Goal: Task Accomplishment & Management: Complete application form

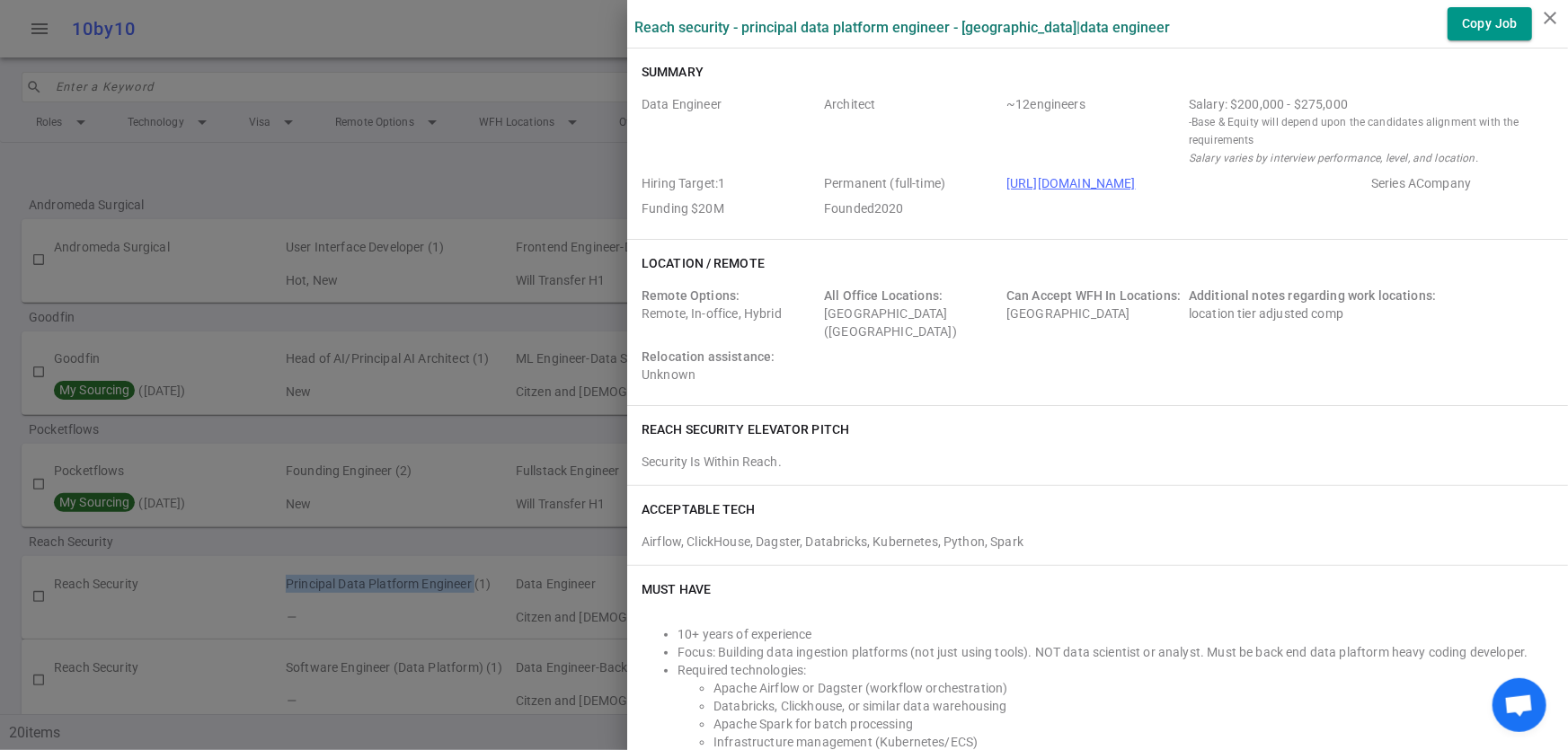
scroll to position [288, 0]
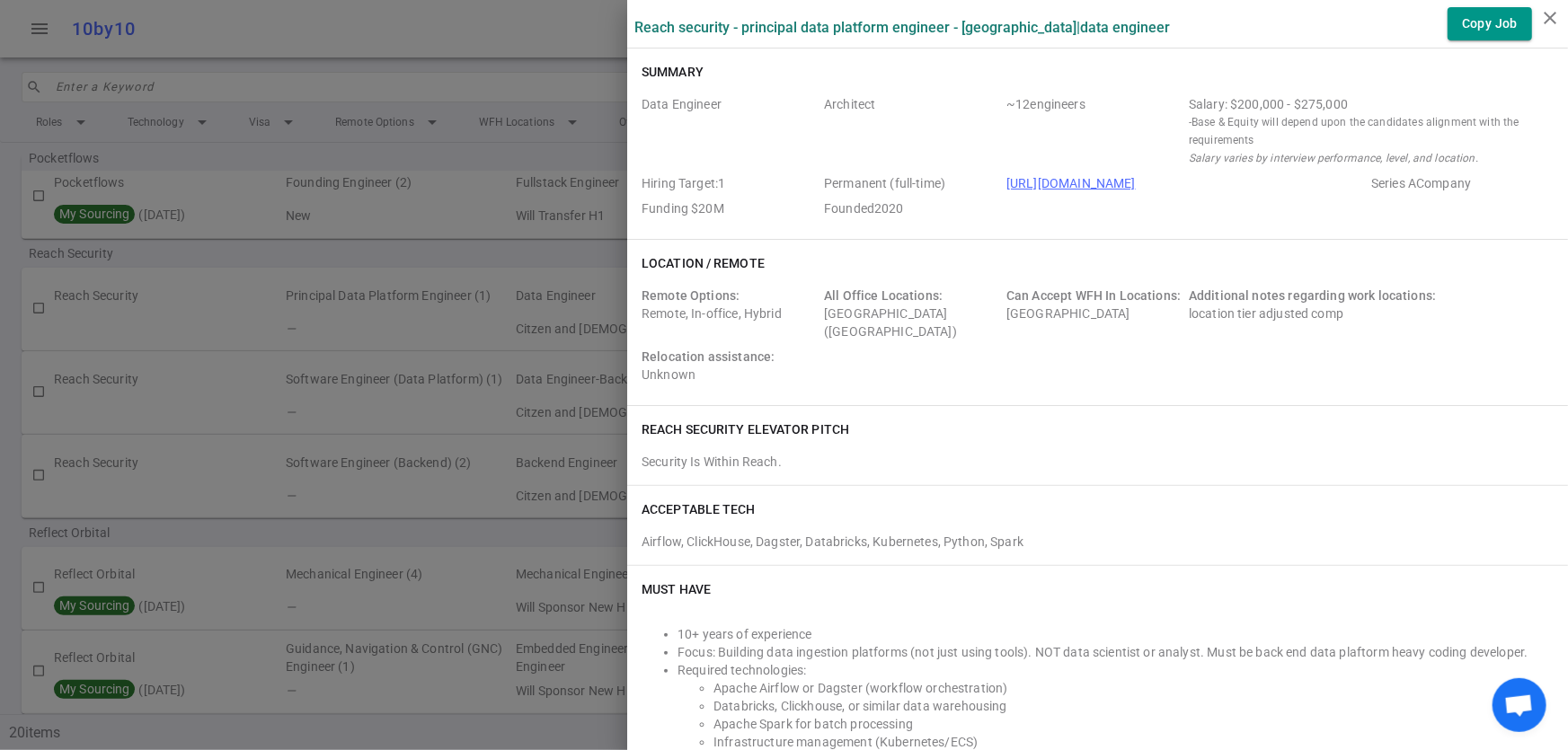
click at [445, 37] on div at bounding box center [784, 375] width 1568 height 750
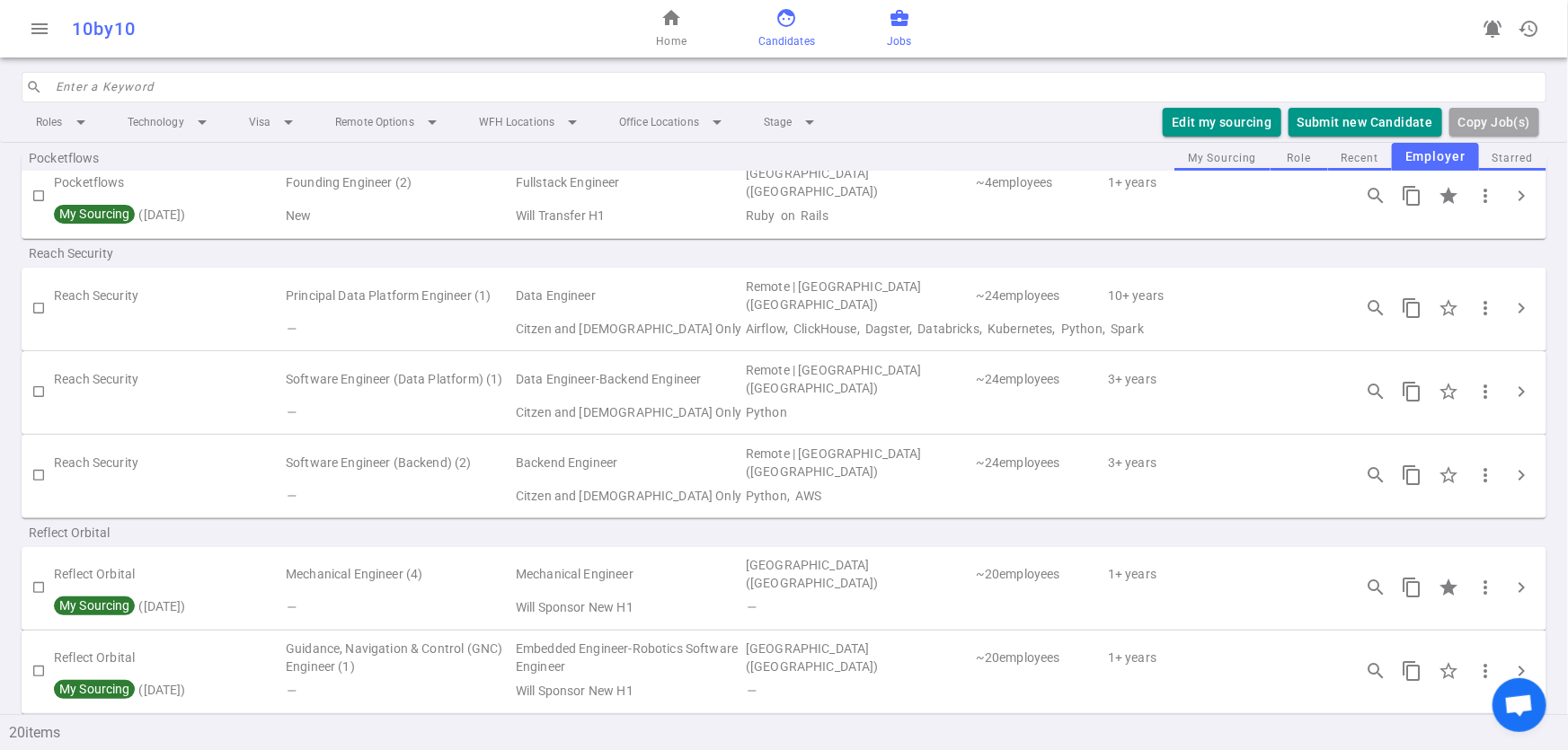
click at [772, 29] on link "face Candidates" at bounding box center [786, 29] width 56 height 43
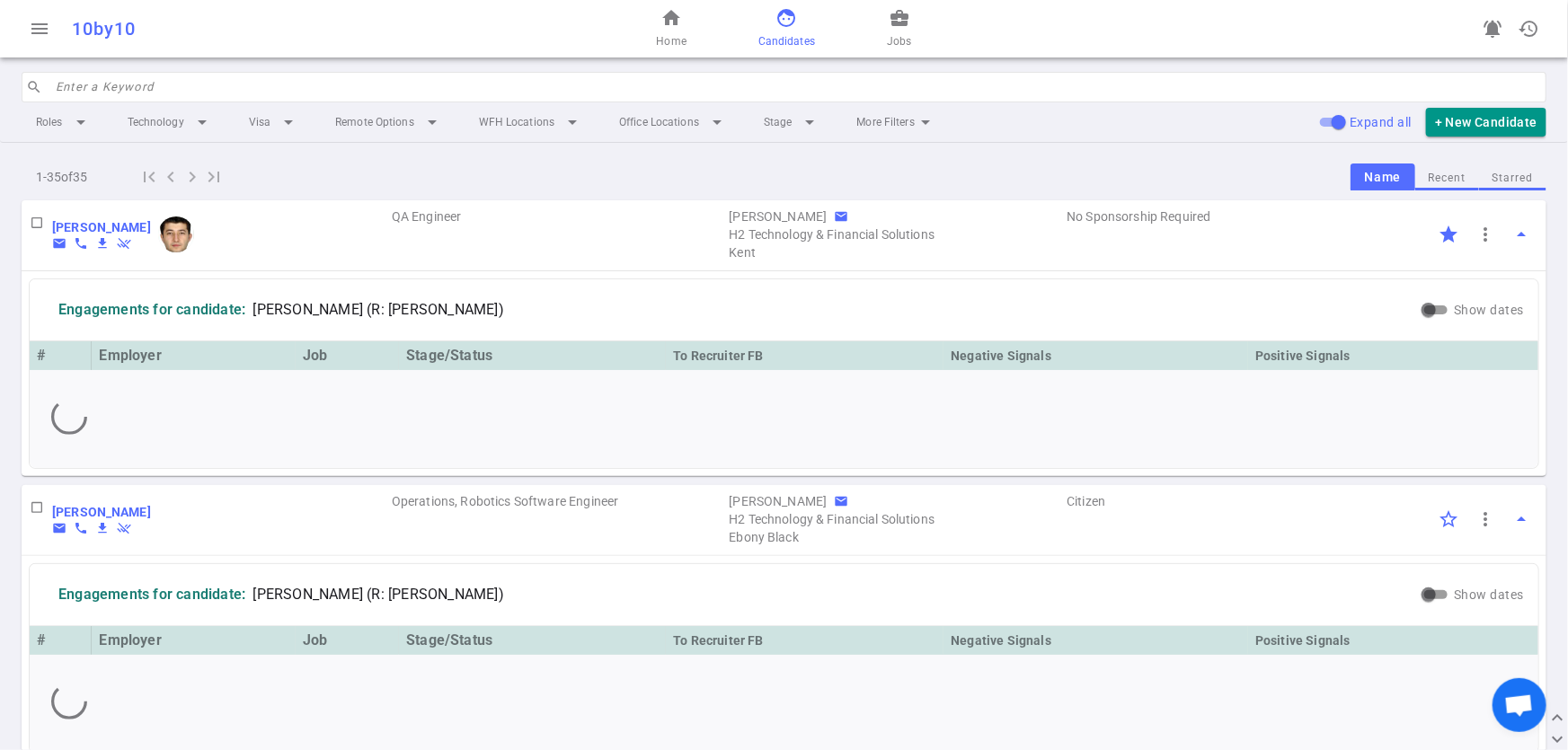
click at [144, 90] on input "search" at bounding box center [796, 87] width 1481 height 29
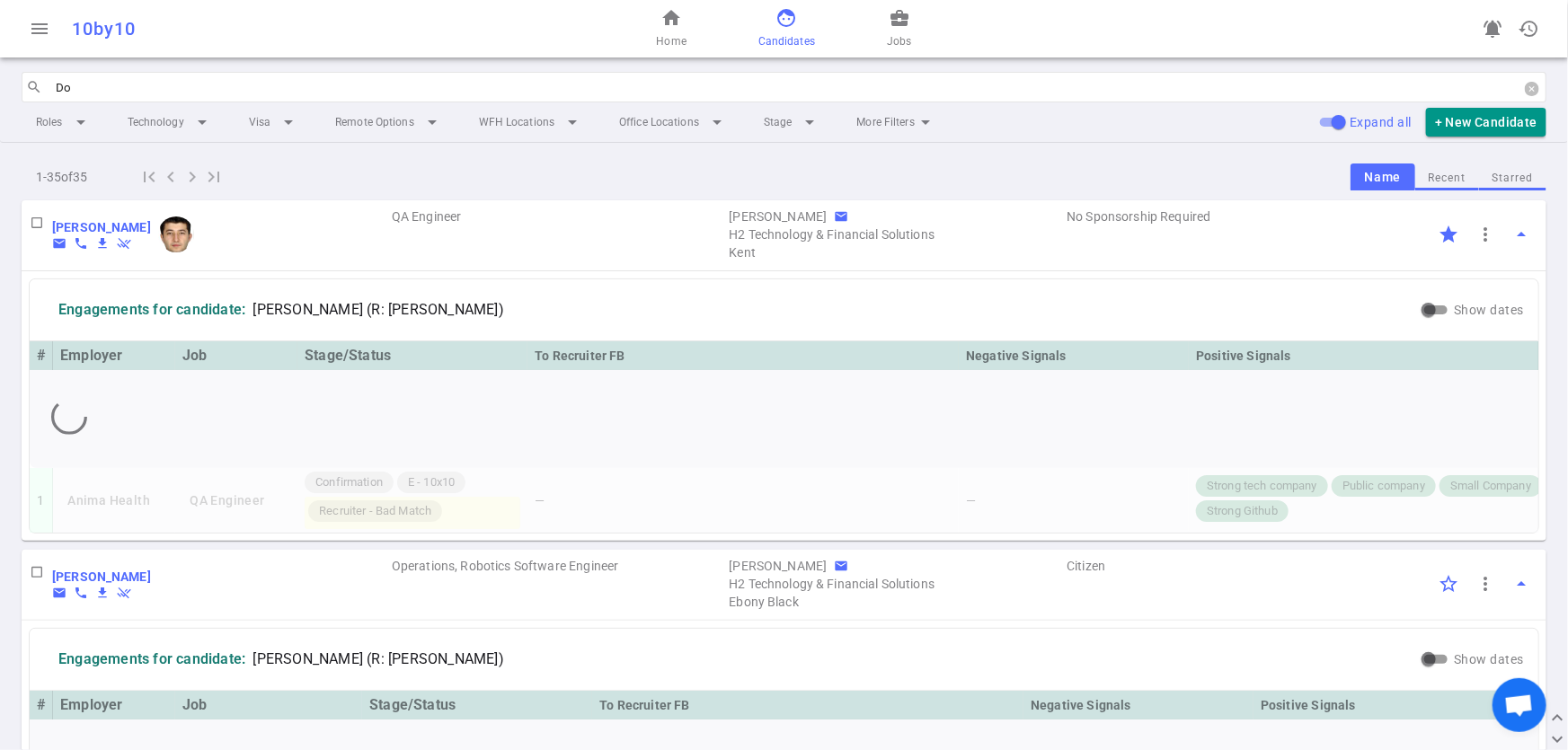
type input "Don"
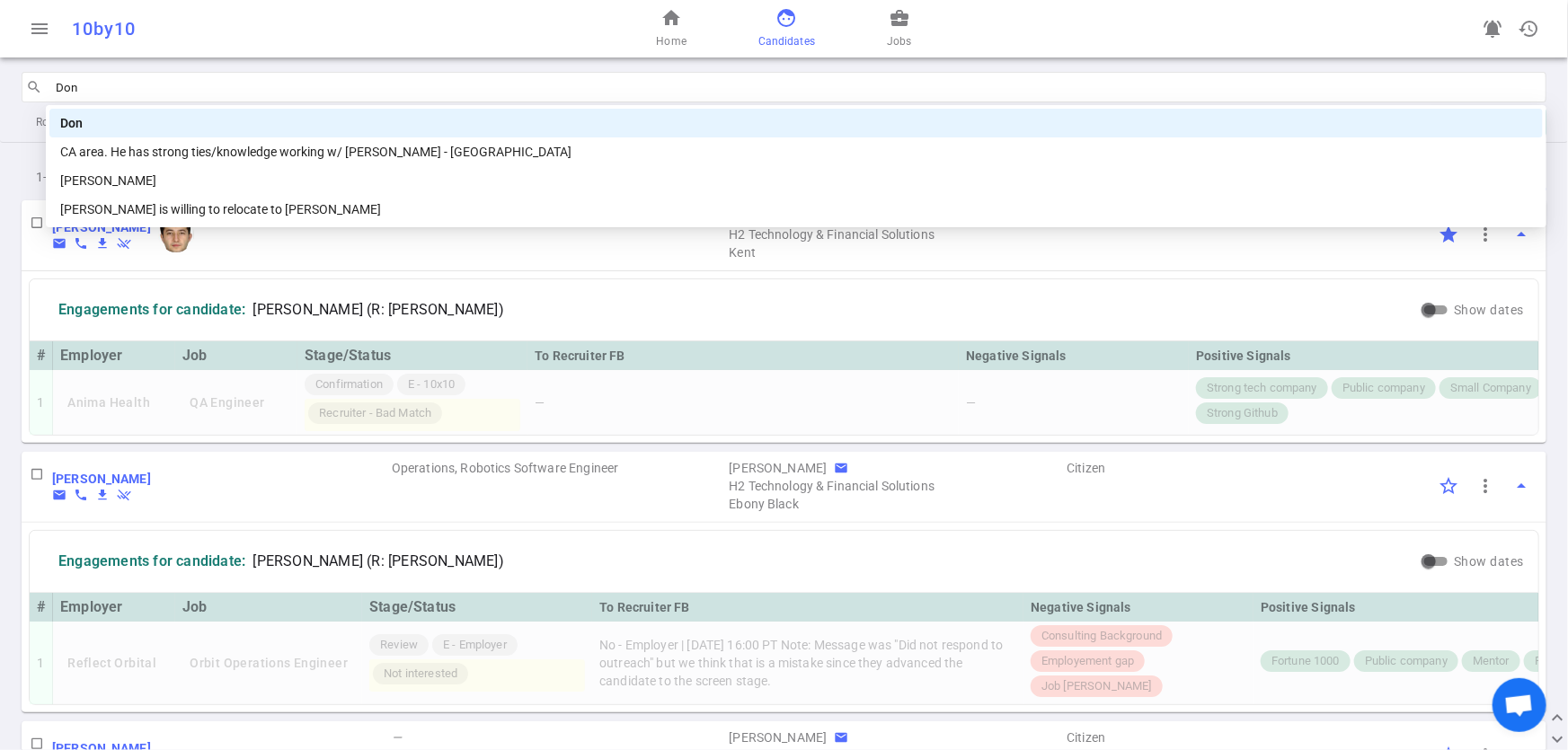
click at [132, 133] on div "Don" at bounding box center [796, 122] width 1493 height 29
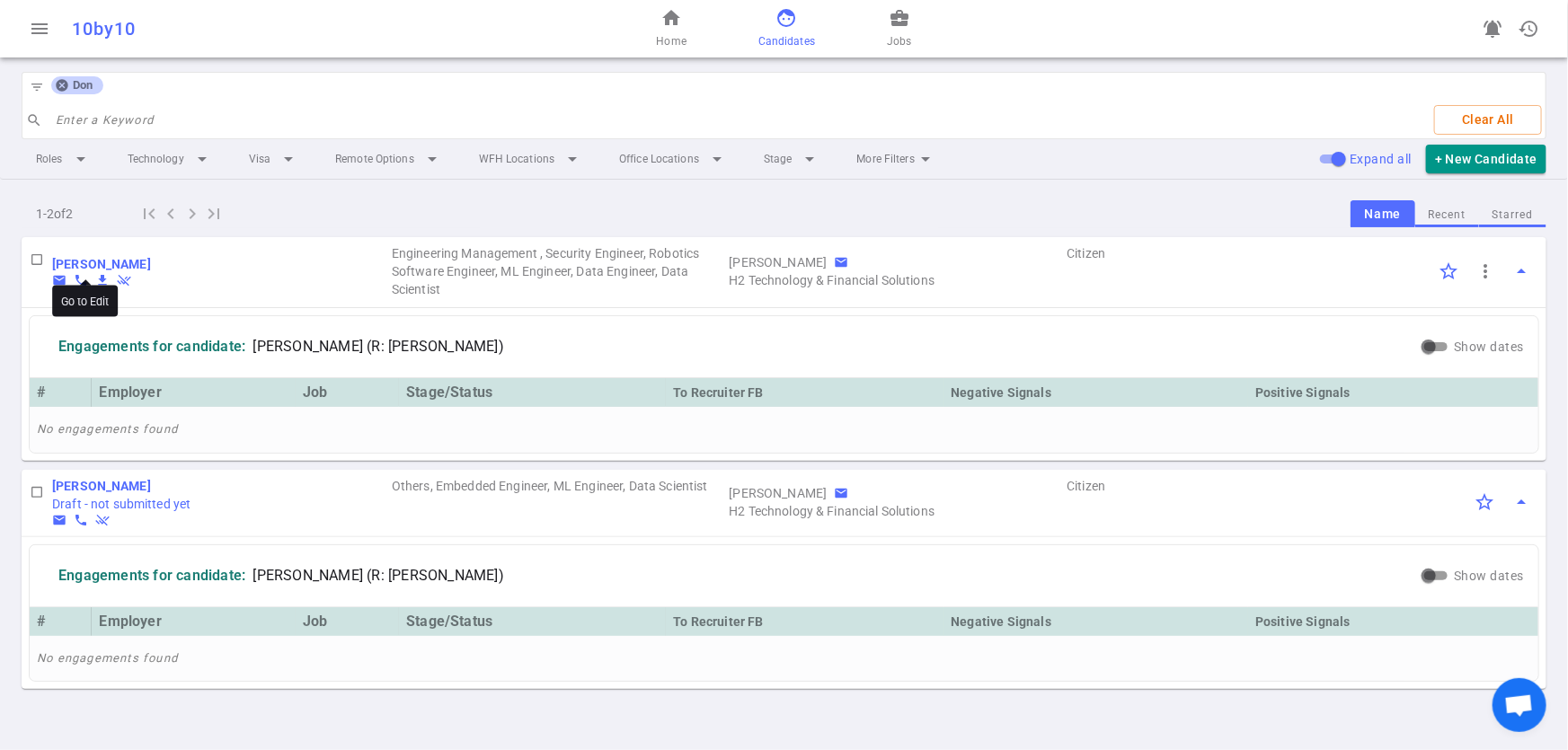
click at [88, 263] on b "[PERSON_NAME]" at bounding box center [101, 264] width 99 height 15
click at [92, 257] on b "[PERSON_NAME]" at bounding box center [101, 264] width 99 height 15
click at [107, 491] on b "[PERSON_NAME]" at bounding box center [101, 486] width 99 height 15
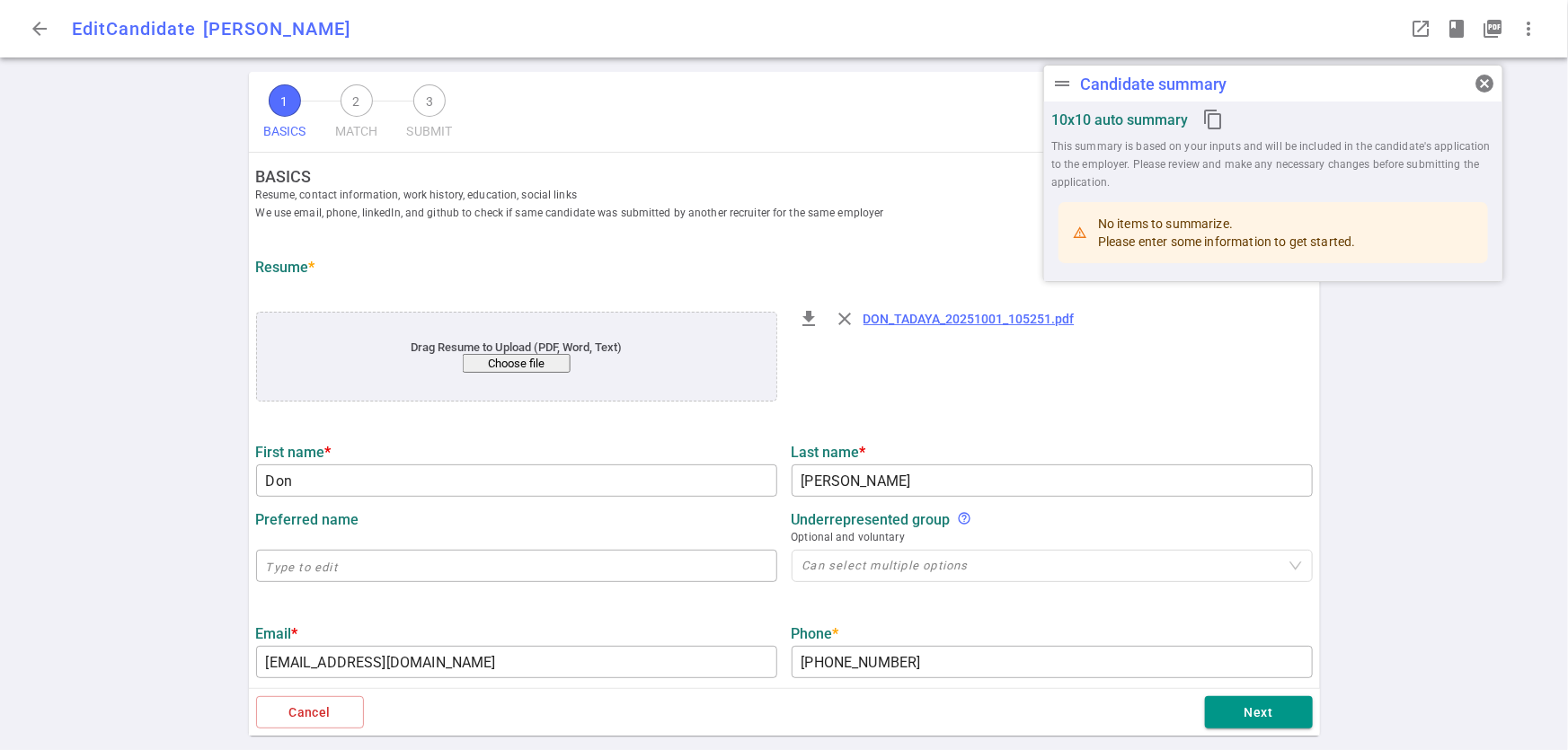
type input "Don"
type input "[PERSON_NAME]"
type input "[EMAIL_ADDRESS][DOMAIN_NAME]"
type input "[PHONE_NUMBER]"
type input "[URL][DOMAIN_NAME]"
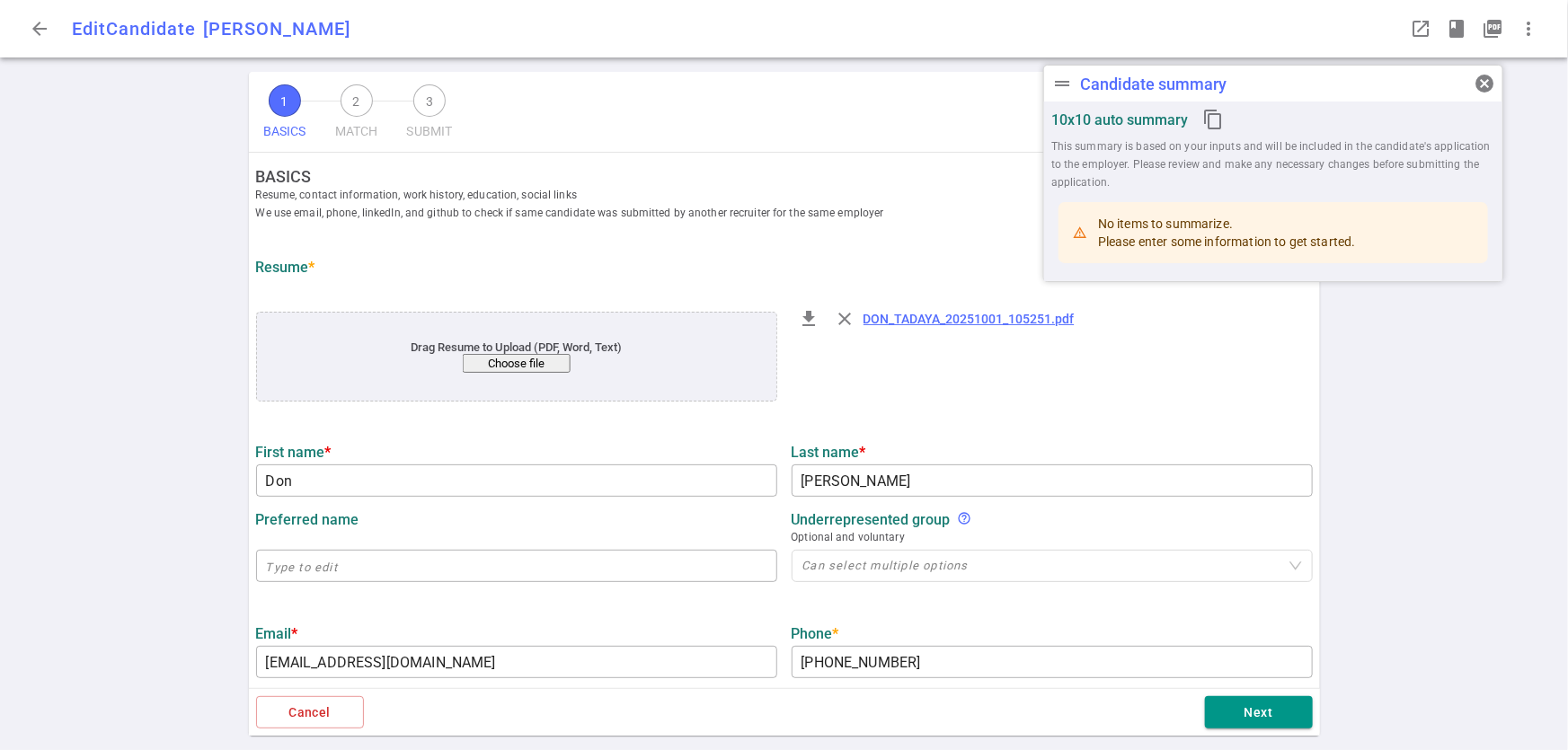
type input "[URL][DOMAIN_NAME]"
type textarea "[URL][DOMAIN_NAME]"
type textarea "Principal Software Engineer Space Systems"
type input "9.8"
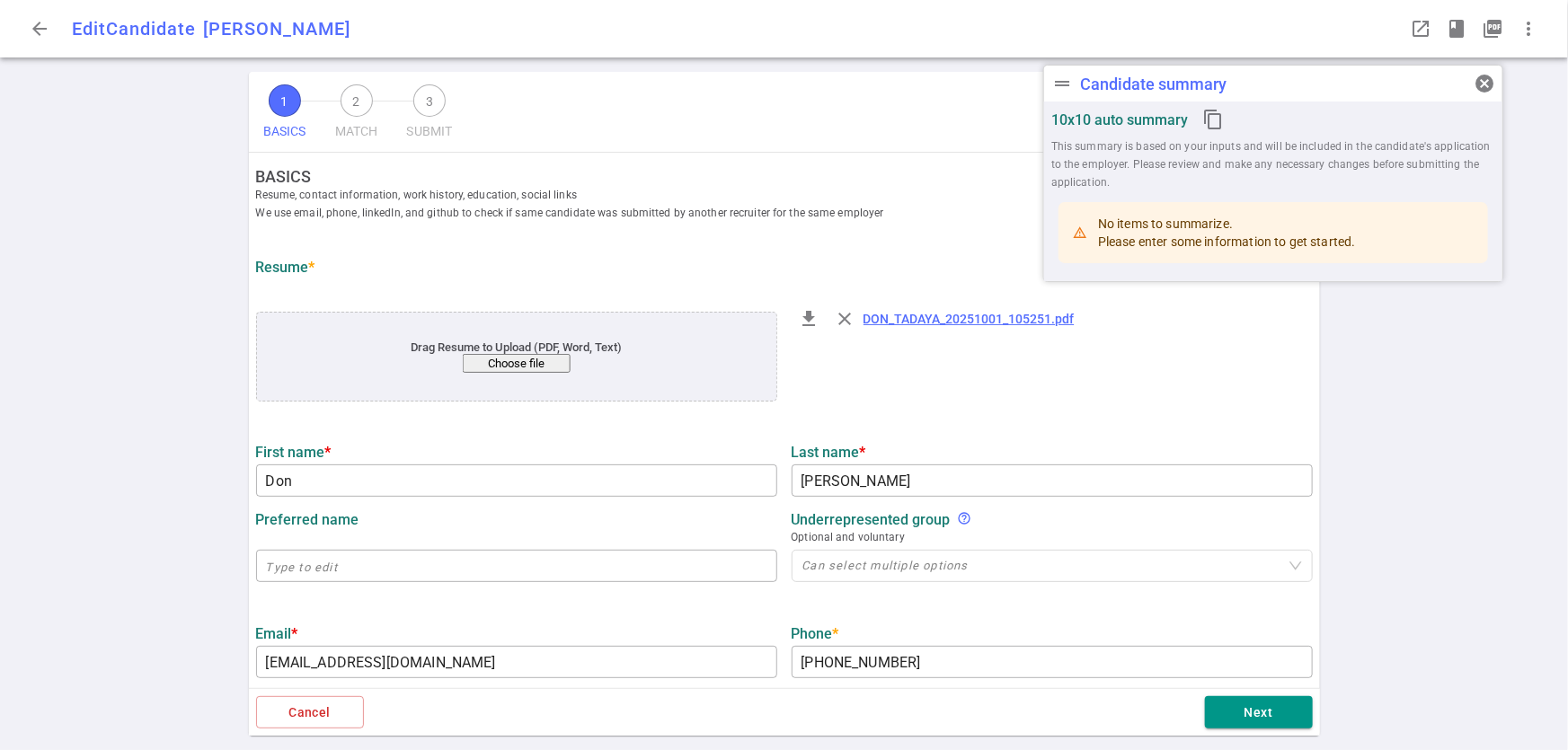
type input "[US_STATE] State"
type input "Mathematics"
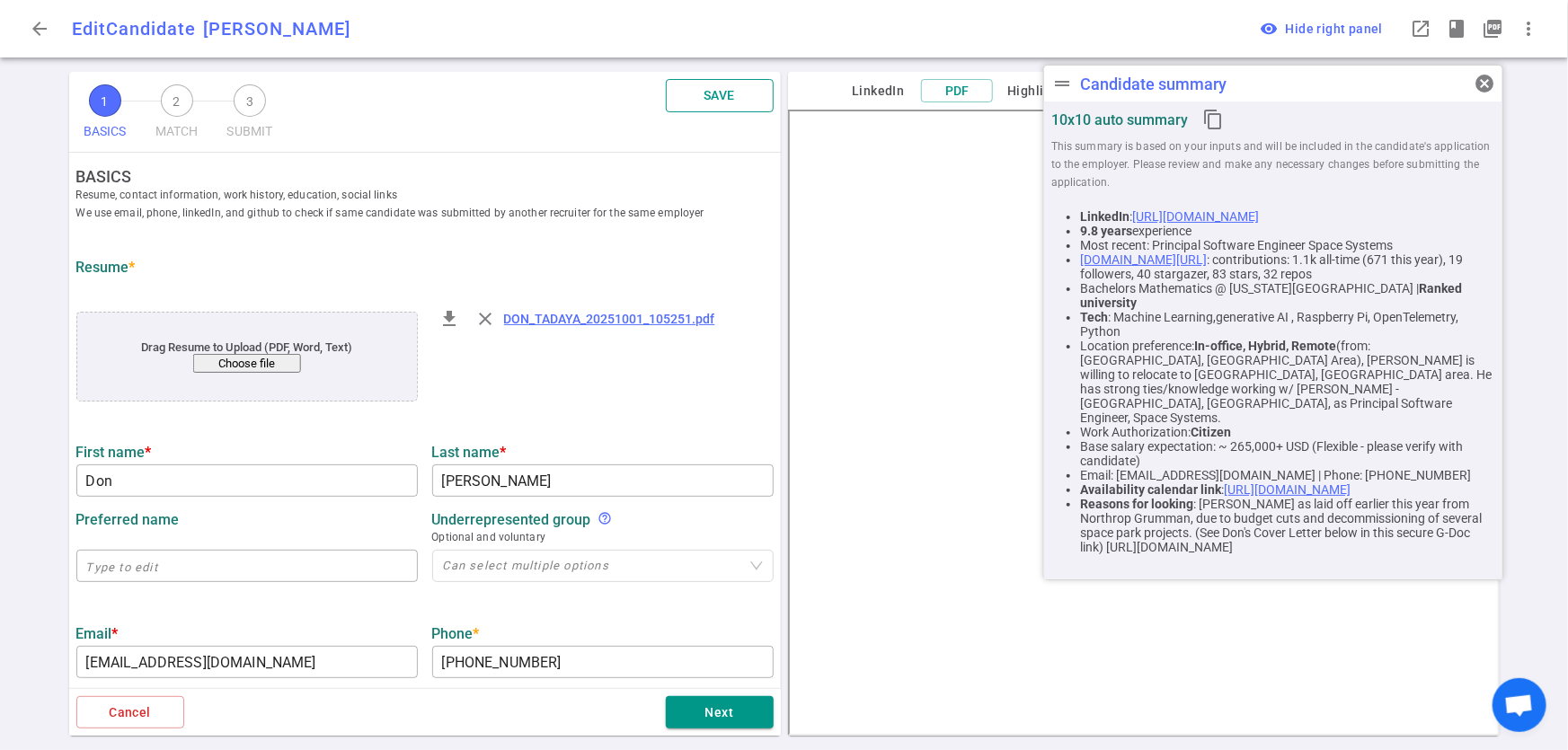
click at [690, 107] on button "SAVE" at bounding box center [719, 96] width 108 height 33
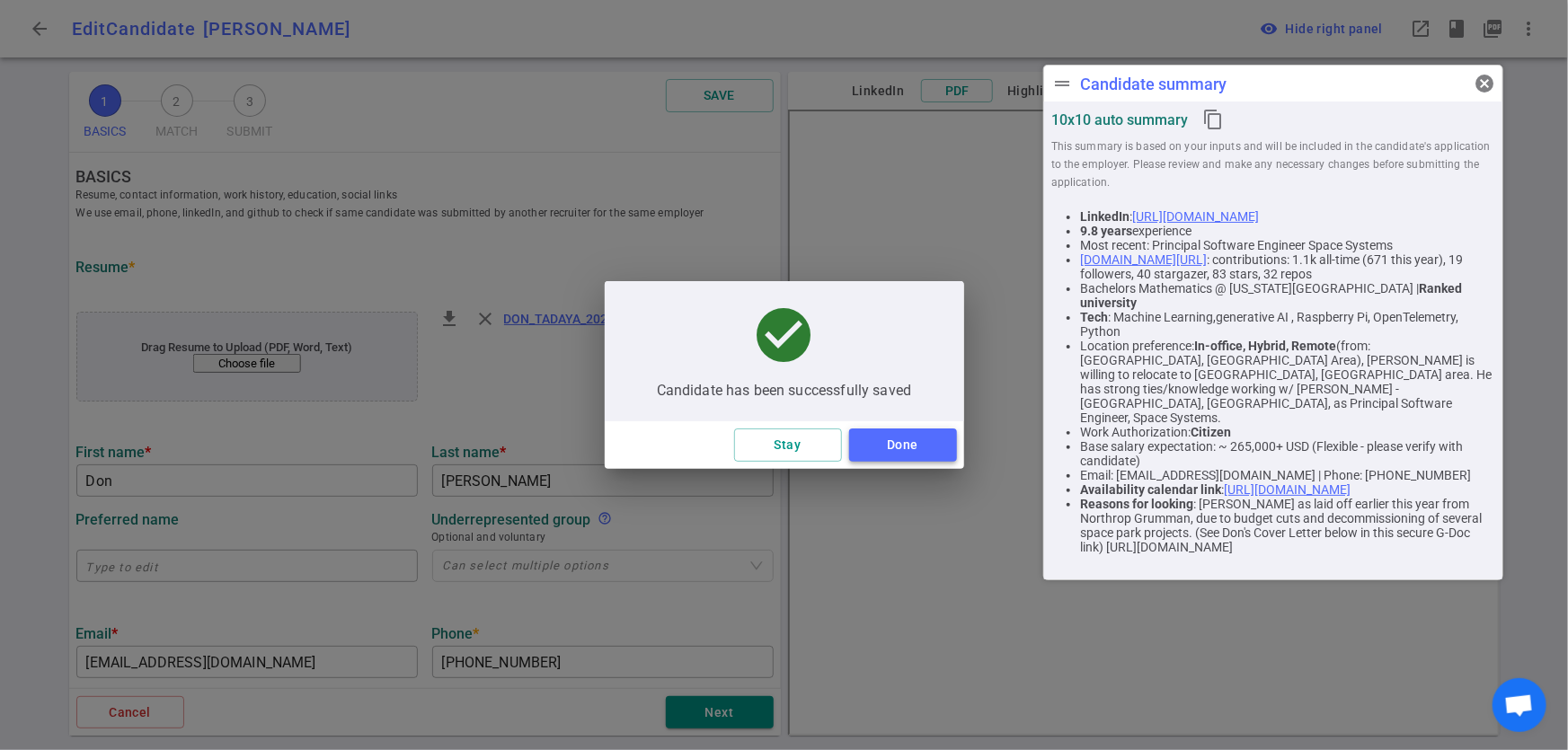
click at [899, 439] on button "Done" at bounding box center [902, 445] width 108 height 33
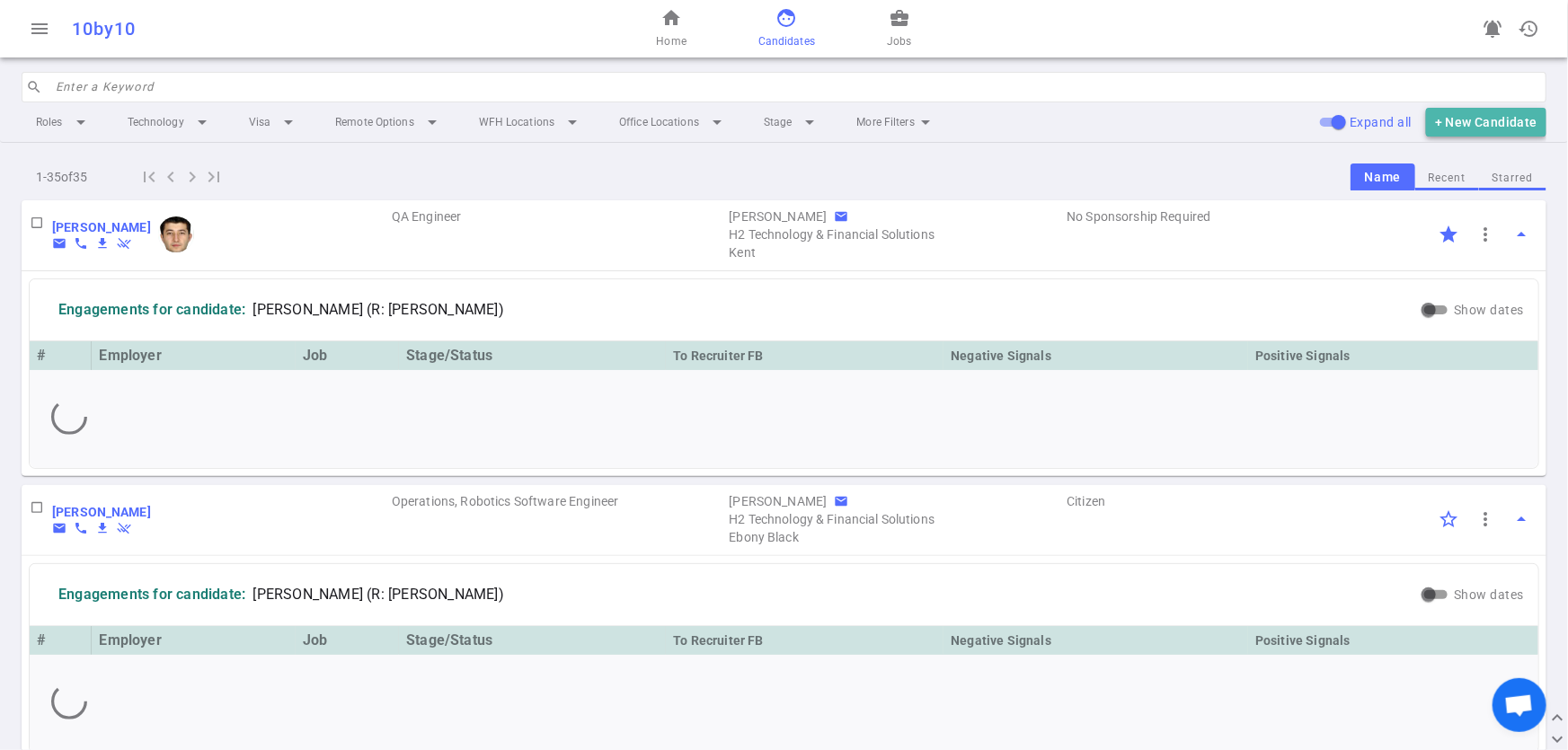
click at [1509, 129] on button "+ New Candidate" at bounding box center [1486, 122] width 121 height 29
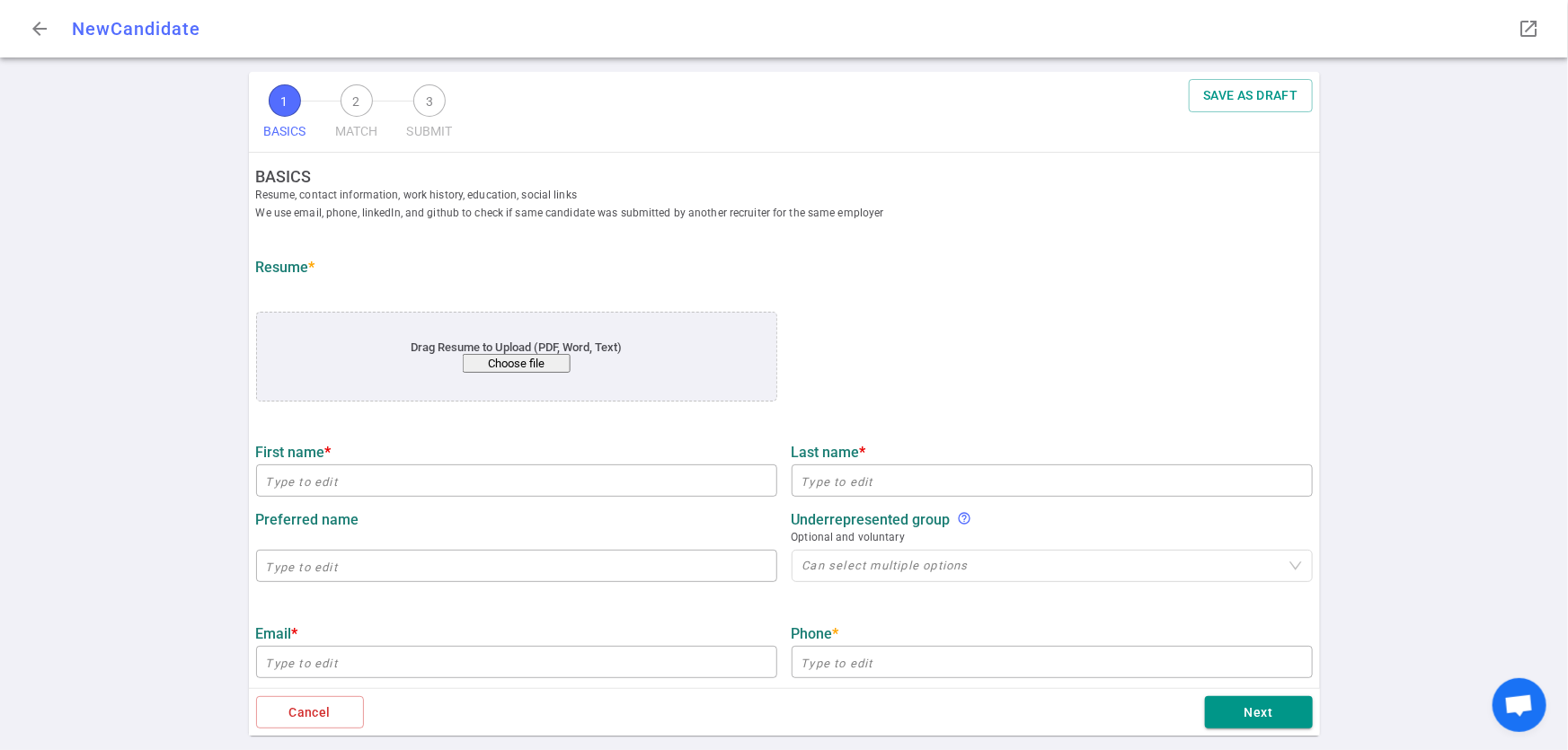
click at [505, 365] on button "Choose file" at bounding box center [516, 363] width 108 height 18
click at [506, 373] on button "Choose file" at bounding box center [516, 363] width 108 height 18
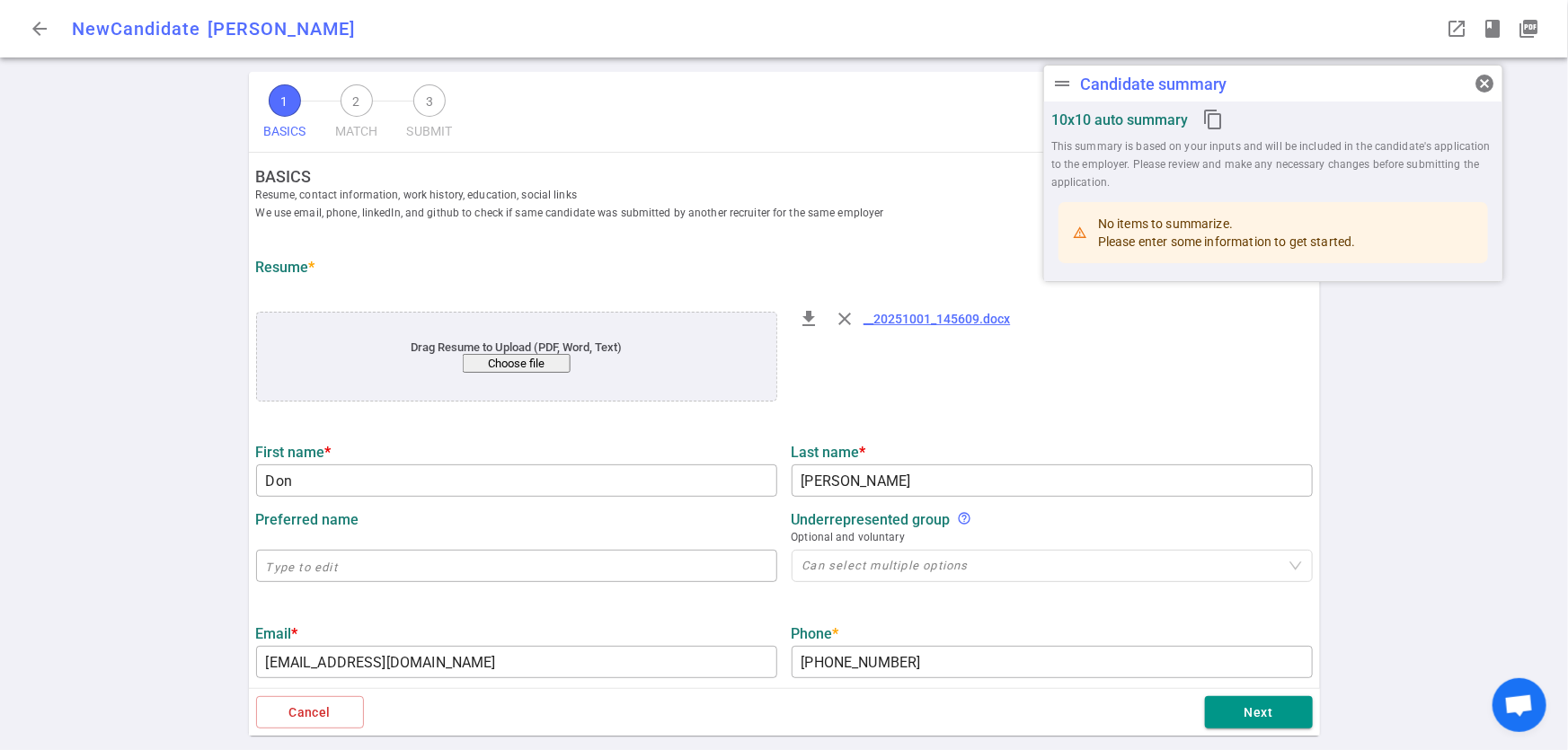
type input "Don"
type input "Tadaya"
type input "dtadaya@dascient.com"
type input "+1 562-681-3383"
type input "https://github.com/DaScient/flightsim"
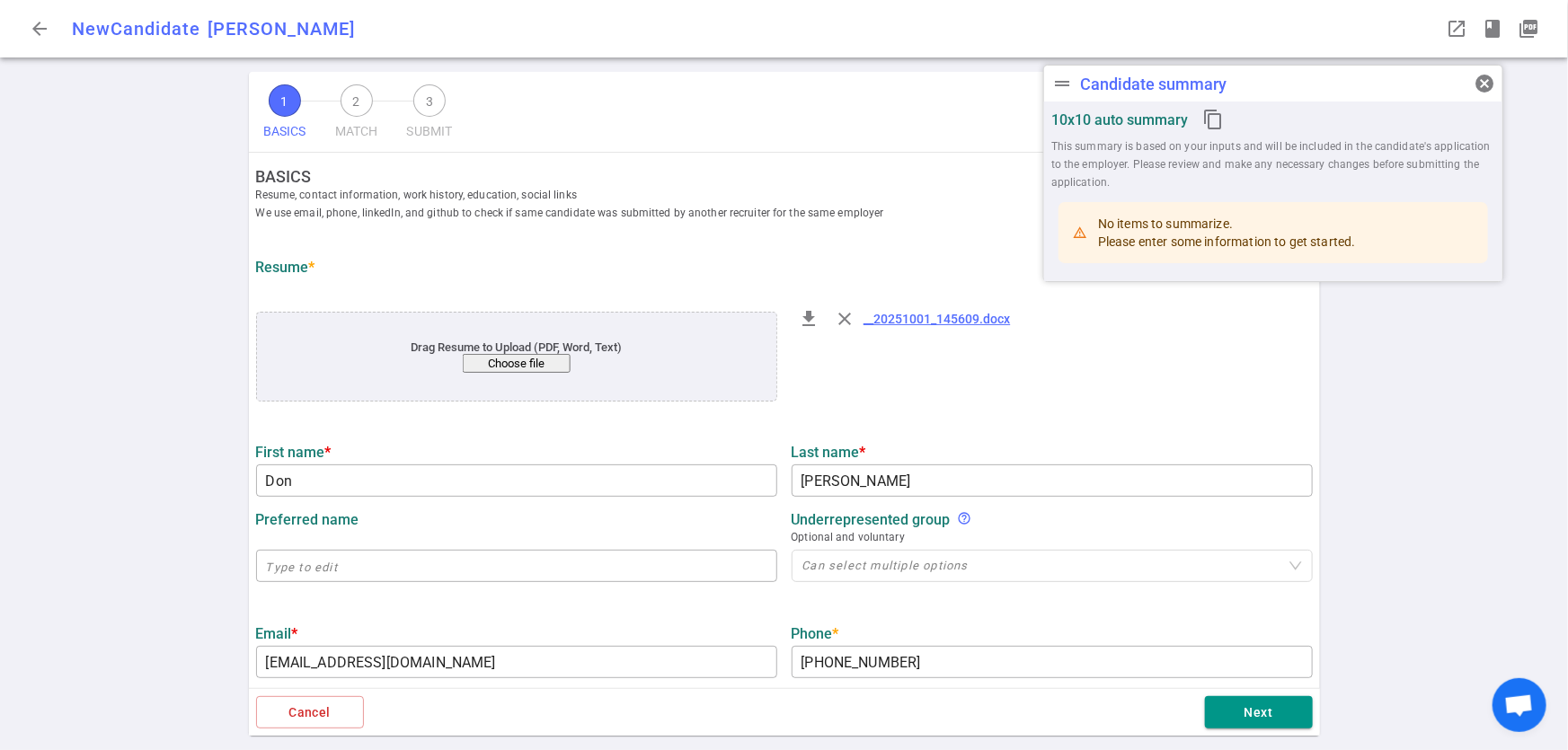
type textarea "MLTechniques.com"
type input "Dascient, Llc"
type textarea "Founder / Engineer / Developer"
type input "10.3"
type input "Arizona State"
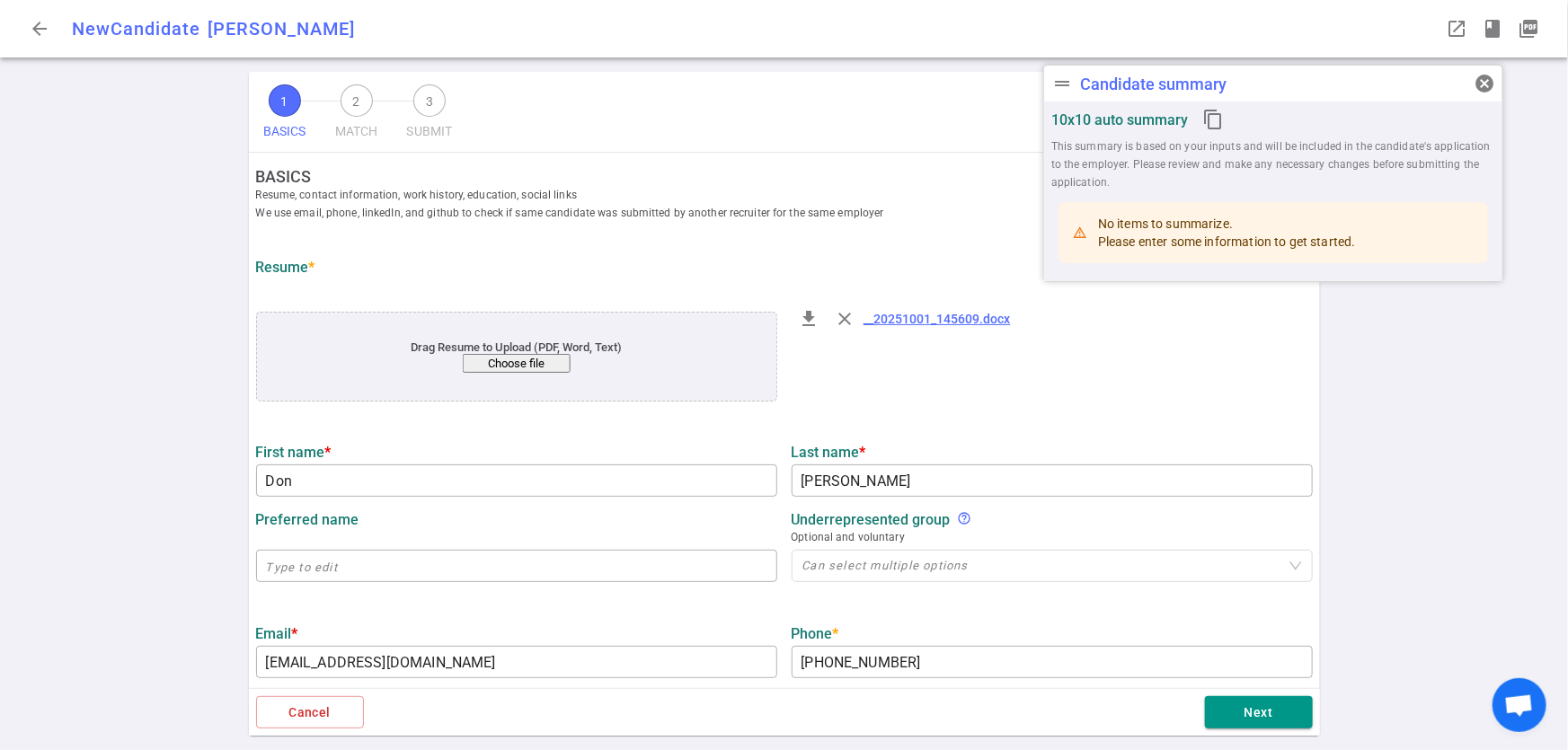
type input "Mathematics"
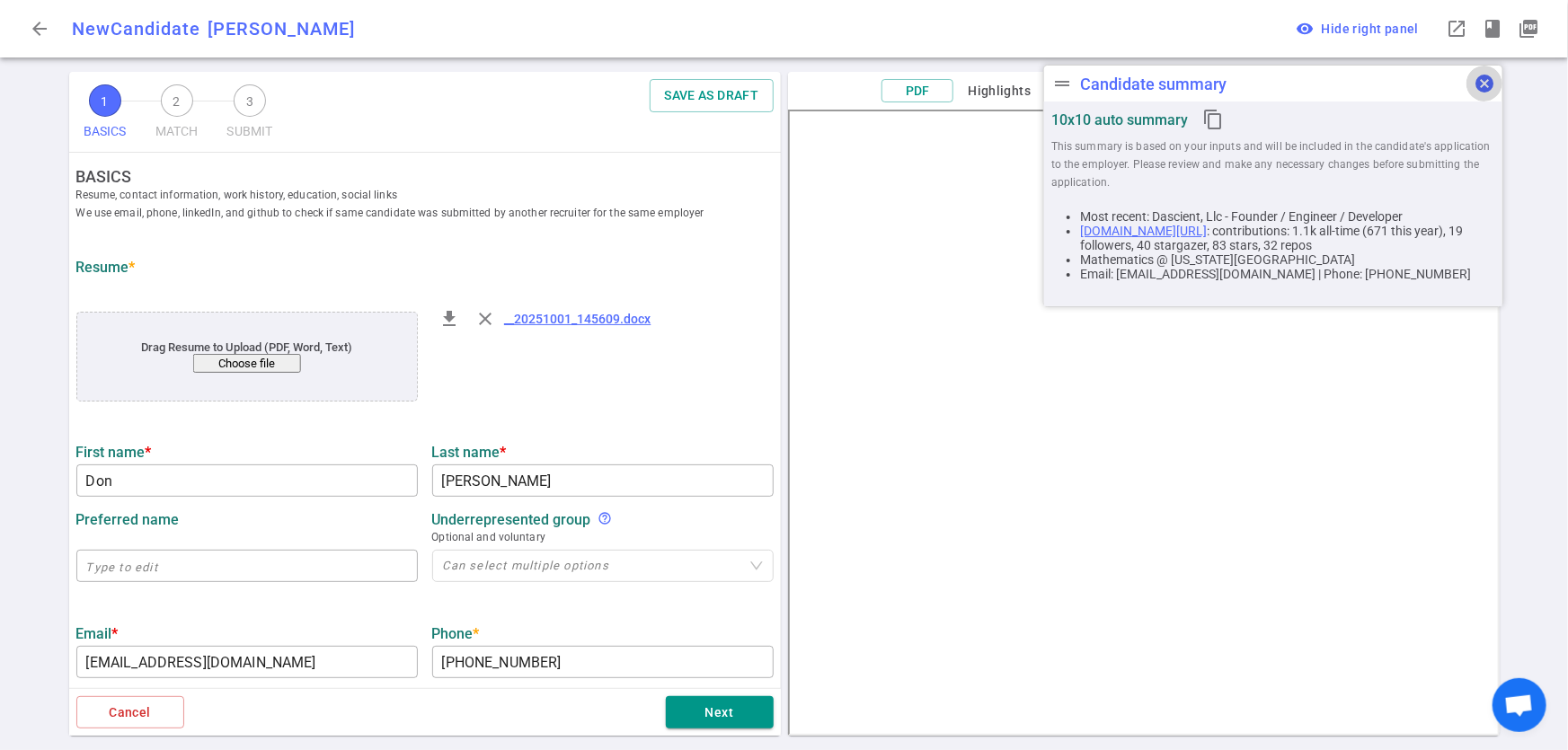
click at [1493, 81] on span "cancel" at bounding box center [1484, 83] width 21 height 21
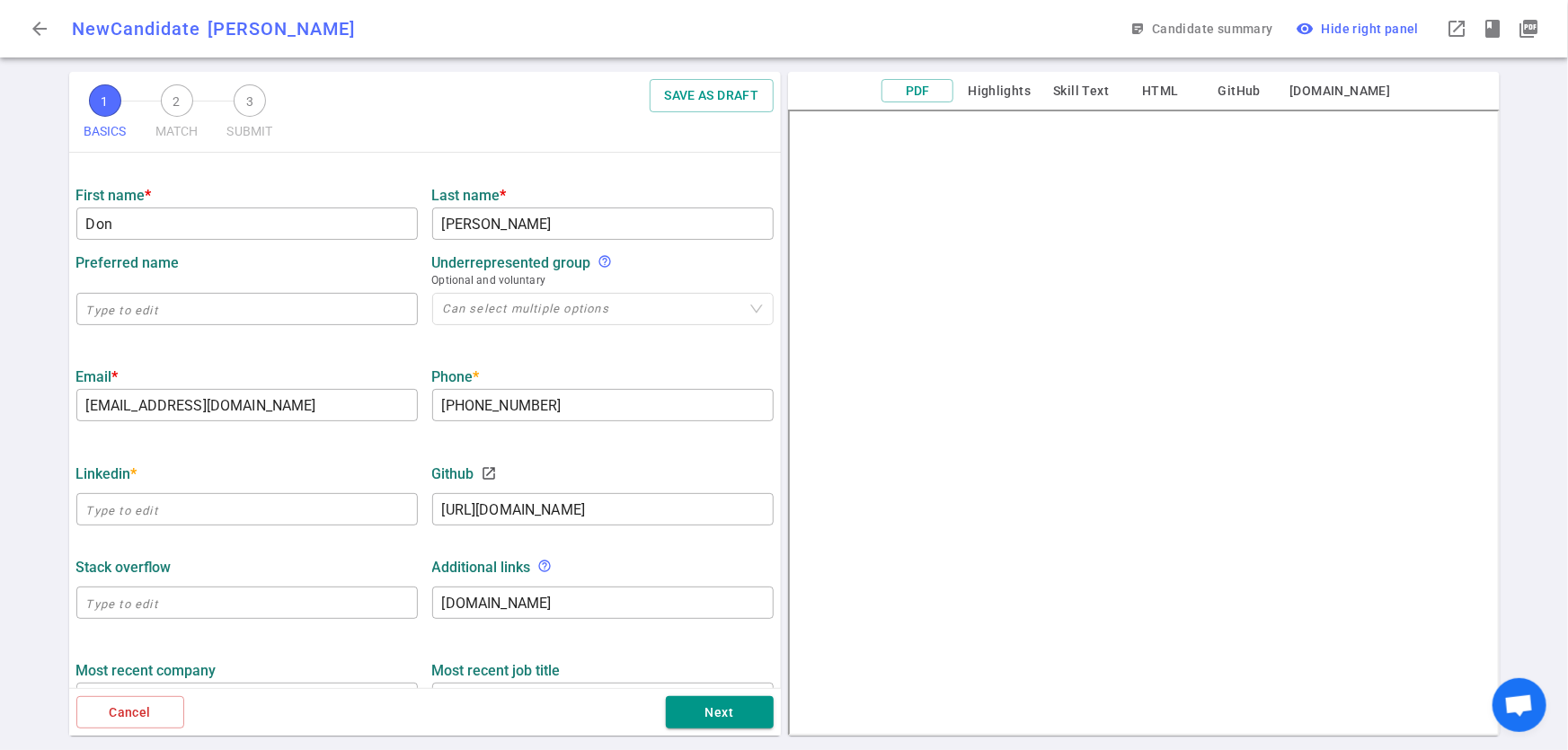
scroll to position [260, 0]
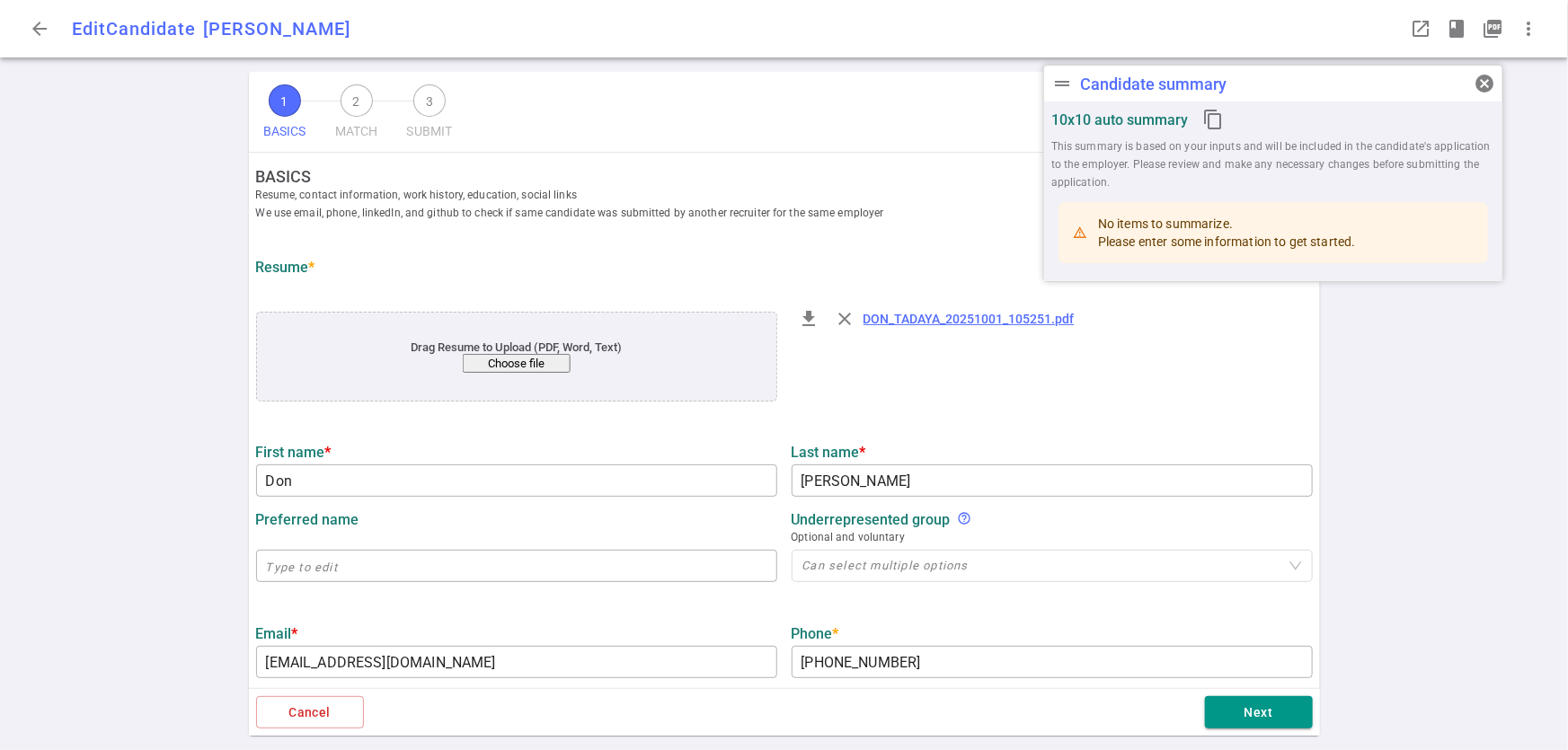
type input "Don"
type input "Tadaya"
type input "dtadaya@dascient.com"
type input "+1 562-681-3383"
type input "https://www.linkedin.com/in/dontadaya"
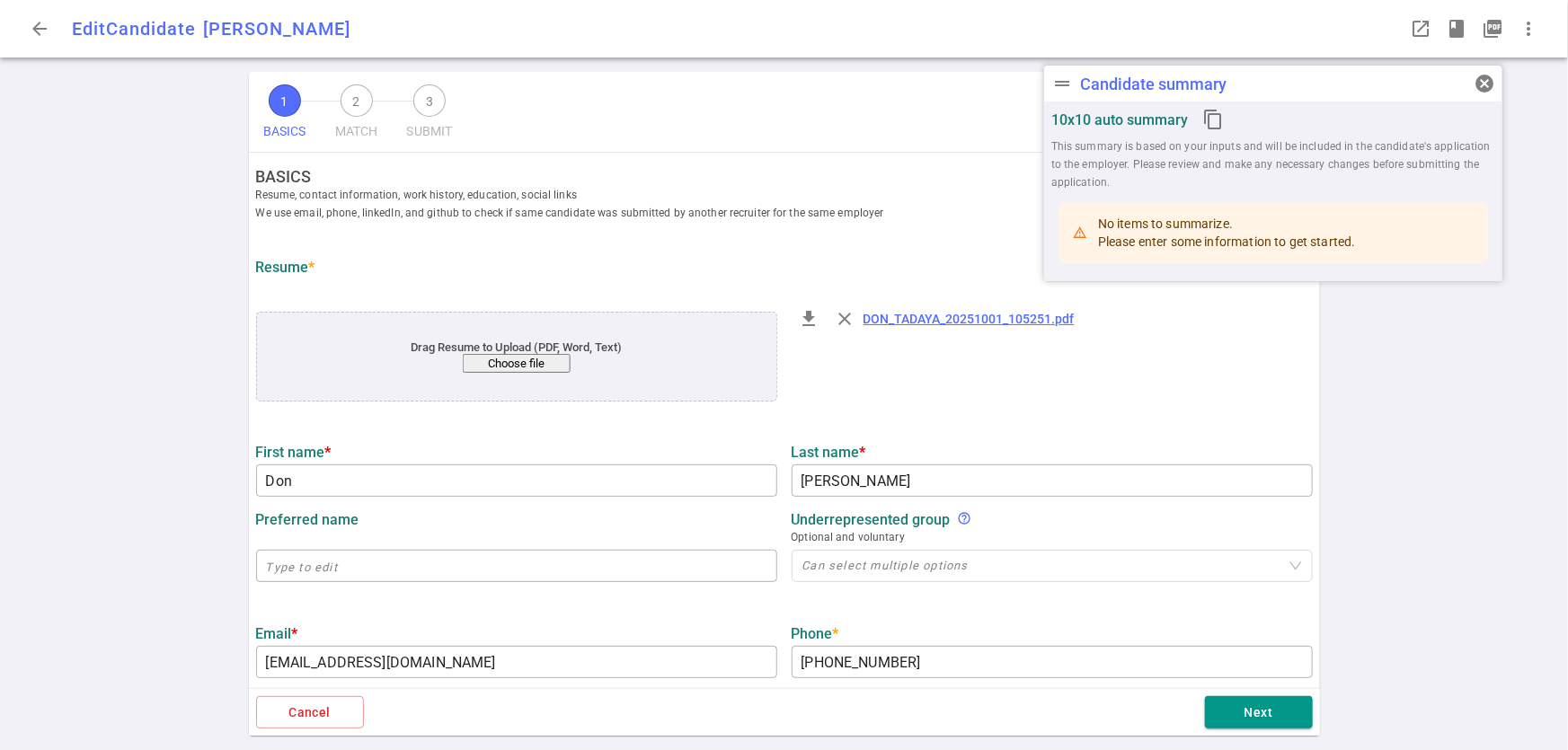
type input "https://github.com/DaScient/flightsim"
type input "9.8"
type input "Arizona State"
type input "Mathematics"
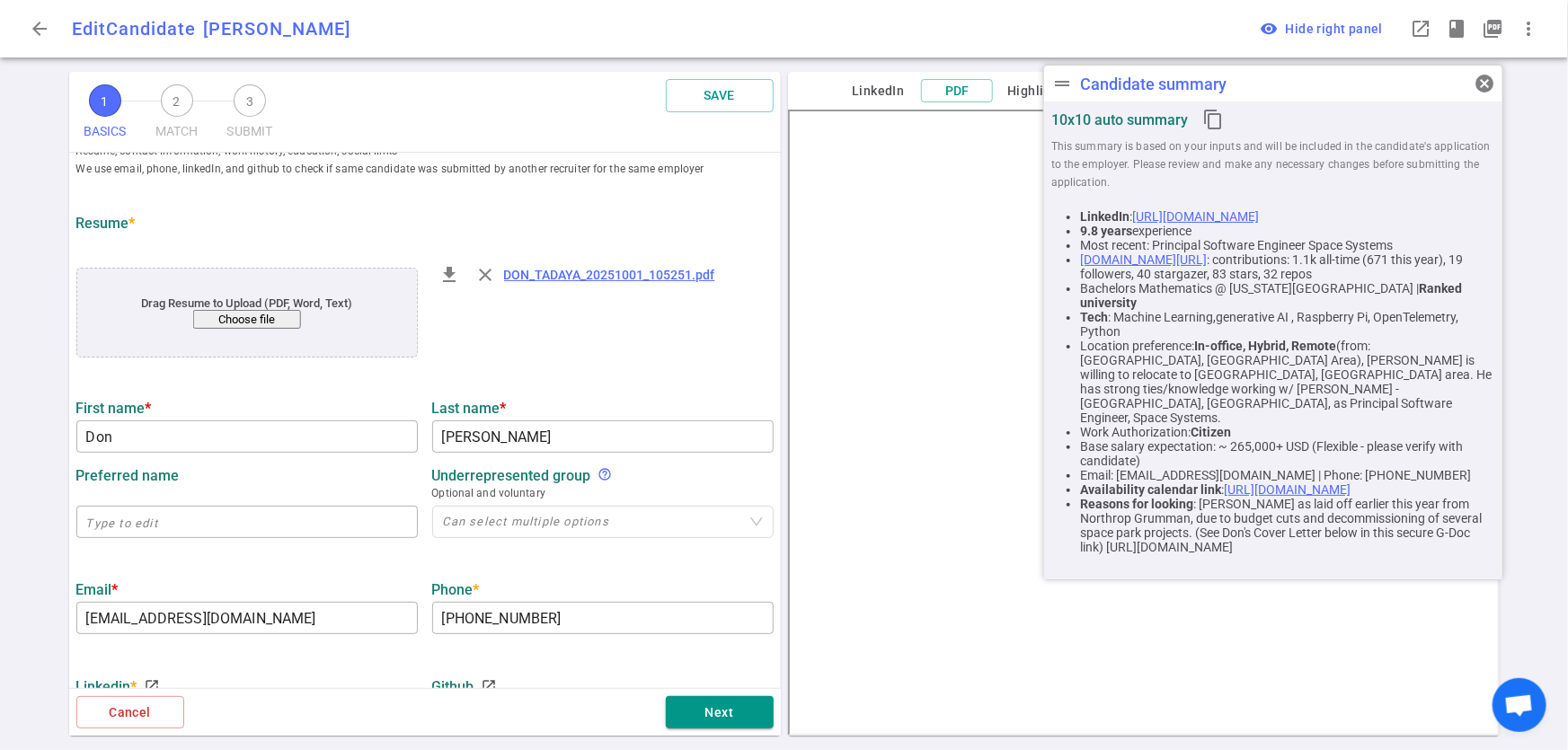
scroll to position [45, 0]
click at [1497, 80] on button "cancel" at bounding box center [1484, 83] width 36 height 36
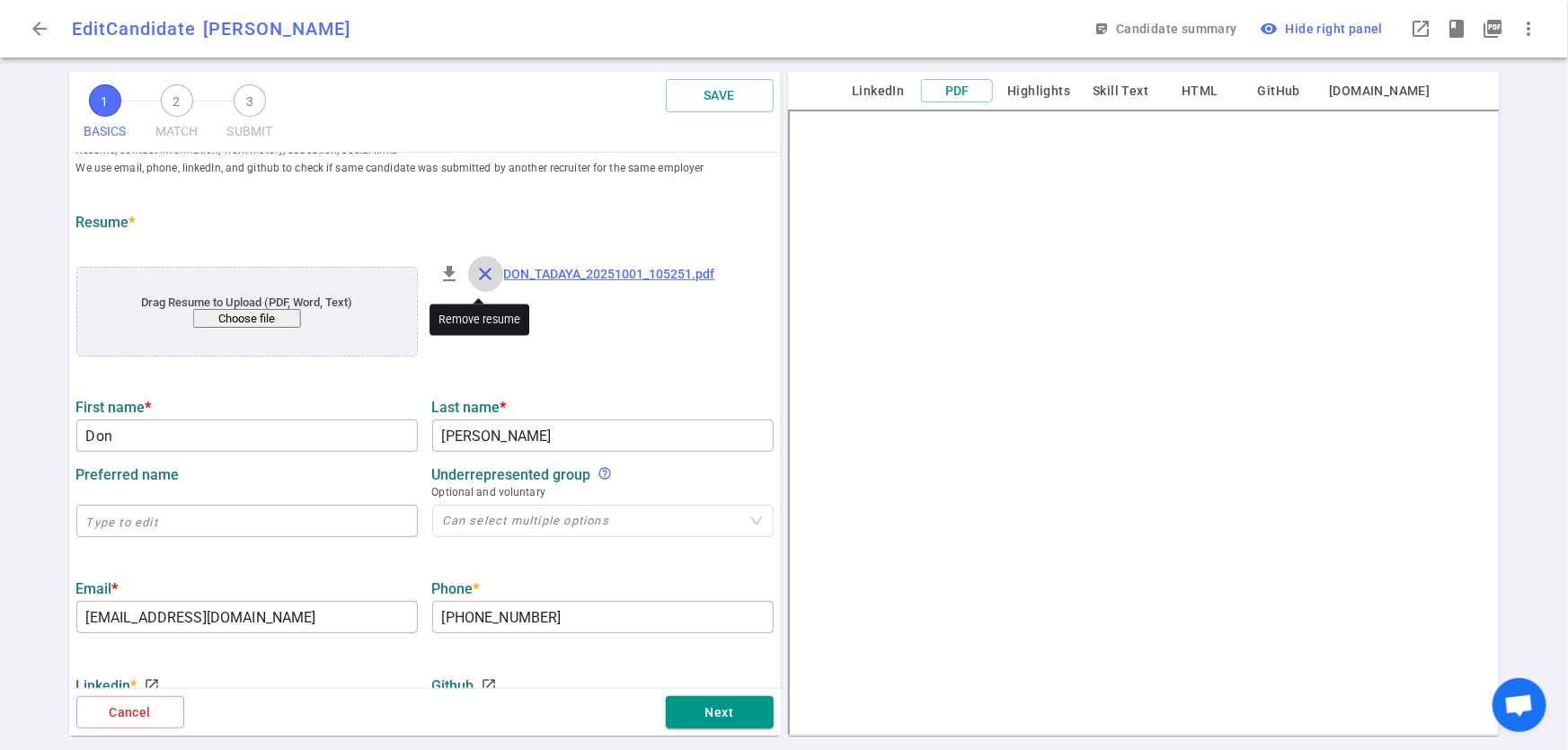
click at [481, 277] on span "close" at bounding box center [485, 273] width 21 height 21
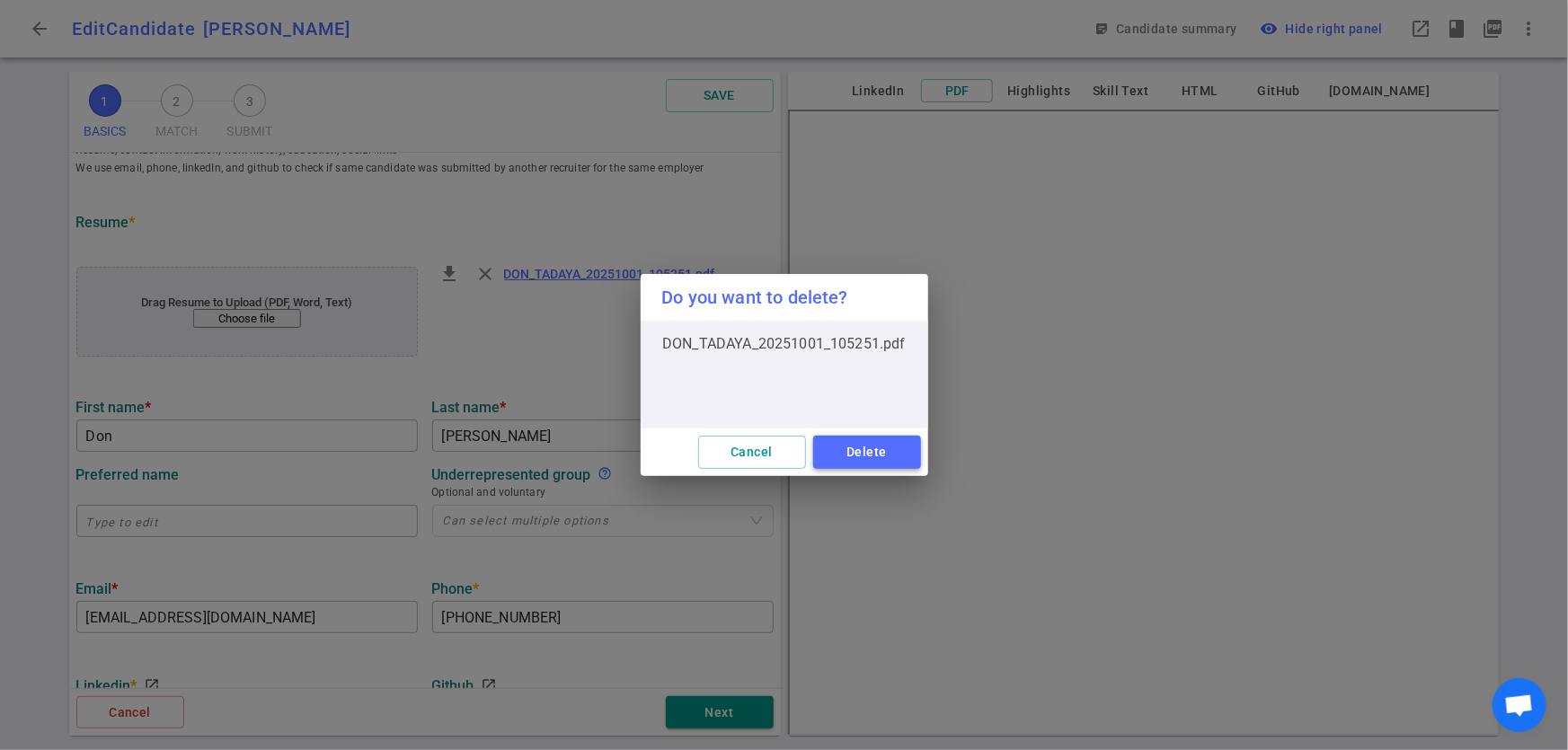
click at [842, 455] on button "Delete" at bounding box center [866, 452] width 108 height 33
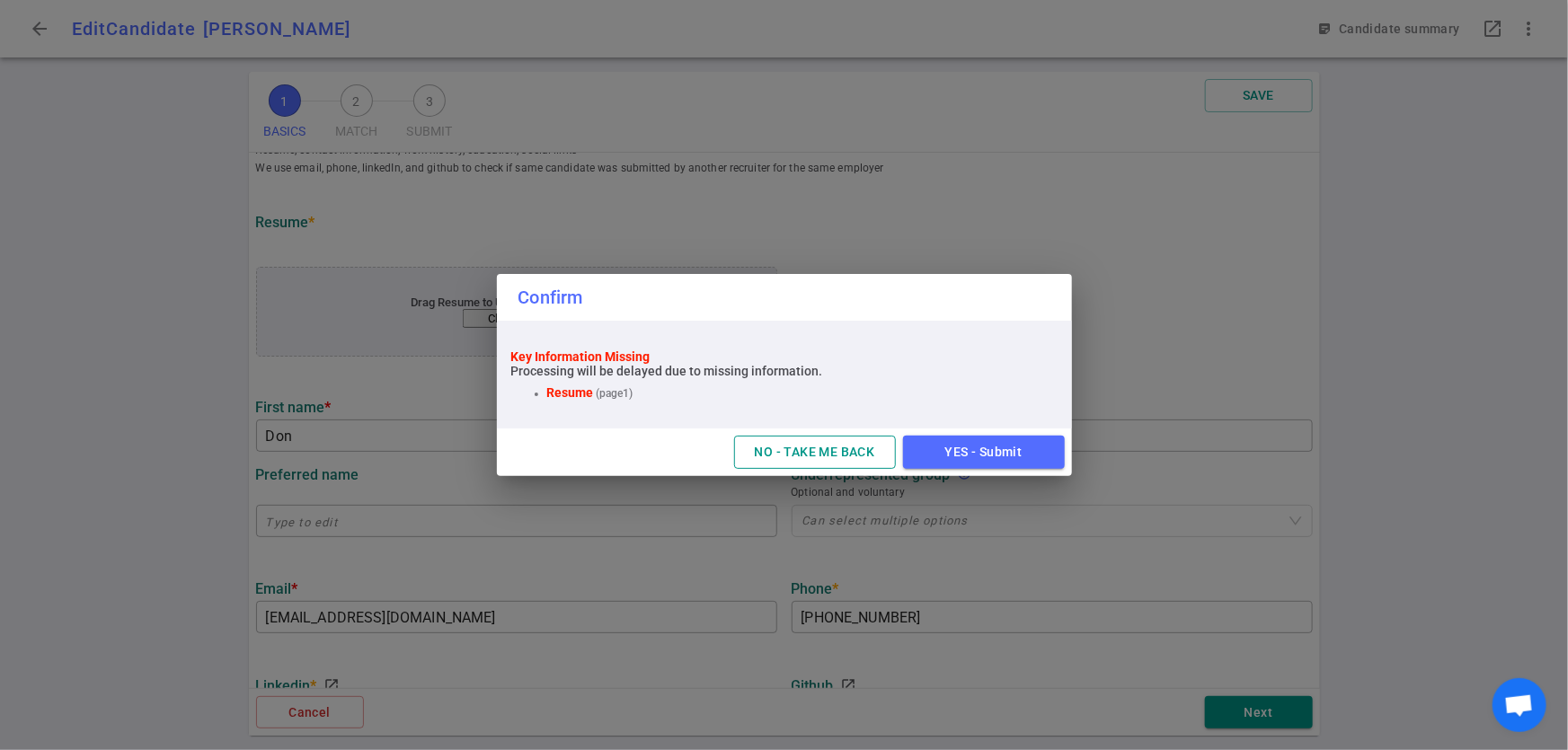
click at [837, 450] on button "NO - TAKE ME BACK" at bounding box center [816, 452] width 162 height 33
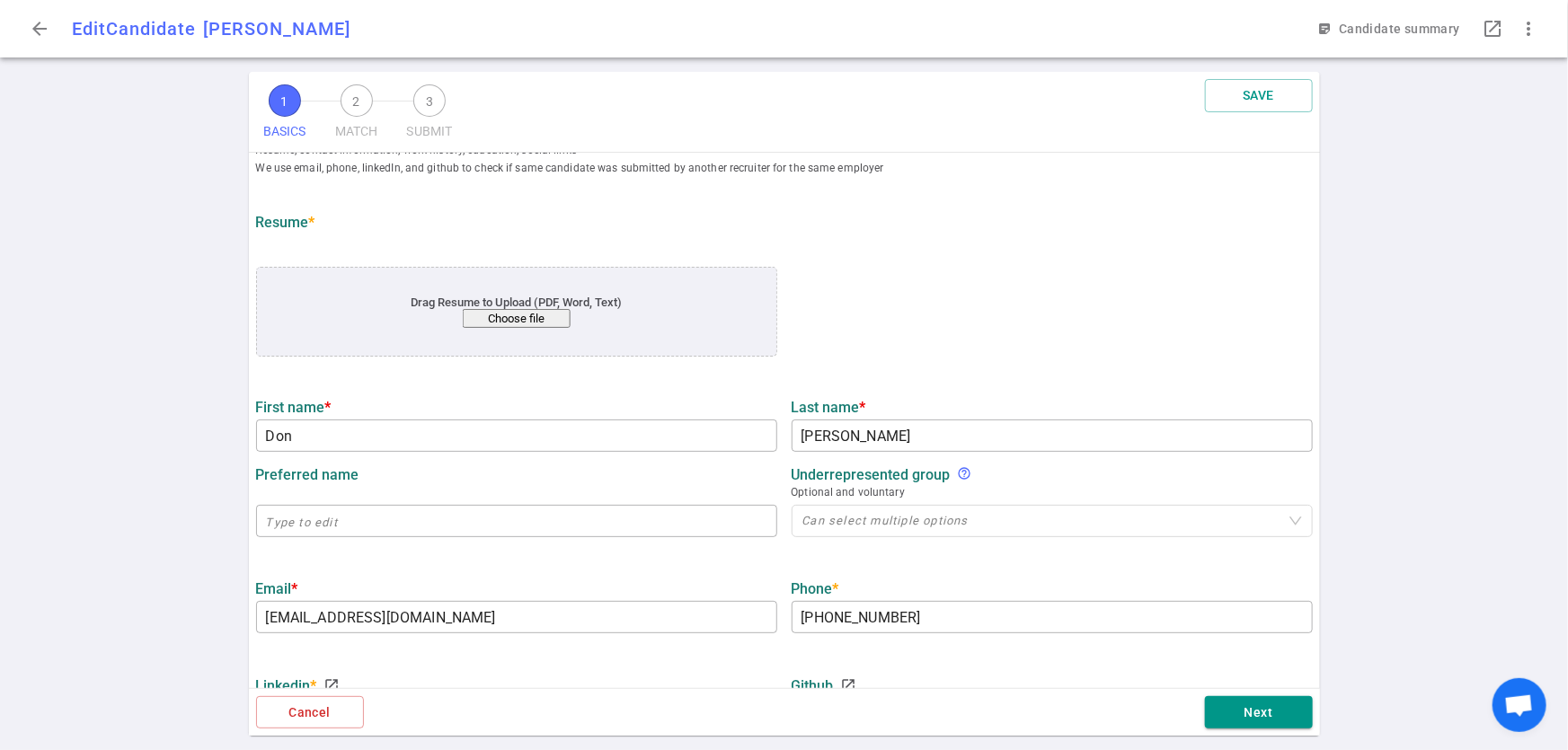
click at [506, 315] on button "Choose file" at bounding box center [516, 318] width 108 height 18
click at [510, 315] on button "Choose file" at bounding box center [516, 318] width 108 height 18
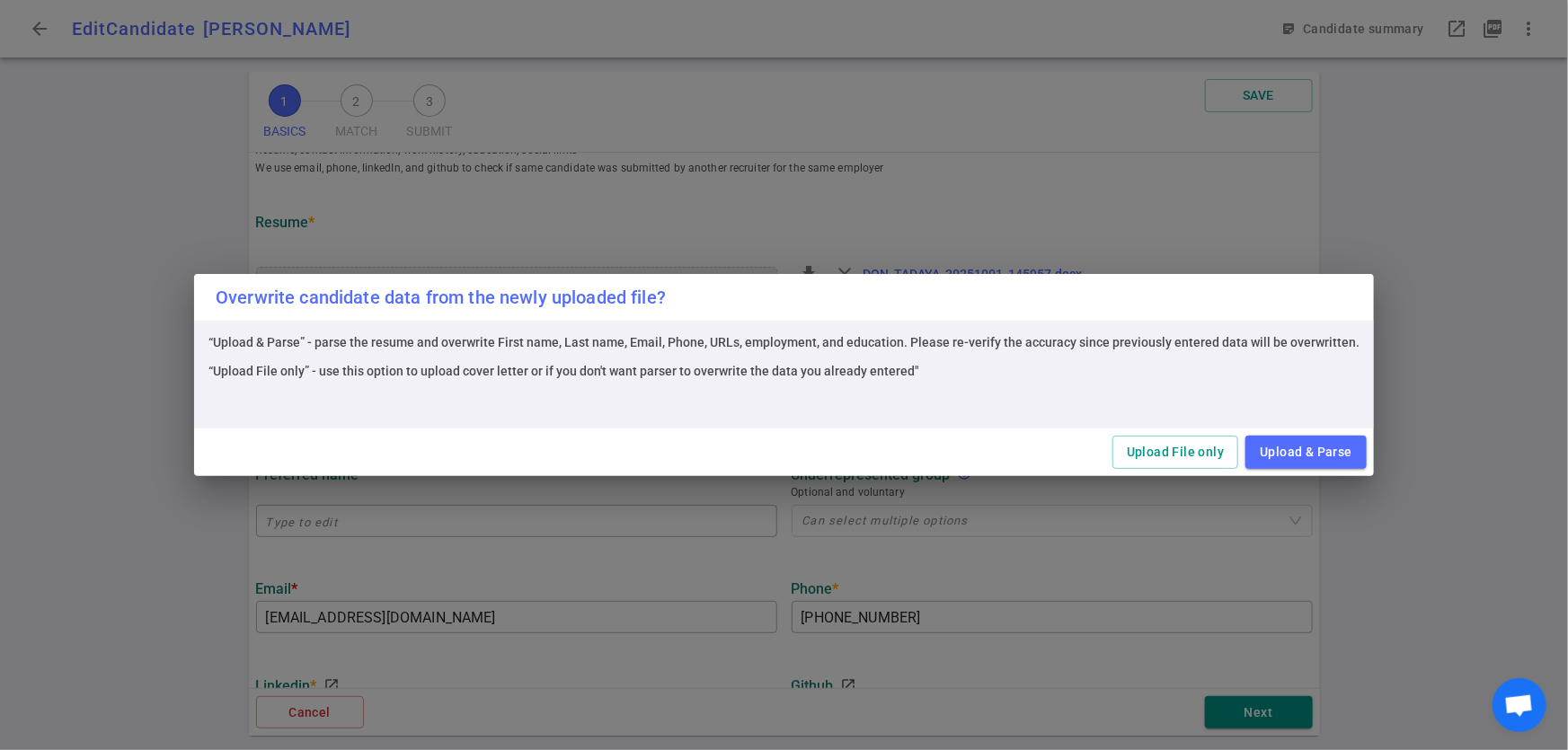
click at [1501, 368] on div "Overwrite candidate data from the newly uploaded file? “Upload & Parse” - parse…" at bounding box center [784, 375] width 1568 height 750
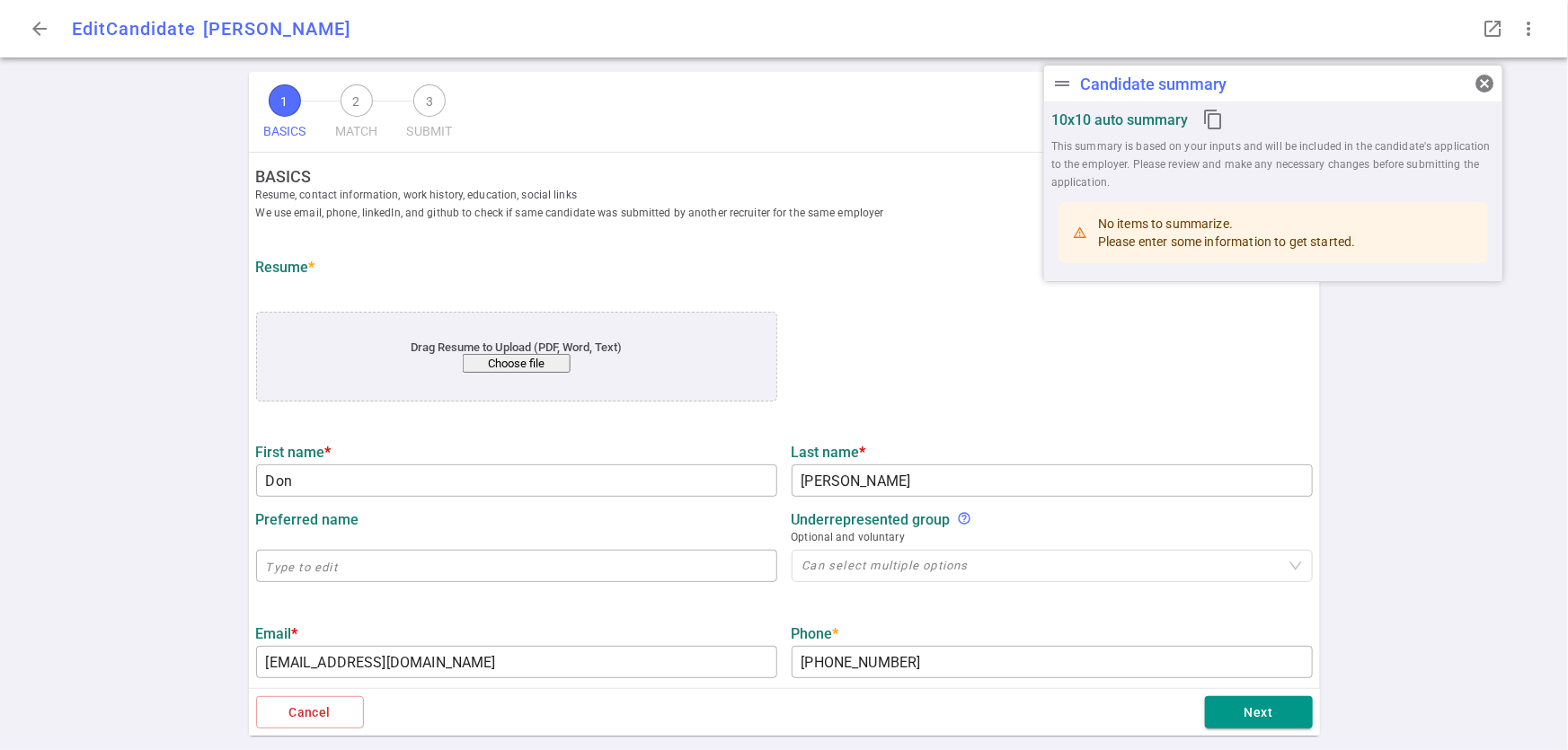
type input "Don"
type input "[PERSON_NAME]"
type input "[EMAIL_ADDRESS][DOMAIN_NAME]"
type input "+1 562-562-3383"
type input "https://linkedin.com/in/dontadaya"
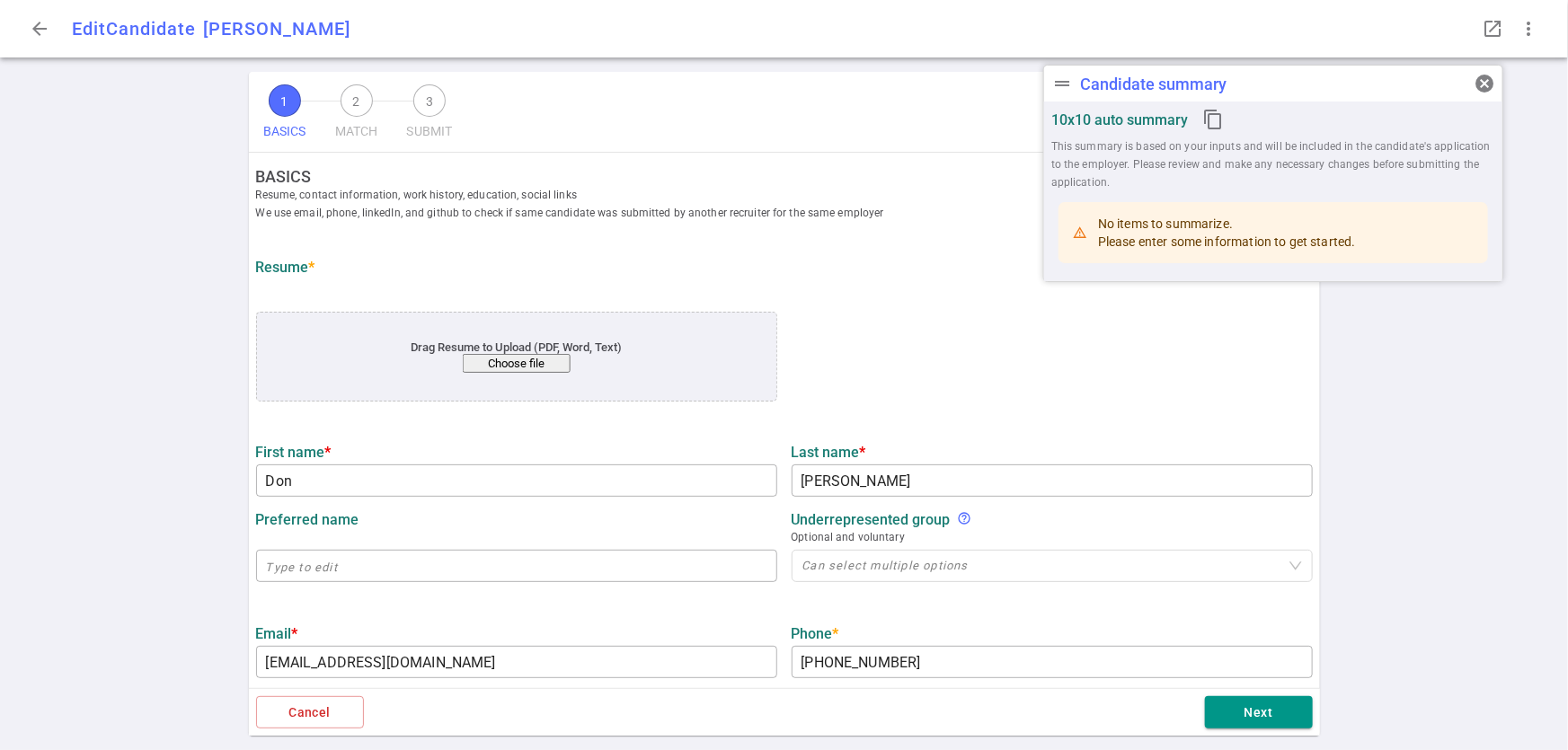
type input "https://github.com/dascient"
type input "Northrop Grumman"
type input "6.7"
type input "[US_STATE] State"
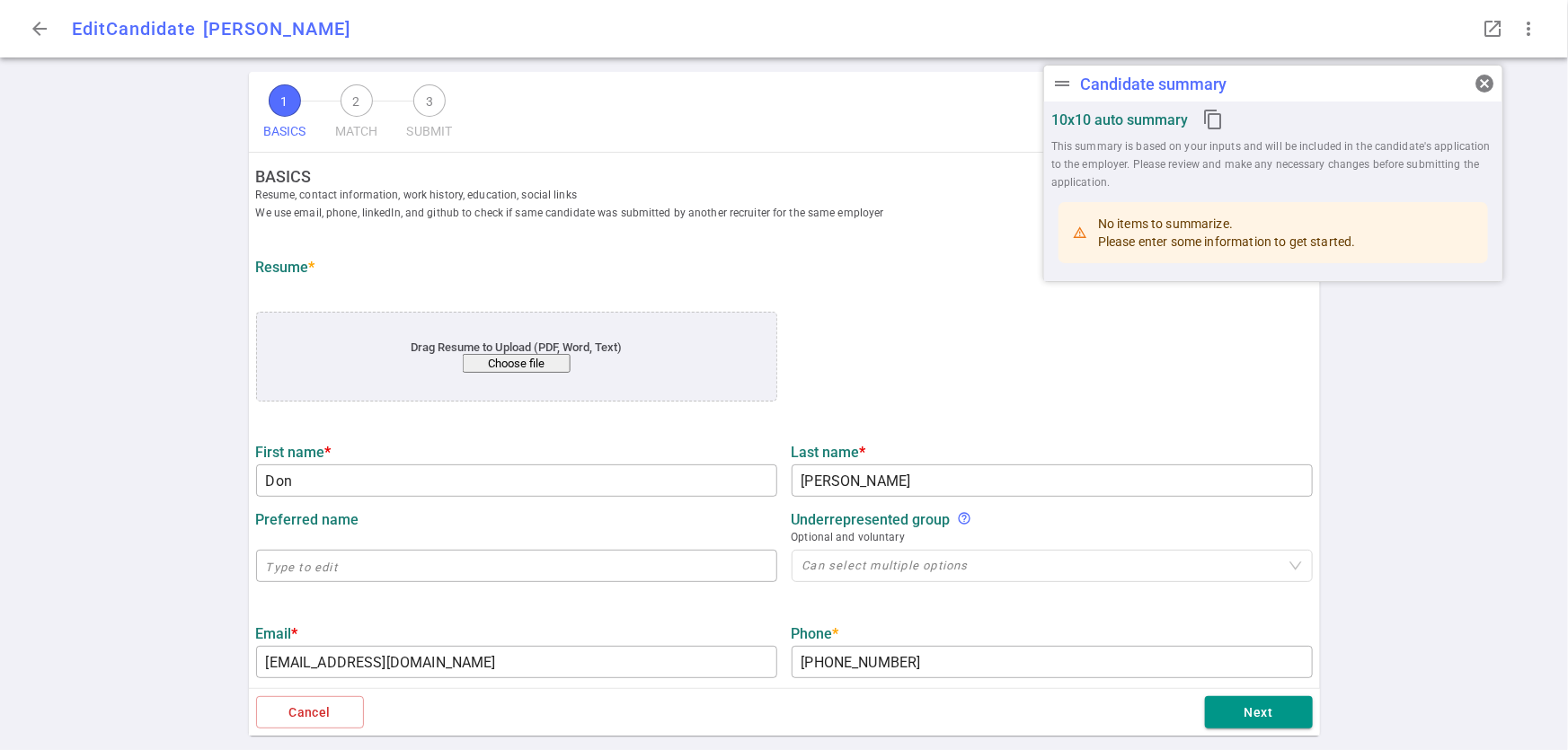
type input "Mathematics"
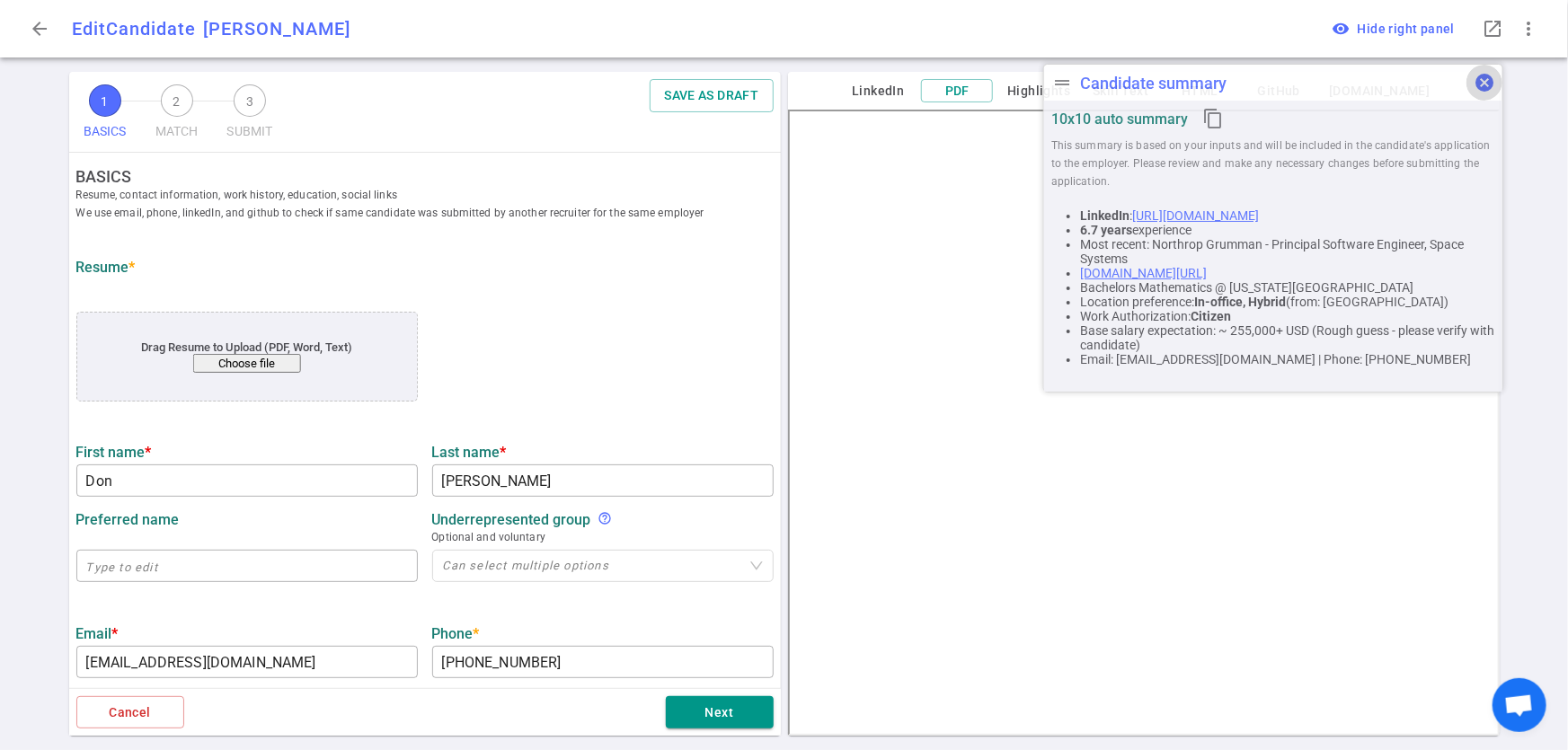
click at [1481, 85] on span "cancel" at bounding box center [1484, 82] width 21 height 21
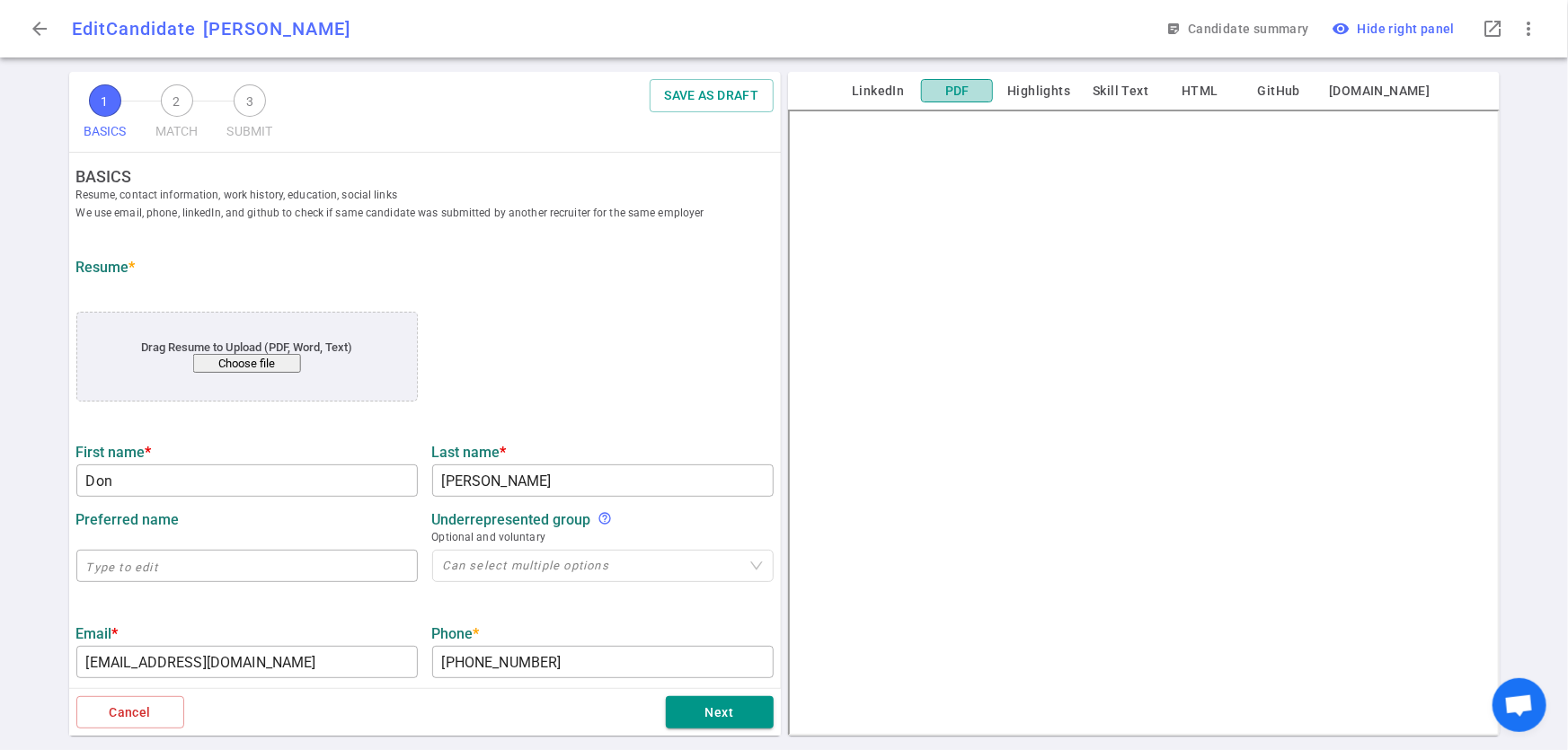
click at [989, 91] on button "PDF" at bounding box center [958, 91] width 72 height 24
click at [101, 713] on button "Cancel" at bounding box center [130, 713] width 108 height 33
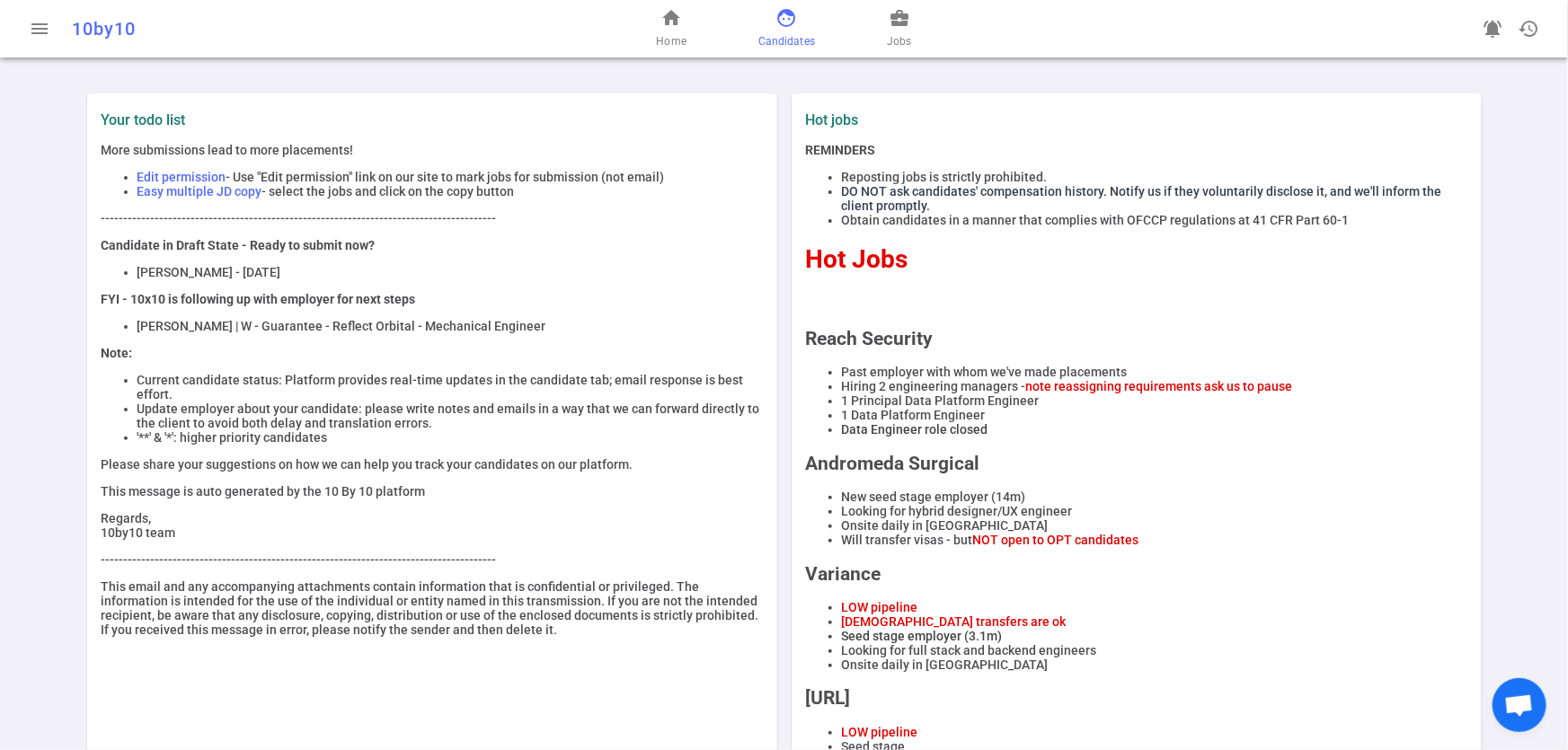
click at [790, 50] on span "Candidates" at bounding box center [786, 41] width 56 height 18
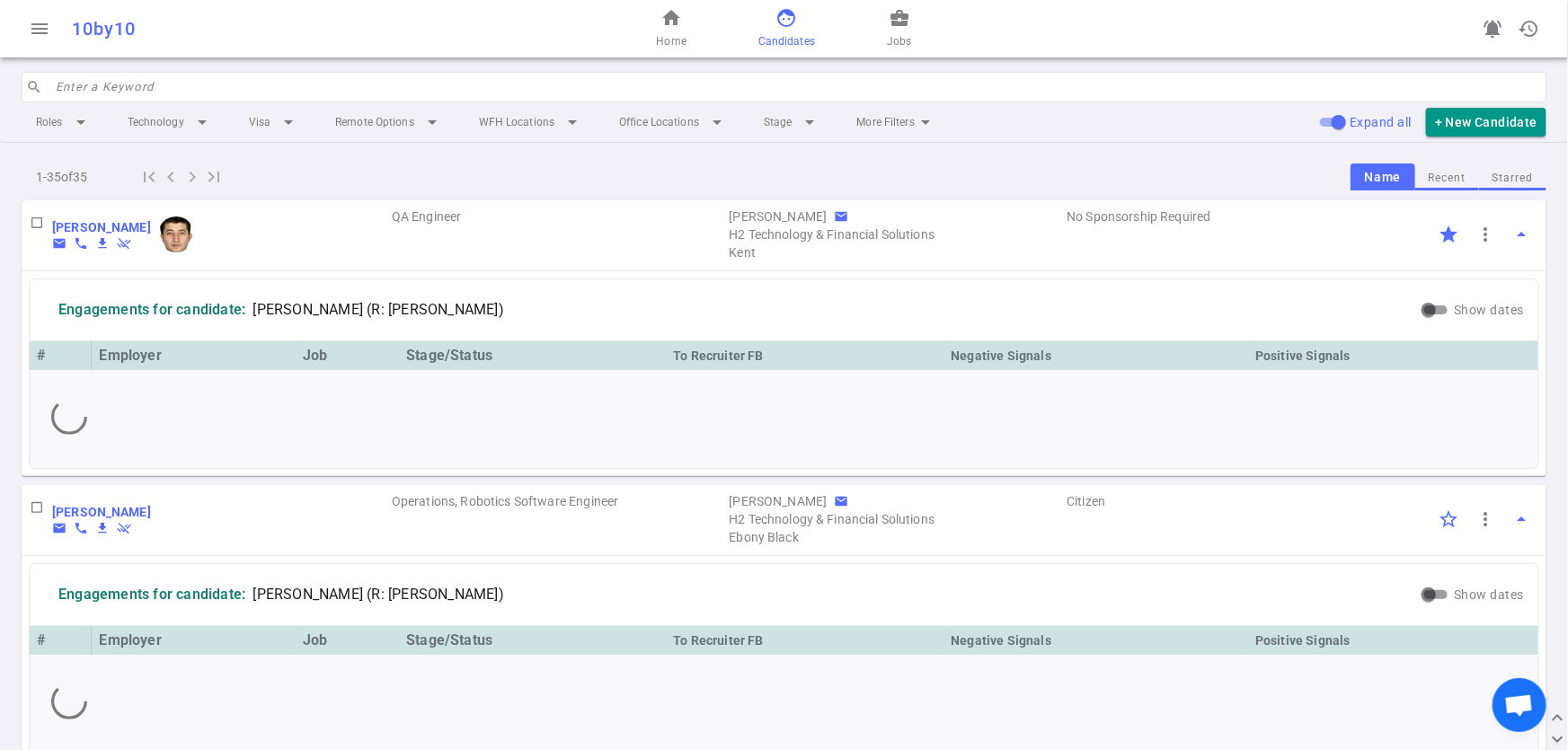
click at [138, 84] on input "search" at bounding box center [796, 87] width 1481 height 29
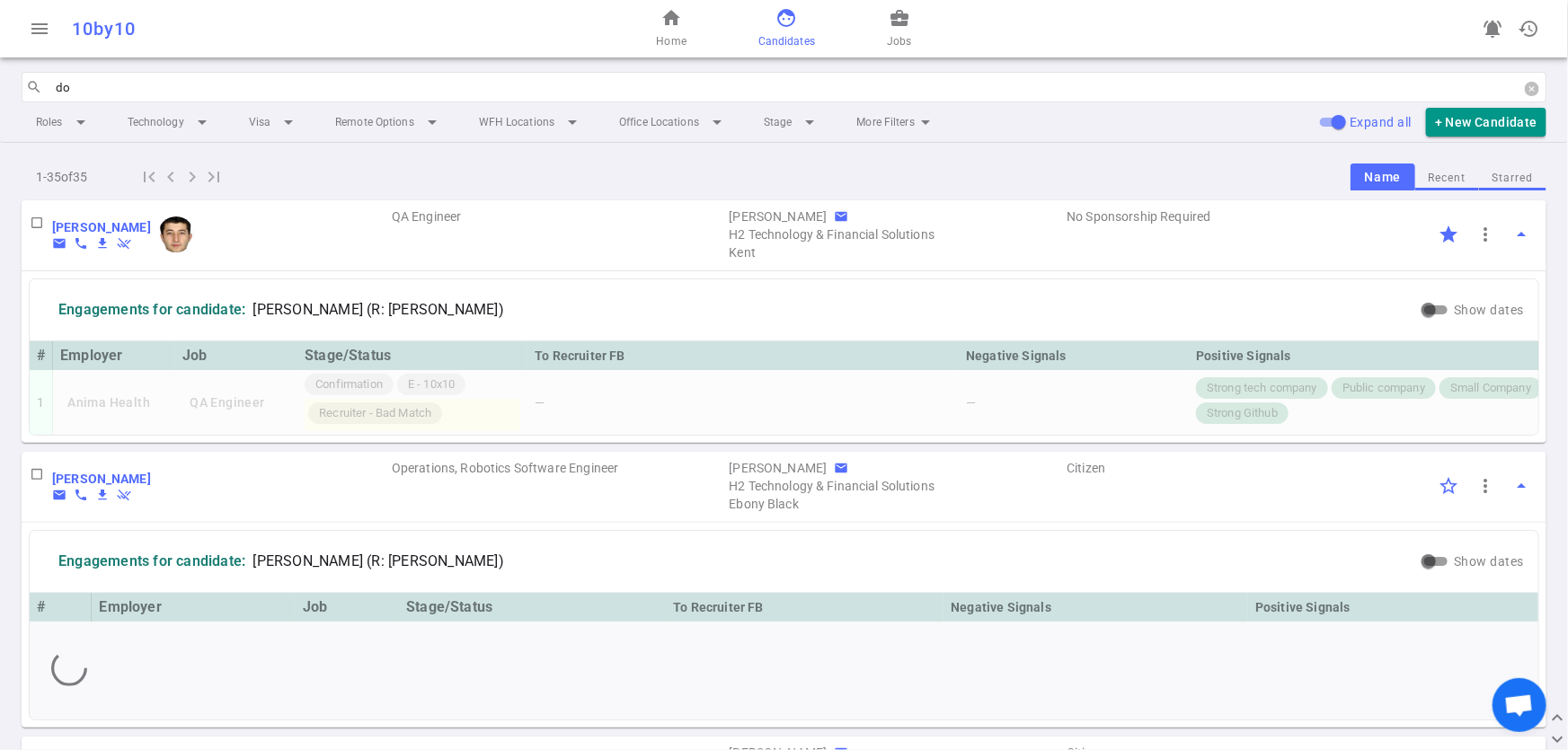
type input "don"
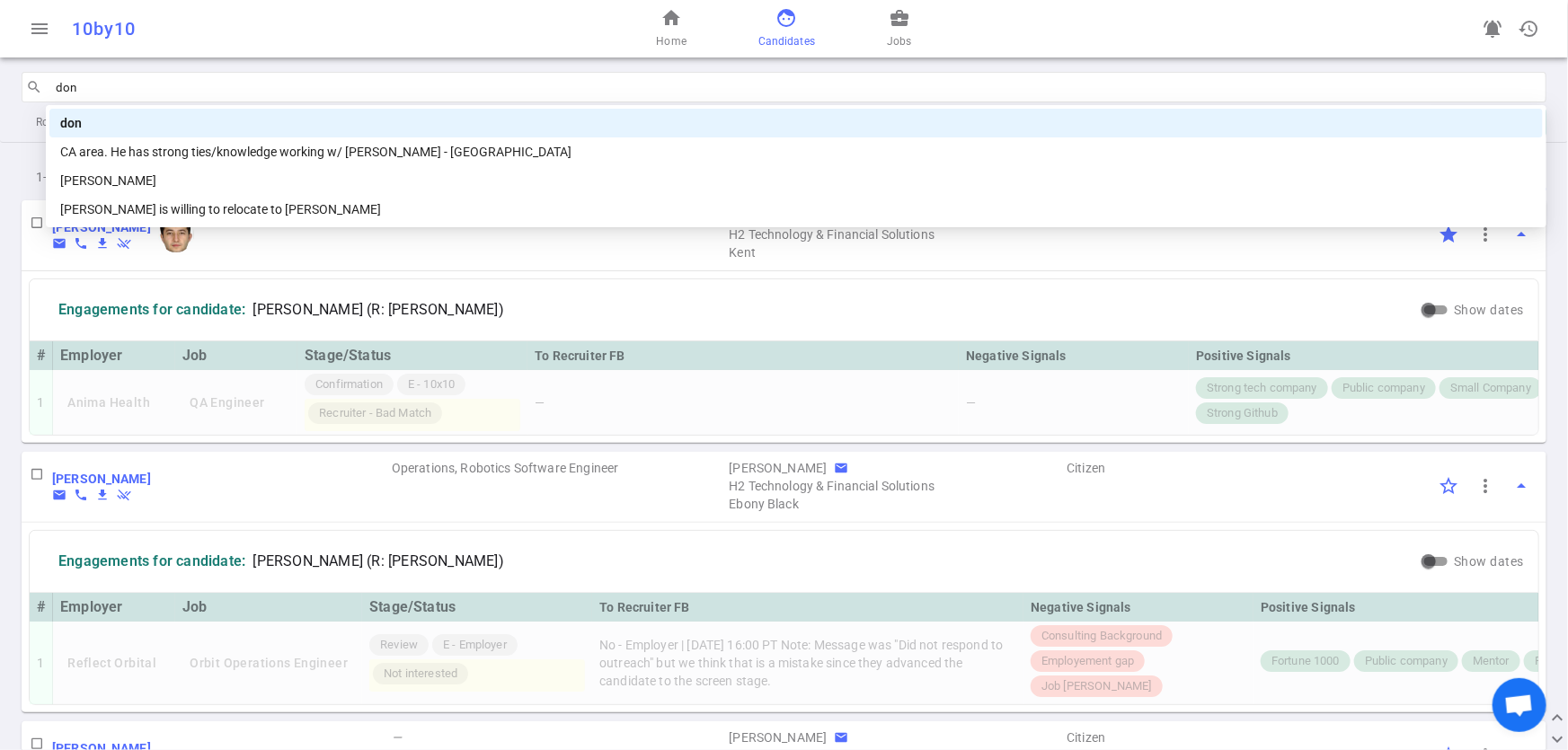
click at [126, 121] on div "don" at bounding box center [796, 122] width 1472 height 19
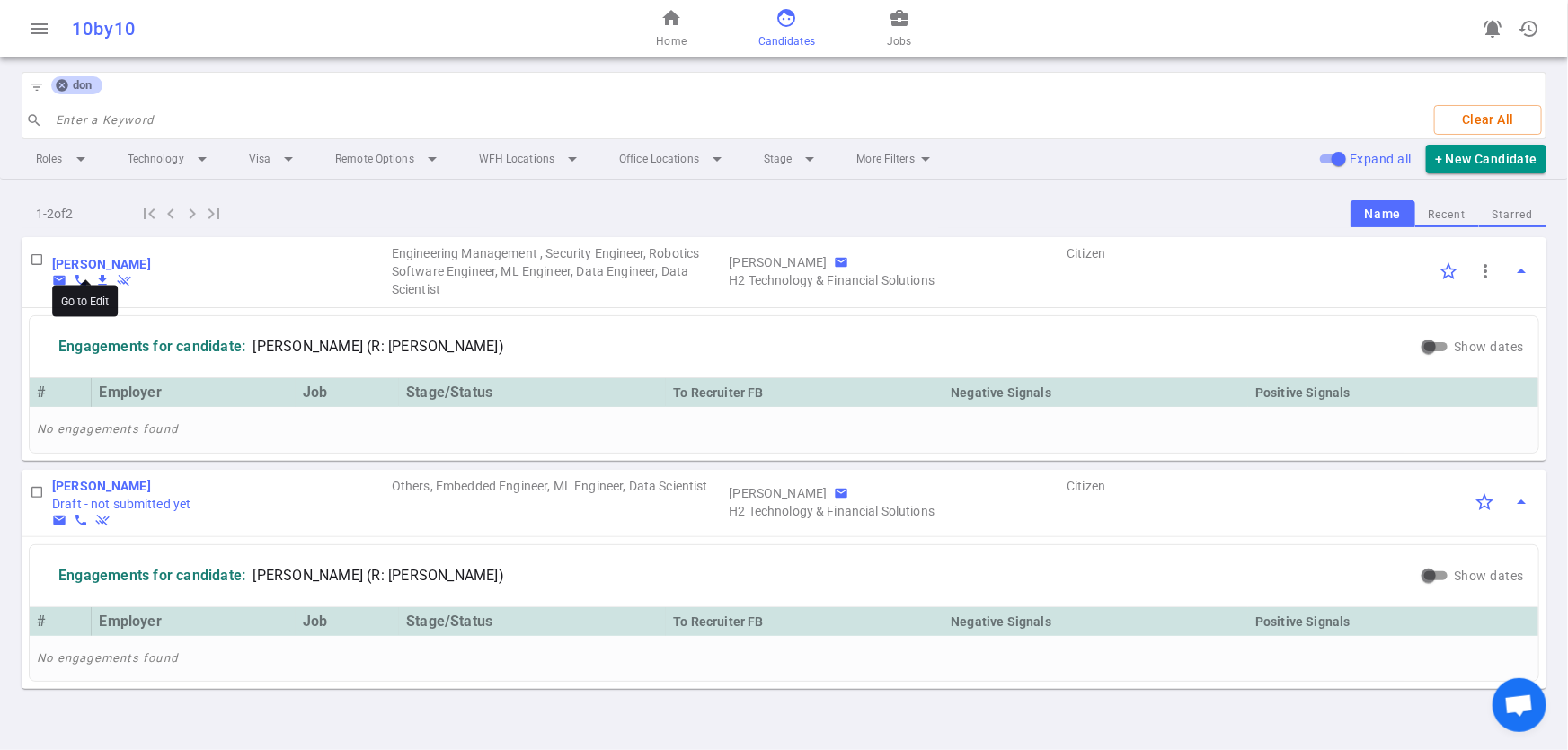
click at [111, 260] on b "[PERSON_NAME]" at bounding box center [101, 264] width 99 height 15
click at [88, 479] on b "[PERSON_NAME]" at bounding box center [101, 486] width 99 height 15
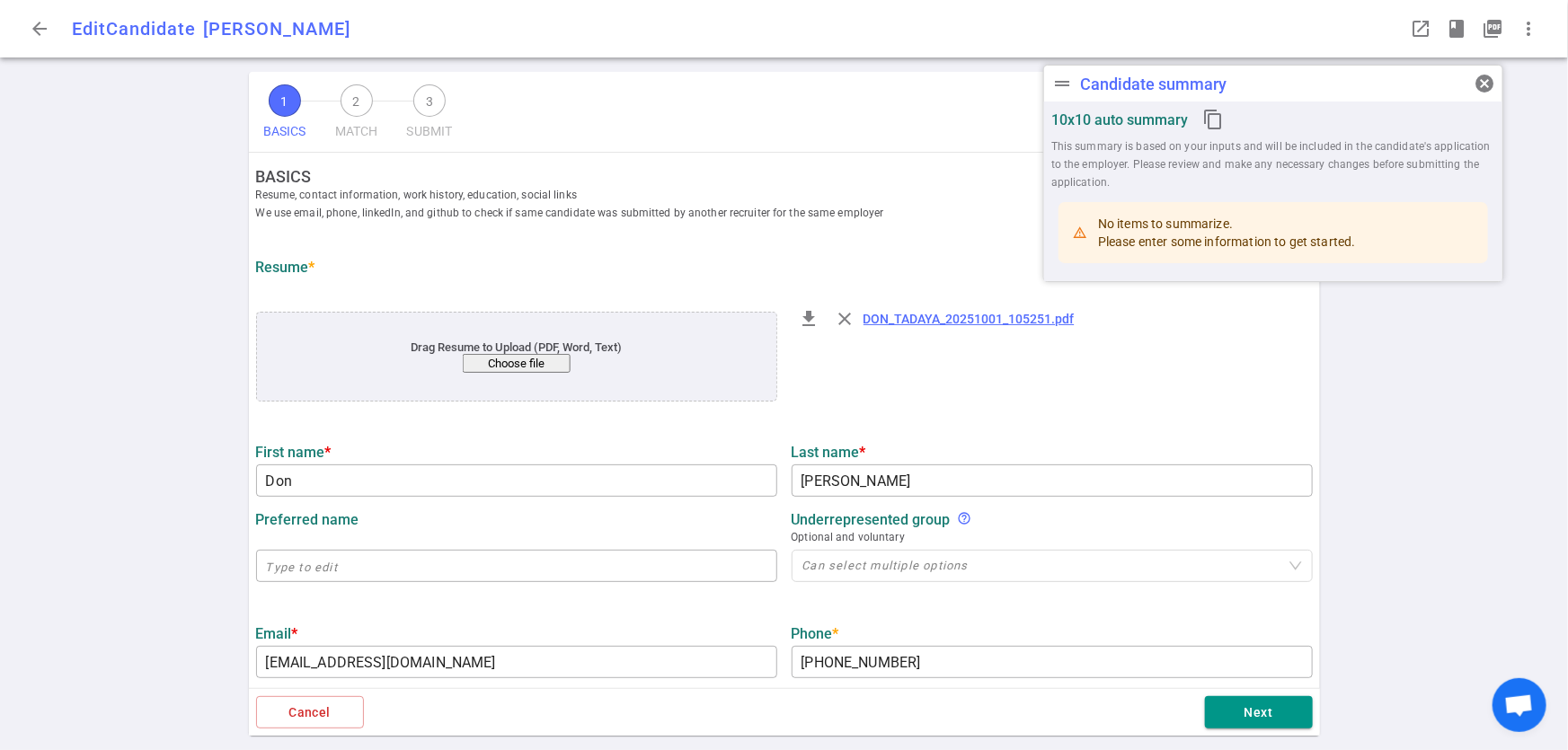
type input "Don"
type input "[PERSON_NAME]"
type input "[EMAIL_ADDRESS][DOMAIN_NAME]"
type input "[PHONE_NUMBER]"
type input "[URL][DOMAIN_NAME]"
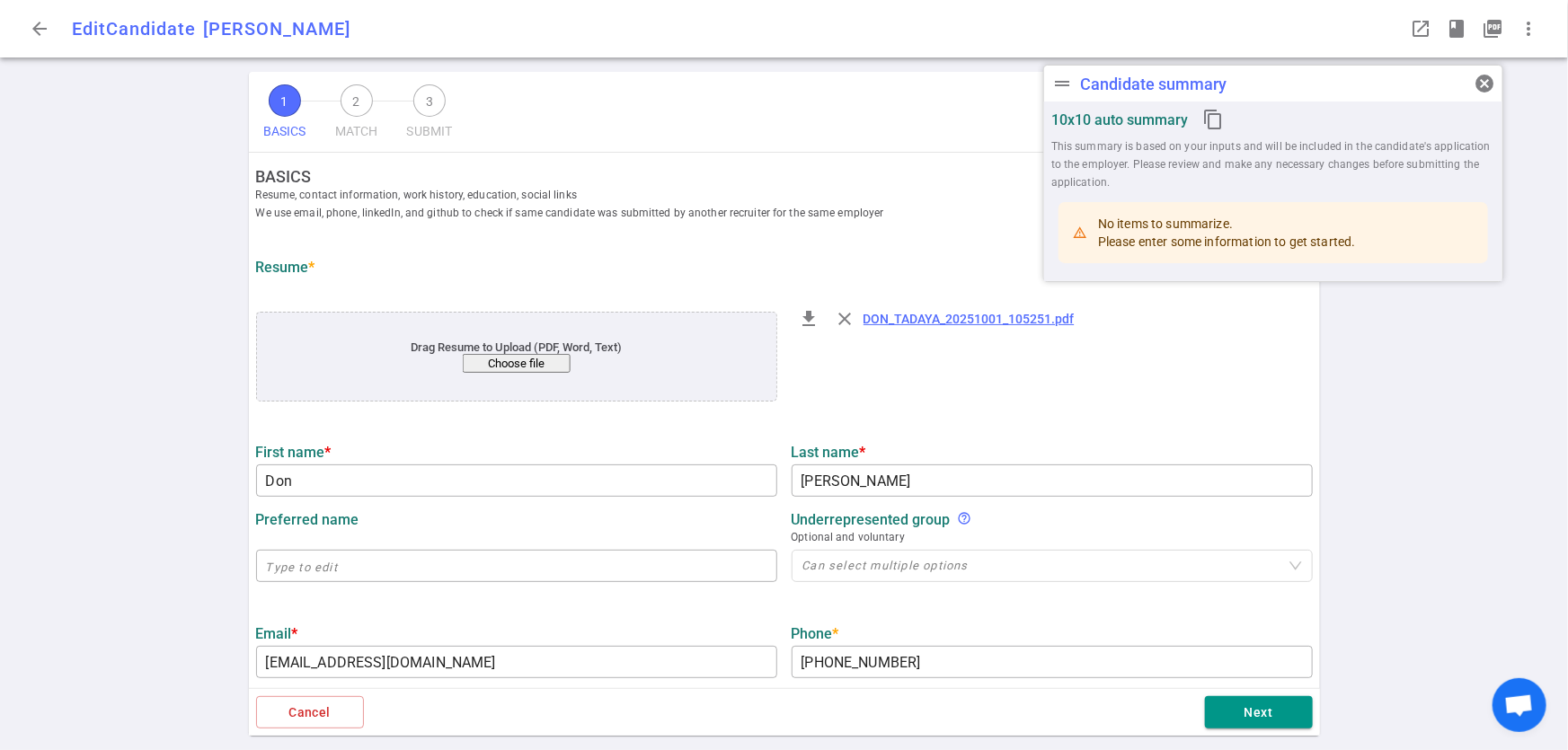
type input "[URL][DOMAIN_NAME]"
type input "9.8"
type input "[US_STATE] State"
type input "Mathematics"
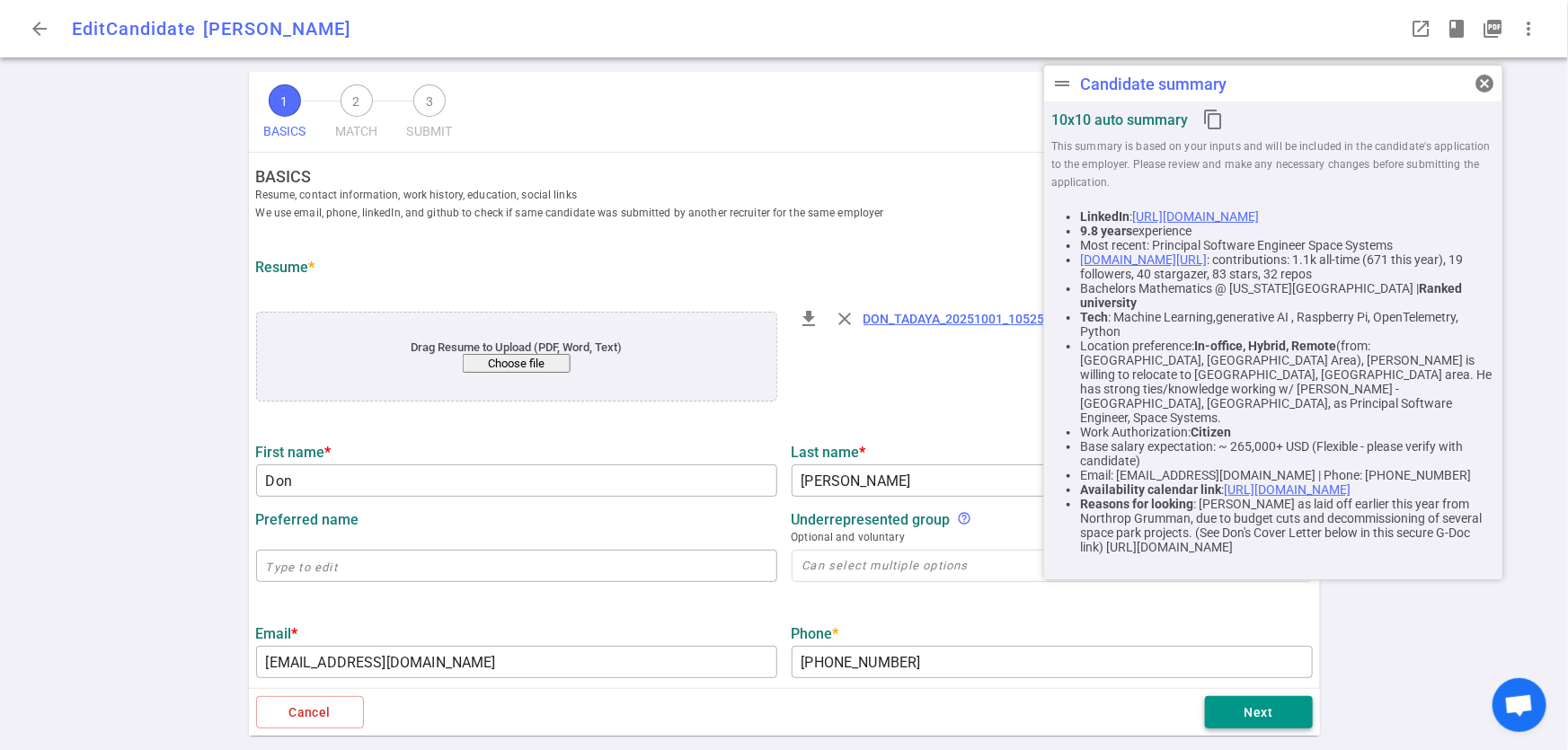
click at [1278, 713] on button "Next" at bounding box center [1259, 713] width 108 height 33
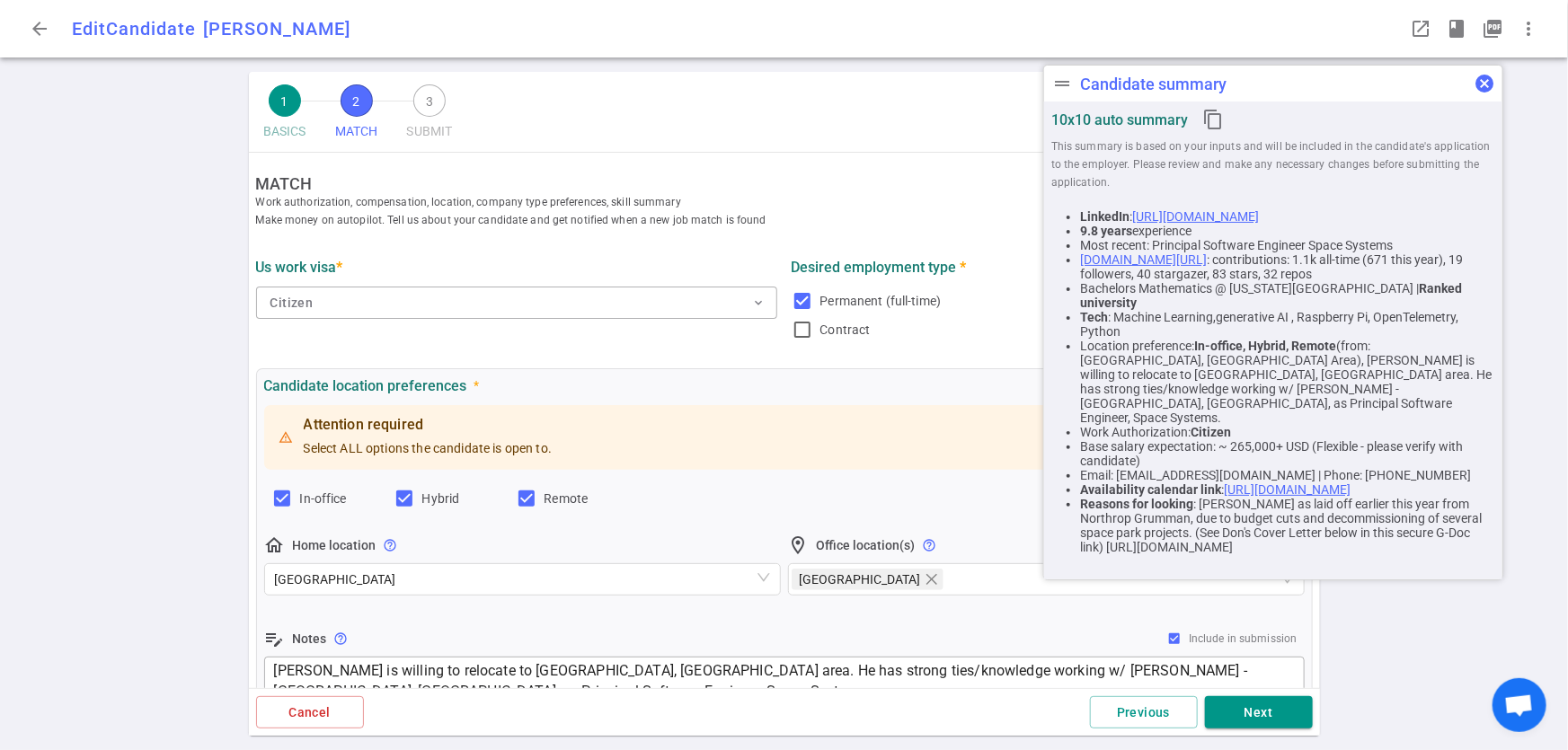
click at [1477, 82] on span "cancel" at bounding box center [1484, 83] width 21 height 21
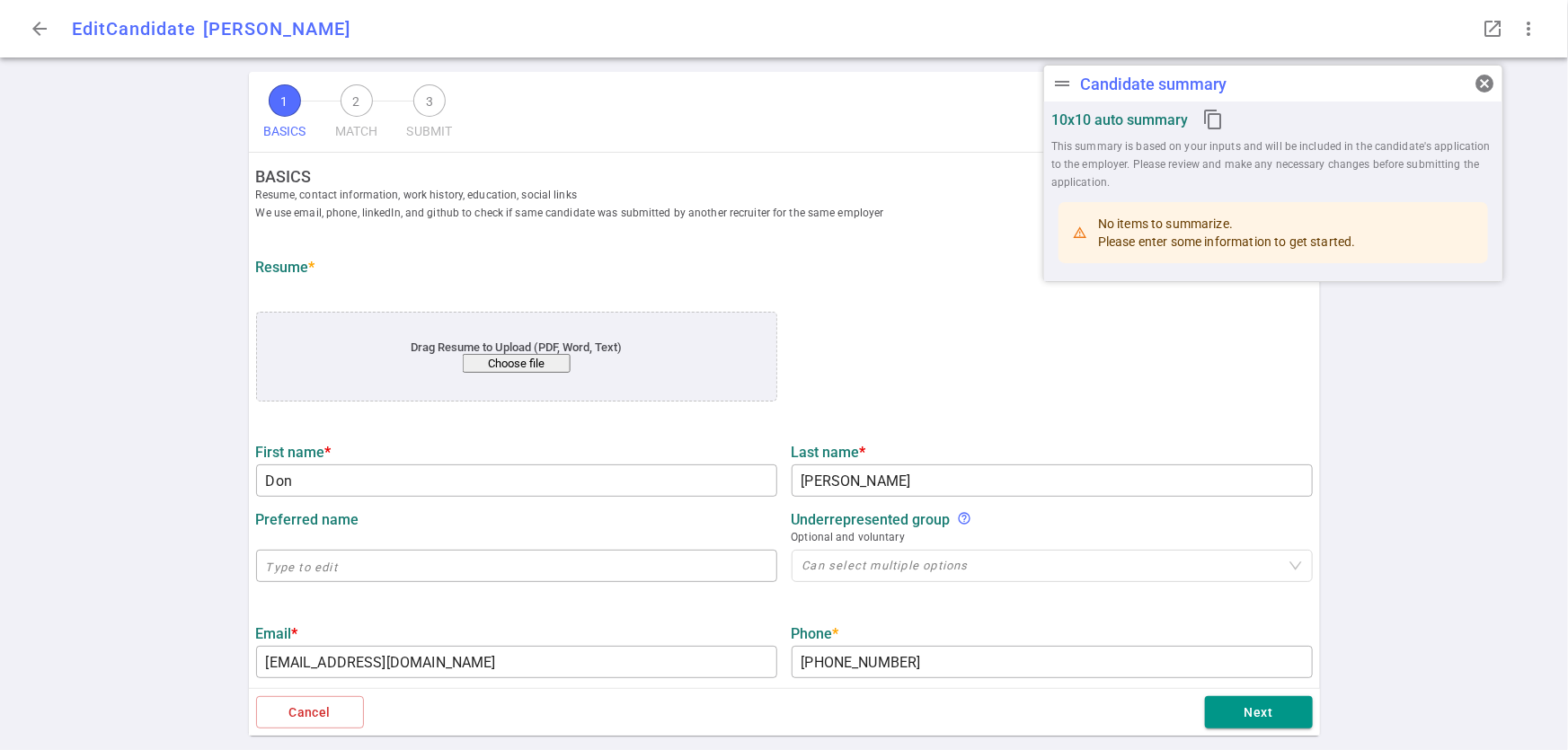
type input "Don"
type input "[PERSON_NAME]"
type input "[EMAIL_ADDRESS][DOMAIN_NAME]"
type input "[PHONE_NUMBER]"
type input "[URL][DOMAIN_NAME]"
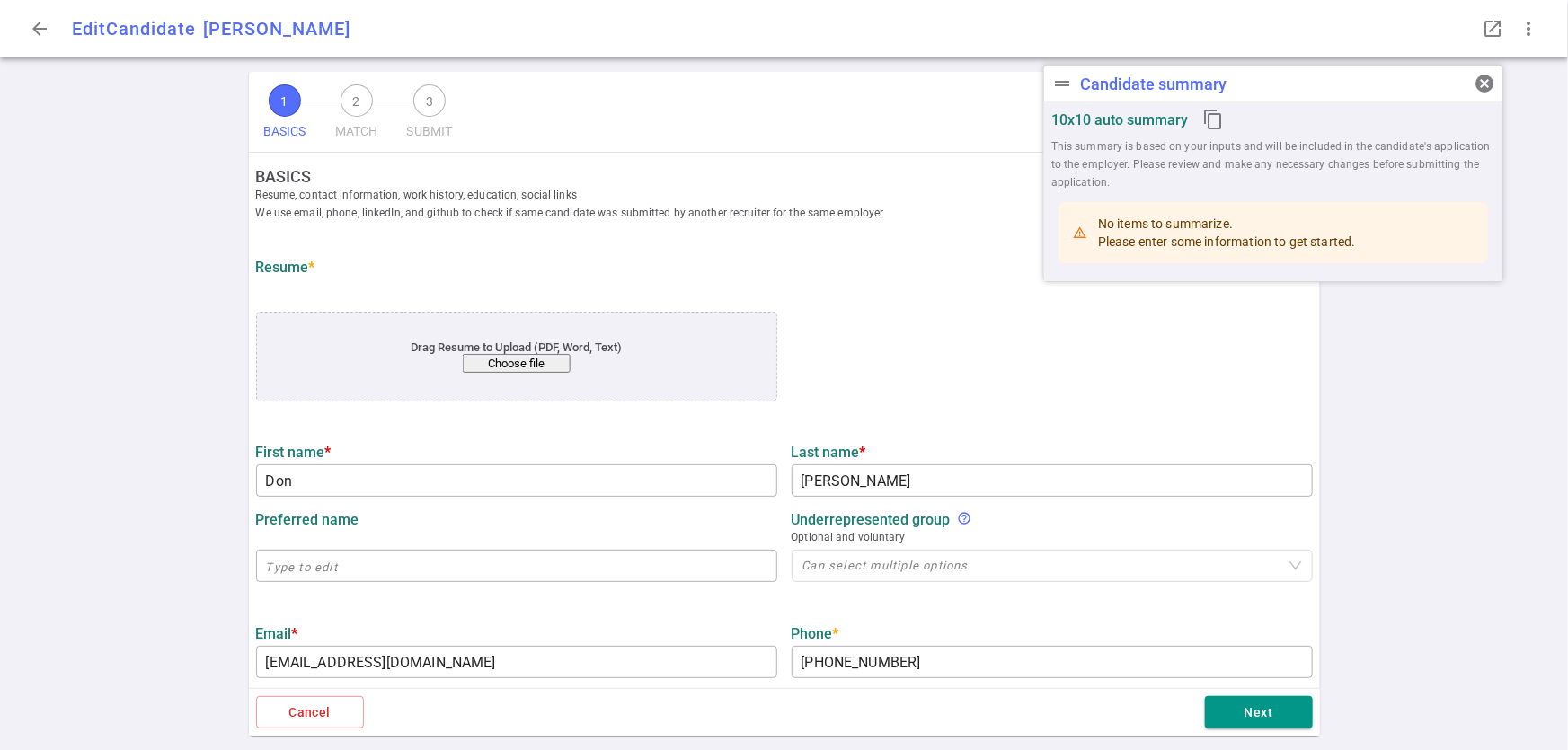
type input "[URL][DOMAIN_NAME]"
type textarea "[DOMAIN_NAME][URL][DOMAIN_NAME][DOMAIN_NAME]"
type input "Northrop Grumman"
type textarea "Principal Software Engineer, Space Systems"
type input "6.7"
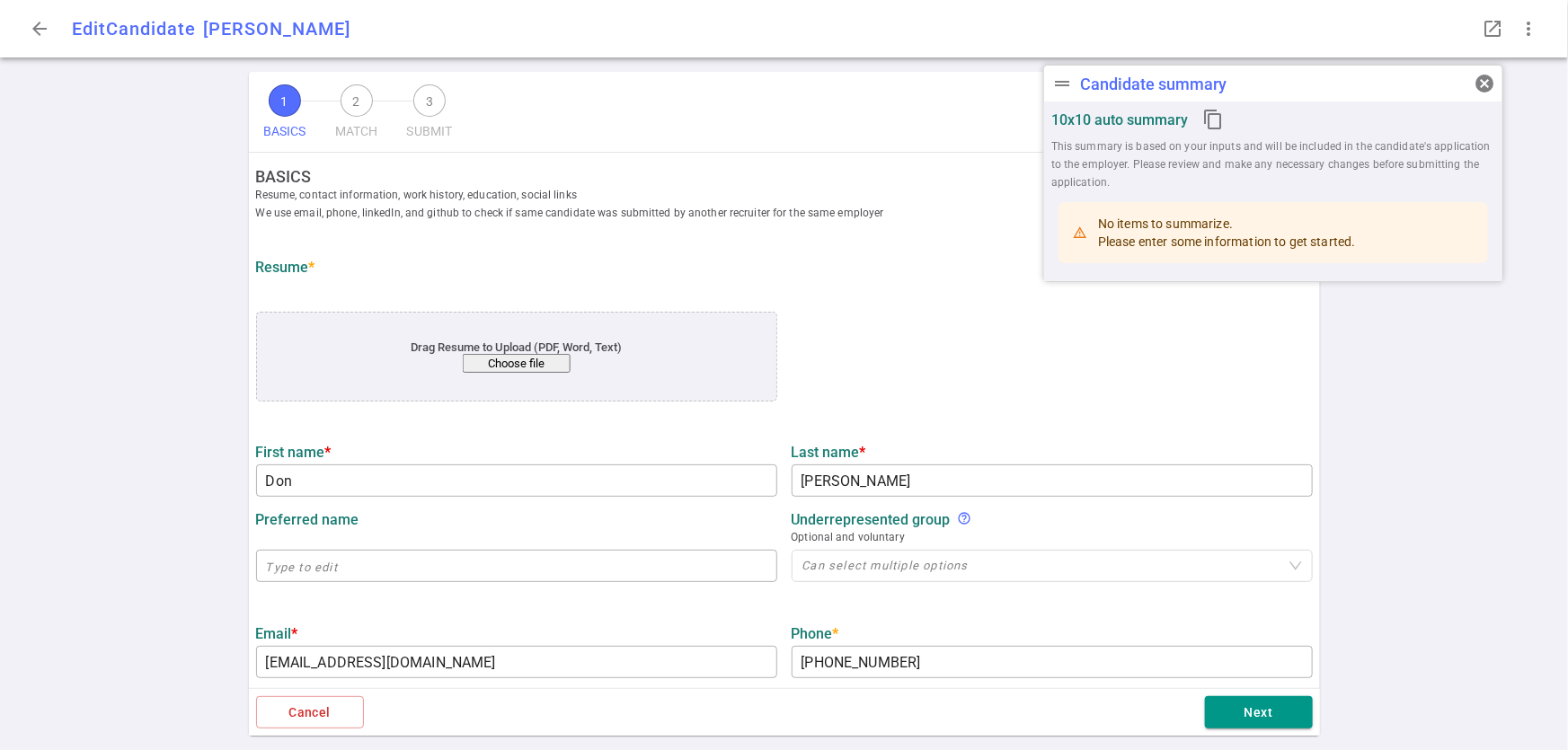
type input "6.7"
type input "[US_STATE] State"
type input "Mathematics"
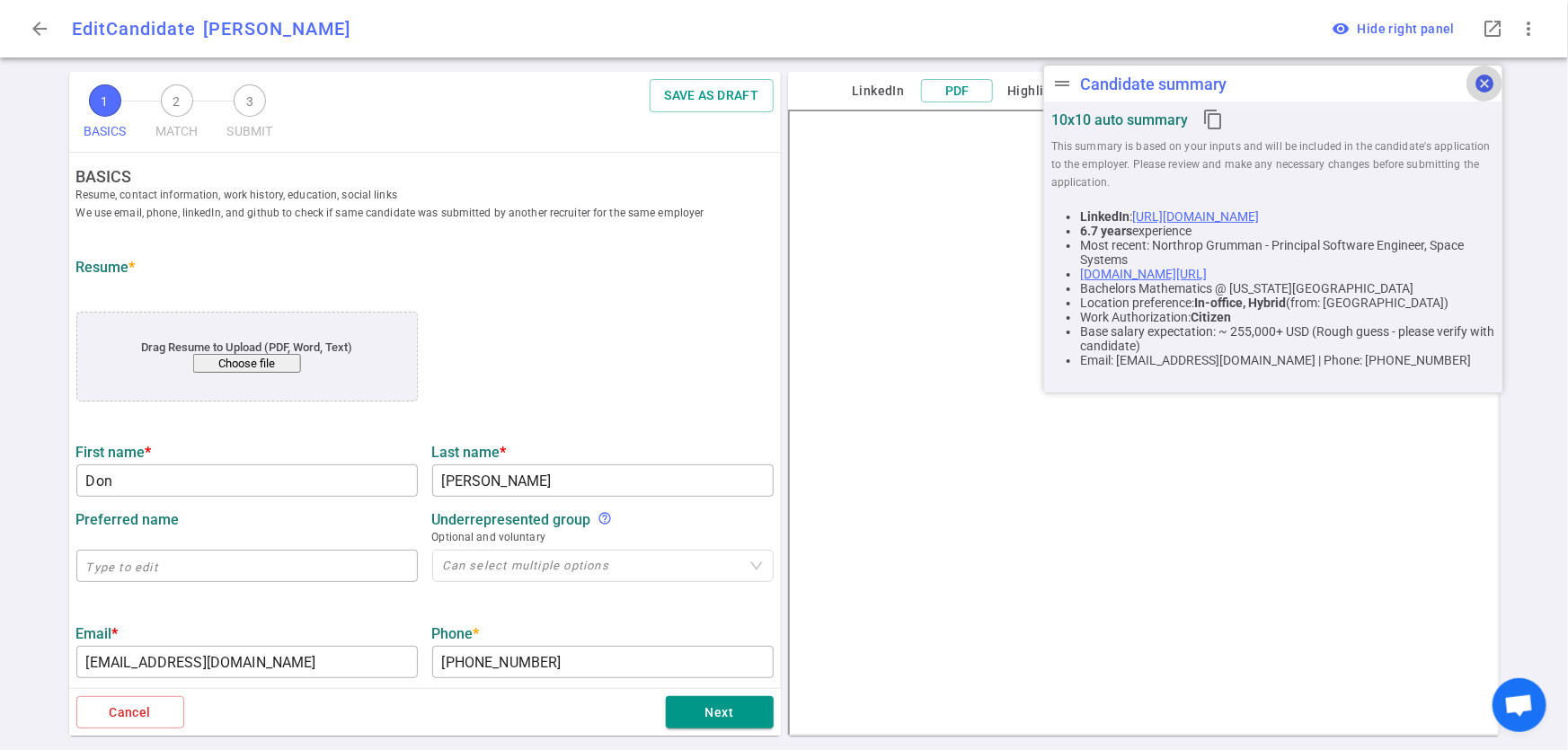
click at [1486, 94] on span "cancel" at bounding box center [1484, 83] width 21 height 21
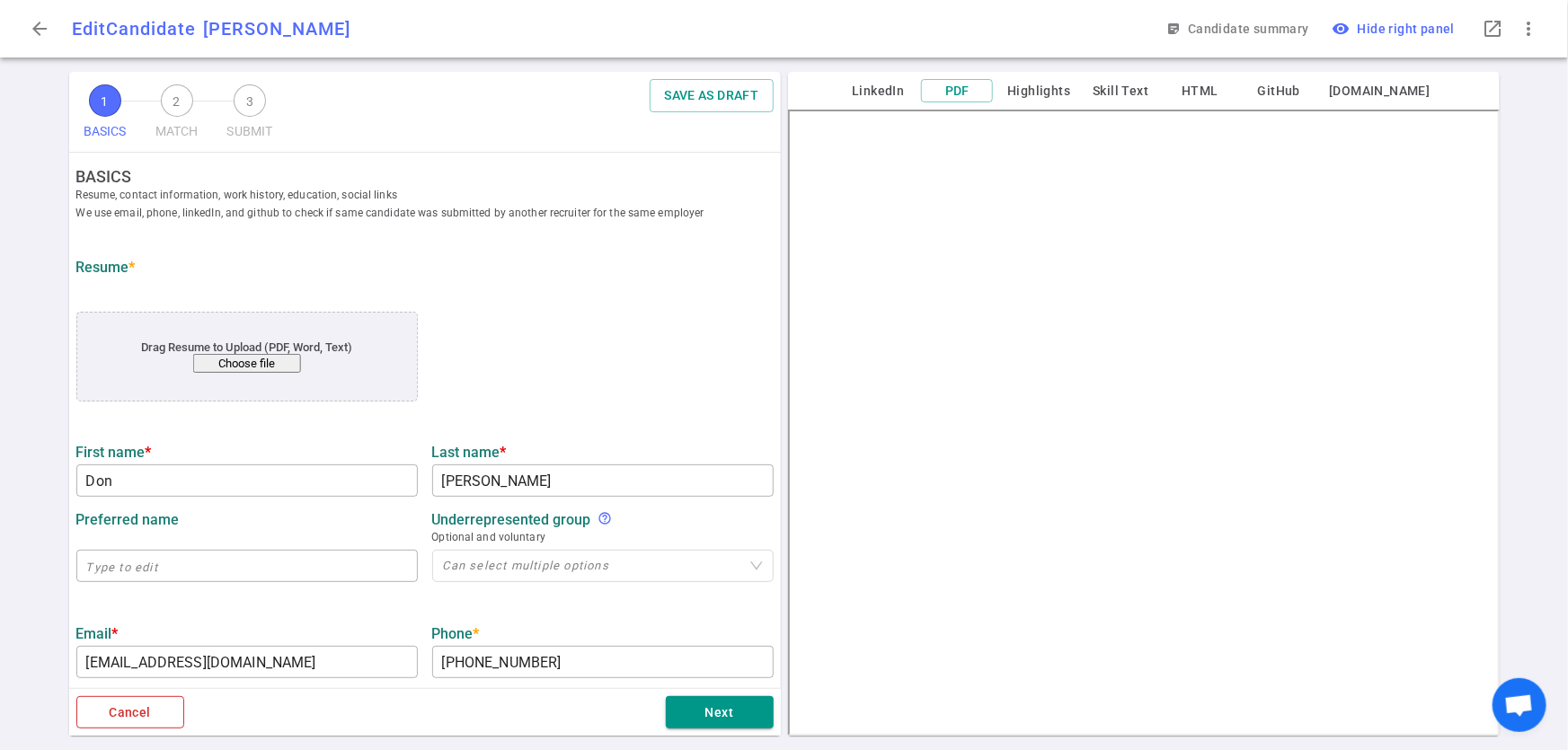
click at [132, 719] on button "Cancel" at bounding box center [130, 713] width 108 height 33
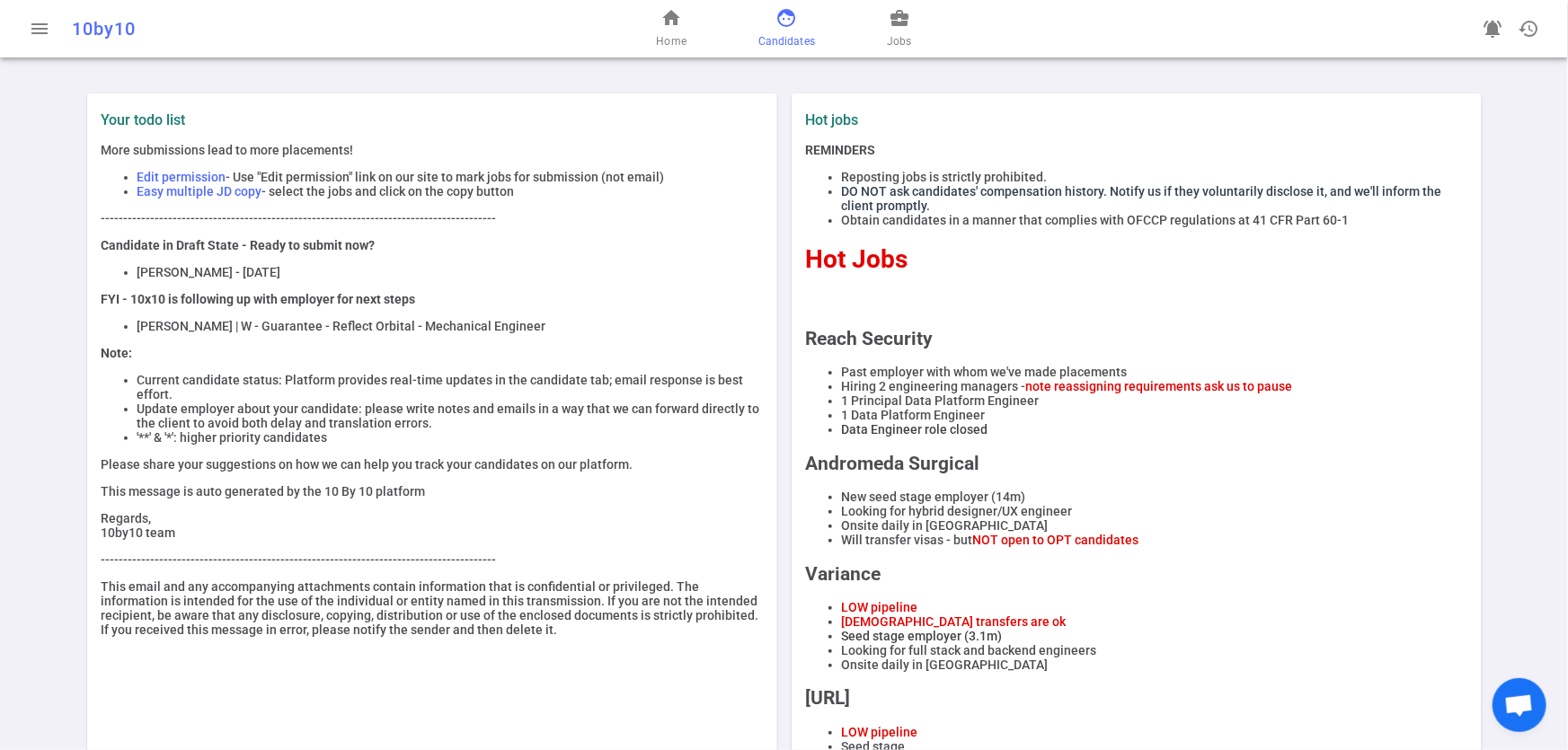
click at [810, 43] on span "Candidates" at bounding box center [786, 41] width 56 height 18
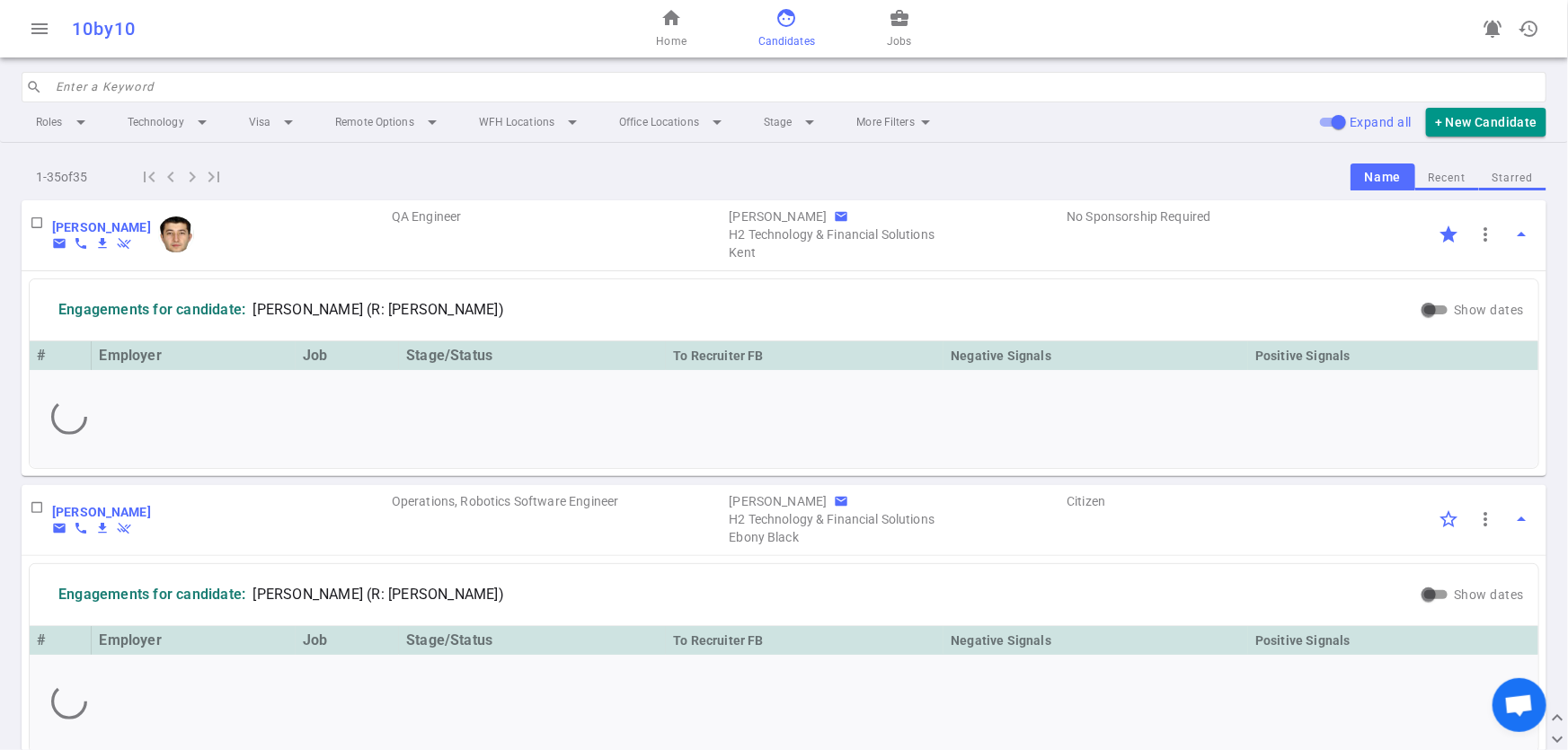
click at [178, 89] on input "search" at bounding box center [796, 87] width 1481 height 29
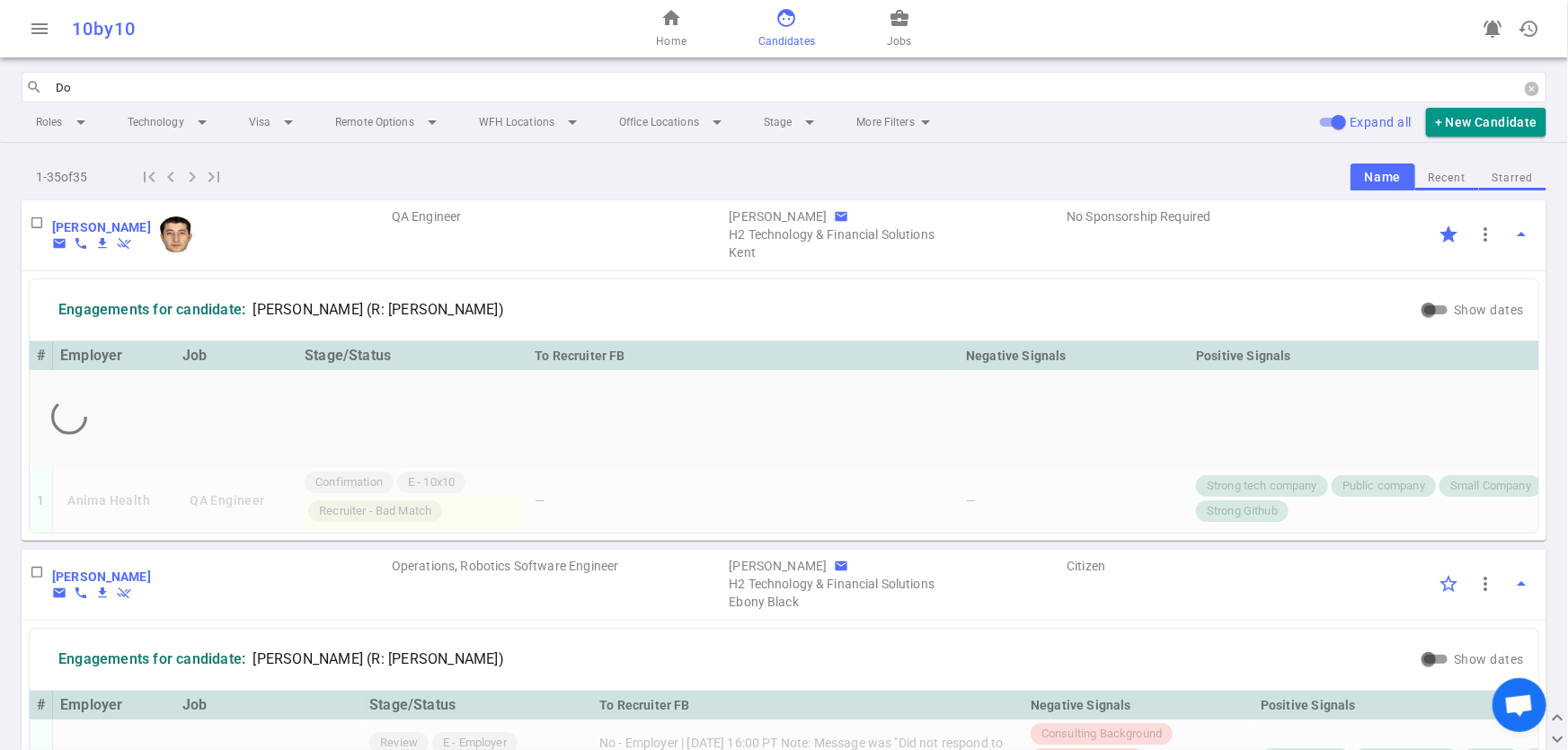
type input "Don"
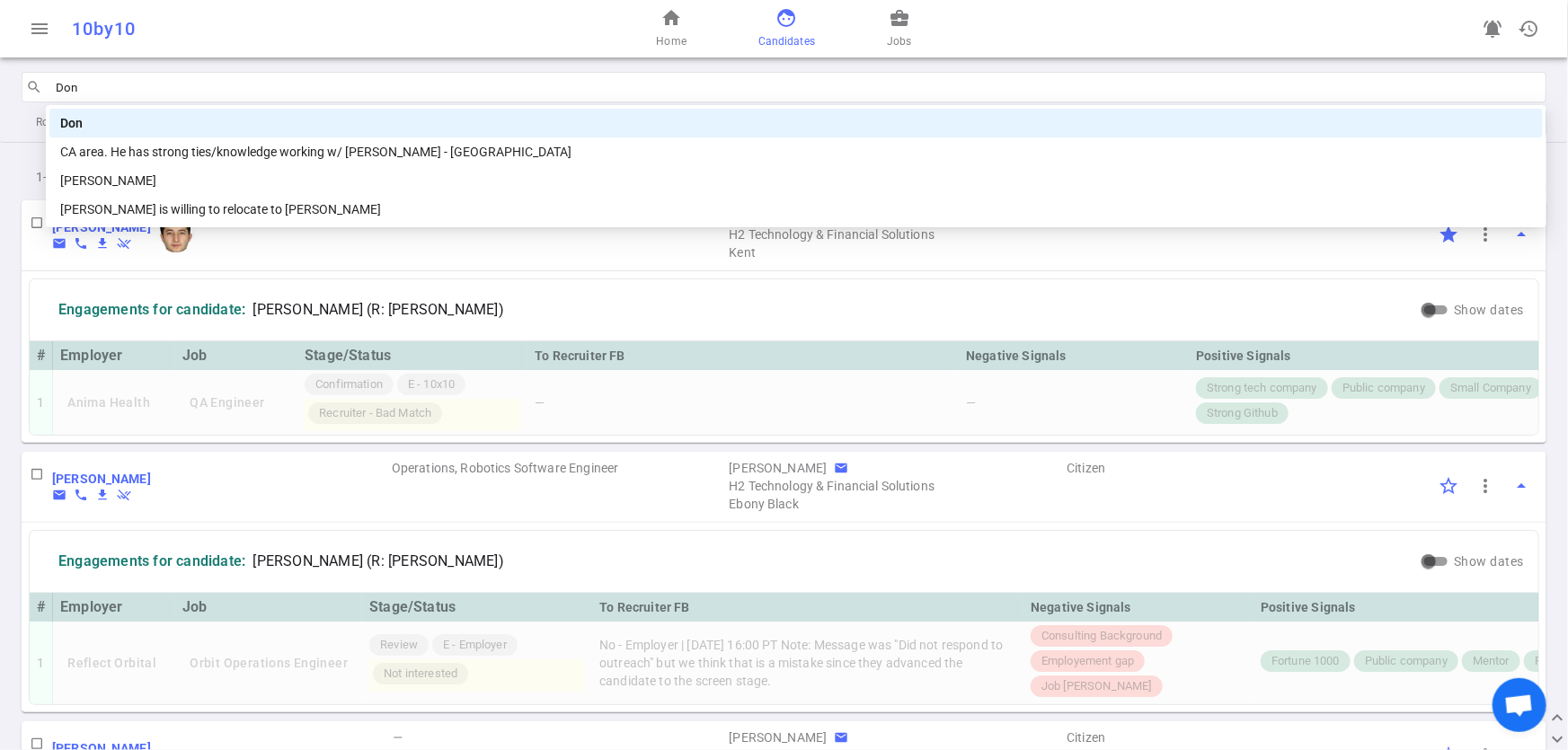
click at [214, 130] on div "Don" at bounding box center [796, 122] width 1472 height 19
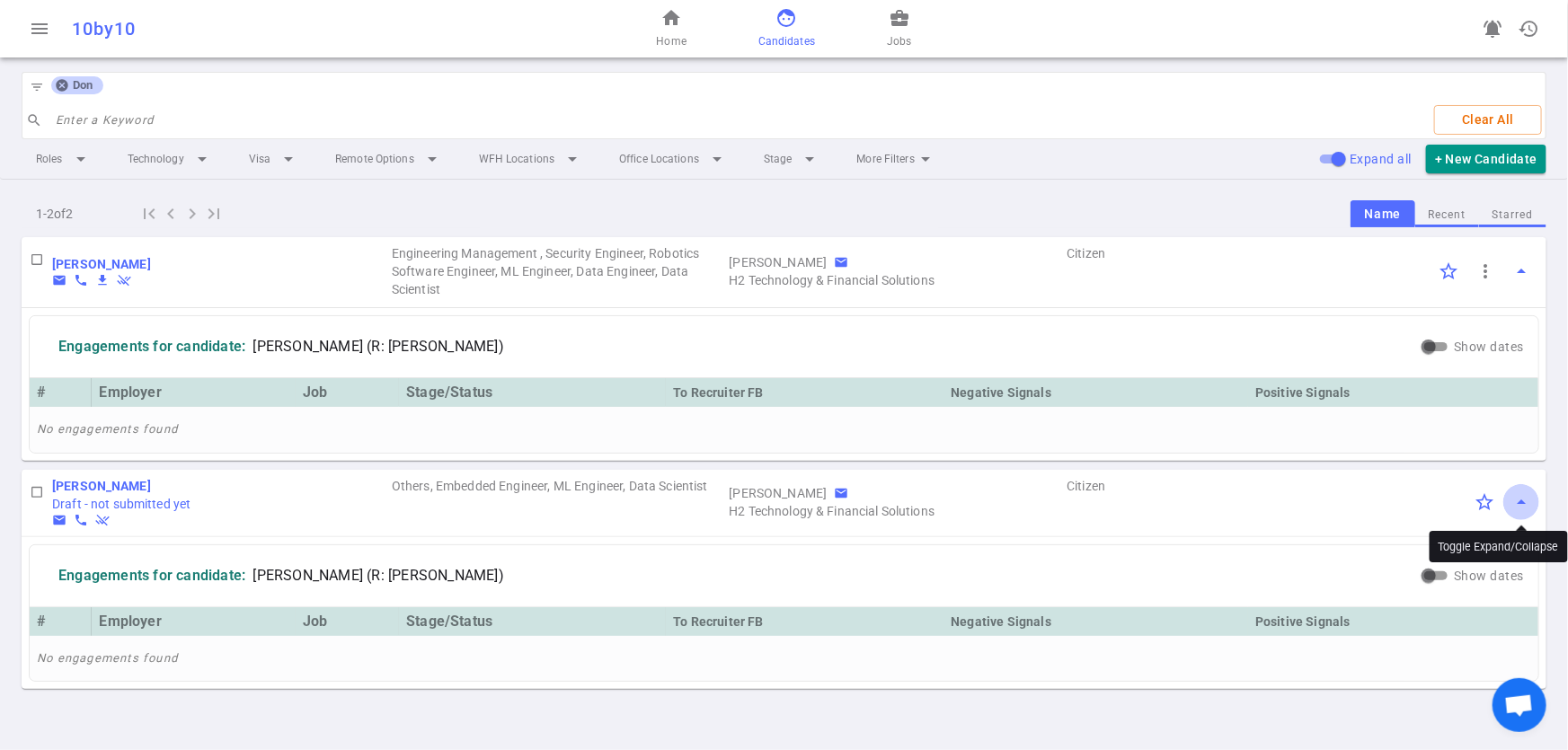
click at [1525, 499] on span "arrow_drop_up" at bounding box center [1521, 502] width 21 height 21
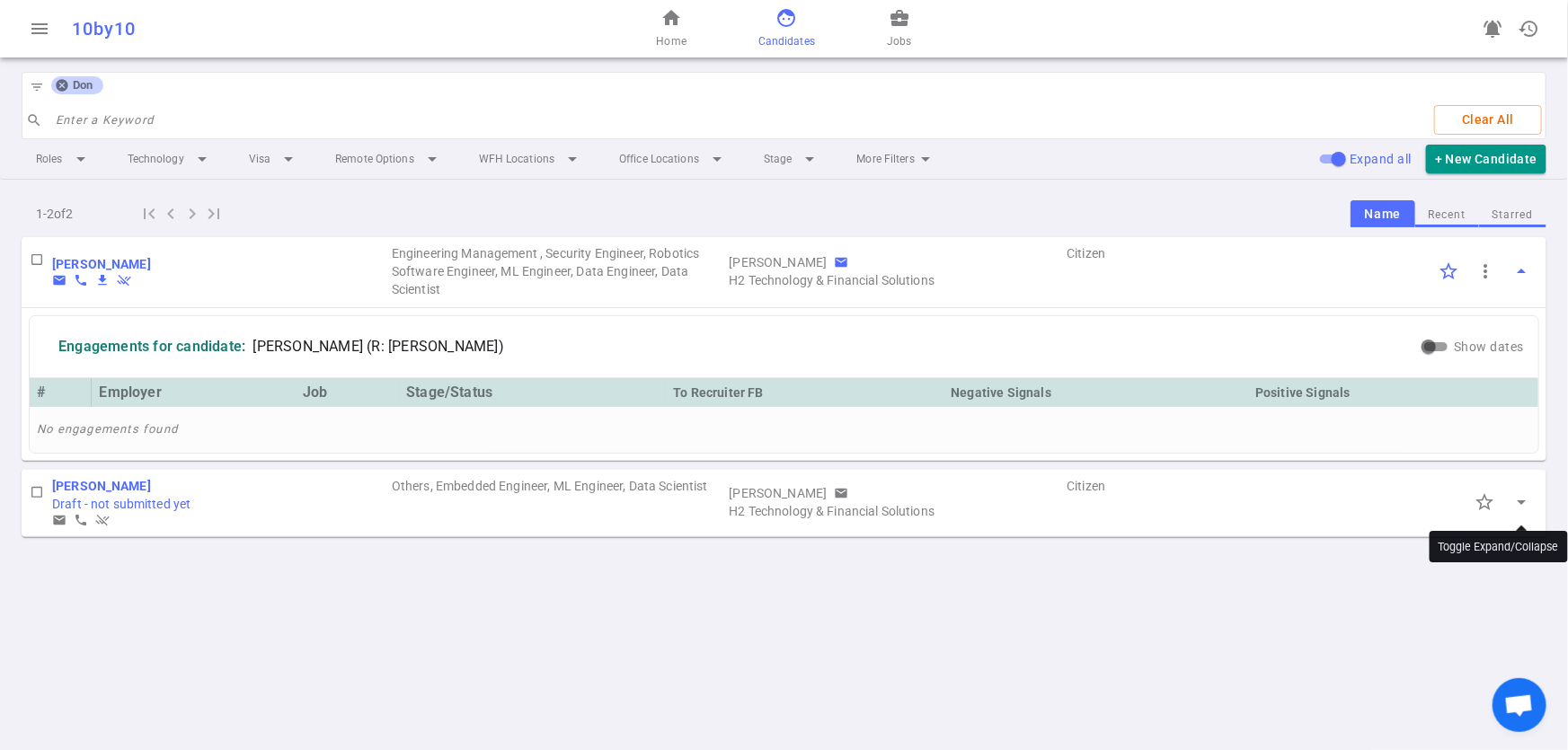
click at [1525, 499] on span "arrow_drop_down" at bounding box center [1521, 502] width 21 height 21
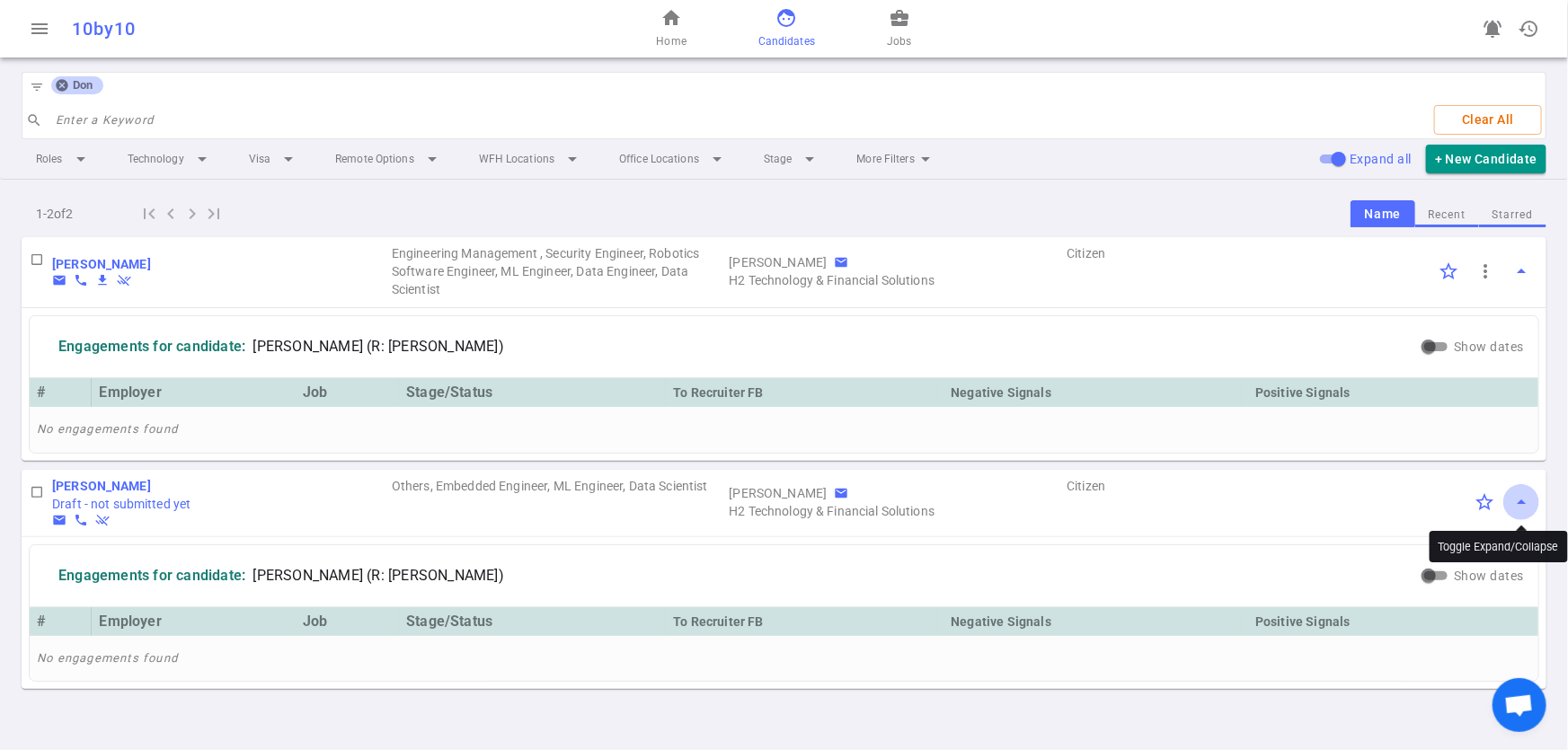
click at [1525, 500] on span "arrow_drop_up" at bounding box center [1521, 502] width 21 height 21
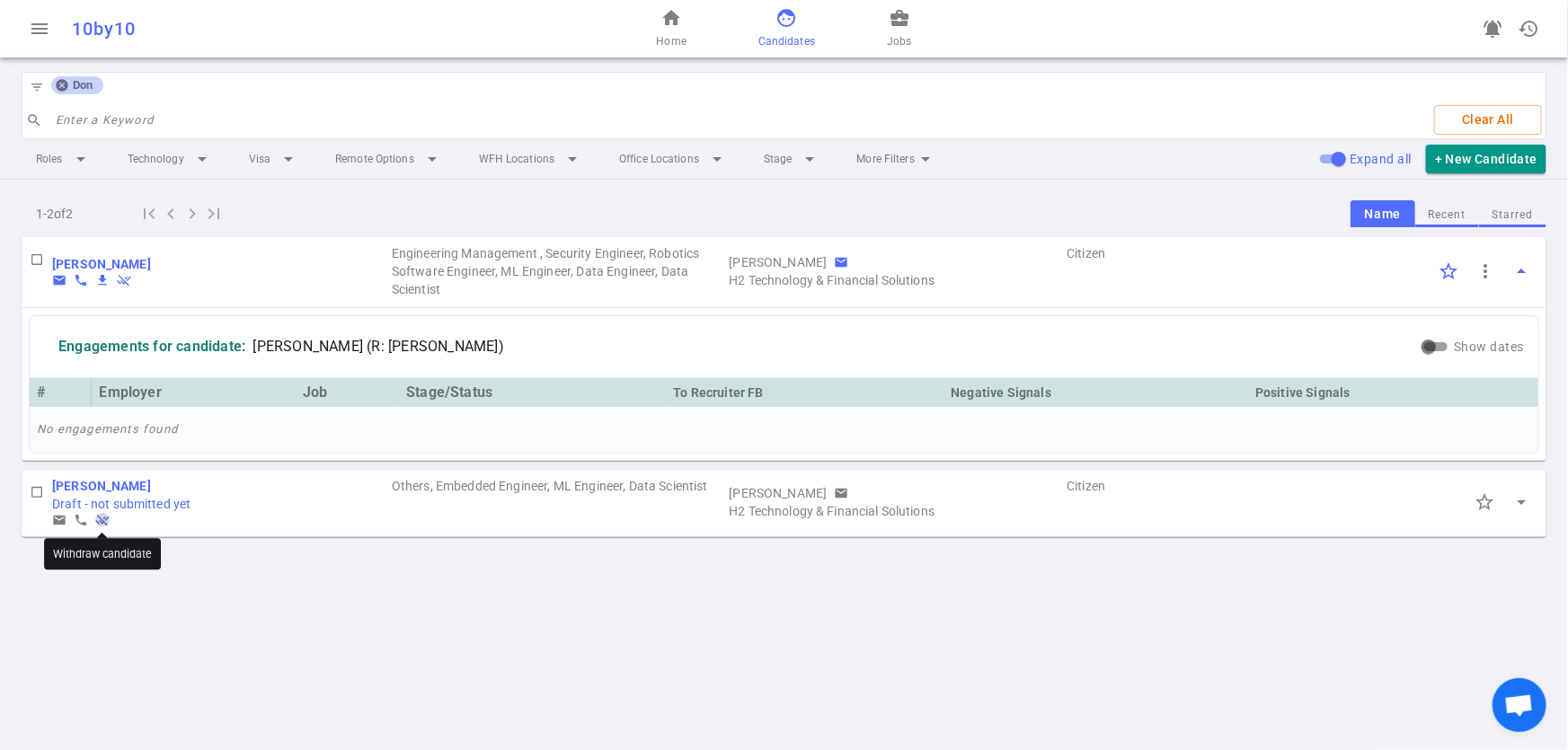
click at [95, 520] on span "remove_done" at bounding box center [102, 520] width 15 height 15
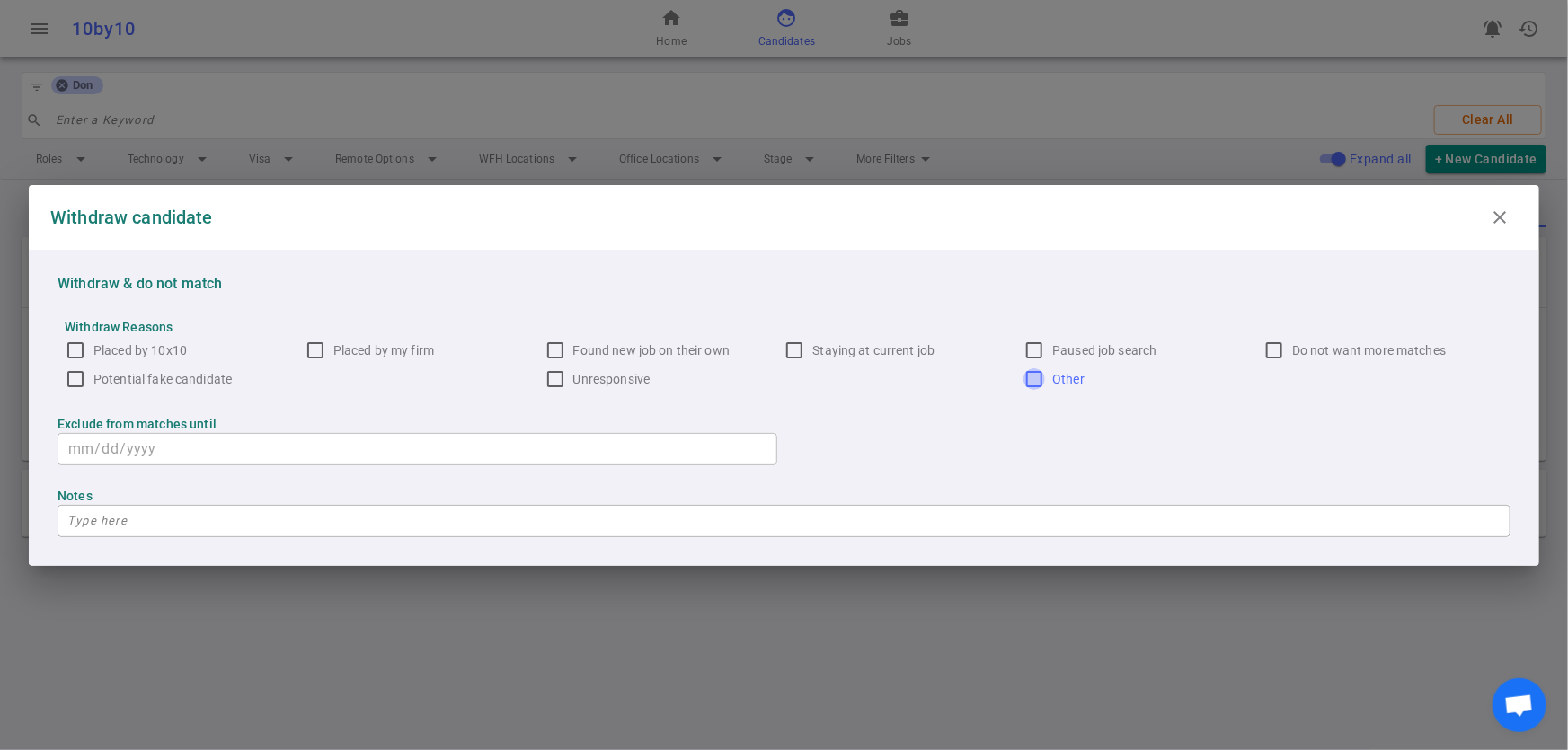
click at [1034, 377] on input "Other" at bounding box center [1034, 378] width 21 height 21
checkbox input "true"
type input "2025-11-01"
click at [1070, 515] on textarea at bounding box center [784, 520] width 1434 height 20
click at [1505, 220] on icon "close" at bounding box center [1500, 217] width 21 height 21
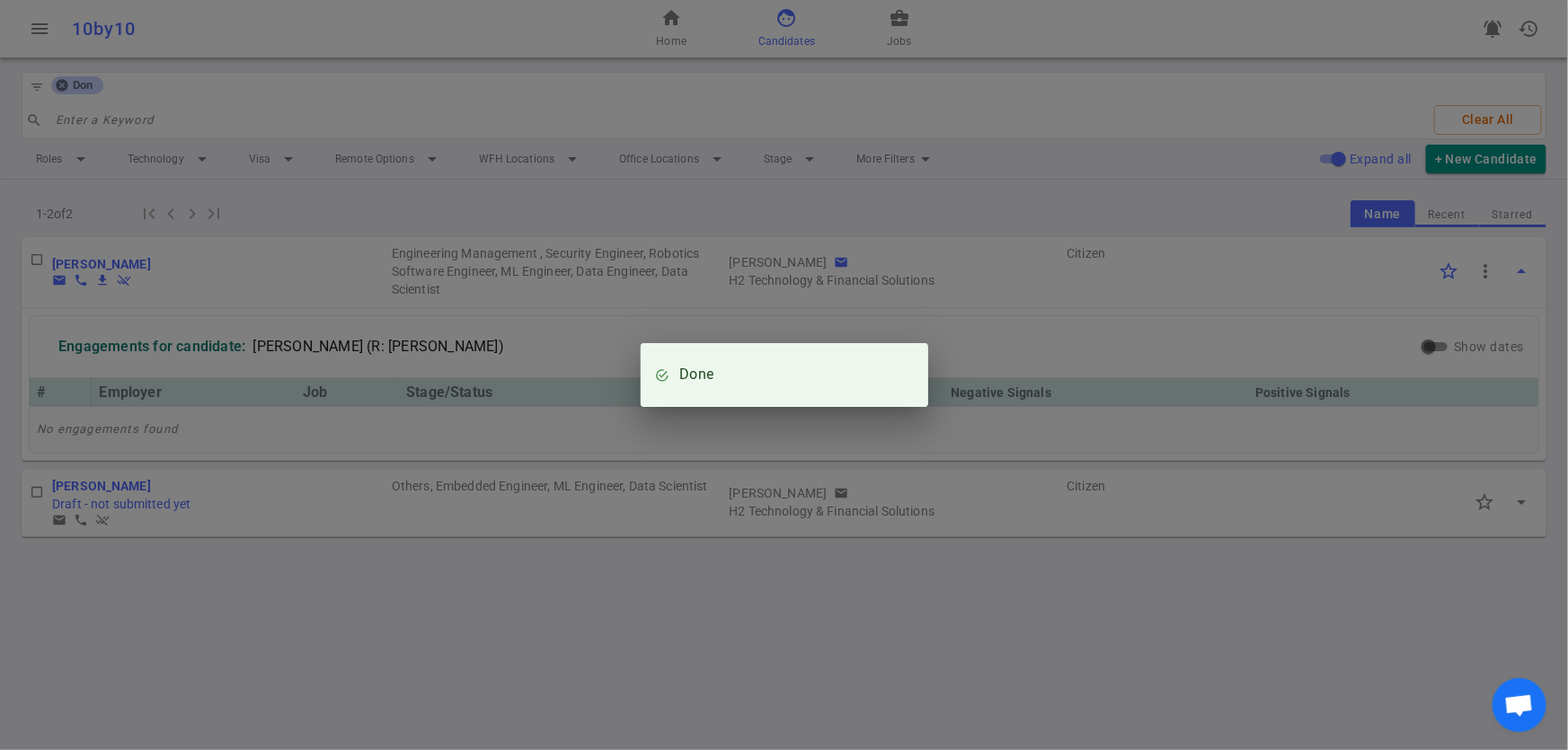
click at [94, 482] on div "Done" at bounding box center [784, 375] width 1568 height 750
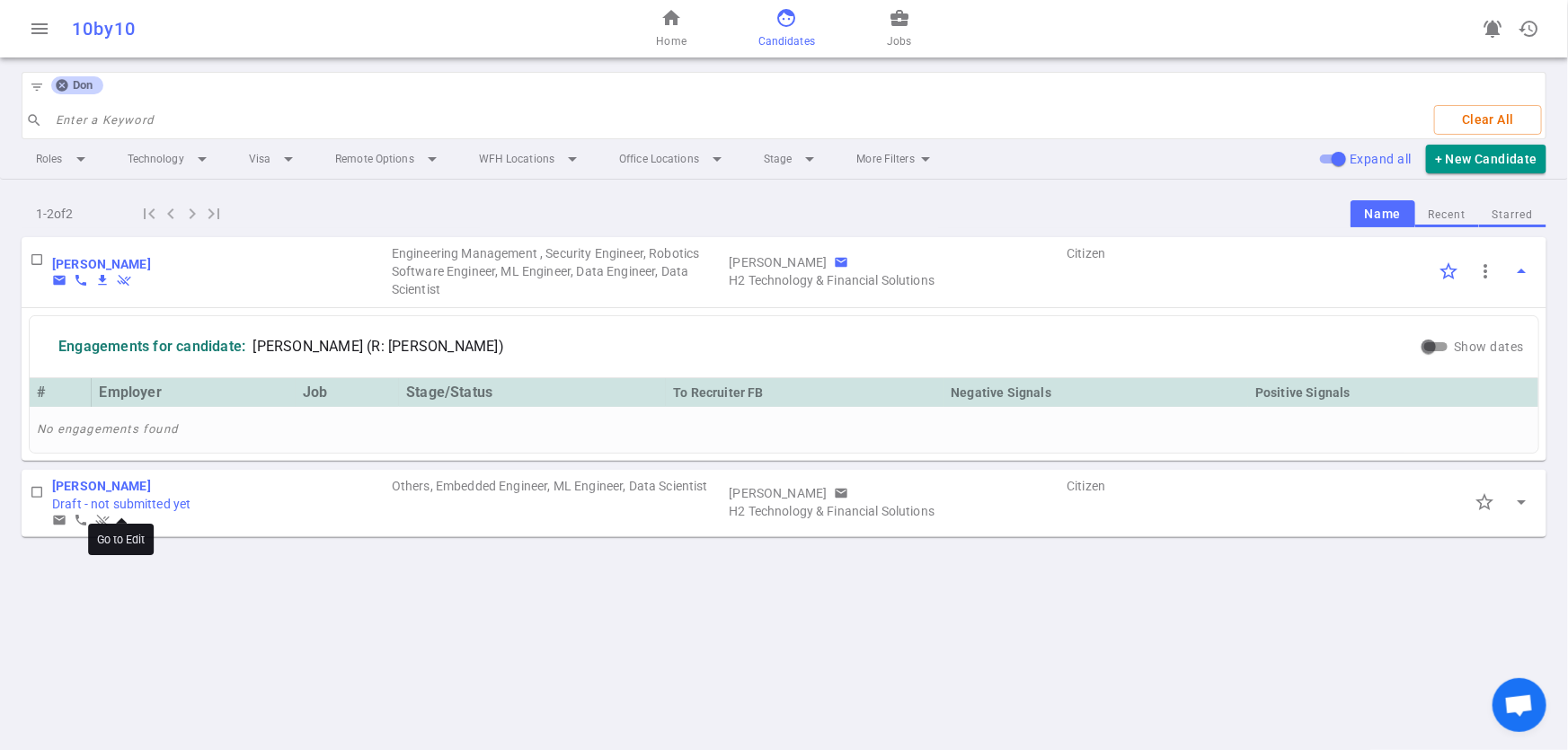
click at [94, 482] on b "[PERSON_NAME]" at bounding box center [101, 486] width 99 height 15
click at [93, 259] on b "[PERSON_NAME]" at bounding box center [101, 264] width 99 height 15
click at [85, 260] on b "[PERSON_NAME]" at bounding box center [101, 264] width 99 height 15
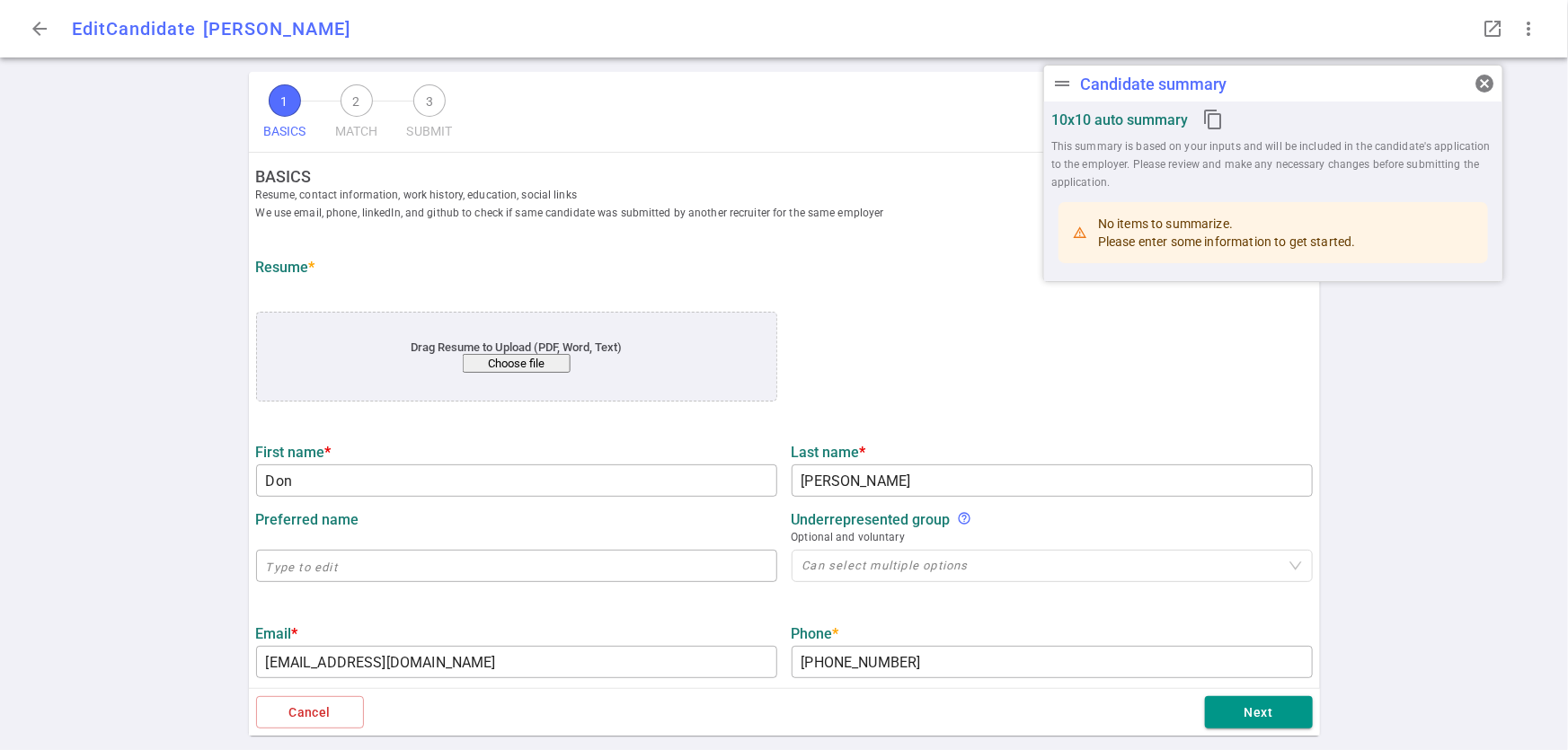
type input "Don"
type input "[PERSON_NAME]"
type input "[EMAIL_ADDRESS][DOMAIN_NAME]"
type input "[PHONE_NUMBER]"
type input "[URL][DOMAIN_NAME]"
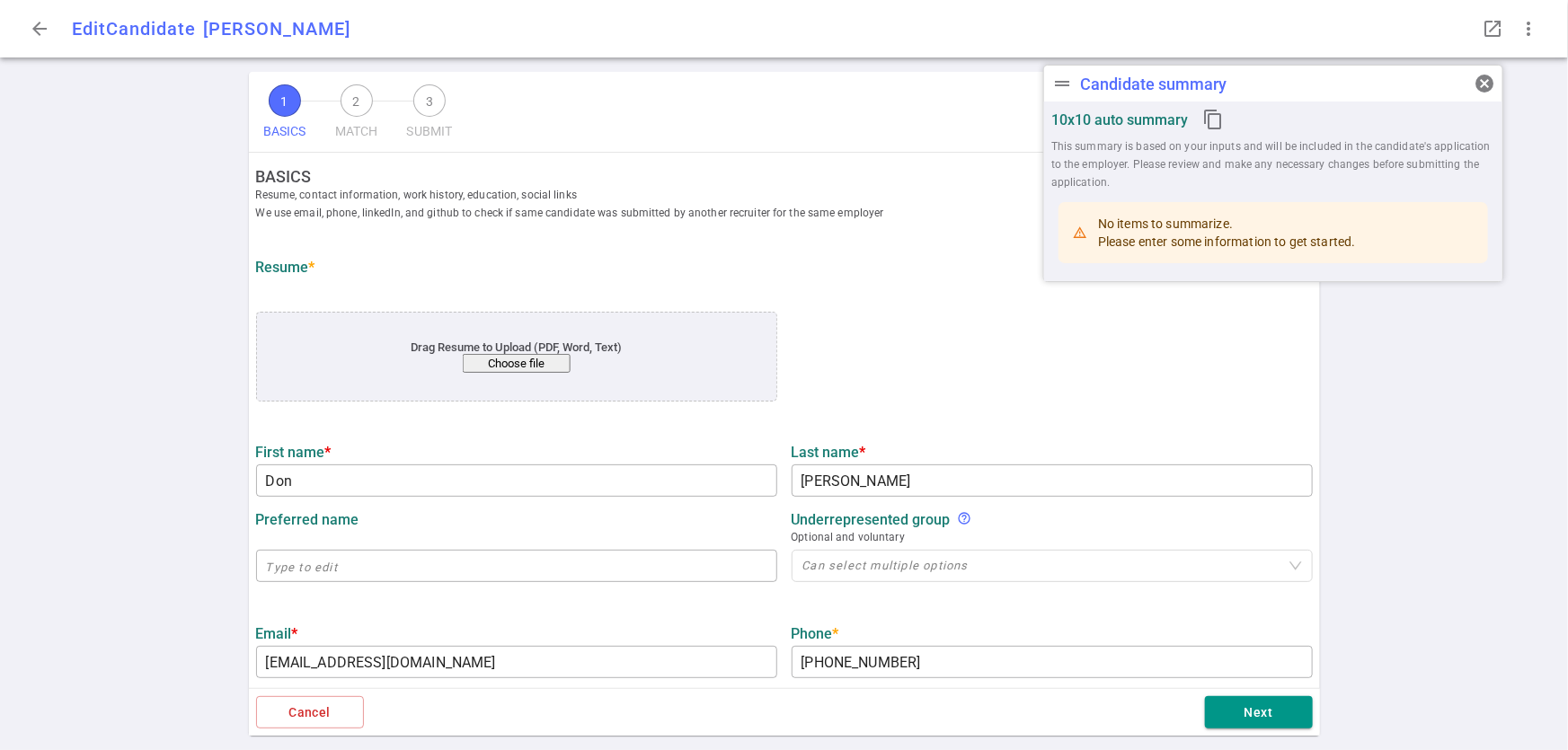
type input "[URL][DOMAIN_NAME]"
type input "Northrop Grumman"
type input "6.7"
type input "[US_STATE] State"
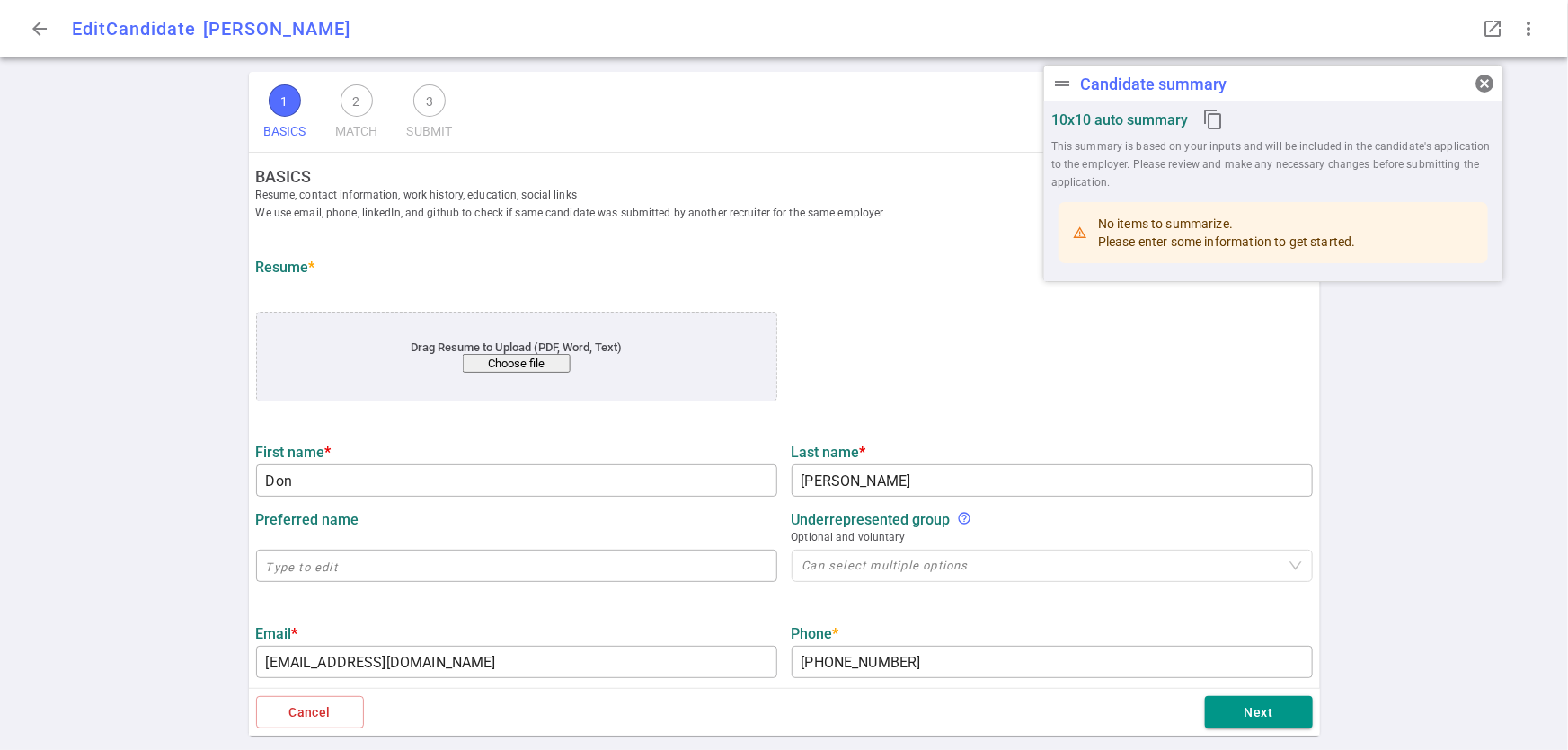
type input "Mathematics"
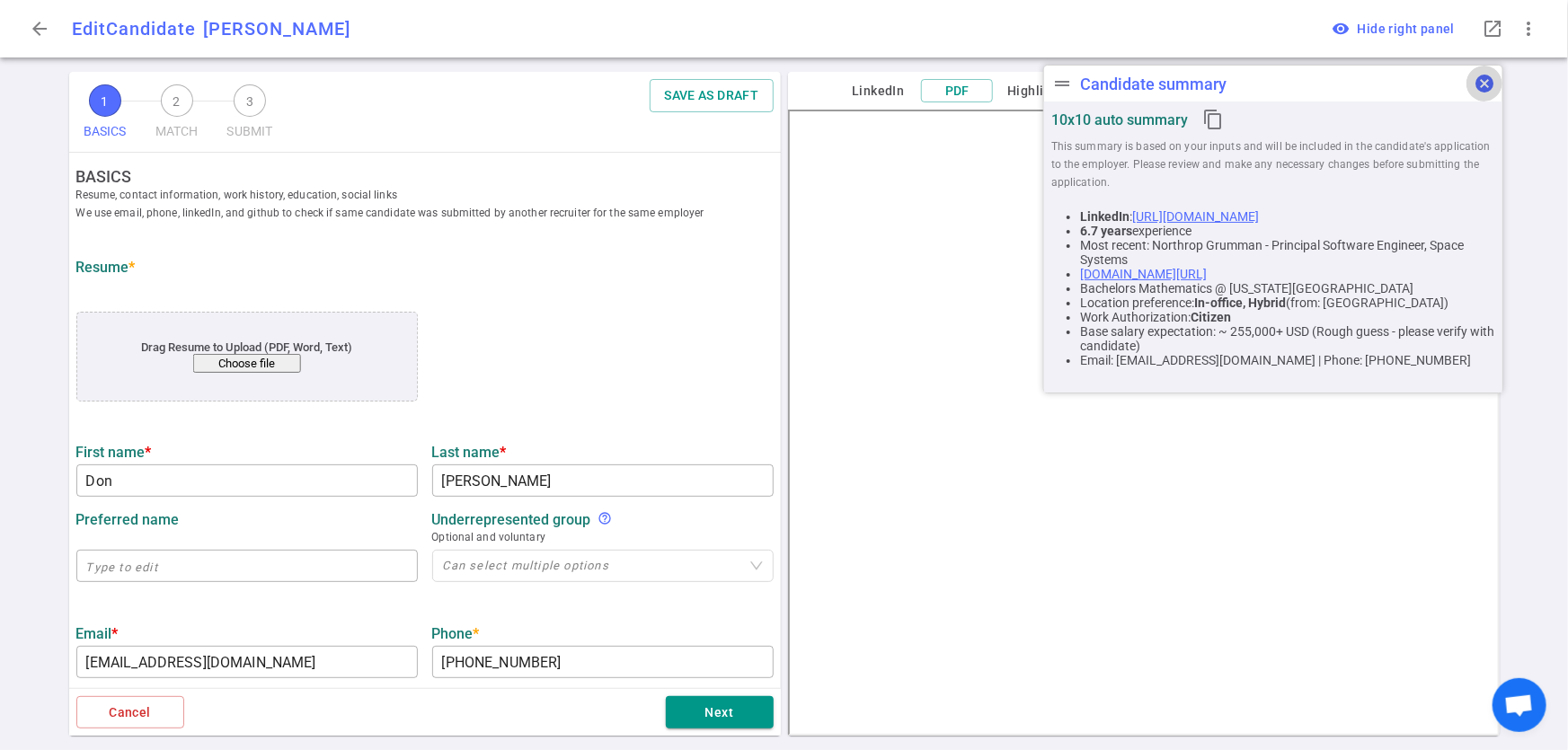
click at [1497, 83] on button "cancel" at bounding box center [1484, 83] width 36 height 36
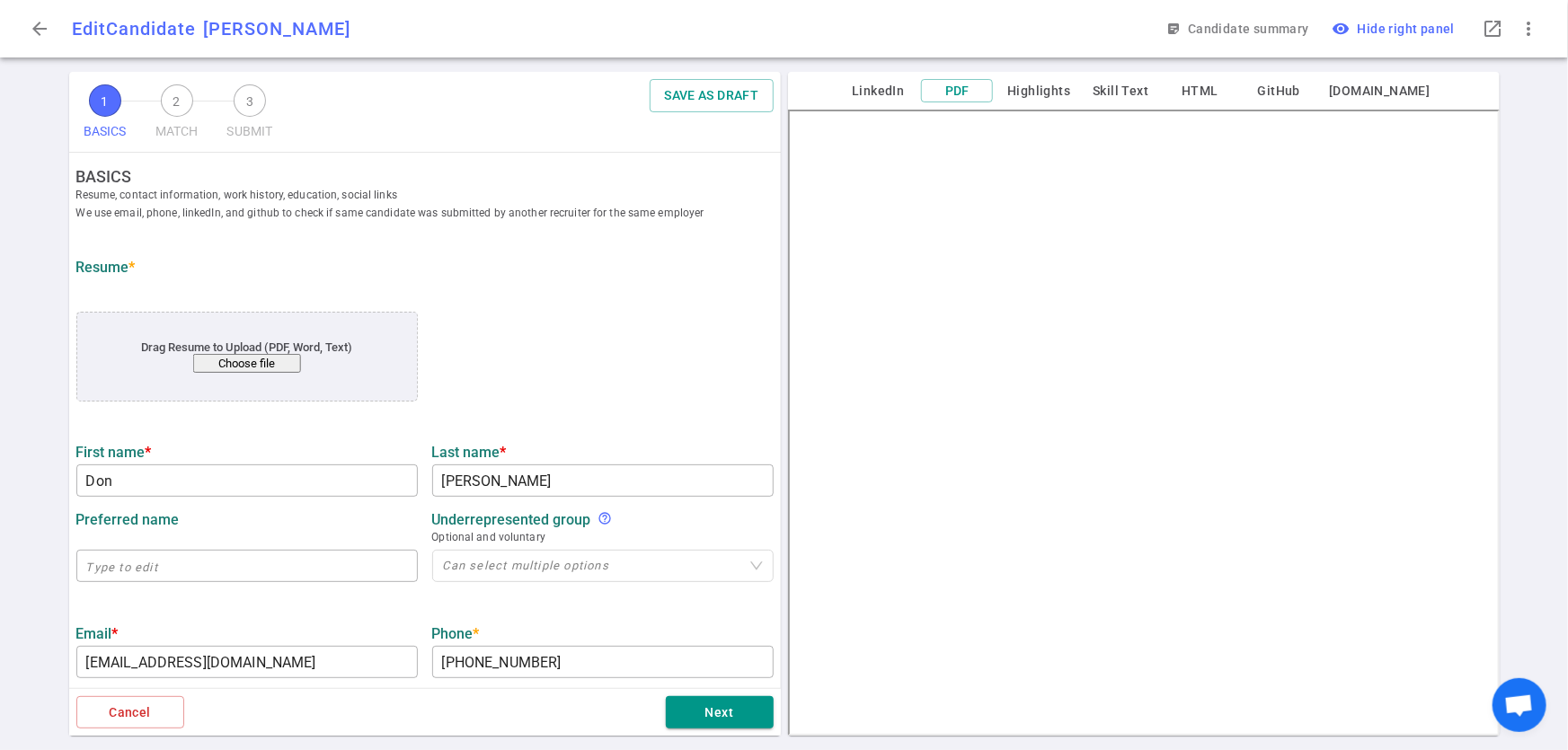
click at [268, 361] on button "Choose file" at bounding box center [246, 363] width 108 height 18
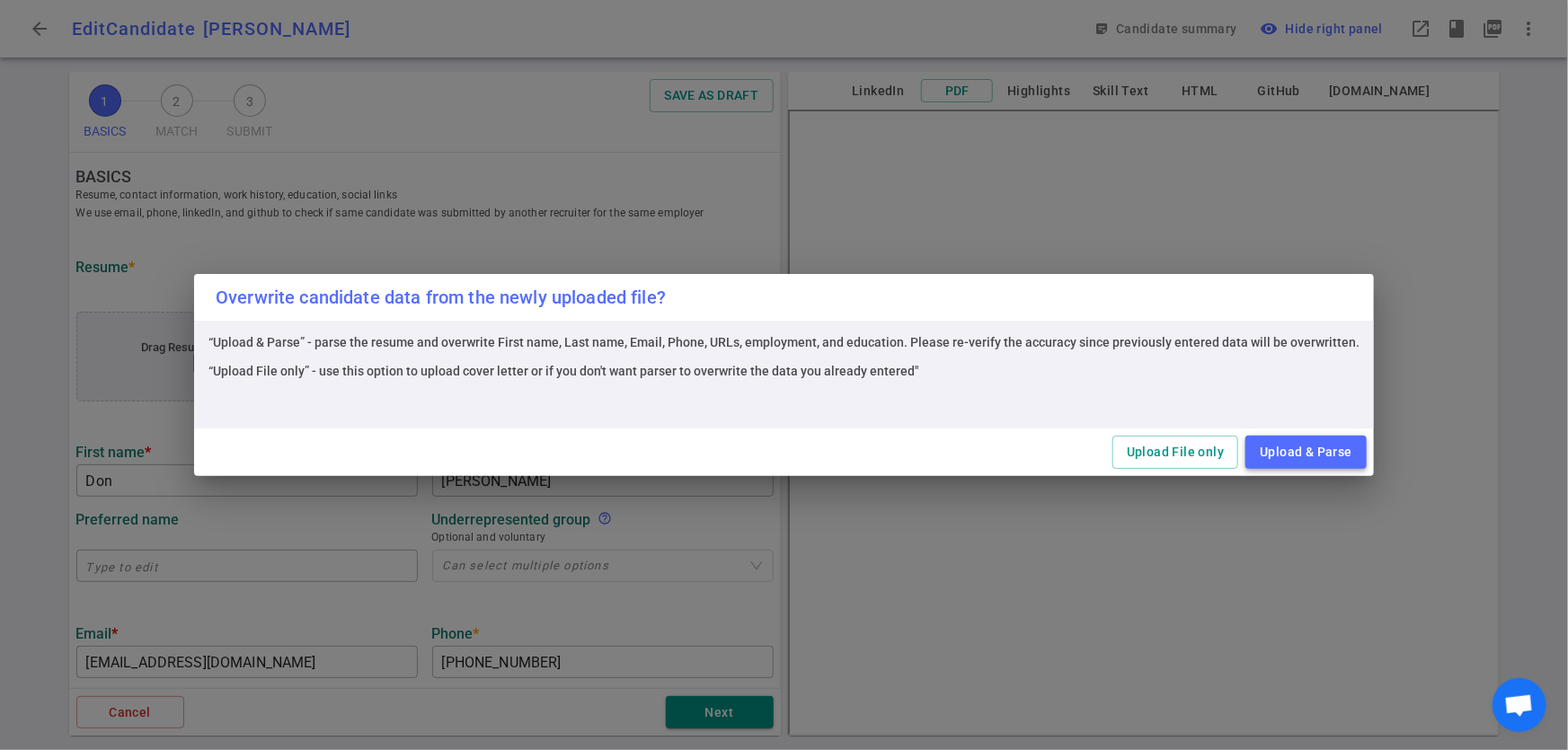
click at [1275, 458] on button "Upload & Parse" at bounding box center [1307, 452] width 122 height 33
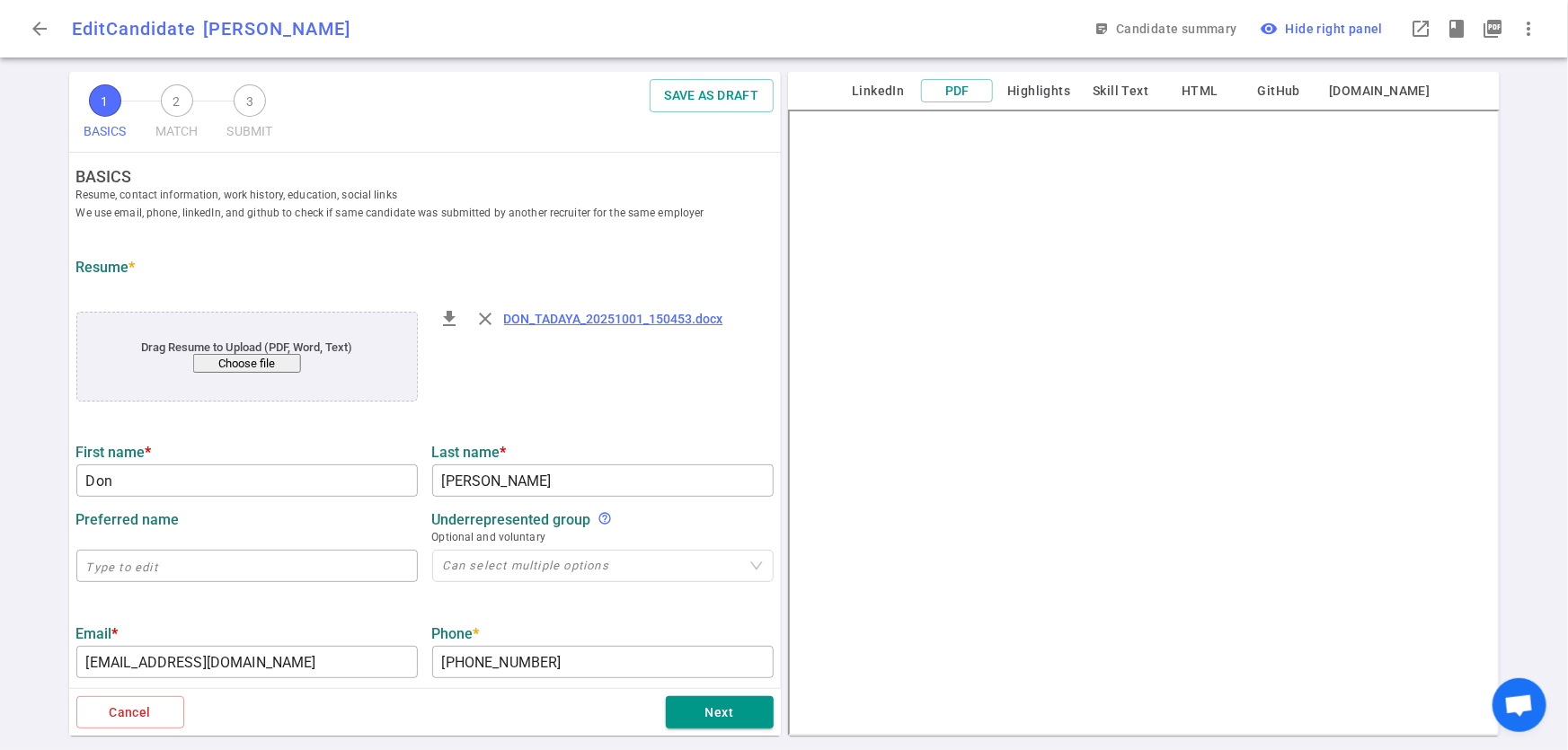
click at [1539, 150] on div "1 BASICS 2 MATCH 3 SUBMIT SAVE AS DRAFT BASICS Resume, contact information, wor…" at bounding box center [784, 410] width 1568 height 678
click at [609, 269] on div "Resume *" at bounding box center [425, 267] width 698 height 17
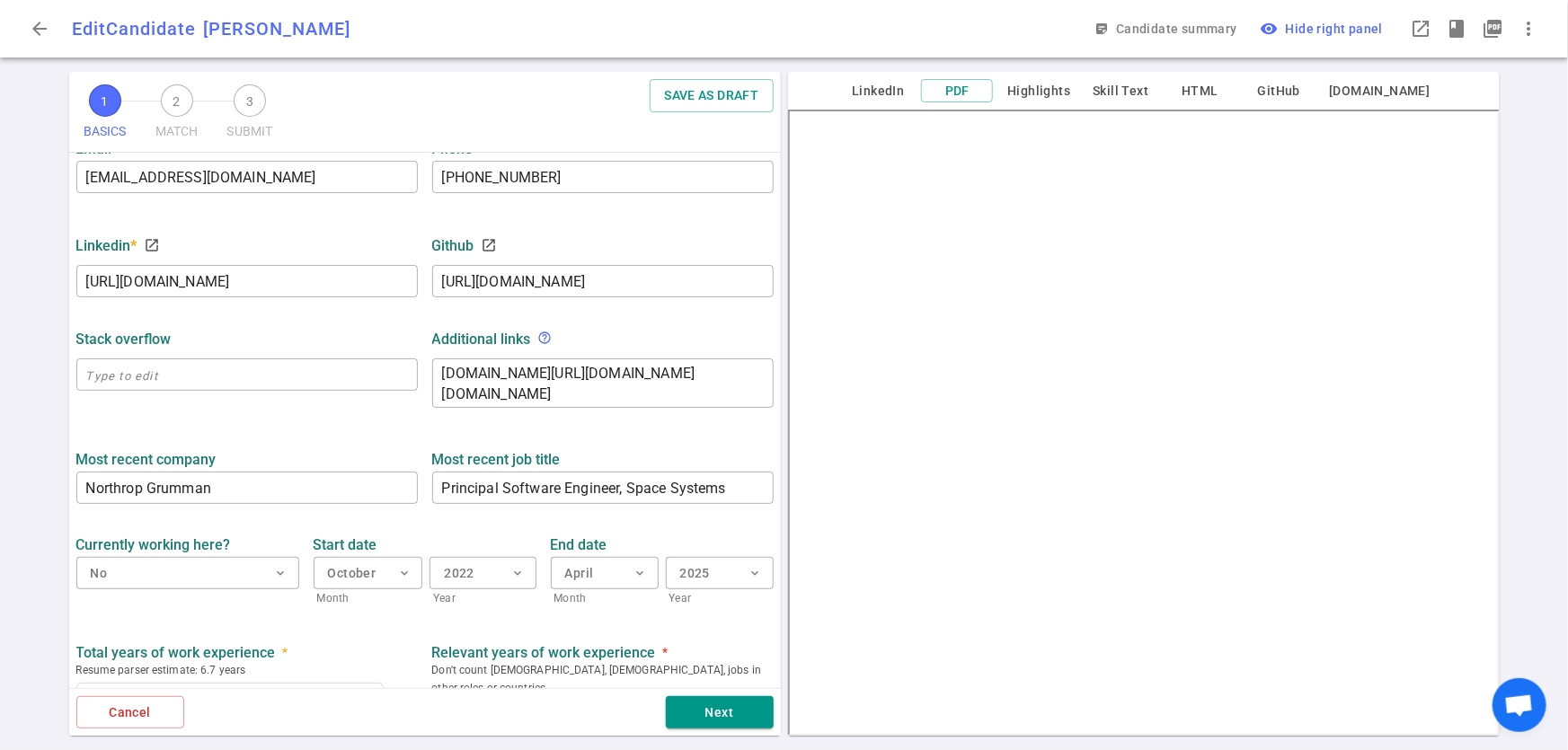
scroll to position [493, 0]
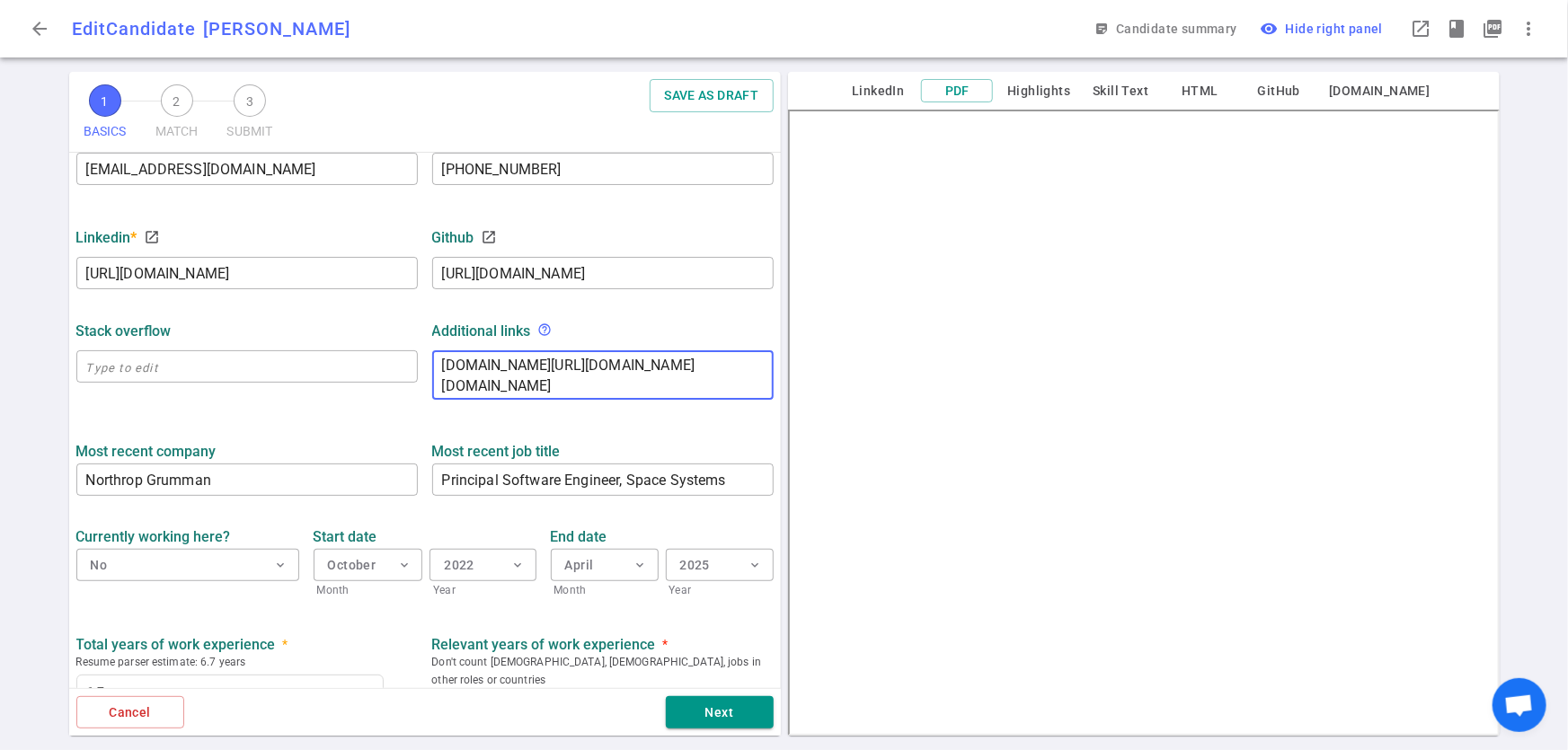
drag, startPoint x: 574, startPoint y: 388, endPoint x: 374, endPoint y: 345, distance: 204.6
click at [374, 345] on div "Stack Overflow ​ Additional links help_outline medium.com/@dascient,kaggle.com/…" at bounding box center [424, 355] width 712 height 110
paste textarea "https://www.kaggle.com/dascient/code"
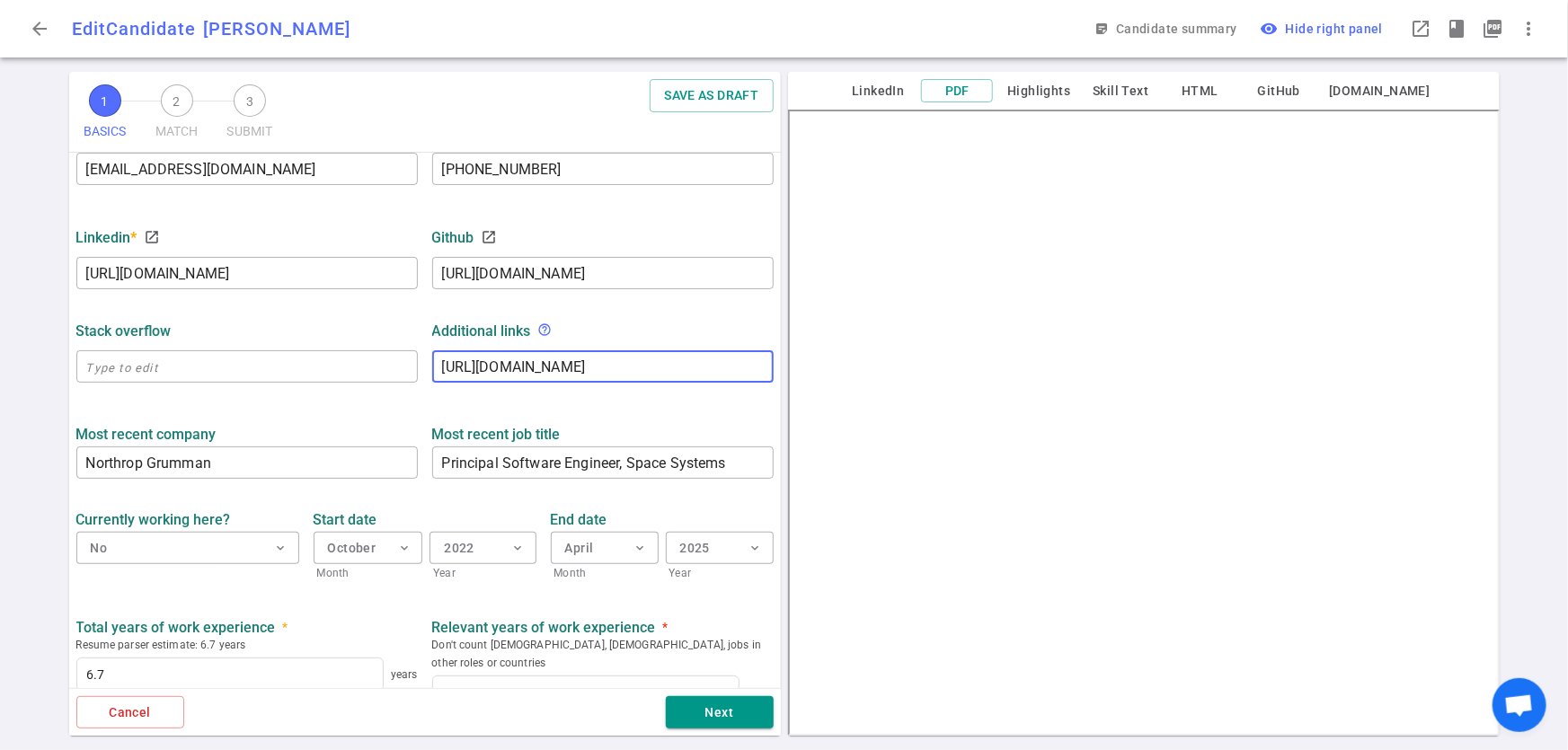
type textarea "https://www.kaggle.com/dascient/code"
click at [304, 403] on ul "BASICS Resume, contact information, work history, education, social links We us…" at bounding box center [424, 292] width 712 height 1264
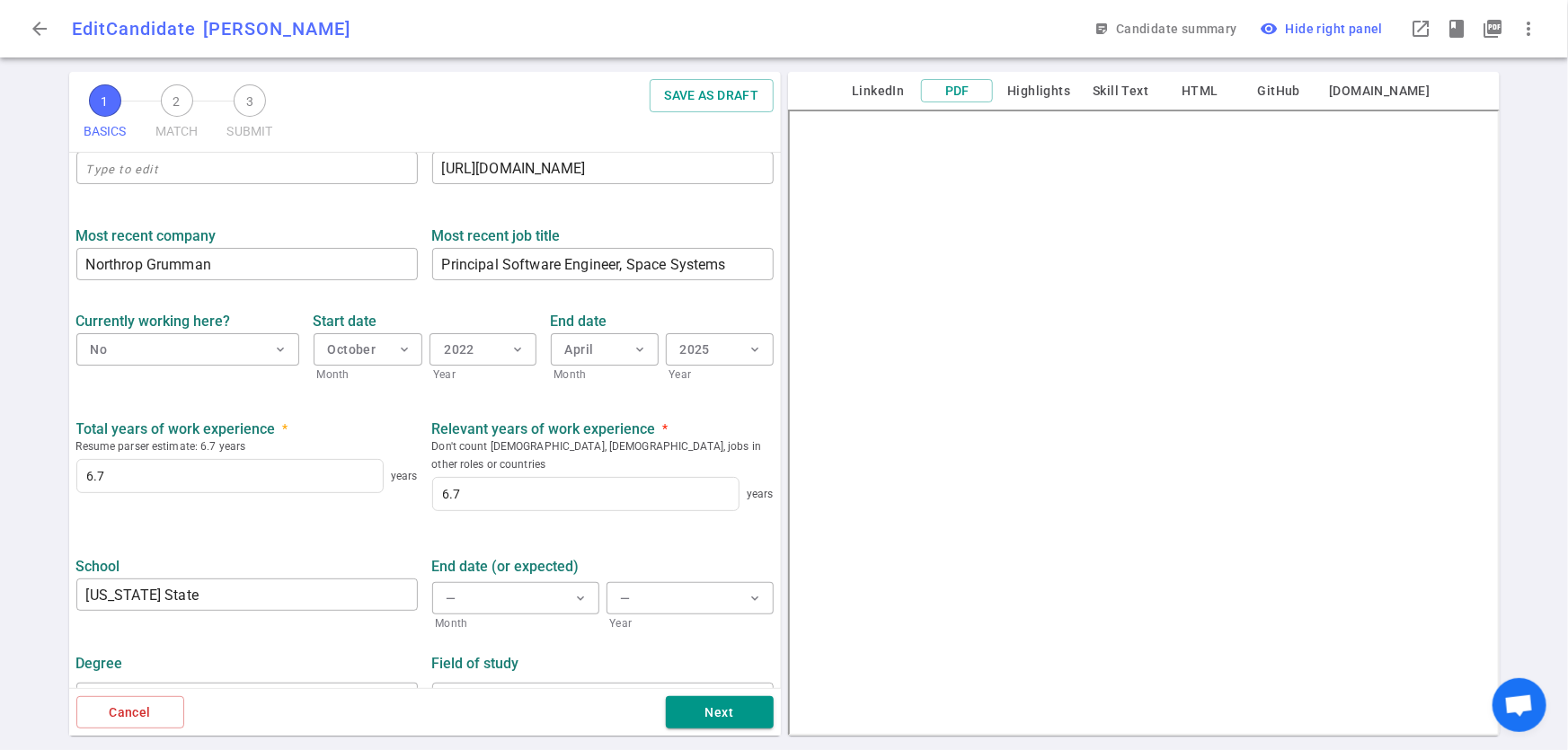
scroll to position [711, 0]
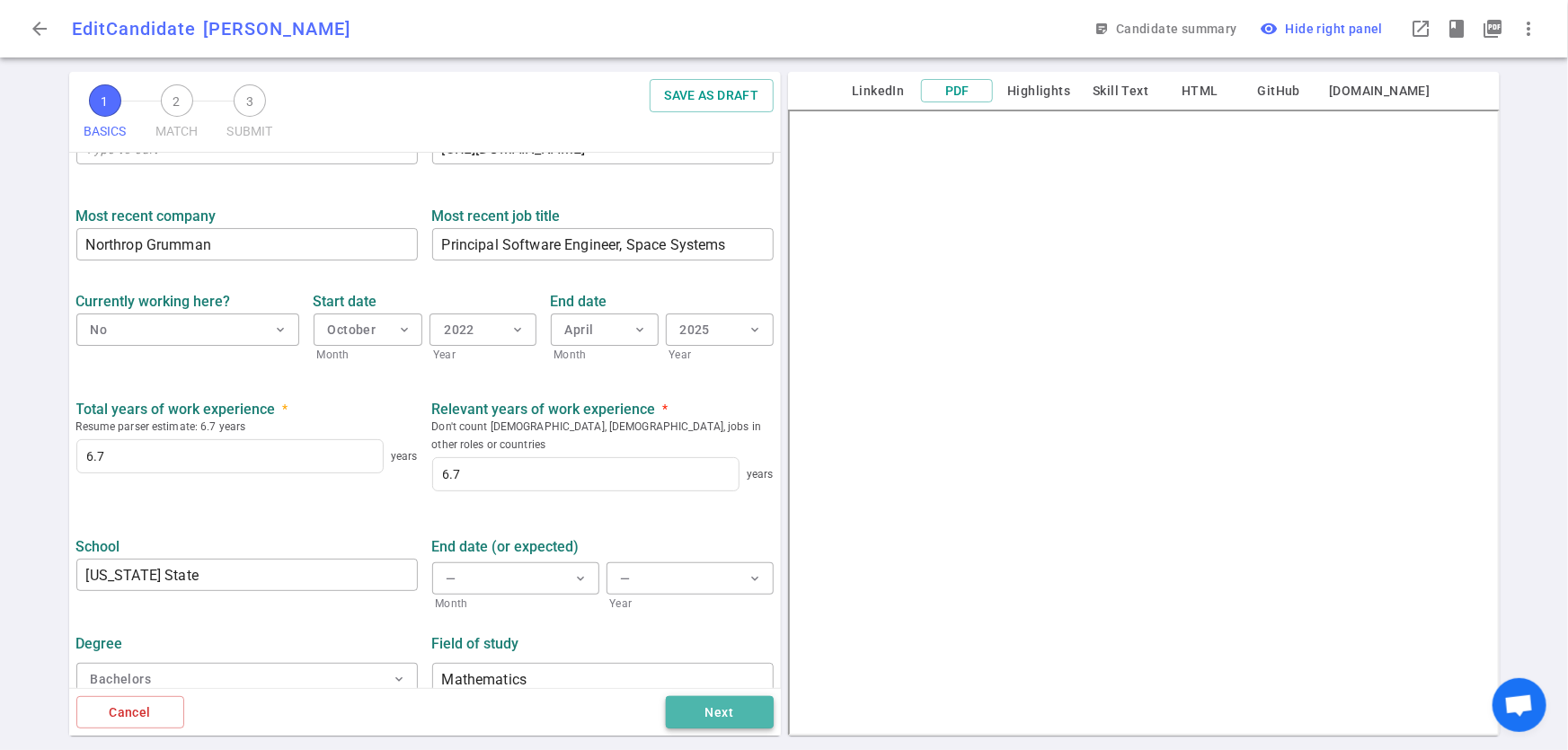
click at [724, 707] on button "Next" at bounding box center [719, 713] width 108 height 33
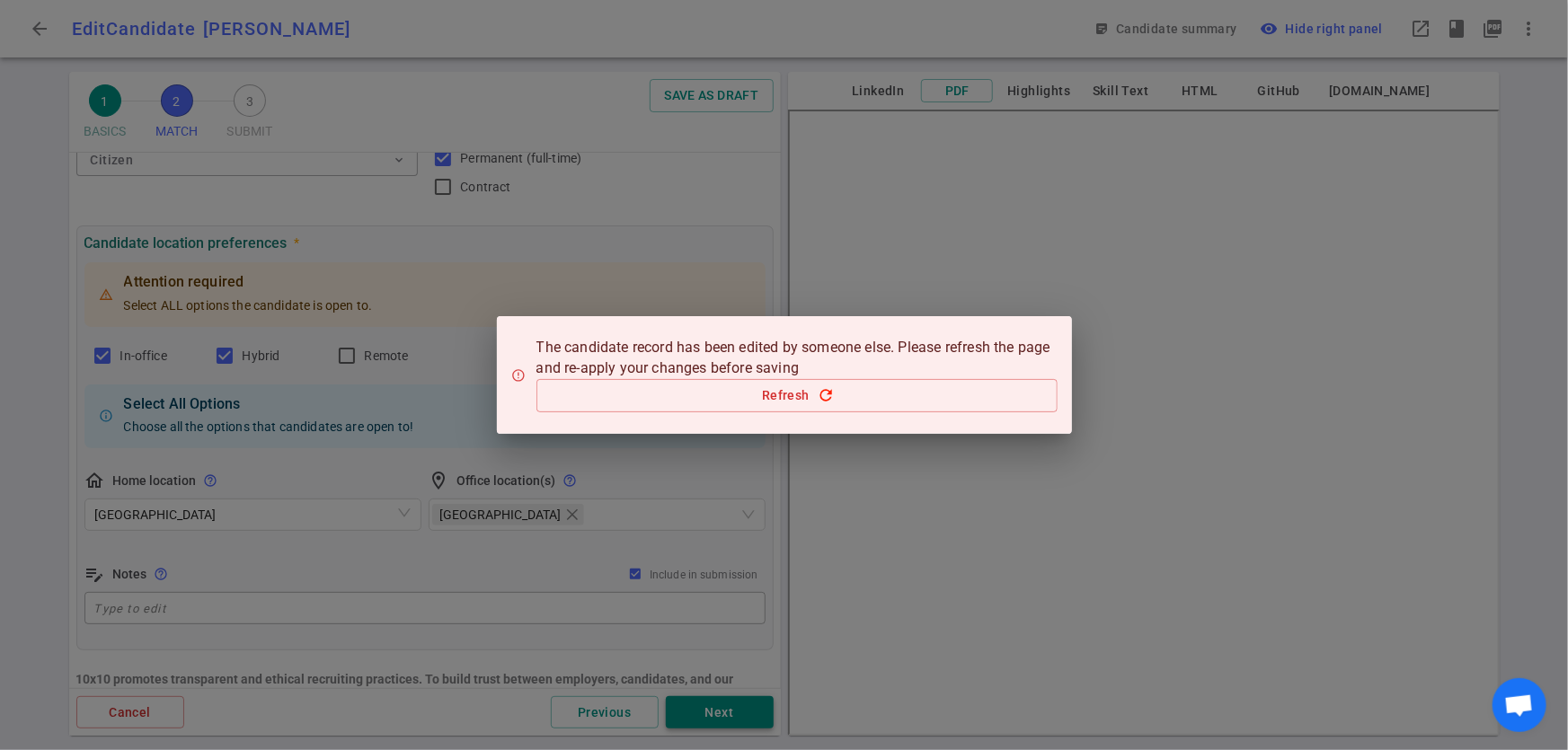
scroll to position [0, 0]
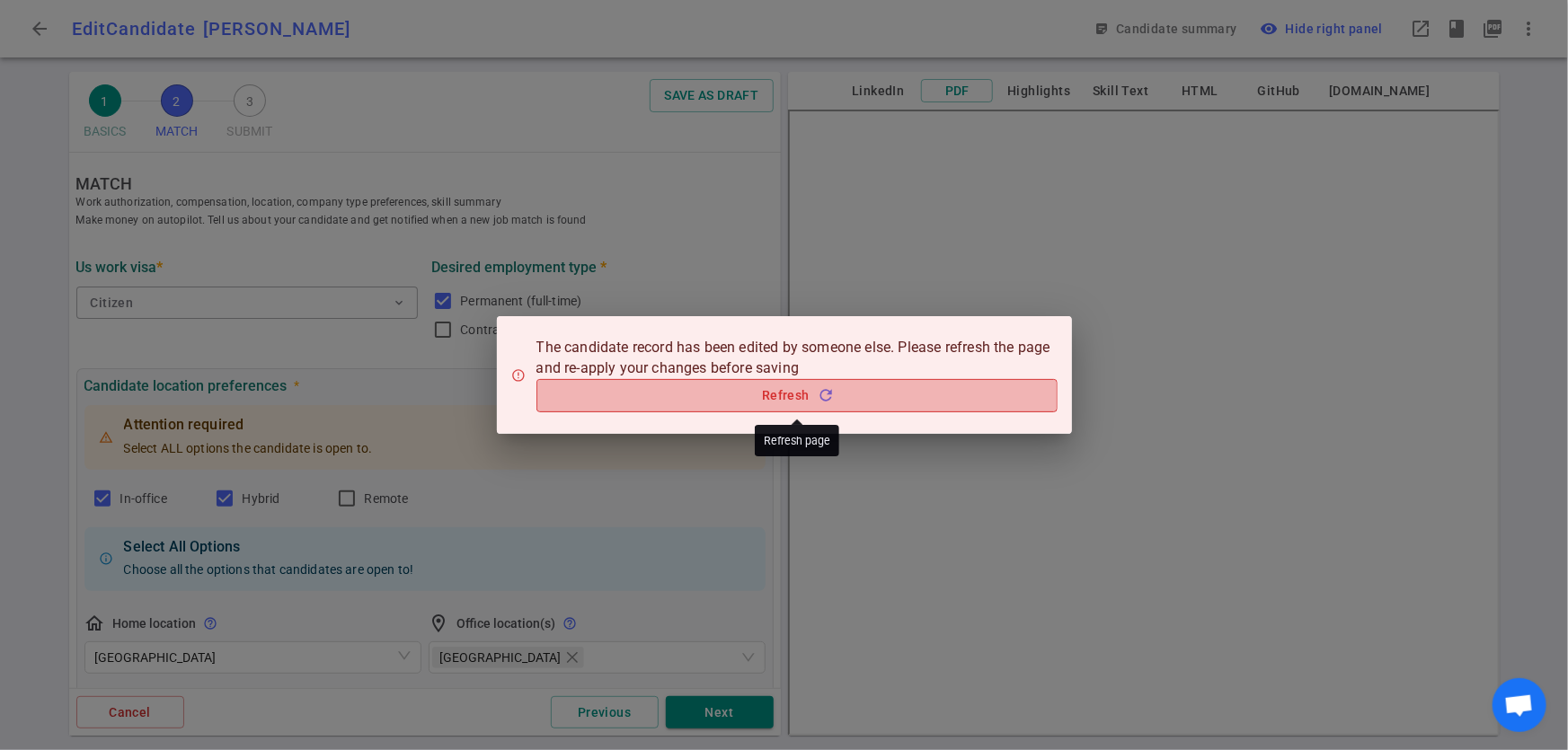
click at [665, 400] on button "Refresh refresh" at bounding box center [797, 396] width 521 height 33
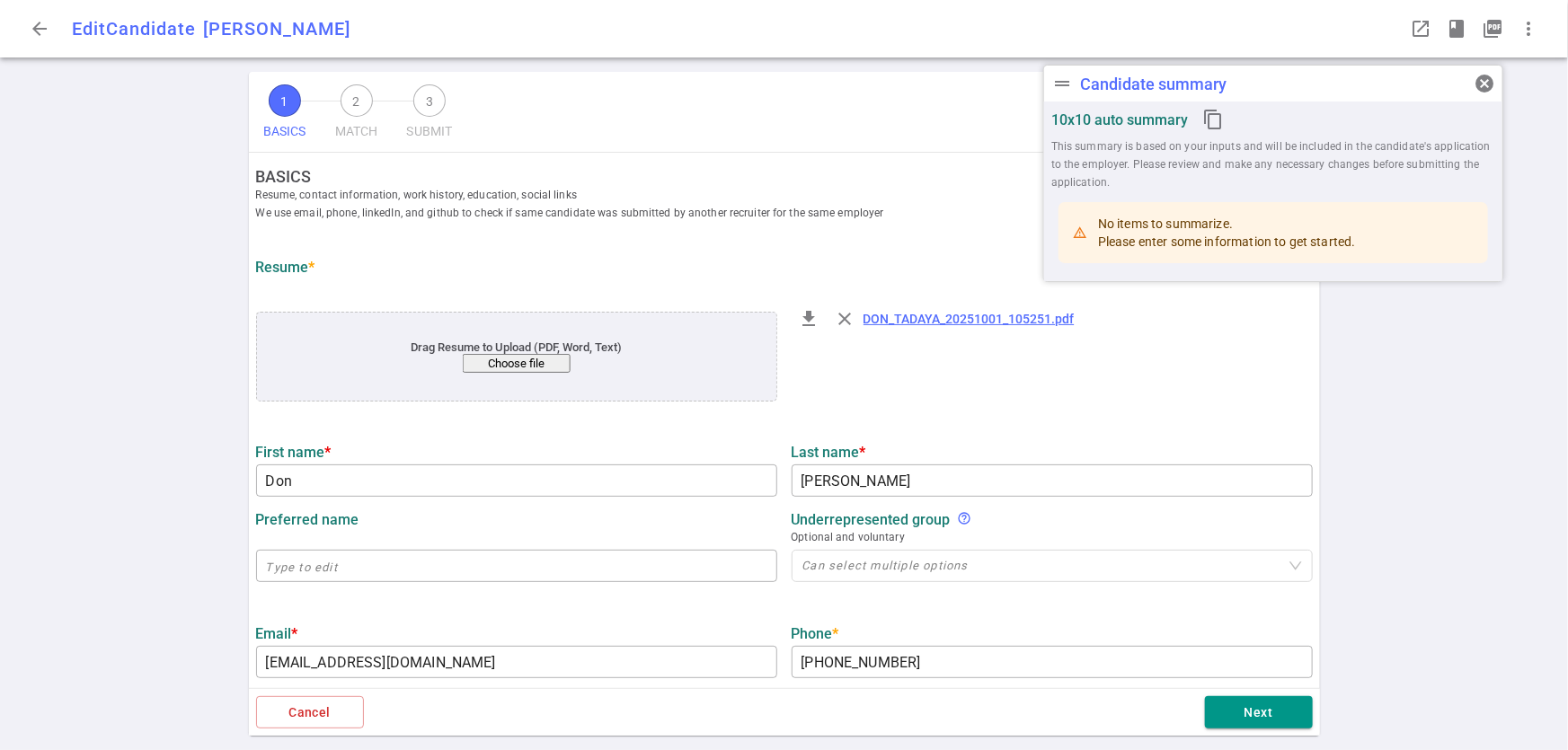
type input "Don"
type input "[PERSON_NAME]"
type input "[EMAIL_ADDRESS][DOMAIN_NAME]"
type input "[PHONE_NUMBER]"
type input "[URL][DOMAIN_NAME]"
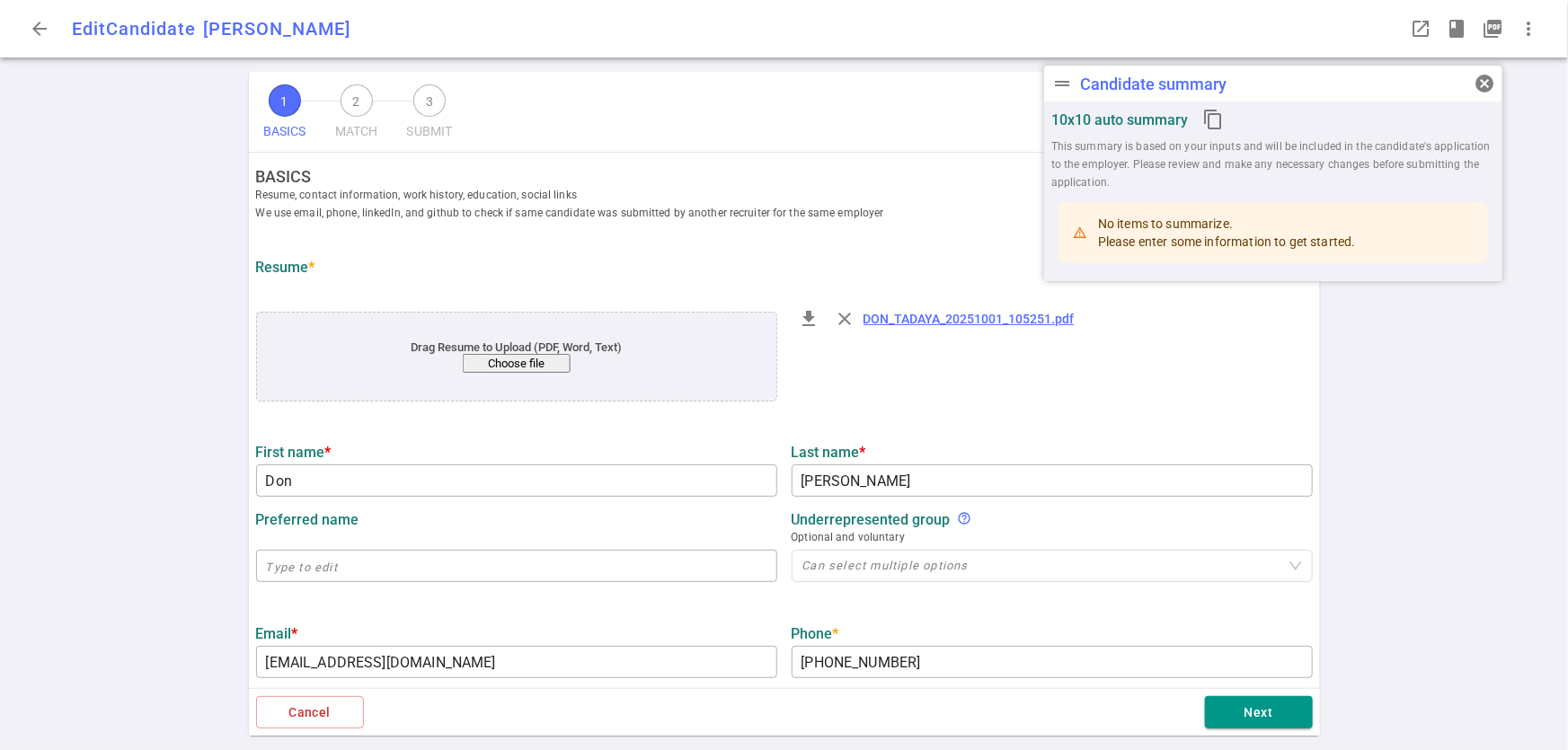
type input "[URL][DOMAIN_NAME]"
type input "9.8"
type input "[US_STATE] State"
type input "Mathematics"
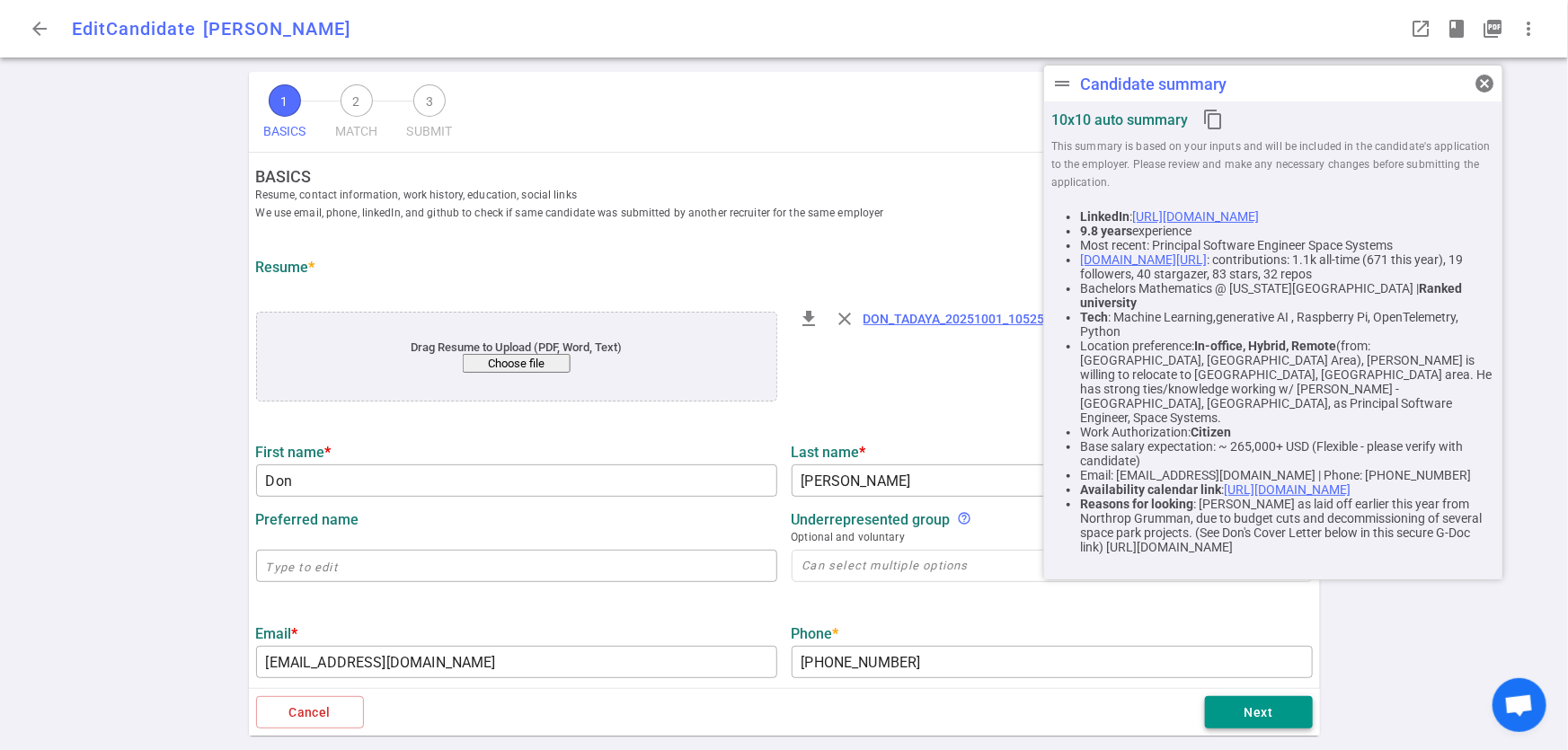
click at [1242, 719] on button "Next" at bounding box center [1259, 713] width 108 height 33
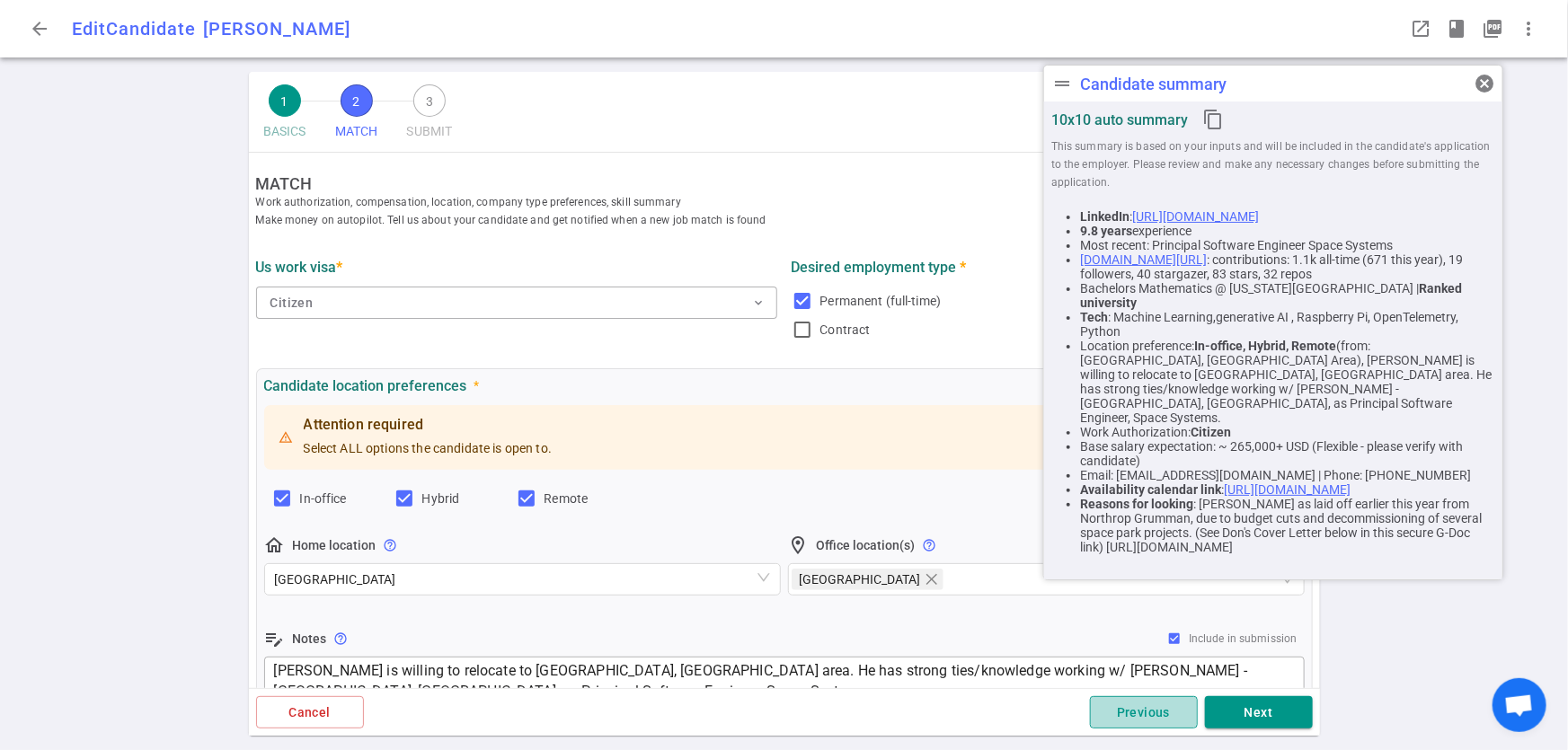
click at [1167, 719] on button "Previous" at bounding box center [1144, 713] width 108 height 33
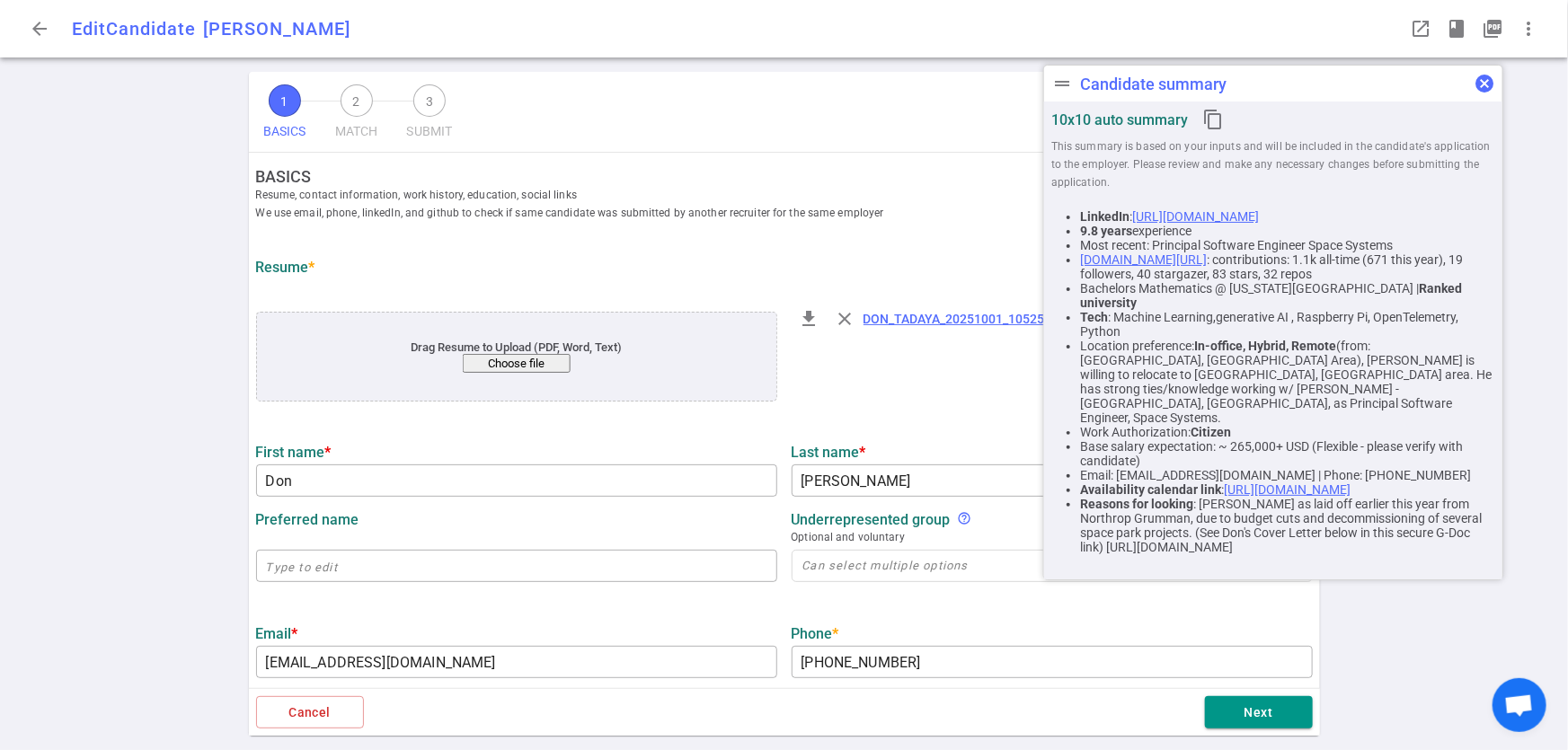
click at [1480, 81] on span "cancel" at bounding box center [1484, 83] width 21 height 21
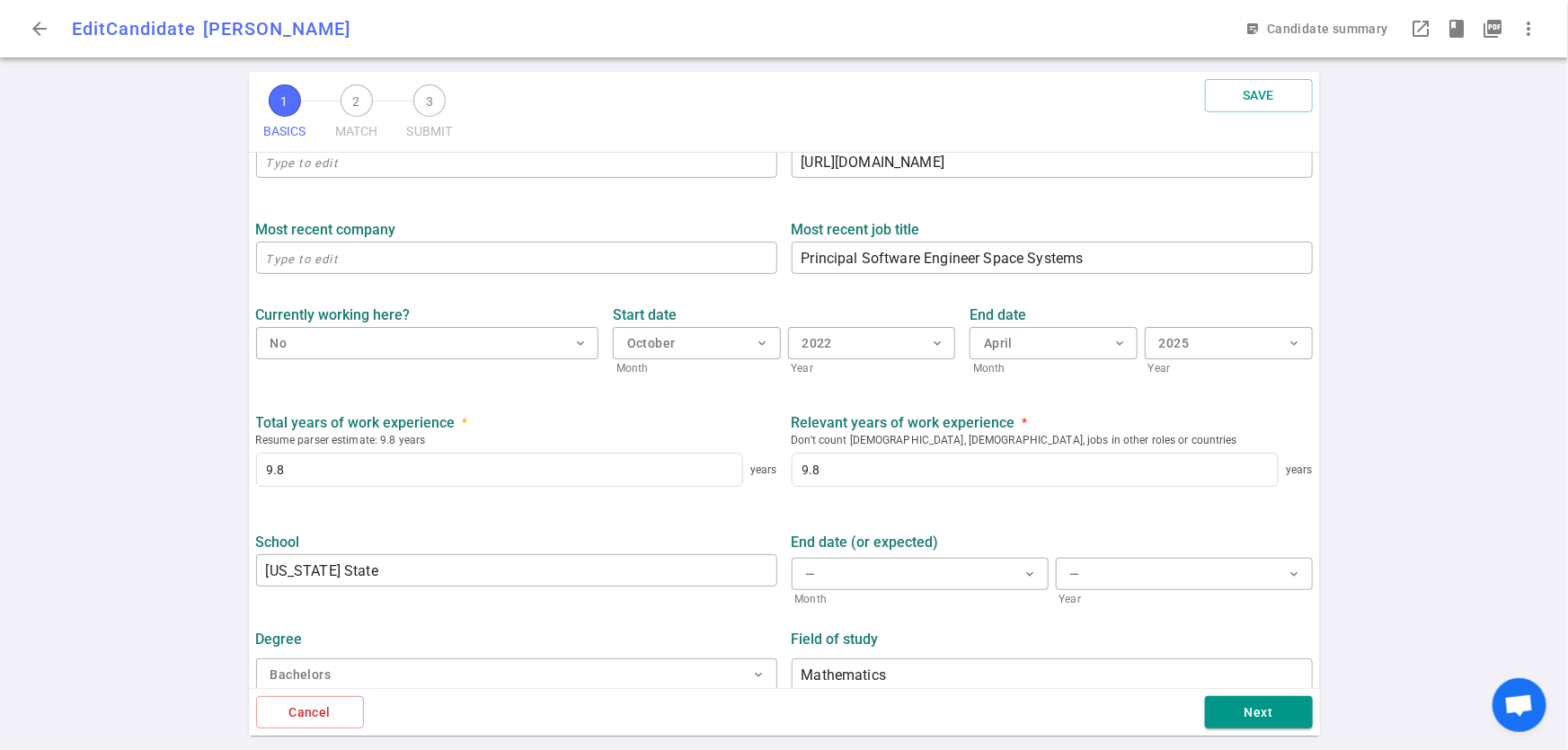
scroll to position [711, 0]
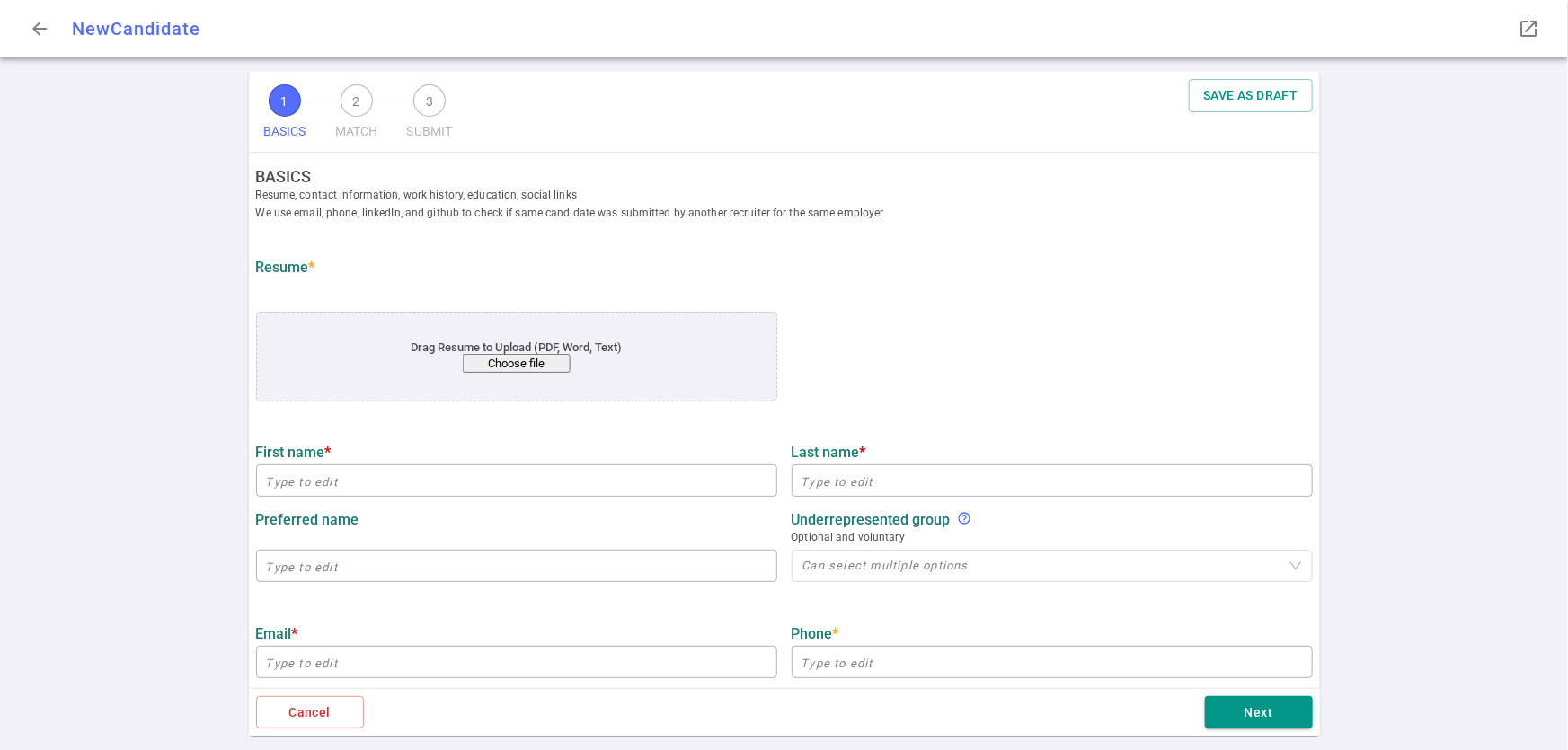
type input "Don"
type input "[PERSON_NAME]"
type input "[EMAIL_ADDRESS][DOMAIN_NAME]"
type input "[PHONE_NUMBER]"
type input "[URL][DOMAIN_NAME]"
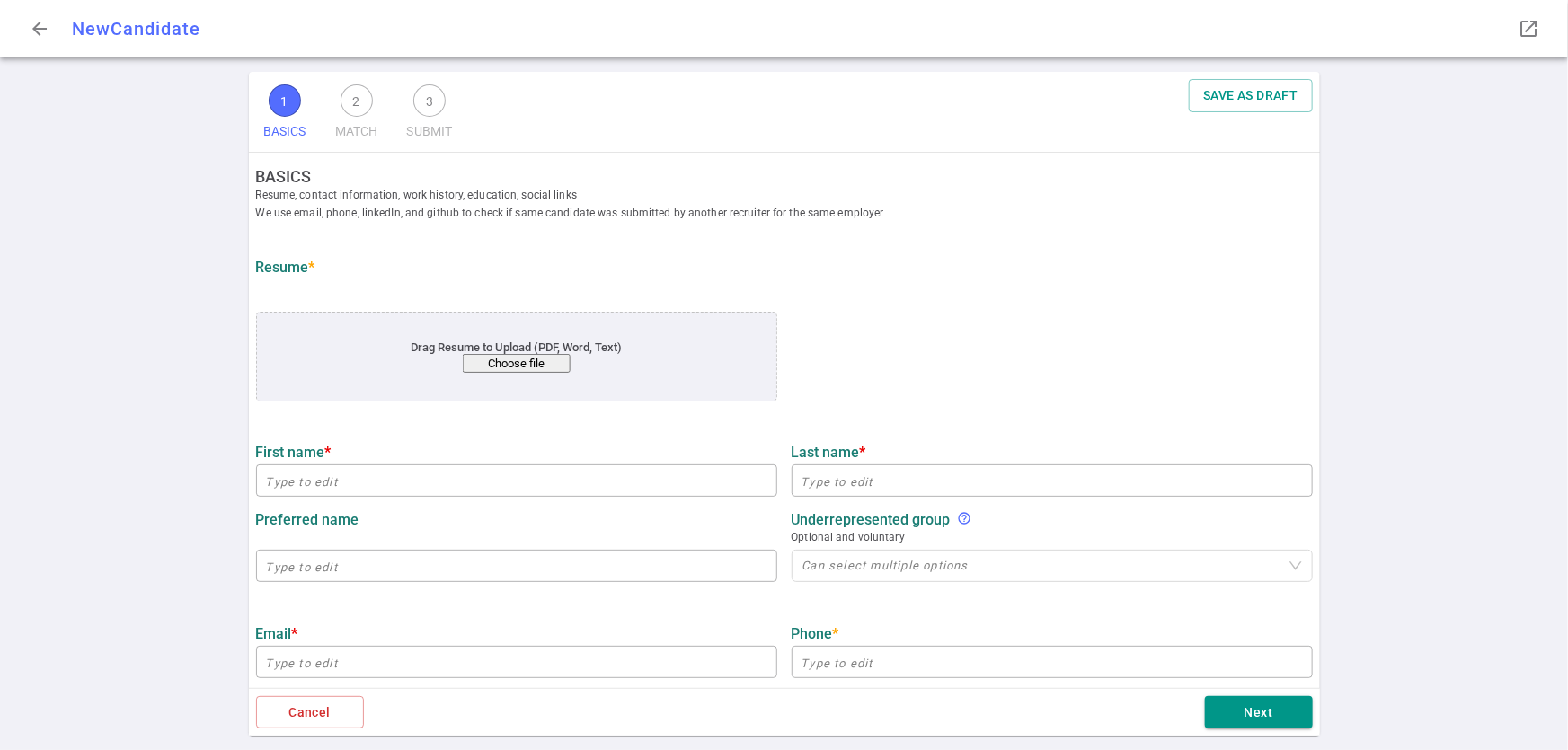
type input "[URL][DOMAIN_NAME]"
type textarea "[URL][DOMAIN_NAME]"
type textarea "Principal Software Engineer Space Systems"
type input "9.8"
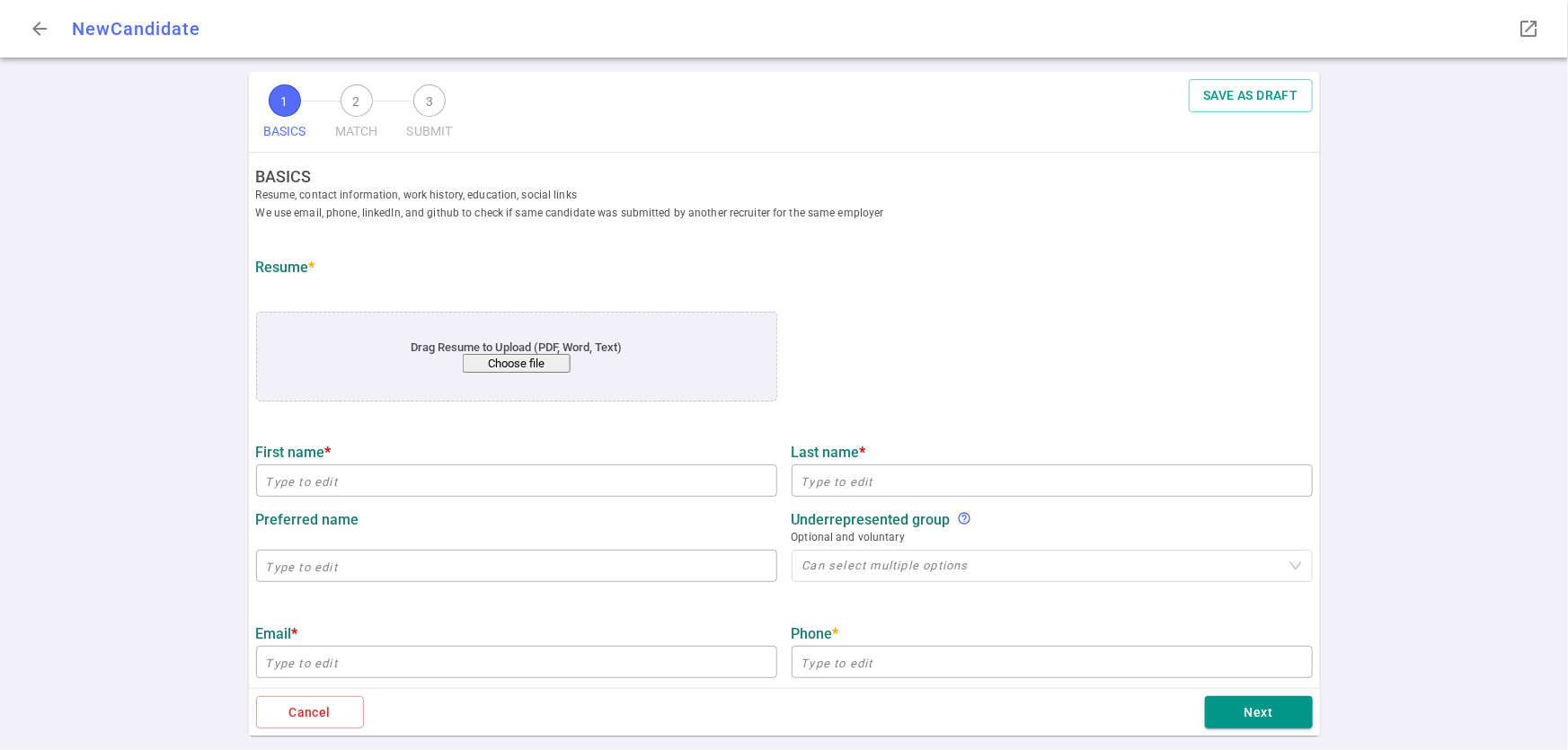
type input "[US_STATE] State"
type input "Mathematics"
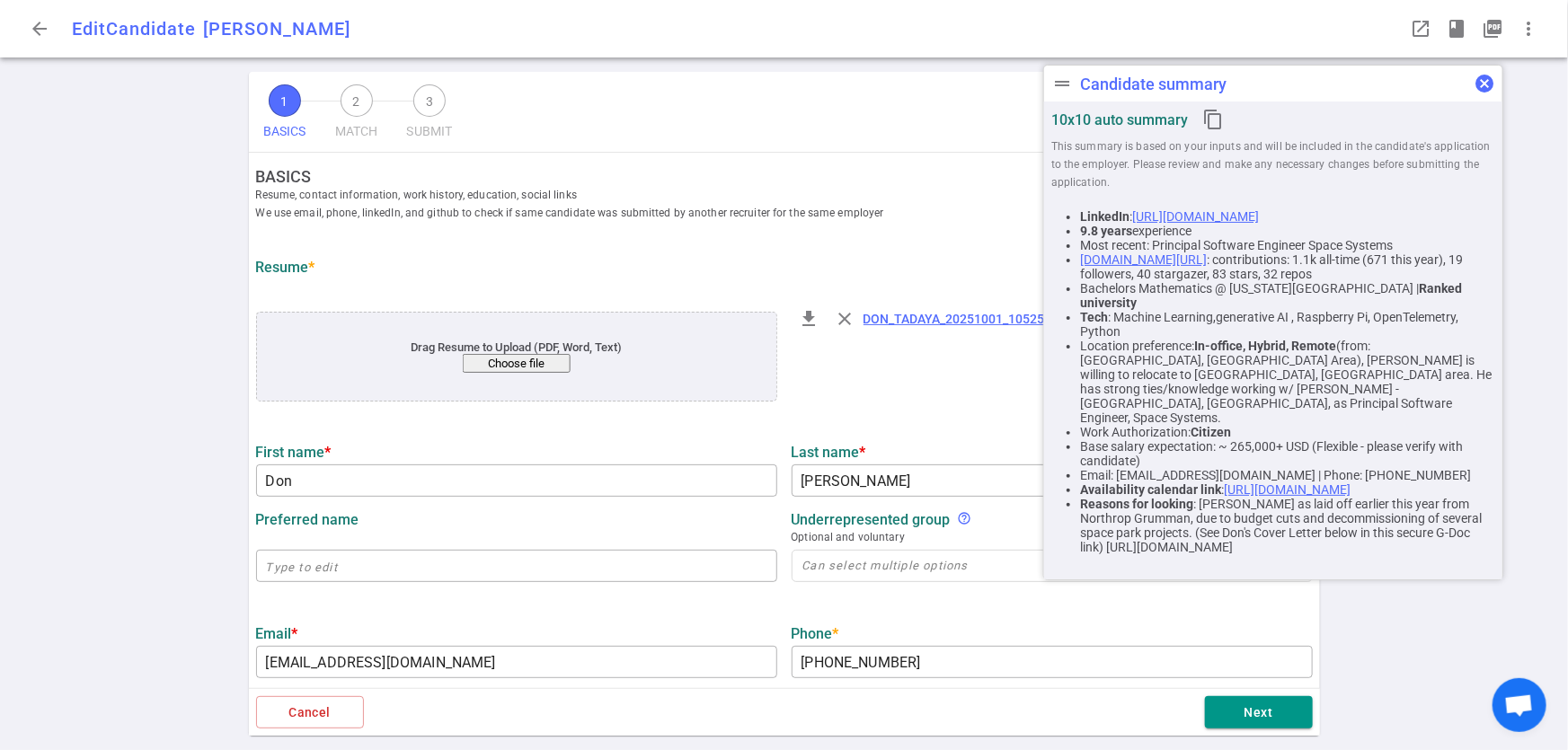
click at [1489, 88] on span "cancel" at bounding box center [1484, 83] width 21 height 21
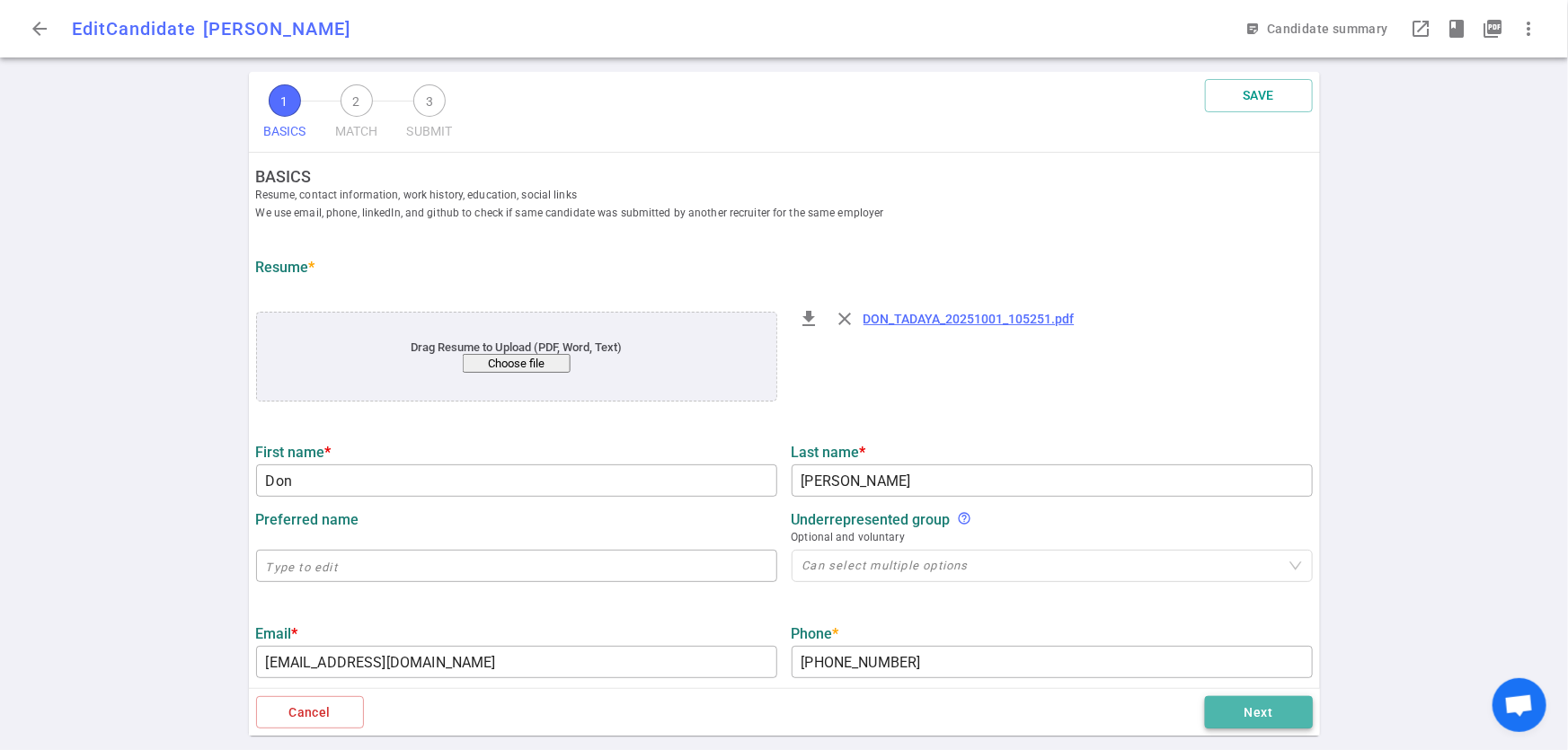
click at [1253, 728] on button "Next" at bounding box center [1259, 713] width 108 height 33
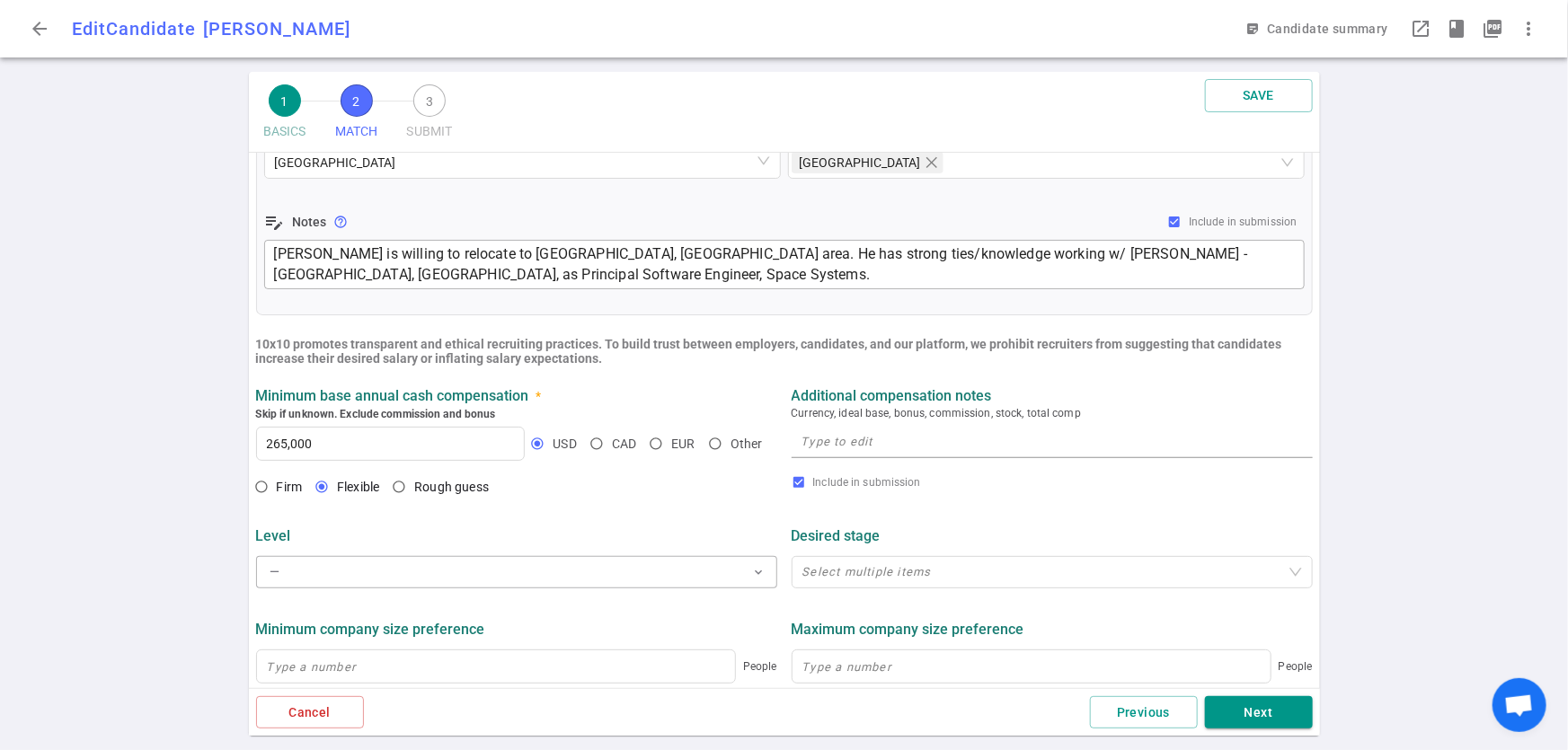
scroll to position [410, 0]
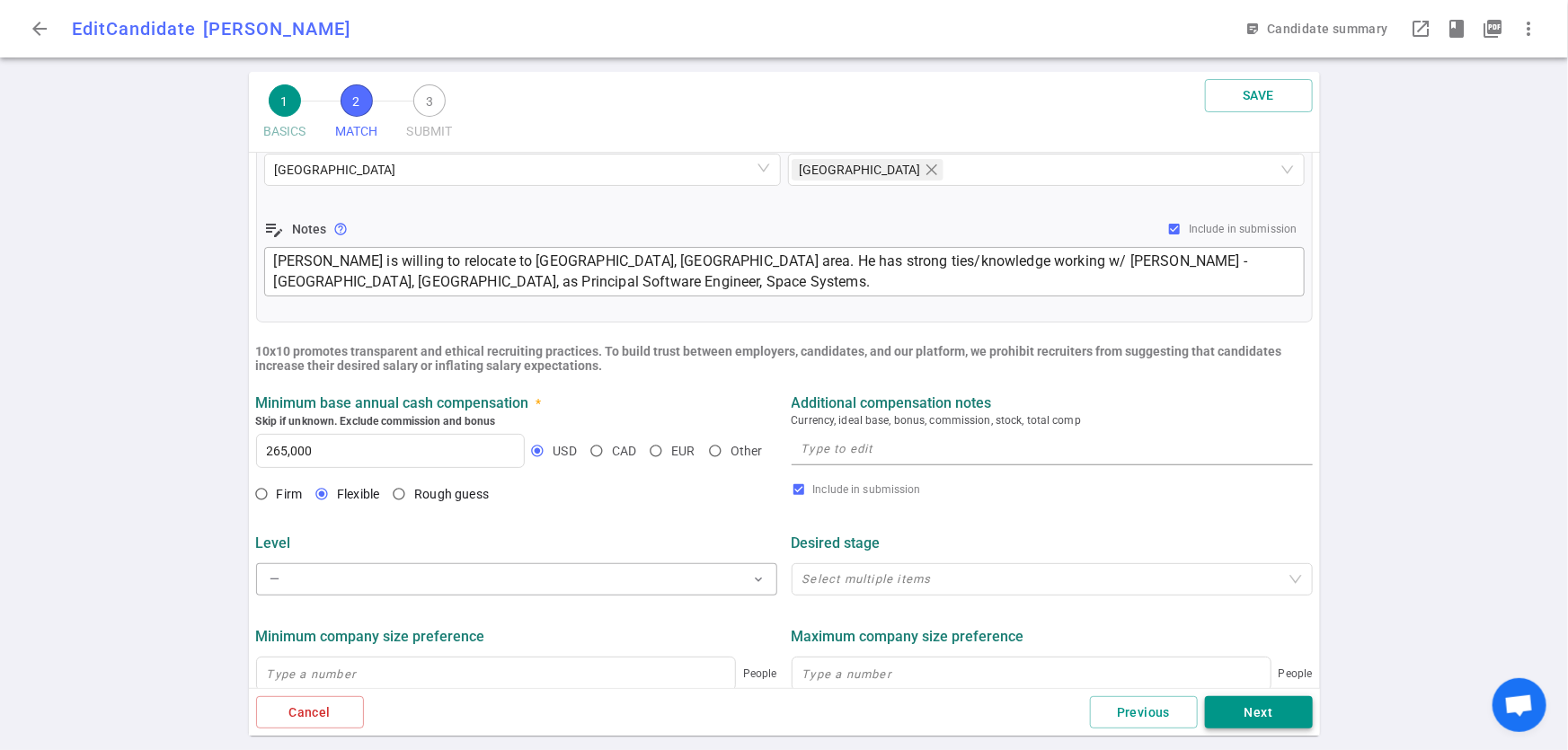
click at [1239, 722] on button "Next" at bounding box center [1259, 713] width 108 height 33
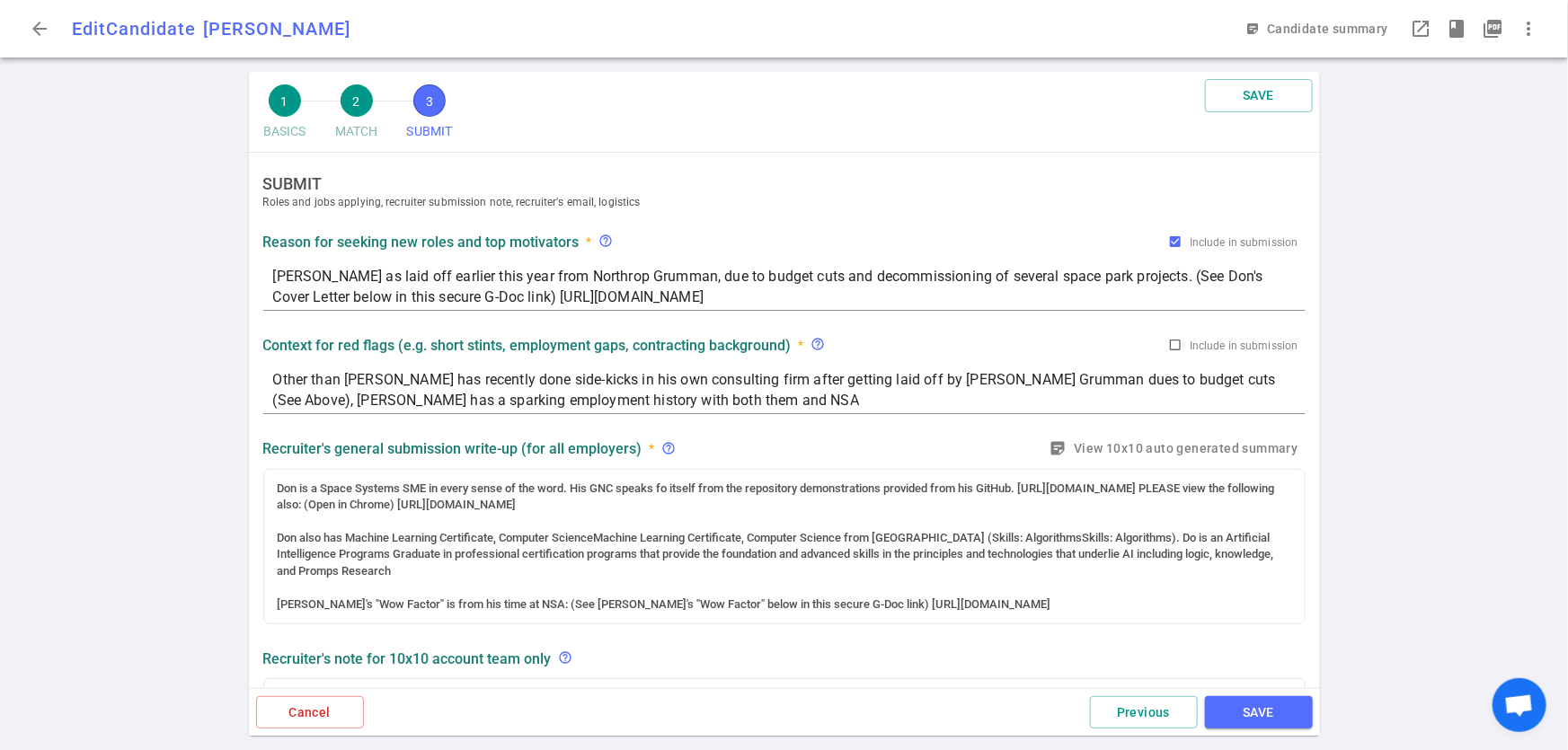
scroll to position [0, 0]
click at [1151, 712] on button "Previous" at bounding box center [1144, 713] width 108 height 33
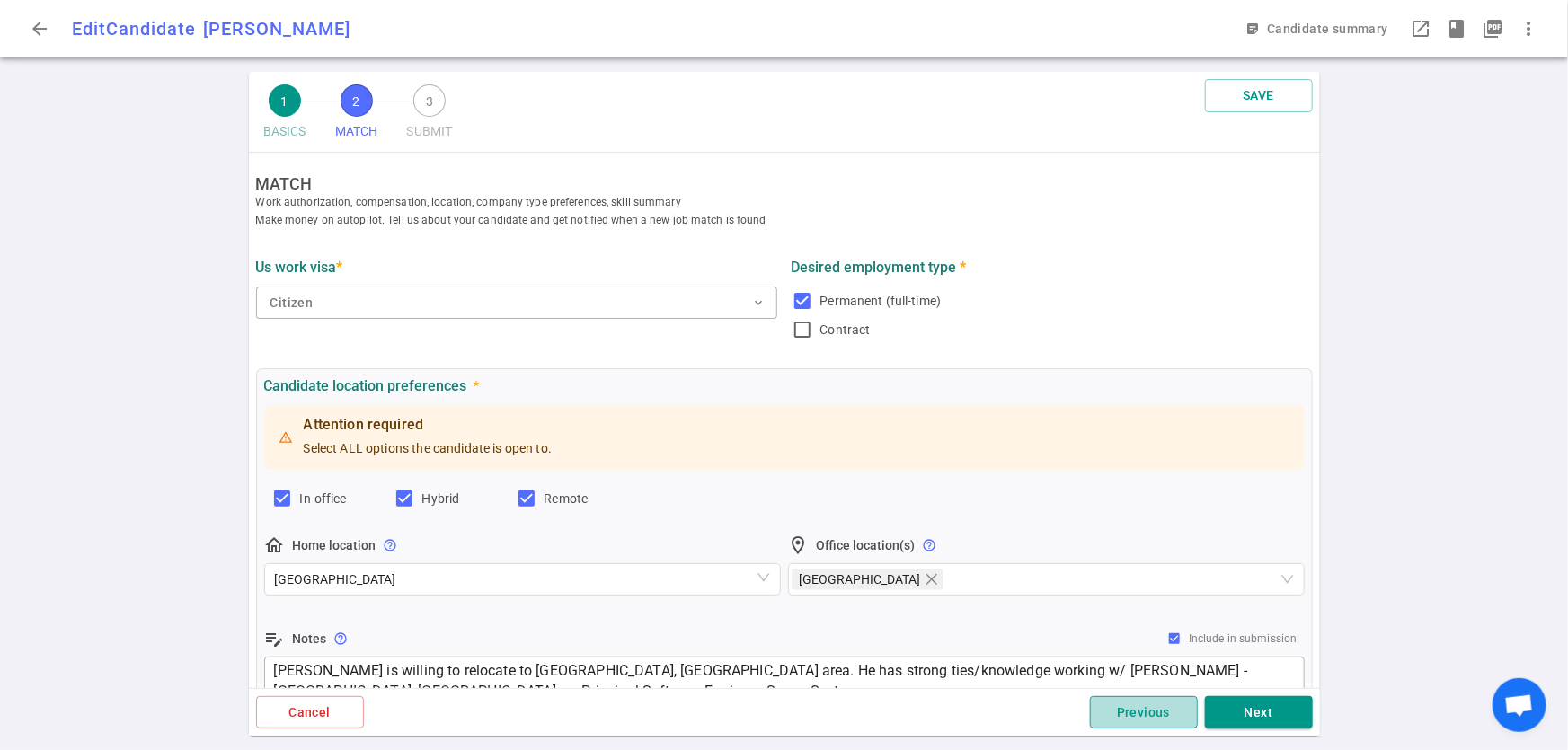
click at [1151, 712] on button "Previous" at bounding box center [1144, 713] width 108 height 33
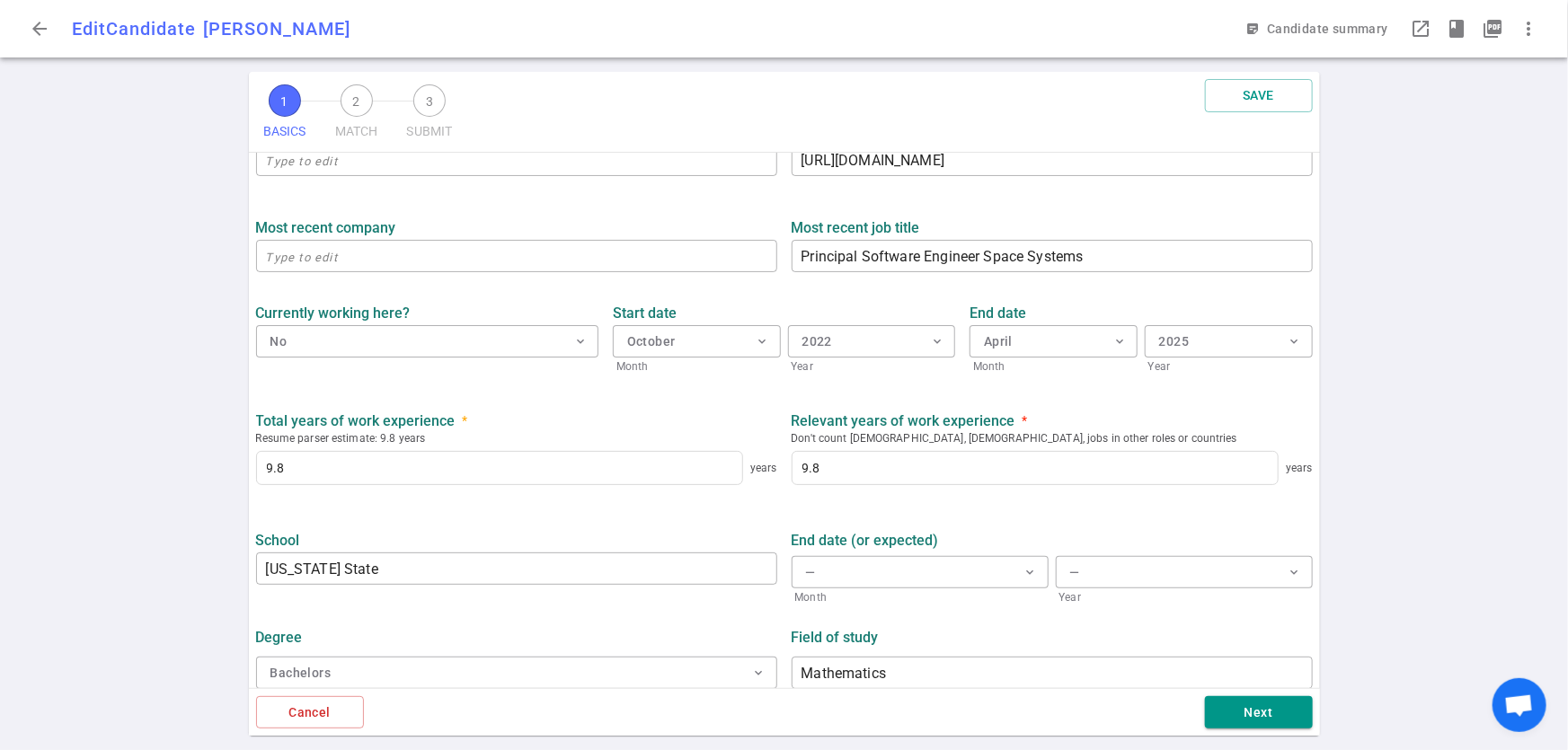
scroll to position [711, 0]
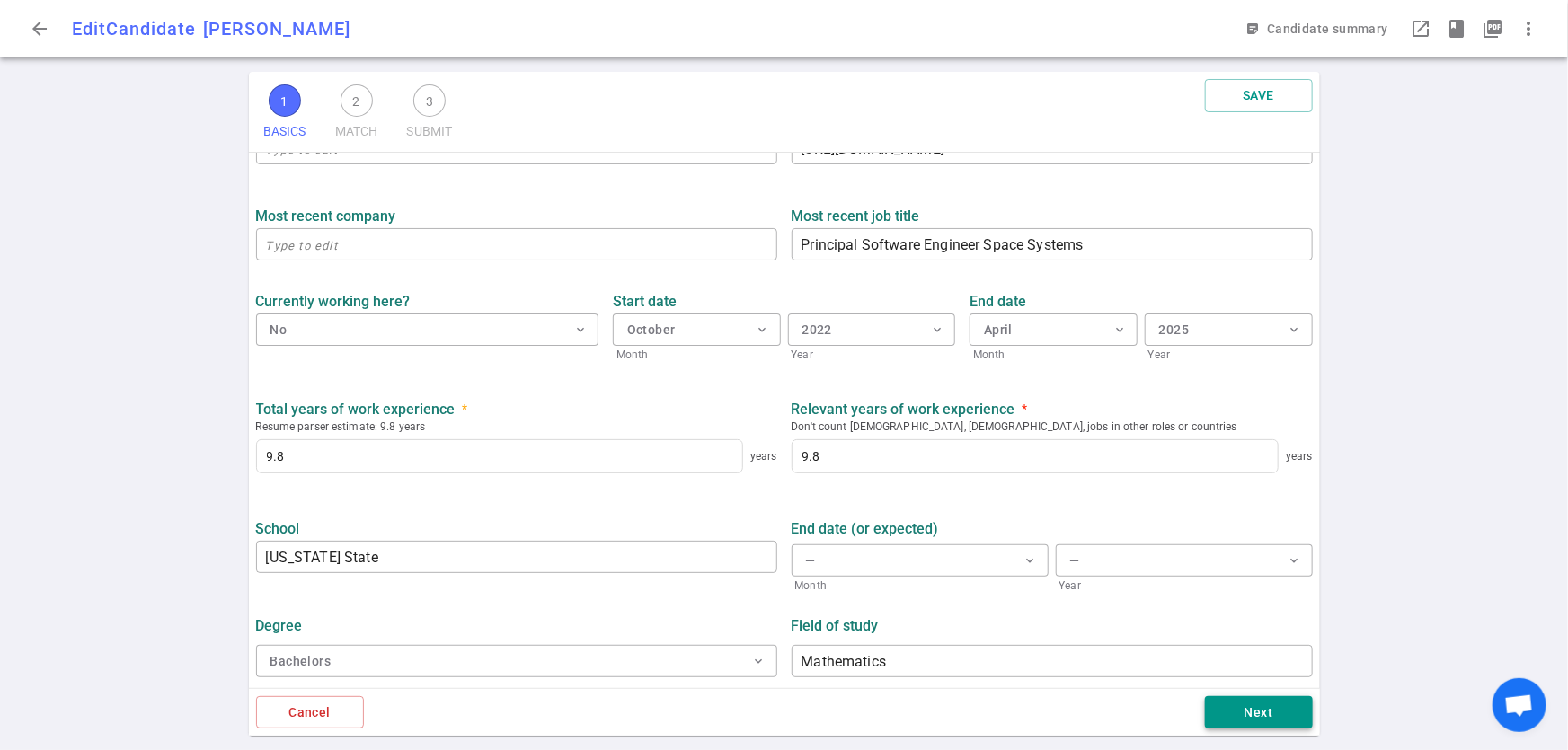
click at [1231, 728] on button "Next" at bounding box center [1259, 713] width 108 height 33
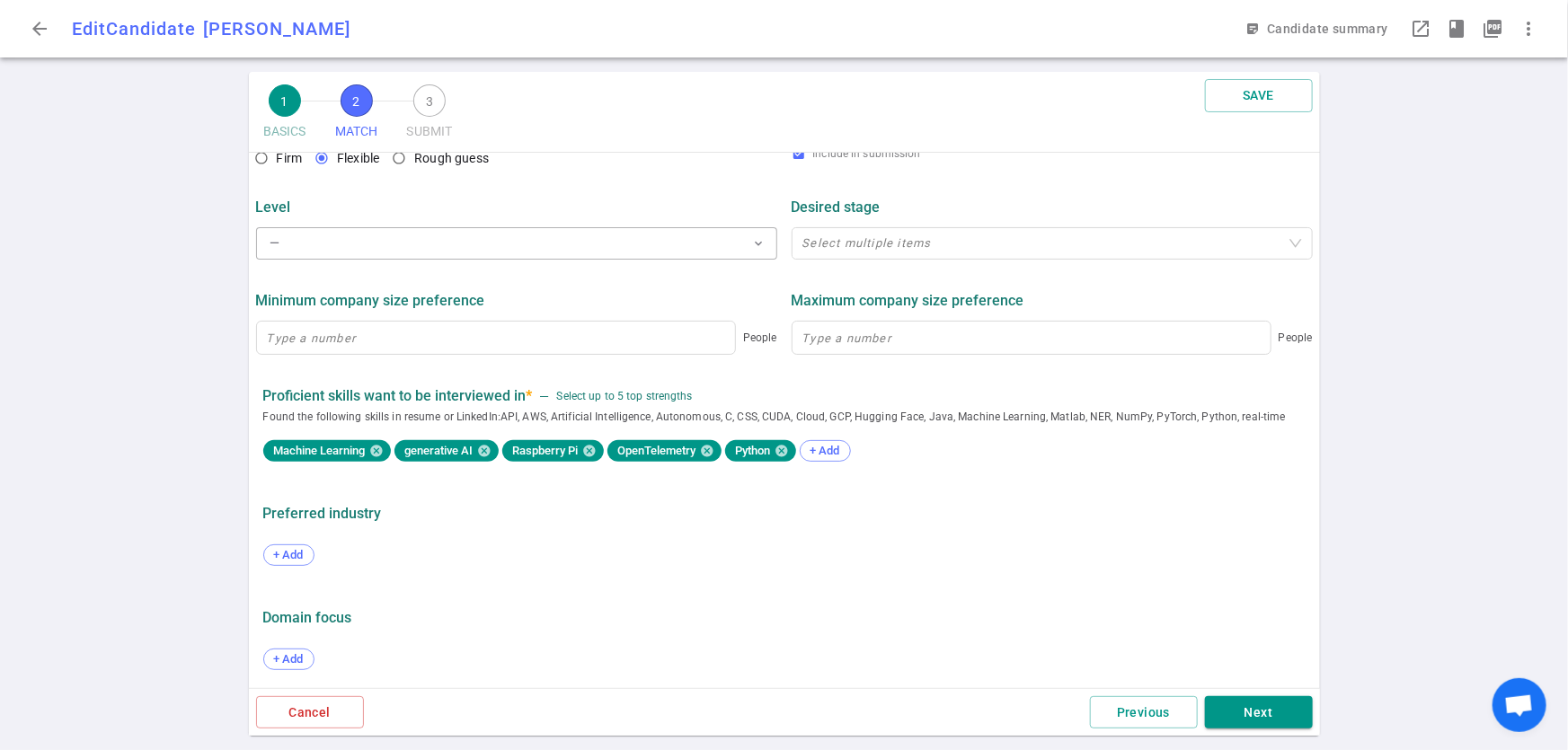
scroll to position [750, 0]
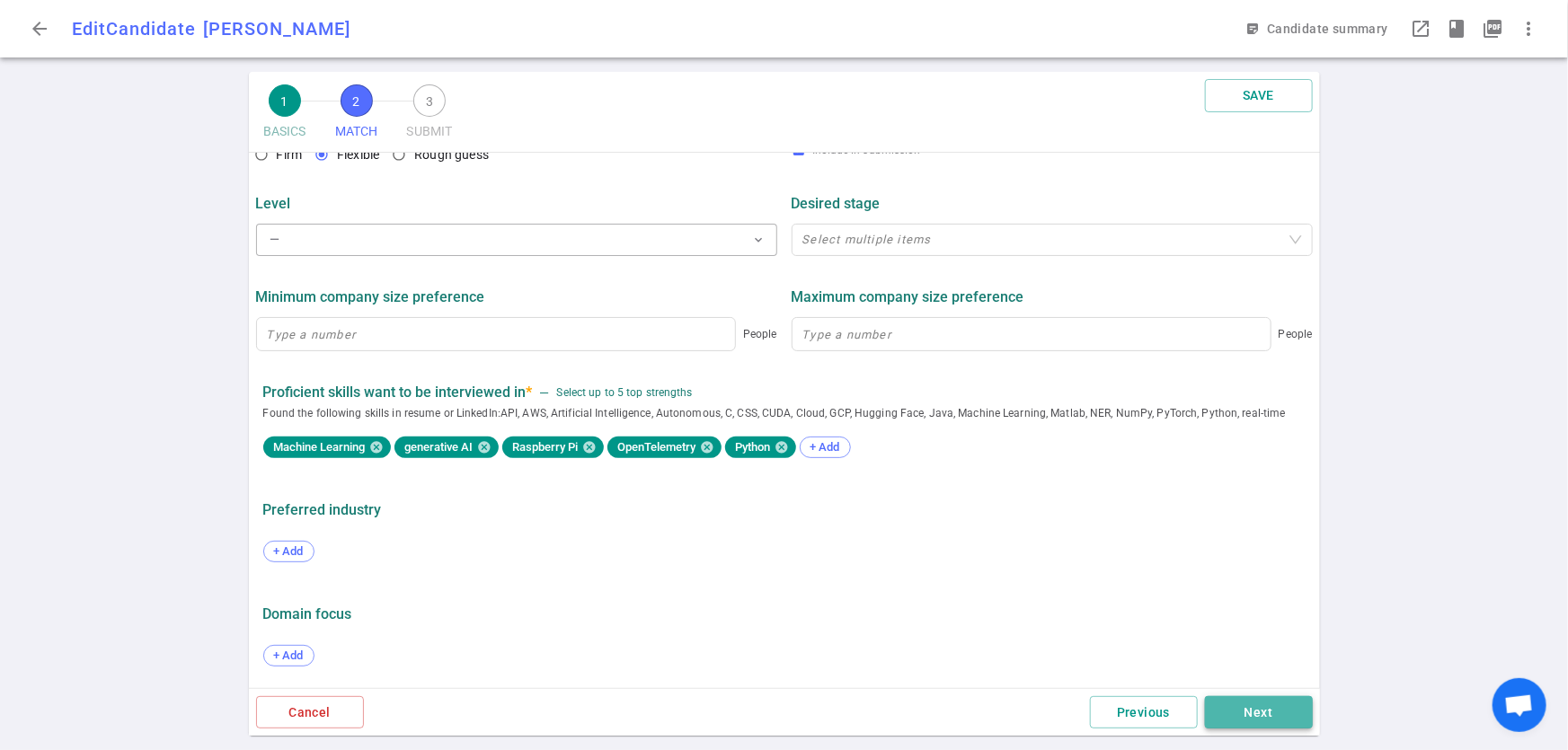
click at [1237, 713] on button "Next" at bounding box center [1259, 713] width 108 height 33
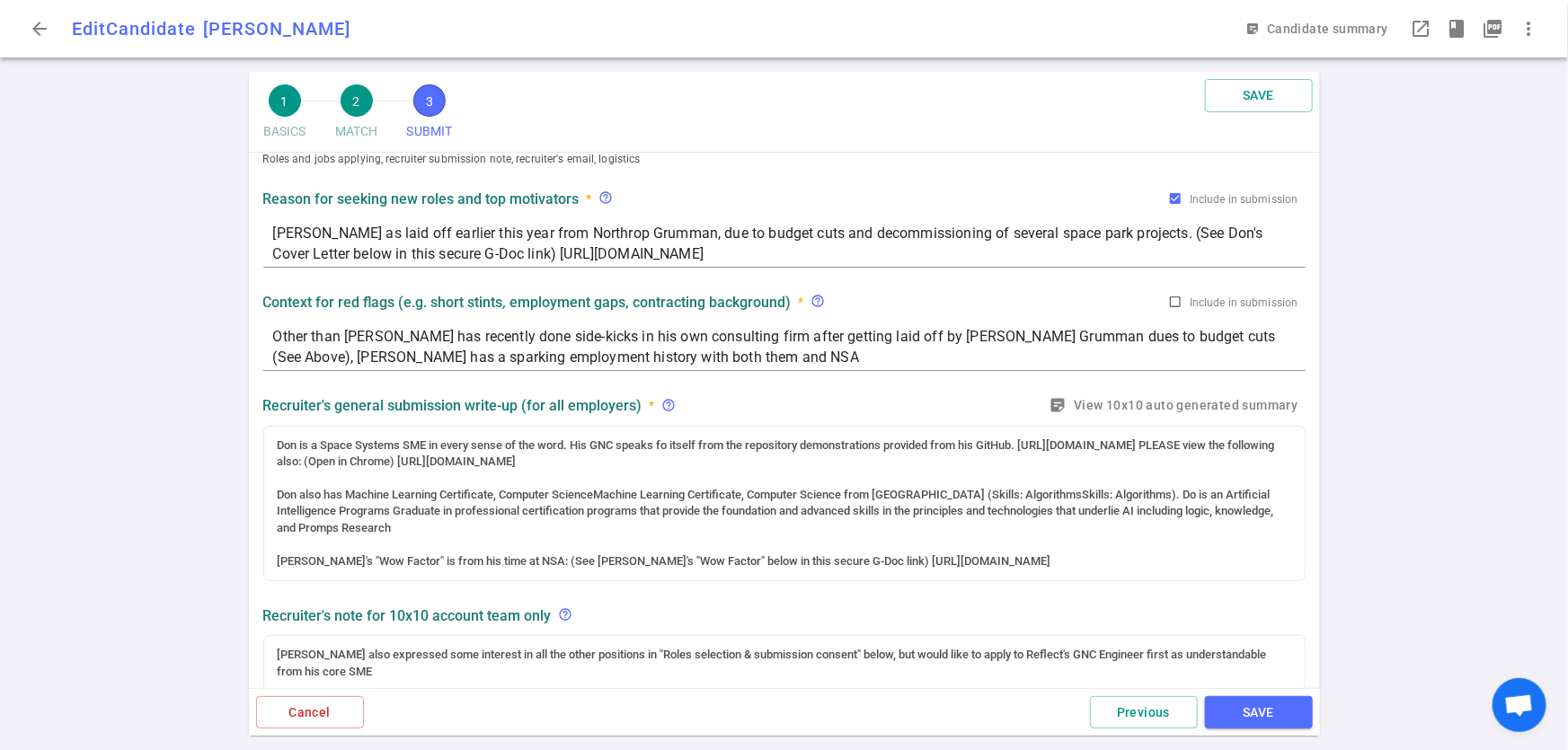
scroll to position [0, 0]
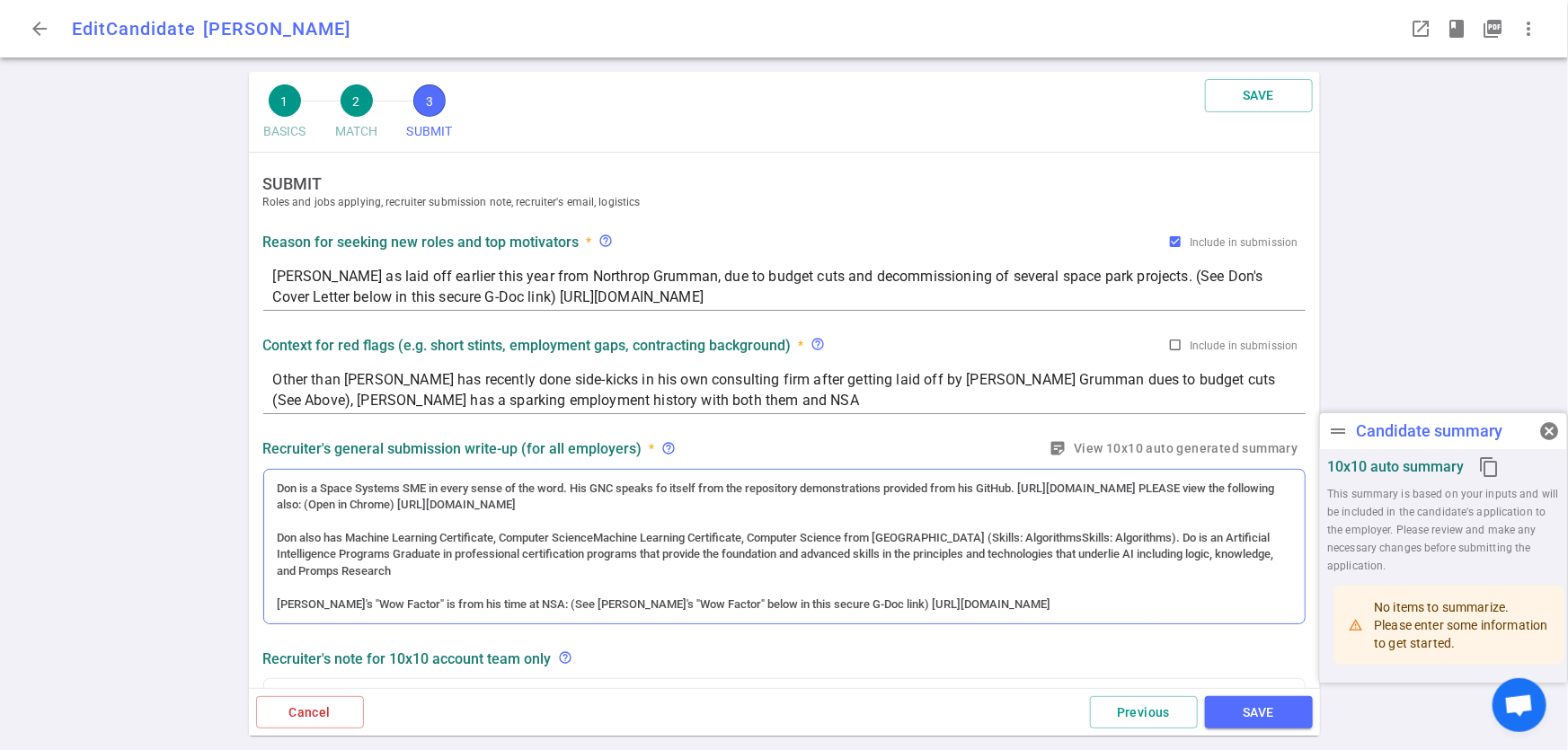
click at [1082, 539] on div "Don also has Machine Learning Certificate, Computer ScienceMachine Learning Cer…" at bounding box center [784, 555] width 1014 height 50
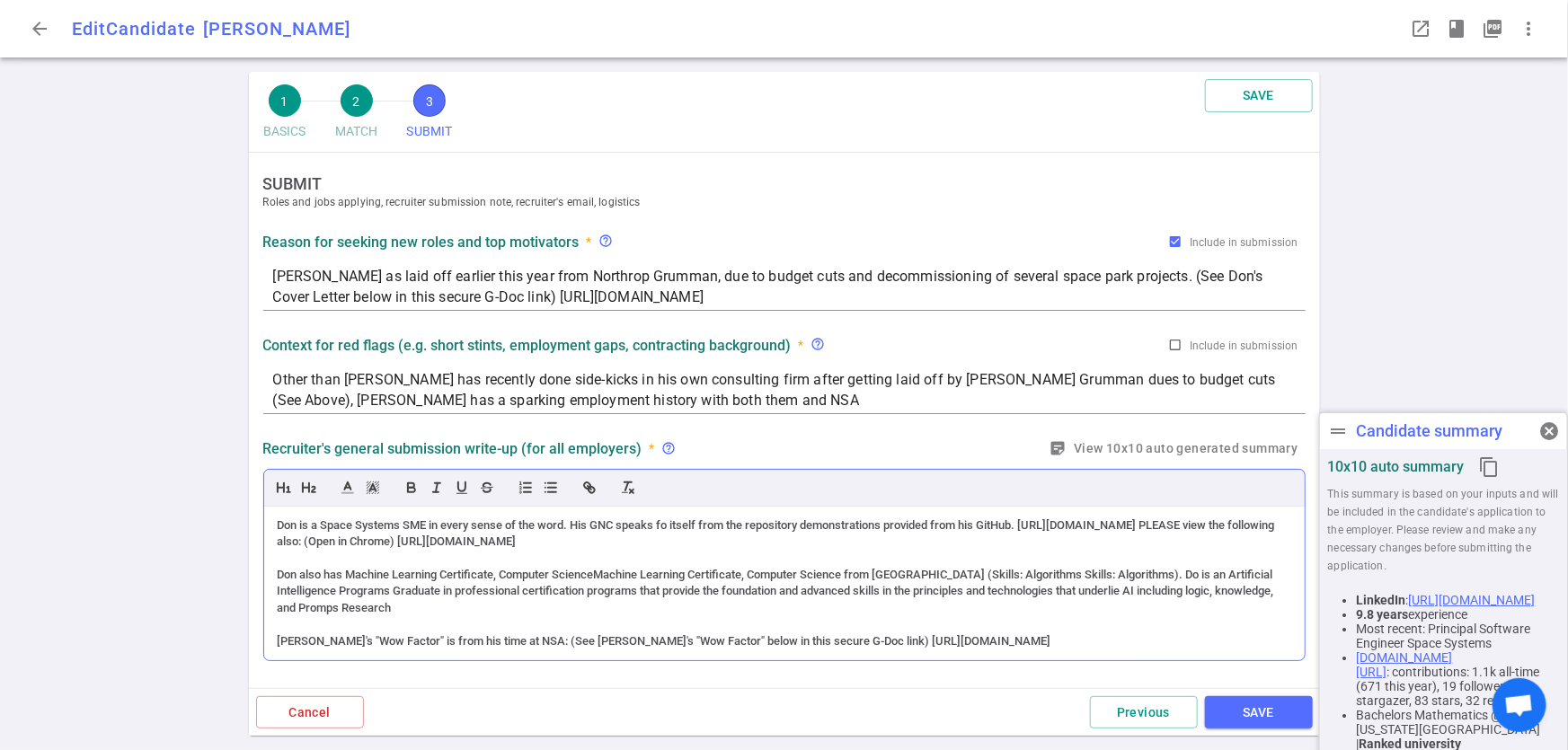
click at [1174, 576] on div "Don also has Machine Learning Certificate, Computer ScienceMachine Learning Cer…" at bounding box center [784, 592] width 1014 height 50
click at [1104, 577] on div "Don also has Machine Learning Certificate, Computer ScienceMachine Learning Cer…" at bounding box center [784, 592] width 1014 height 50
click at [1279, 721] on button "SAVE" at bounding box center [1259, 713] width 108 height 33
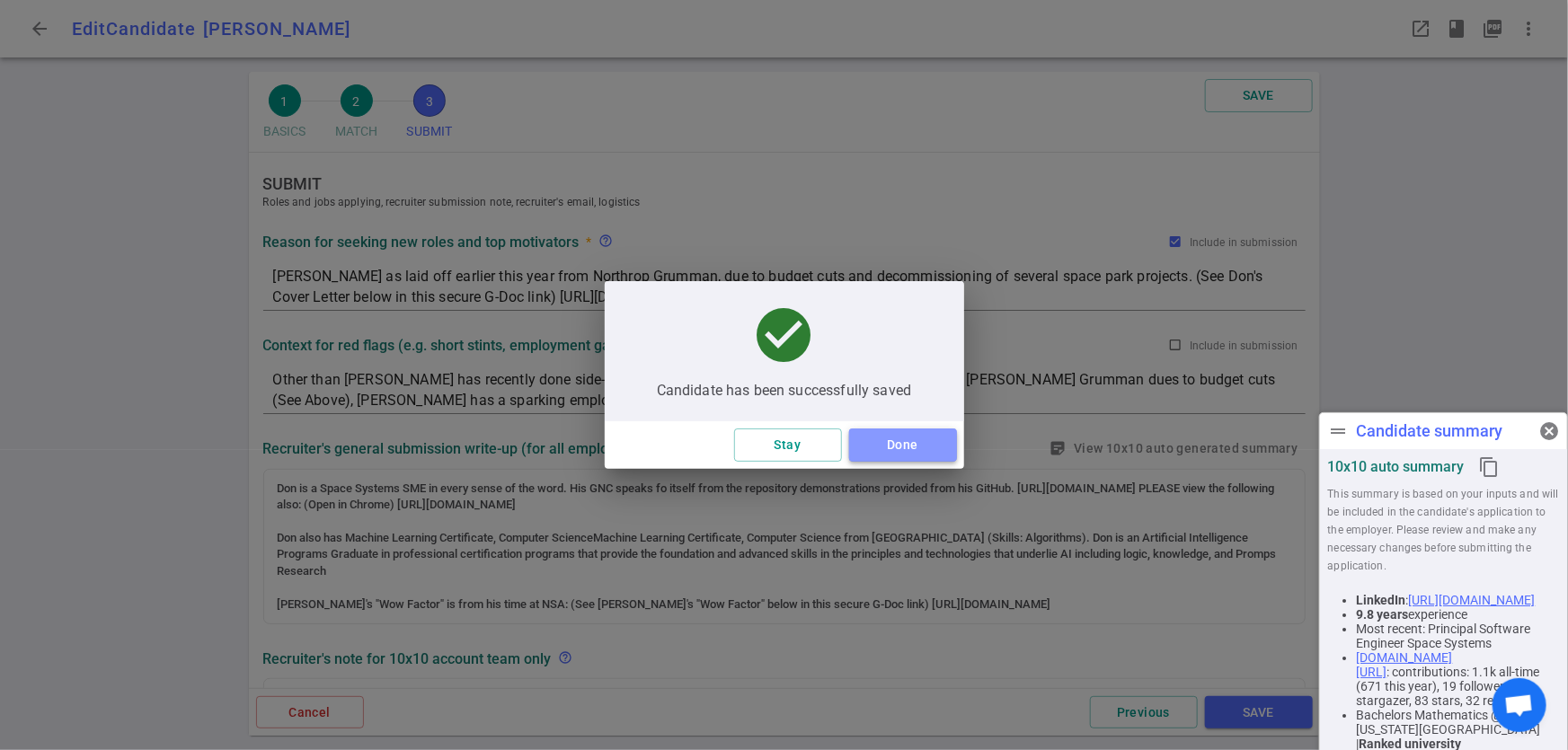
click at [889, 456] on button "Done" at bounding box center [902, 445] width 108 height 33
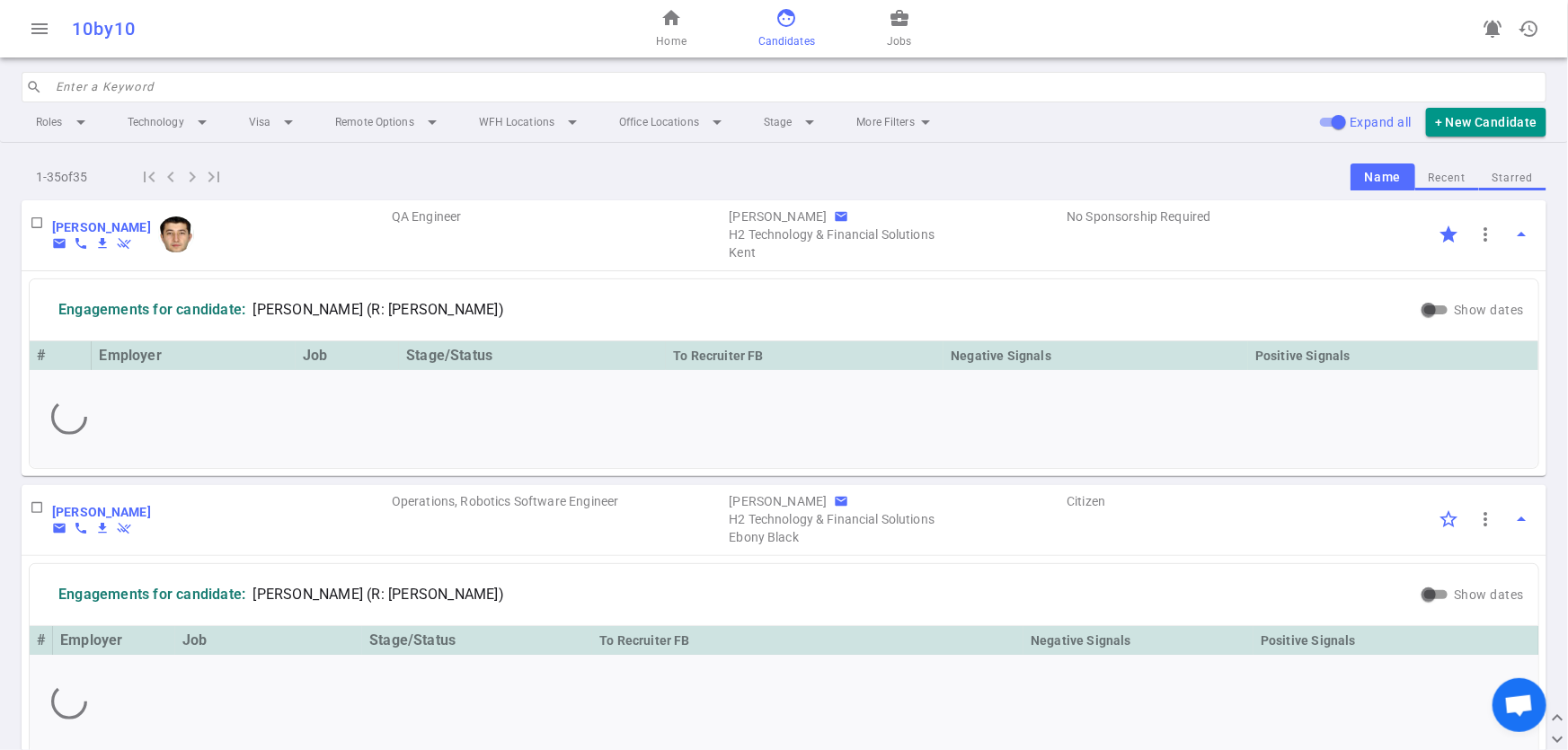
click at [153, 81] on input "search" at bounding box center [796, 87] width 1481 height 29
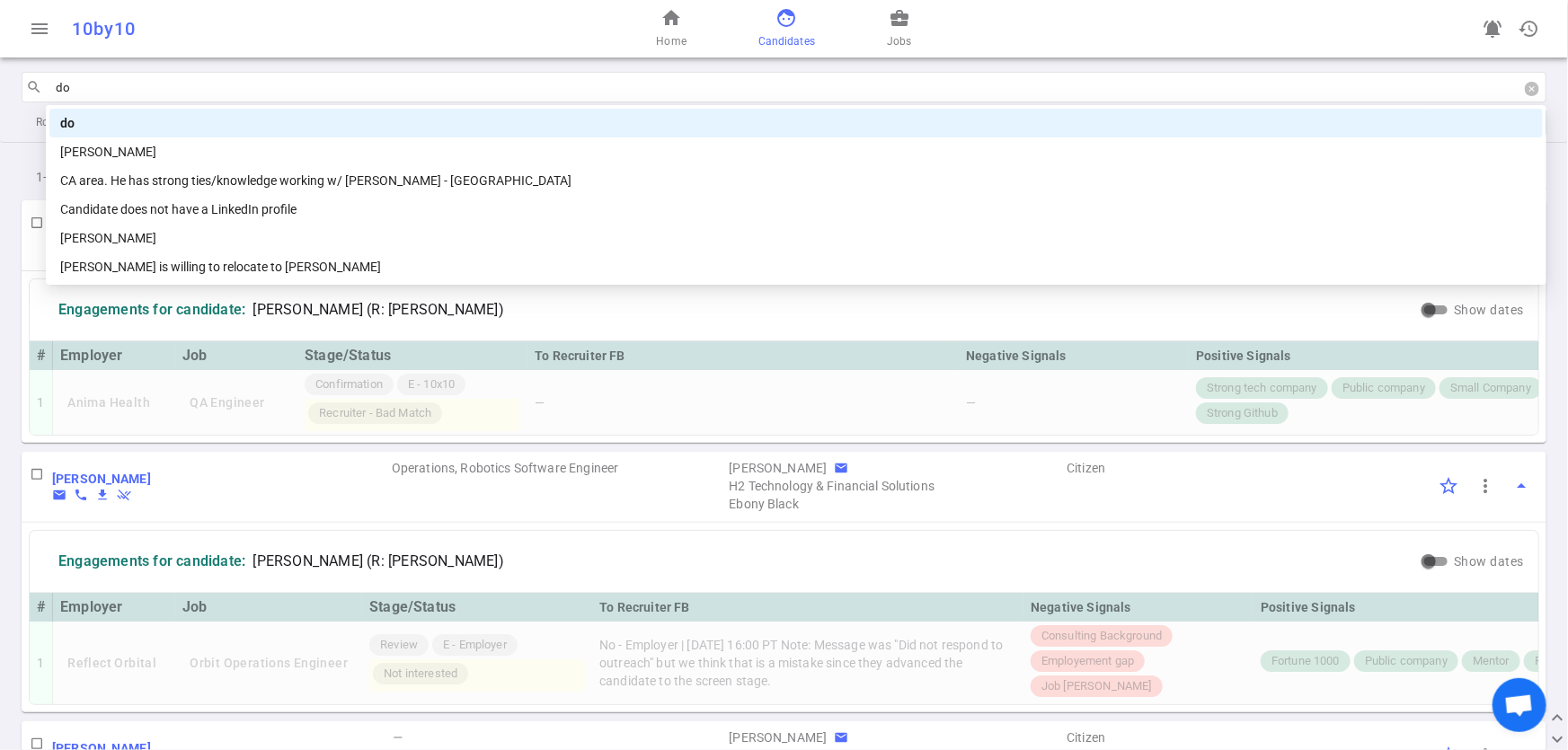
type input "don"
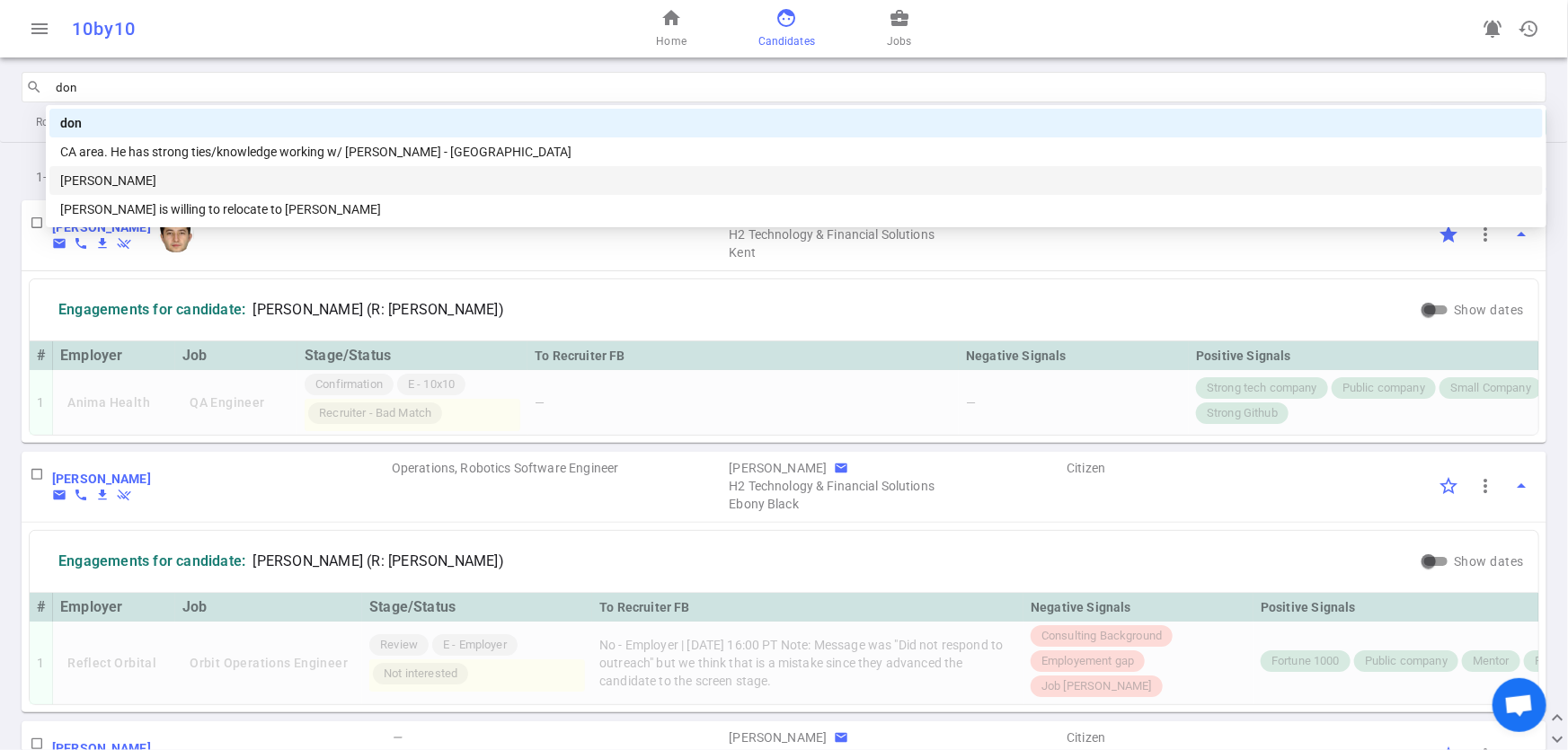
click at [99, 177] on div "Don Tadaya" at bounding box center [796, 179] width 1472 height 19
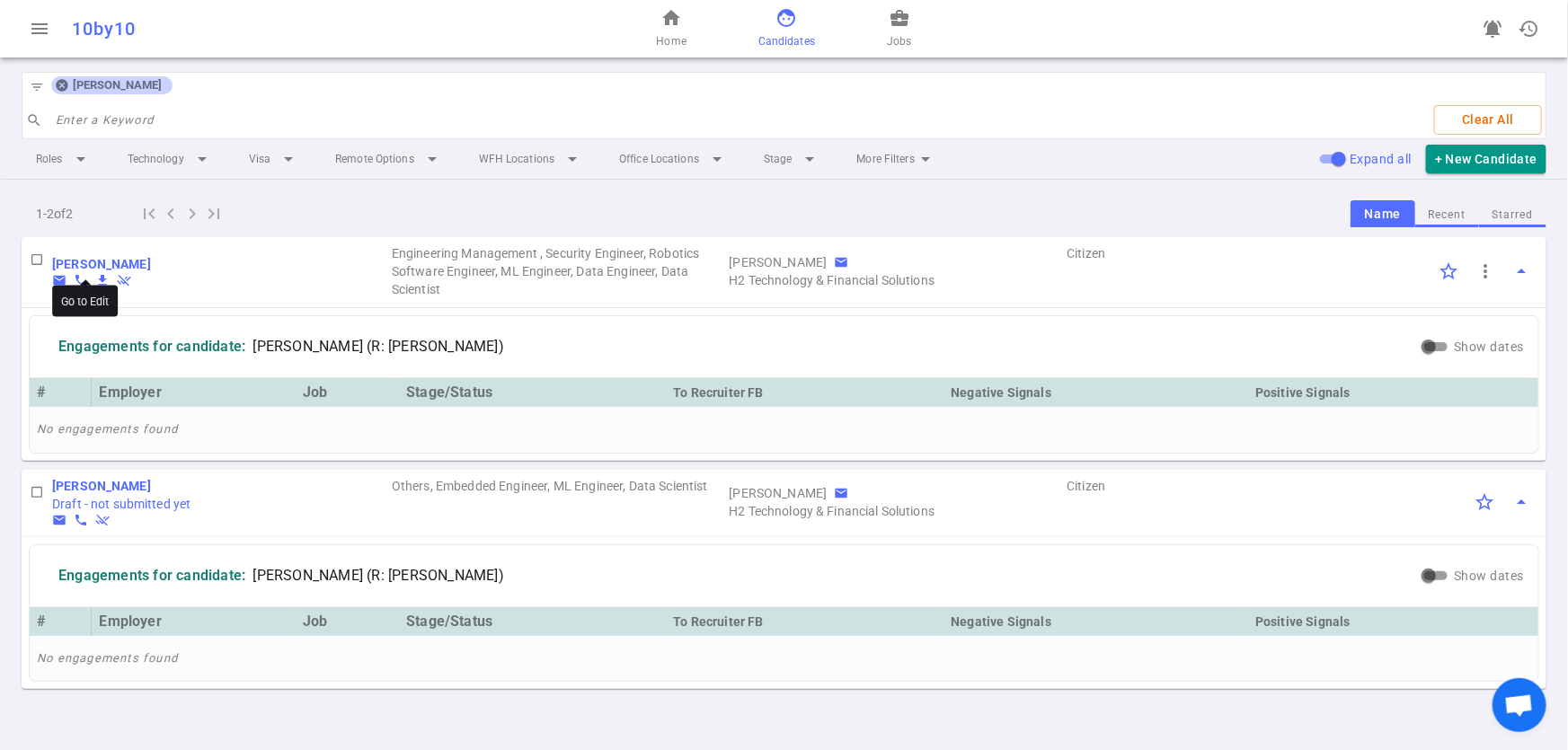
click at [89, 260] on b "Don Tadaya" at bounding box center [101, 264] width 99 height 15
click at [899, 27] on span "business_center" at bounding box center [899, 17] width 21 height 21
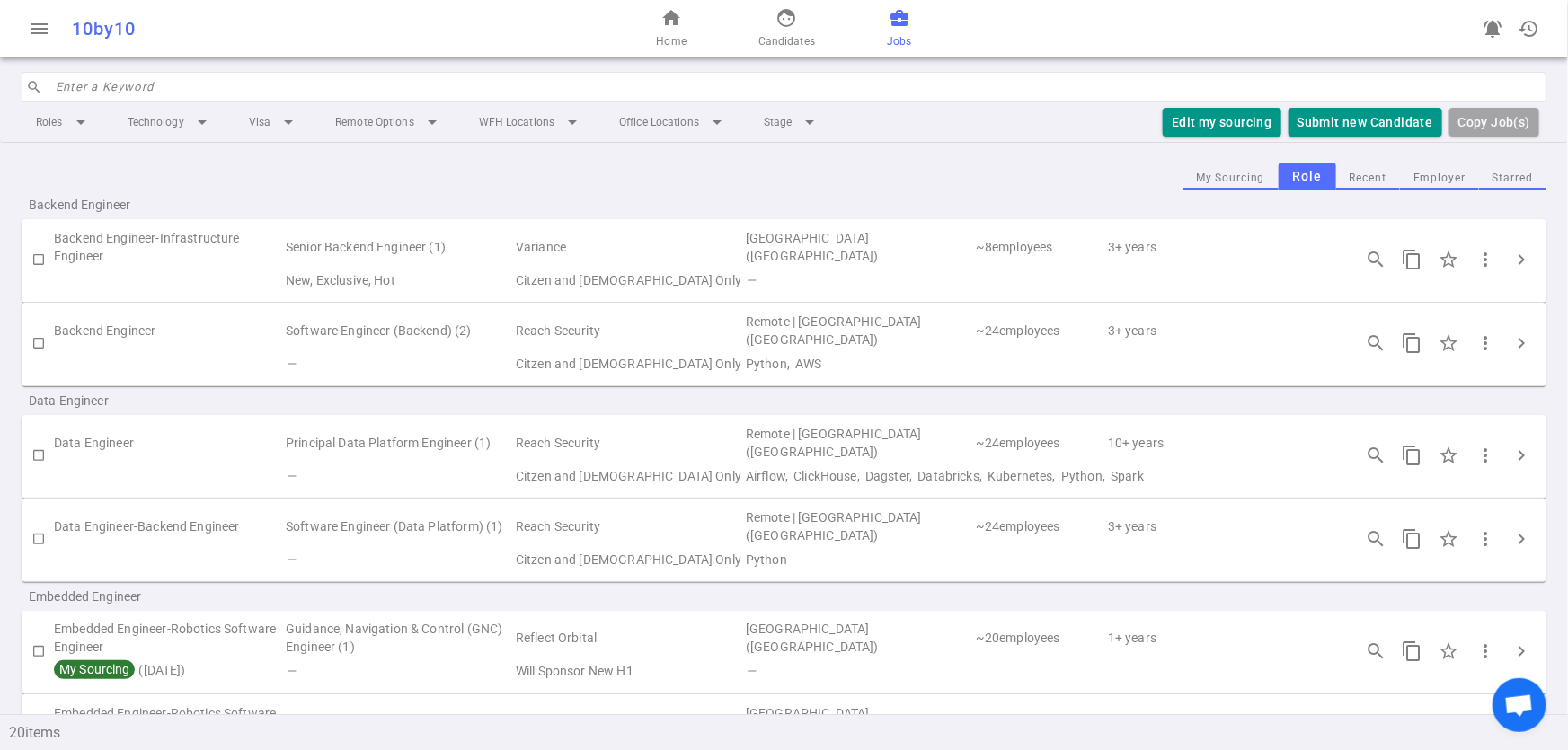
click at [1428, 179] on button "Employer" at bounding box center [1440, 179] width 79 height 24
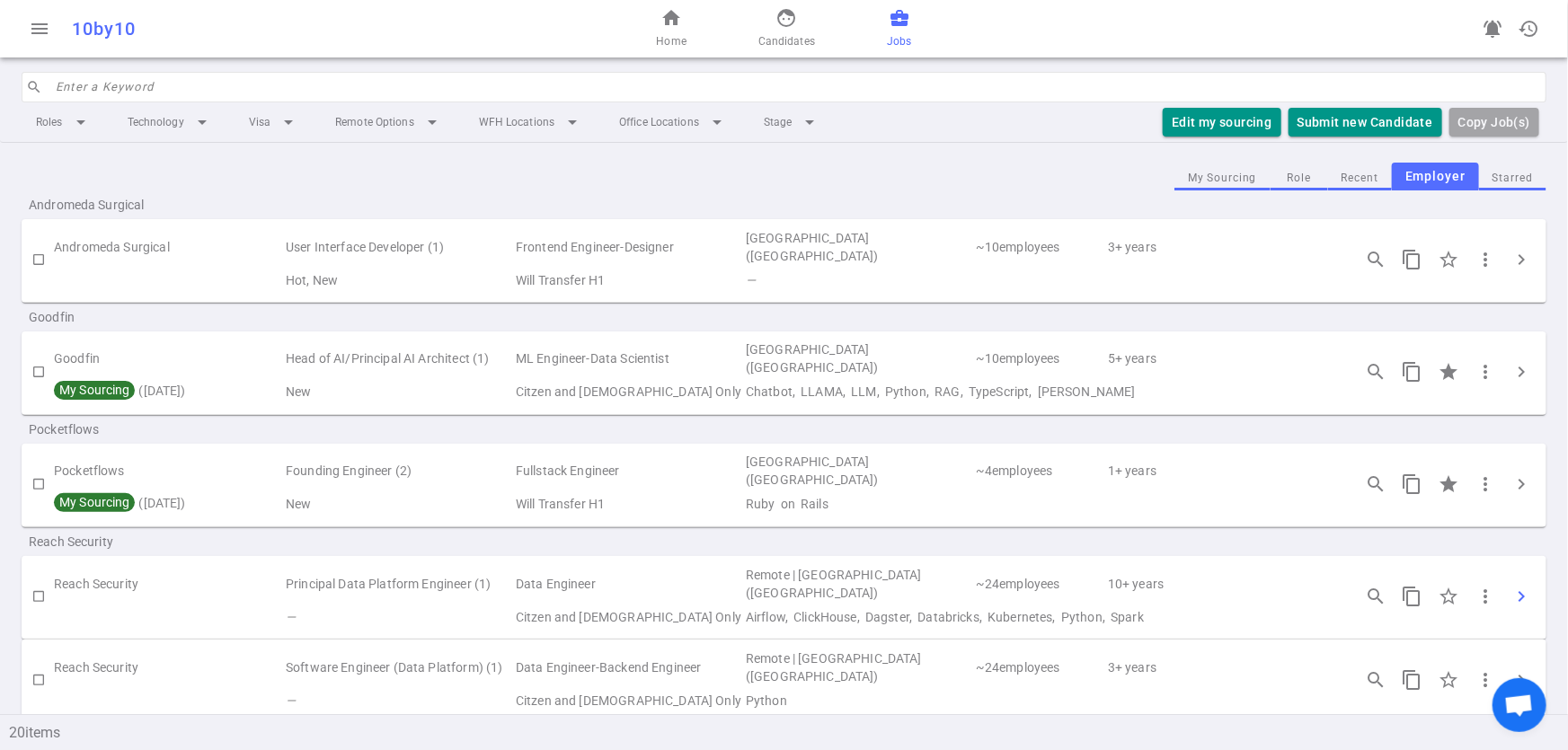
click at [1511, 600] on span "chevron_right" at bounding box center [1521, 595] width 21 height 21
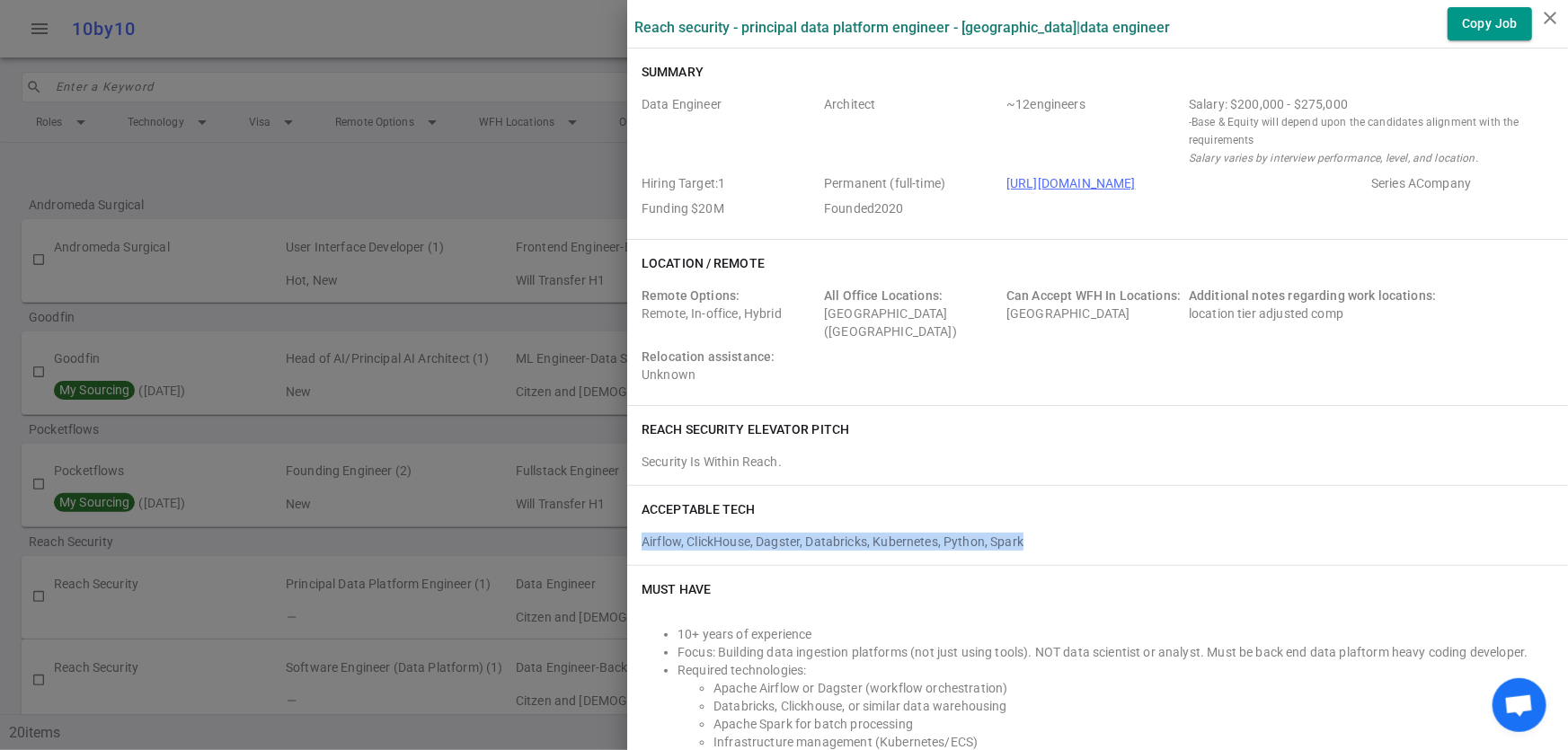
drag, startPoint x: 629, startPoint y: 542, endPoint x: 1014, endPoint y: 542, distance: 385.0
click at [1014, 542] on div "Airflow, ClickHouse, Dagster, Databricks, Kubernetes, Python, Spark" at bounding box center [1098, 537] width 912 height 25
copy div "Airflow, ClickHouse, Dagster, Databricks, Kubernetes, Python, Spark"
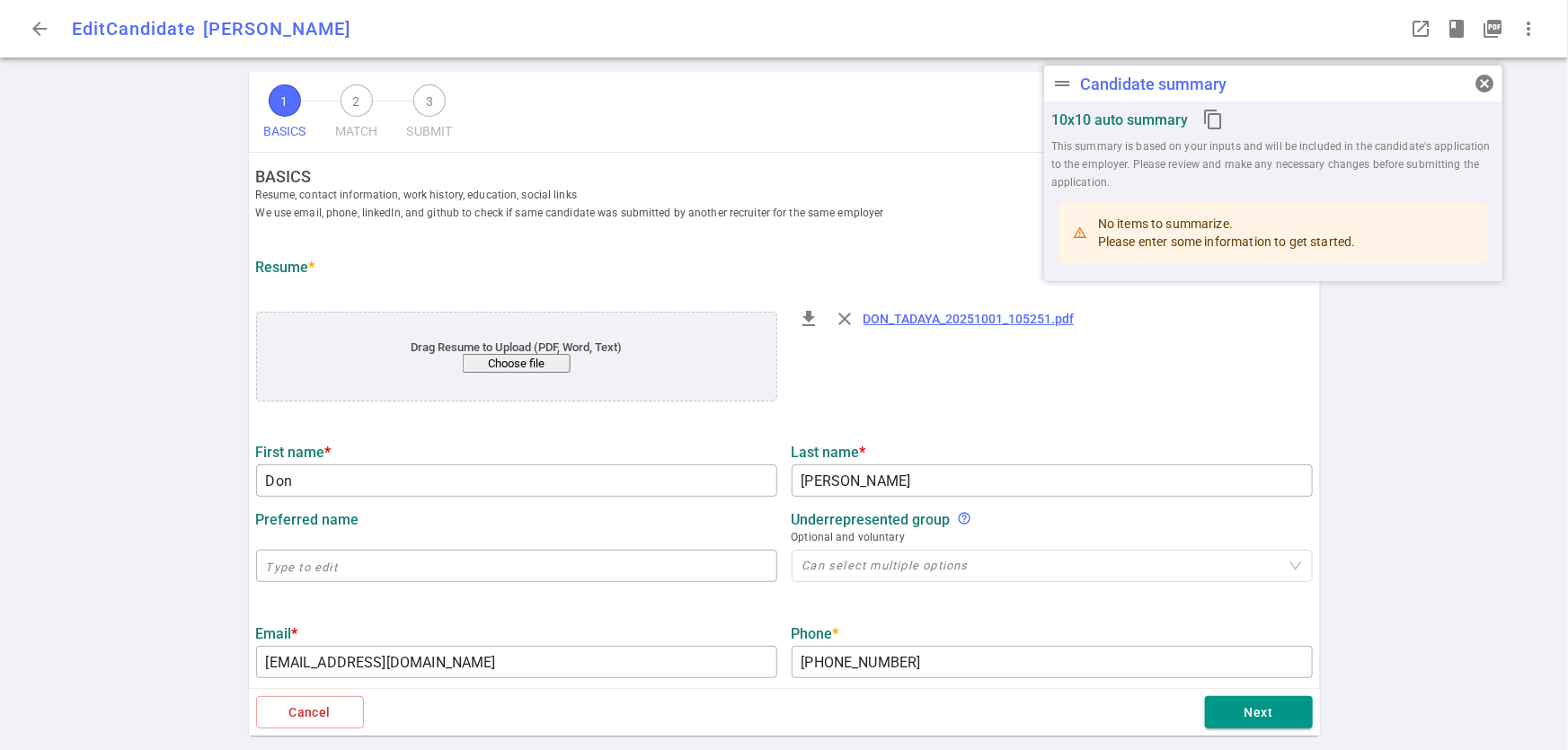
type input "Don"
type input "[PERSON_NAME]"
type input "[EMAIL_ADDRESS][DOMAIN_NAME]"
type input "[PHONE_NUMBER]"
type input "[URL][DOMAIN_NAME]"
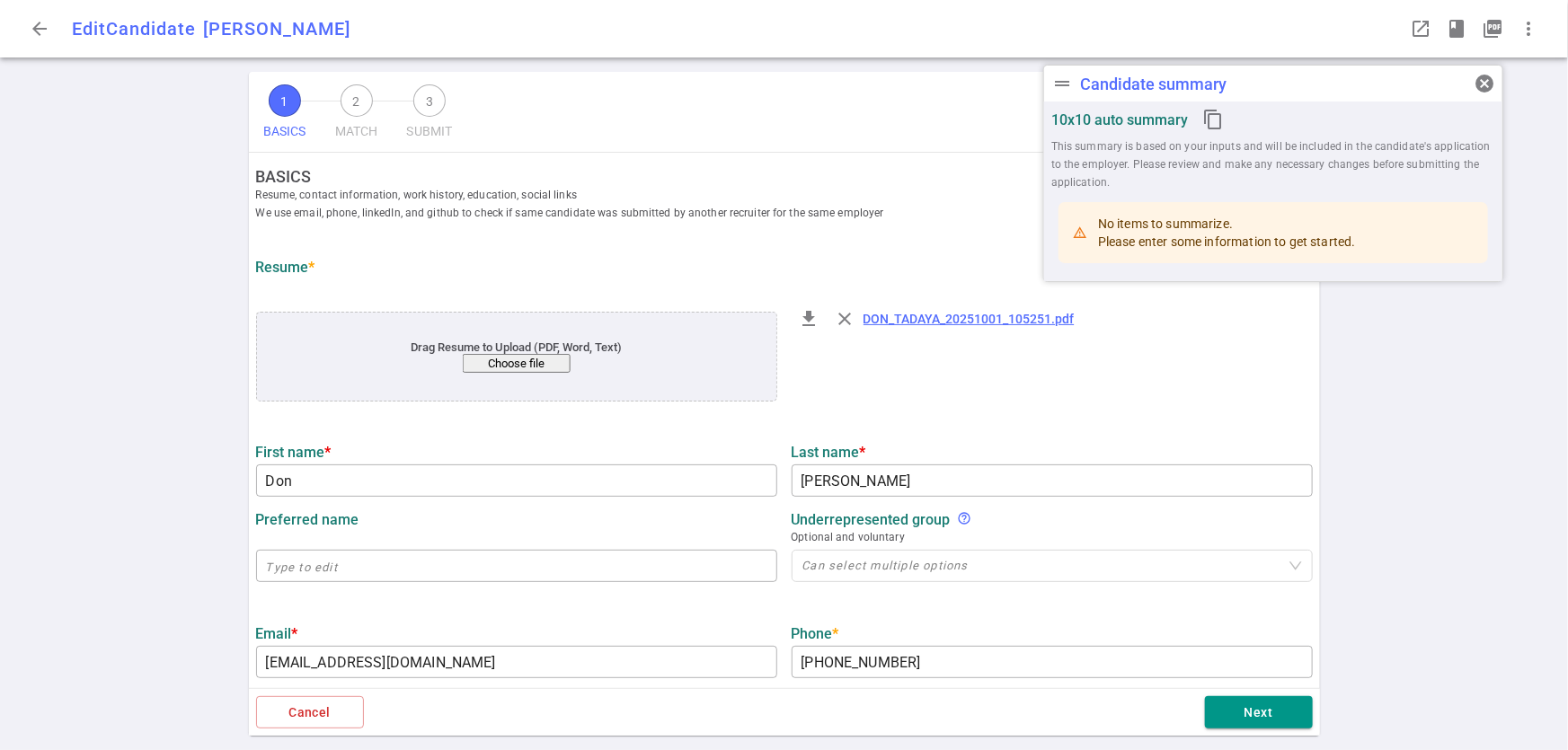
type input "[URL][DOMAIN_NAME]"
type input "9.8"
type input "[US_STATE] State"
type input "Mathematics"
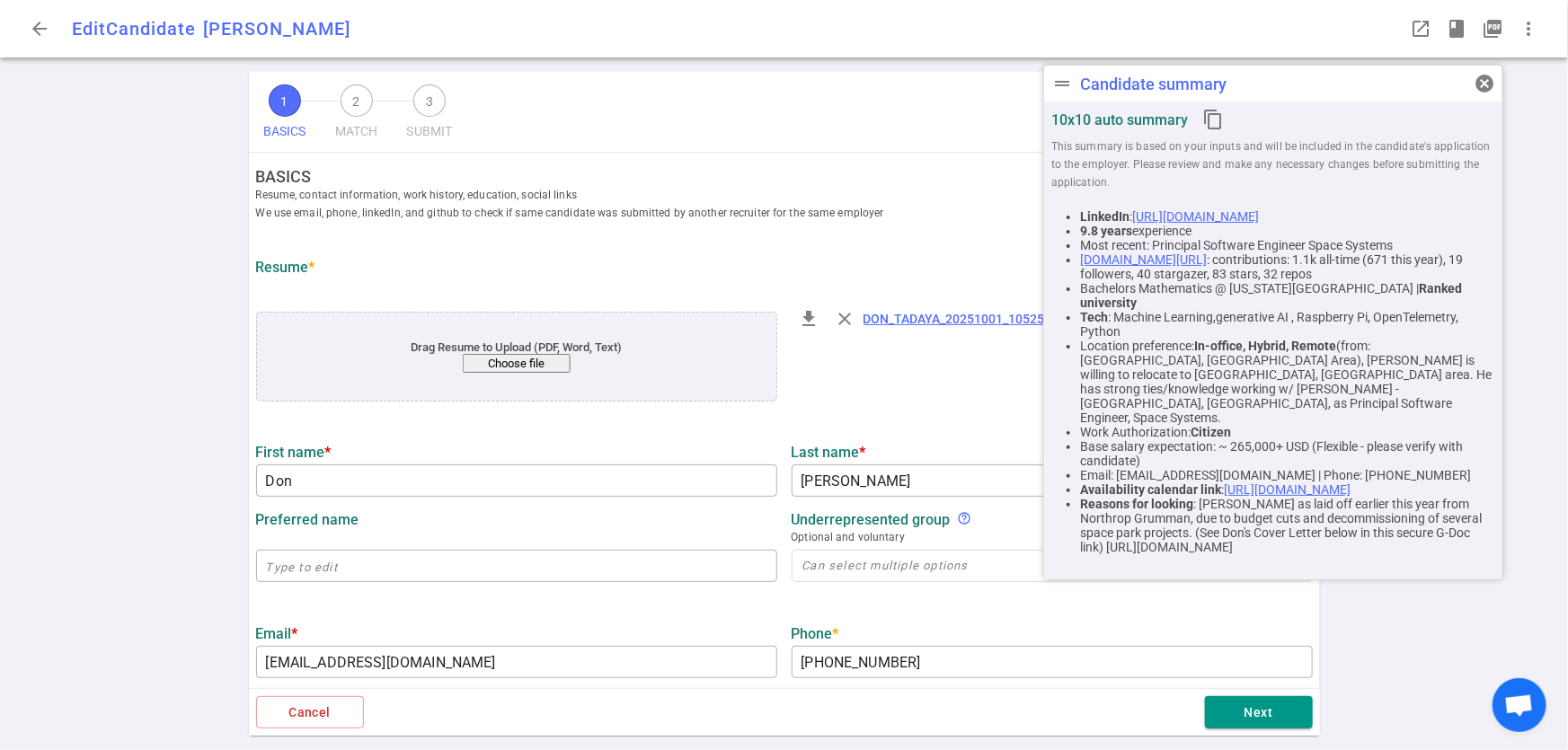
click at [1449, 640] on div "1 BASICS 2 MATCH 3 SUBMIT SAVE BASICS Resume, contact information, work history…" at bounding box center [784, 410] width 1568 height 678
click at [1267, 703] on button "Next" at bounding box center [1259, 713] width 108 height 33
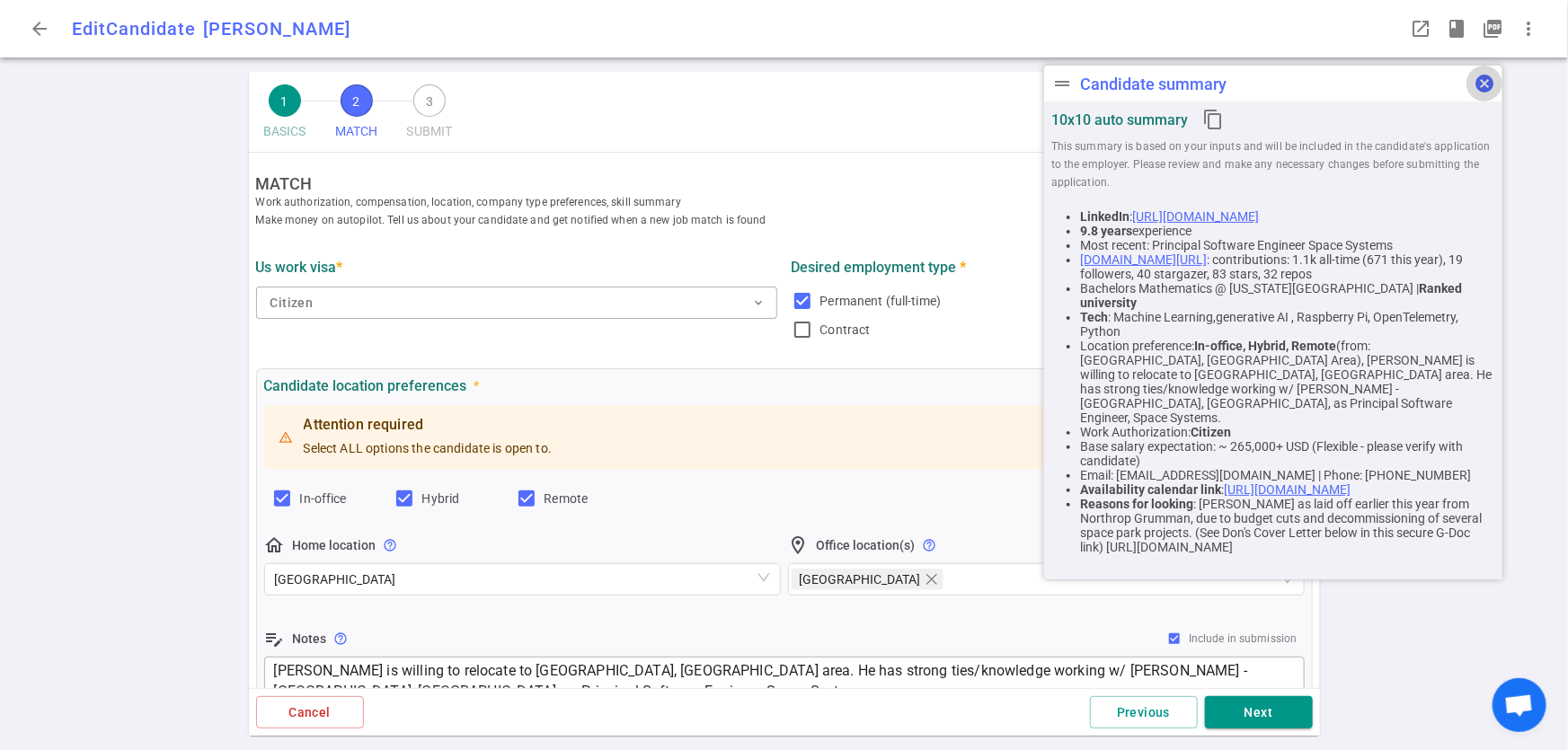
click at [1481, 83] on span "cancel" at bounding box center [1484, 83] width 21 height 21
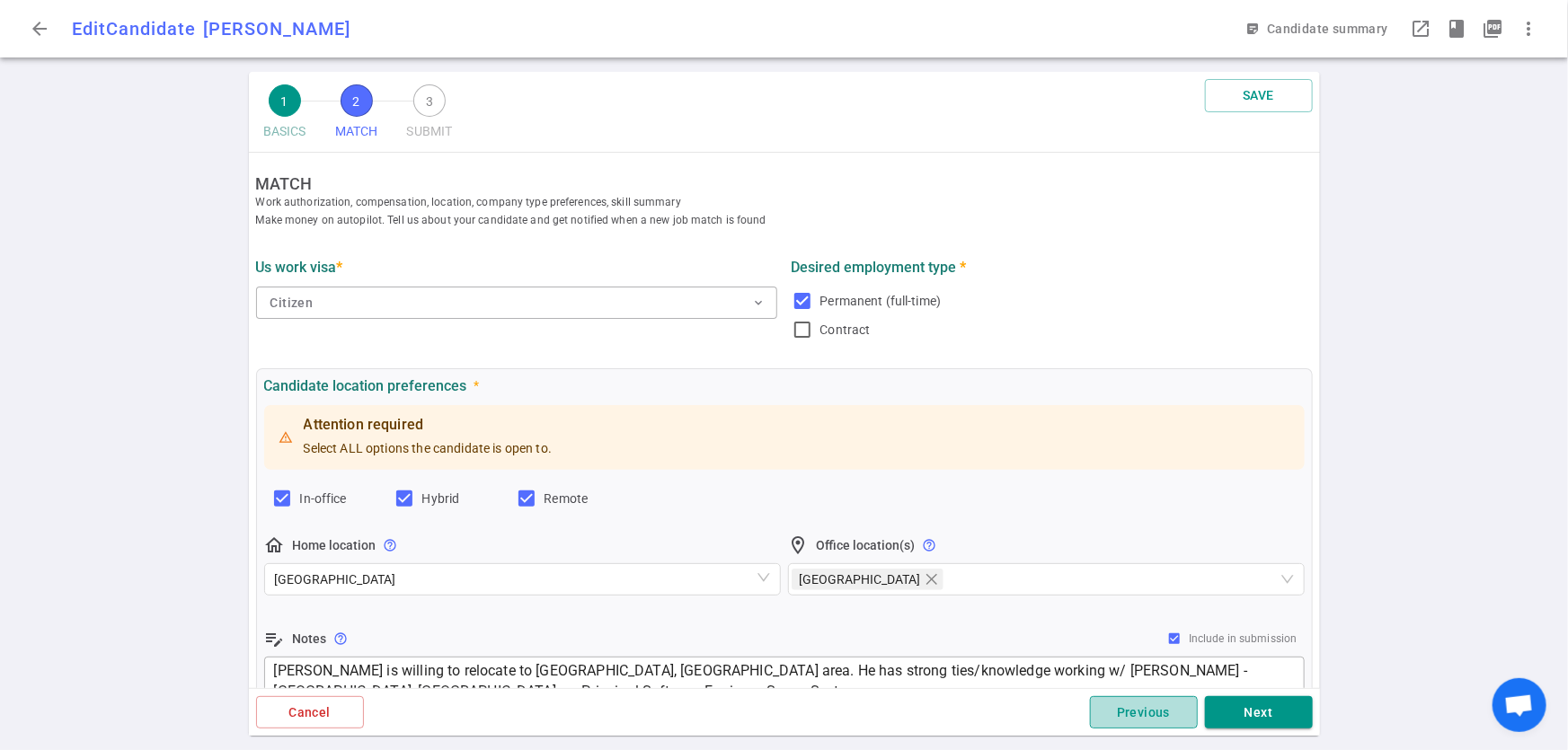
click at [1121, 719] on button "Previous" at bounding box center [1144, 713] width 108 height 33
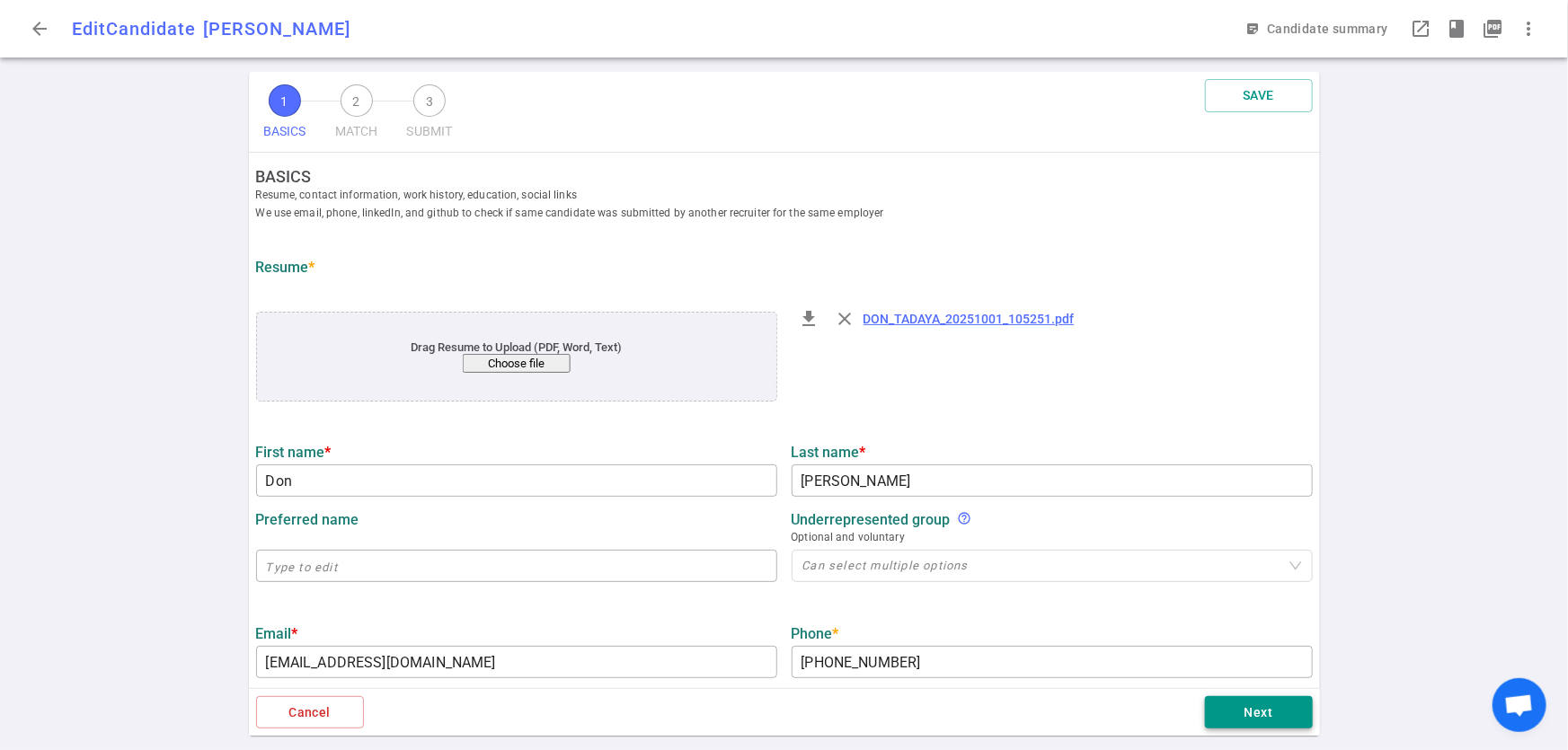
click at [1240, 698] on button "Next" at bounding box center [1259, 713] width 108 height 33
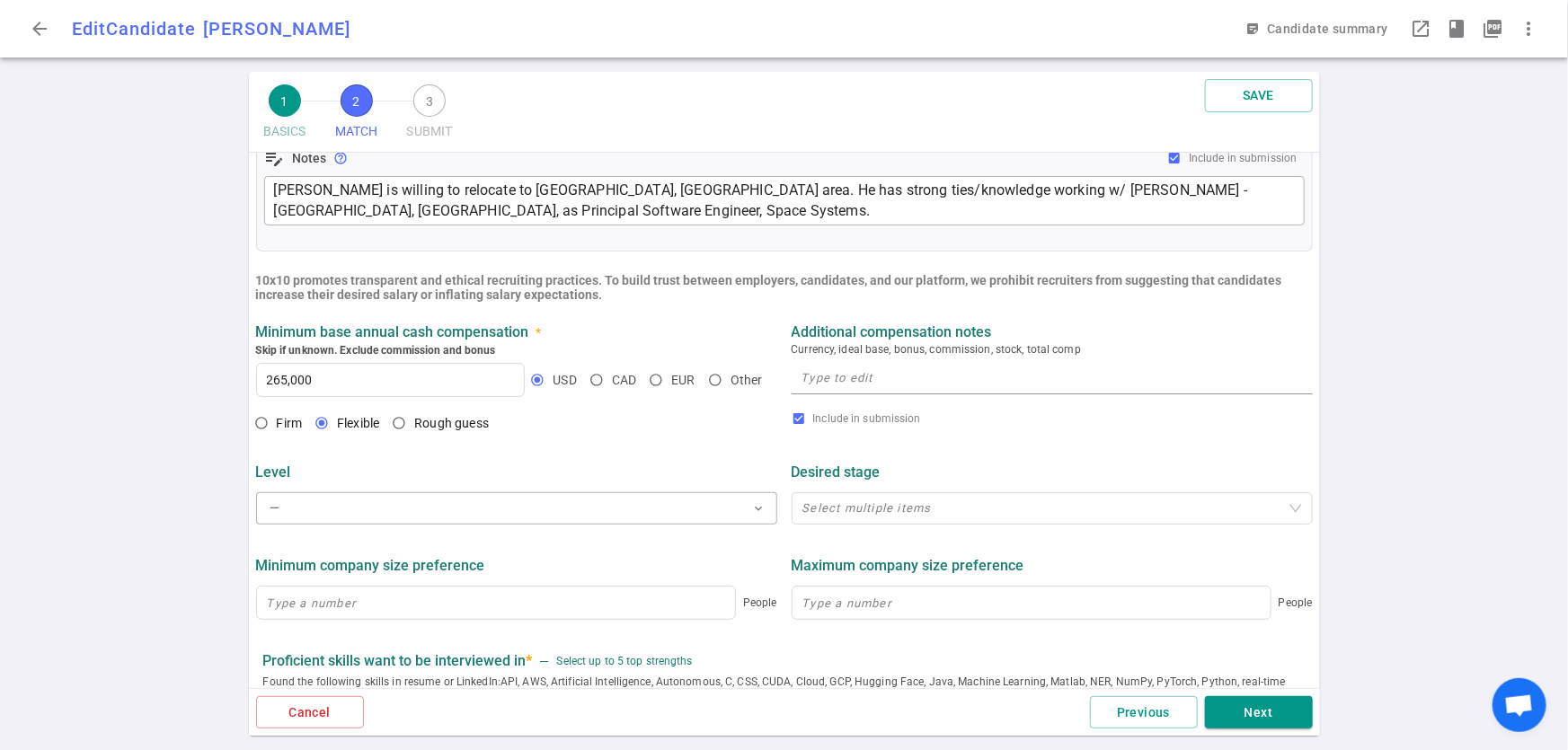
scroll to position [490, 0]
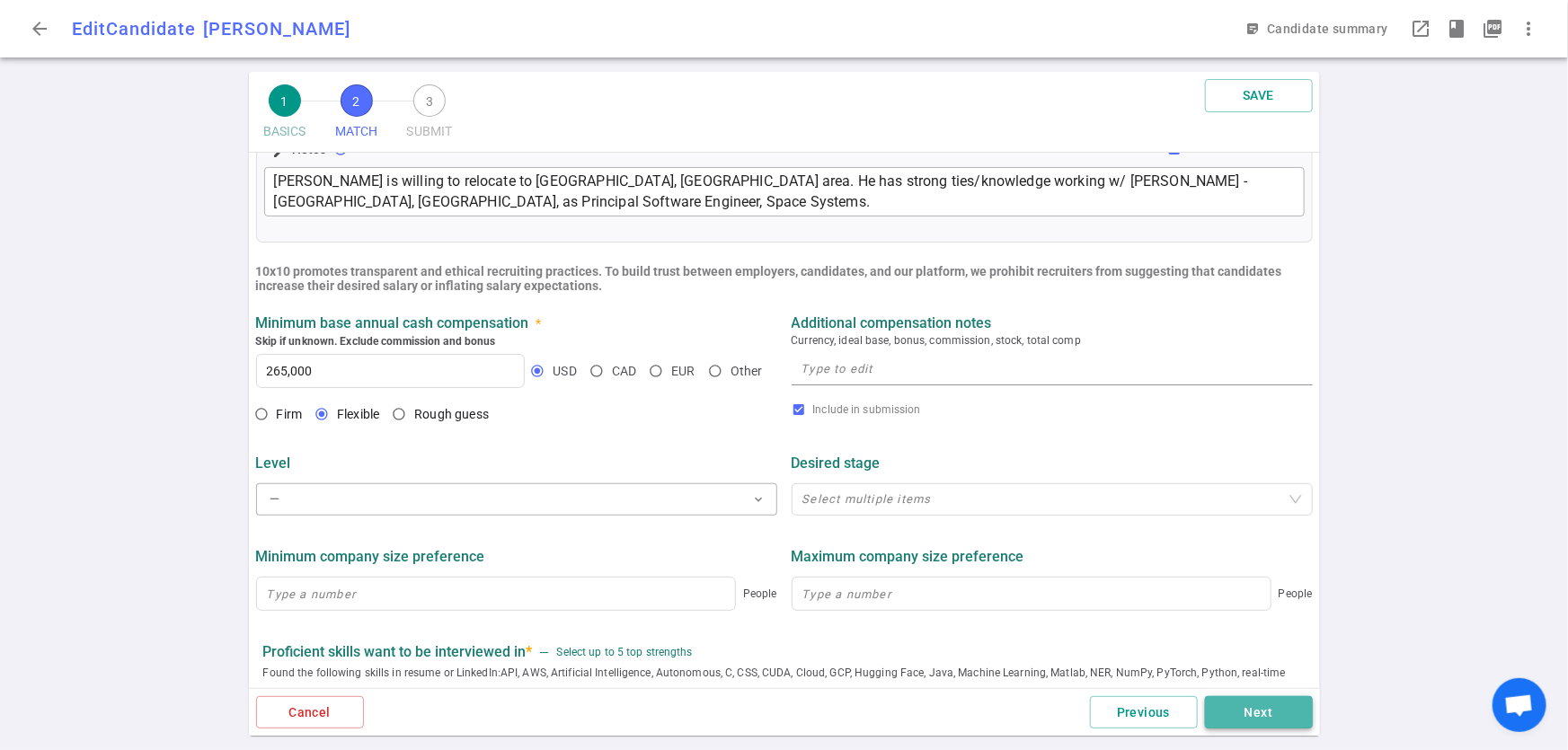
click at [1268, 721] on button "Next" at bounding box center [1259, 713] width 108 height 33
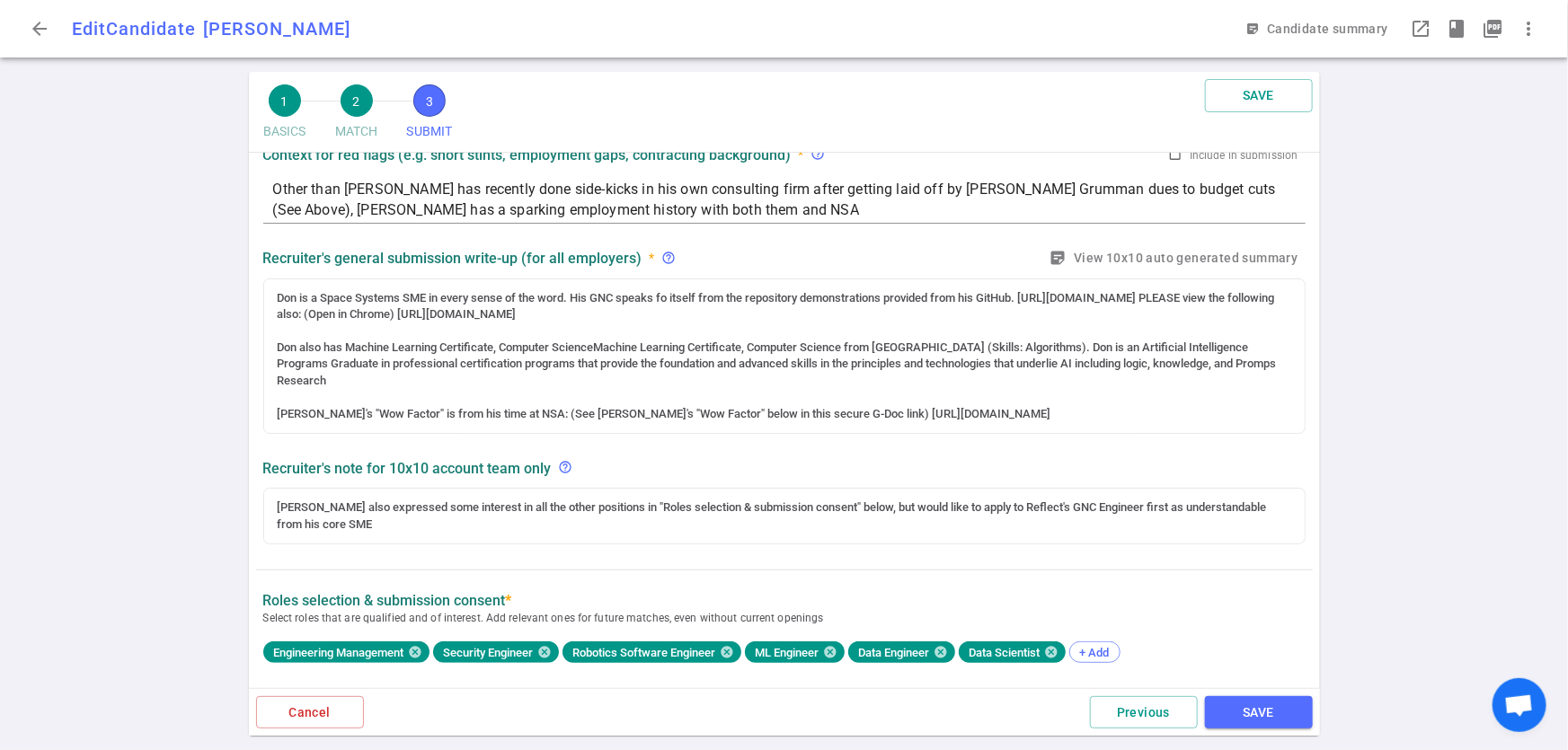
scroll to position [0, 0]
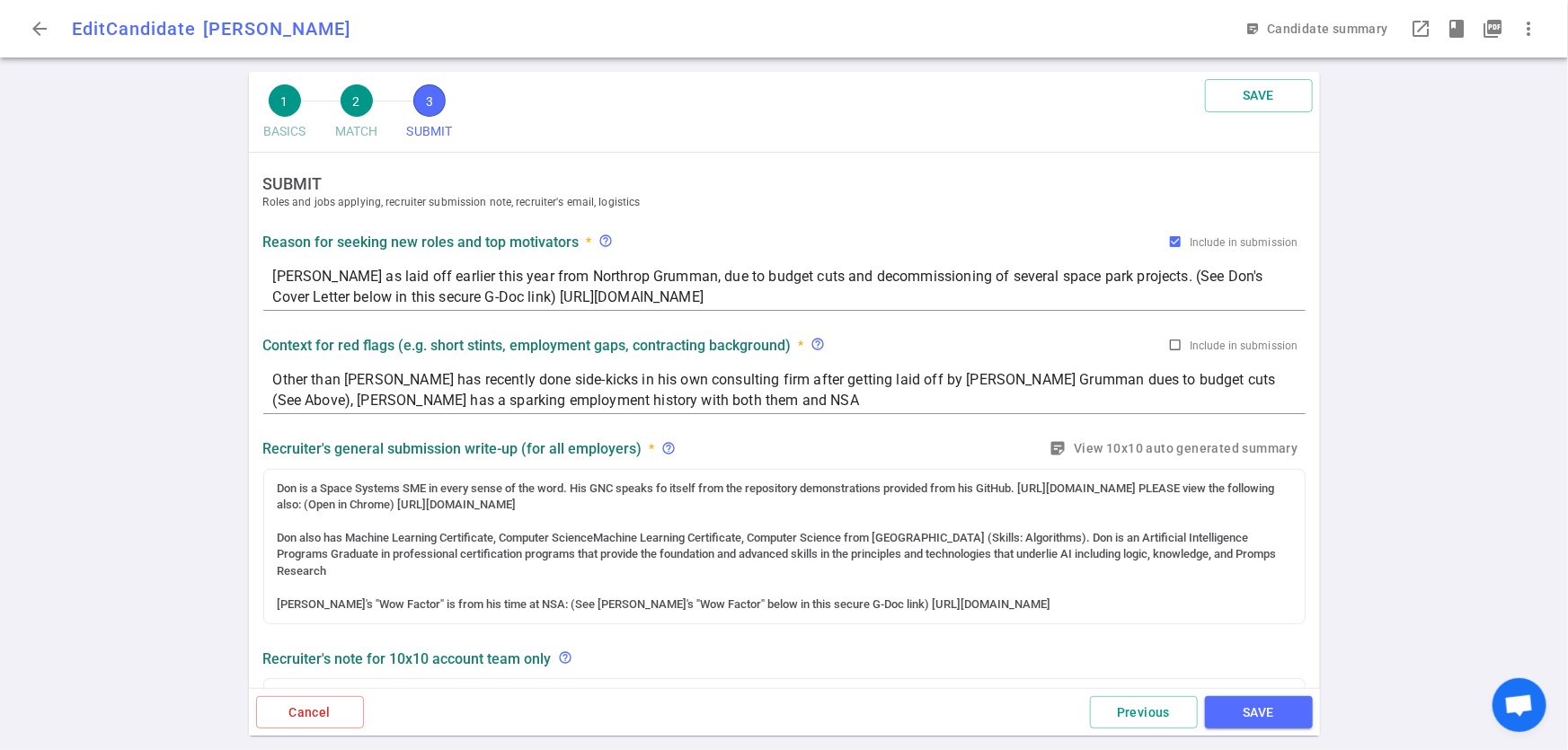
click at [315, 276] on textarea "[PERSON_NAME] as laid off earlier this year from Northrop Grumman, due to budge…" at bounding box center [784, 286] width 1023 height 41
type textarea "Don was laid off earlier this year from Northrop Grumman, due to budget cuts an…"
click at [1275, 712] on button "SAVE" at bounding box center [1259, 713] width 108 height 33
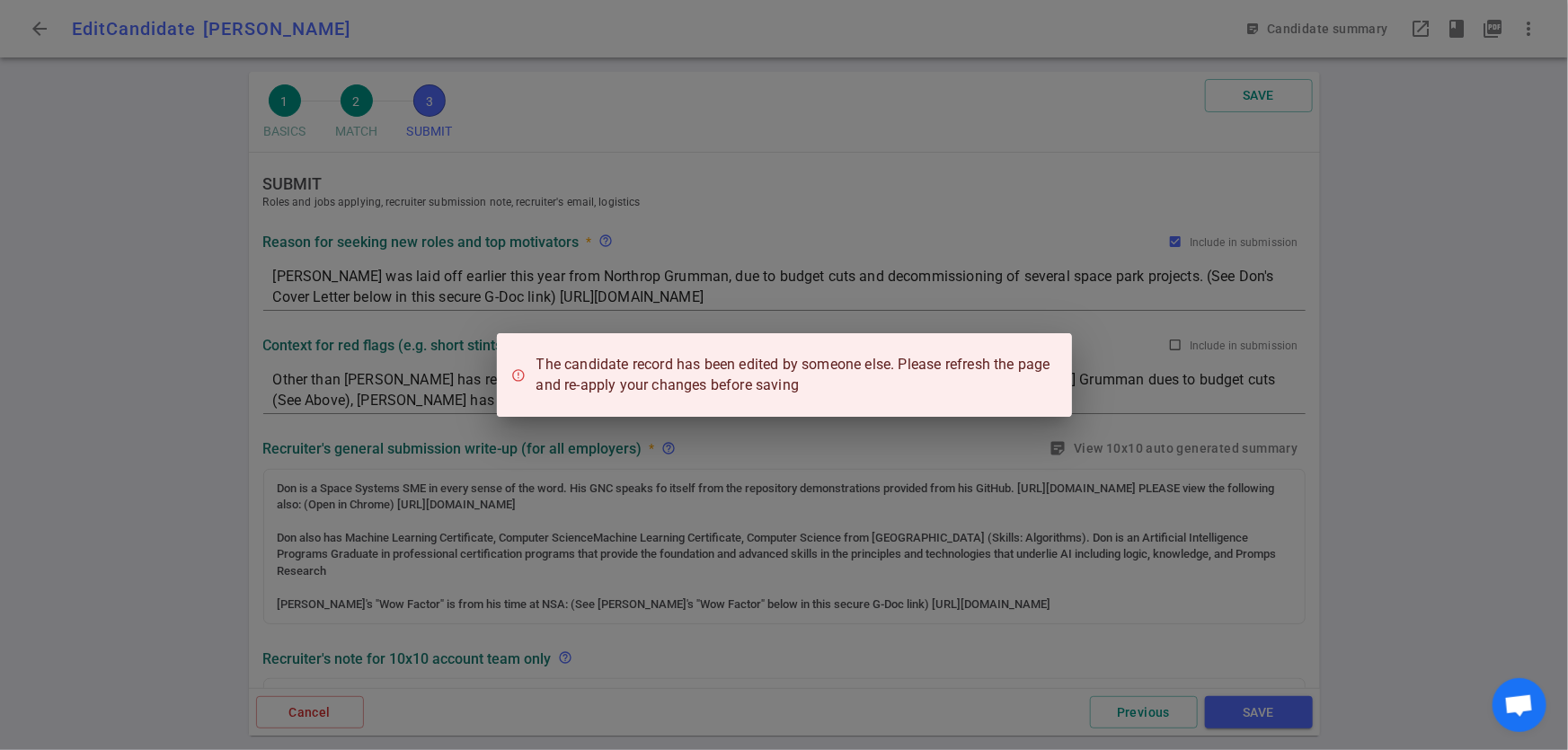
click at [1449, 526] on div "The candidate record has been edited by someone else. Please refresh the page a…" at bounding box center [784, 375] width 1568 height 750
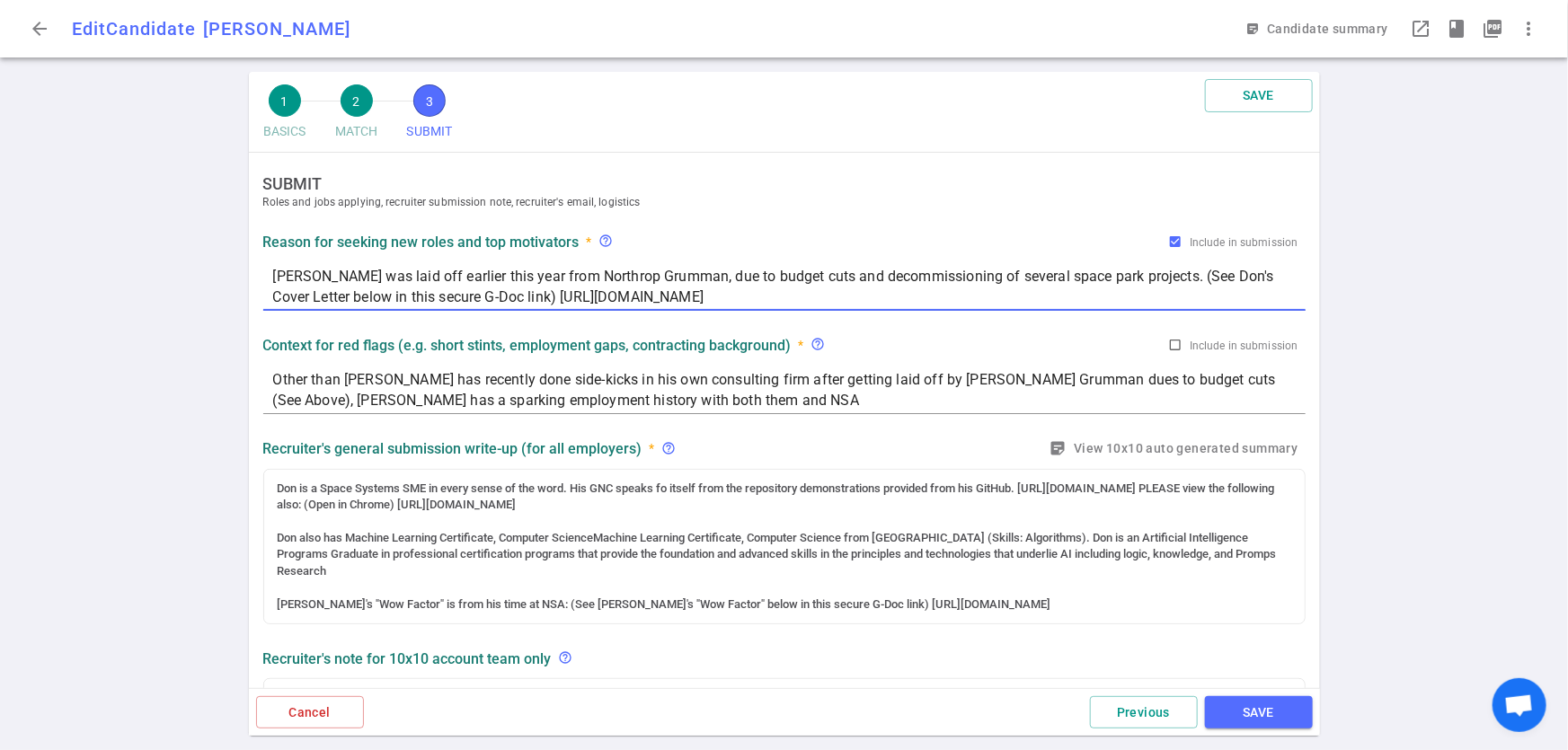
drag, startPoint x: 273, startPoint y: 270, endPoint x: 1249, endPoint y: 309, distance: 976.8
click at [1249, 309] on div "Don was laid off earlier this year from Northrop Grumman, due to budget cuts an…" at bounding box center [784, 286] width 1042 height 50
click at [825, 118] on div "1 BASICS 2 MATCH 3 SUBMIT SAVE" at bounding box center [784, 112] width 1072 height 81
drag, startPoint x: 479, startPoint y: 296, endPoint x: 273, endPoint y: 277, distance: 206.9
click at [273, 277] on textarea "Don was laid off earlier this year from Northrop Grumman, due to budget cuts an…" at bounding box center [784, 286] width 1023 height 41
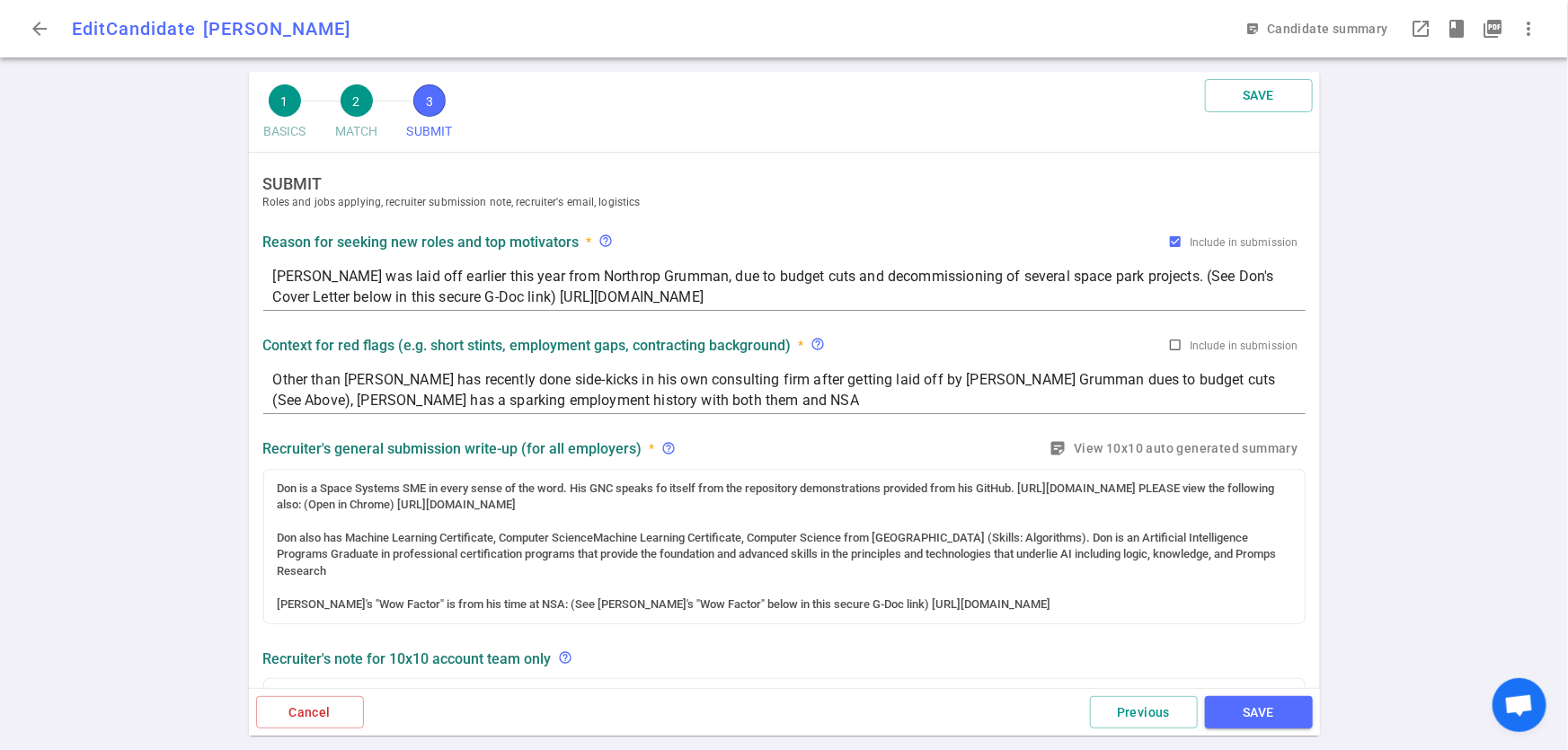
click at [996, 364] on div "Other than Don has recently done side-kicks in his own consulting firm after ge…" at bounding box center [784, 389] width 1042 height 50
drag, startPoint x: 1124, startPoint y: 271, endPoint x: 267, endPoint y: 271, distance: 857.0
click at [267, 271] on div "Don was laid off earlier this year from Northrop Grumman, due to budget cuts an…" at bounding box center [784, 286] width 1042 height 50
click at [922, 275] on textarea "Don was laid off earlier this year from Northrop Grumman, due to budget cuts an…" at bounding box center [784, 286] width 1023 height 41
drag, startPoint x: 272, startPoint y: 274, endPoint x: 731, endPoint y: 280, distance: 459.0
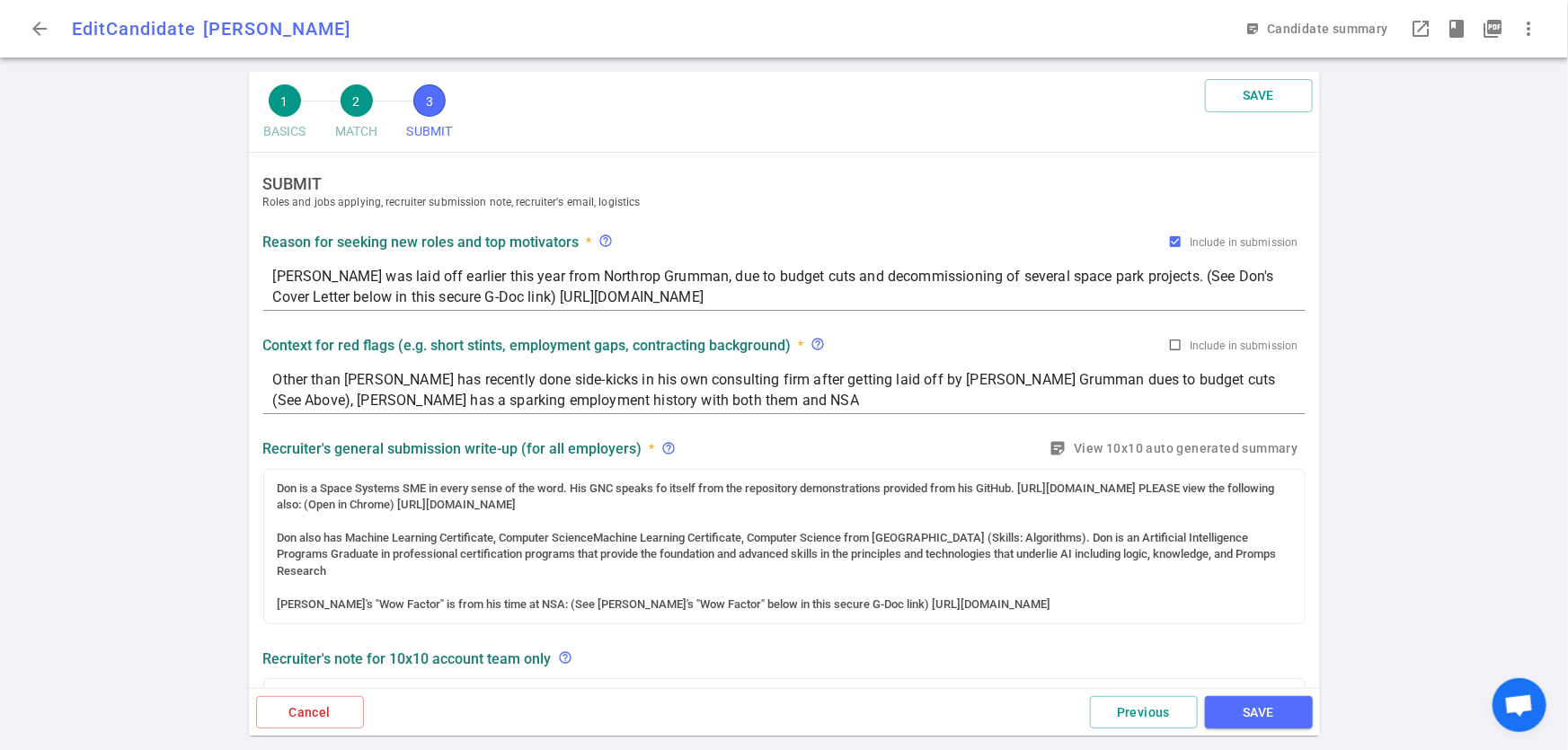
click at [731, 280] on div "Don was laid off earlier this year from Northrop Grumman, due to budget cuts an…" at bounding box center [784, 286] width 1042 height 50
click at [276, 276] on textarea "Don was laid off earlier this year from Northrop Grumman, due to budget cuts an…" at bounding box center [784, 286] width 1023 height 41
drag, startPoint x: 276, startPoint y: 276, endPoint x: 1105, endPoint y: 277, distance: 829.0
click at [1105, 277] on textarea "Don was laid off earlier this year from Northrop Grumman, due to budget cuts an…" at bounding box center [784, 286] width 1023 height 41
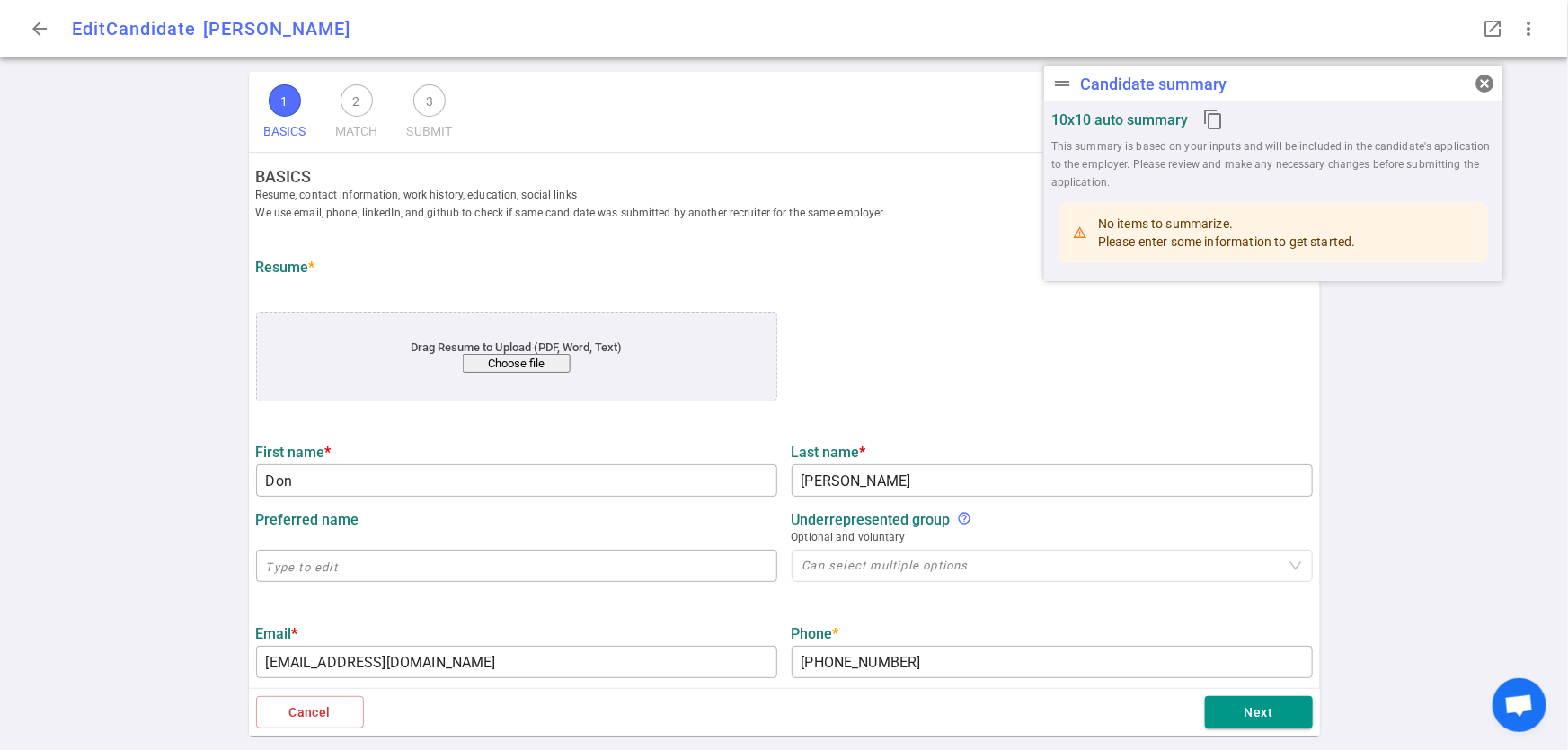
type input "Don"
type input "[PERSON_NAME]"
type input "[EMAIL_ADDRESS][DOMAIN_NAME]"
type input "[PHONE_NUMBER]"
type input "[URL][DOMAIN_NAME]"
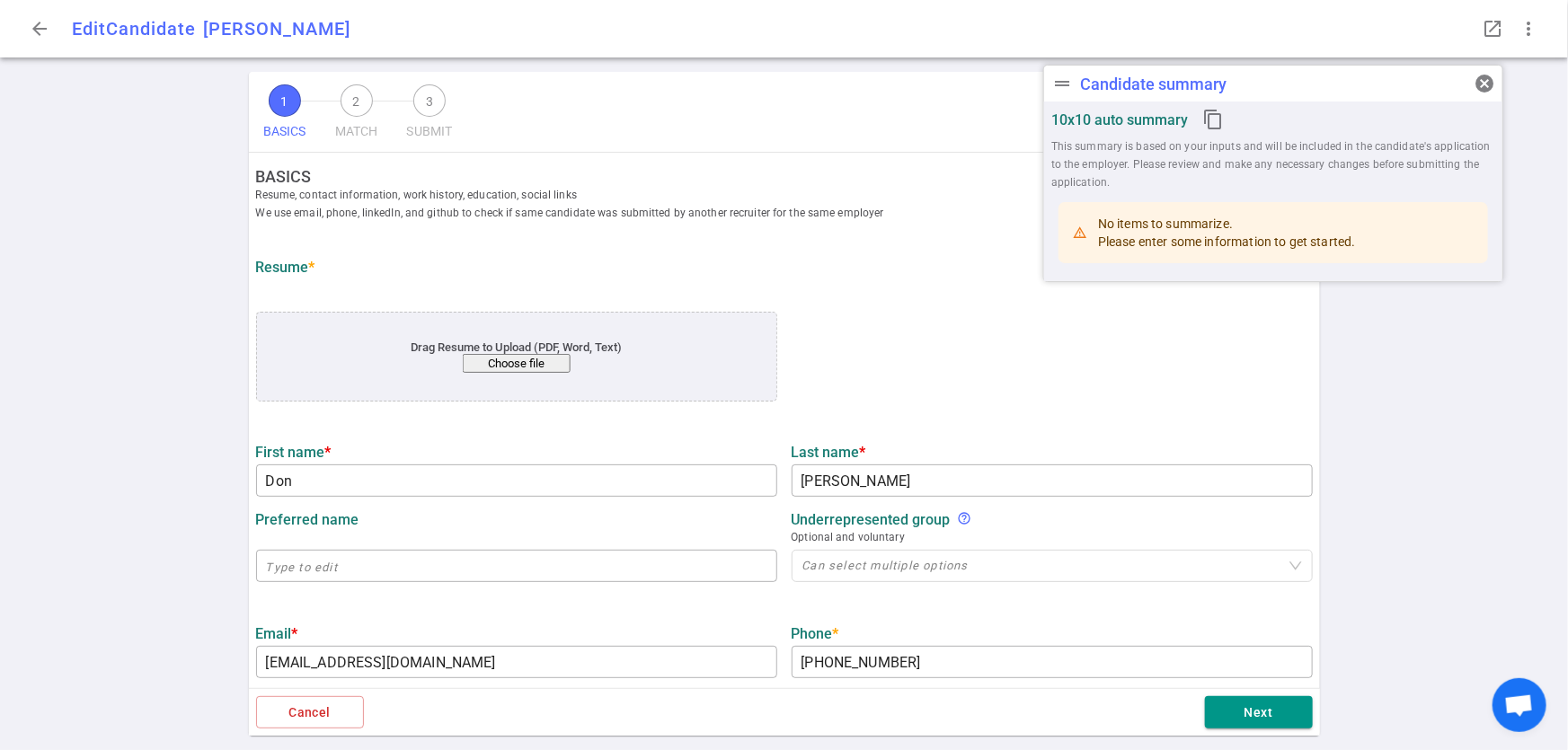
type input "[URL][DOMAIN_NAME]"
type textarea "[DOMAIN_NAME][URL][DOMAIN_NAME][DOMAIN_NAME]"
type input "Northrop Grumman"
type textarea "Principal Software Engineer, Space Systems"
type input "6.7"
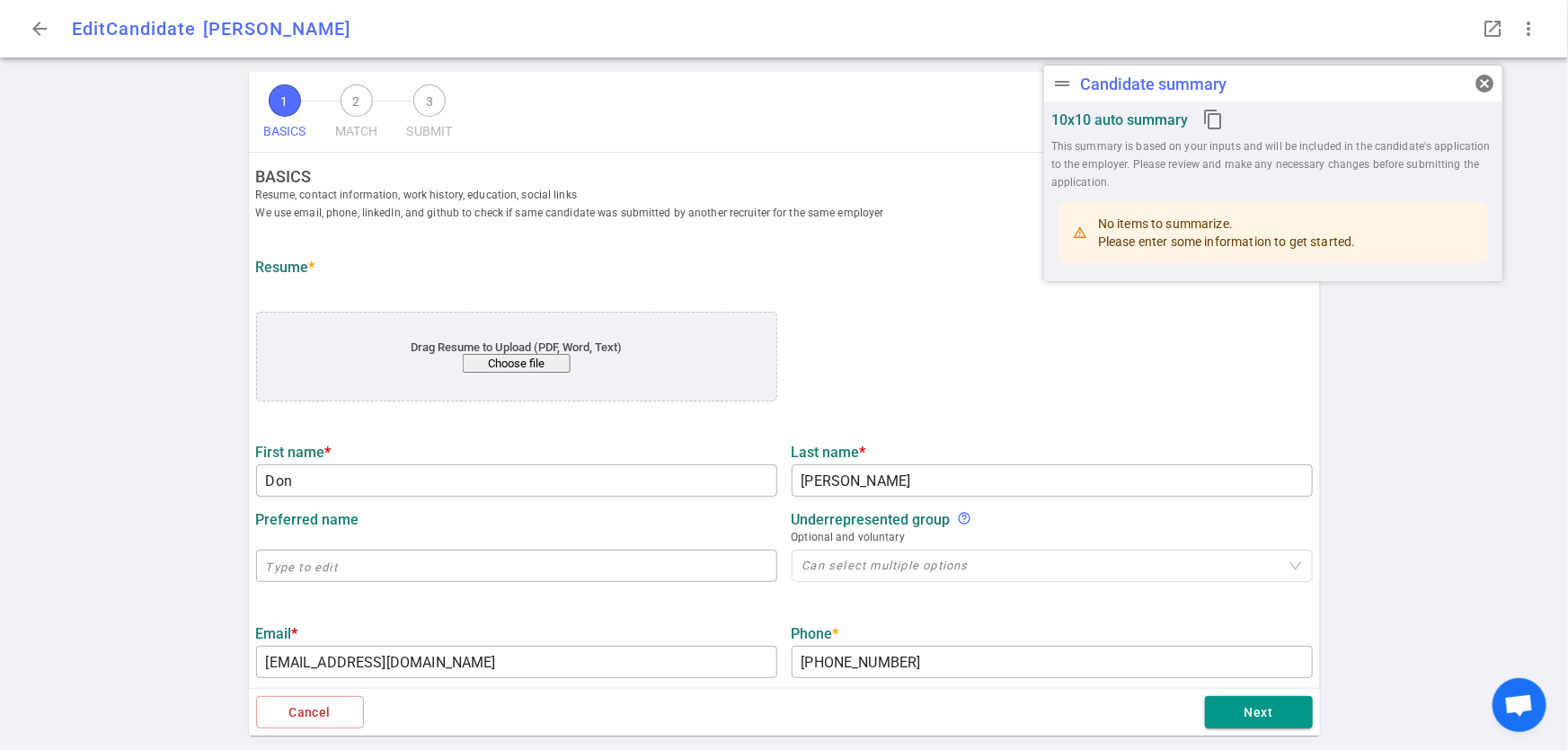
type input "6.7"
type input "[US_STATE] State"
type input "Mathematics"
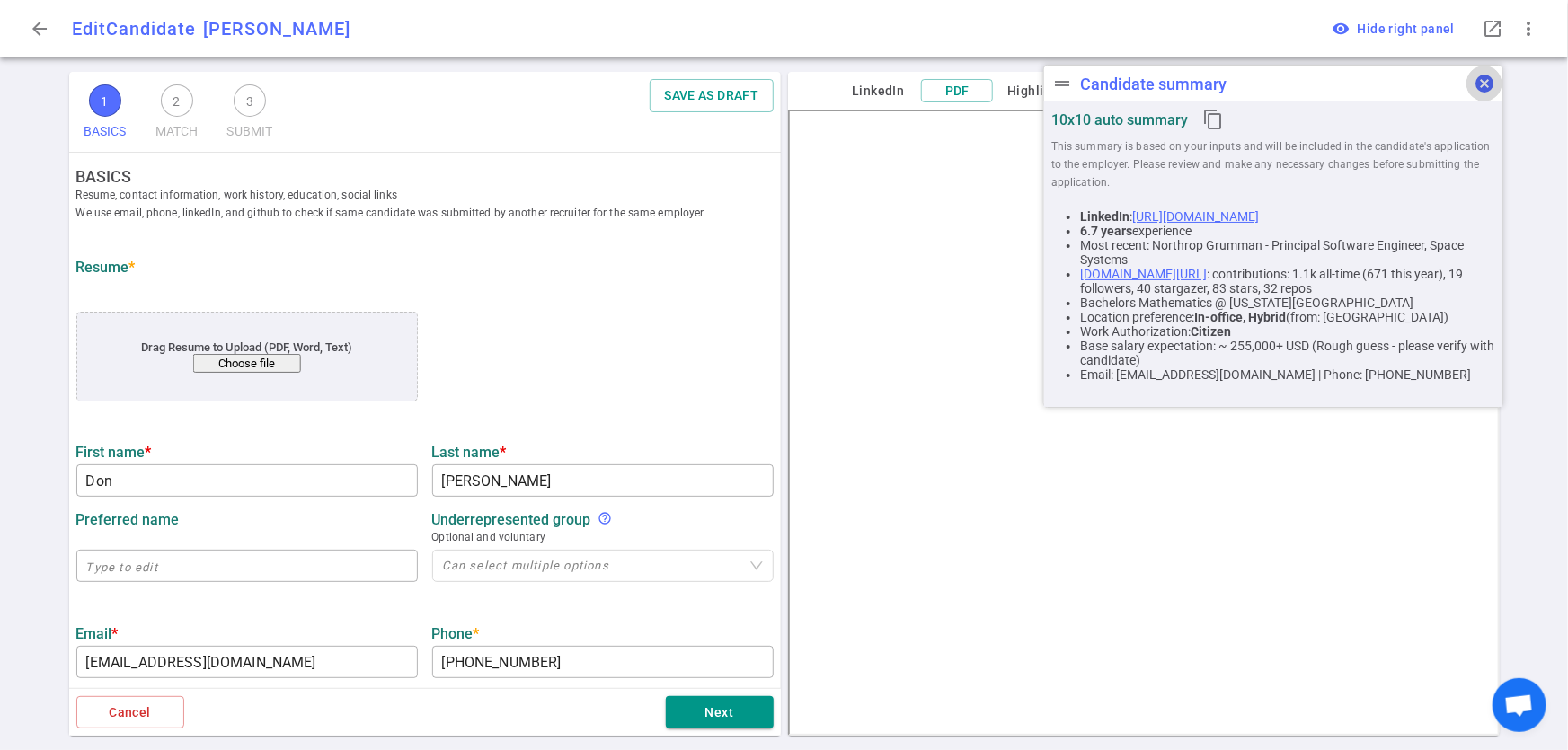
click at [1483, 85] on span "cancel" at bounding box center [1484, 83] width 21 height 21
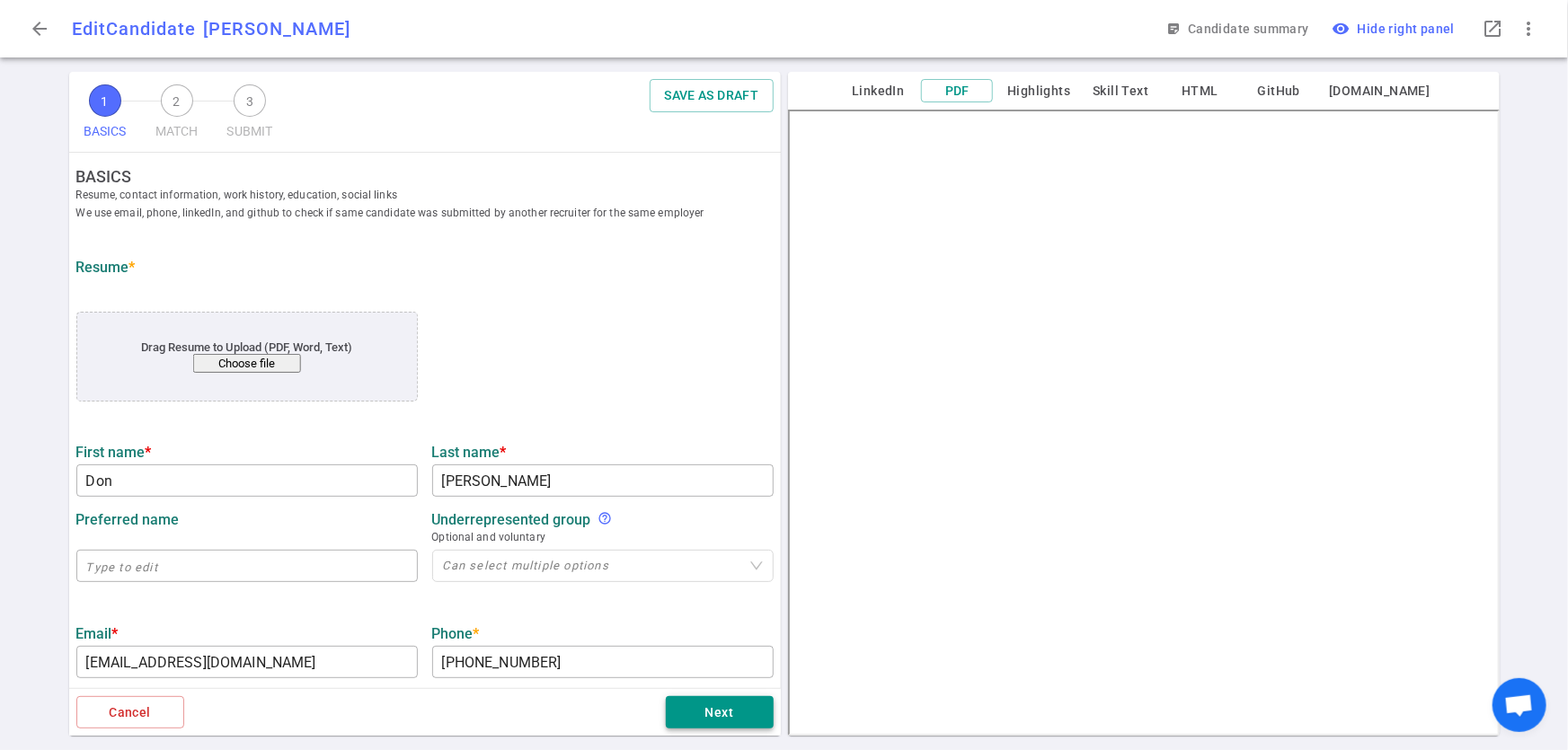
click at [713, 717] on button "Next" at bounding box center [719, 713] width 108 height 33
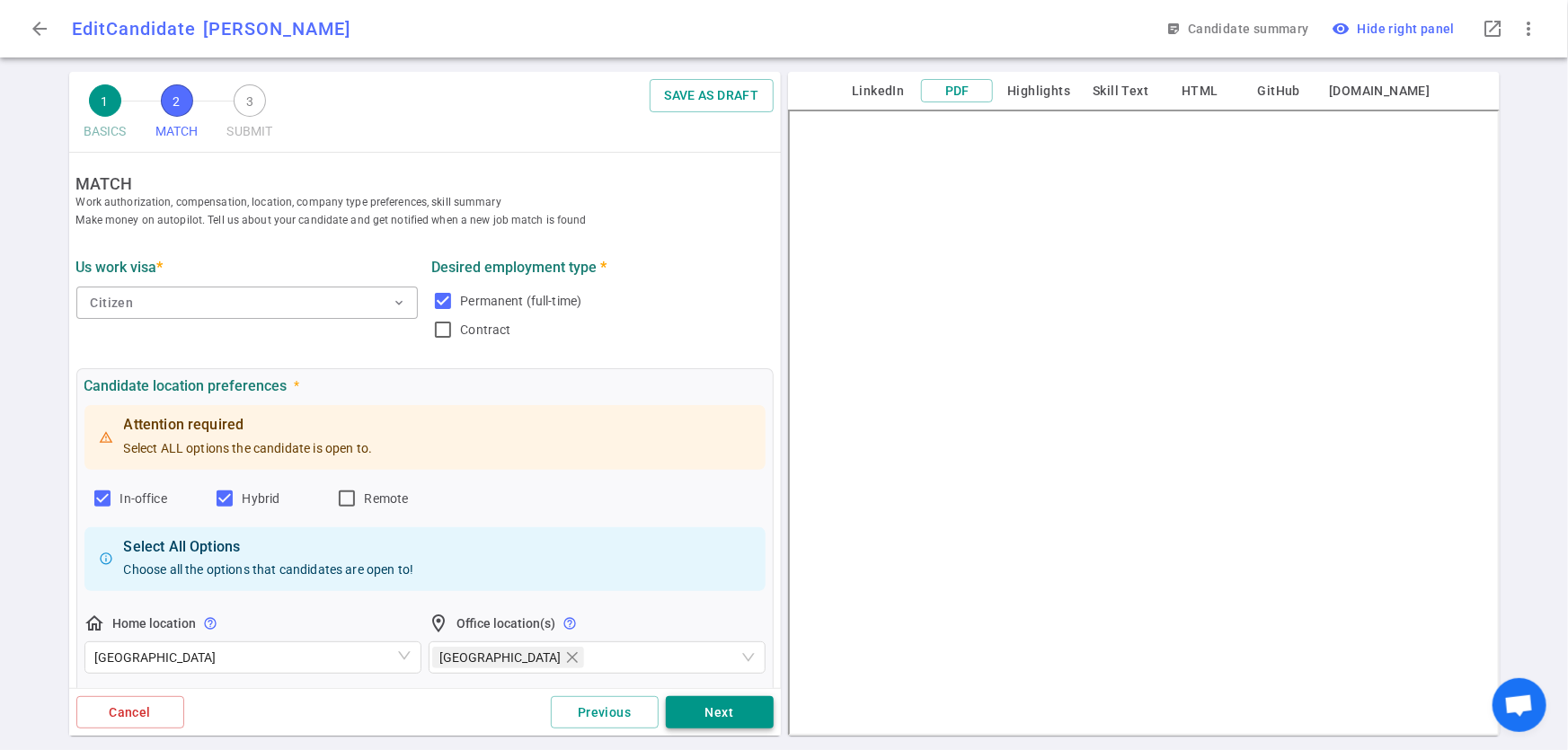
click at [713, 717] on button "Next" at bounding box center [719, 713] width 108 height 33
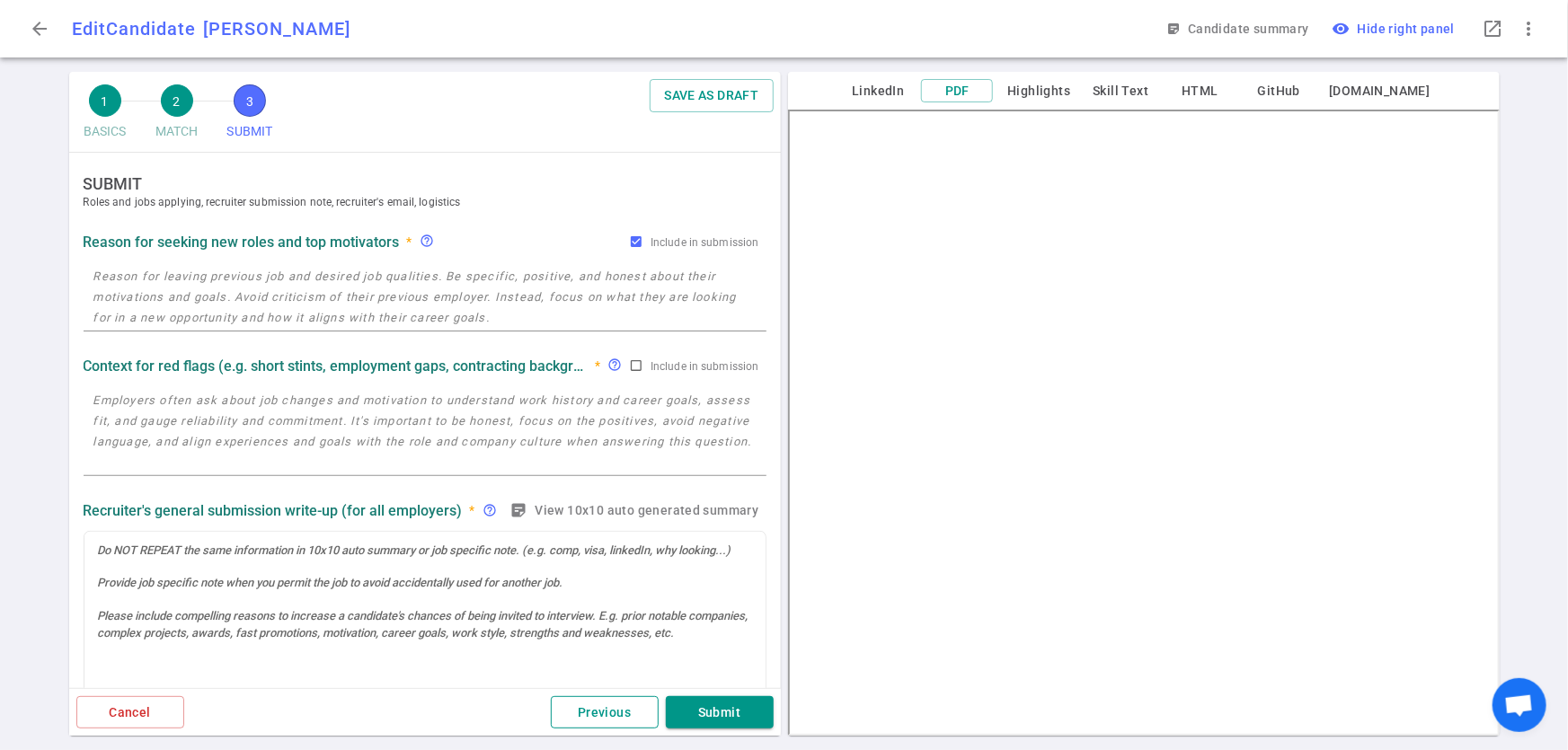
click at [634, 713] on button "Previous" at bounding box center [604, 713] width 108 height 33
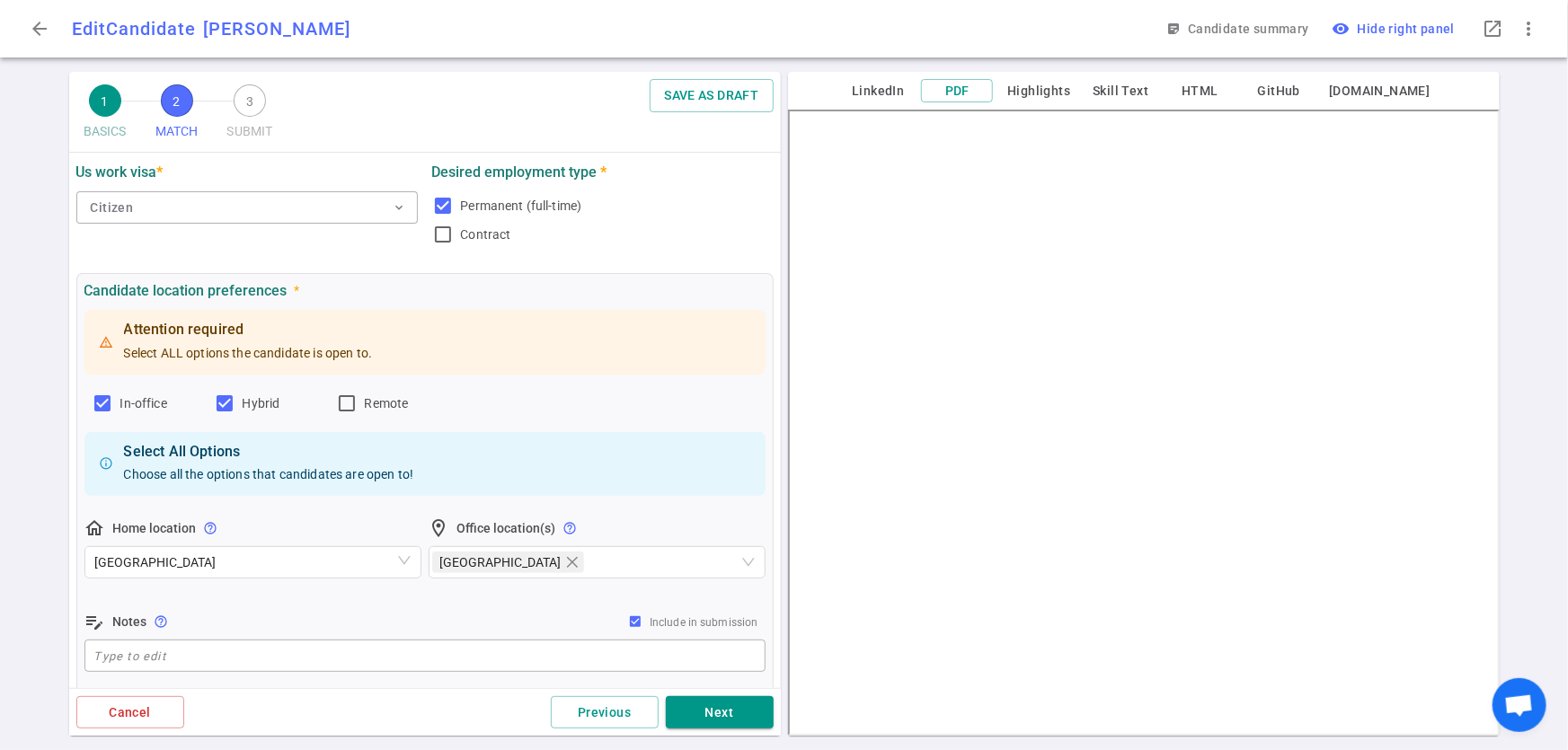
scroll to position [137, 0]
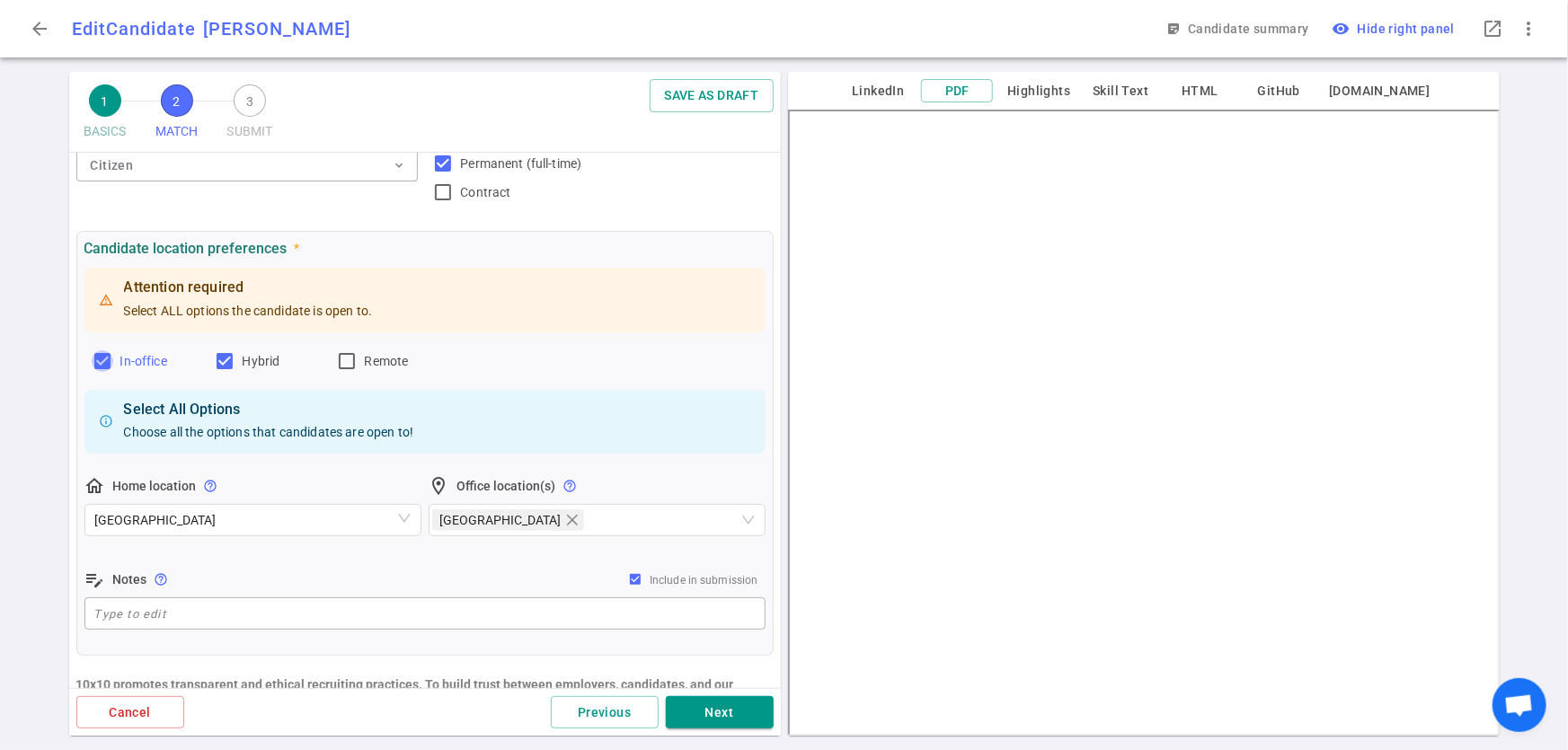
click at [94, 360] on input "In-office" at bounding box center [102, 361] width 21 height 21
checkbox input "false"
click at [228, 358] on input "Hybrid" at bounding box center [224, 361] width 21 height 21
checkbox input "false"
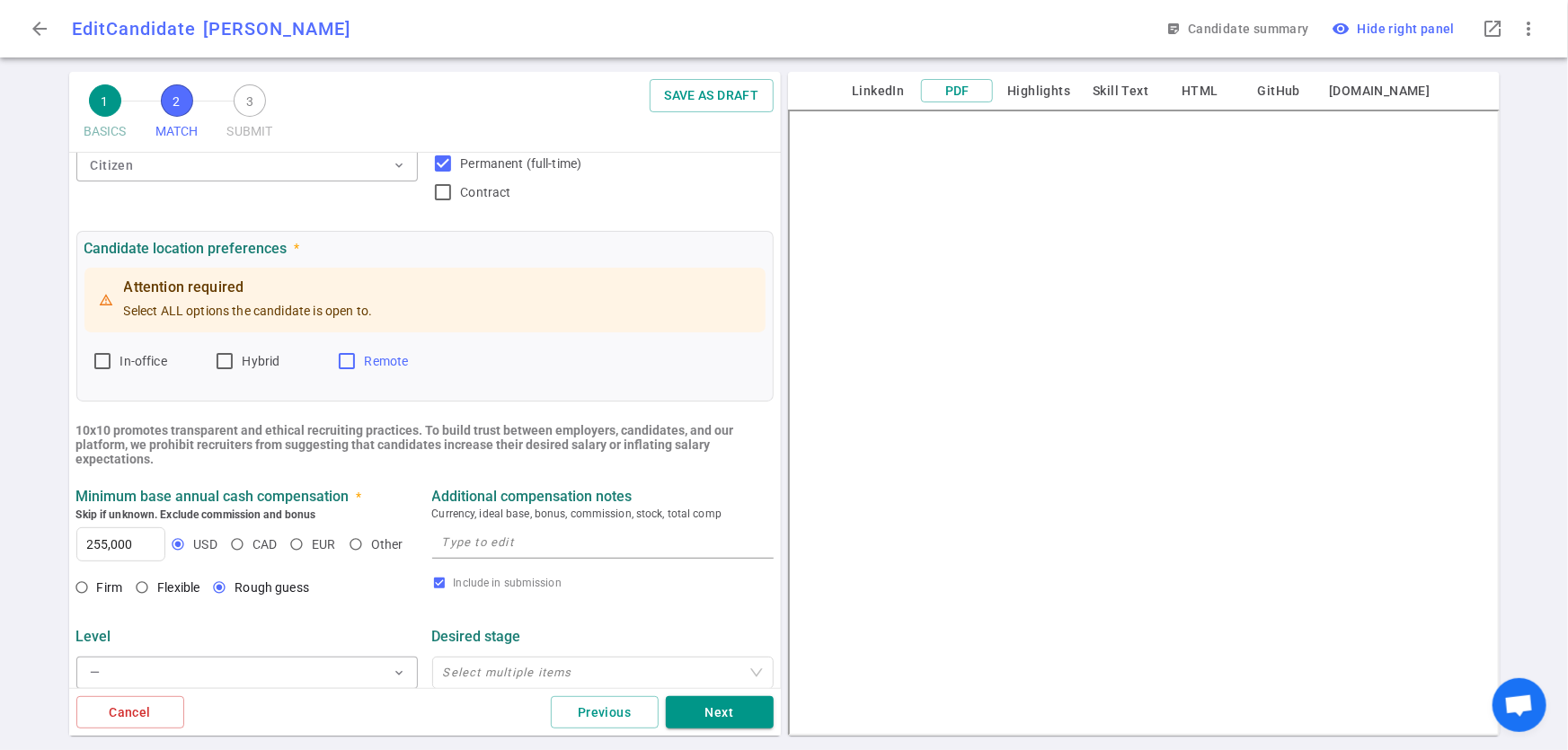
click at [354, 353] on input "Remote" at bounding box center [346, 361] width 21 height 21
checkbox input "true"
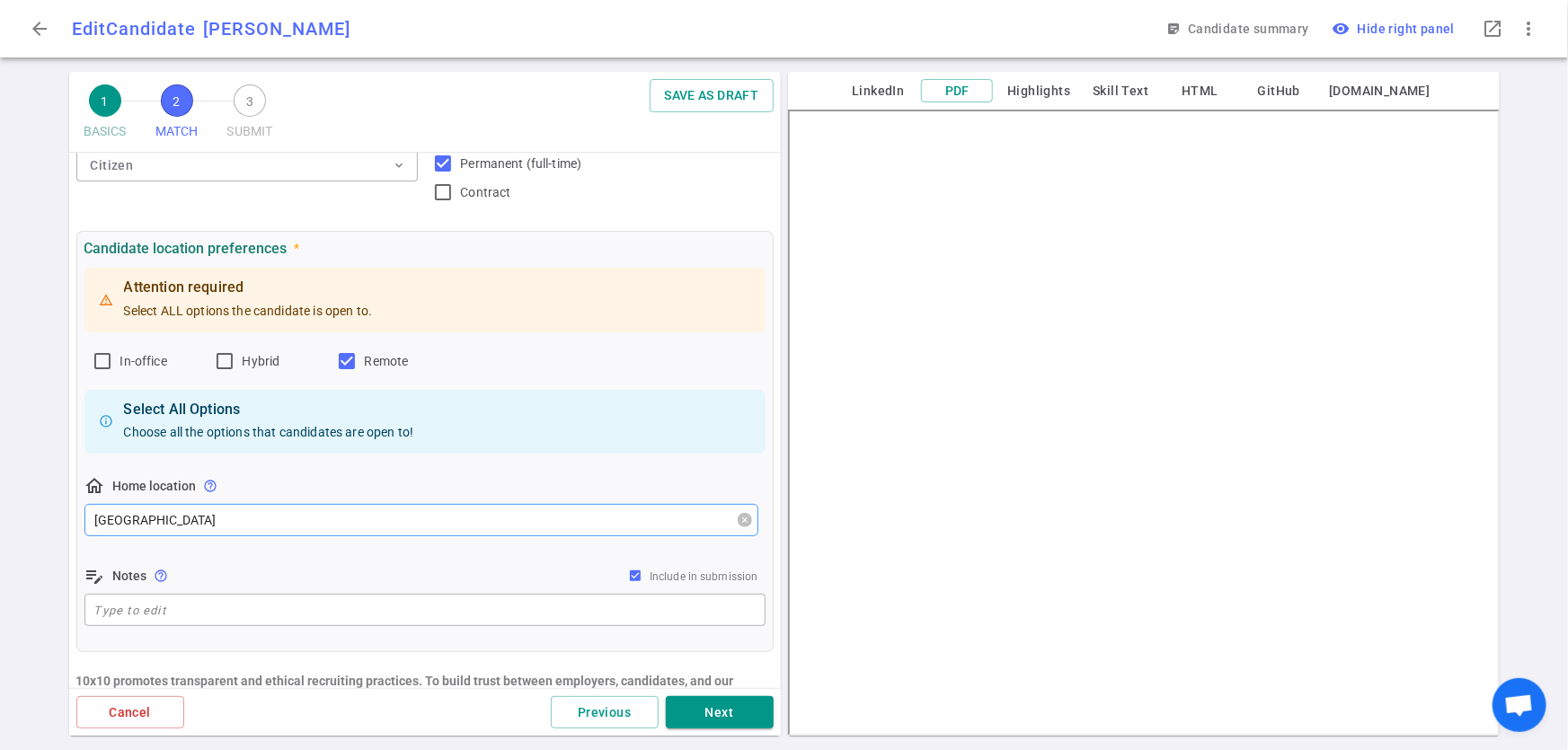
click at [270, 526] on span "Los Angeles Area" at bounding box center [421, 520] width 653 height 27
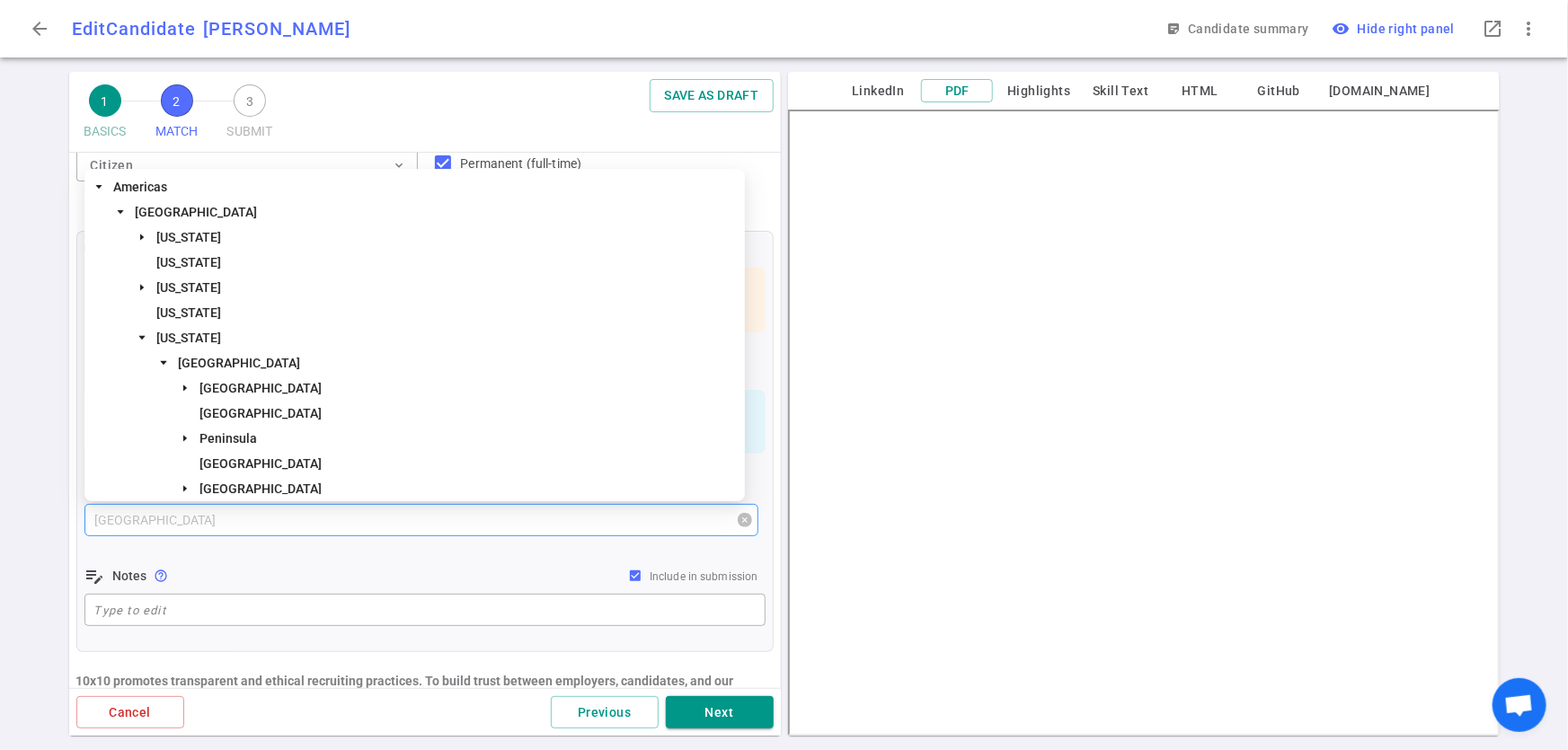
scroll to position [58, 0]
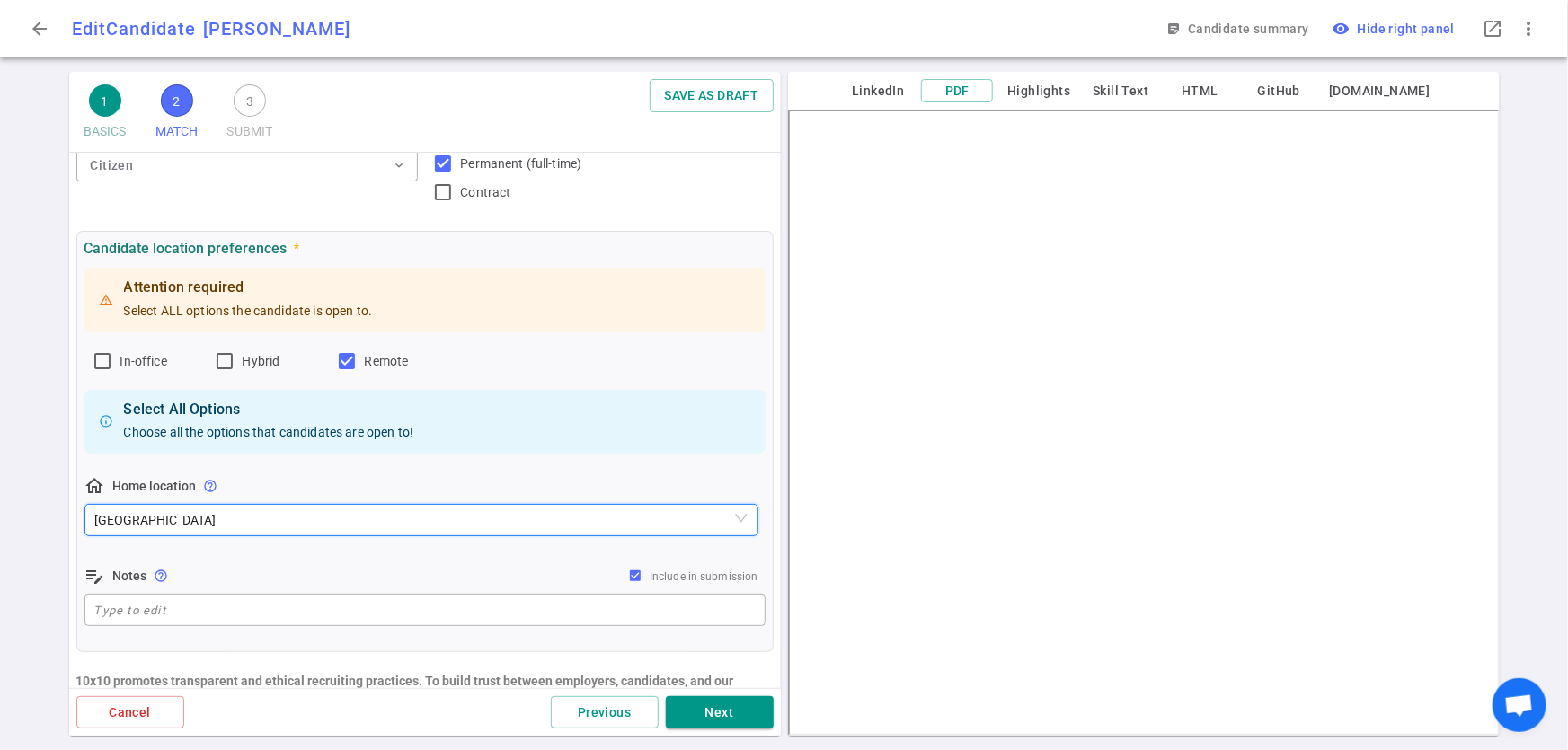
drag, startPoint x: 321, startPoint y: 518, endPoint x: 12, endPoint y: 551, distance: 310.8
click at [12, 551] on div "1 BASICS 2 MATCH 3 SUBMIT SAVE AS DRAFT MATCH Work authorization, compensation,…" at bounding box center [784, 410] width 1568 height 678
click at [200, 521] on span "Los Angeles Area" at bounding box center [421, 520] width 653 height 27
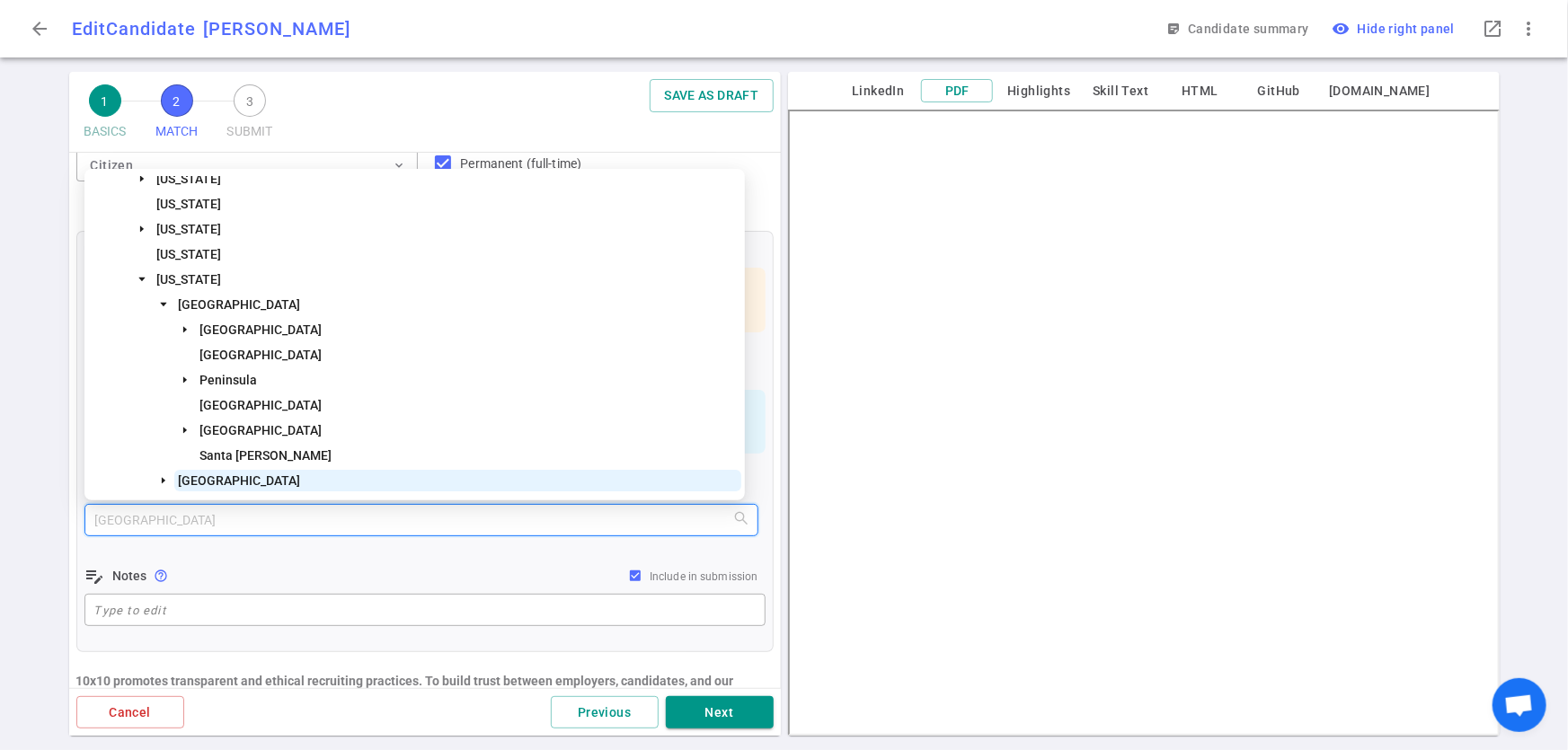
scroll to position [336, 0]
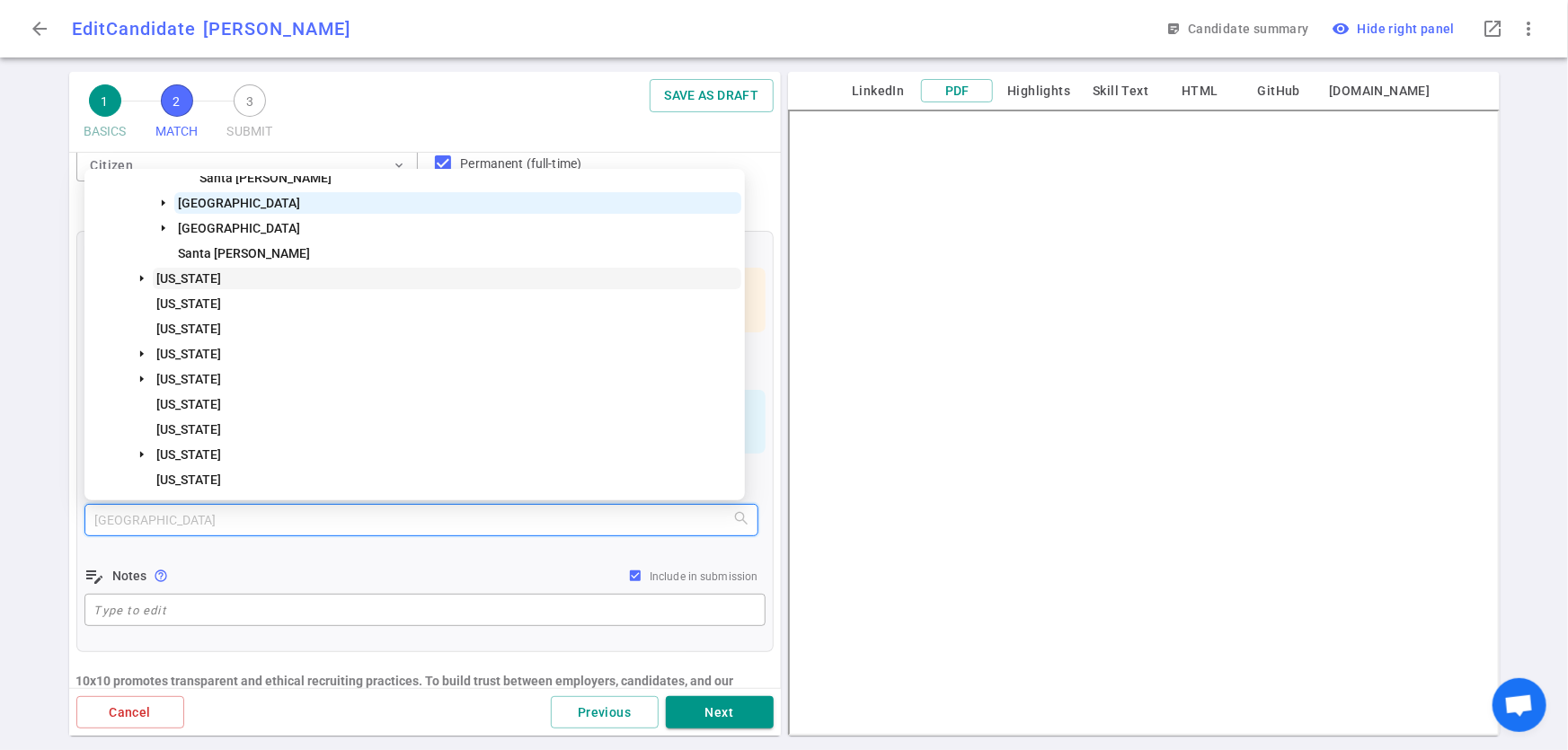
click at [191, 283] on span "Colorado" at bounding box center [189, 279] width 64 height 15
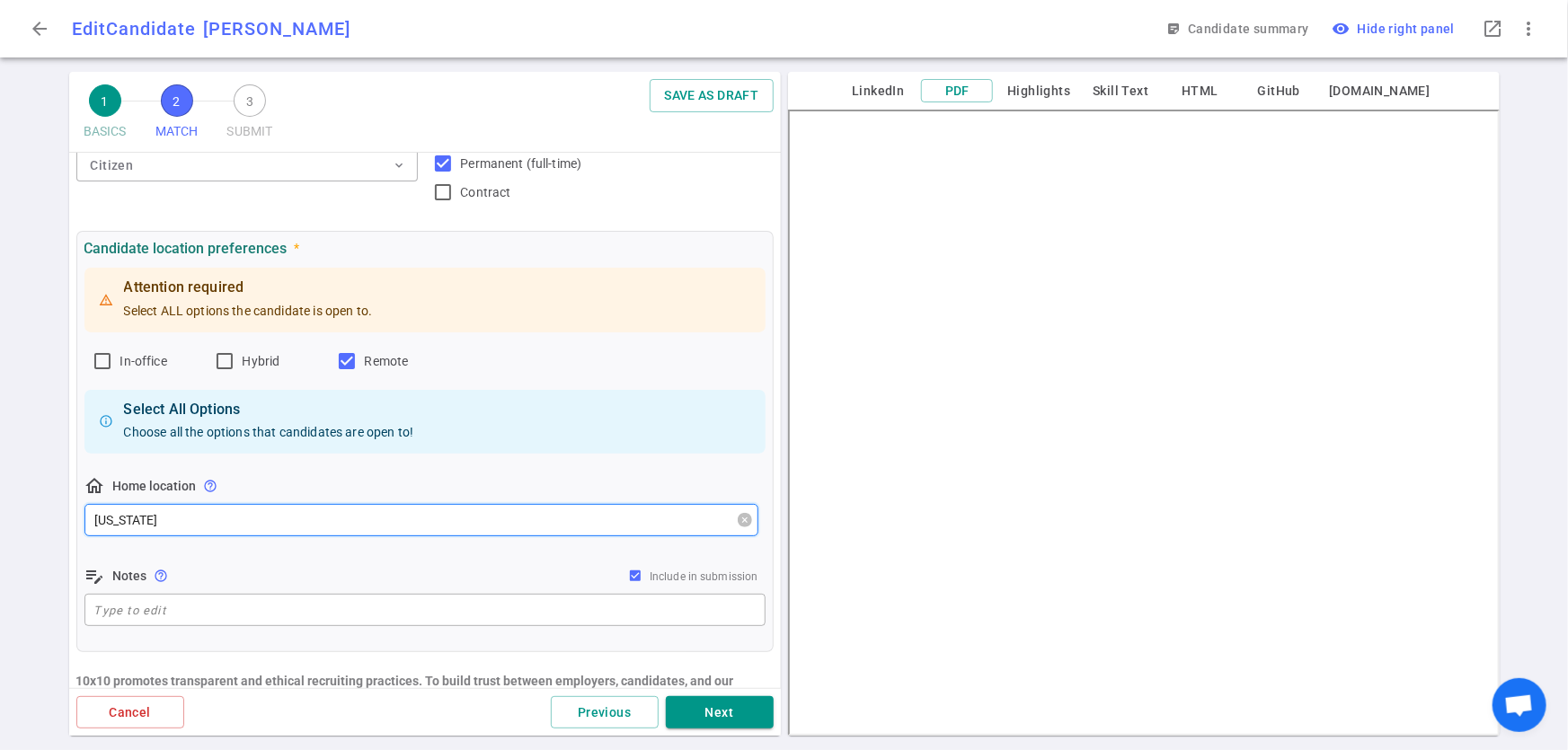
click at [217, 532] on span "Colorado" at bounding box center [421, 520] width 653 height 27
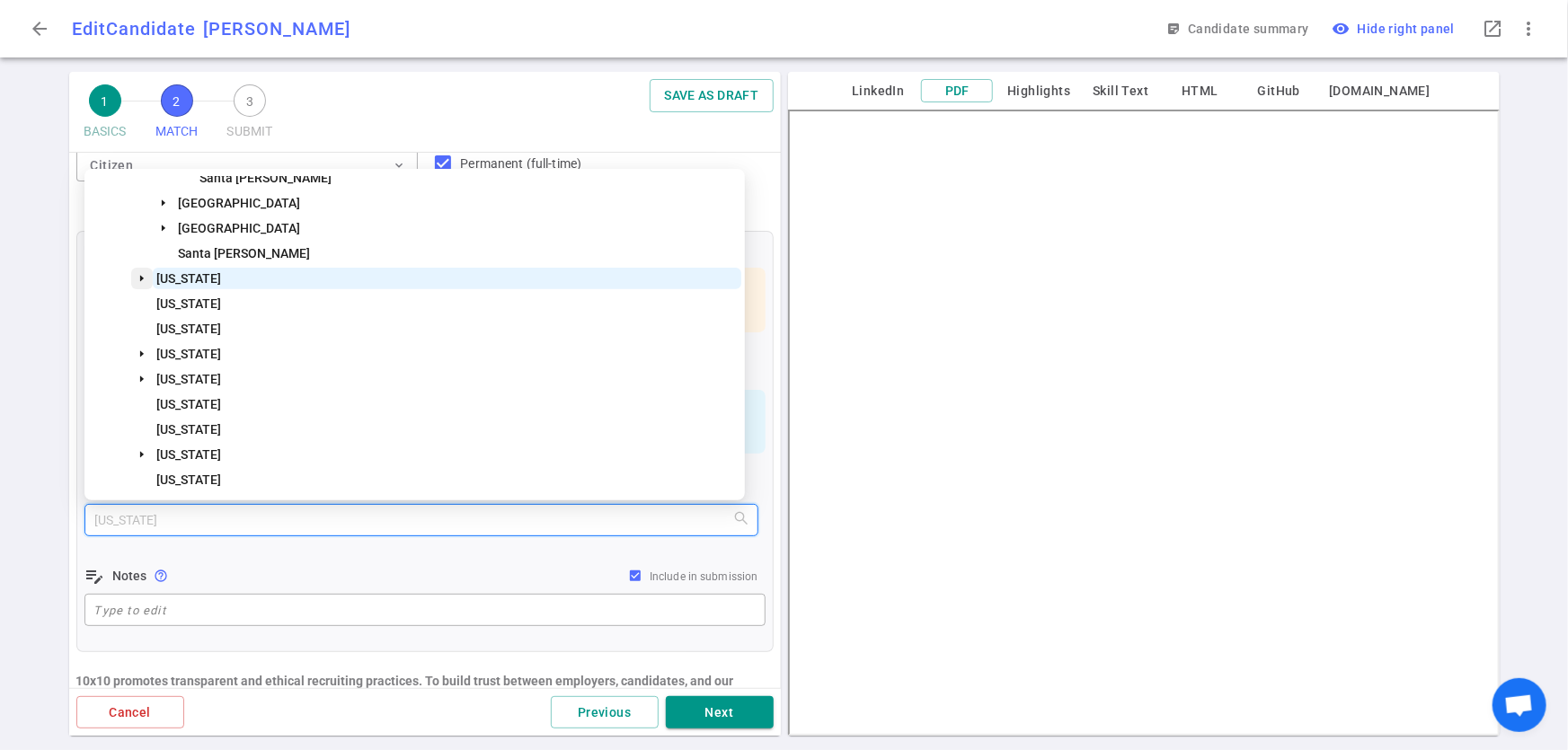
click at [137, 274] on icon "caret-down" at bounding box center [142, 279] width 9 height 9
click at [219, 311] on span "Denver Area" at bounding box center [458, 303] width 567 height 21
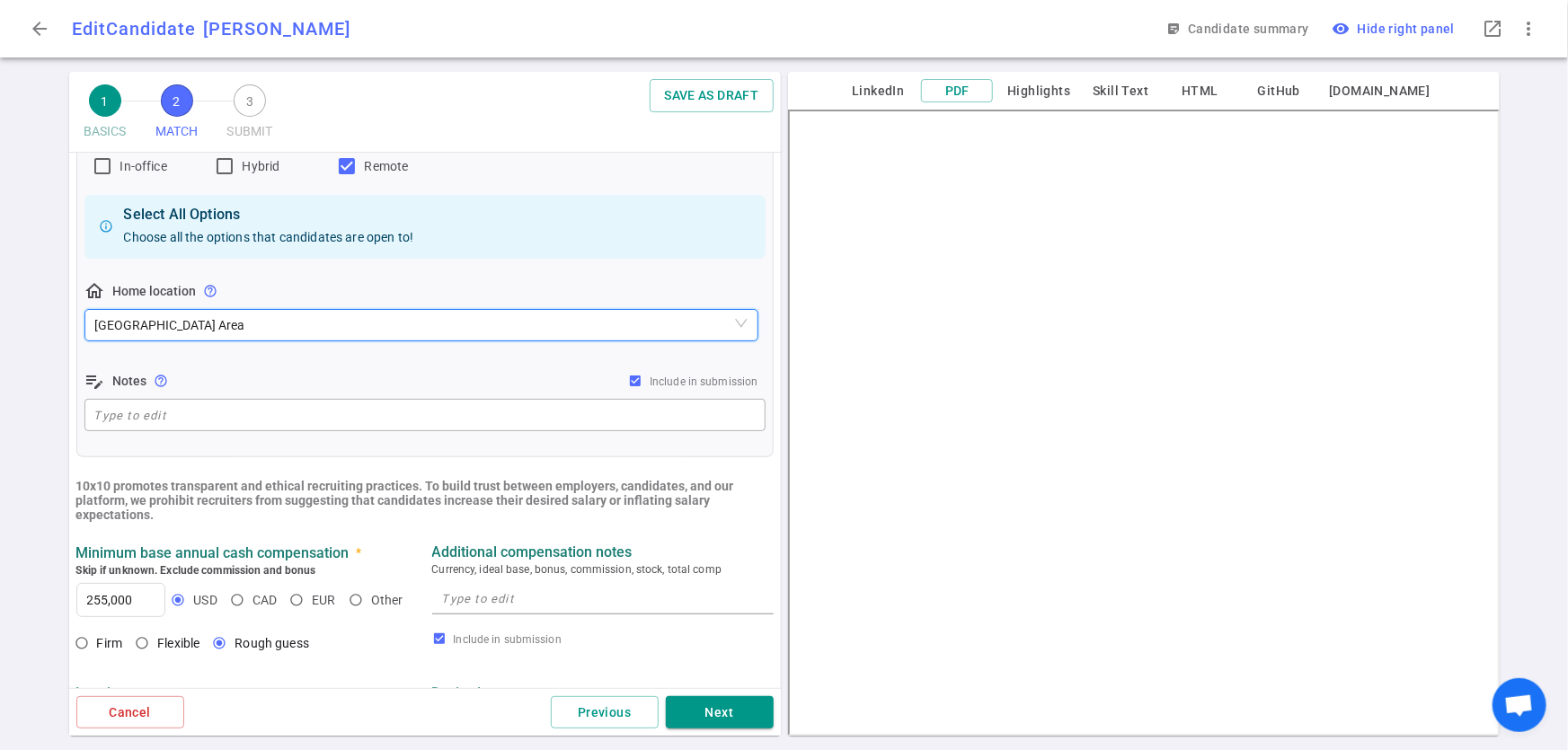
scroll to position [347, 0]
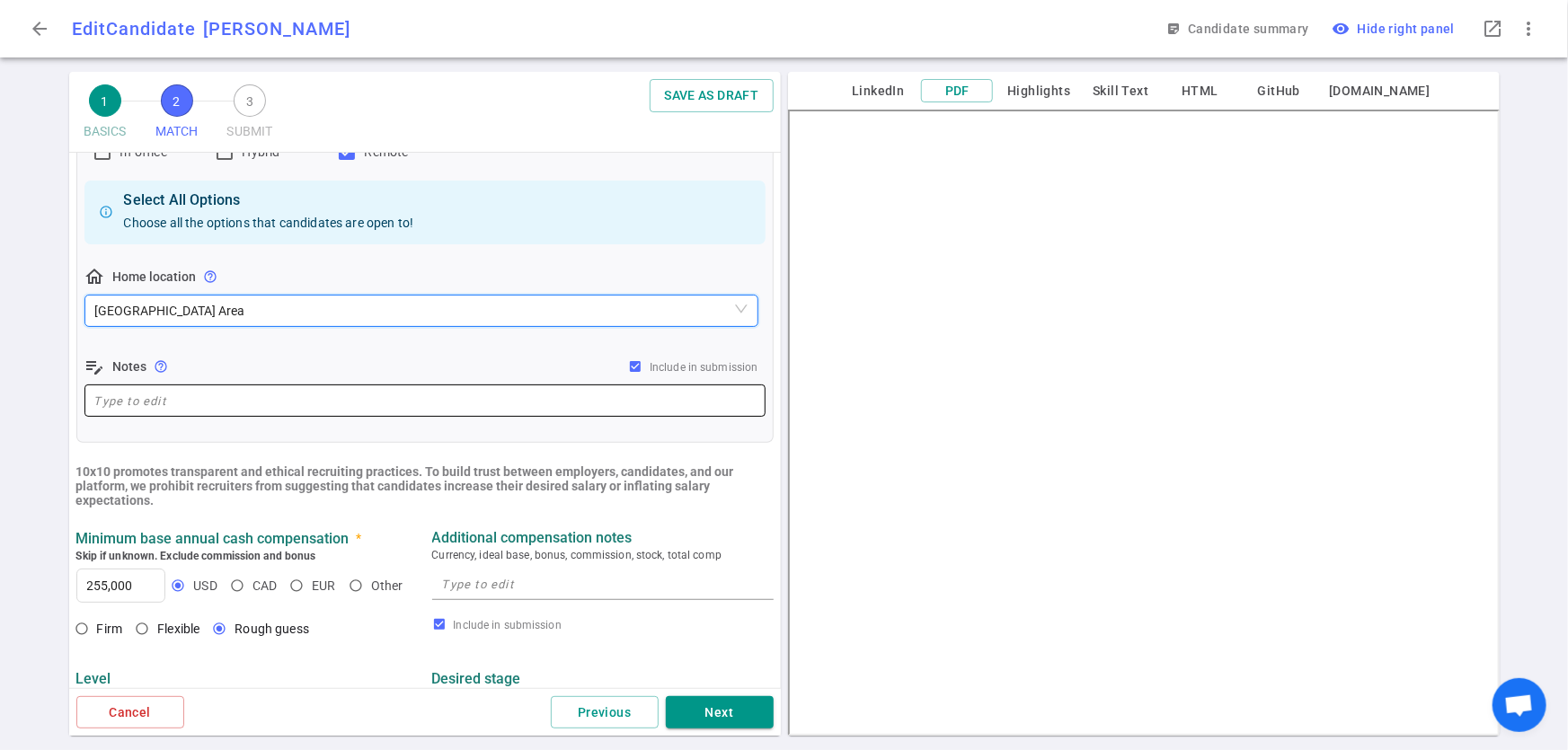
click at [614, 401] on textarea at bounding box center [424, 401] width 661 height 20
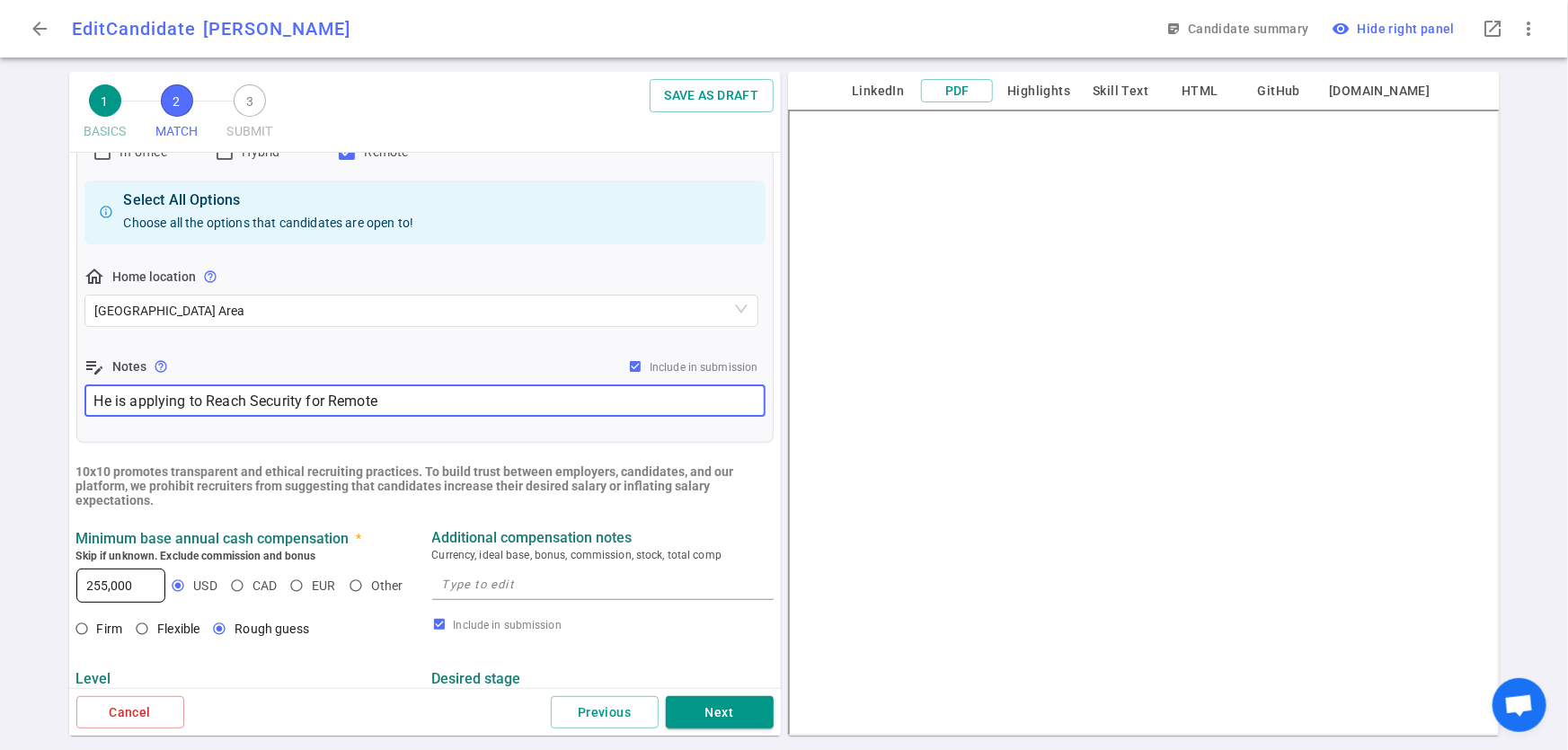
type textarea "He is applying to Reach Security for Remote"
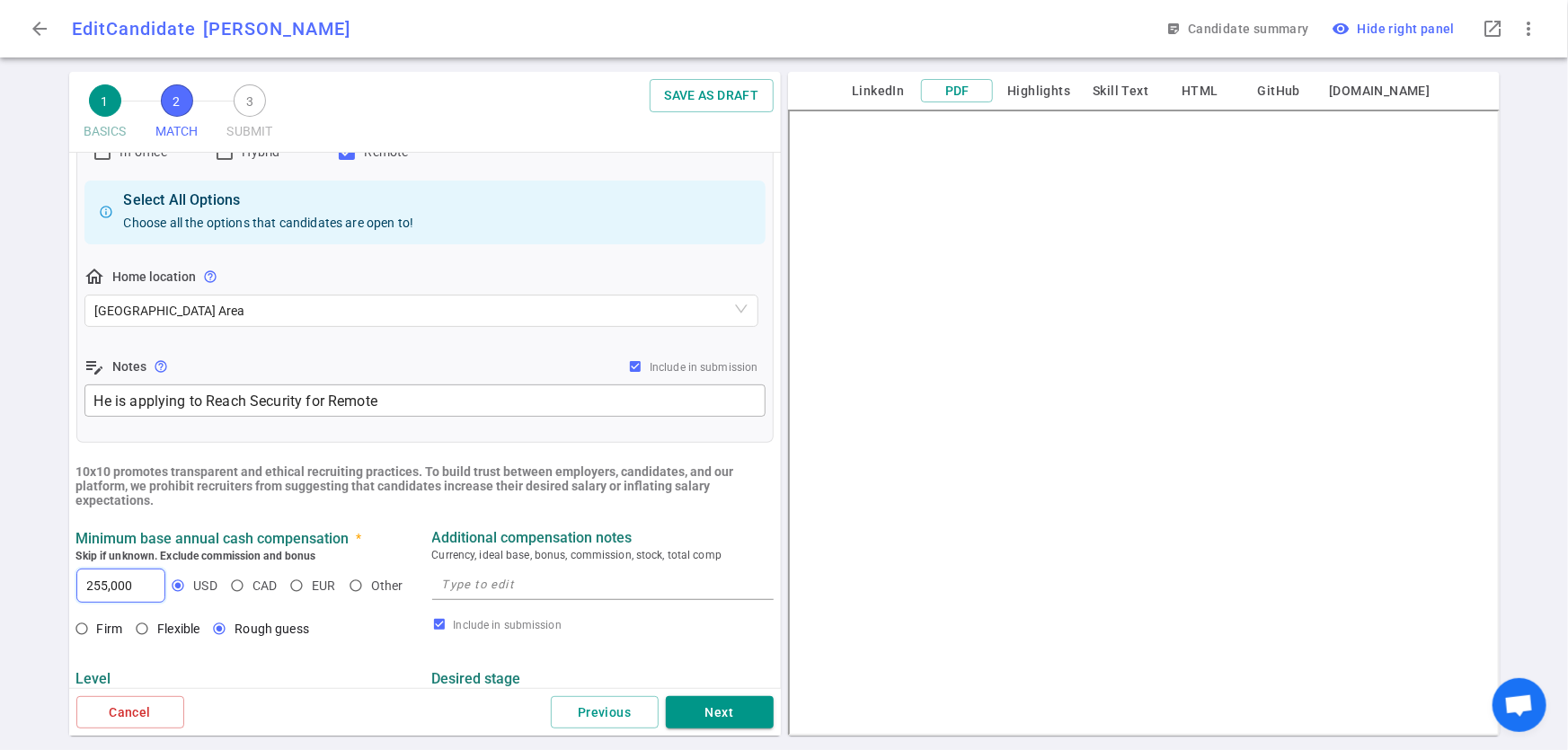
click at [106, 590] on input "255,000" at bounding box center [122, 585] width 88 height 32
click at [433, 583] on div "x" at bounding box center [603, 583] width 342 height 32
type textarea "Requesting"
click at [436, 631] on input "Include in submission" at bounding box center [440, 625] width 15 height 15
checkbox input "false"
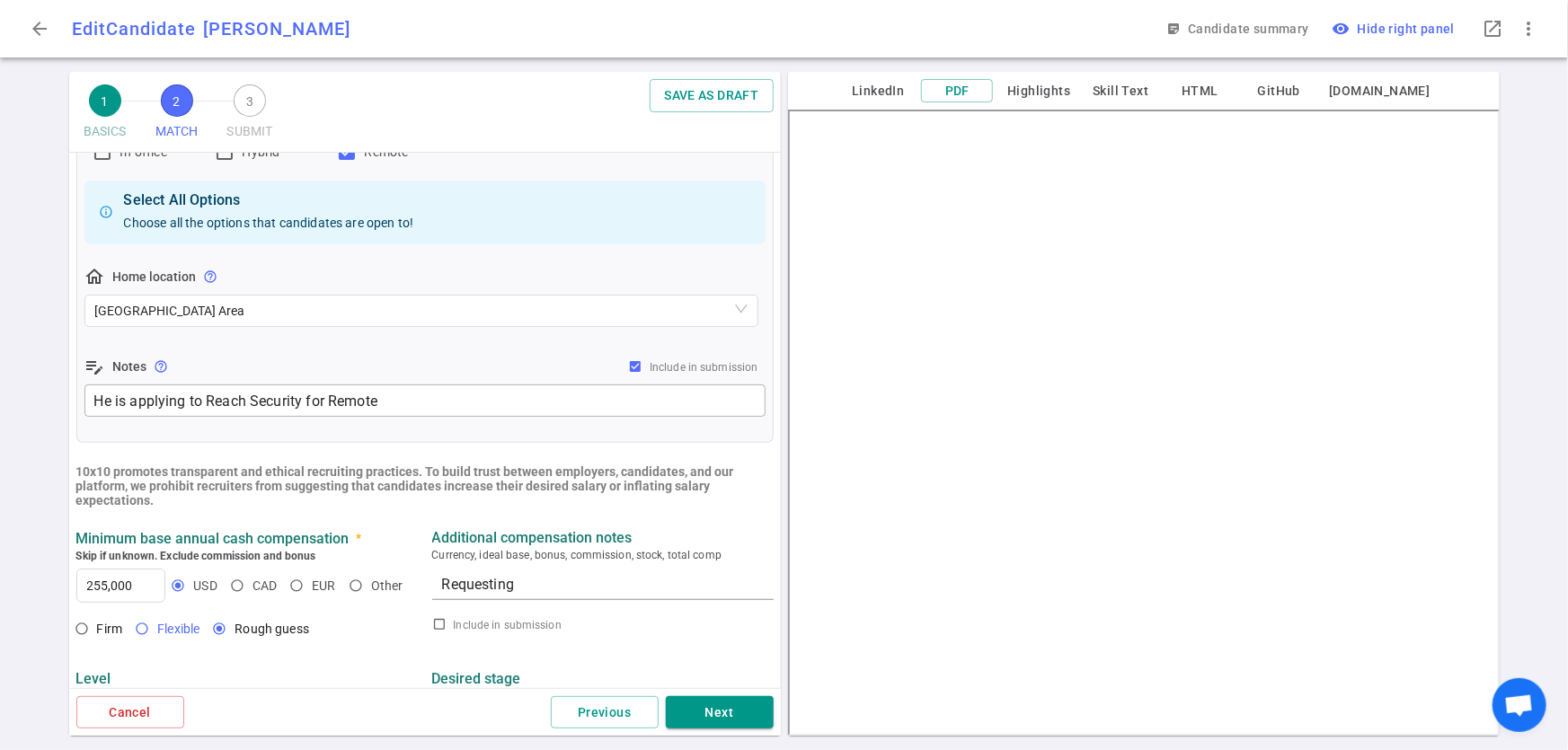
click at [143, 636] on input "Flexible" at bounding box center [142, 629] width 30 height 30
radio input "true"
click at [548, 584] on textarea "Requesting" at bounding box center [602, 584] width 321 height 20
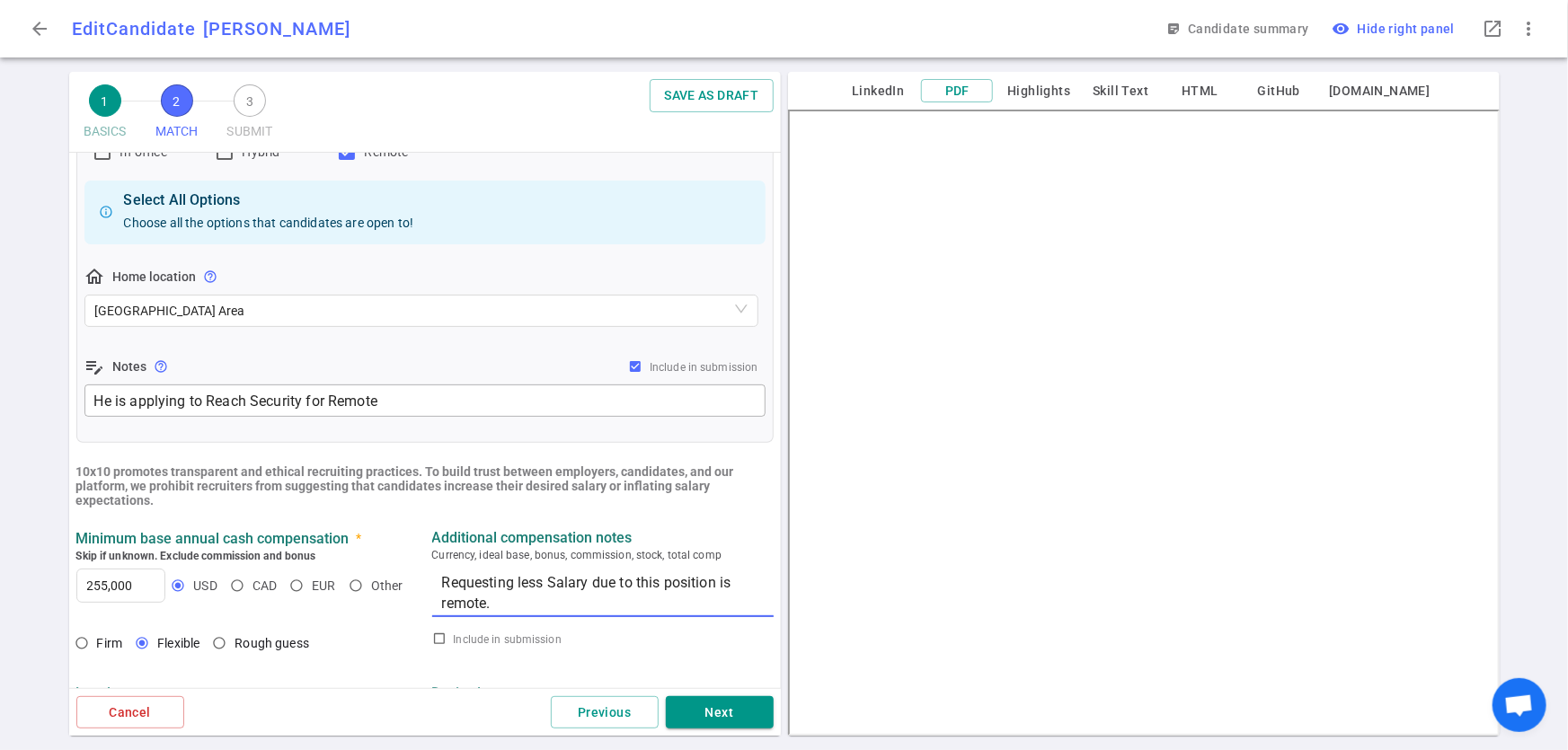
click at [442, 607] on textarea "Requesting less Salary due to this position is remote." at bounding box center [602, 593] width 321 height 41
click at [733, 594] on textarea "Requesting less Salary due to this position is remote." at bounding box center [602, 593] width 321 height 41
type textarea "Requesting less Salary due to this position can be WFH remote."
click at [602, 676] on div "Level — expand_more Desired stage Select multiple items" at bounding box center [424, 709] width 712 height 94
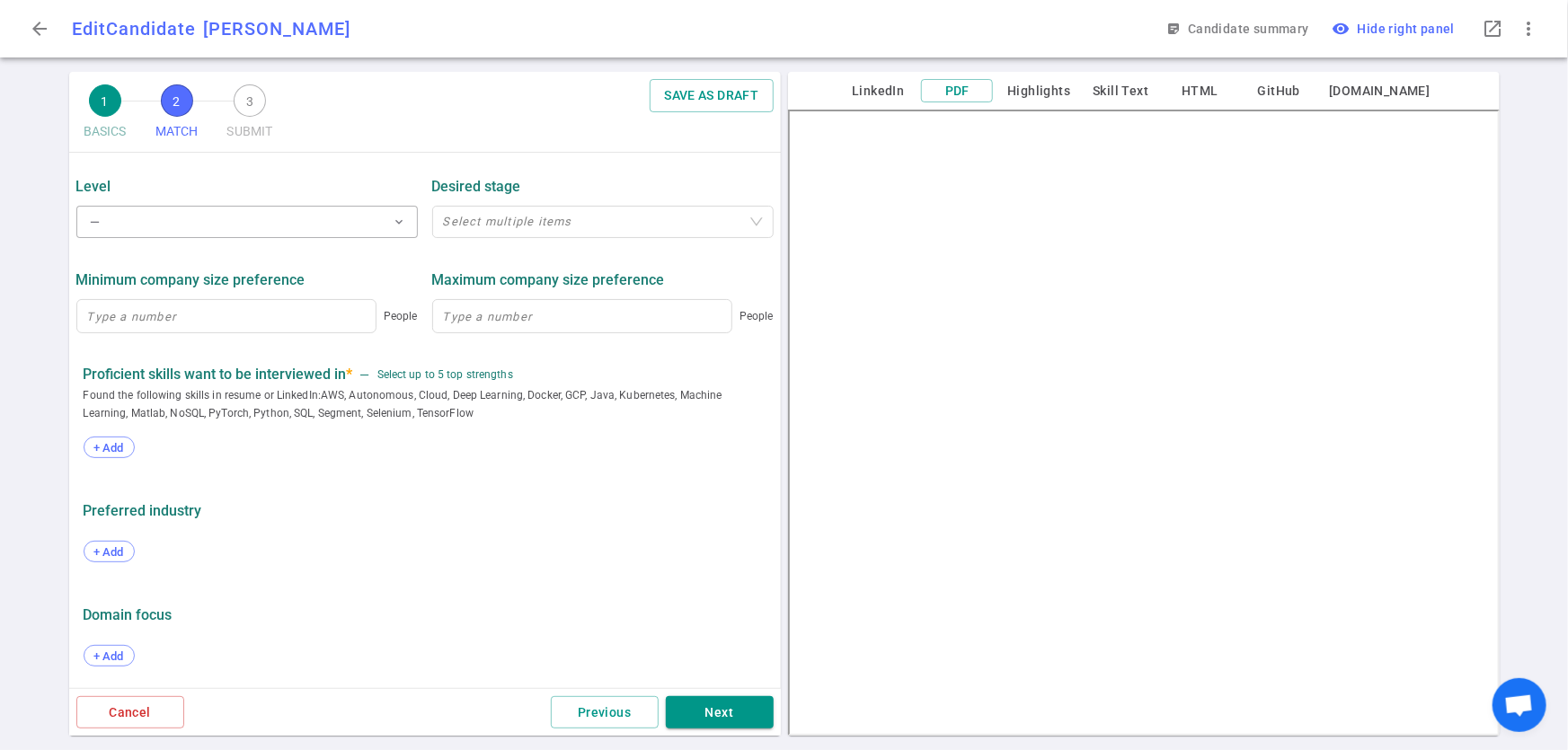
scroll to position [856, 0]
click at [585, 712] on button "Previous" at bounding box center [604, 713] width 108 height 33
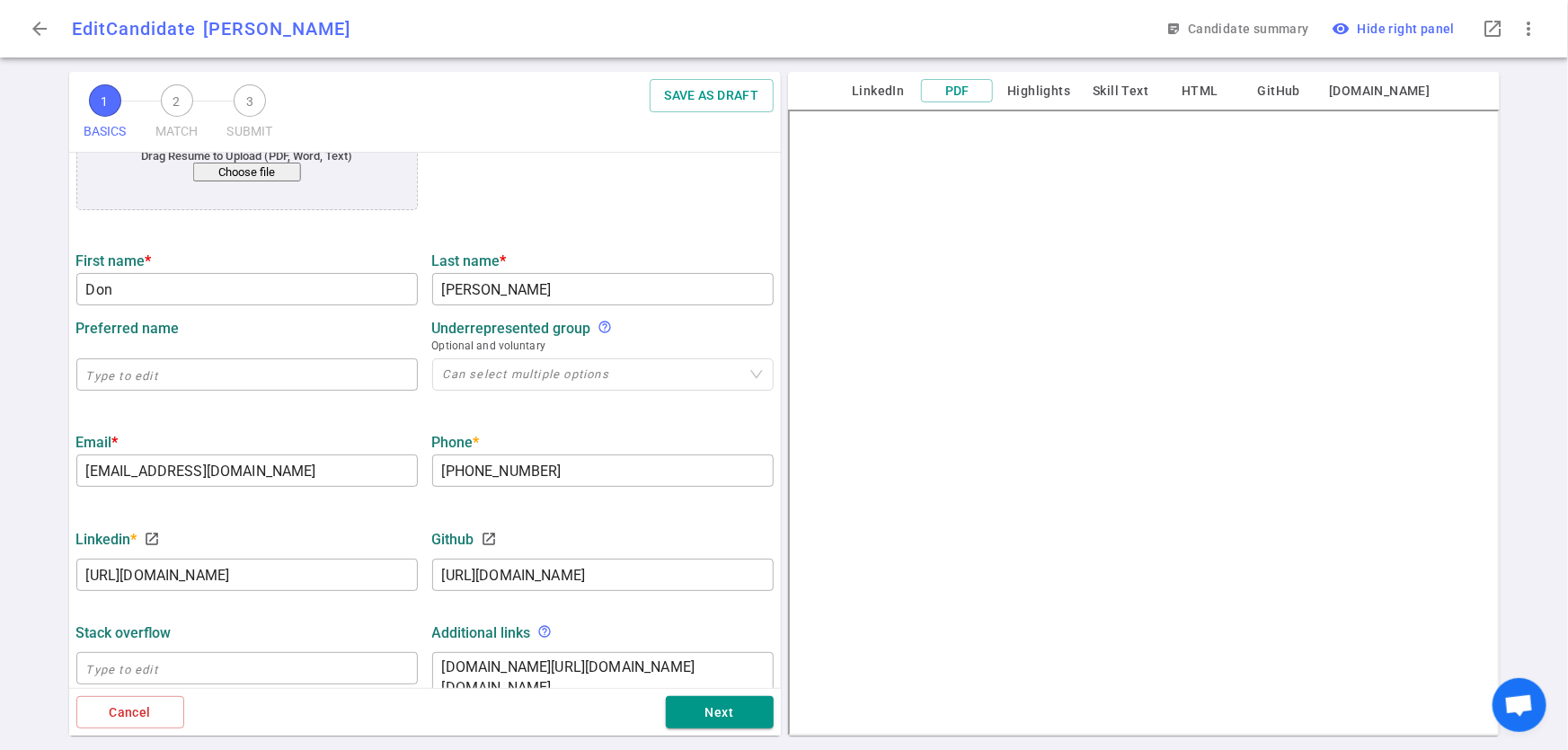
scroll to position [0, 0]
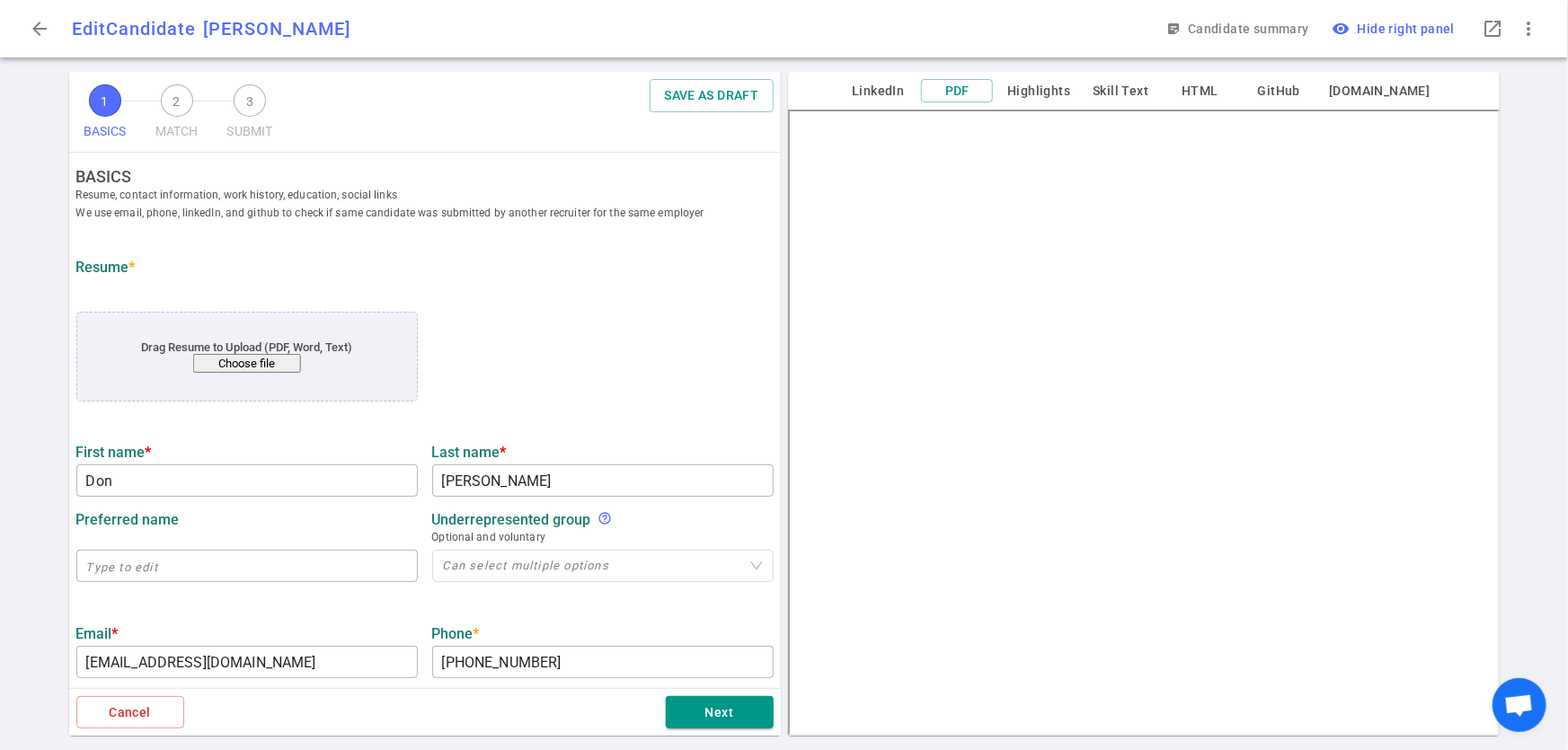
click at [285, 368] on button "Choose file" at bounding box center [246, 363] width 108 height 18
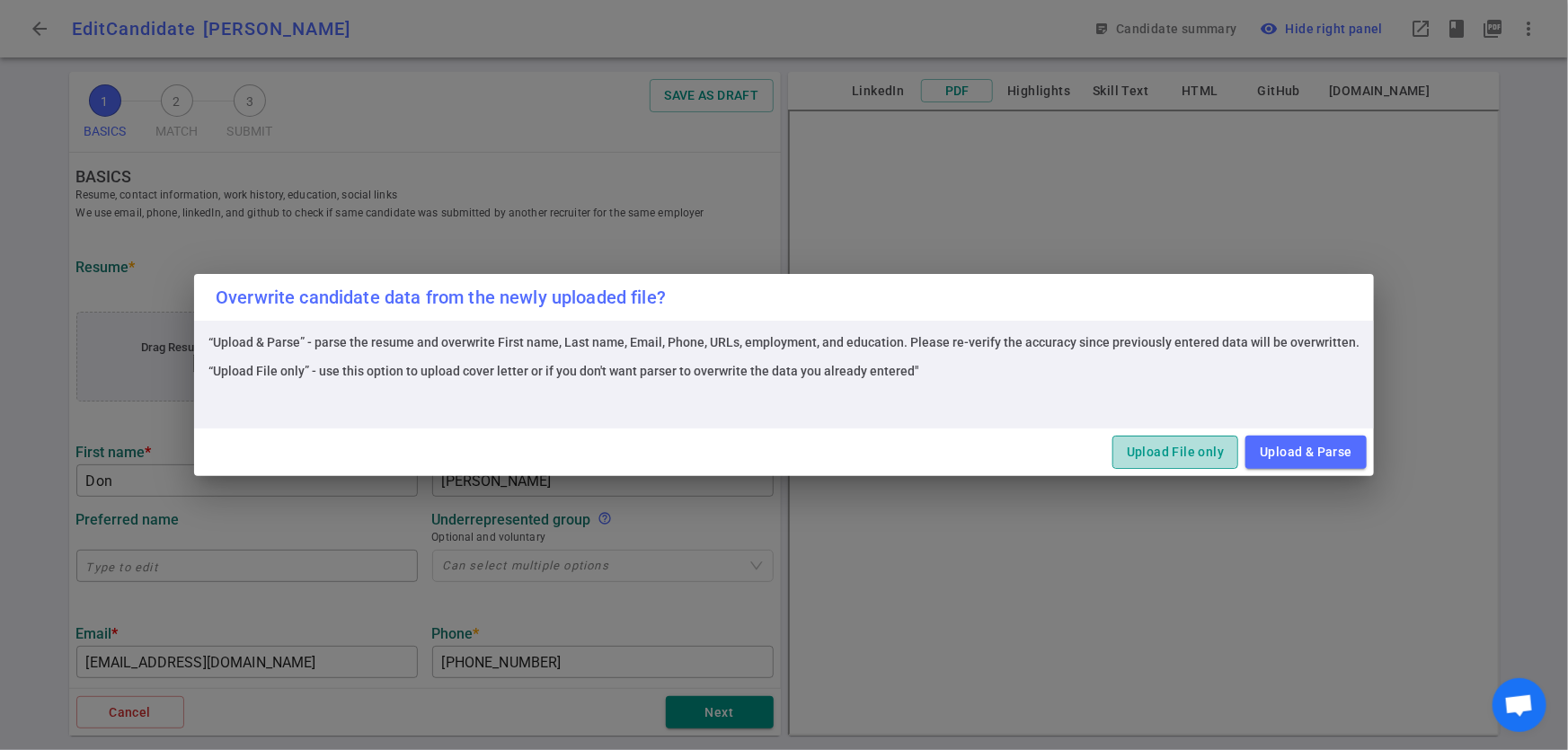
click at [1213, 460] on button "Upload File only" at bounding box center [1176, 452] width 126 height 33
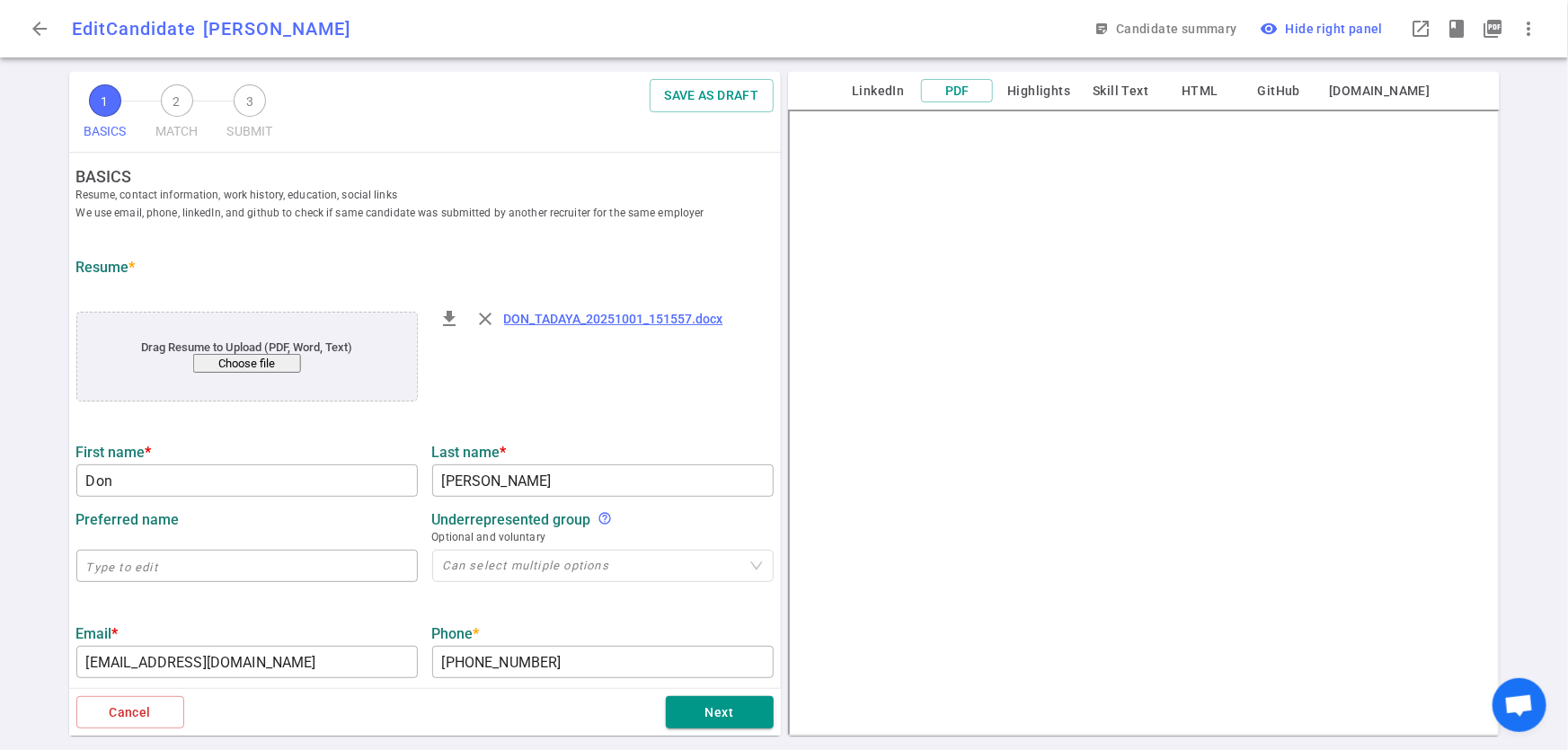
click at [261, 367] on button "Choose file" at bounding box center [246, 363] width 108 height 18
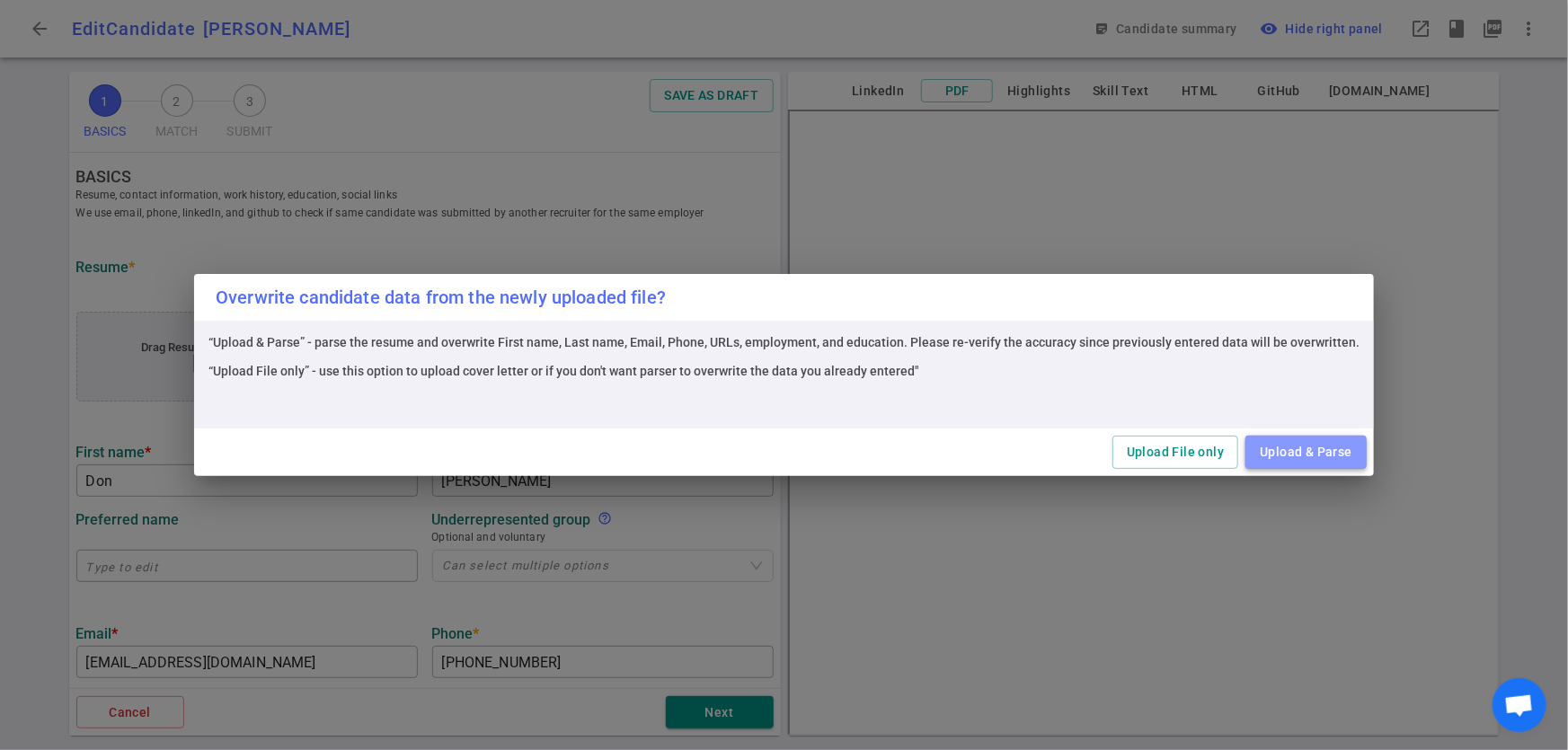
click at [1260, 444] on button "Upload & Parse" at bounding box center [1307, 452] width 122 height 33
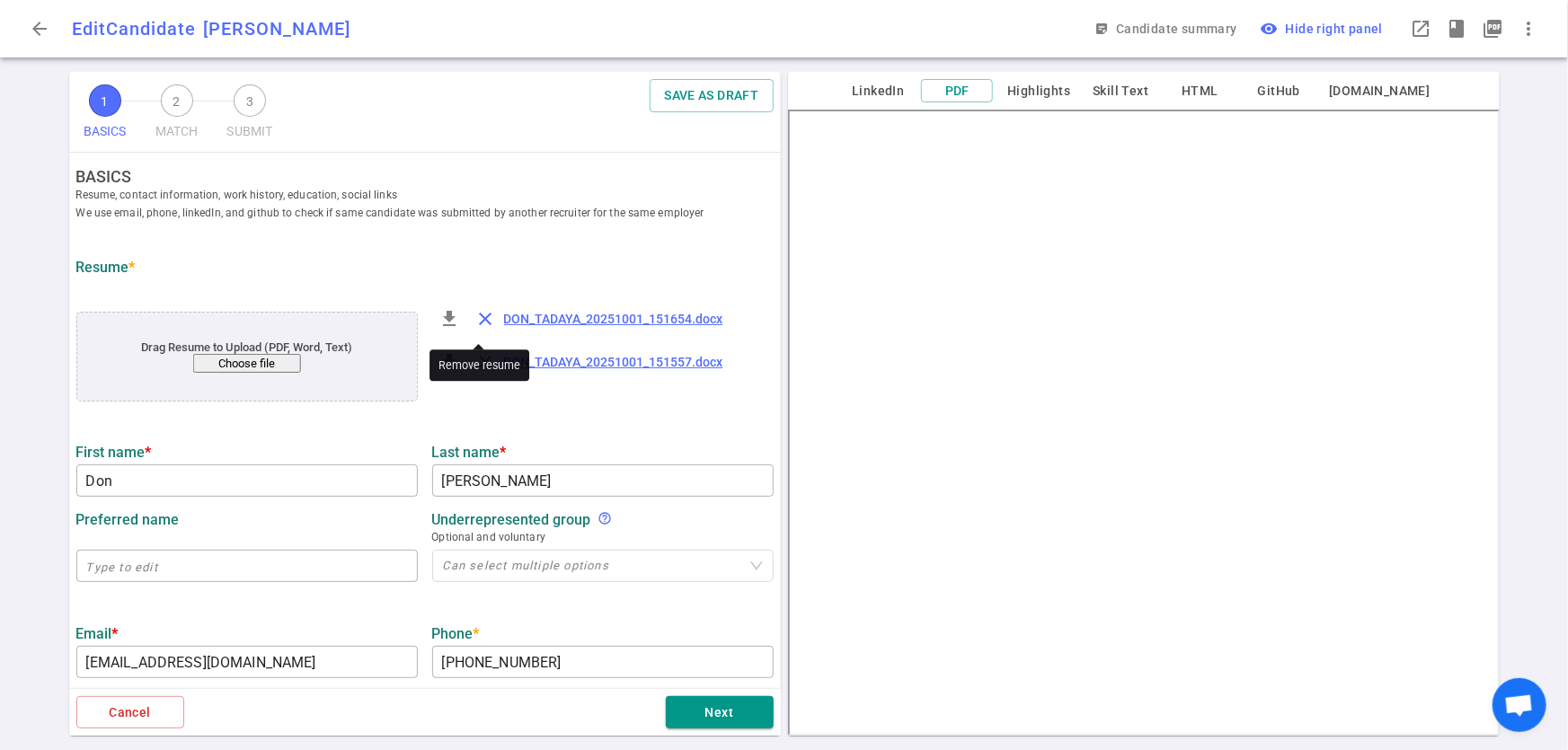
click at [477, 320] on span "close" at bounding box center [485, 318] width 21 height 21
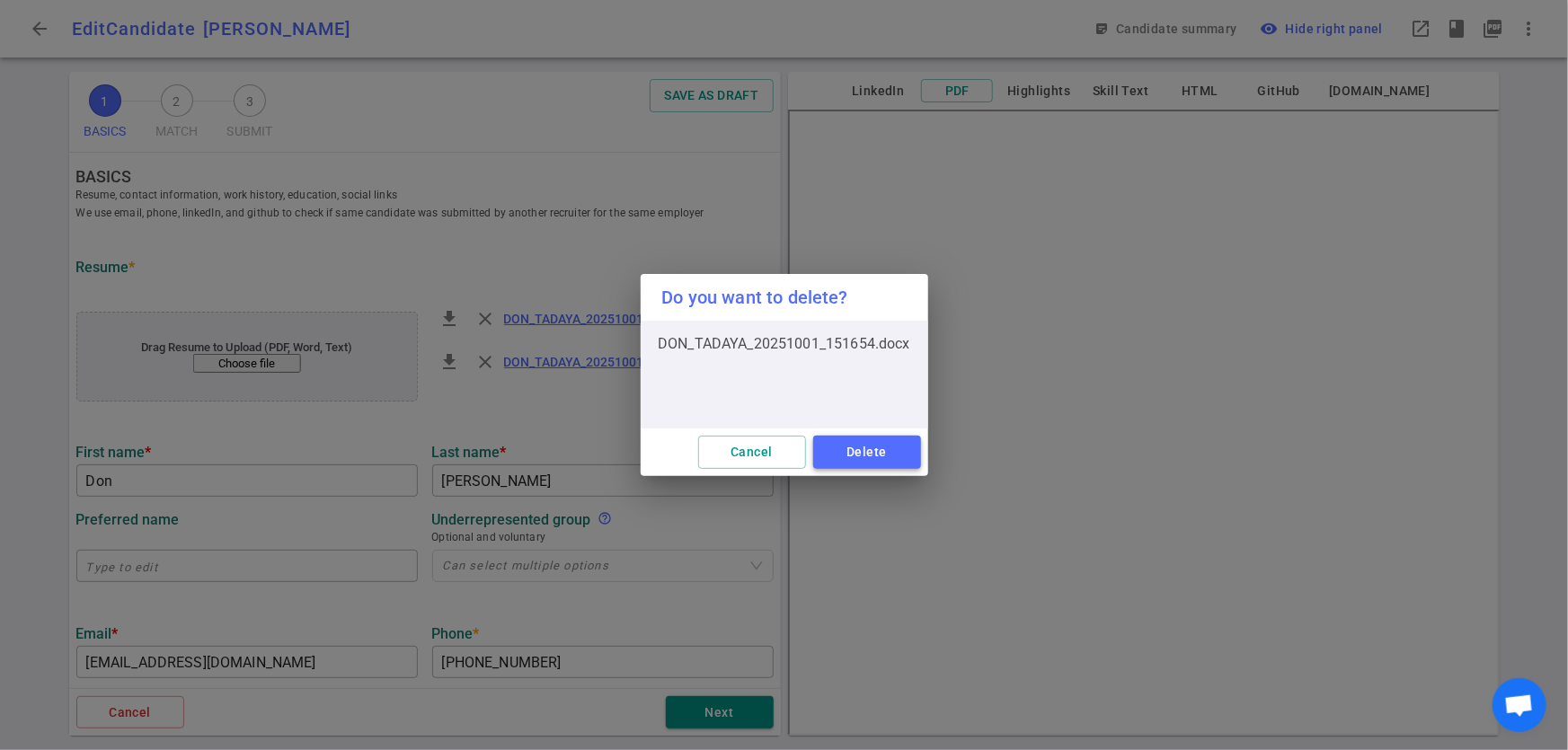
click at [871, 449] on button "Delete" at bounding box center [866, 452] width 108 height 33
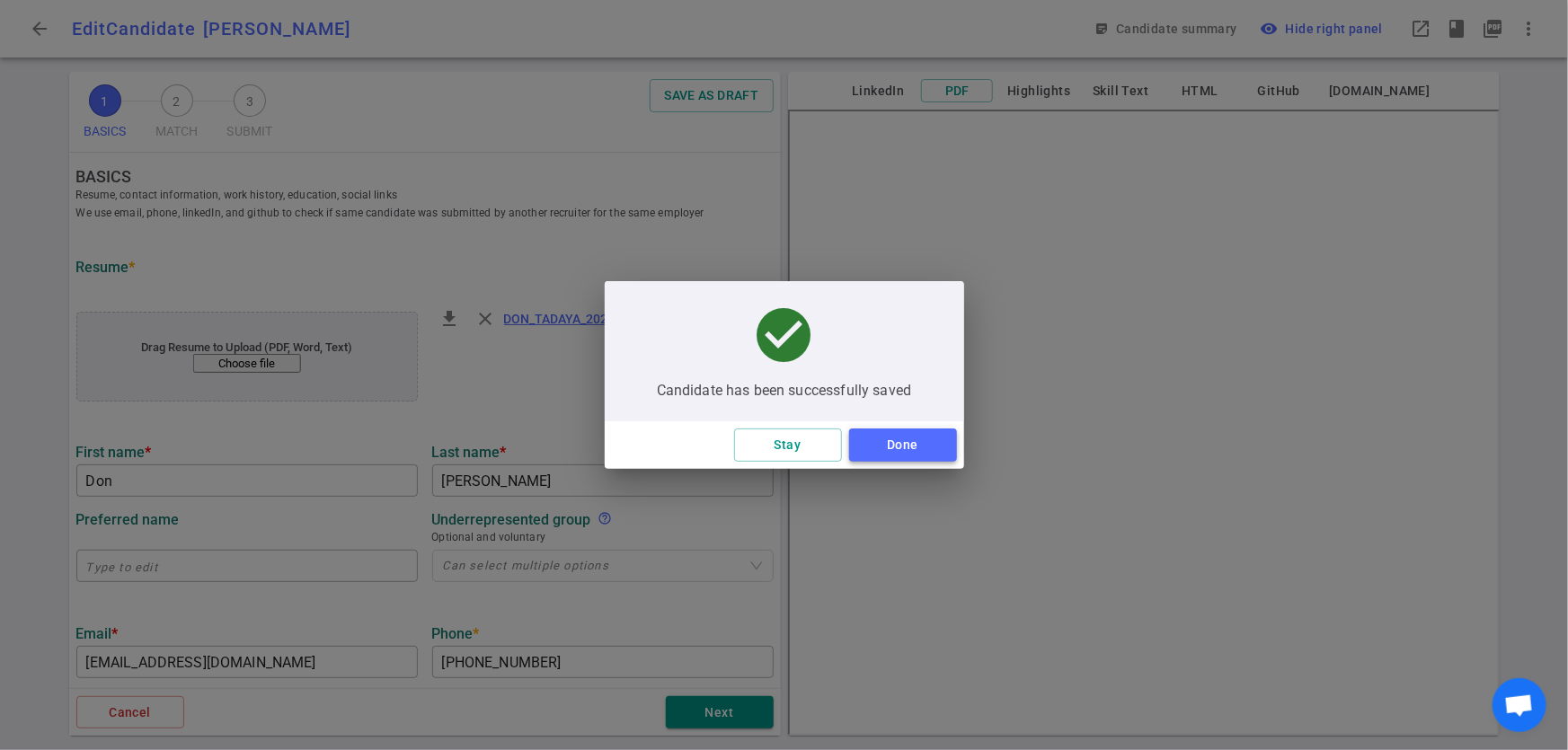
click at [930, 445] on button "Done" at bounding box center [902, 445] width 108 height 33
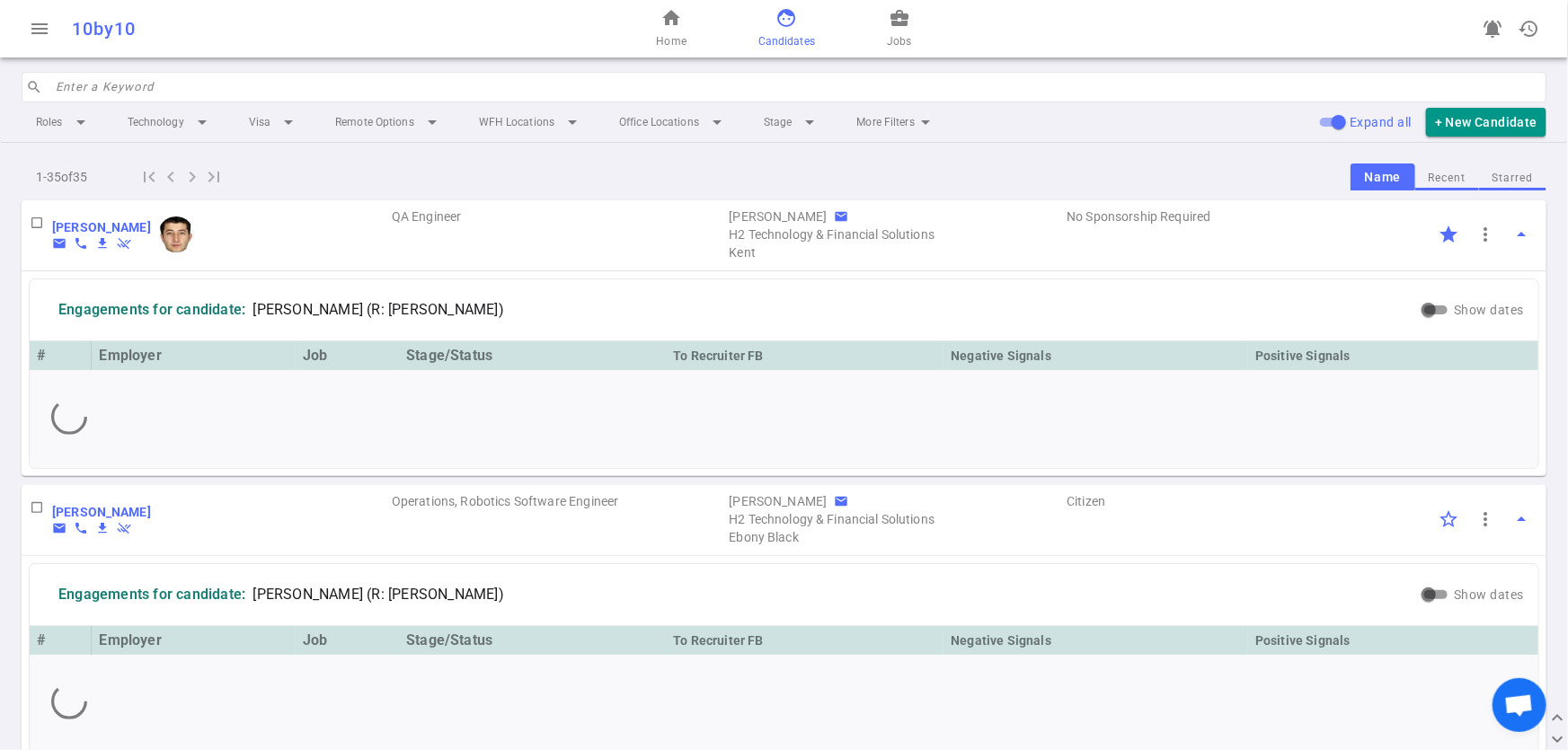
click at [221, 80] on input "search" at bounding box center [796, 87] width 1481 height 29
type input "Don"
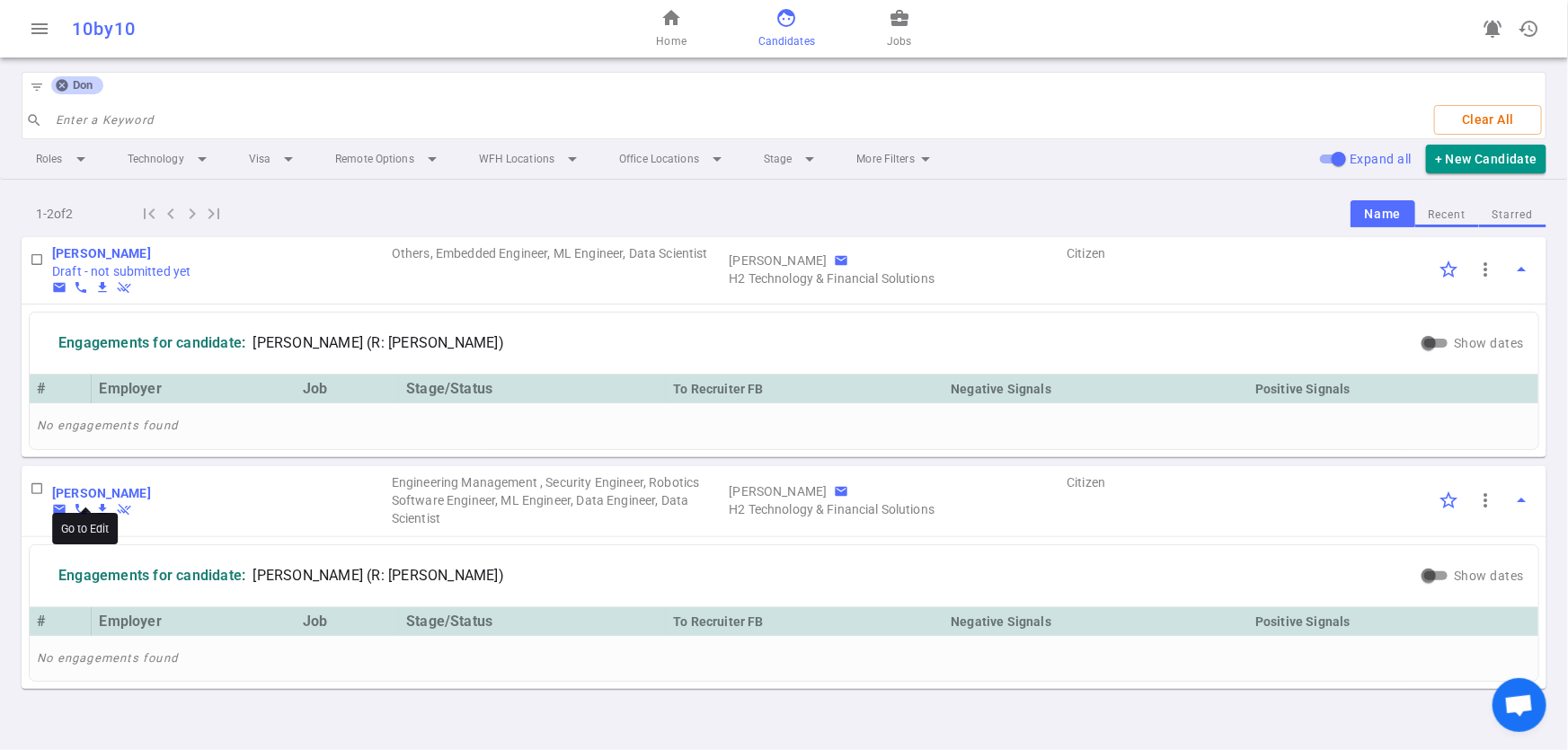
click at [84, 487] on b "[PERSON_NAME]" at bounding box center [101, 493] width 99 height 15
click at [110, 248] on b "[PERSON_NAME]" at bounding box center [101, 253] width 99 height 15
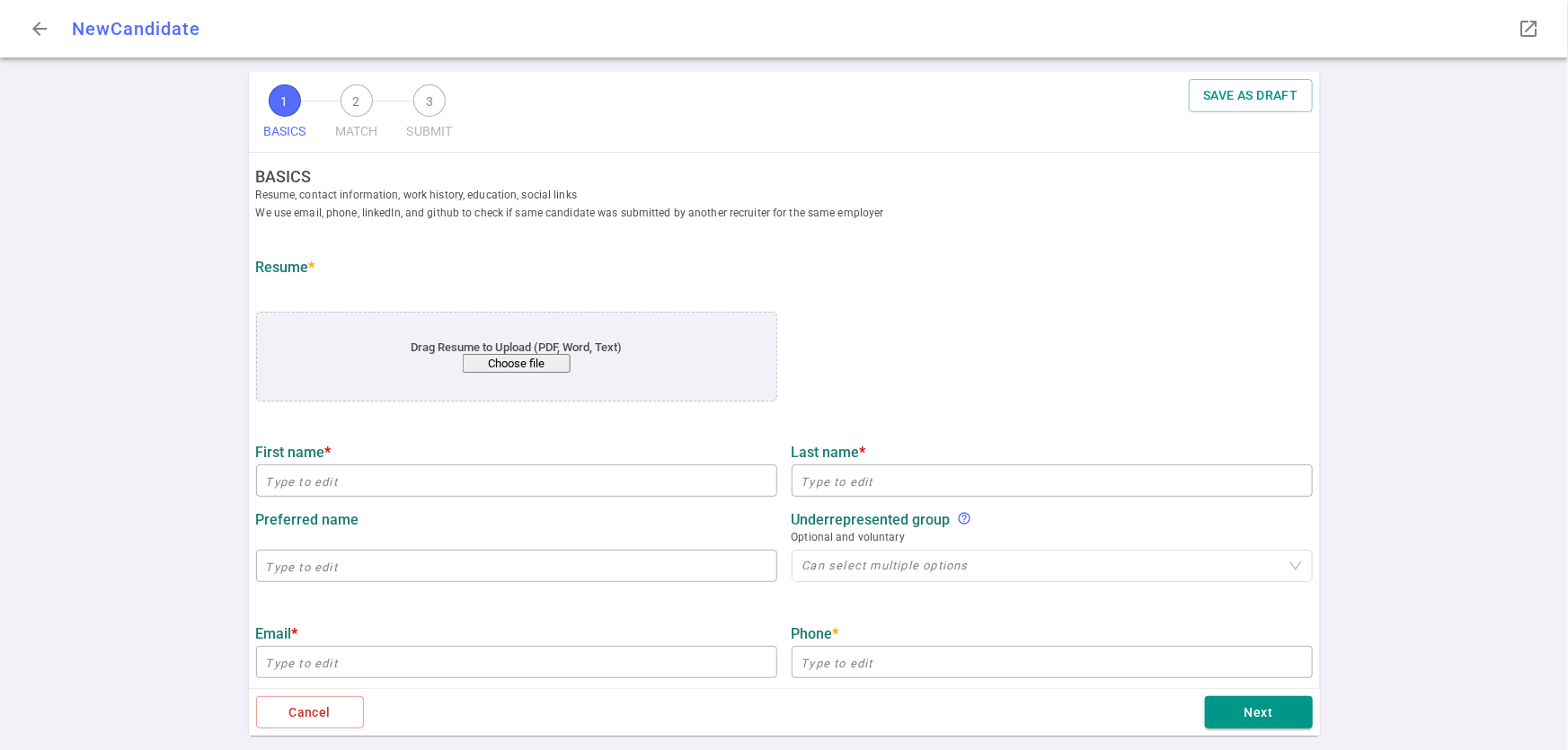
type input "Don"
type input "[PERSON_NAME]"
type input "[EMAIL_ADDRESS][DOMAIN_NAME]"
type input "[PHONE_NUMBER]"
type input "[URL][DOMAIN_NAME]"
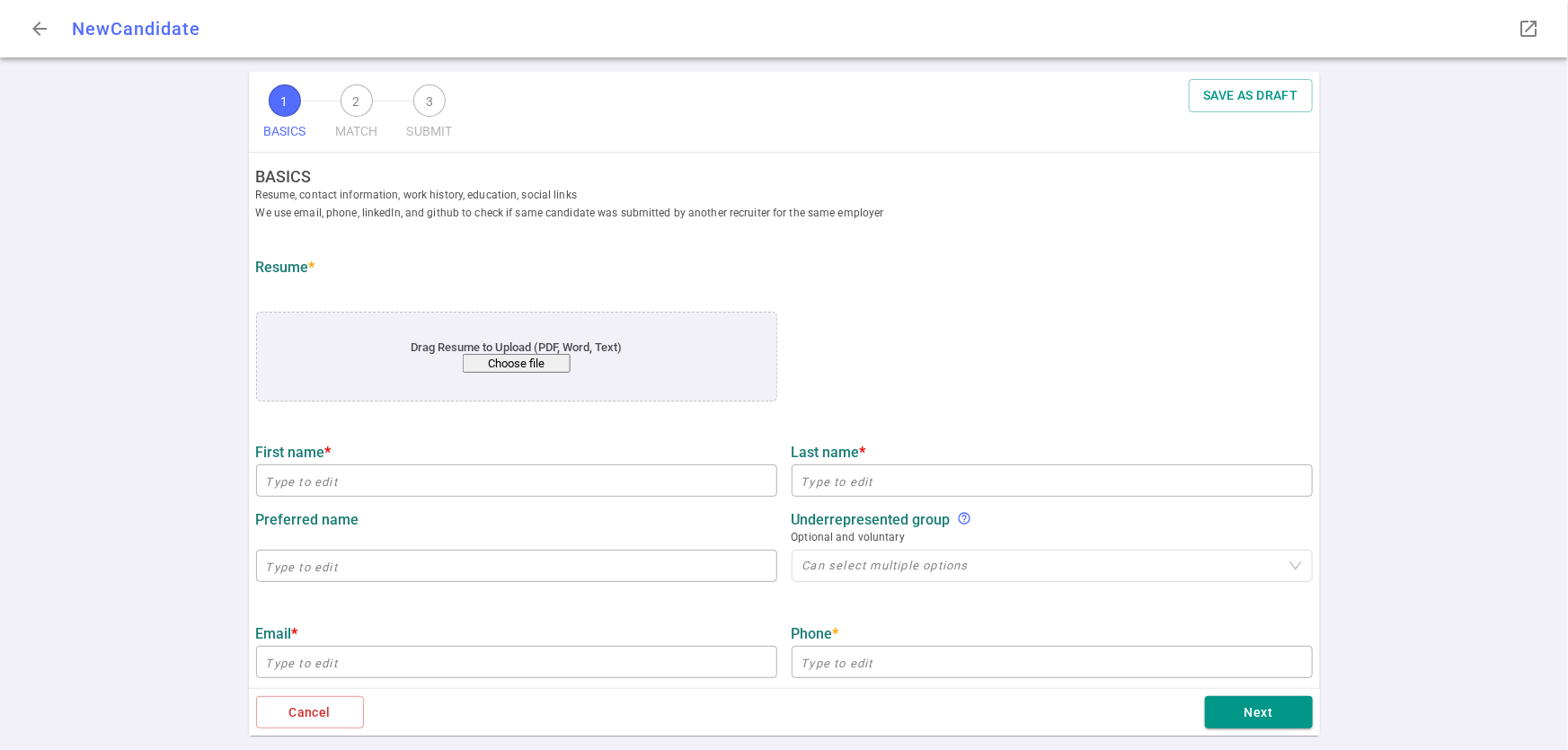
type input "[URL][DOMAIN_NAME]"
type textarea "[URL][DOMAIN_NAME]"
type textarea "Principal Software Engineer Space Systems"
type input "9.8"
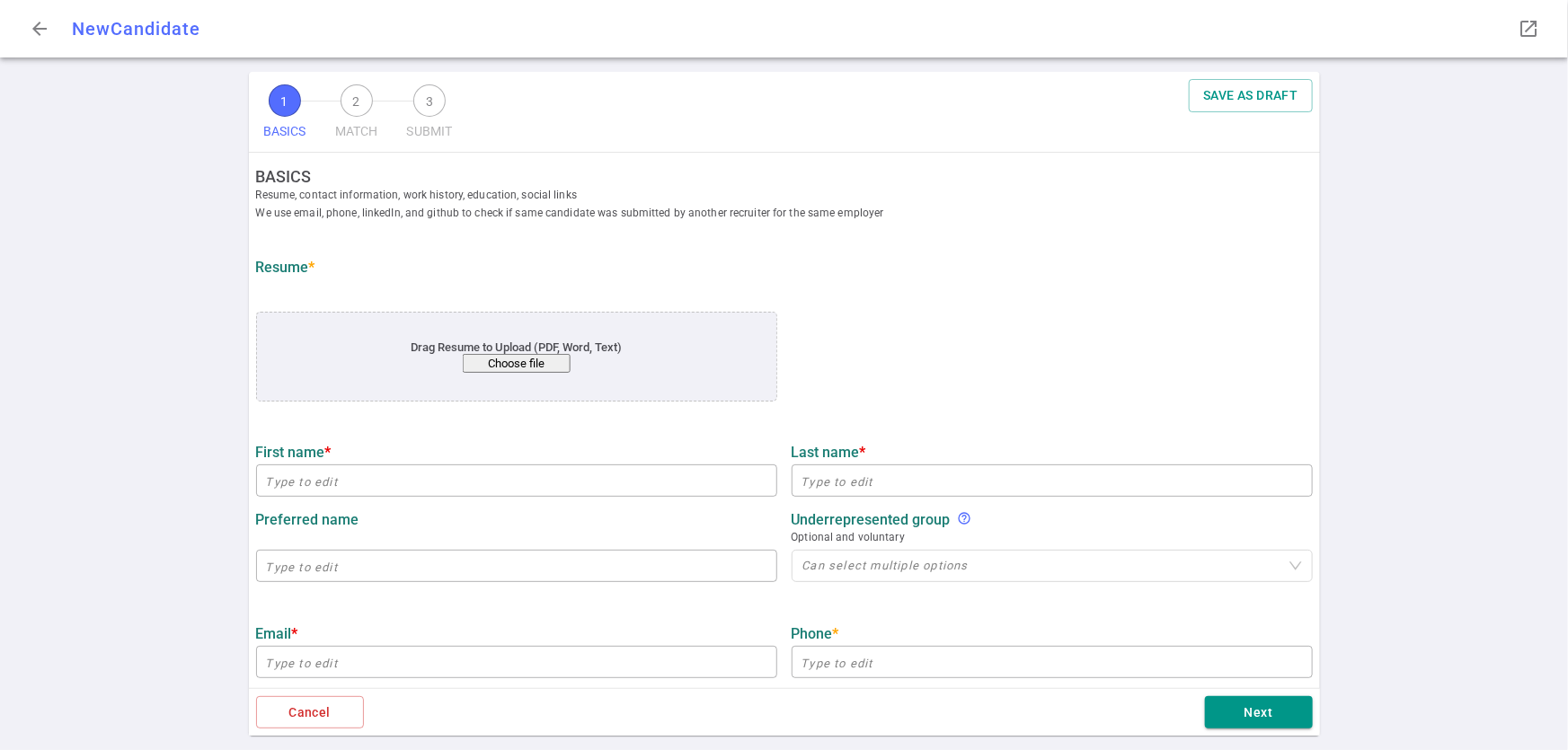
type input "[US_STATE] State"
type input "Mathematics"
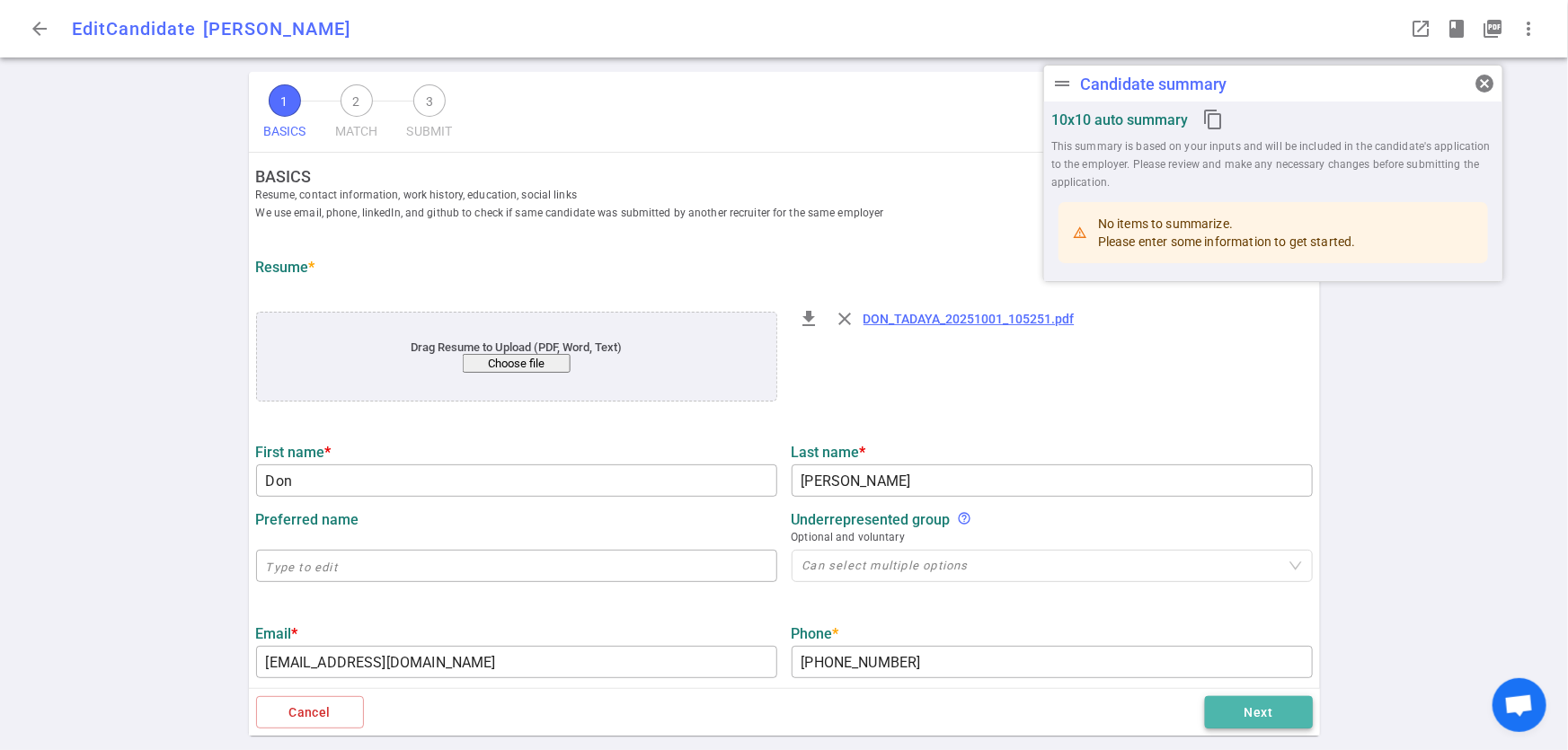
click at [1257, 720] on button "Next" at bounding box center [1259, 713] width 108 height 33
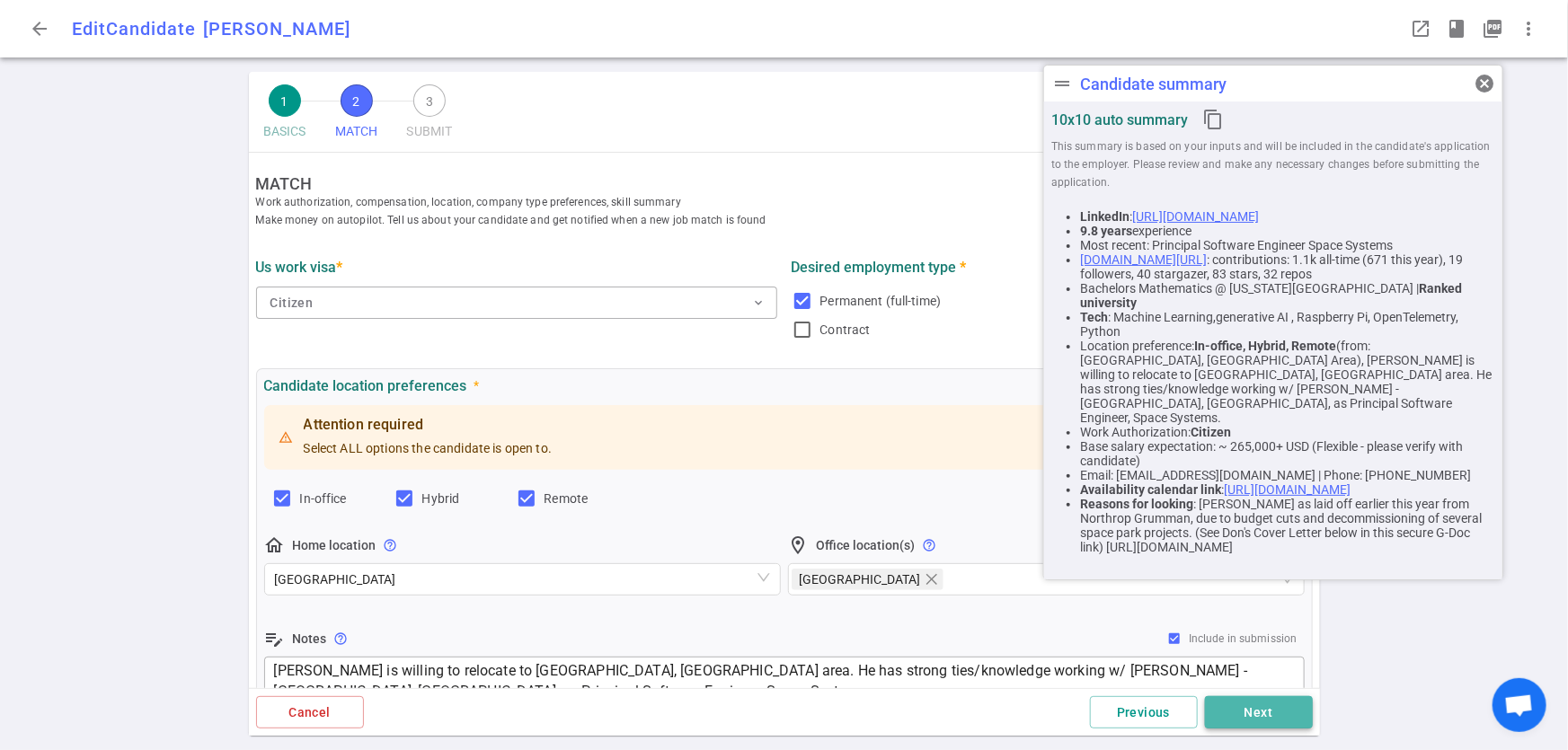
click at [1257, 720] on button "Next" at bounding box center [1259, 713] width 108 height 33
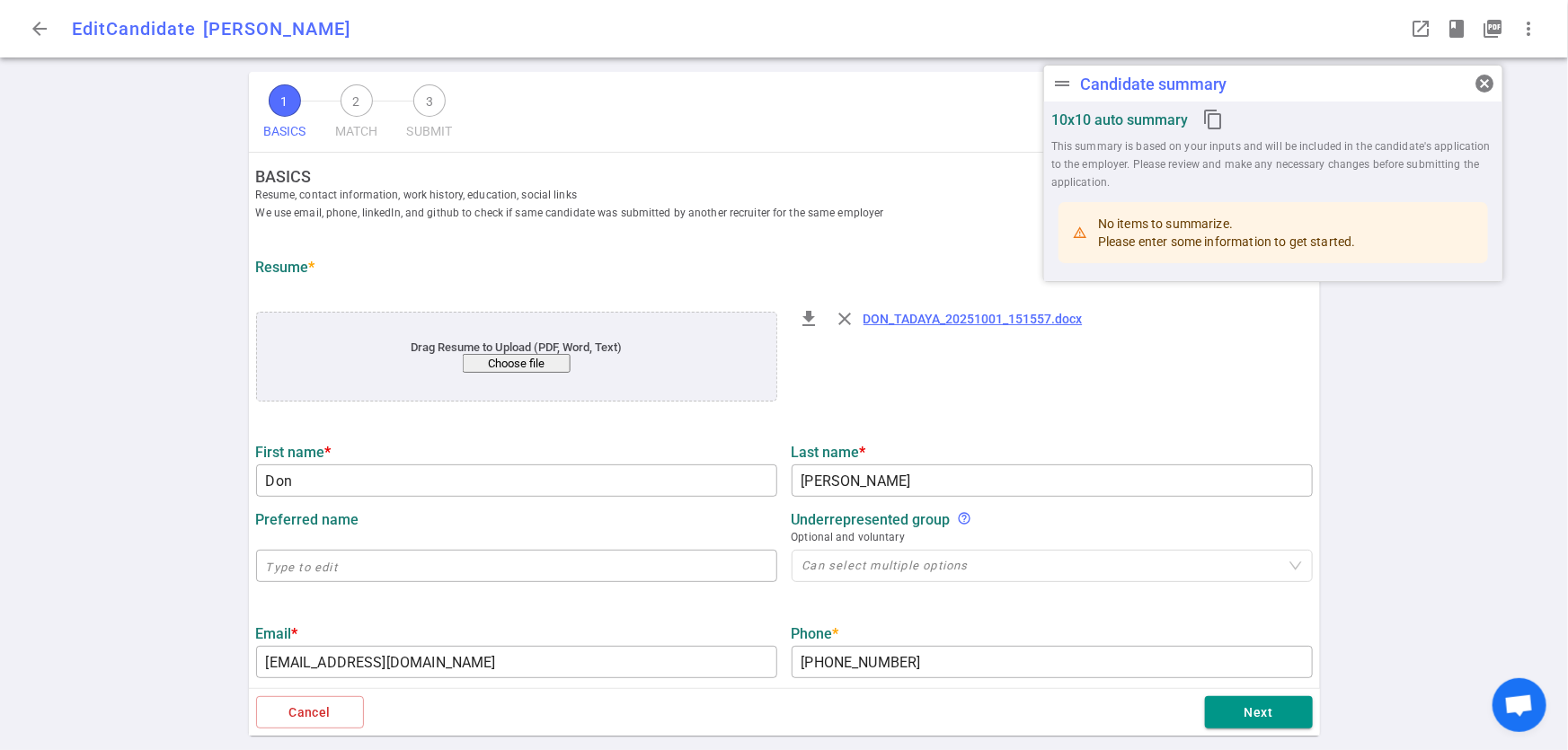
type input "Don"
type input "[PERSON_NAME]"
type input "[EMAIL_ADDRESS][DOMAIN_NAME]"
type input "[PHONE_NUMBER]"
type input "[URL][DOMAIN_NAME]"
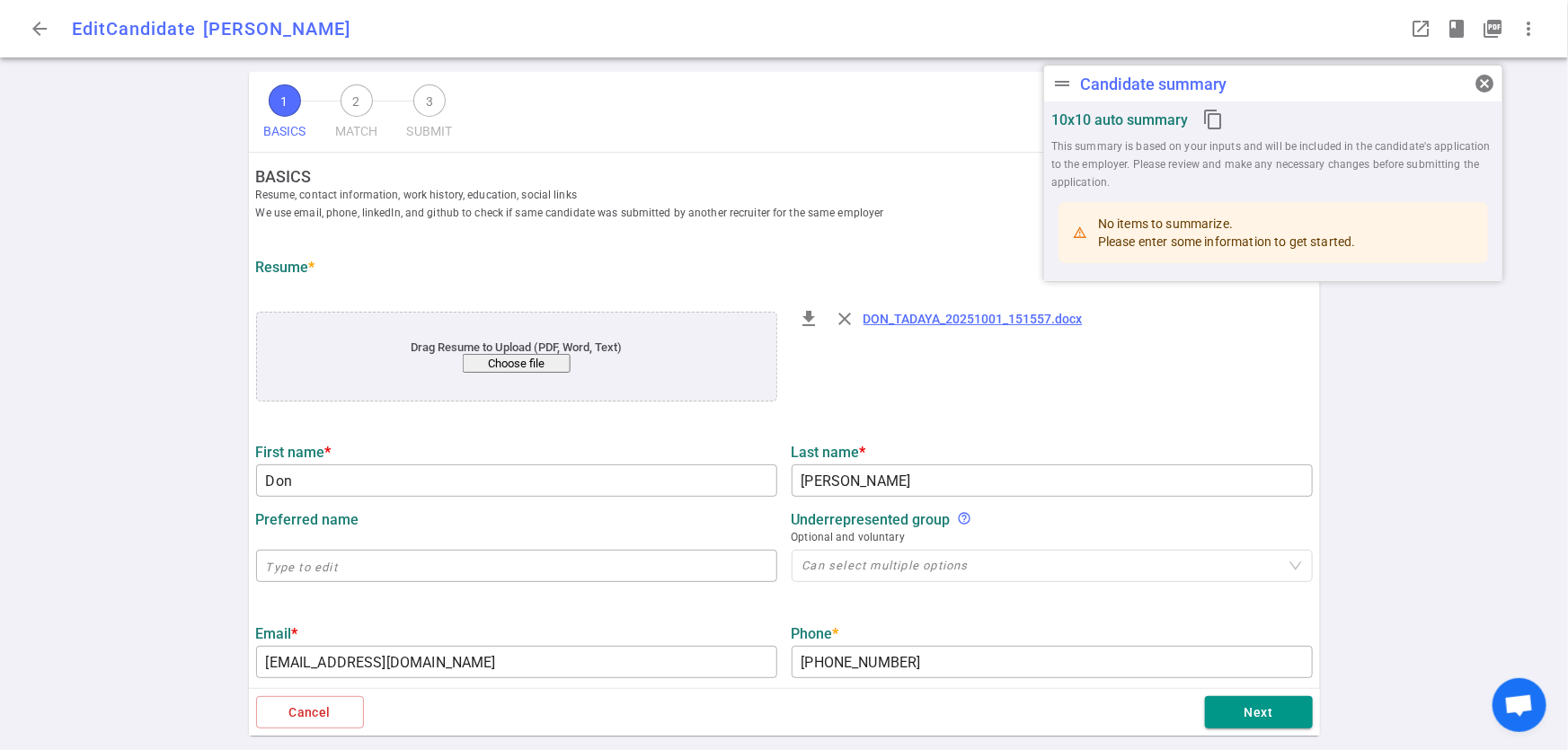
type input "[URL][DOMAIN_NAME]"
type textarea "[DOMAIN_NAME][URL][DOMAIN_NAME][DOMAIN_NAME]"
type input "Northrop Grumman"
type textarea "Principal Software Engineer, Space Systems"
type input "6.7"
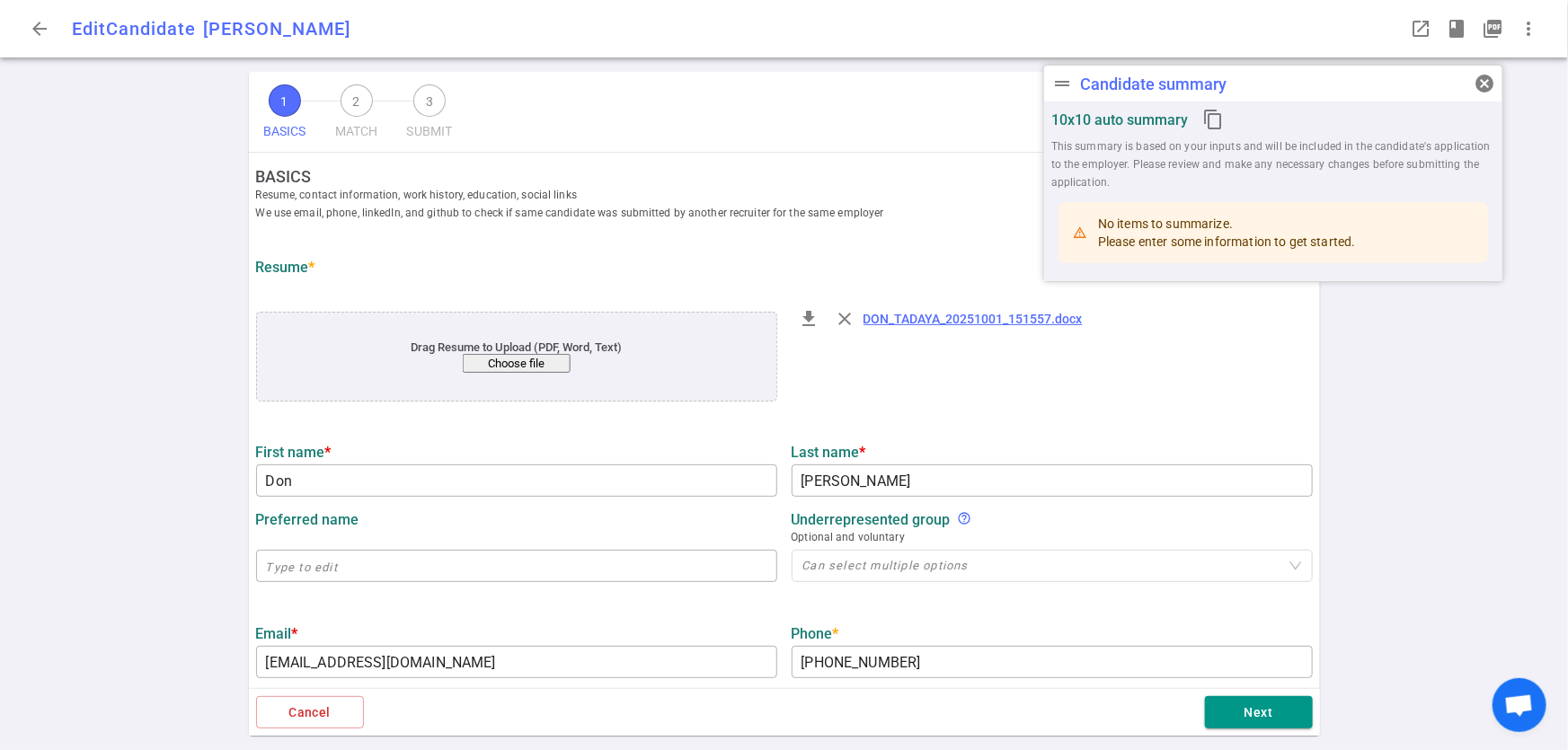
type input "6.7"
type input "[US_STATE] State"
type input "Mathematics"
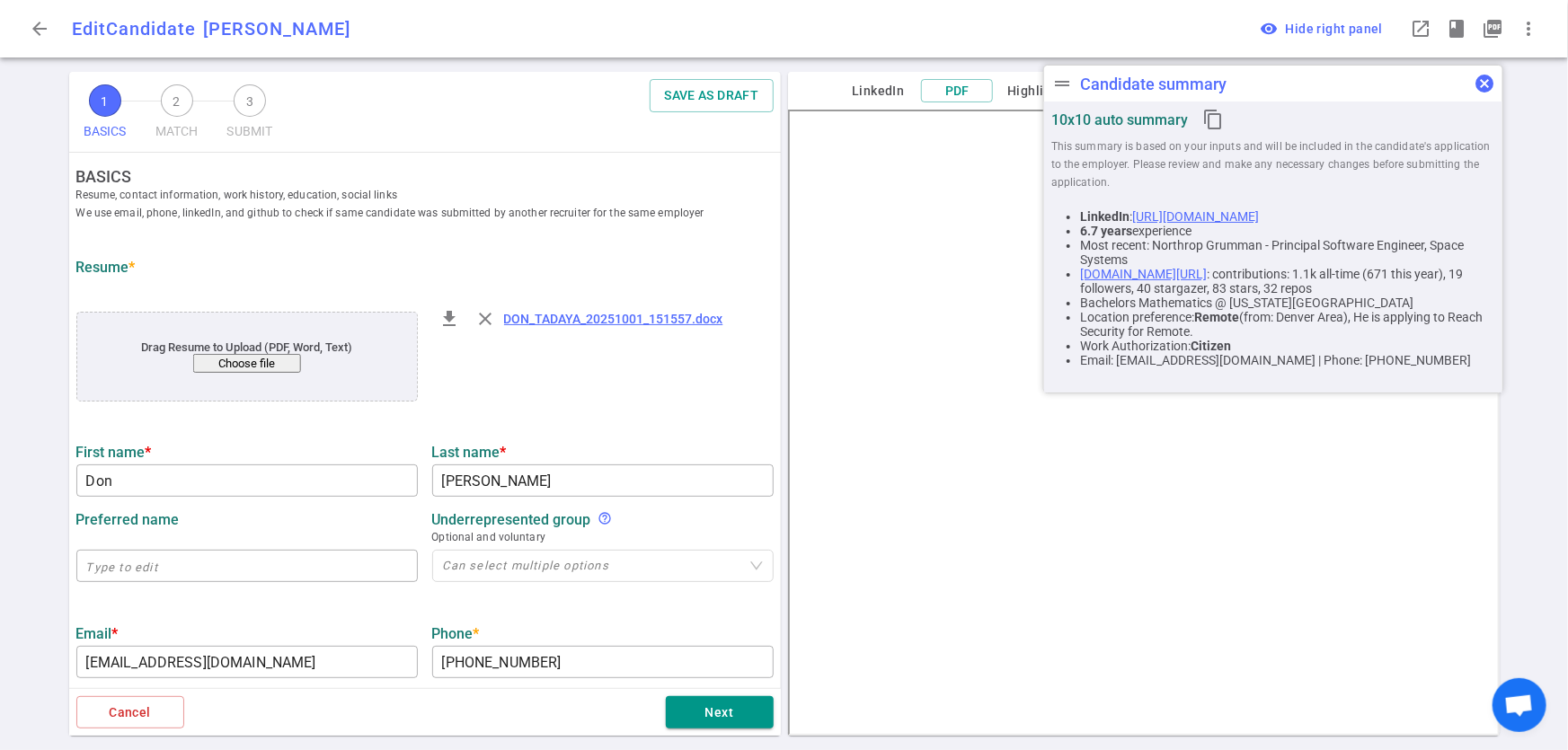
click at [1485, 86] on span "cancel" at bounding box center [1484, 83] width 21 height 21
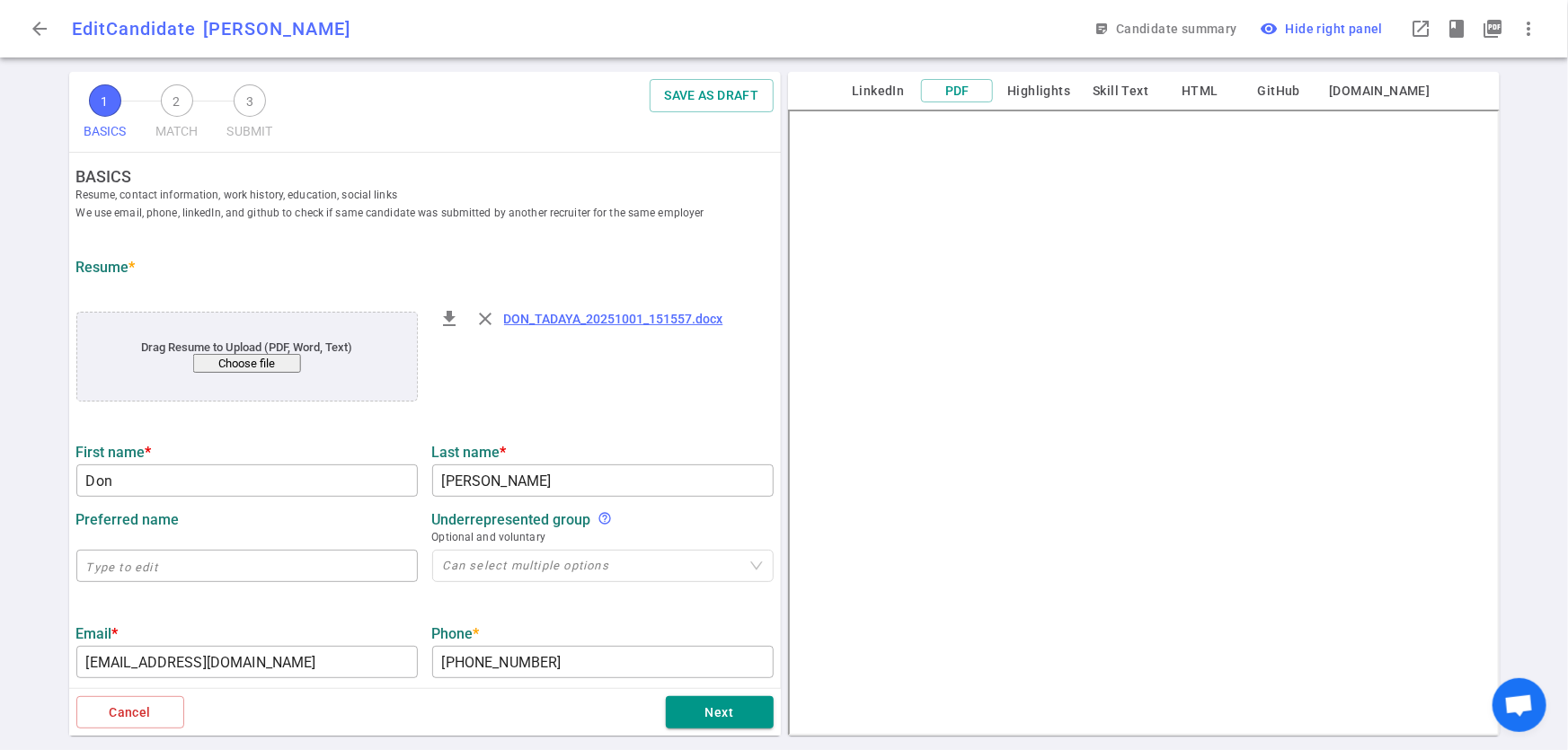
click at [265, 363] on button "Choose file" at bounding box center [246, 363] width 108 height 18
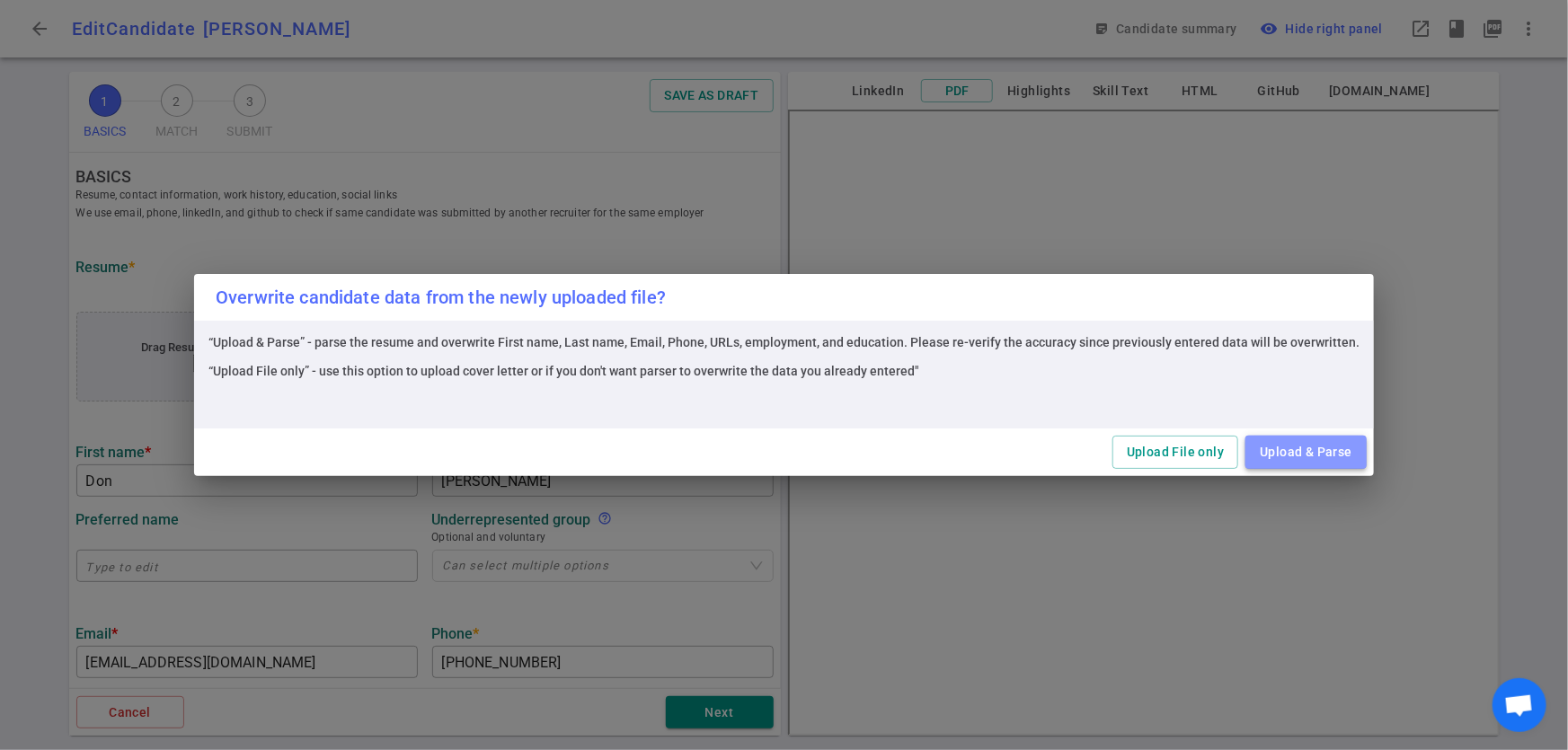
click at [1285, 450] on button "Upload & Parse" at bounding box center [1307, 452] width 122 height 33
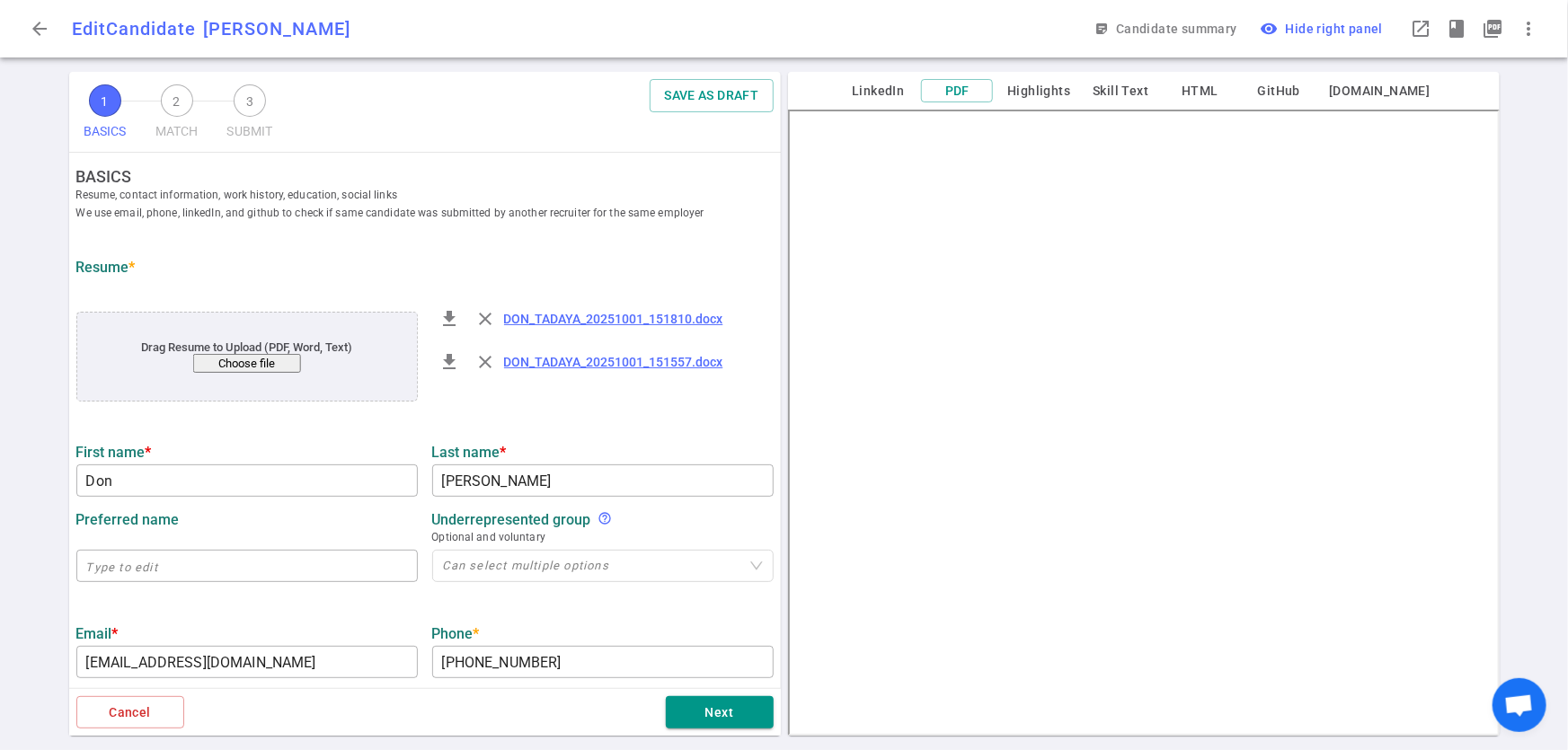
click at [521, 360] on link "DON_TADAYA_20251001_151557.docx" at bounding box center [614, 363] width 219 height 15
click at [550, 321] on link "DON_TADAYA_20251001_151810.docx" at bounding box center [614, 319] width 219 height 15
click at [483, 321] on span "close" at bounding box center [485, 318] width 21 height 21
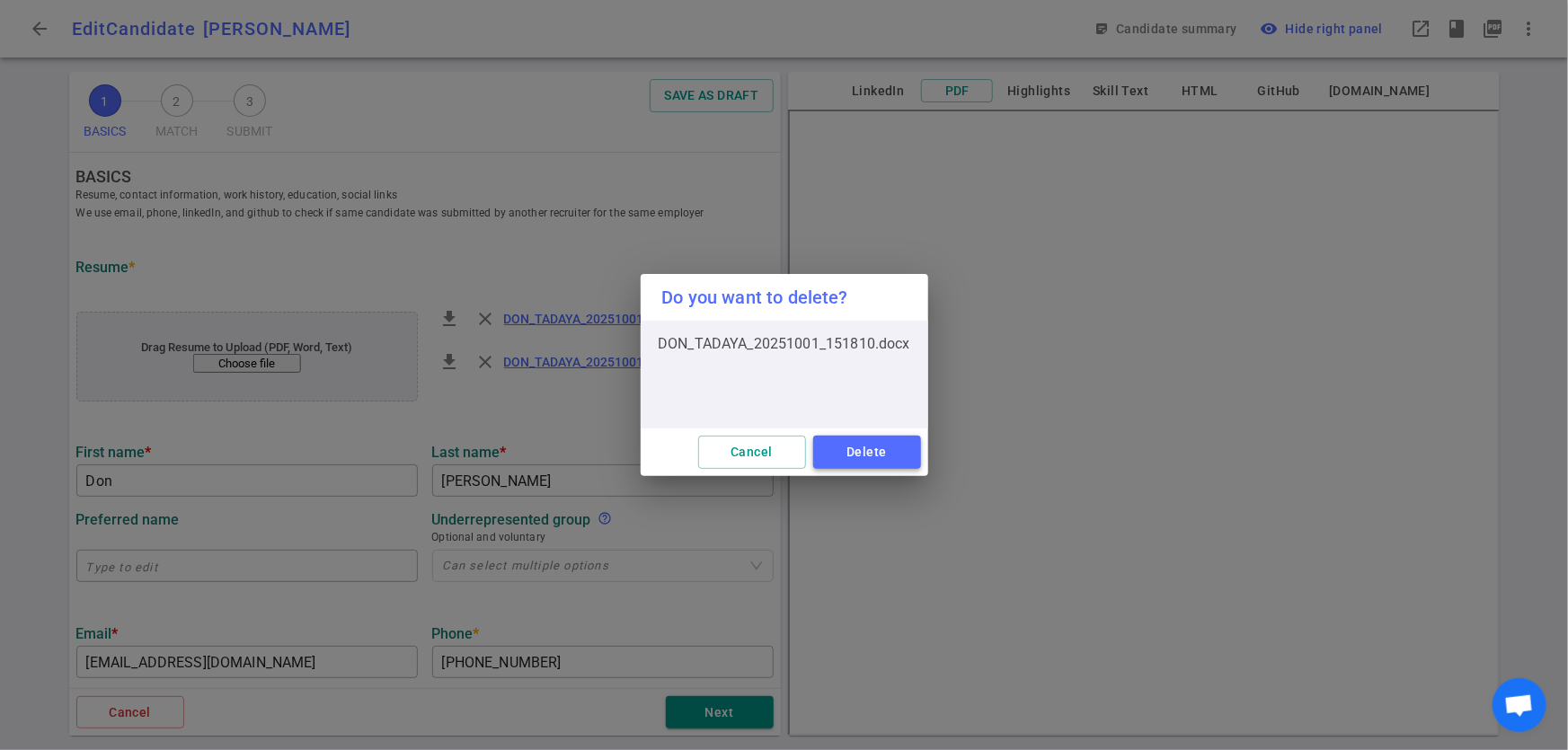
click at [870, 440] on button "Delete" at bounding box center [866, 452] width 108 height 33
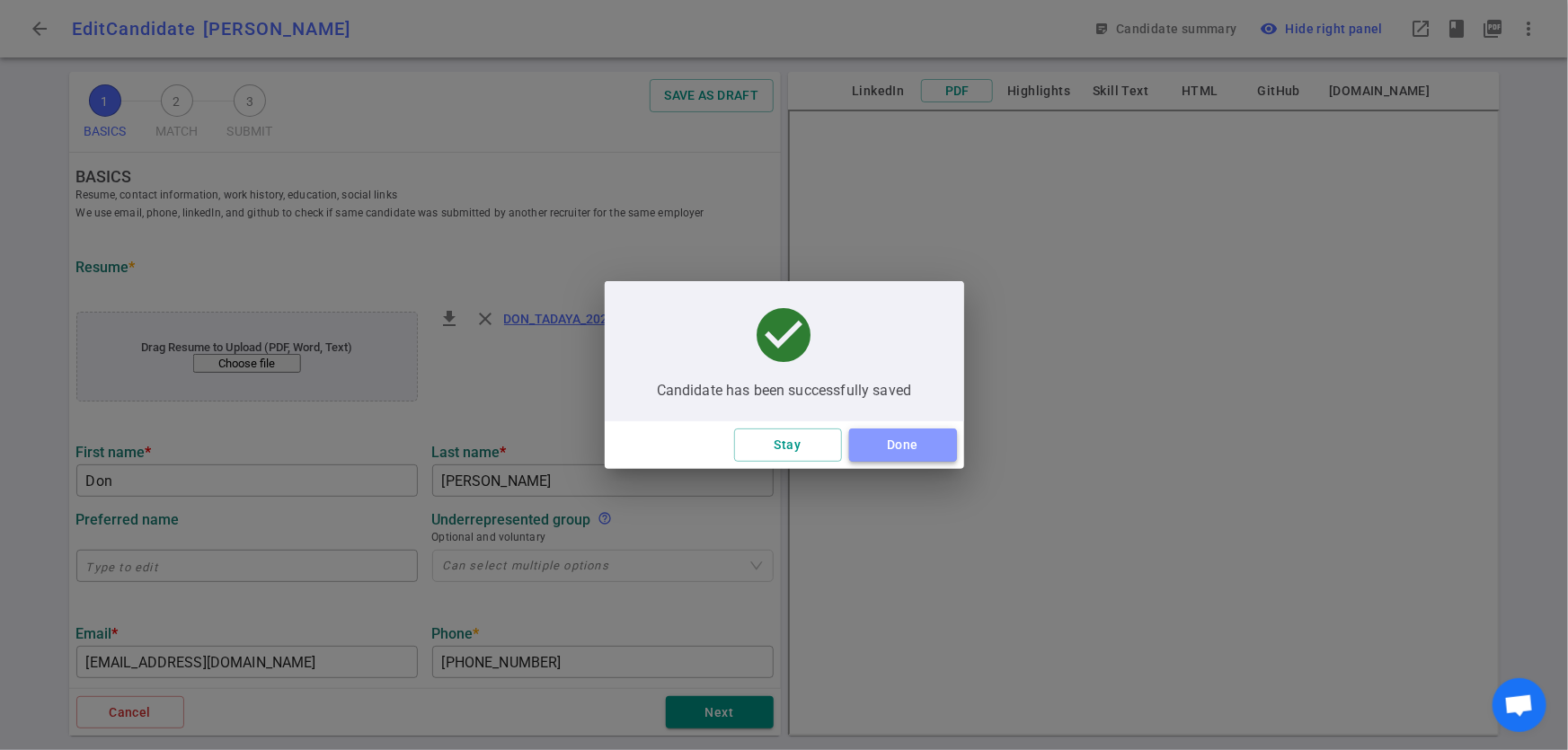
click at [907, 444] on button "Done" at bounding box center [902, 445] width 108 height 33
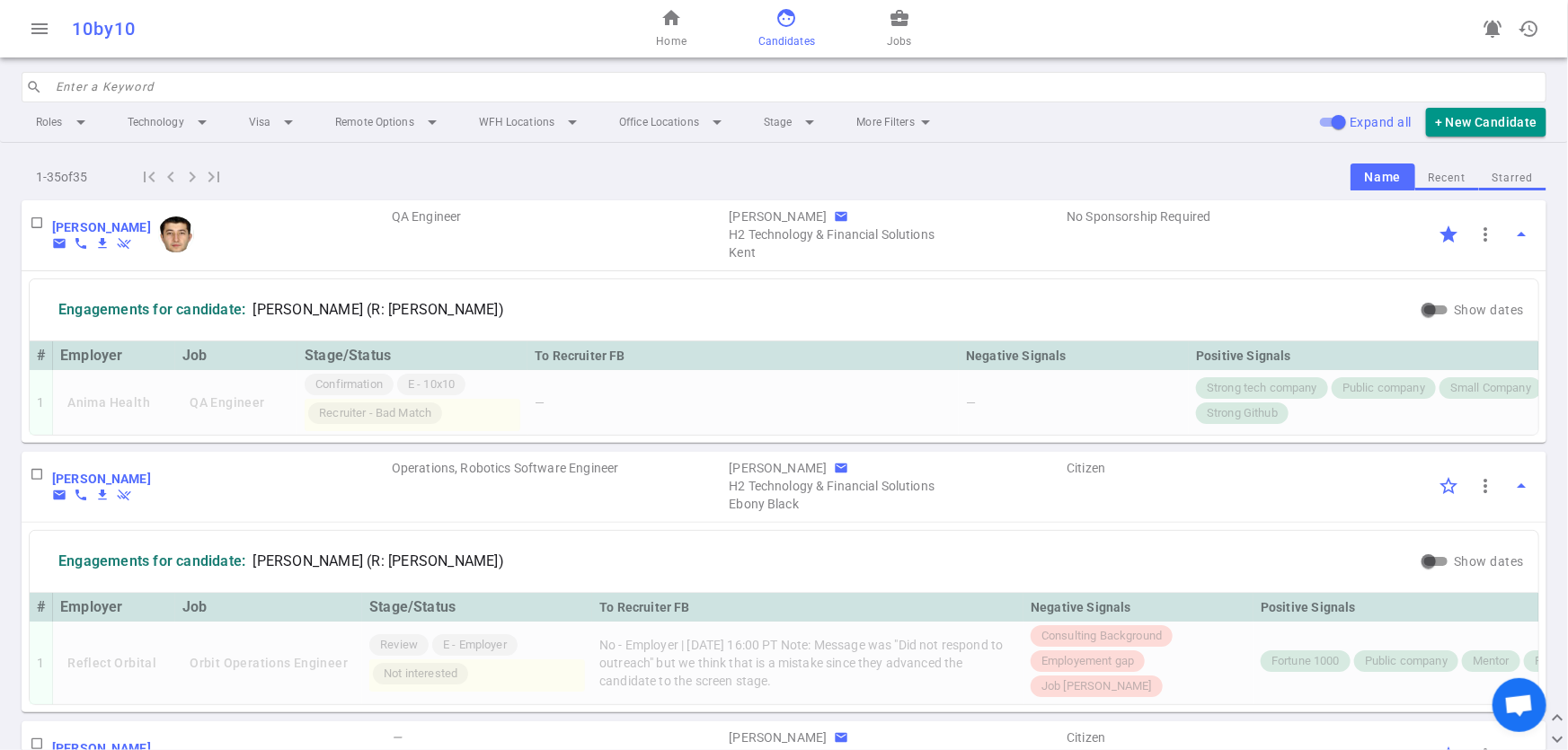
click at [107, 93] on input "search" at bounding box center [796, 87] width 1481 height 29
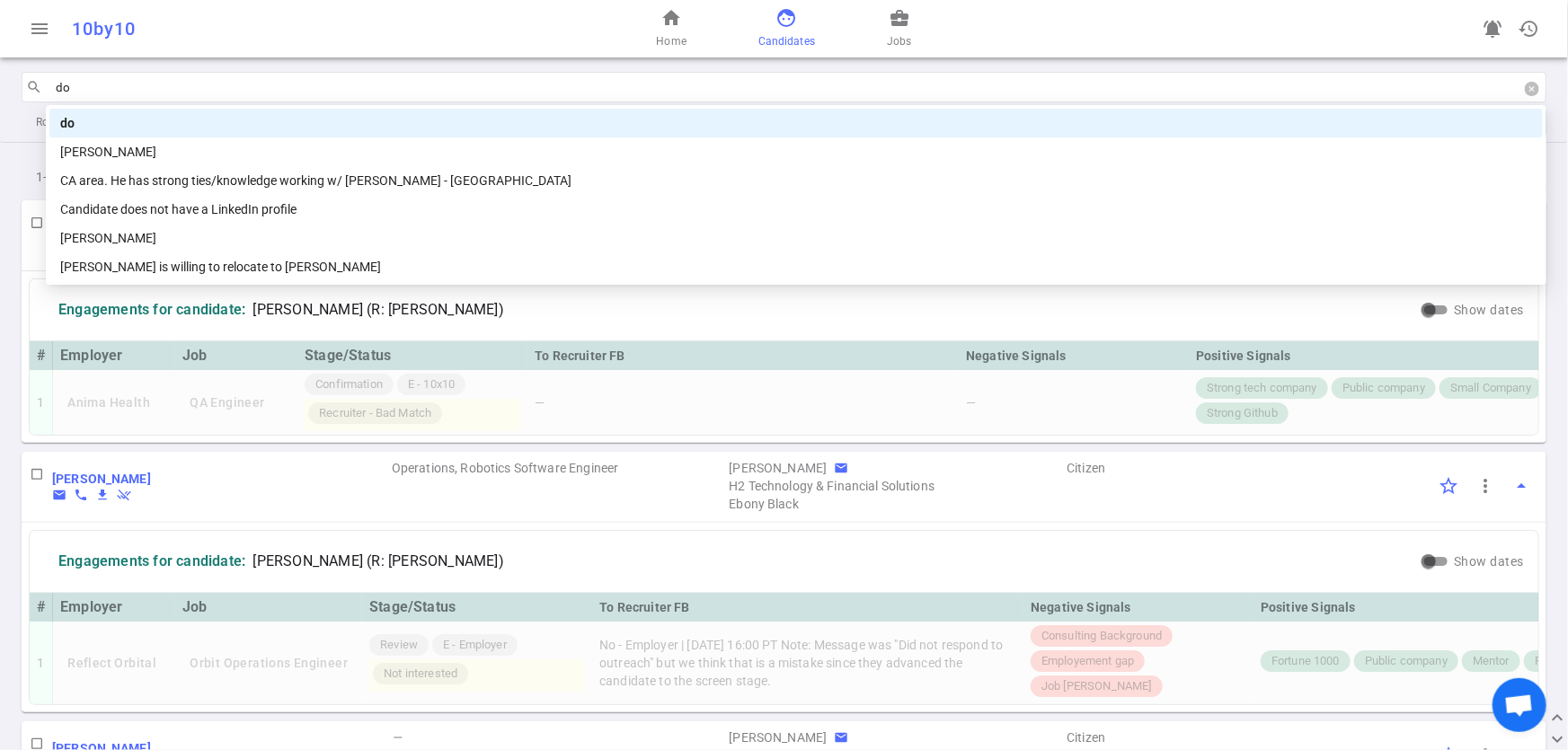
type input "don"
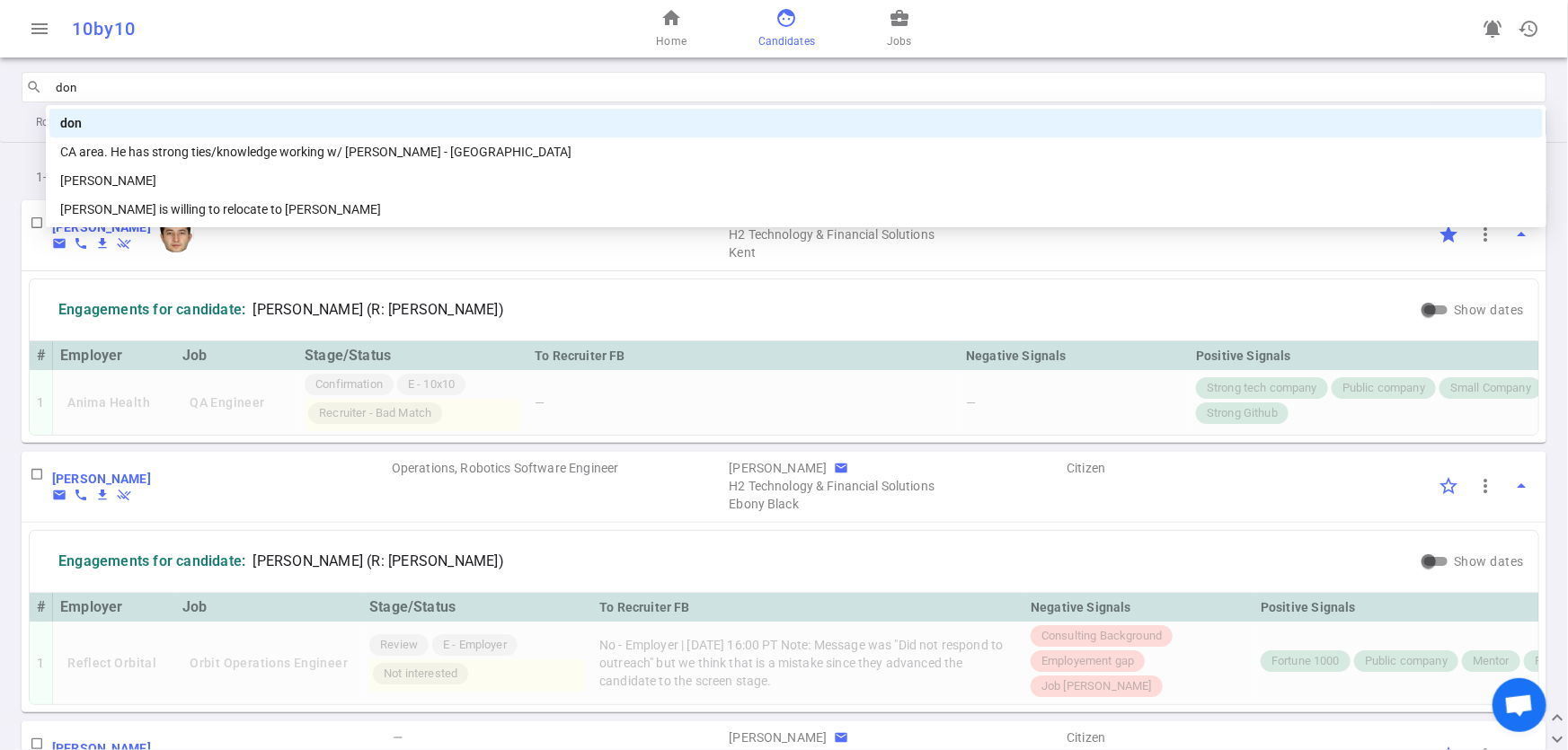
click at [68, 126] on div "don" at bounding box center [796, 122] width 1472 height 19
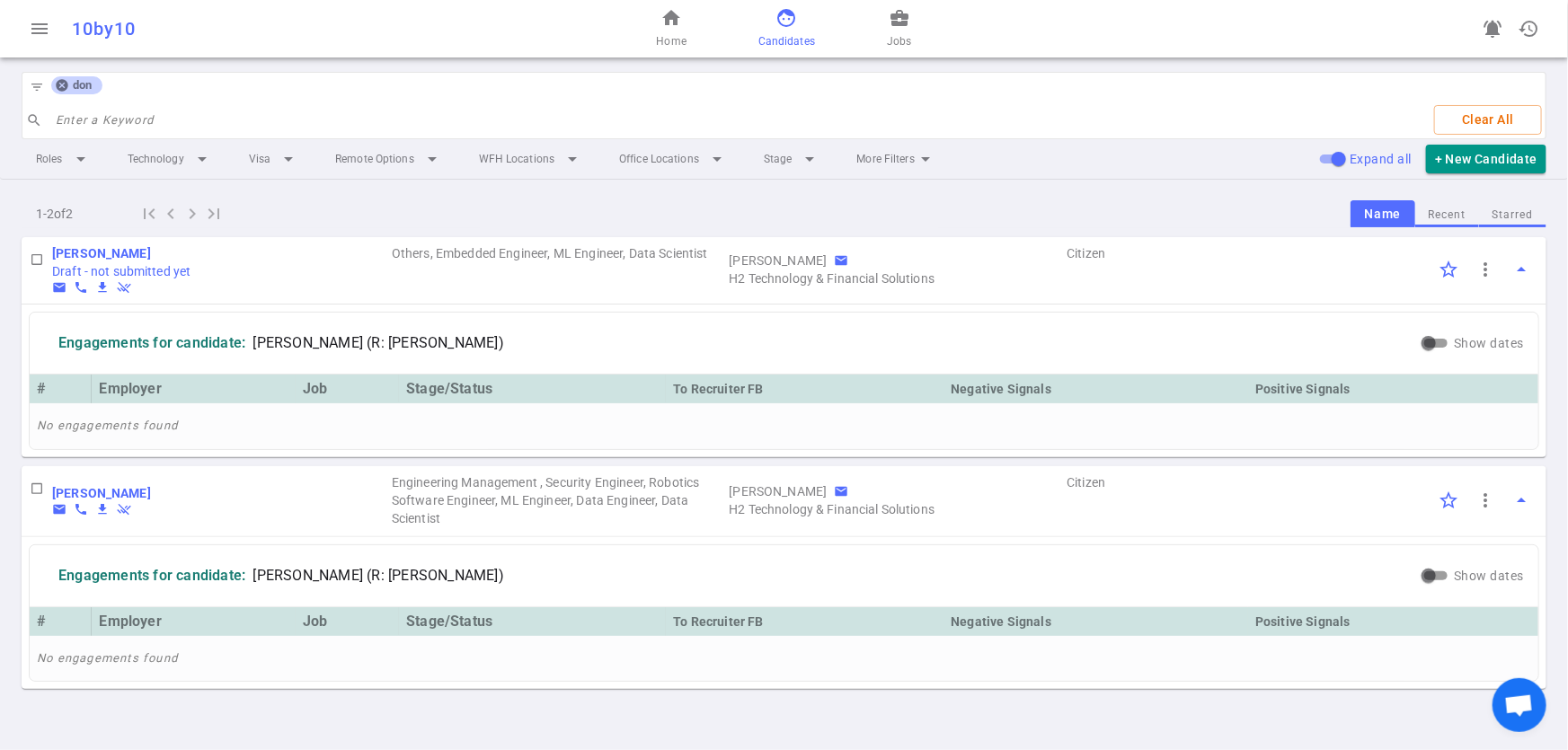
click at [56, 84] on icon at bounding box center [62, 86] width 12 height 12
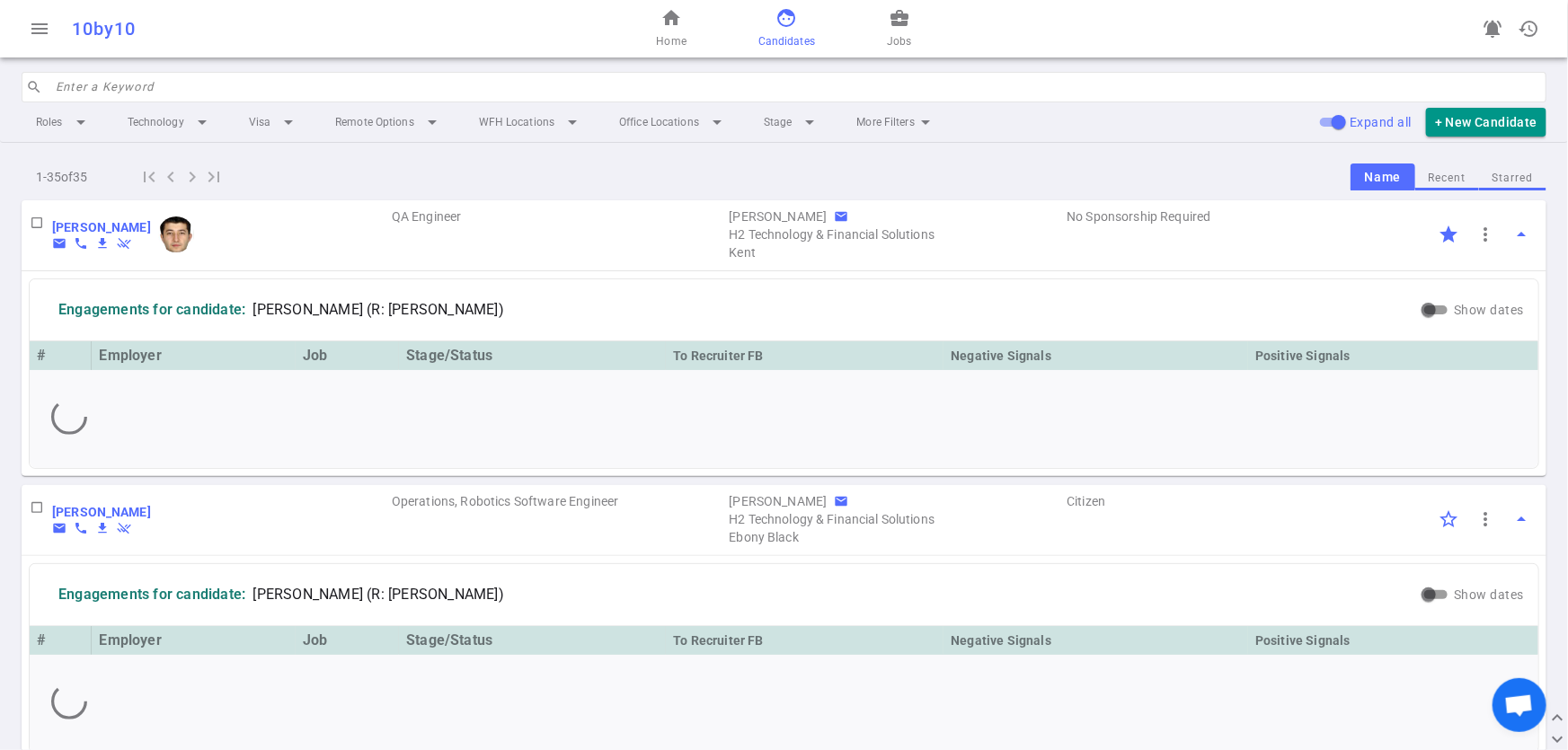
click at [81, 86] on input "search" at bounding box center [796, 87] width 1481 height 29
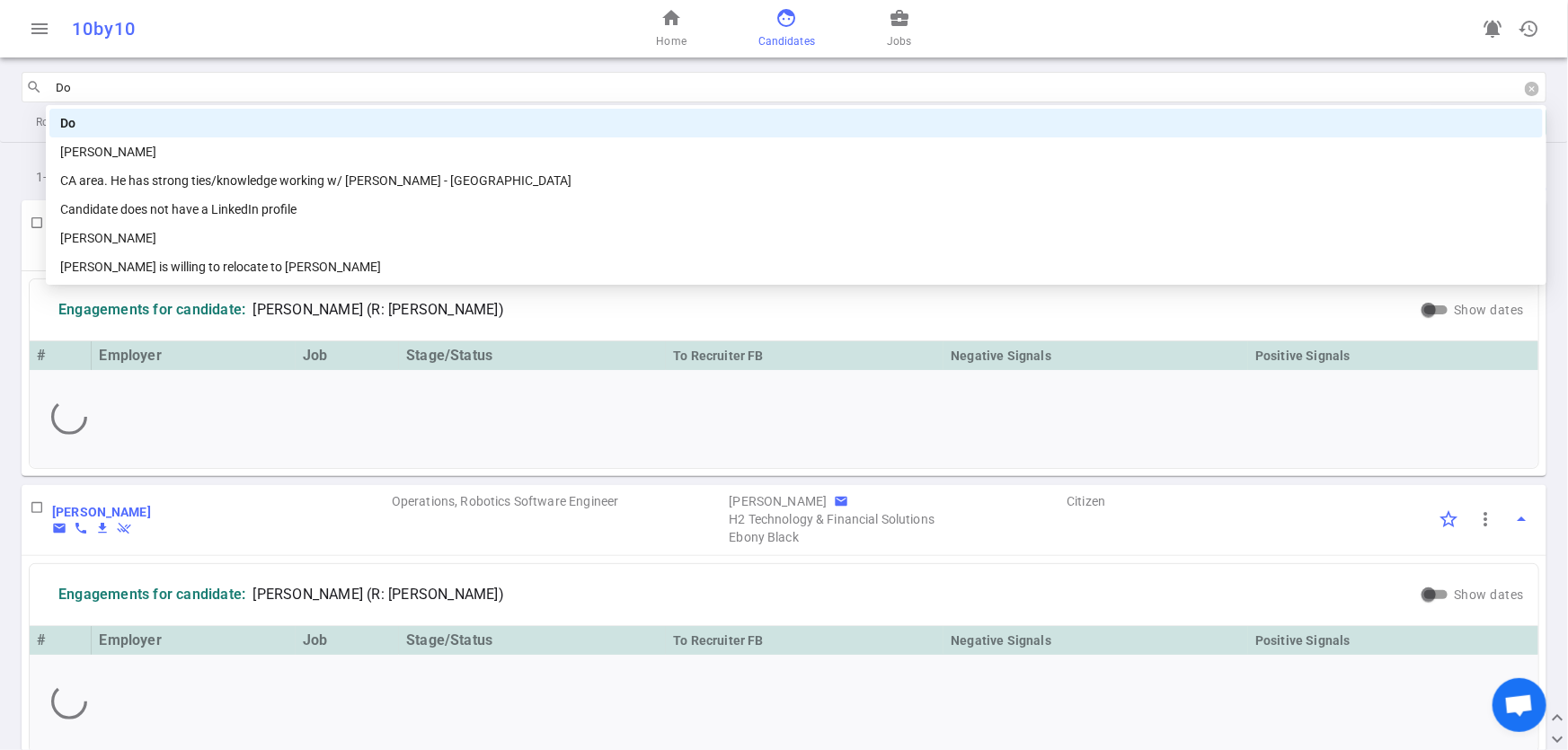
type input "Don"
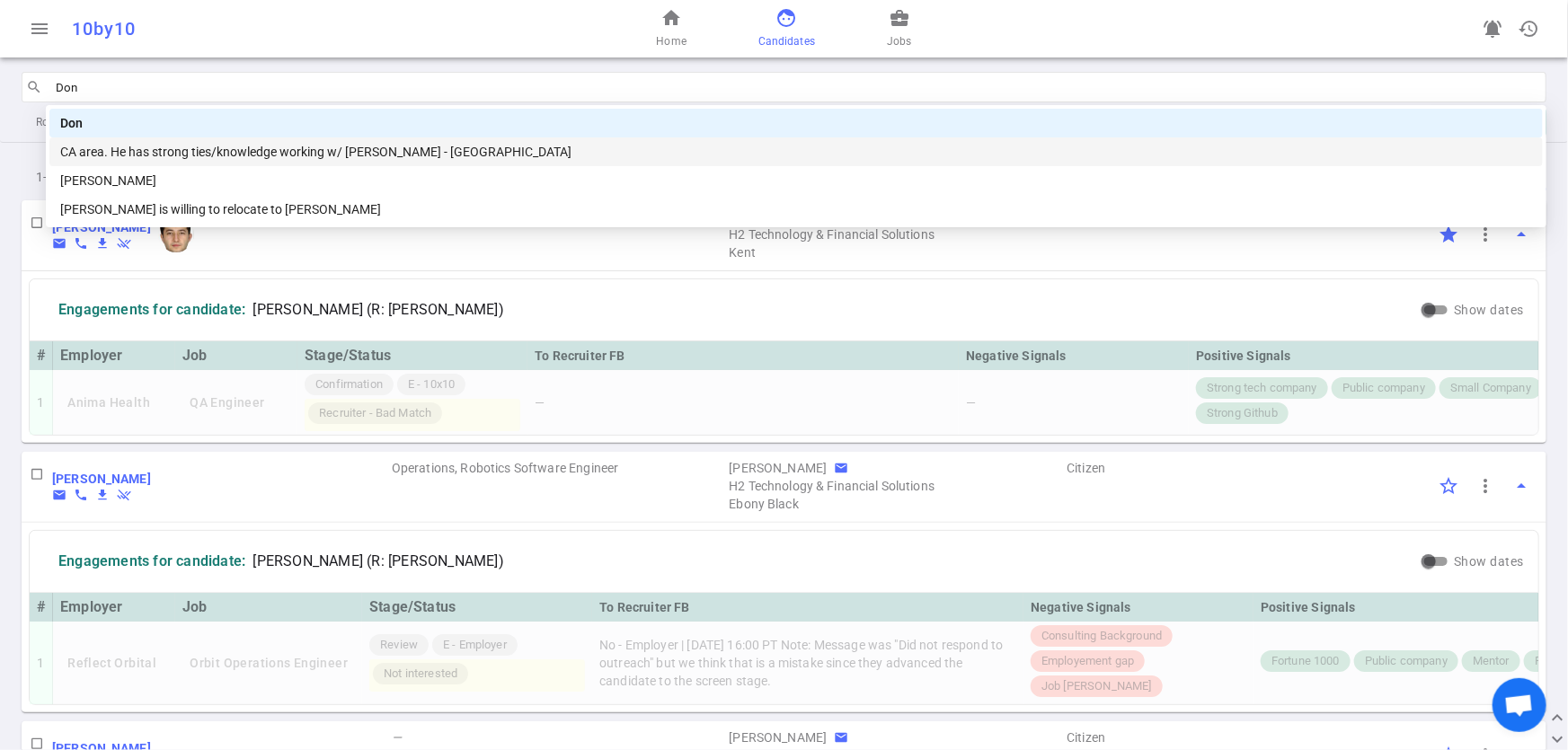
click at [152, 182] on div "[PERSON_NAME]" at bounding box center [796, 179] width 1472 height 19
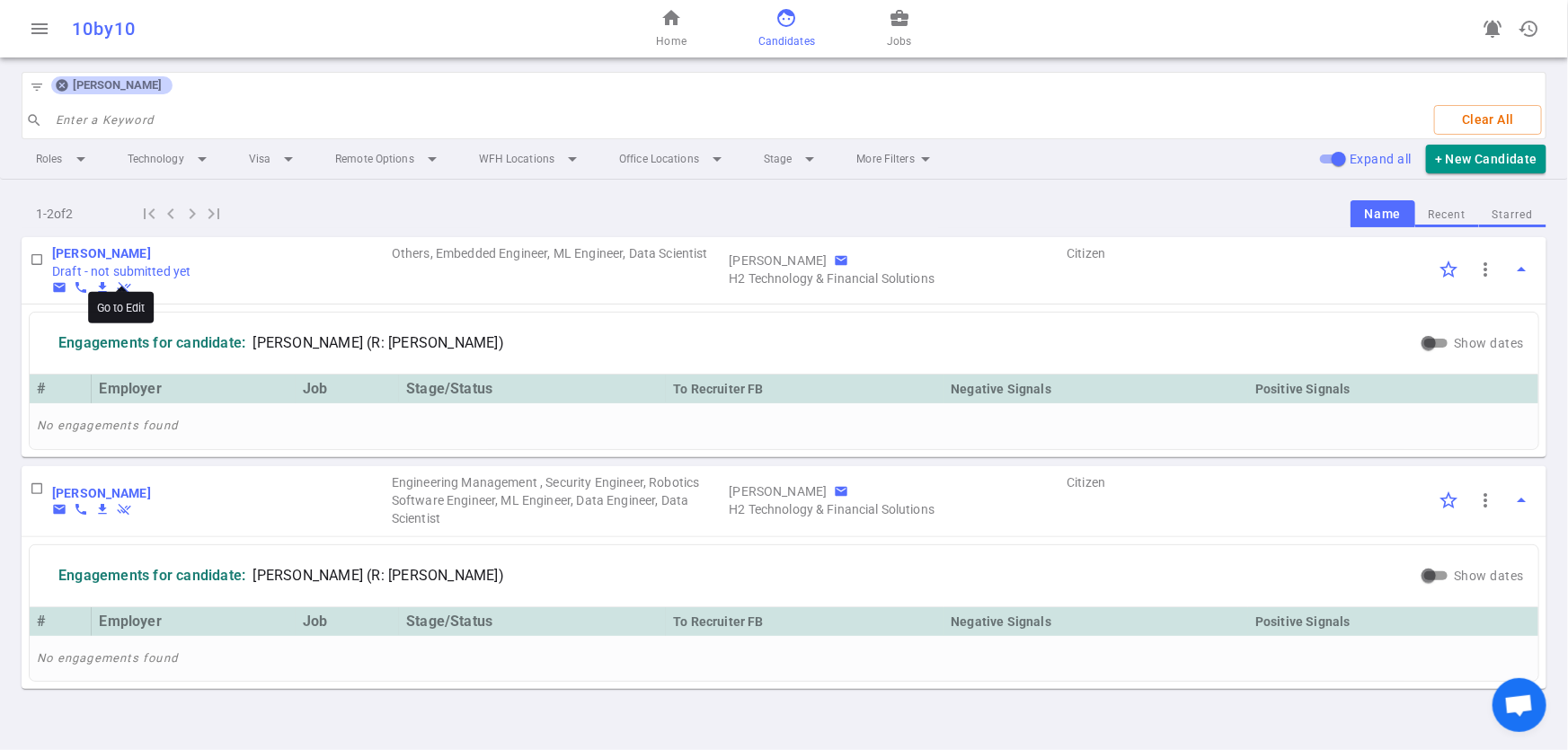
click at [115, 272] on div "Draft - not submitted yet" at bounding box center [122, 271] width 138 height 18
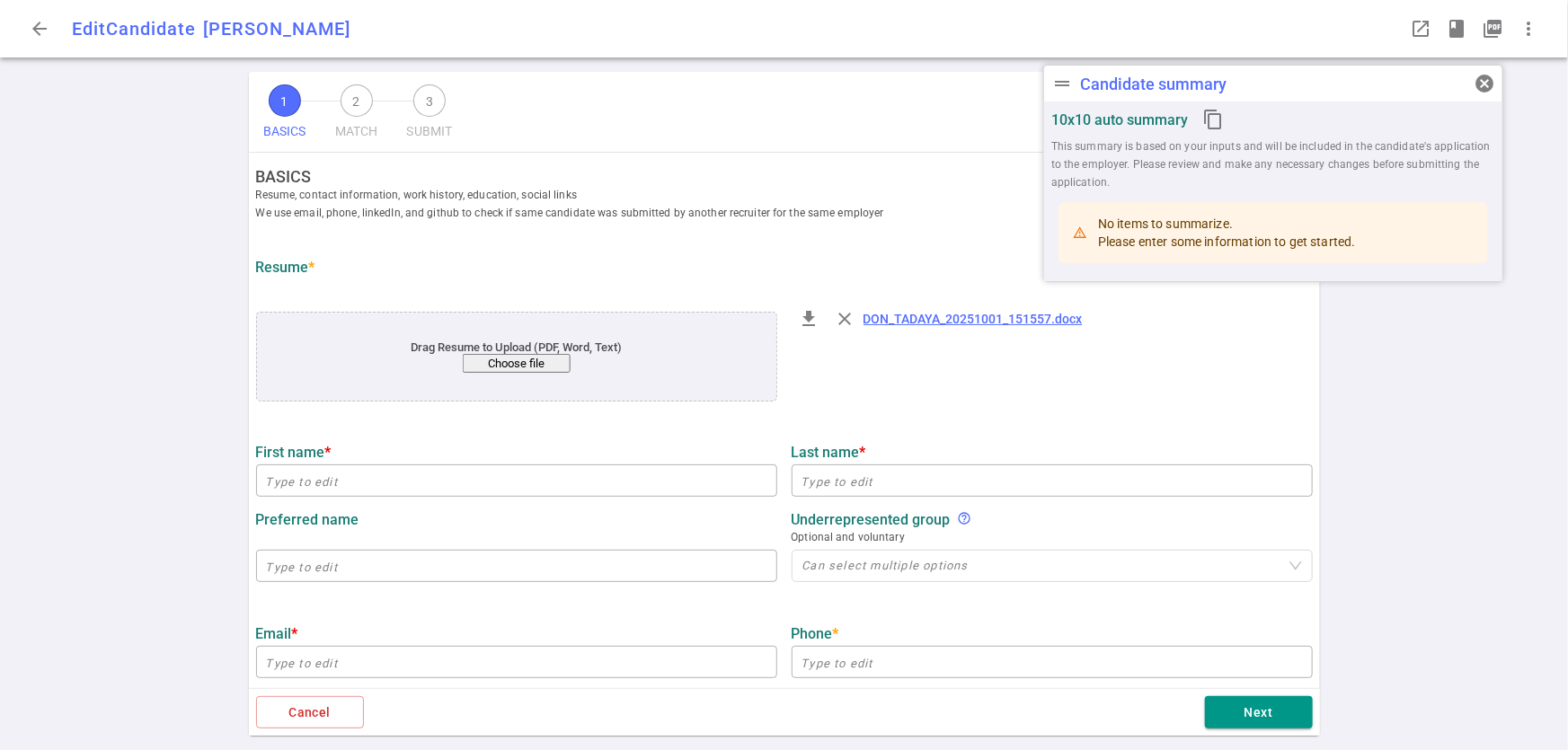
type input "Don"
type input "[PERSON_NAME]"
type input "[EMAIL_ADDRESS][DOMAIN_NAME]"
type input "[PHONE_NUMBER]"
type input "[URL][DOMAIN_NAME]"
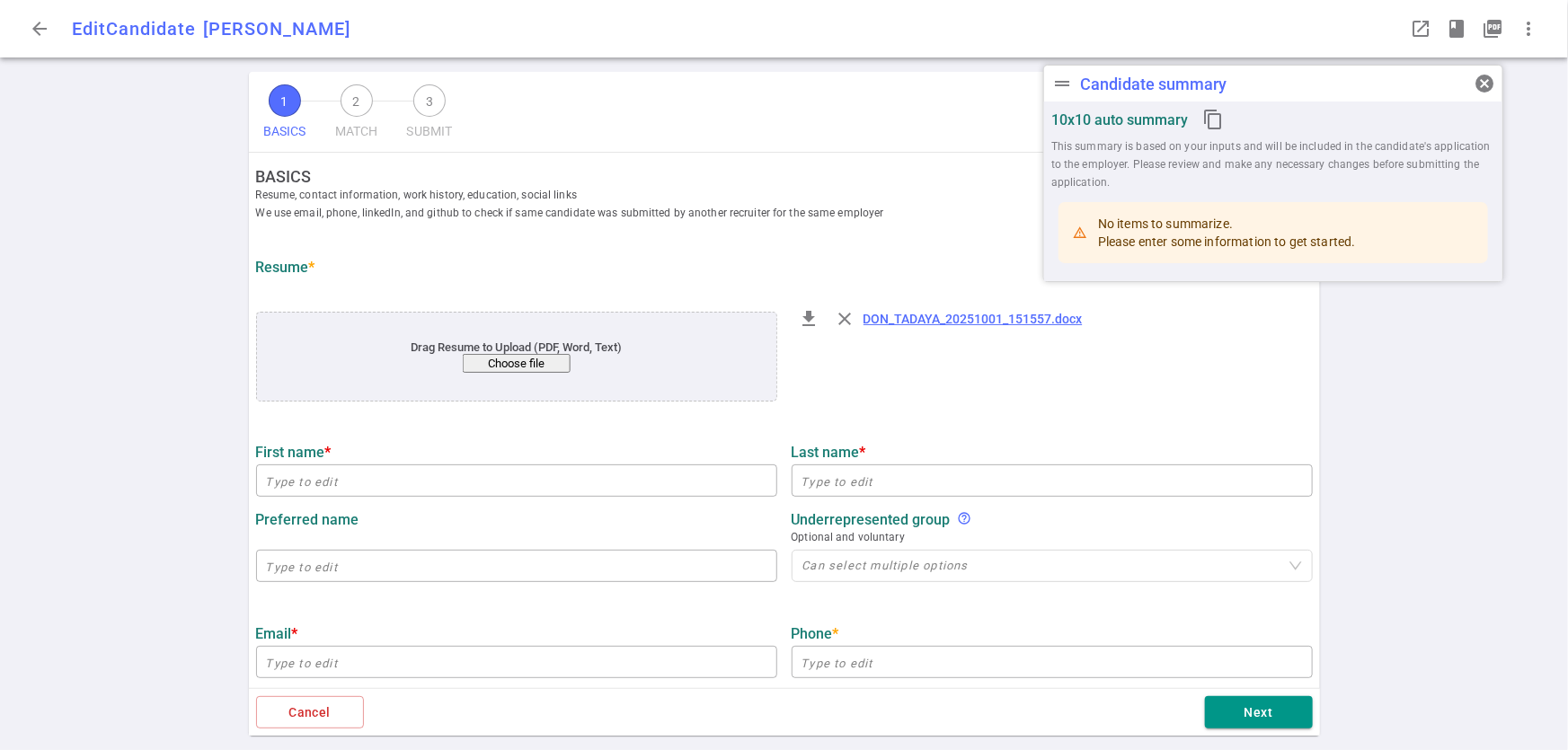
type input "[URL][DOMAIN_NAME]"
type textarea "[DOMAIN_NAME][URL][DOMAIN_NAME][DOMAIN_NAME]"
type input "Northrop Grumman"
type textarea "Principal Software Engineer, Space Systems"
type input "6.7"
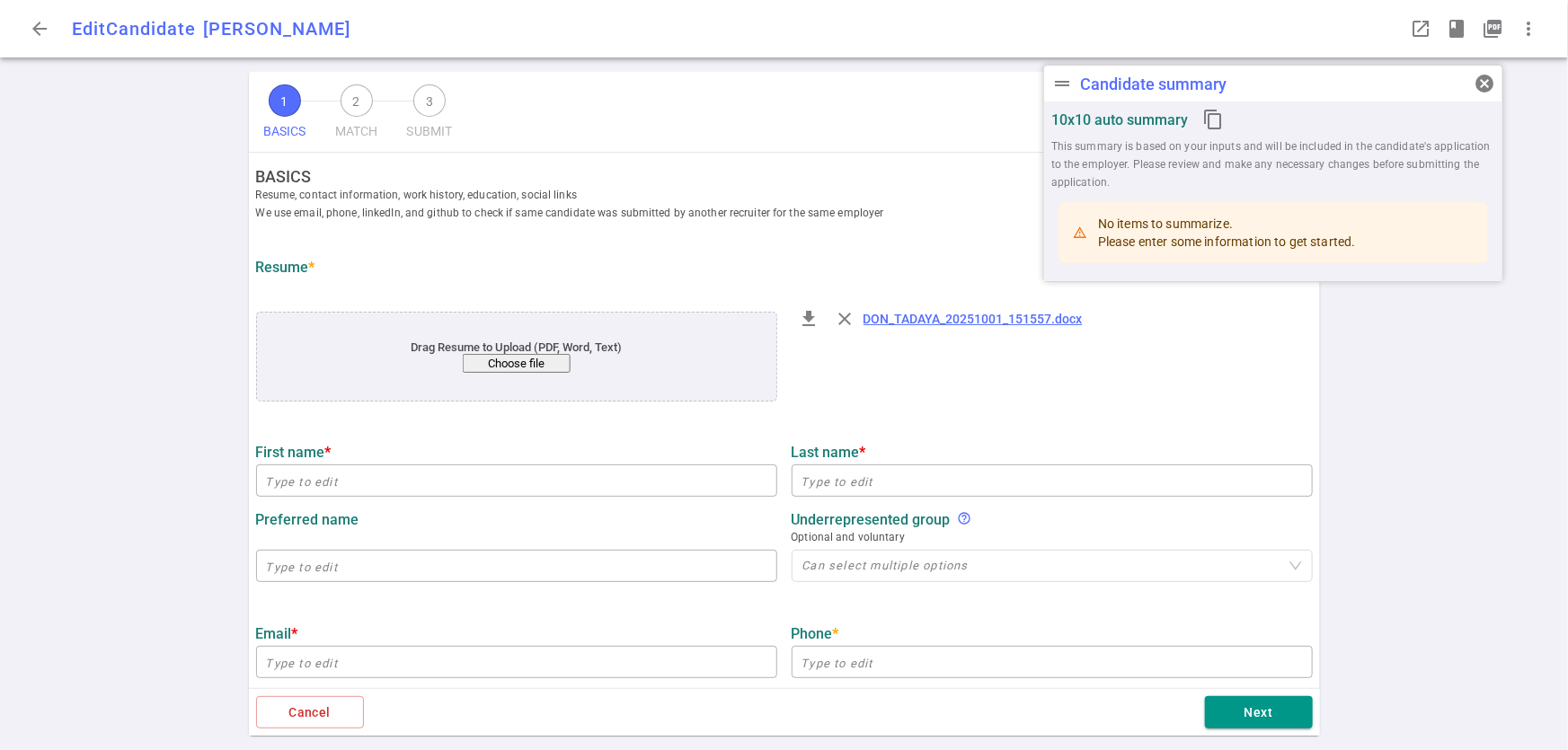
type input "6.7"
type input "[US_STATE] State"
type input "Mathematics"
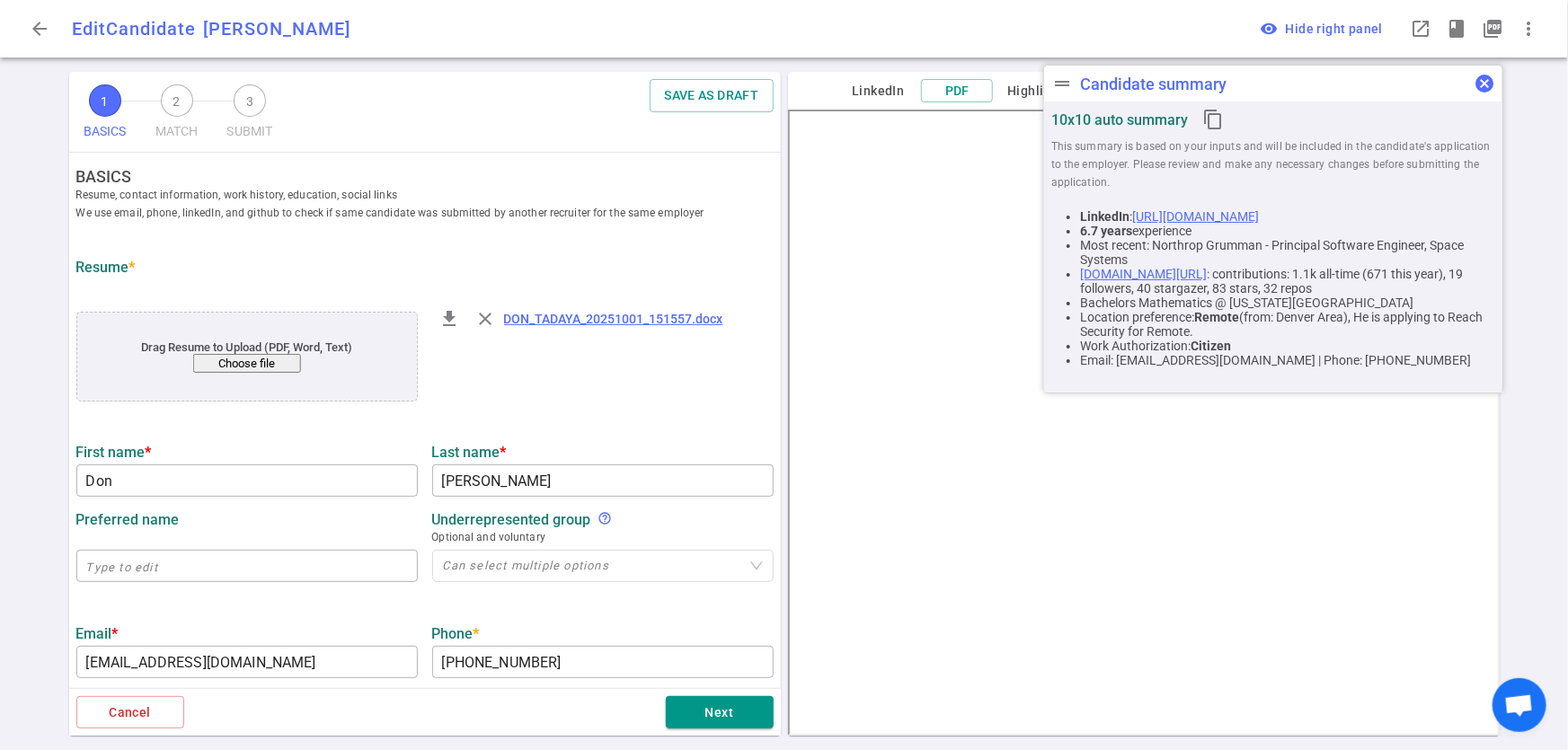
click at [1490, 83] on span "cancel" at bounding box center [1484, 83] width 21 height 21
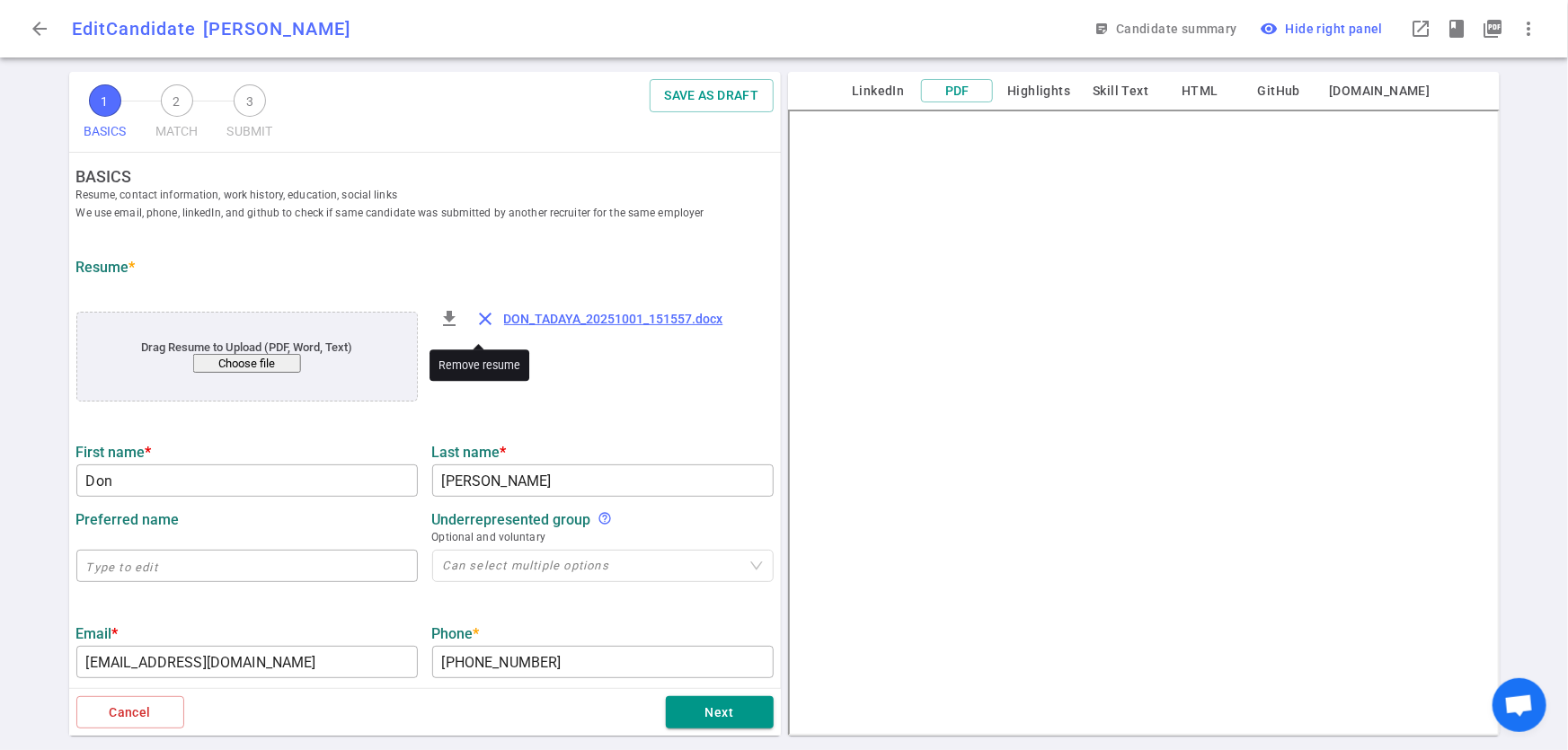
click at [483, 321] on span "close" at bounding box center [485, 318] width 21 height 21
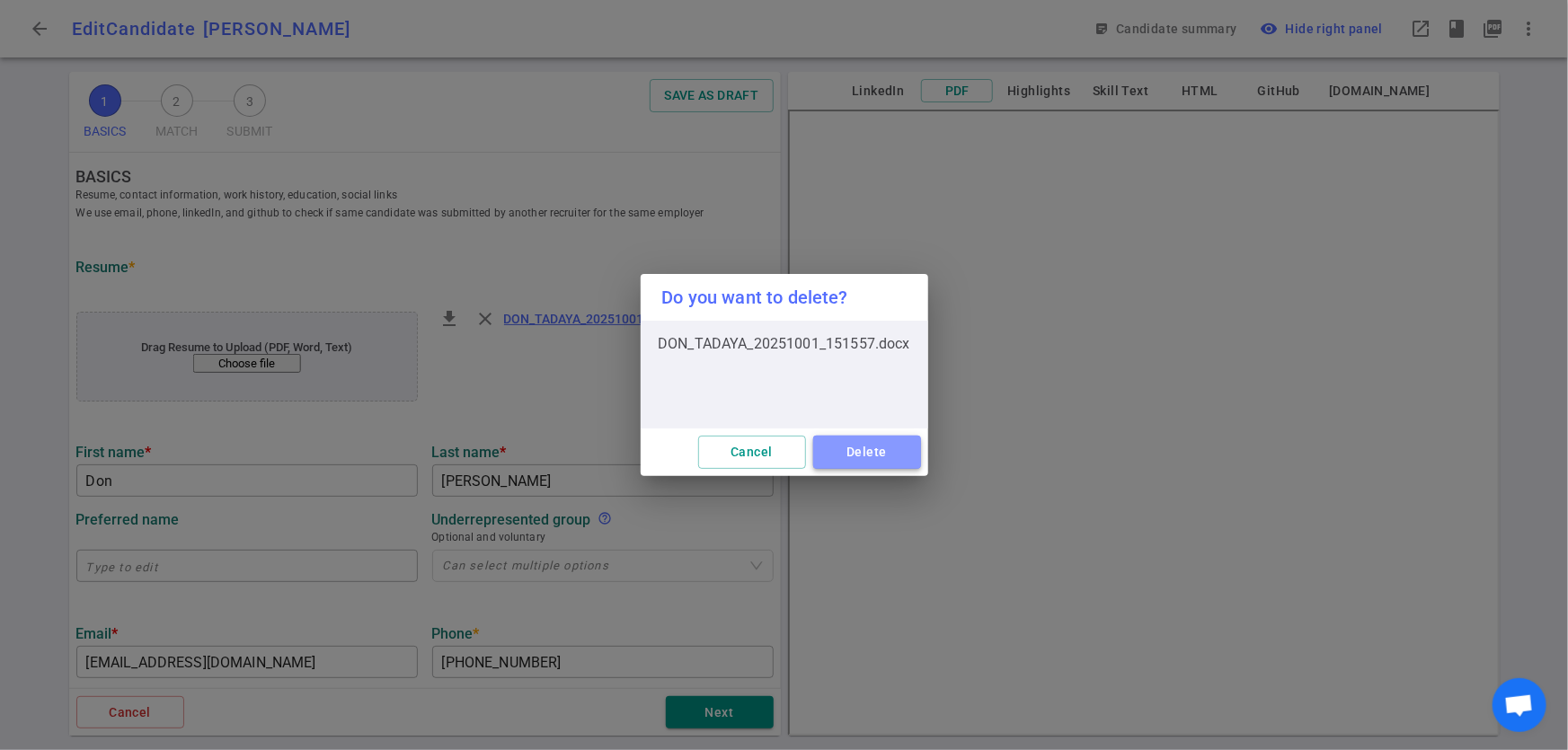
click at [857, 467] on button "Delete" at bounding box center [866, 452] width 108 height 33
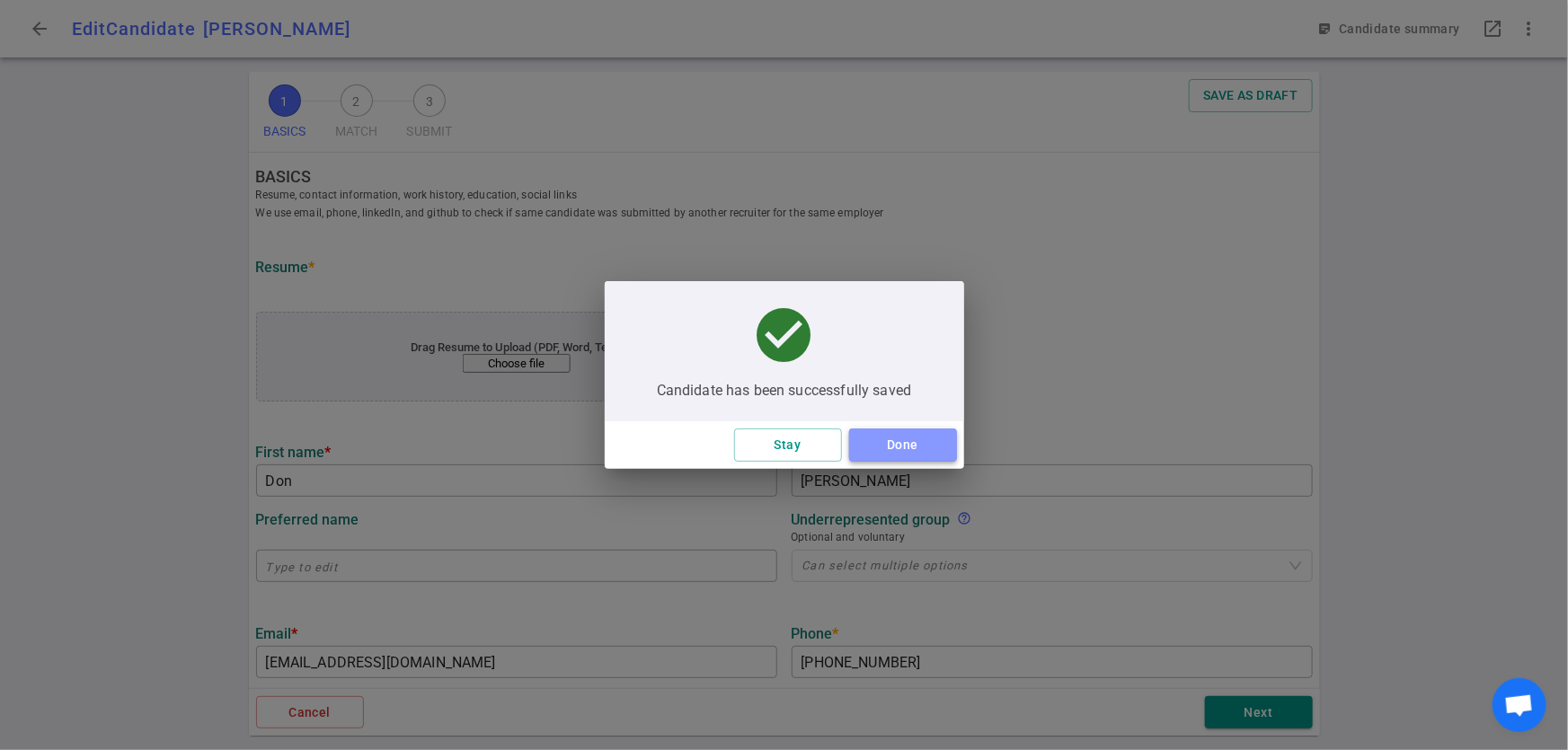
click at [875, 459] on button "Done" at bounding box center [902, 445] width 108 height 33
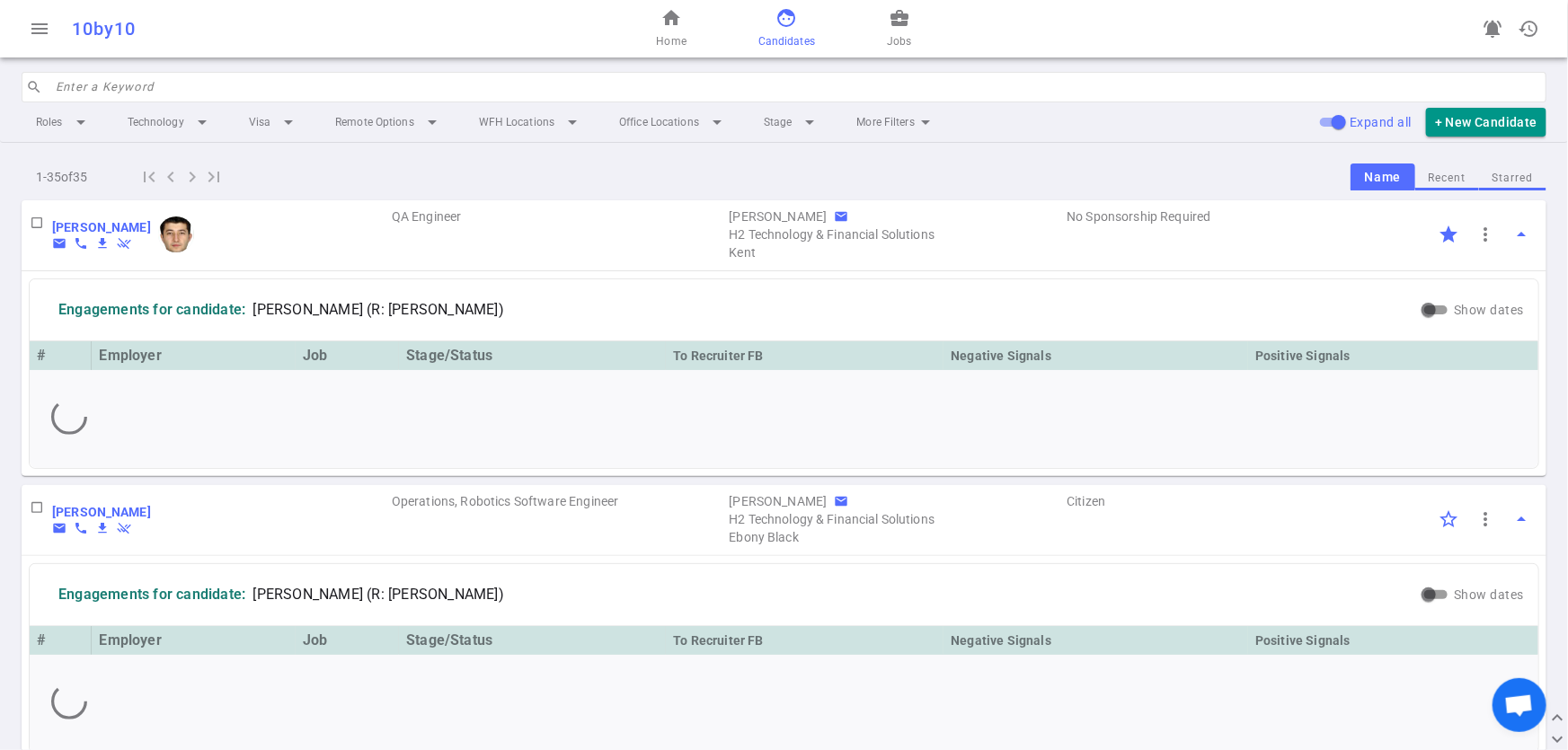
click at [127, 88] on input "search" at bounding box center [796, 87] width 1481 height 29
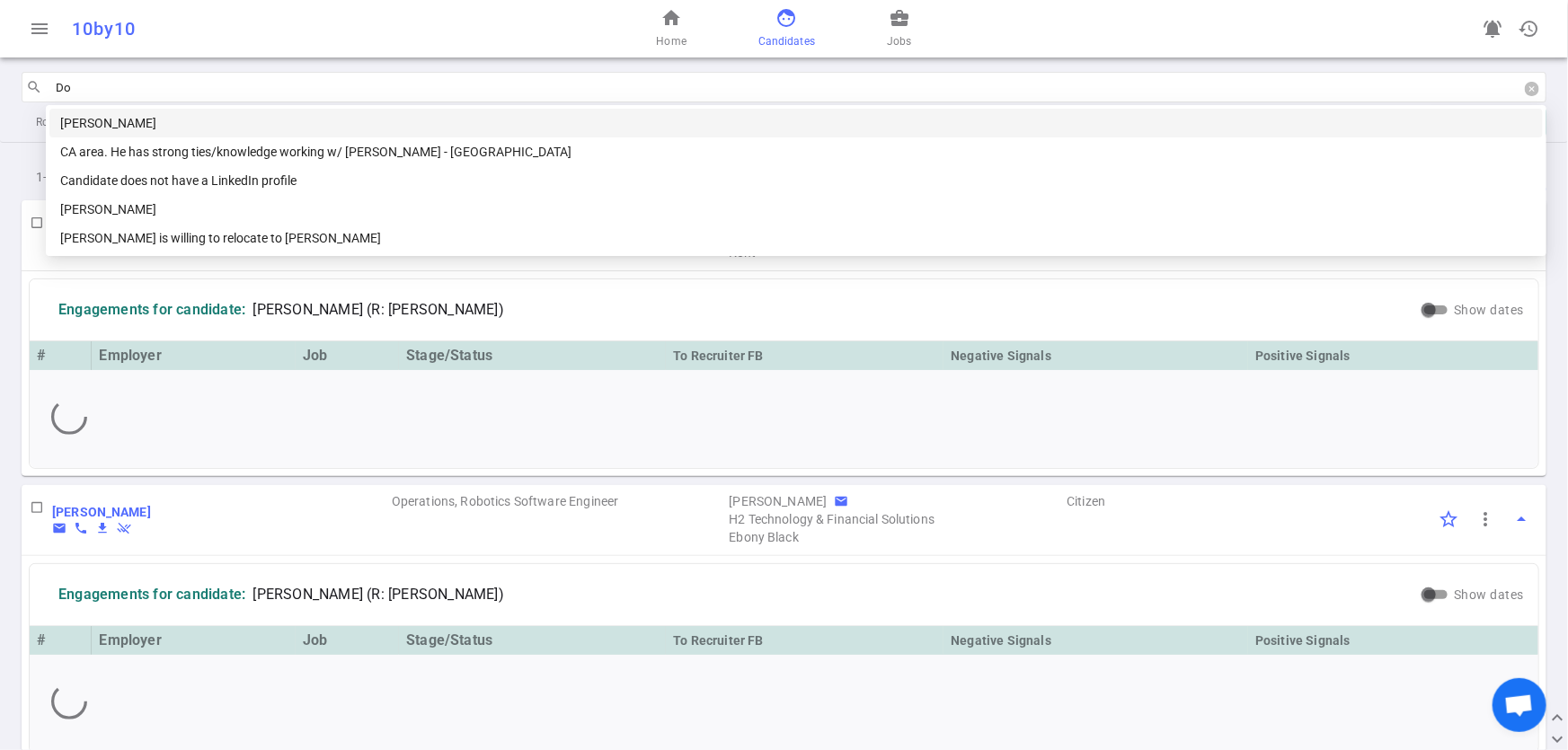
type input "Don"
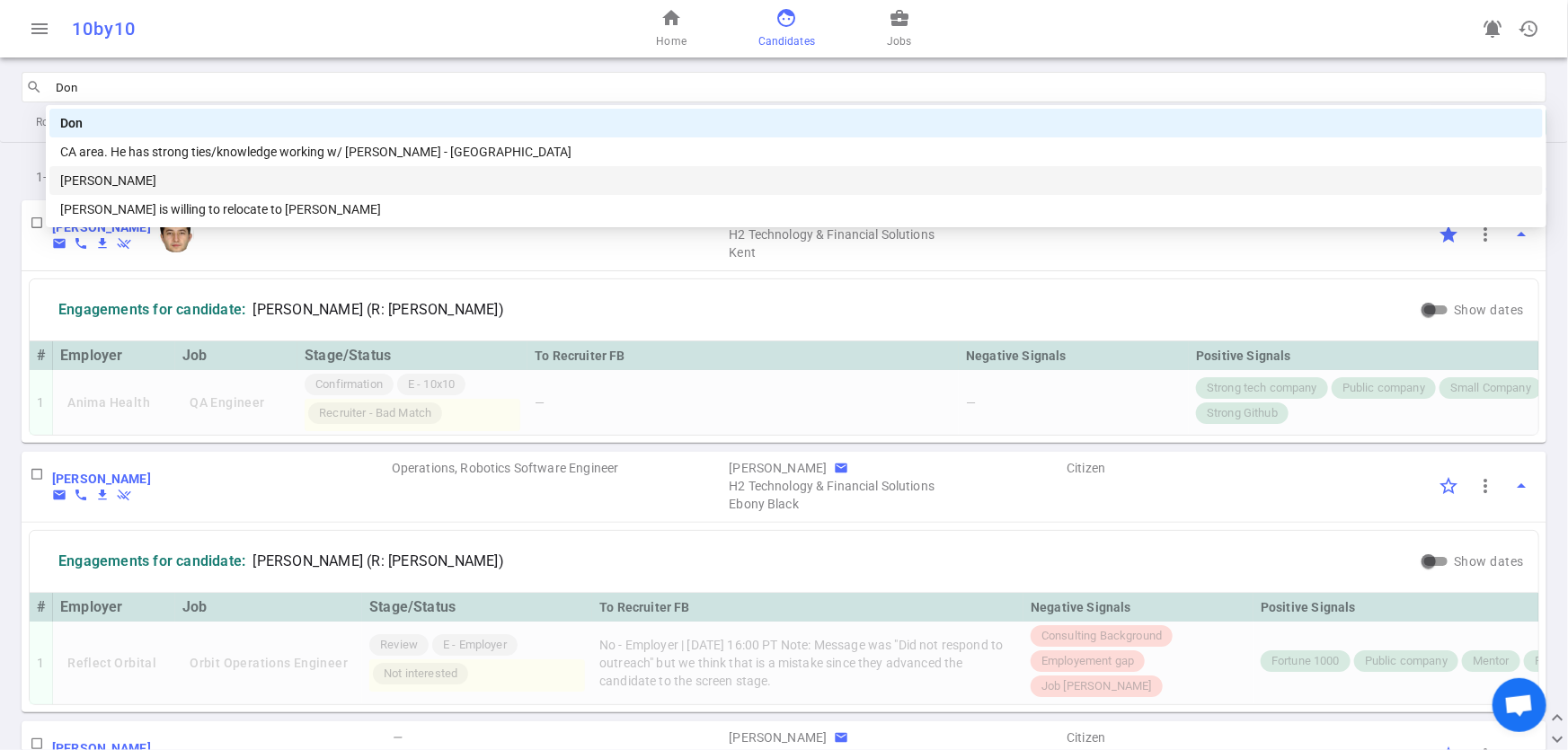
click at [78, 183] on div "[PERSON_NAME]" at bounding box center [796, 179] width 1472 height 19
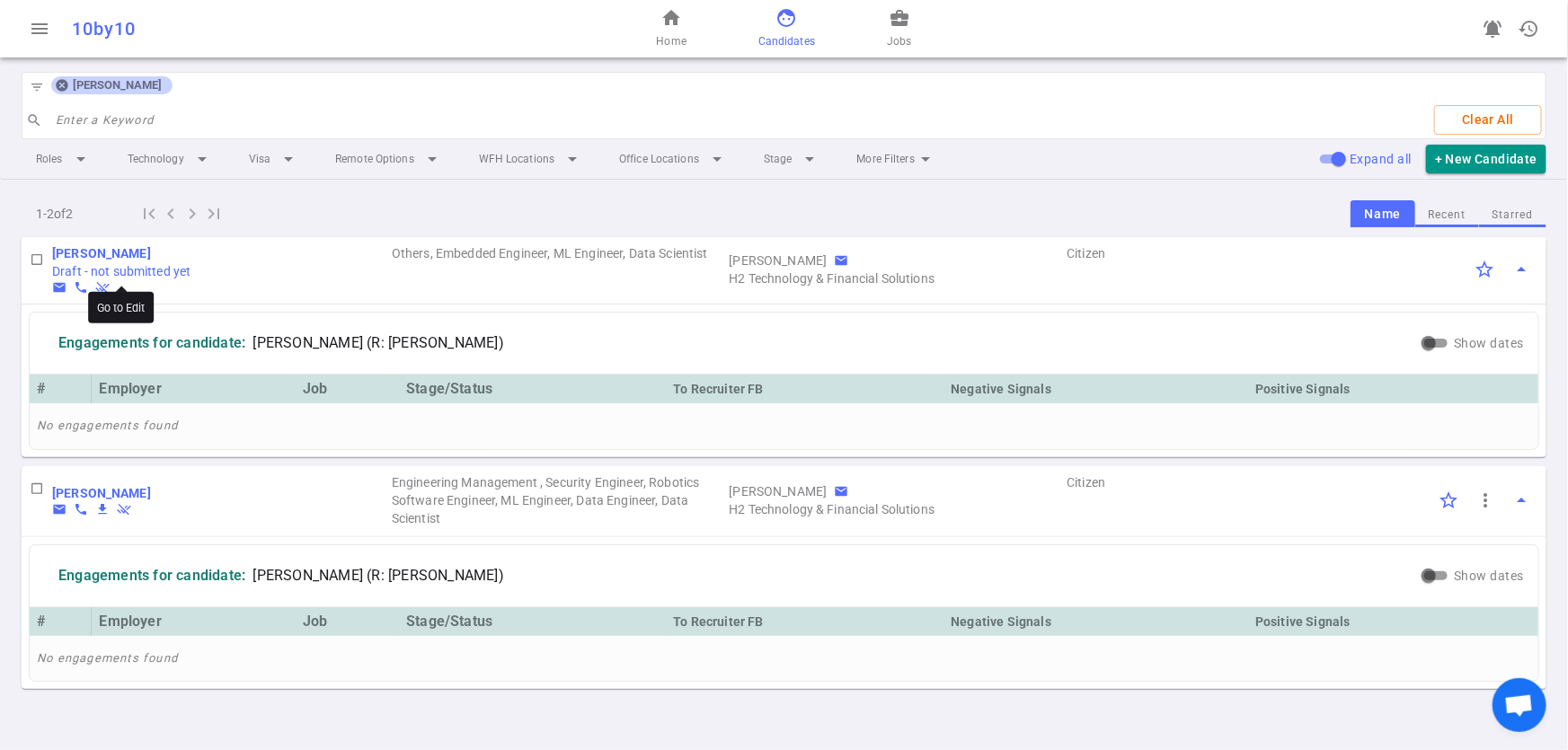
click at [97, 248] on b "[PERSON_NAME]" at bounding box center [101, 253] width 99 height 15
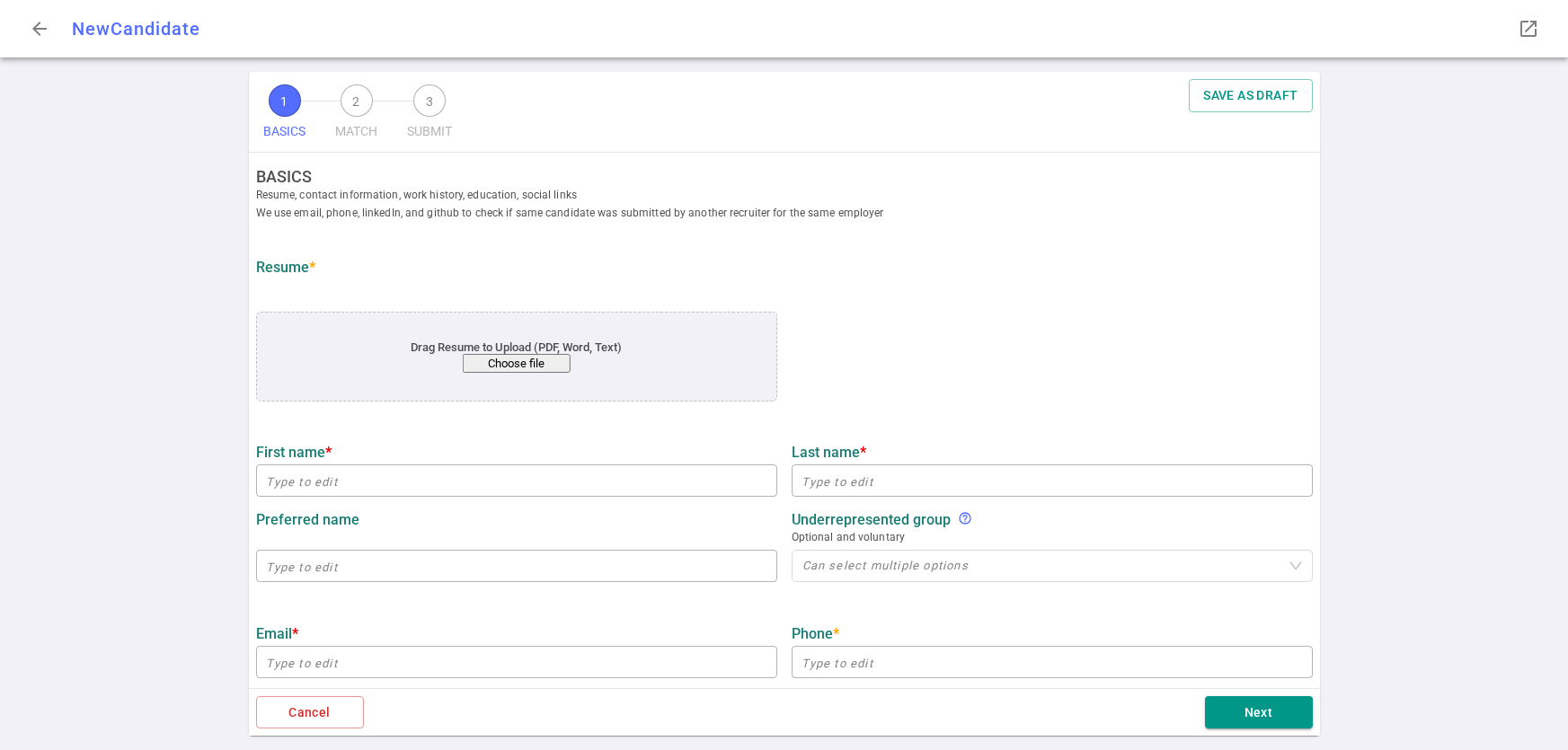
type input "Don"
type input "[PERSON_NAME]"
type input "[EMAIL_ADDRESS][DOMAIN_NAME]"
type input "[PHONE_NUMBER]"
type input "[URL][DOMAIN_NAME]"
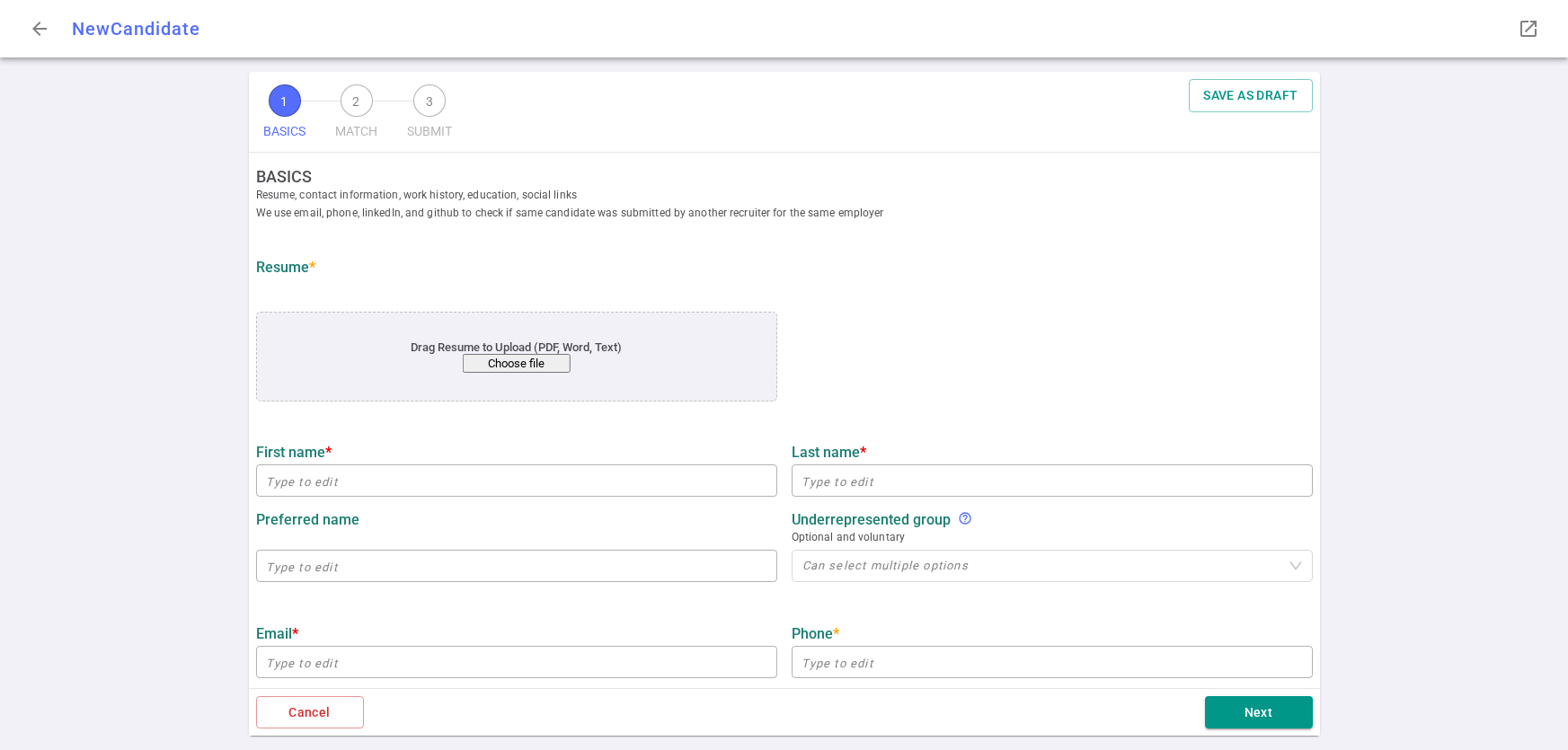
type input "[URL][DOMAIN_NAME]"
type textarea "[DOMAIN_NAME][URL][DOMAIN_NAME][DOMAIN_NAME]"
type input "Northrop Grumman"
type textarea "Principal Software Engineer, Space Systems"
type input "6.7"
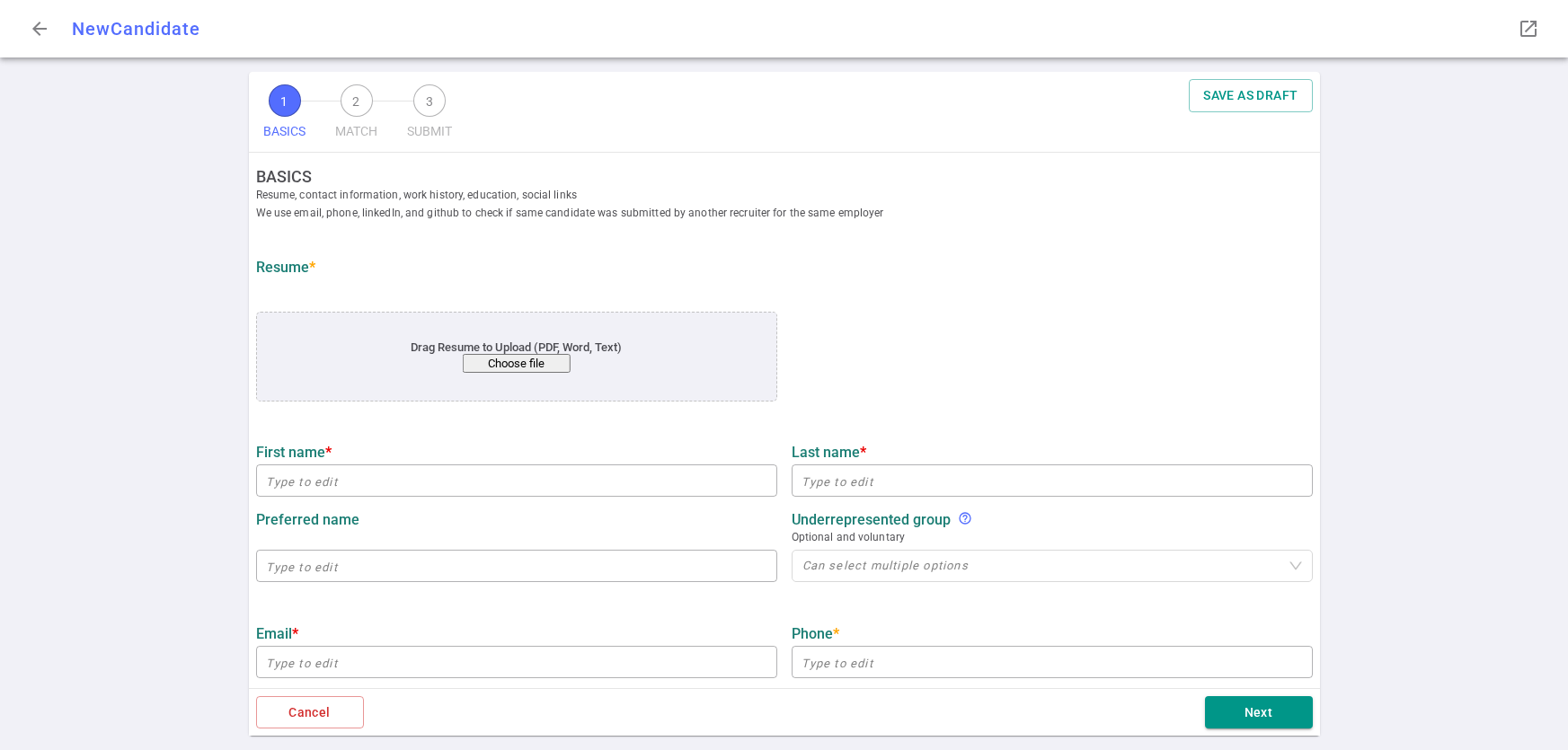
type input "6.7"
type input "[US_STATE] State"
type input "Mathematics"
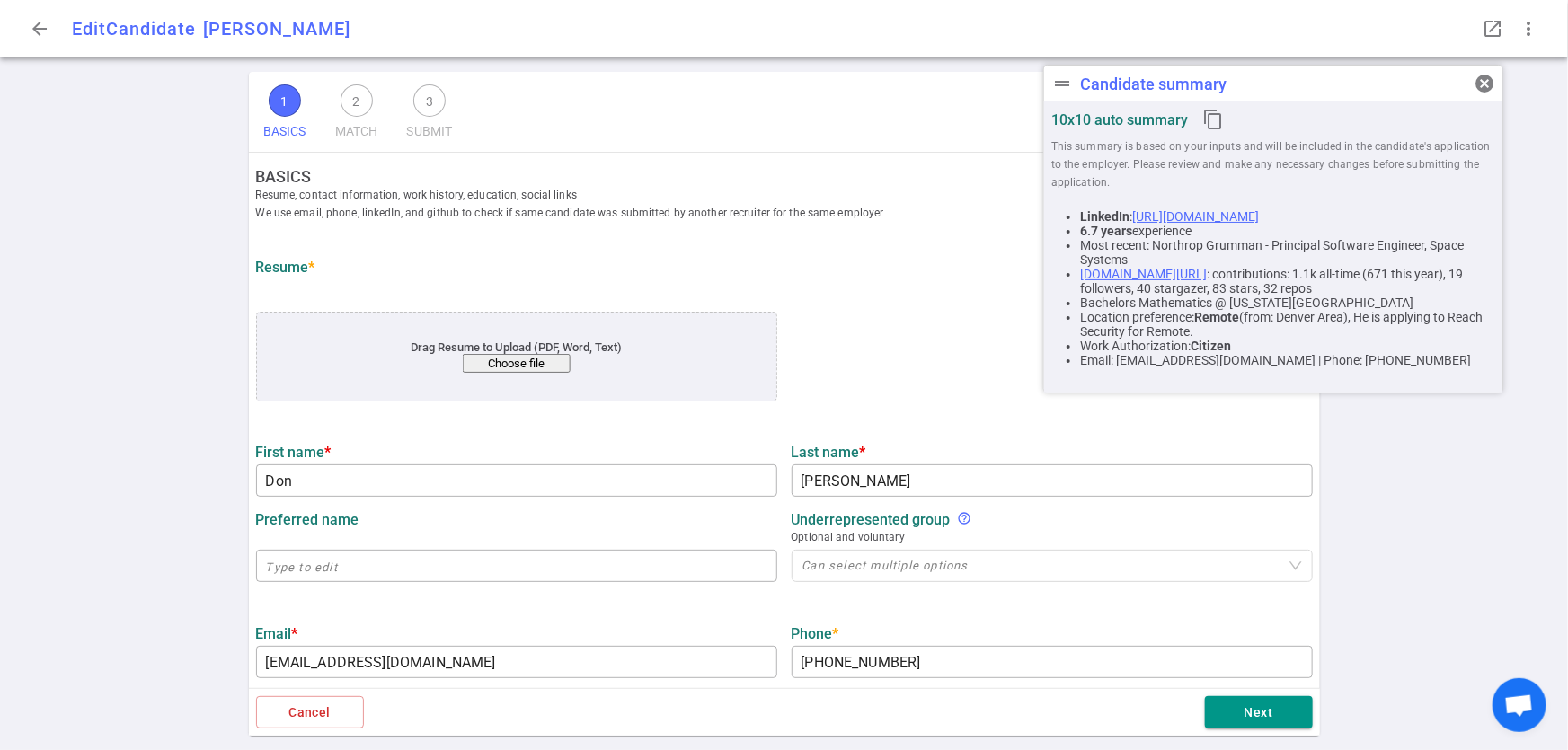
click at [485, 370] on button "Choose file" at bounding box center [516, 363] width 108 height 18
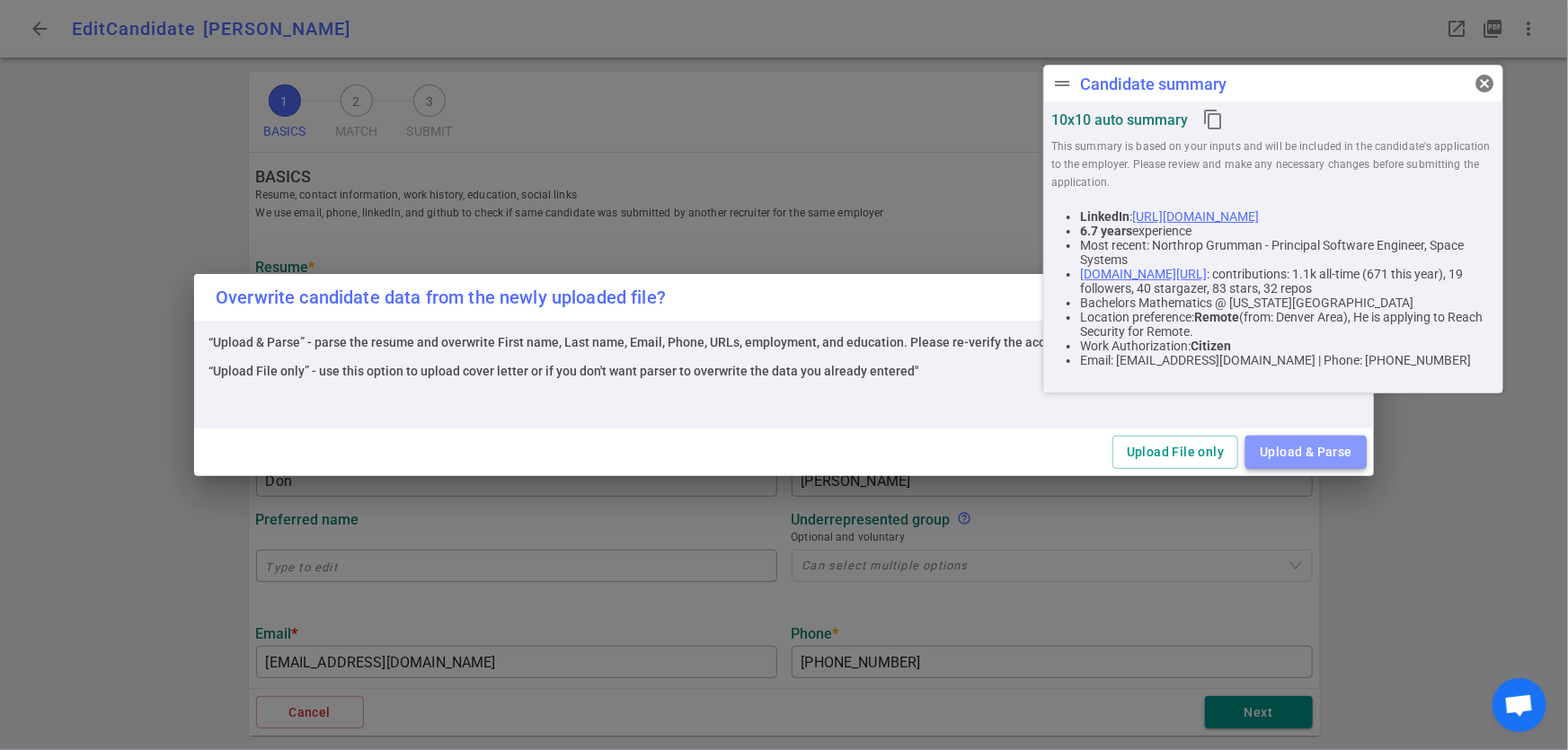
click at [1273, 453] on button "Upload & Parse" at bounding box center [1307, 452] width 122 height 33
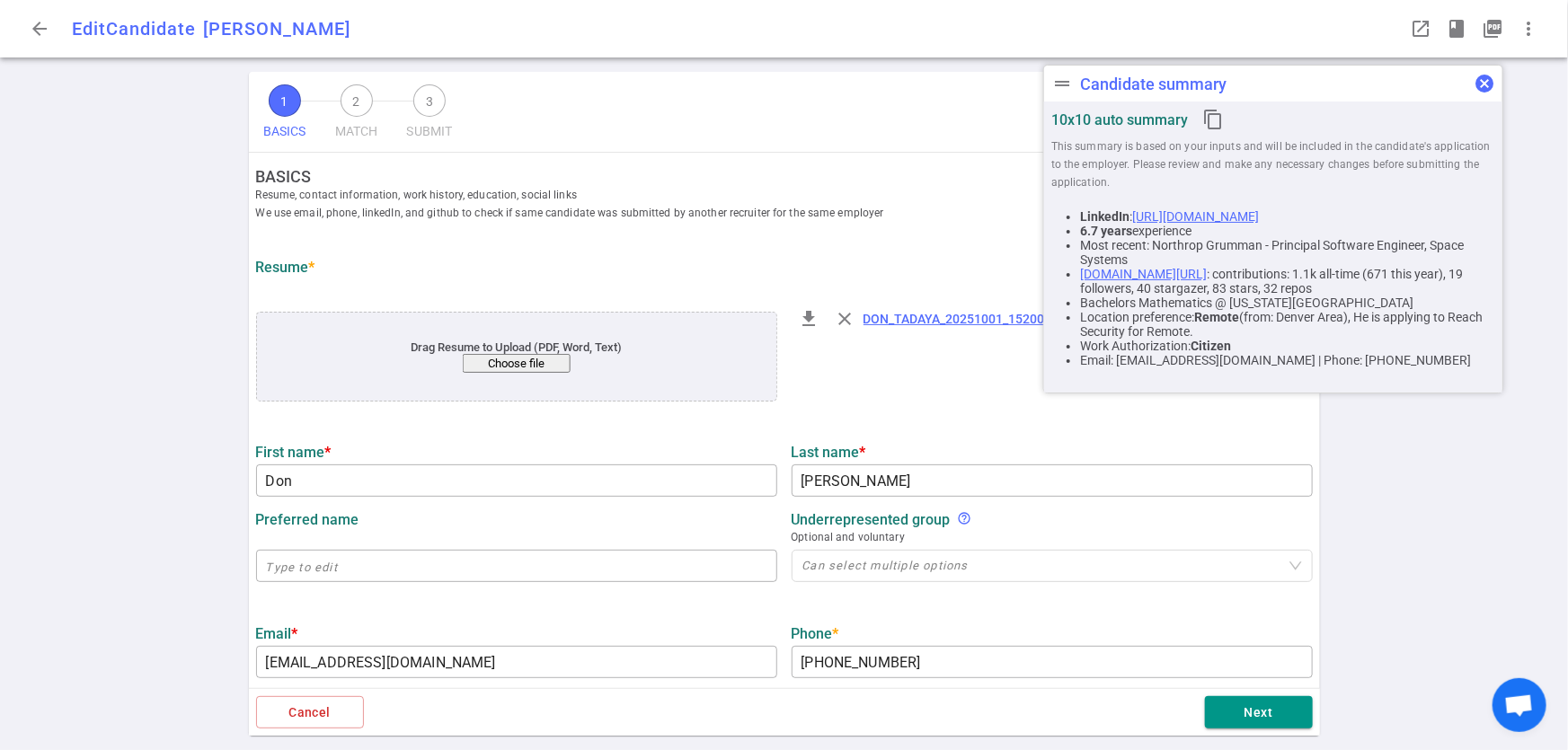
click at [1483, 85] on span "cancel" at bounding box center [1484, 83] width 21 height 21
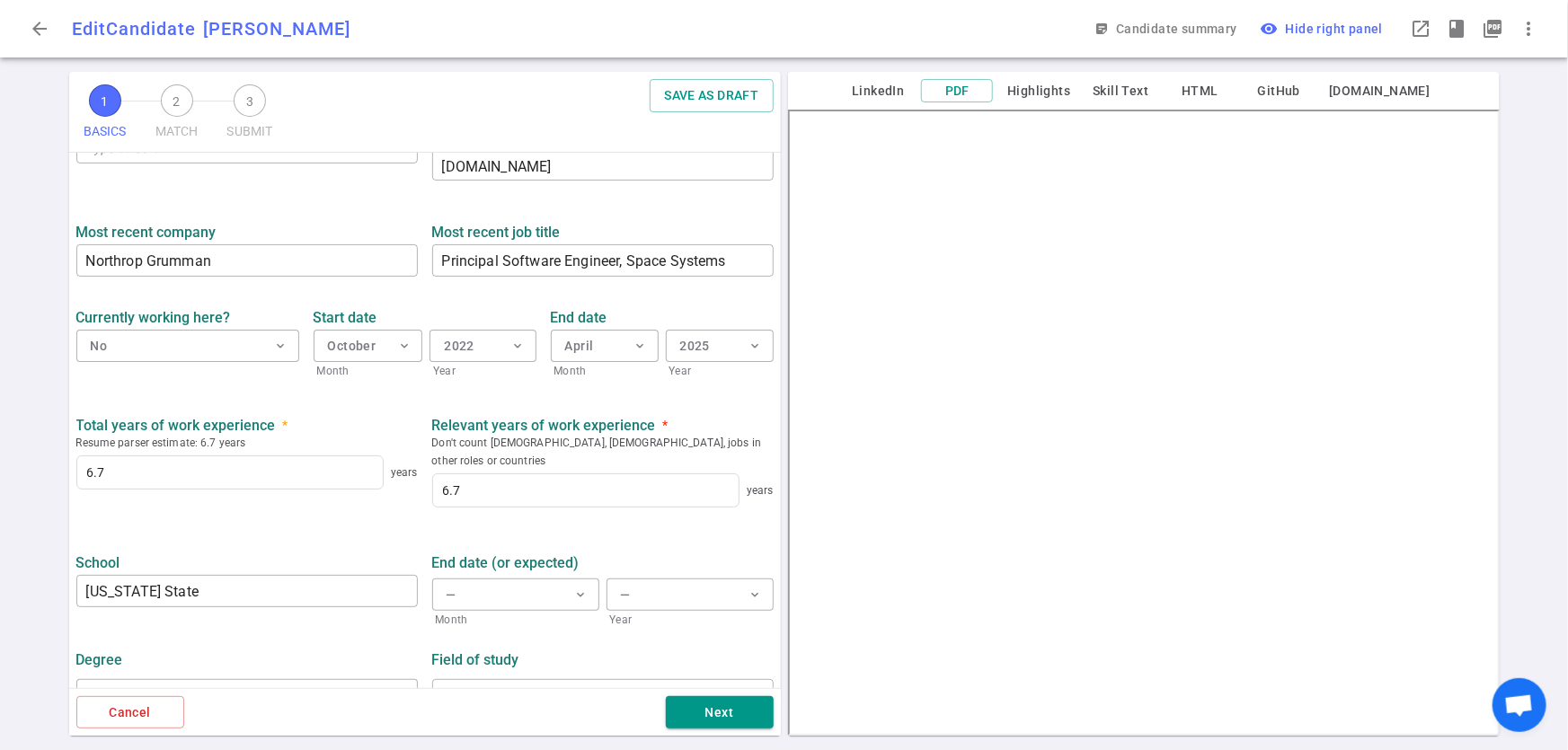
scroll to position [729, 0]
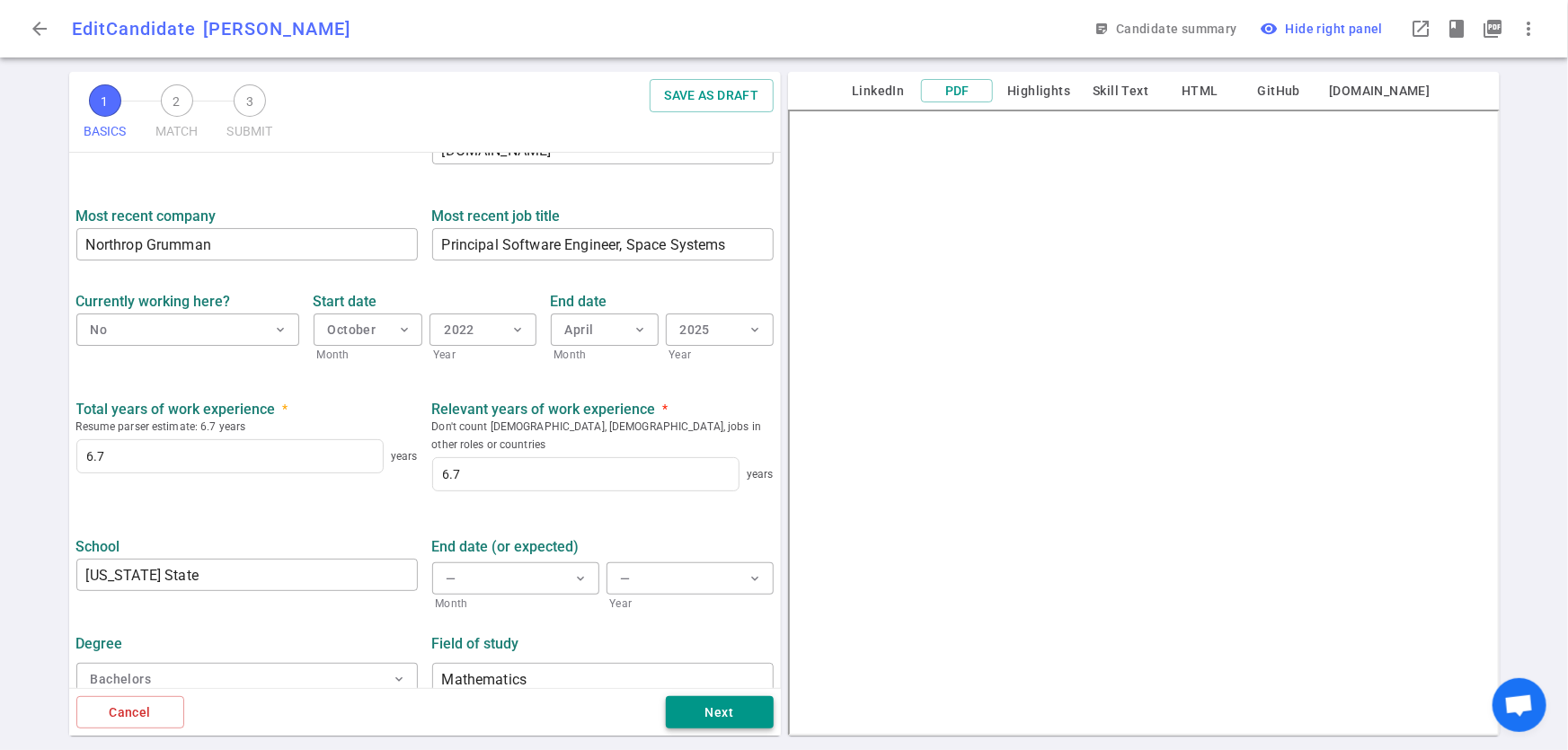
click at [725, 701] on button "Next" at bounding box center [719, 713] width 108 height 33
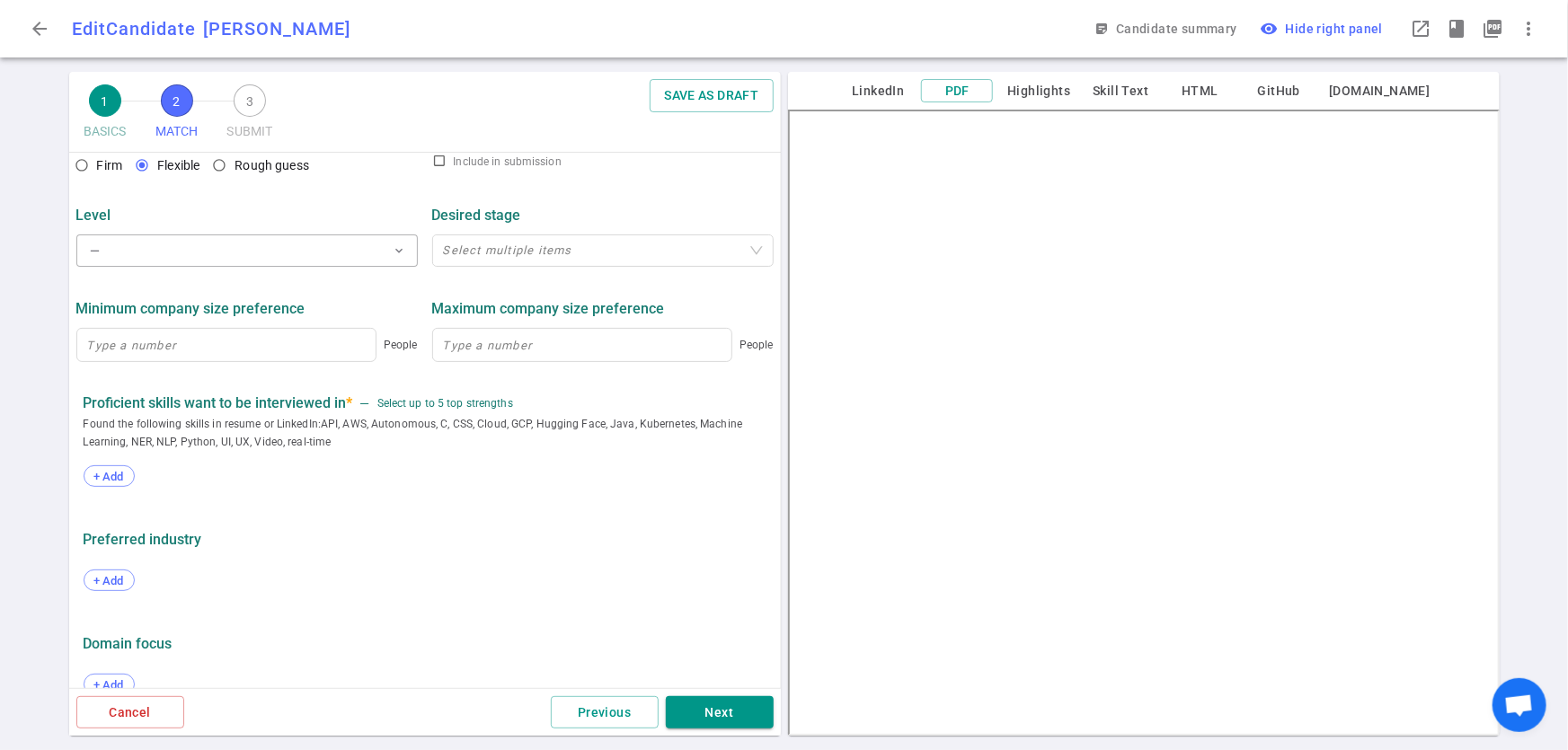
scroll to position [856, 0]
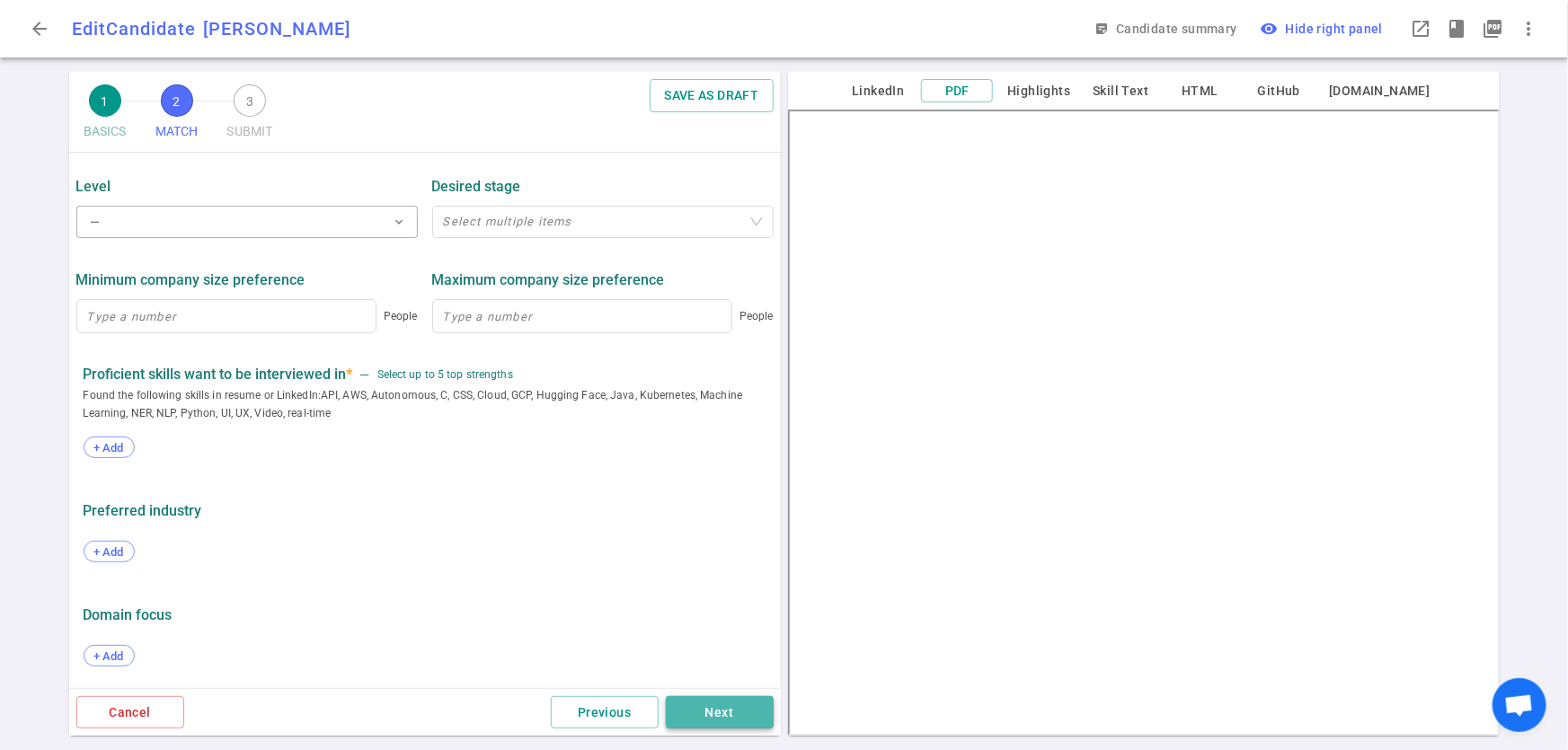
click at [723, 714] on button "Next" at bounding box center [719, 713] width 108 height 33
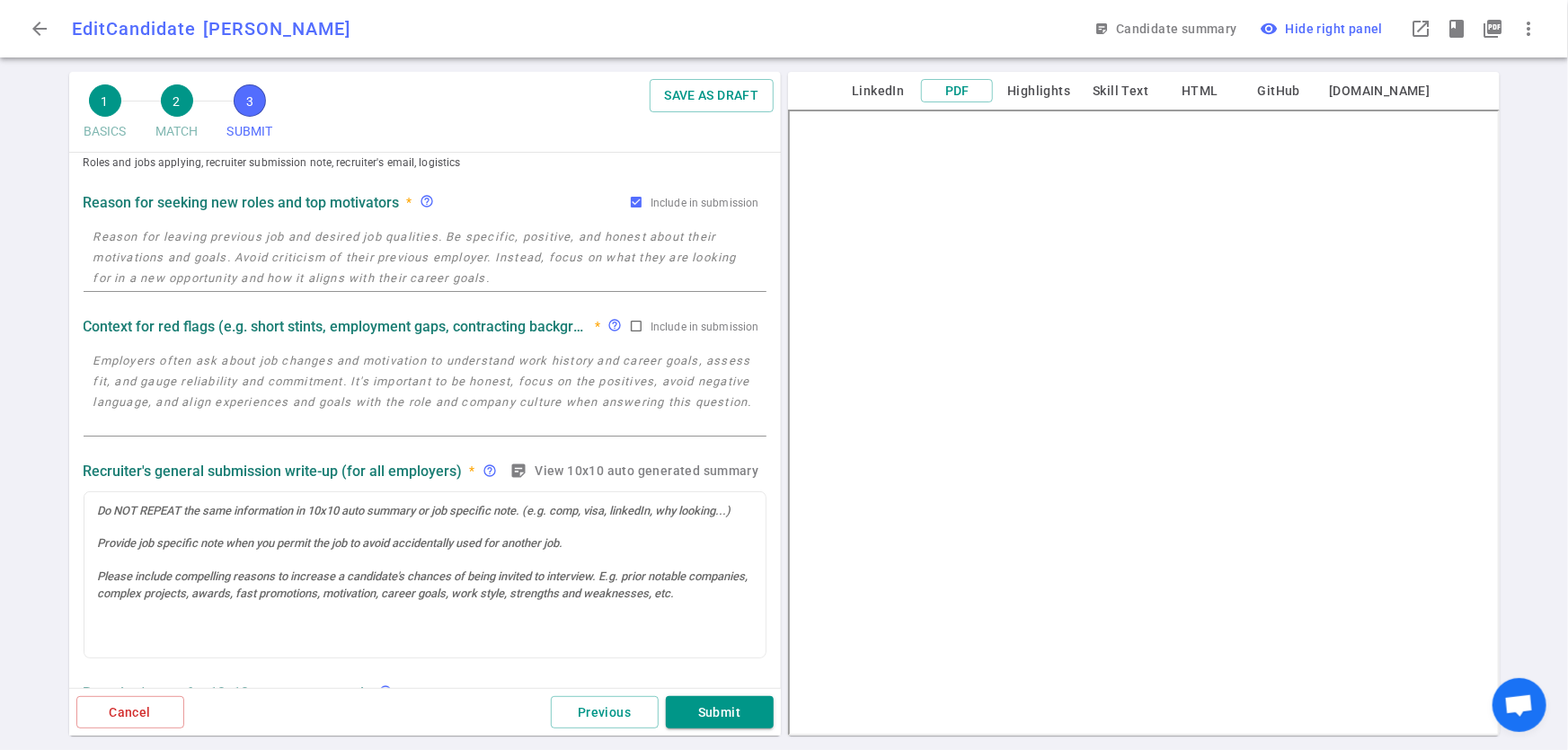
scroll to position [0, 0]
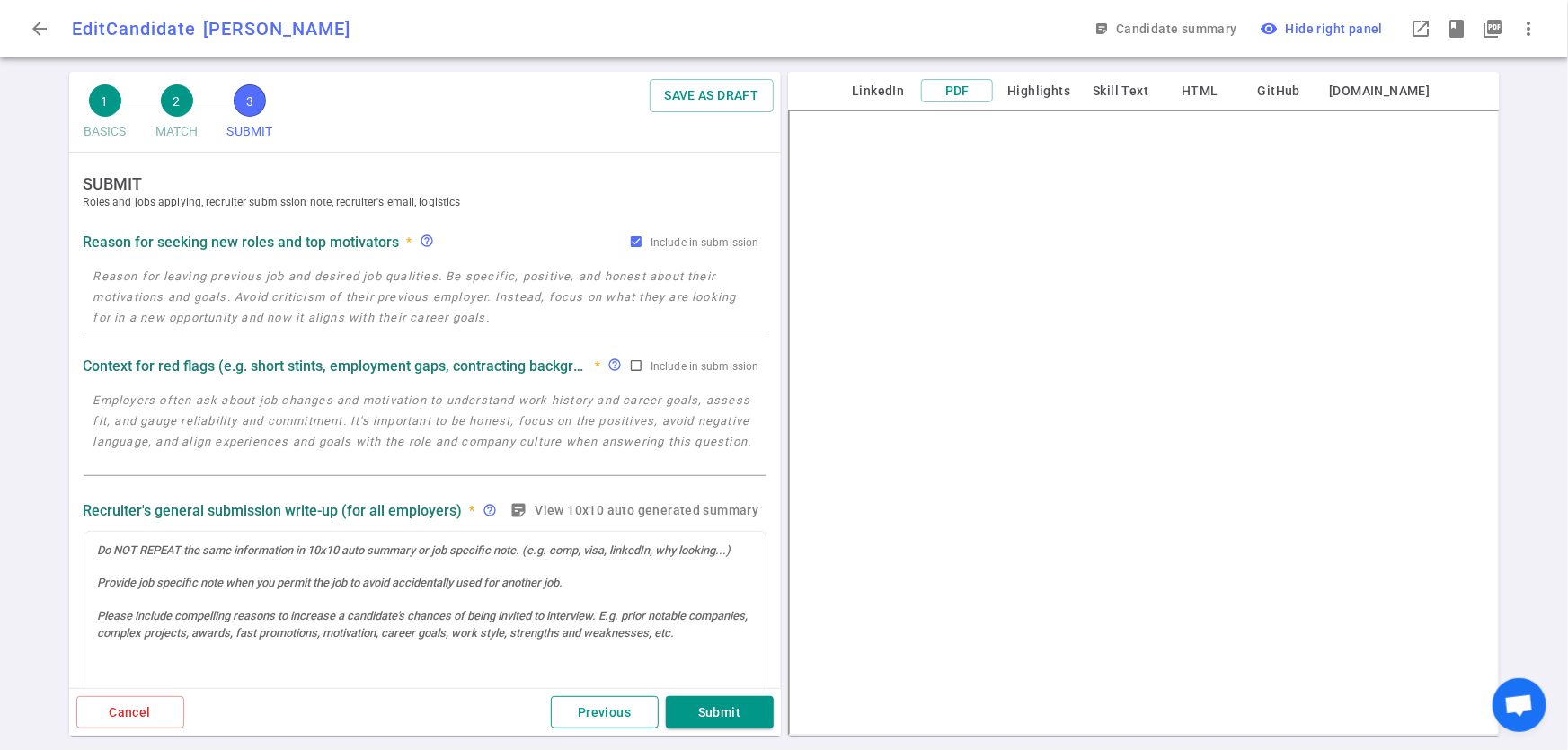
click at [585, 706] on button "Previous" at bounding box center [604, 713] width 108 height 33
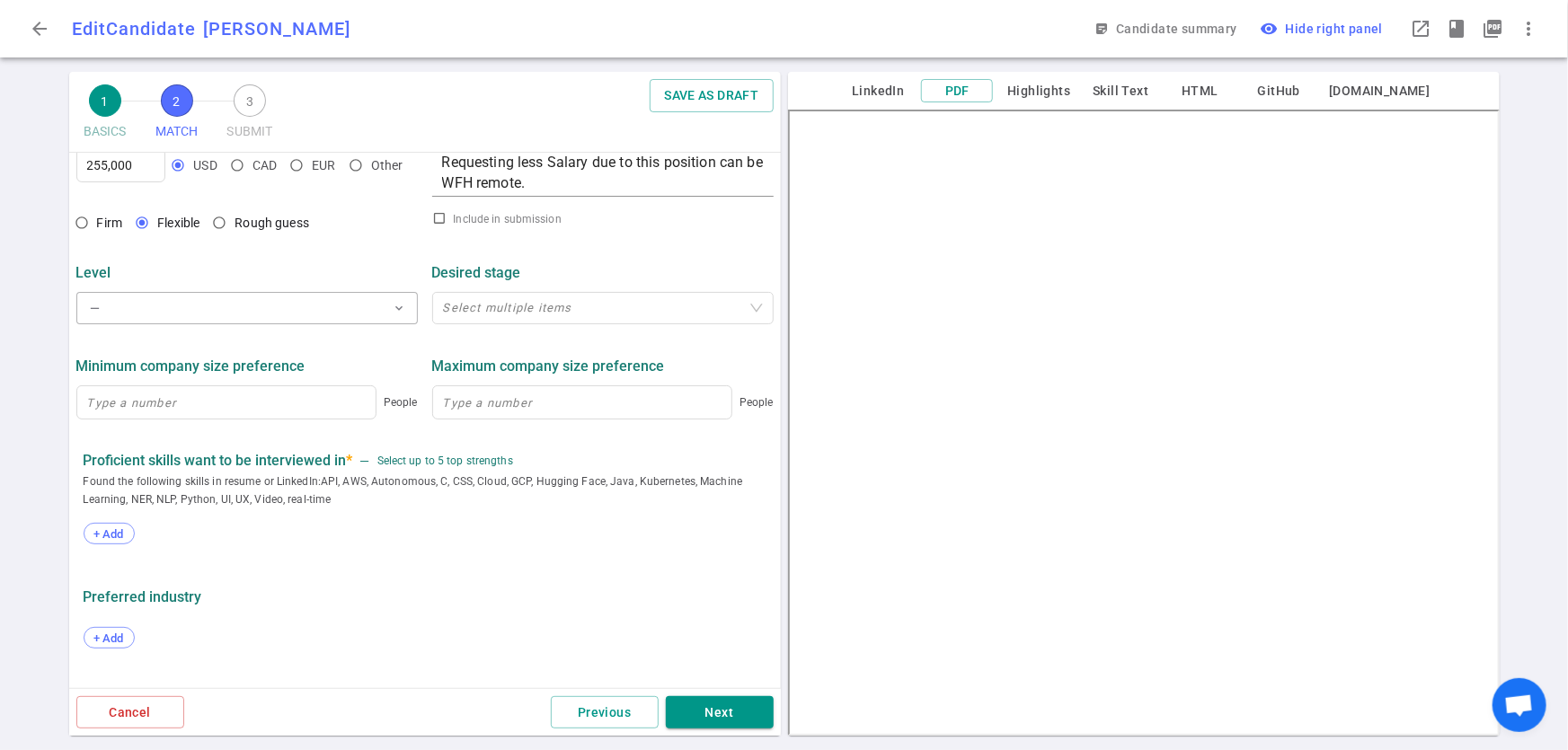
scroll to position [825, 0]
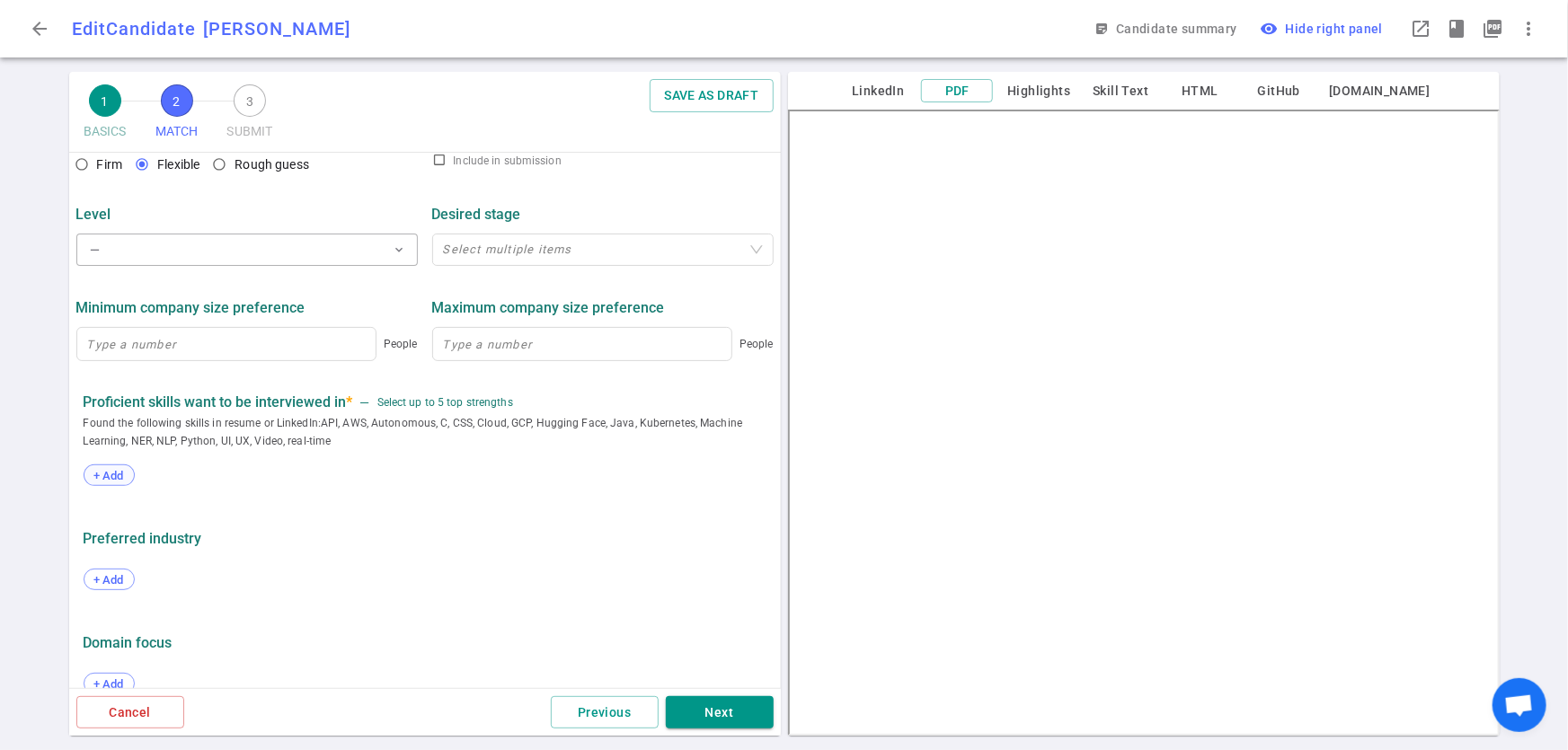
click at [117, 479] on span "+ Add" at bounding box center [110, 476] width 42 height 14
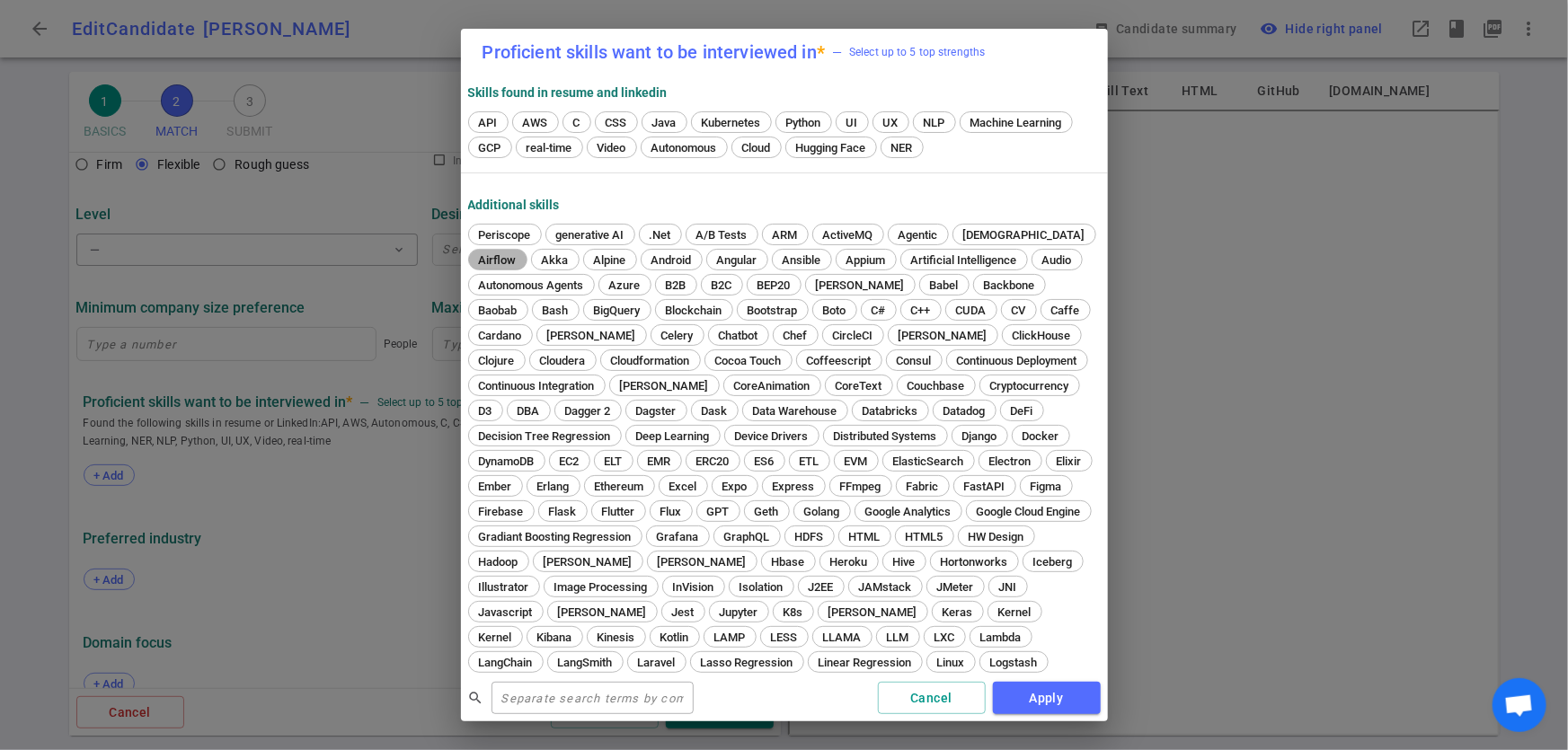
click at [523, 253] on span "Airflow" at bounding box center [497, 260] width 51 height 14
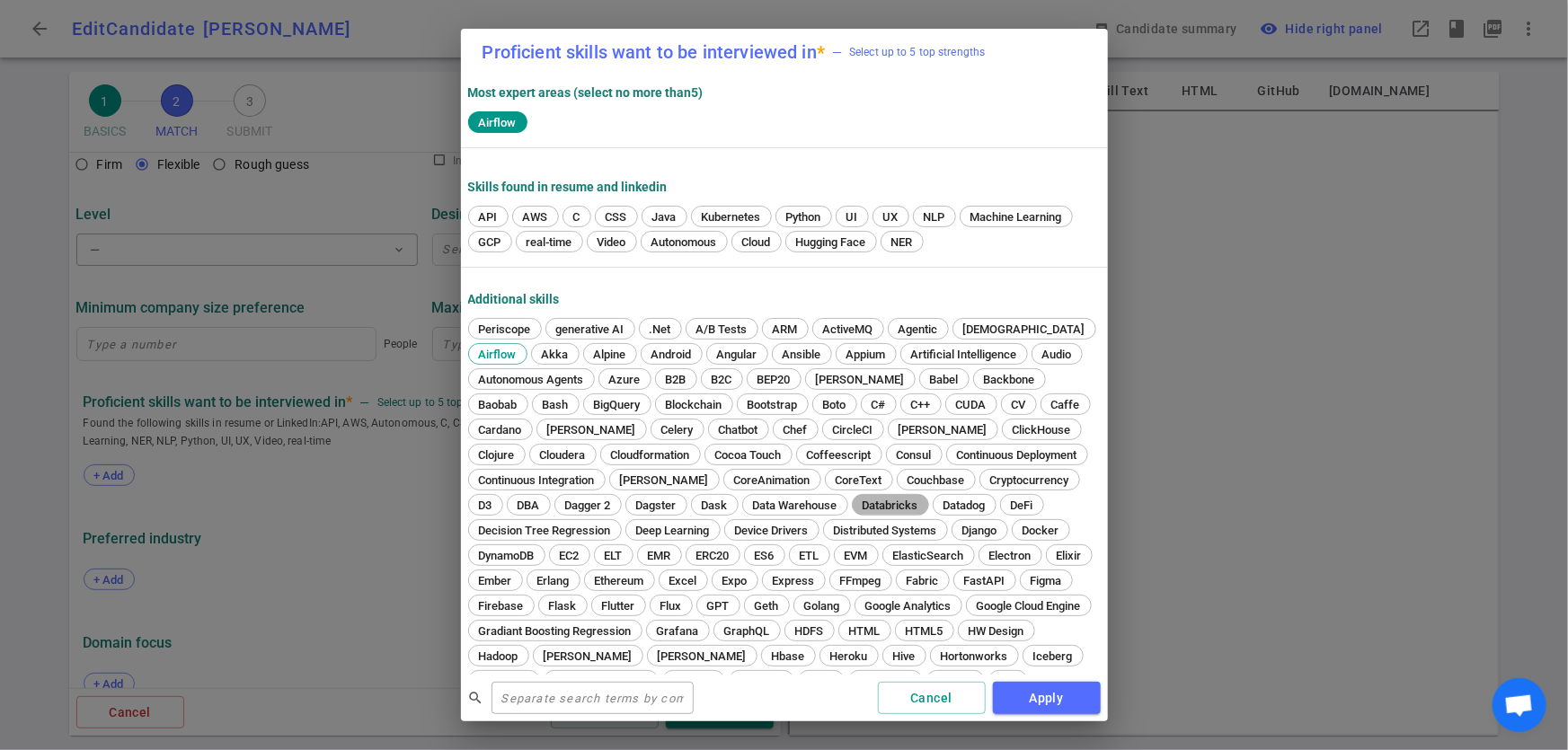
click at [856, 510] on span "Databricks" at bounding box center [890, 505] width 68 height 14
click at [1019, 697] on button "Apply" at bounding box center [1047, 698] width 108 height 33
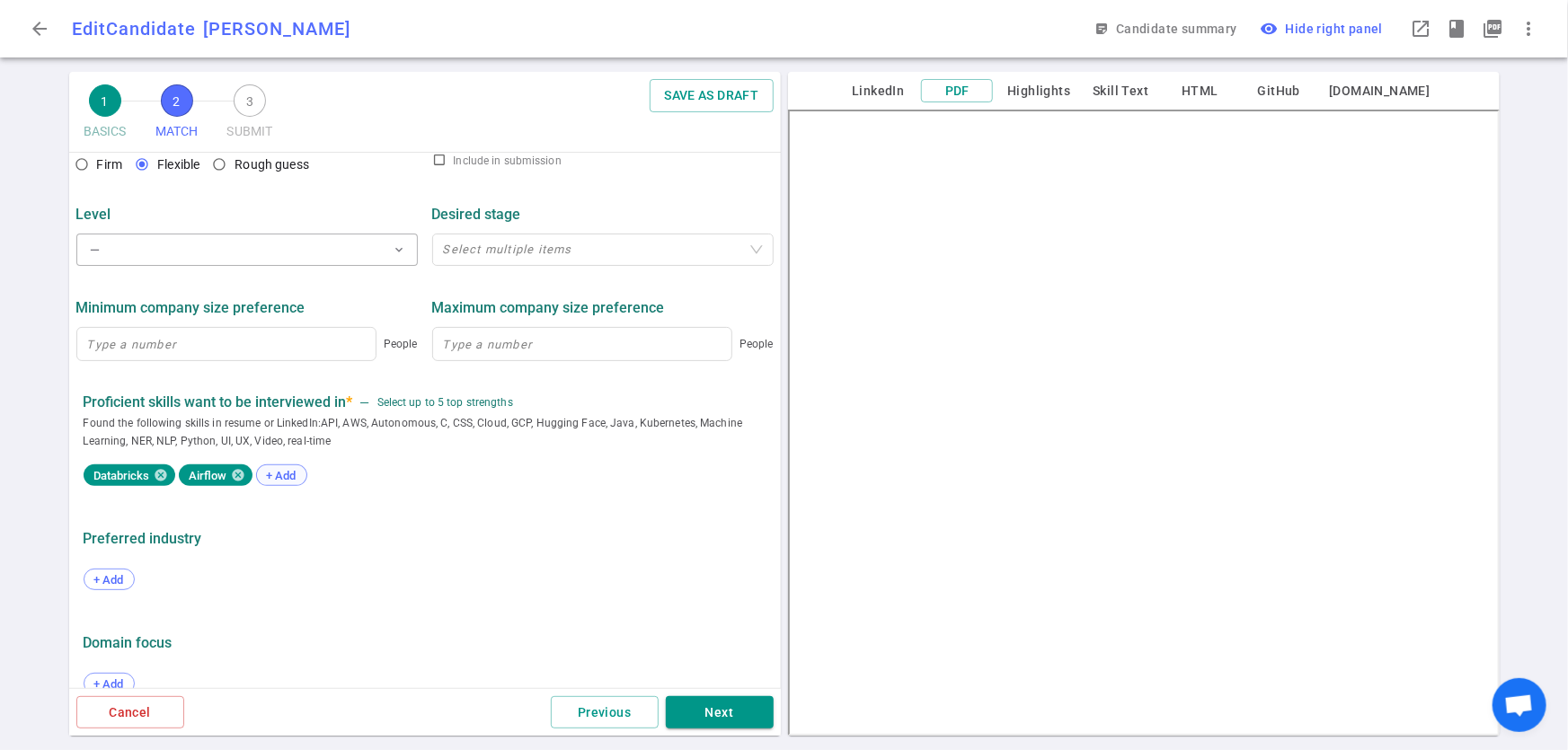
click at [297, 473] on span "+ Add" at bounding box center [282, 476] width 42 height 14
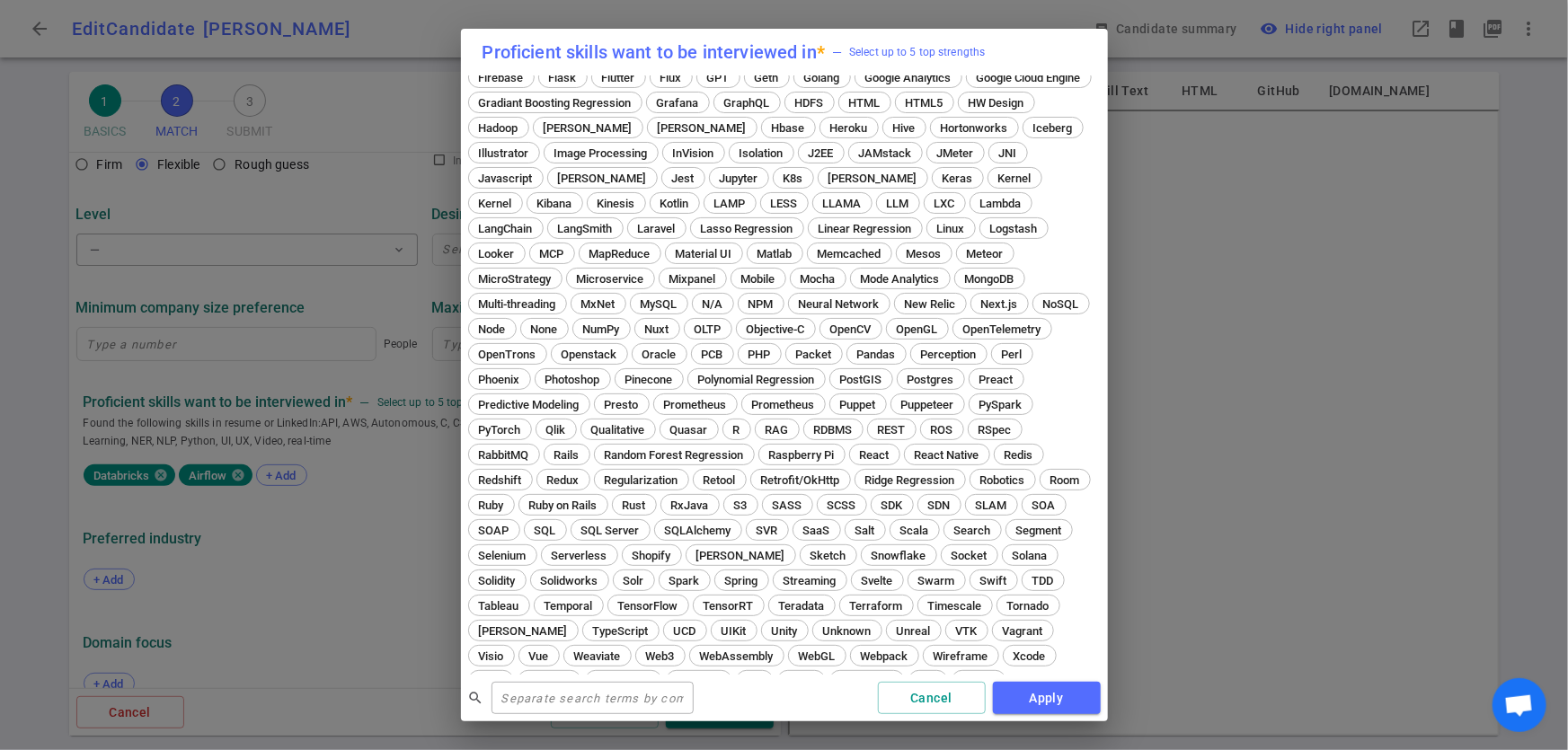
scroll to position [530, 0]
click at [394, 628] on div "Proficient skills want to be interviewed in * — Select up to 5 top strengths Mo…" at bounding box center [784, 375] width 1568 height 750
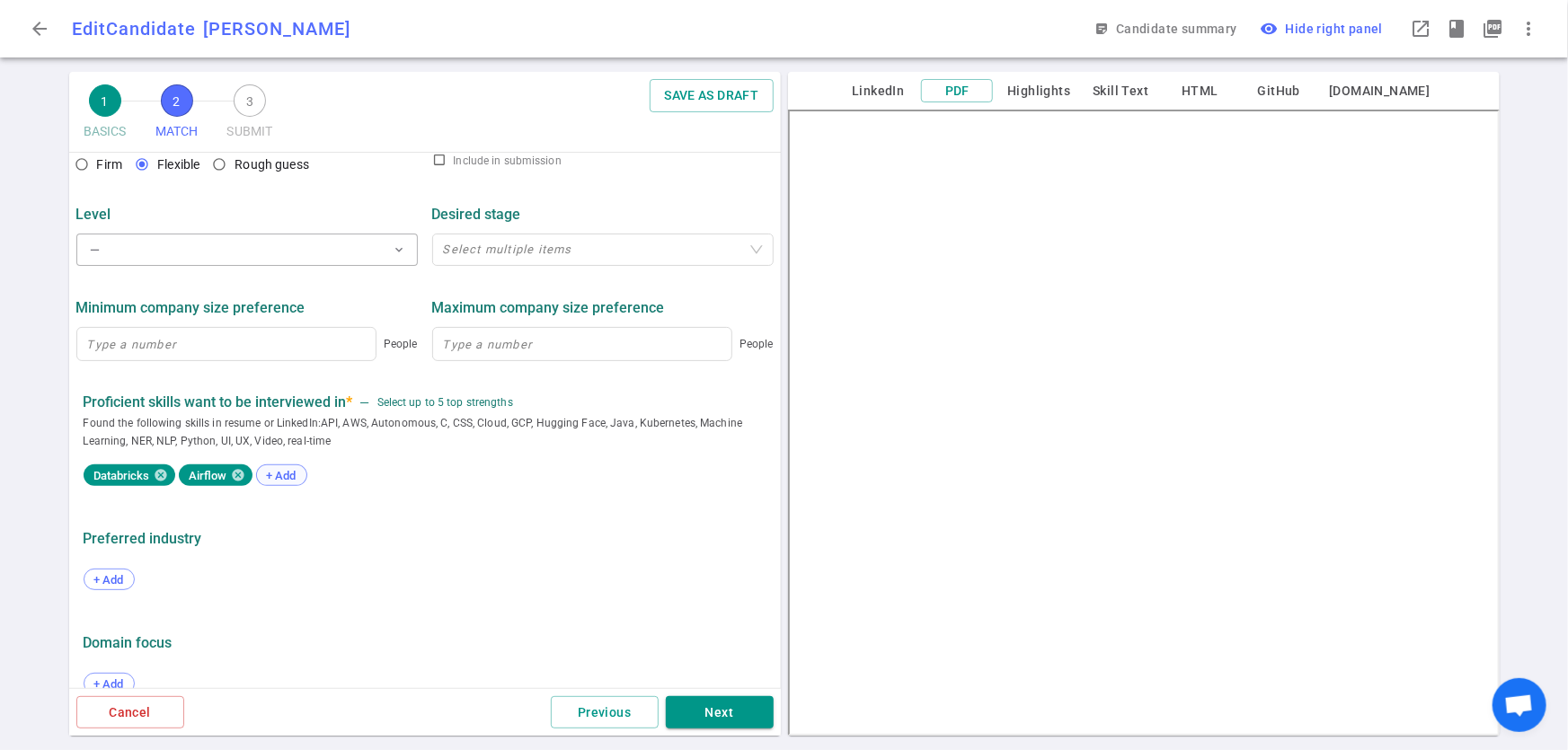
click at [272, 482] on span "+ Add" at bounding box center [282, 476] width 42 height 14
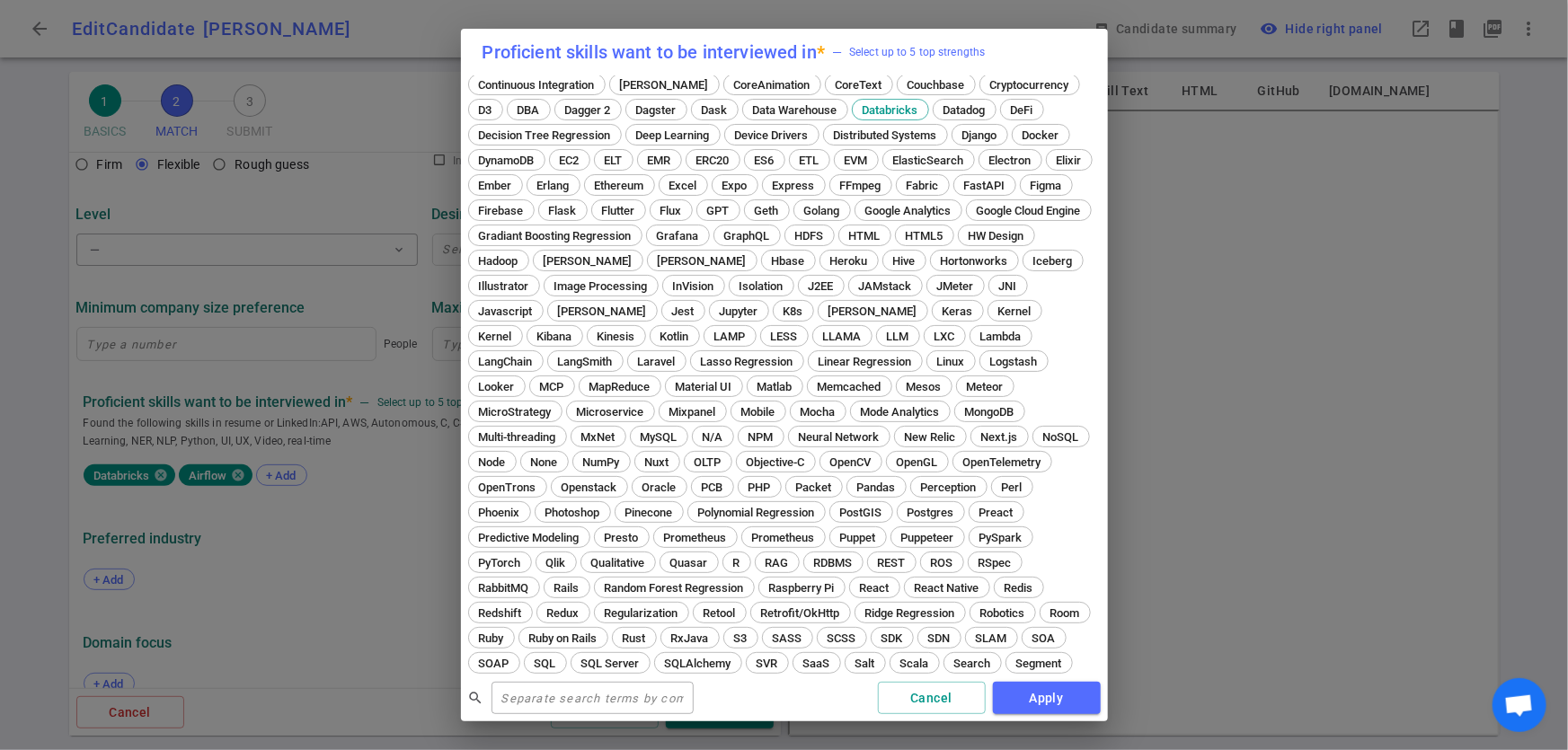
scroll to position [584, 0]
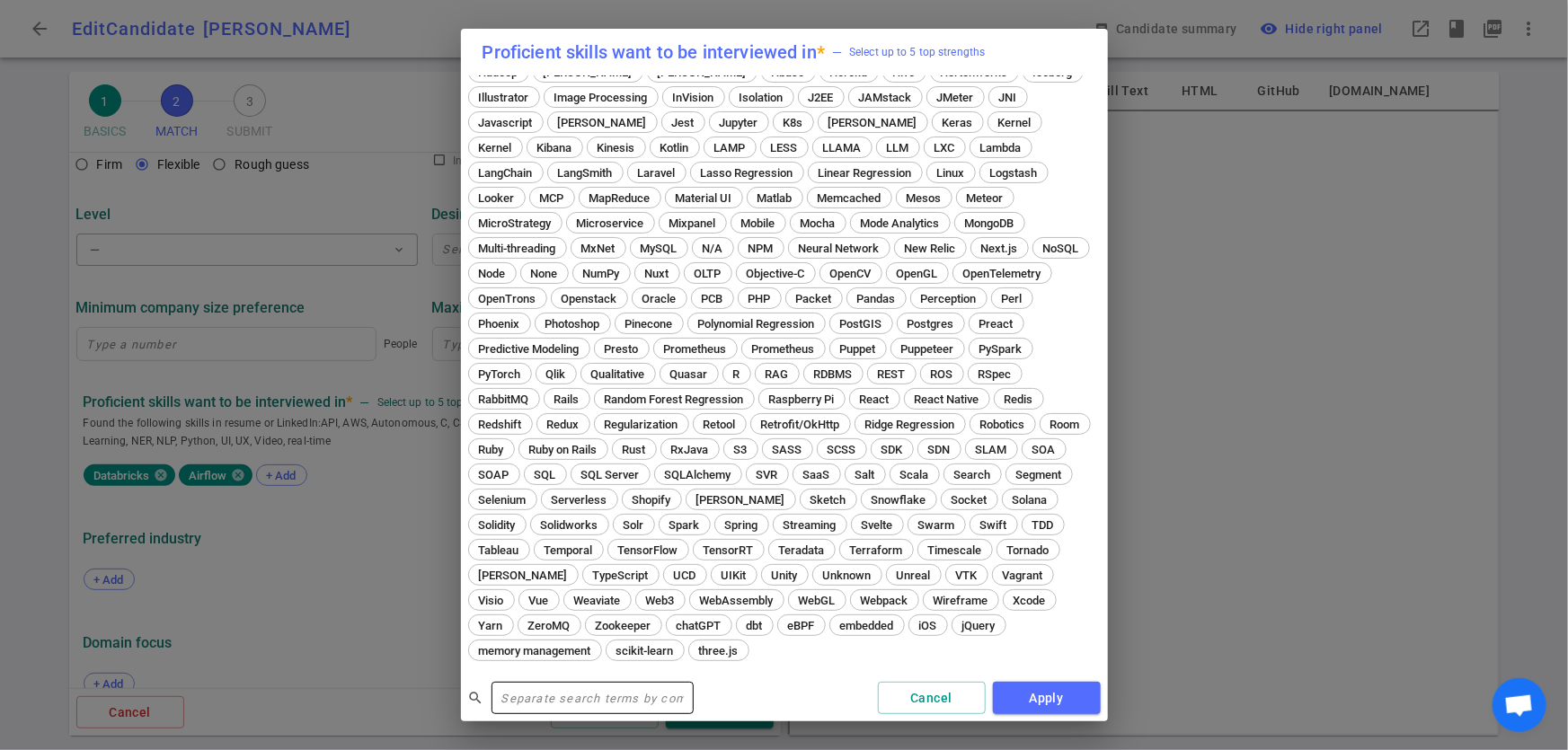
click at [589, 696] on input "text" at bounding box center [593, 698] width 203 height 29
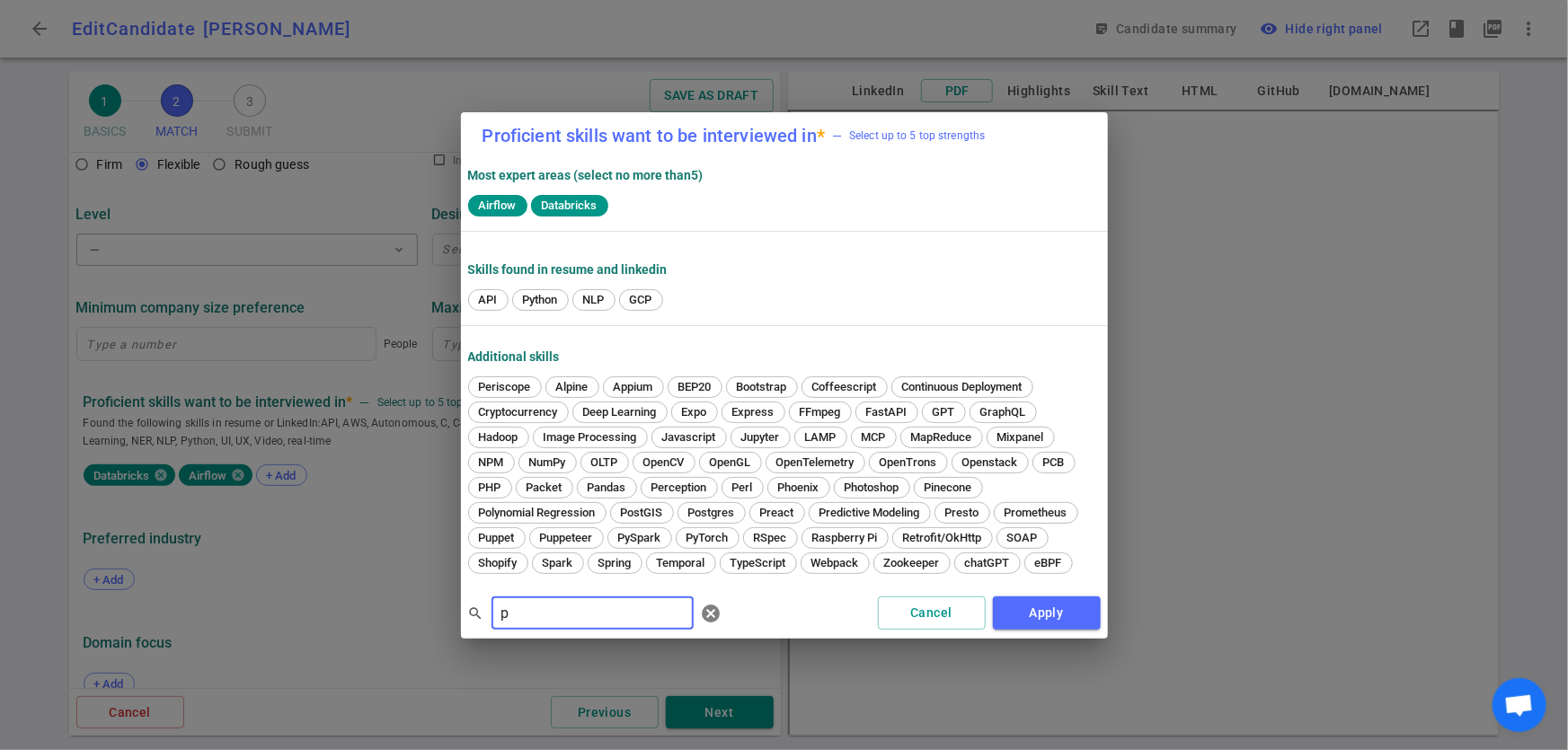
scroll to position [0, 0]
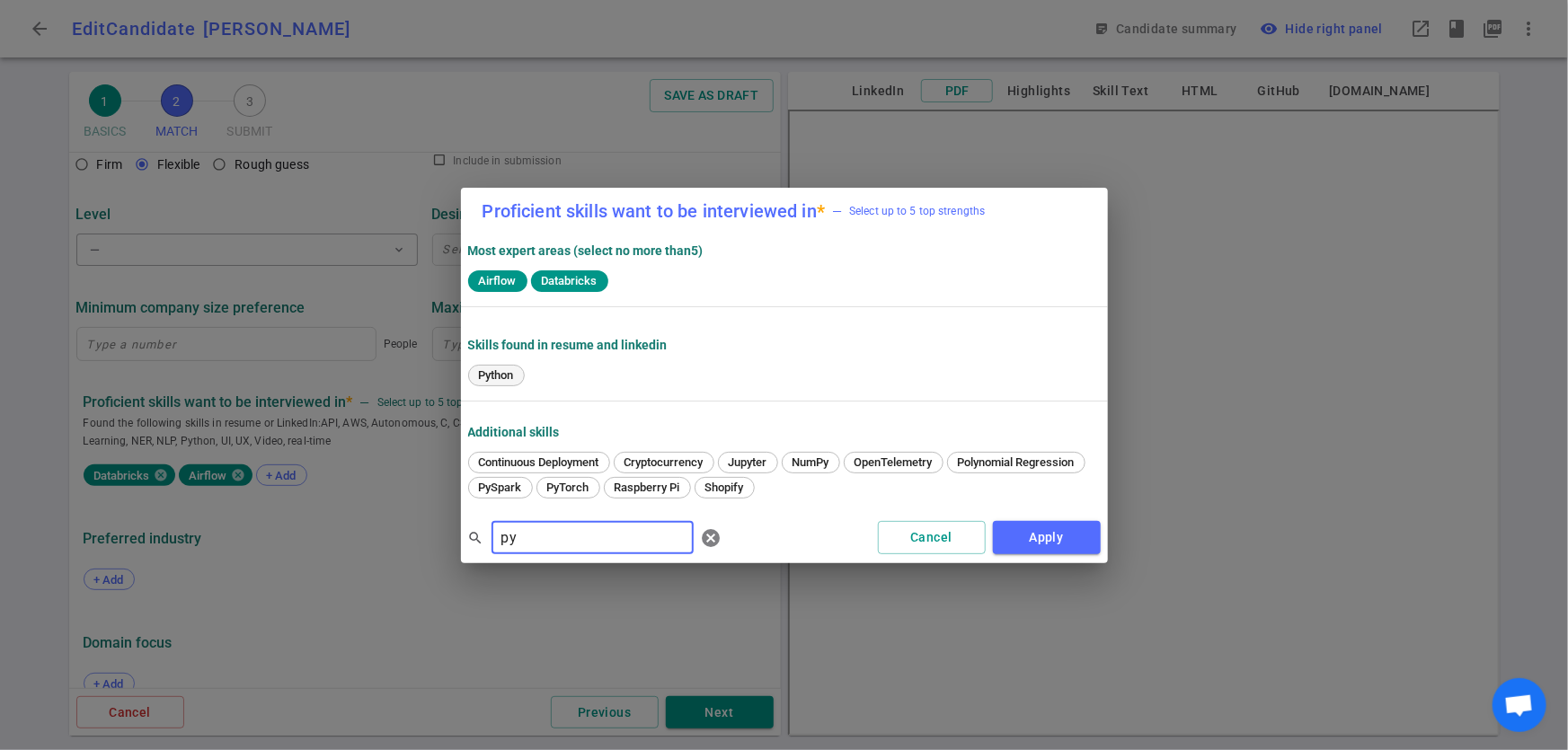
type input "py"
click at [516, 368] on span "Python" at bounding box center [496, 375] width 48 height 14
click at [1019, 539] on button "Apply" at bounding box center [1047, 537] width 108 height 33
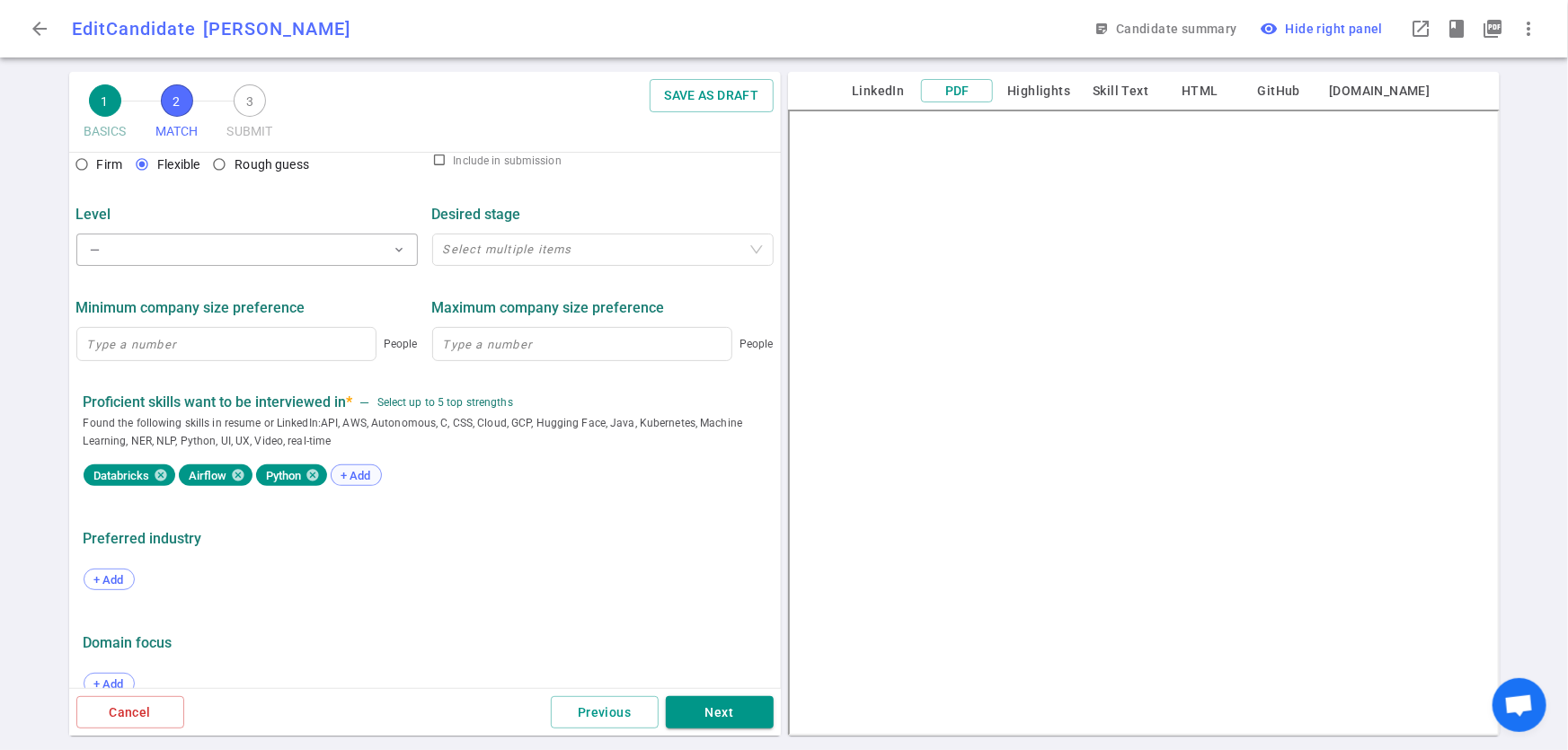
click at [351, 472] on span "+ Add" at bounding box center [356, 476] width 42 height 14
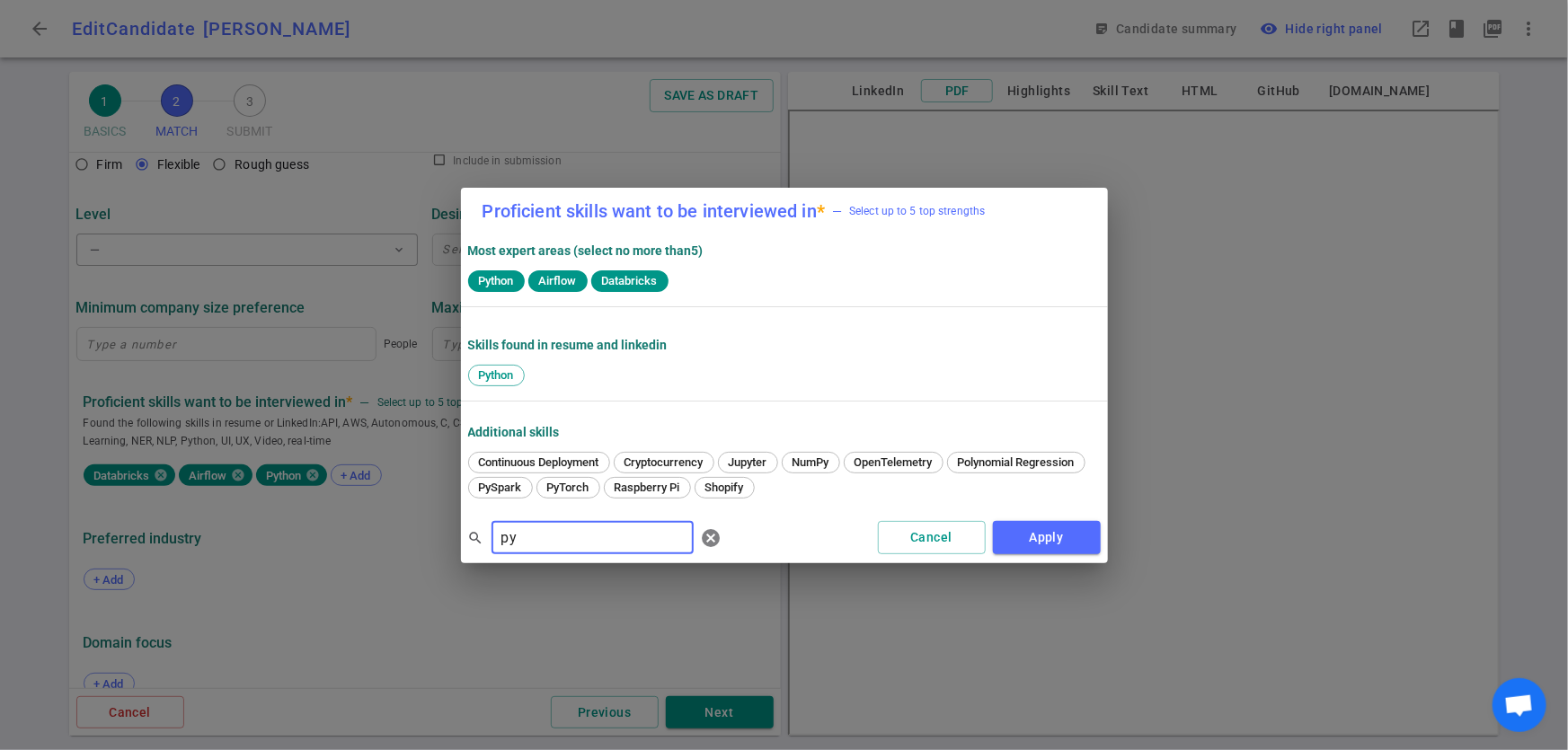
type input "p"
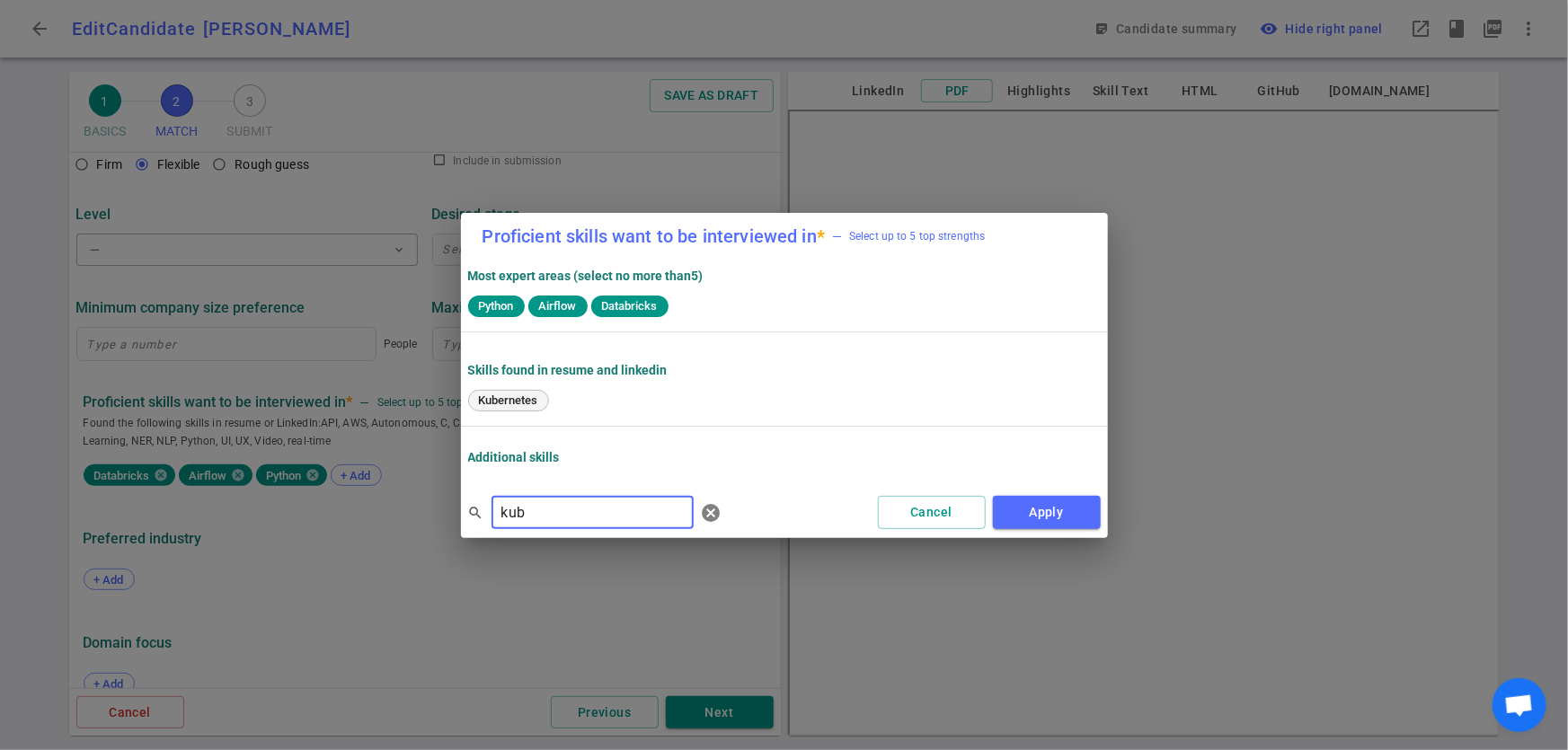
type input "kub"
click at [502, 396] on span "Kubernetes" at bounding box center [508, 400] width 72 height 14
click at [1081, 521] on button "Apply" at bounding box center [1047, 513] width 108 height 33
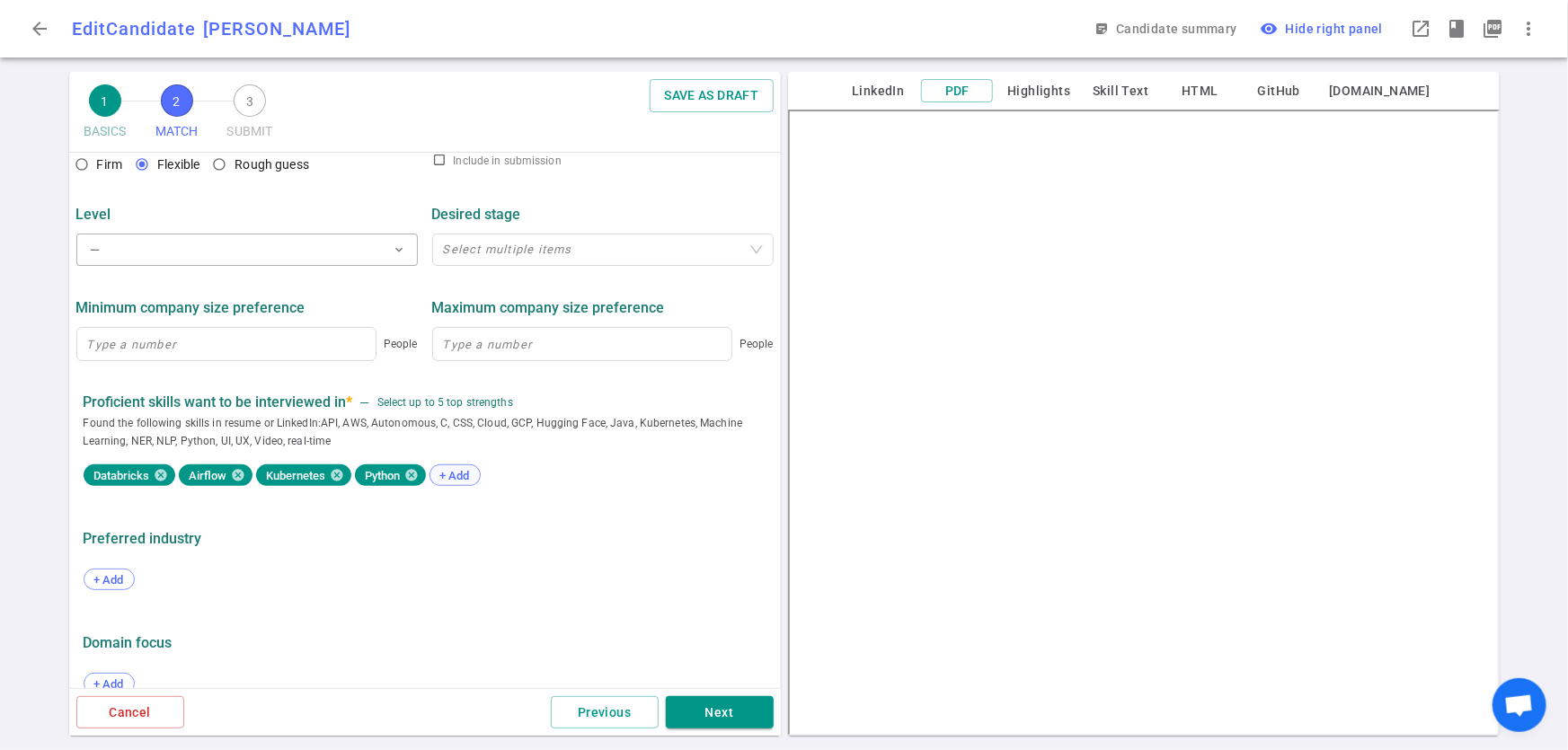
click at [469, 476] on span "+ Add" at bounding box center [455, 476] width 42 height 14
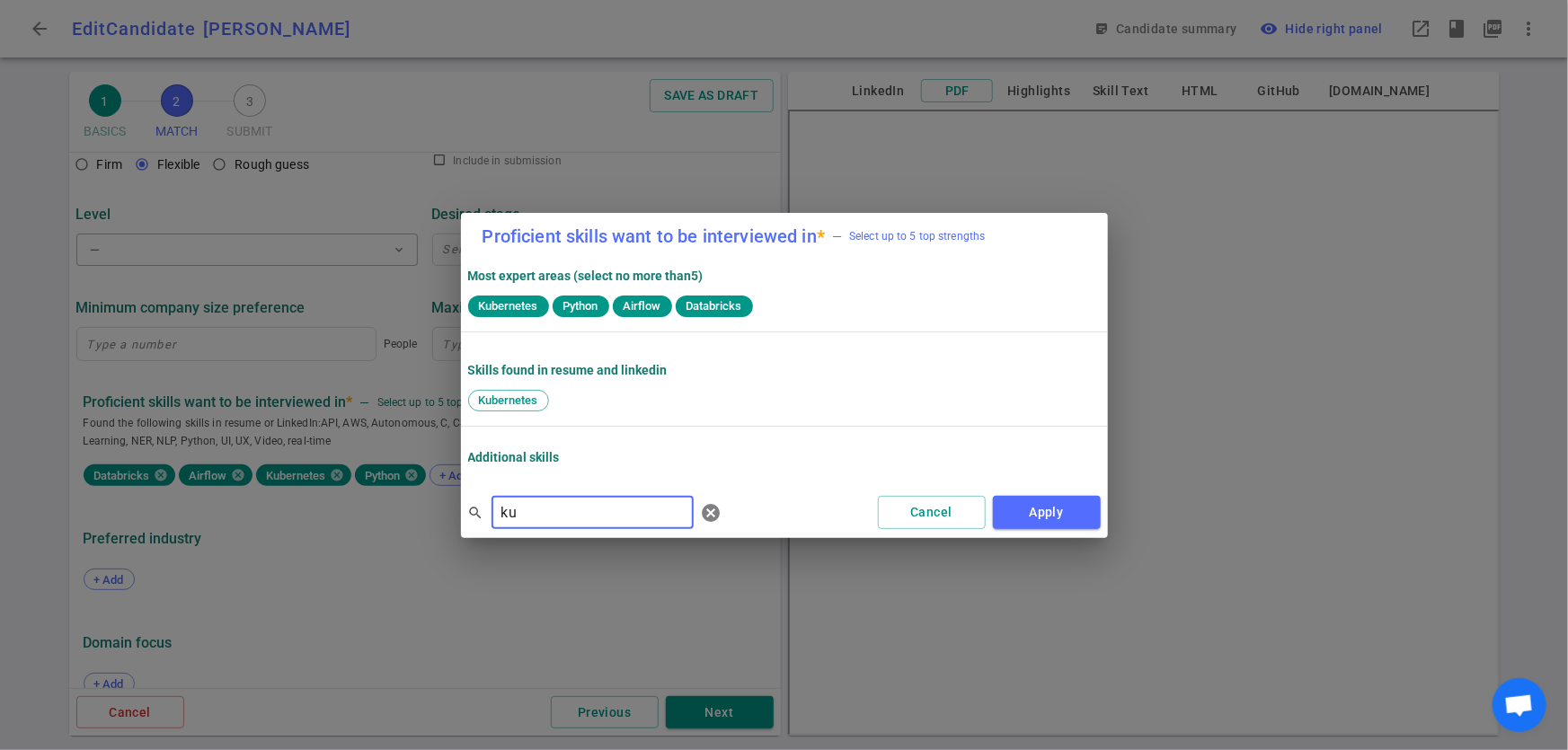
type input "k"
type input "spark"
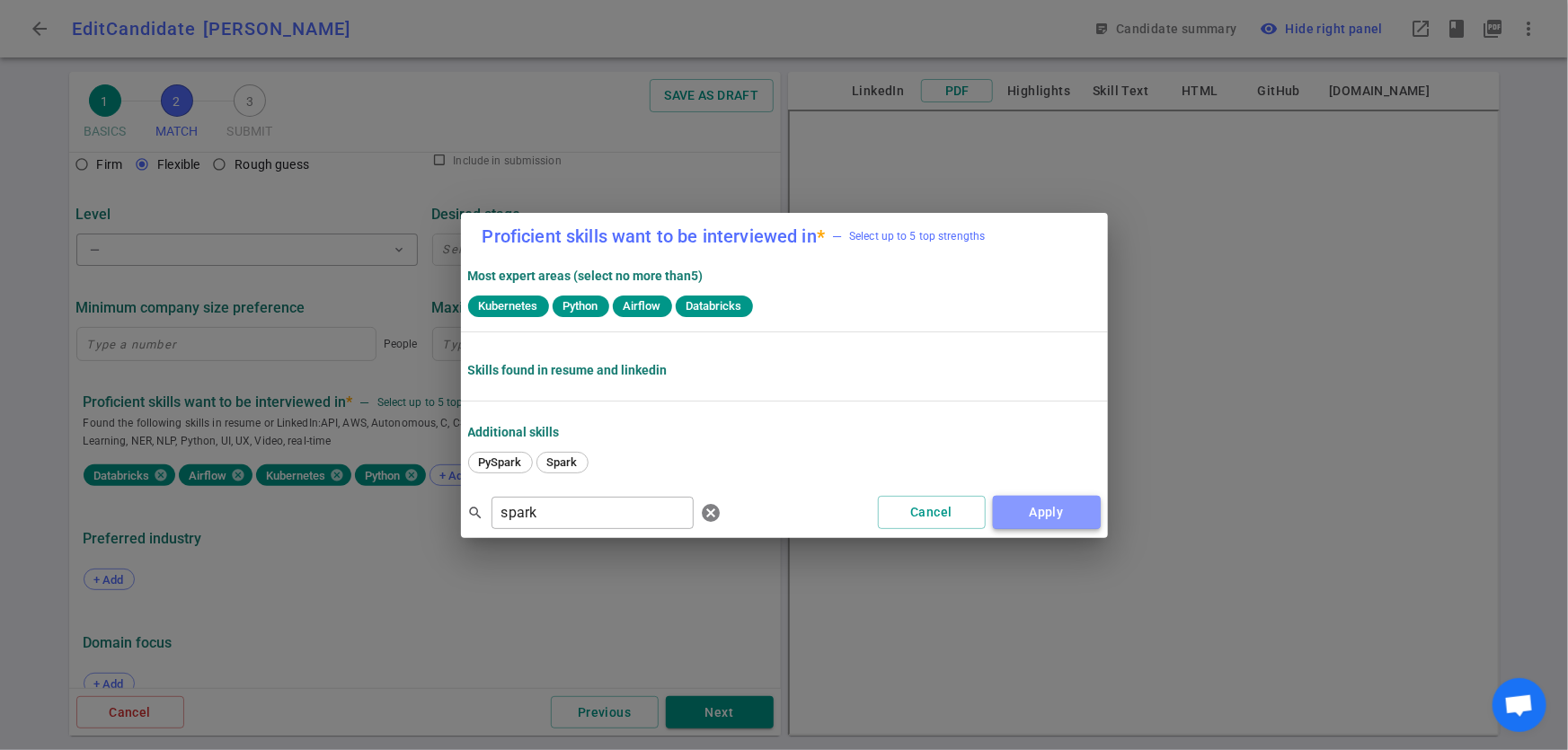
click at [1021, 520] on button "Apply" at bounding box center [1047, 513] width 108 height 33
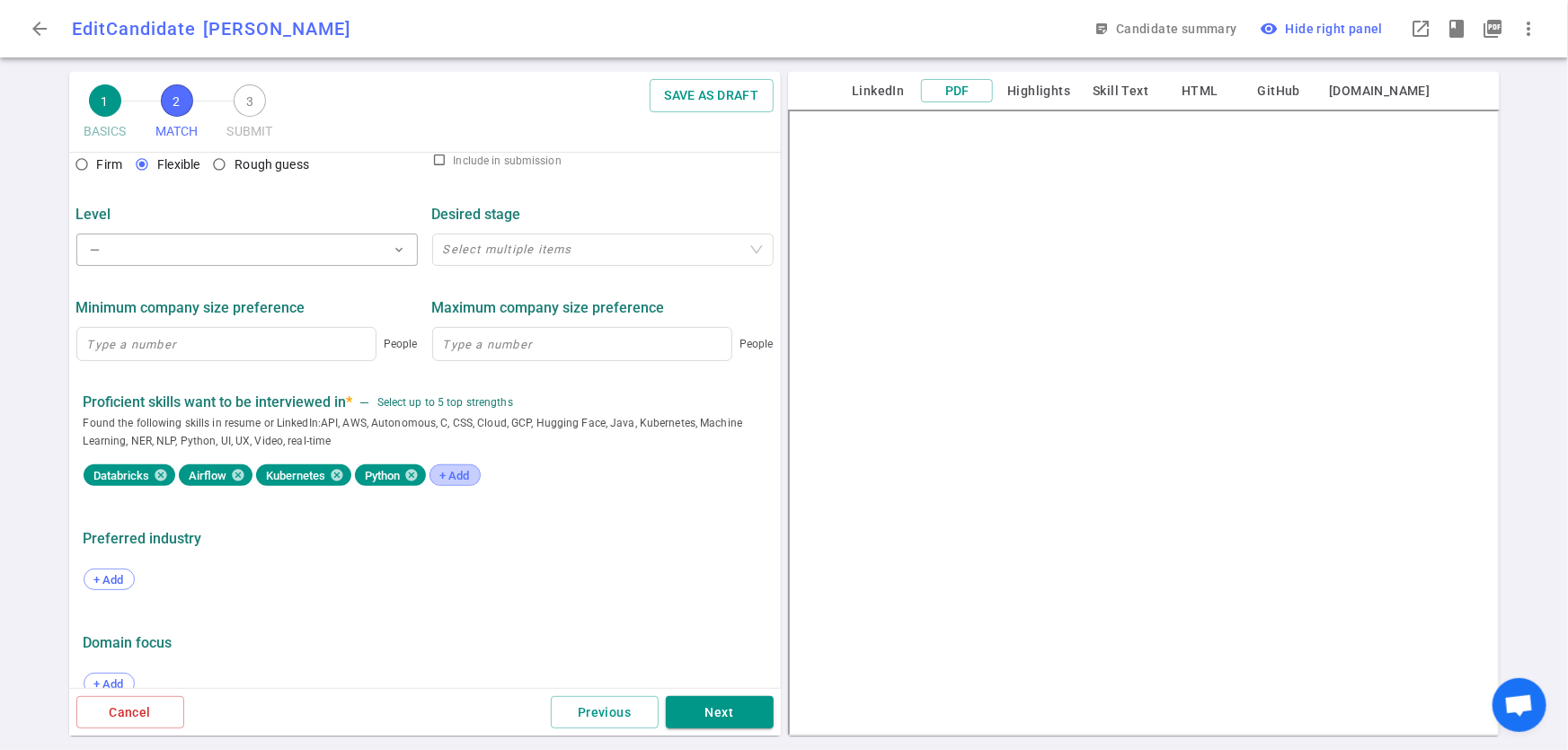
click at [460, 482] on span "+ Add" at bounding box center [455, 476] width 42 height 14
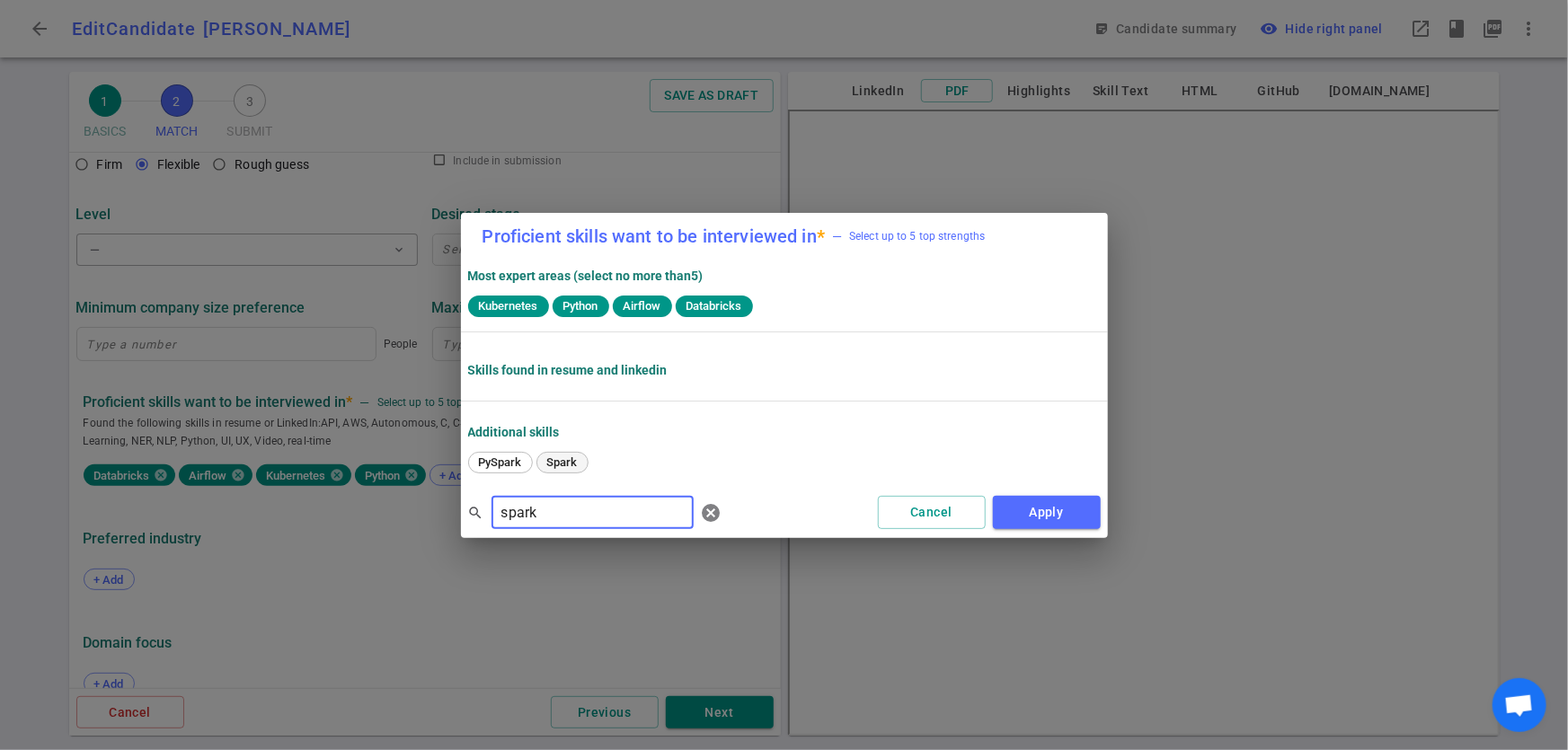
click at [566, 467] on span "Spark" at bounding box center [563, 462] width 43 height 14
click at [1063, 510] on button "Apply" at bounding box center [1047, 513] width 108 height 33
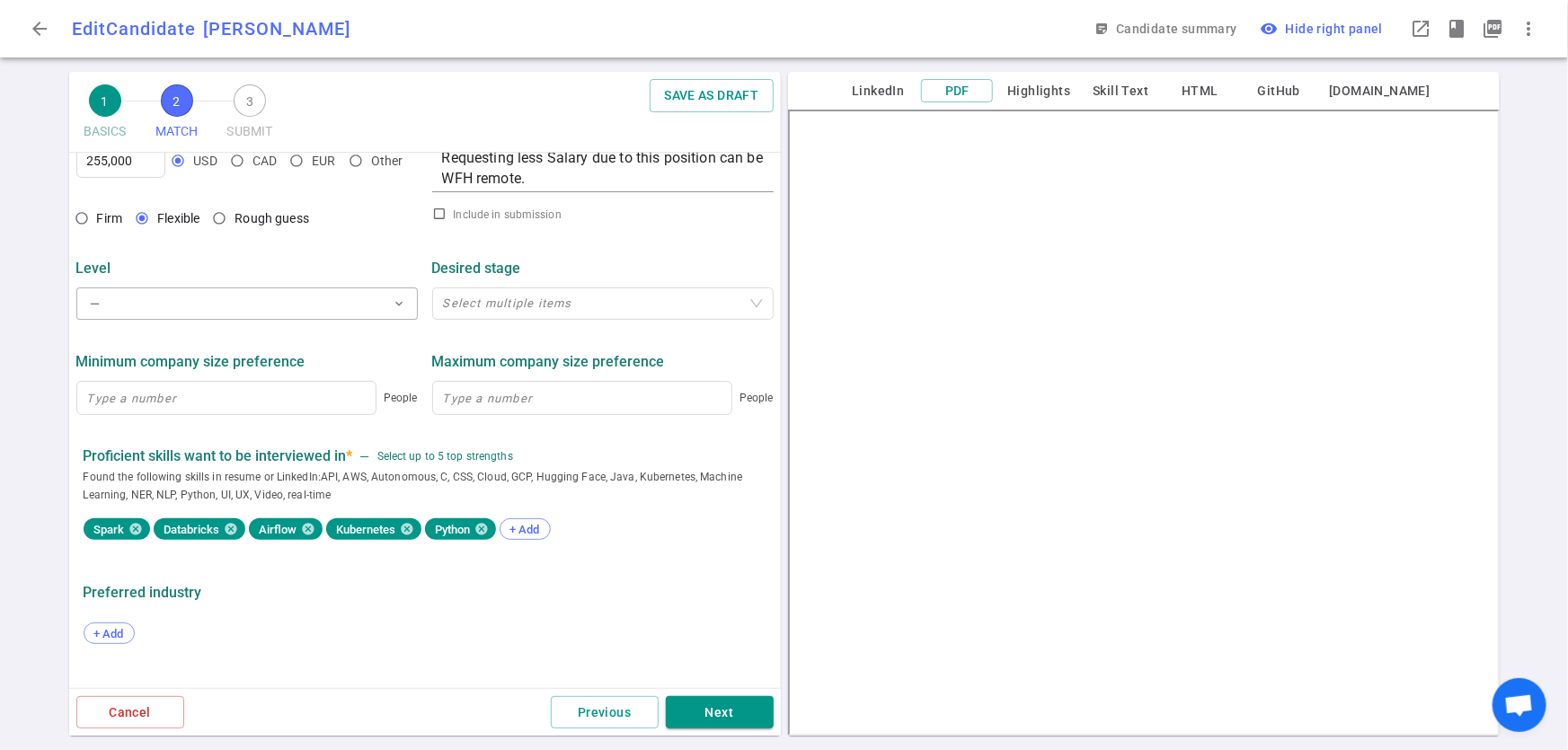
scroll to position [782, 0]
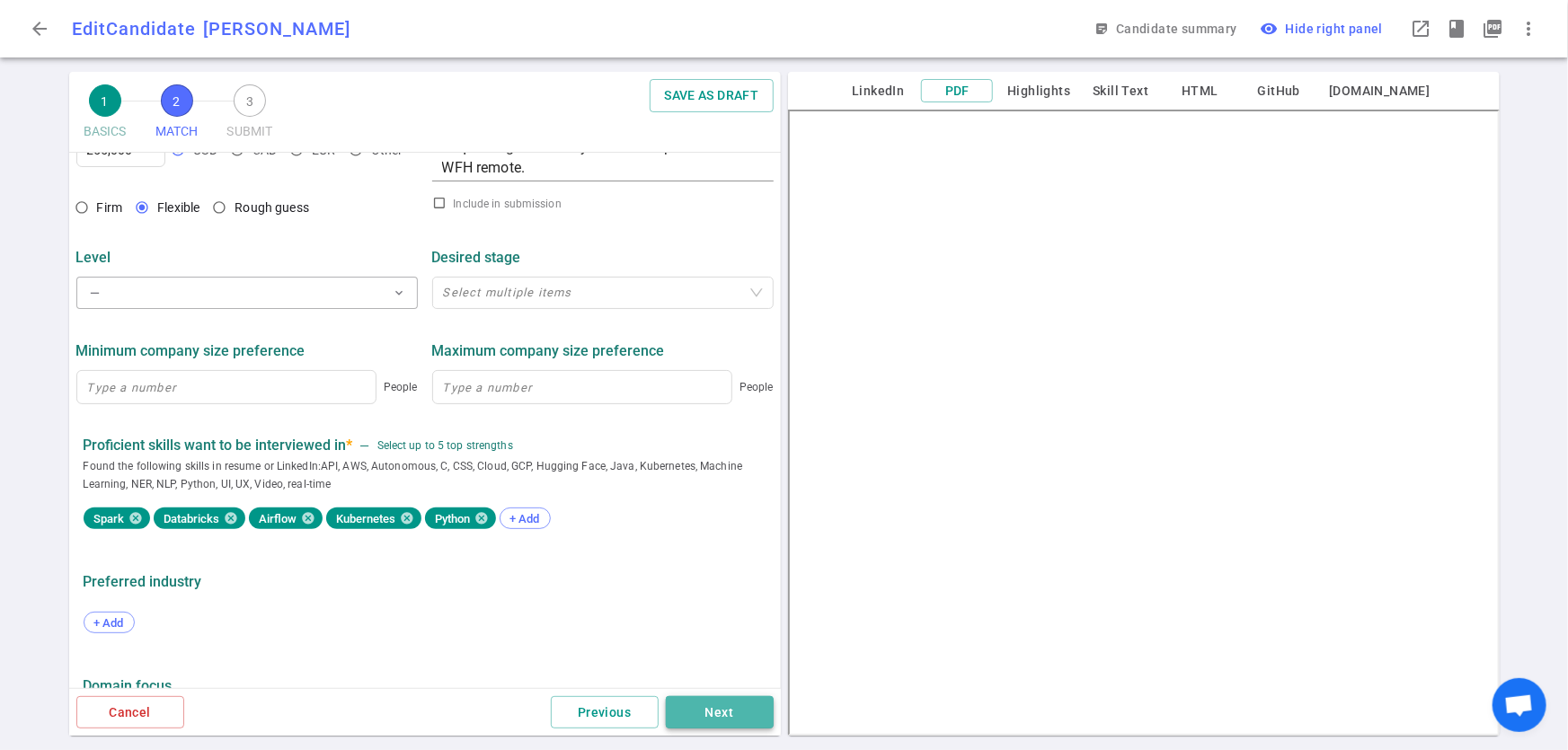
click at [700, 721] on button "Next" at bounding box center [719, 713] width 108 height 33
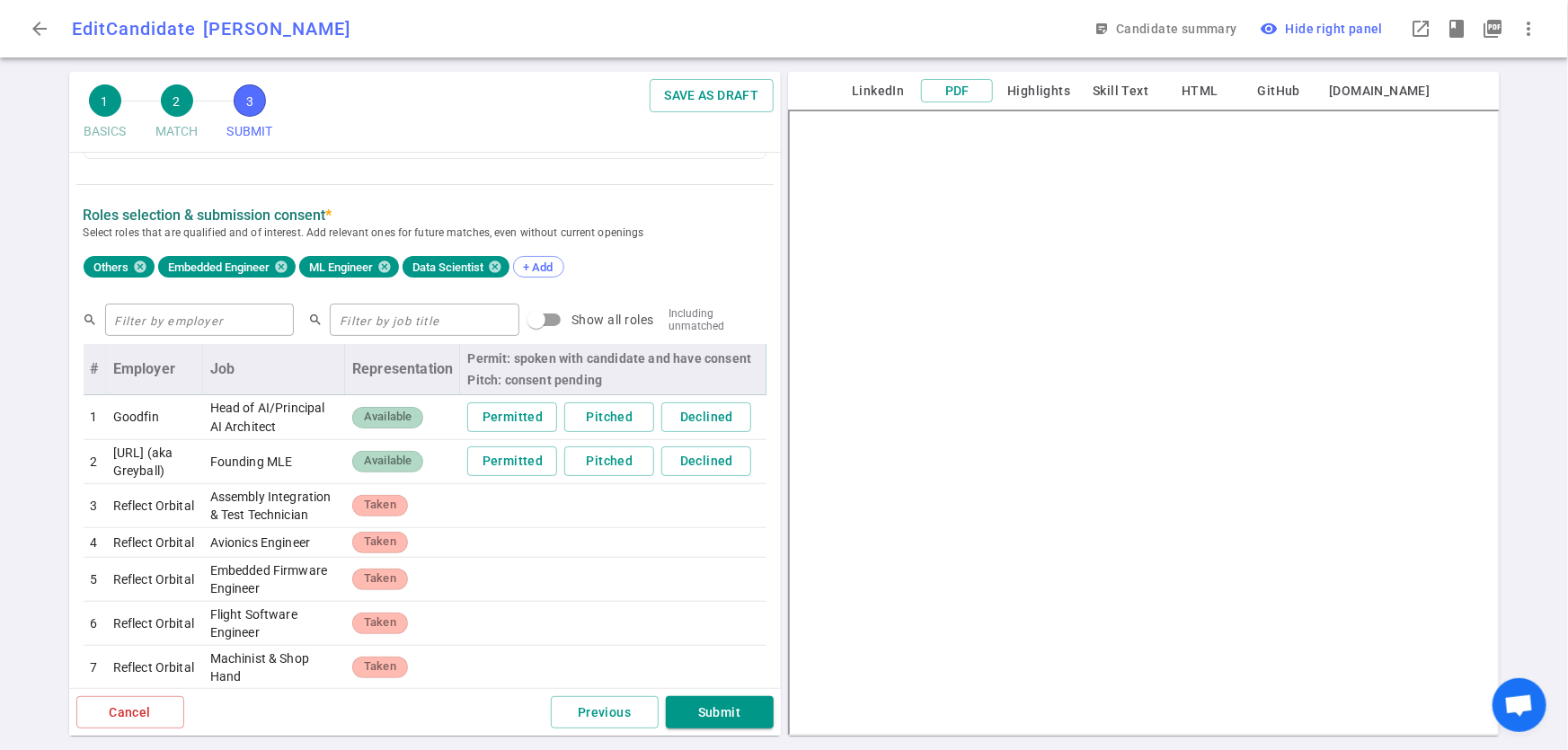
scroll to position [629, 0]
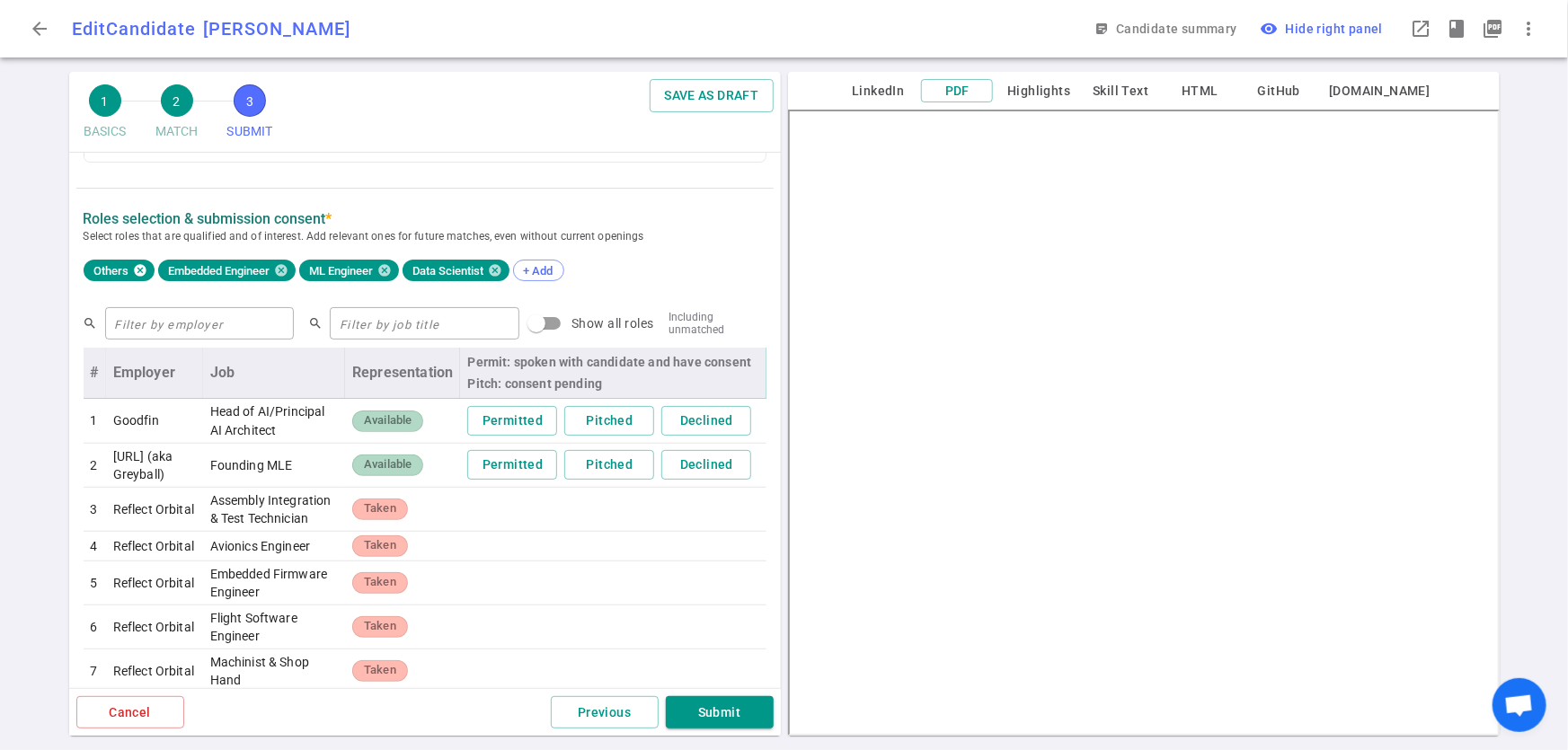
click at [134, 268] on icon at bounding box center [140, 271] width 15 height 15
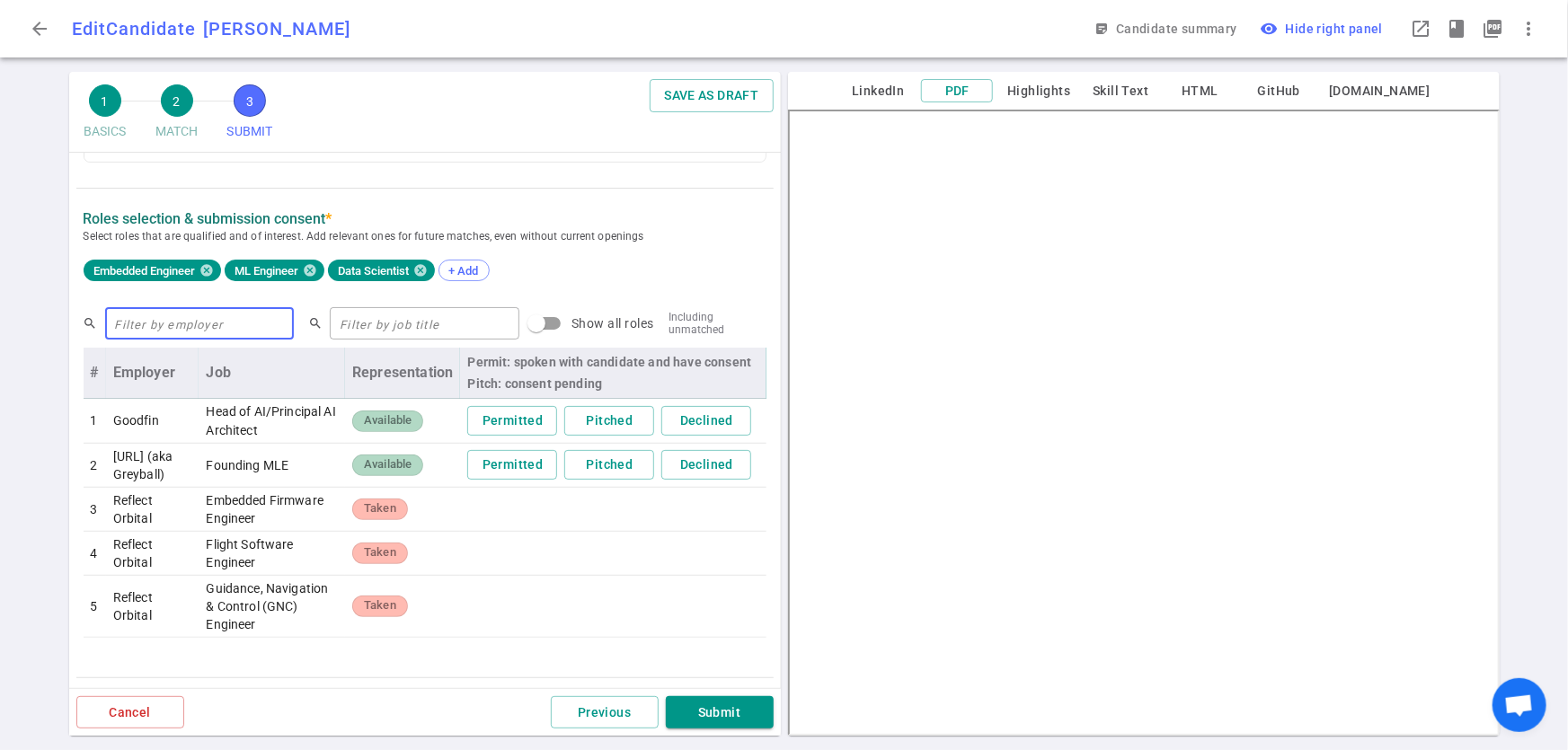
click at [233, 312] on input "text" at bounding box center [200, 323] width 190 height 29
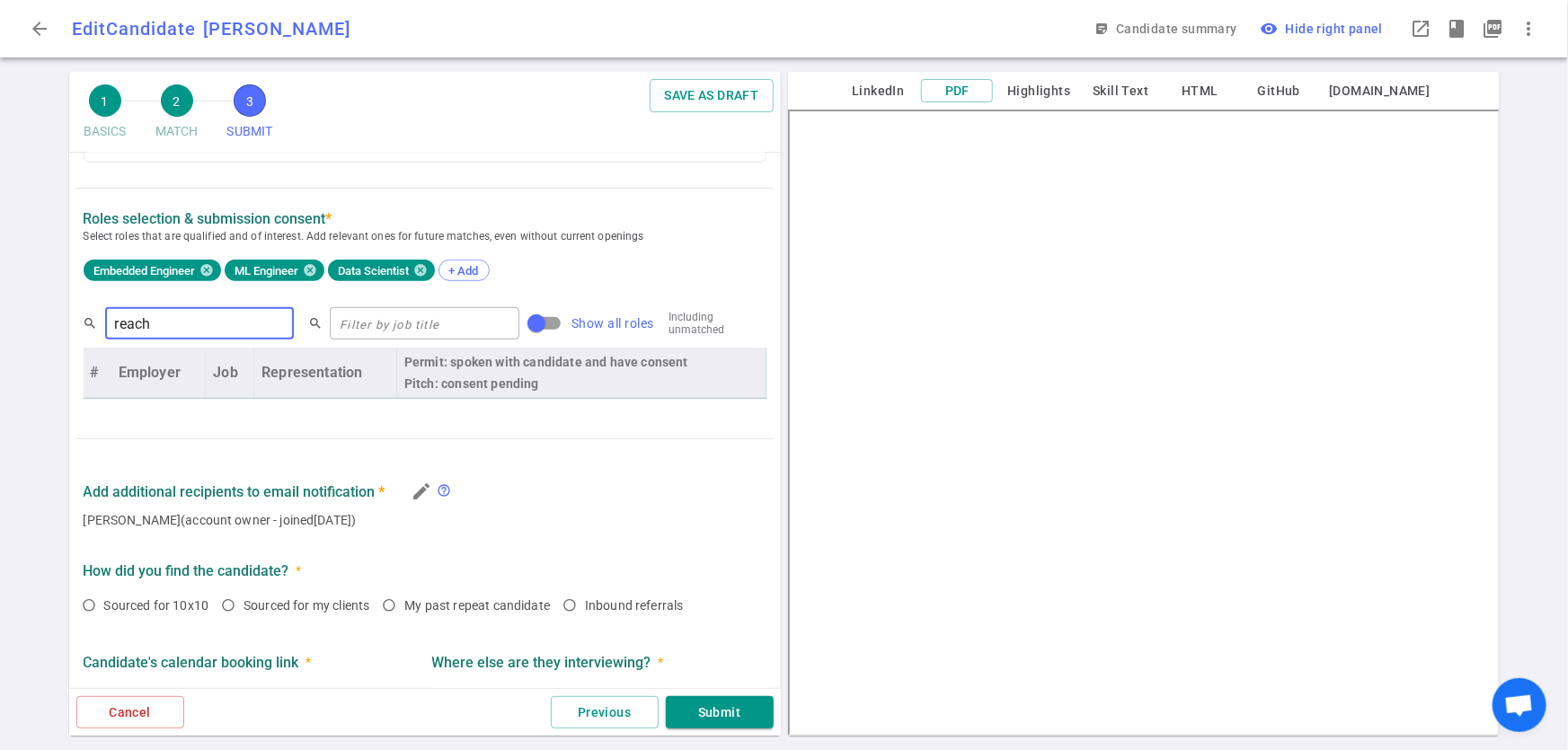
type input "reach"
drag, startPoint x: 517, startPoint y: 327, endPoint x: 563, endPoint y: 320, distance: 46.5
click at [562, 320] on label "Show all roles" at bounding box center [587, 323] width 134 height 34
click at [562, 320] on input "Show all roles" at bounding box center [536, 323] width 102 height 34
checkbox input "true"
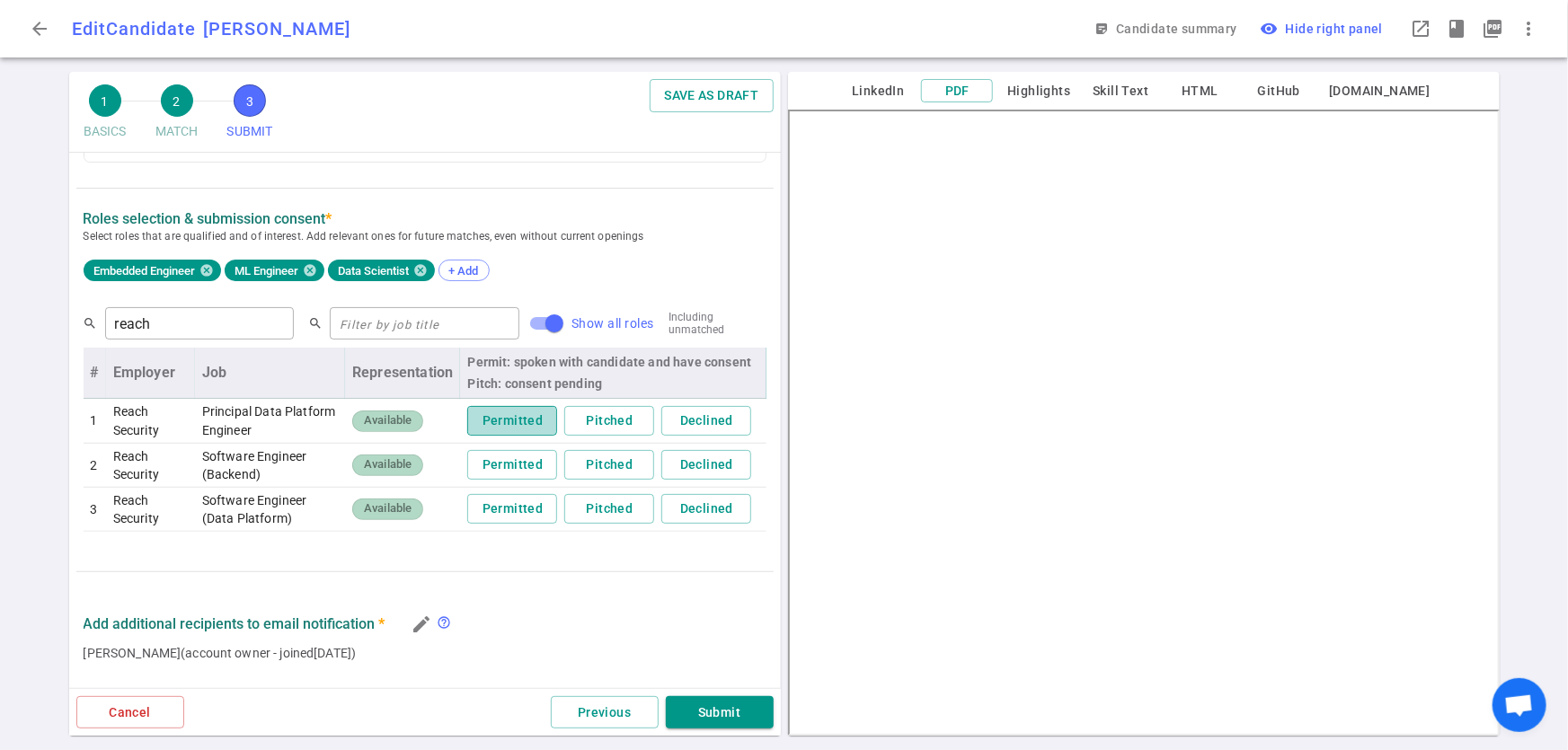
click at [493, 421] on button "Permitted" at bounding box center [513, 421] width 90 height 29
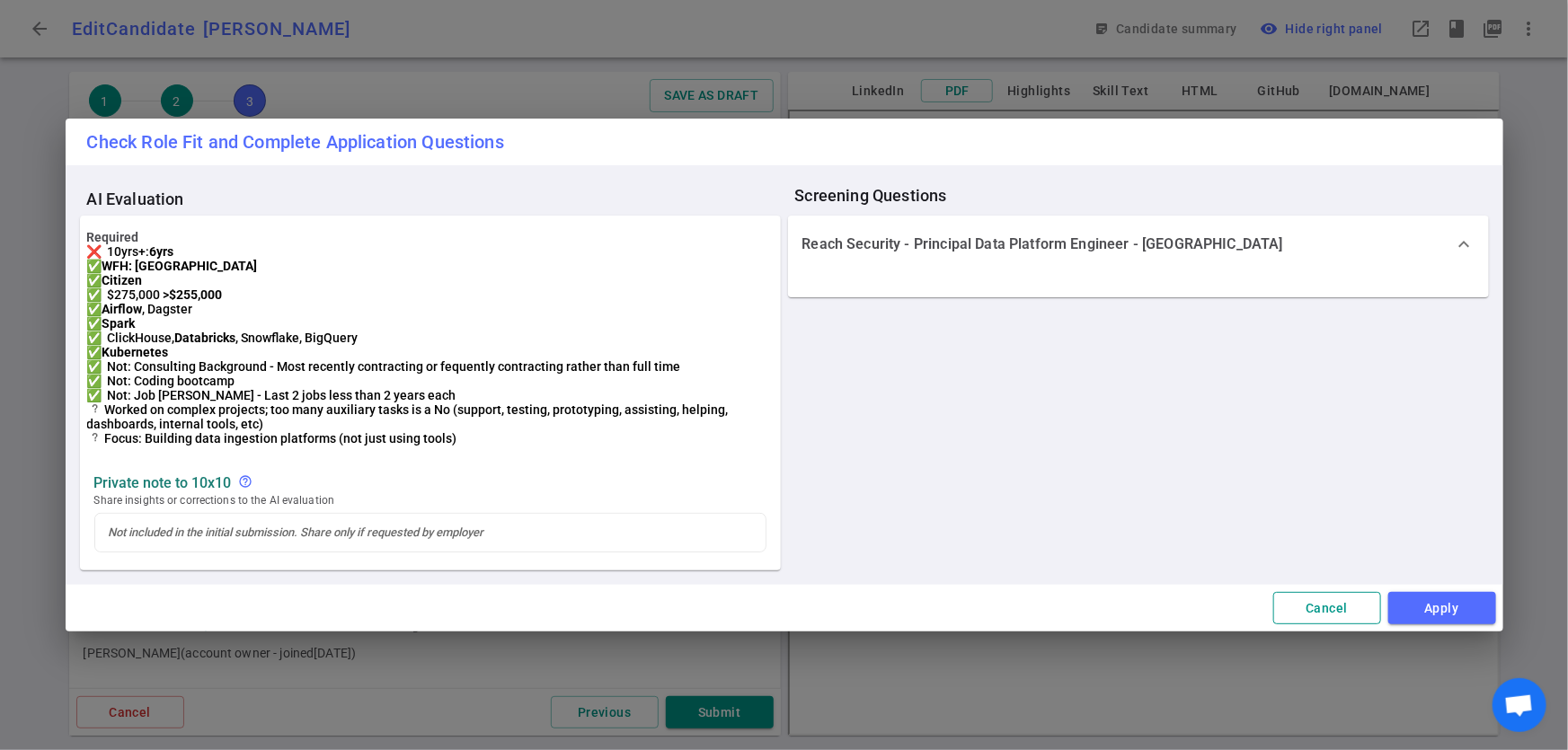
click at [1309, 625] on button "Cancel" at bounding box center [1327, 608] width 108 height 33
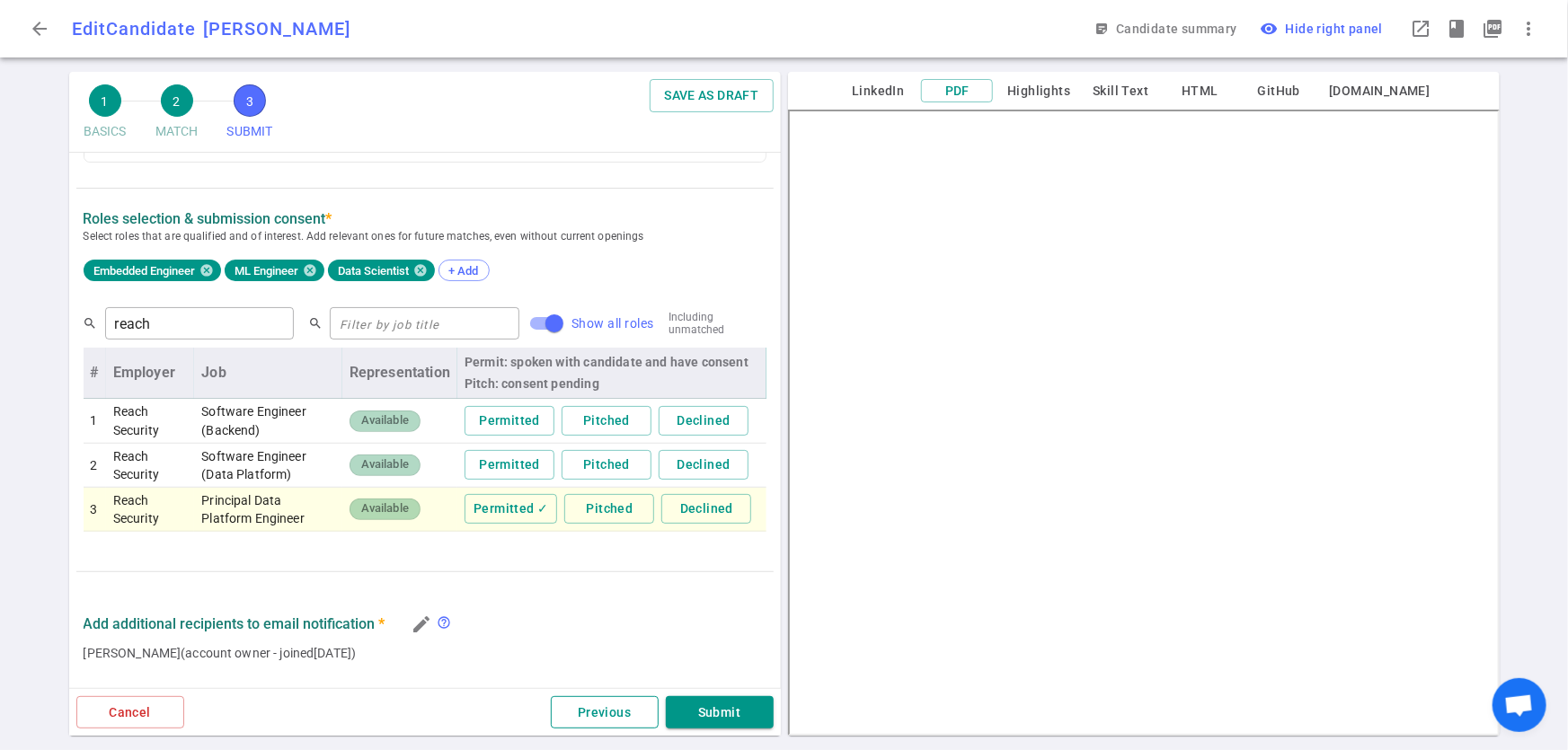
click at [590, 722] on button "Previous" at bounding box center [604, 713] width 108 height 33
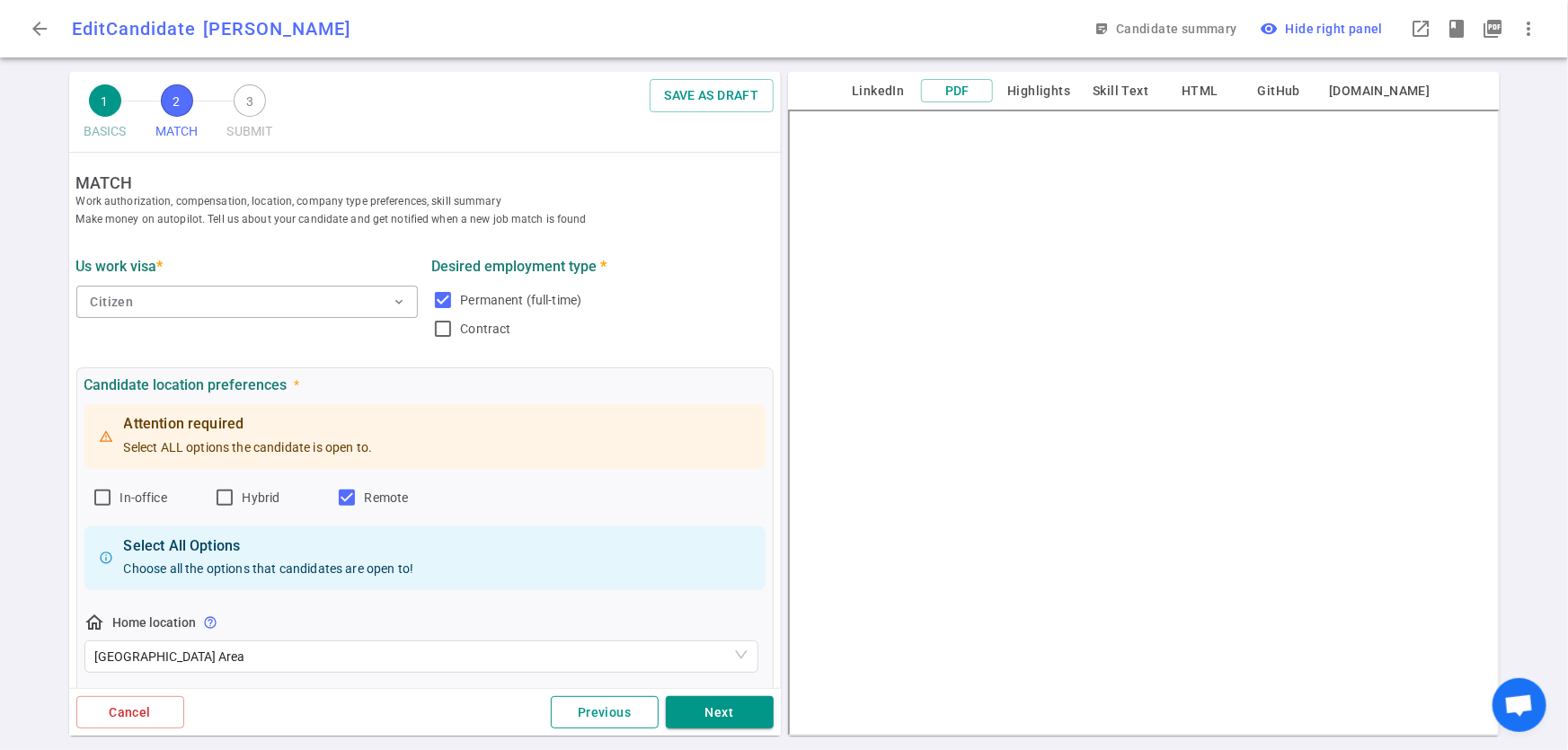
scroll to position [0, 0]
click at [590, 722] on button "Previous" at bounding box center [604, 713] width 108 height 33
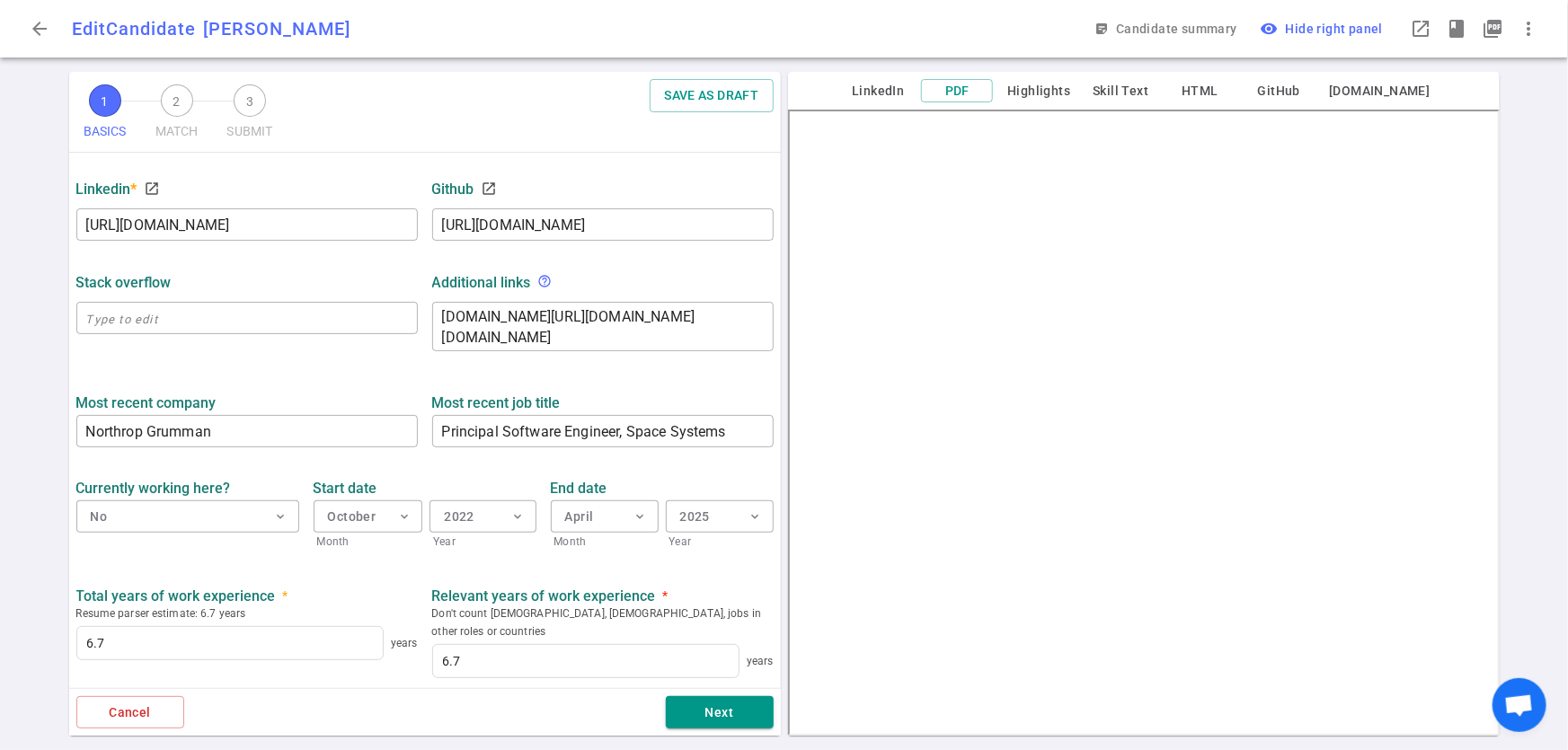
scroll to position [554, 0]
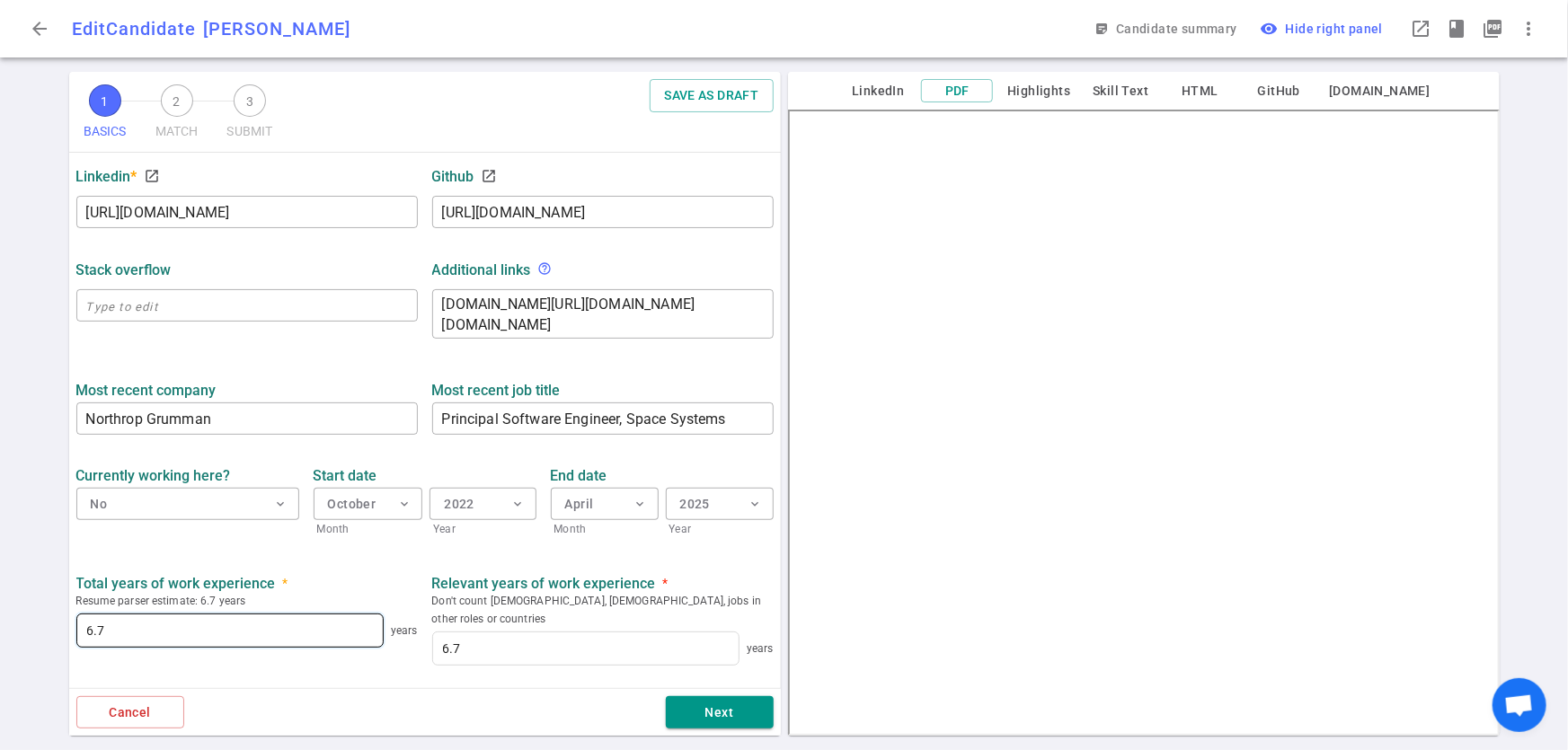
click at [162, 629] on input "6.7" at bounding box center [230, 630] width 306 height 32
type input "6"
click at [308, 631] on input at bounding box center [230, 630] width 306 height 32
type input "10.3"
click at [455, 632] on input "6.7" at bounding box center [587, 648] width 306 height 32
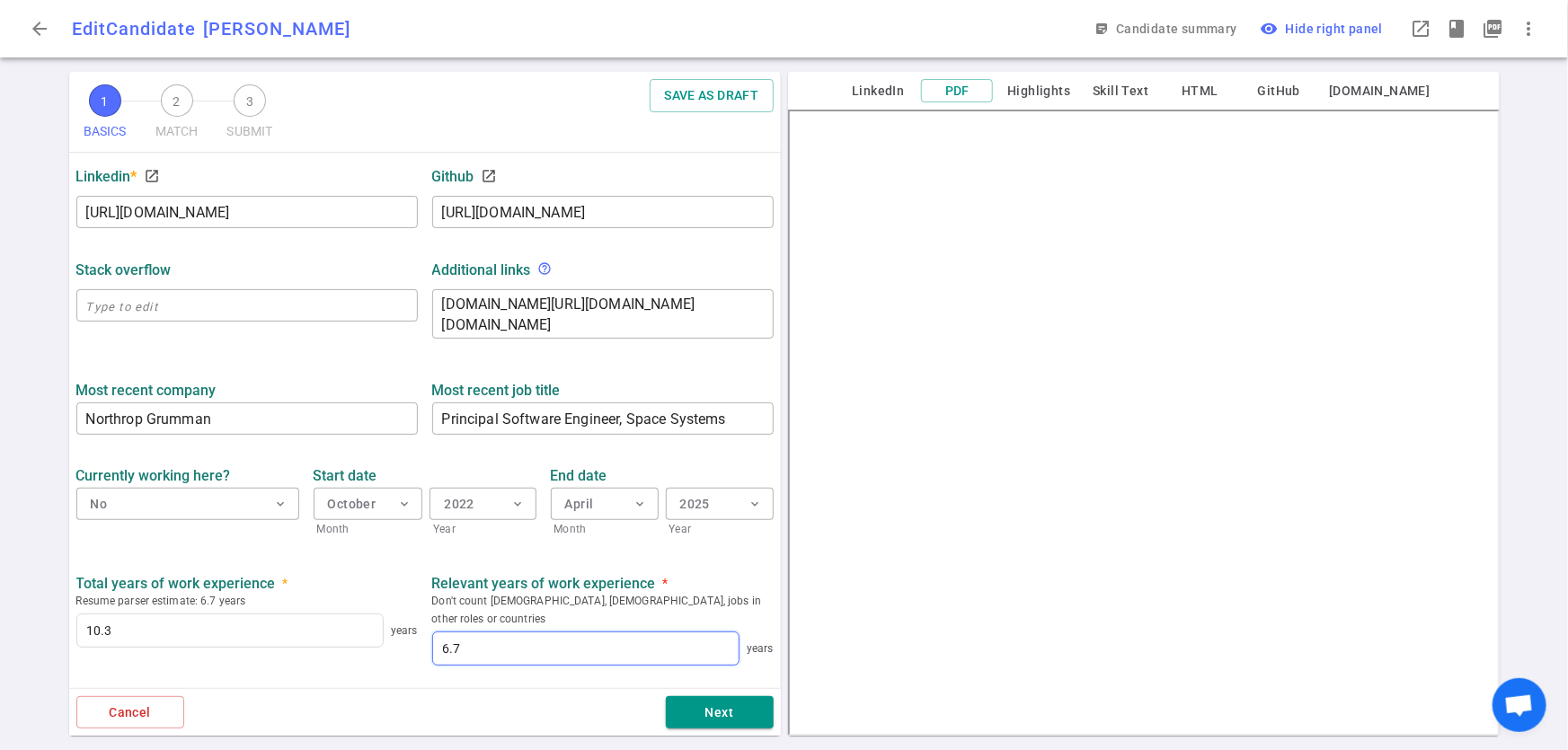
type input "6"
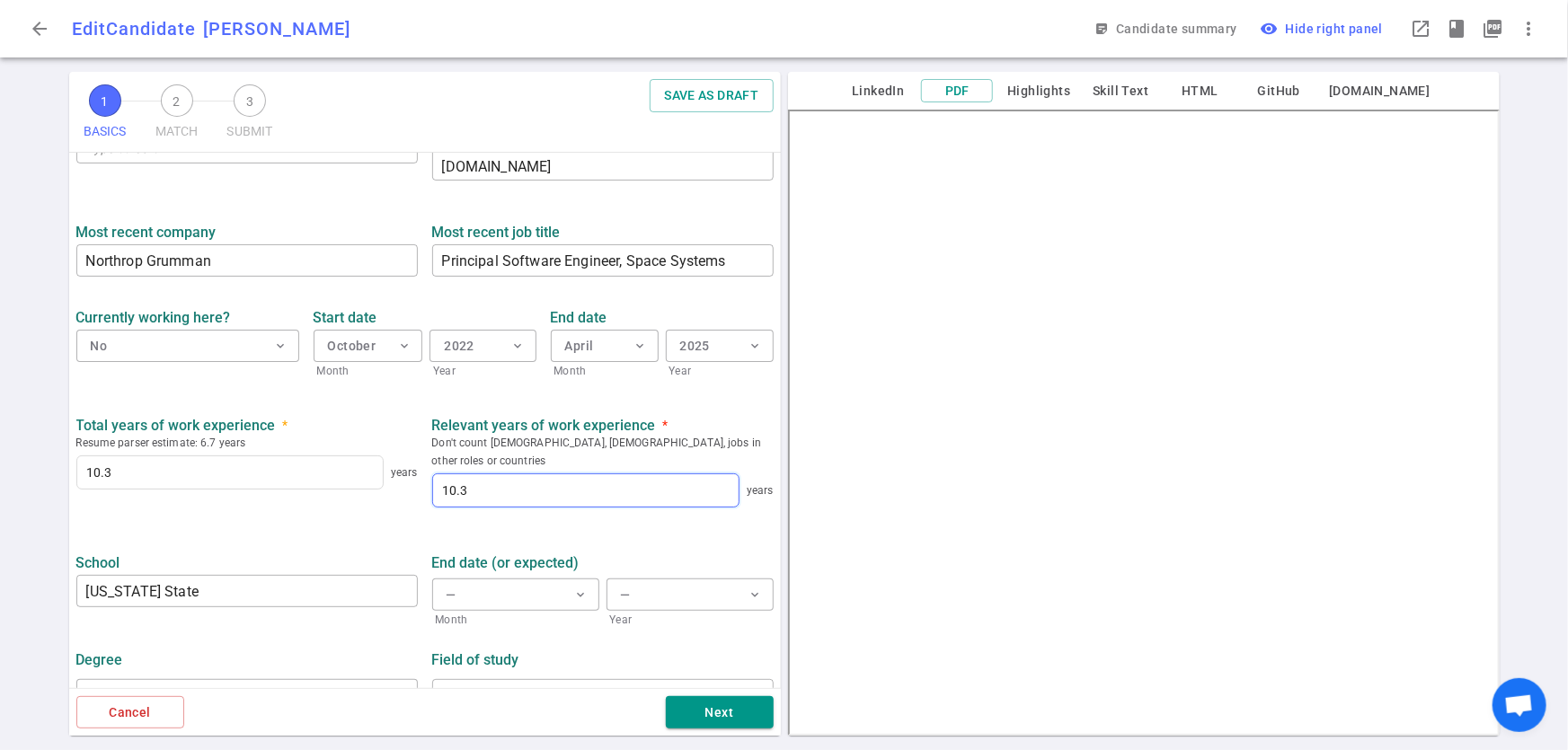
scroll to position [729, 0]
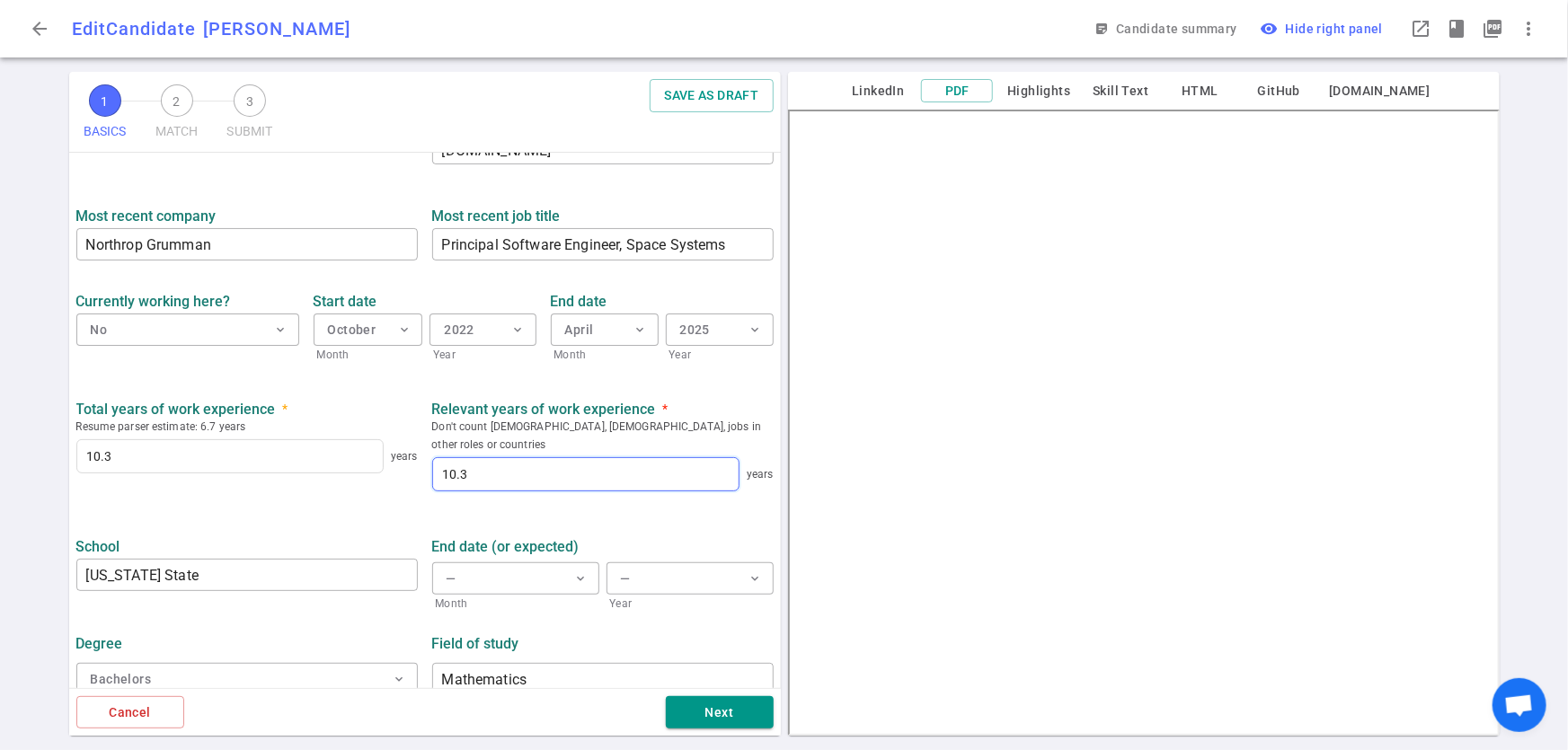
type input "10.3"
click at [518, 562] on button "— expand_more" at bounding box center [517, 578] width 168 height 32
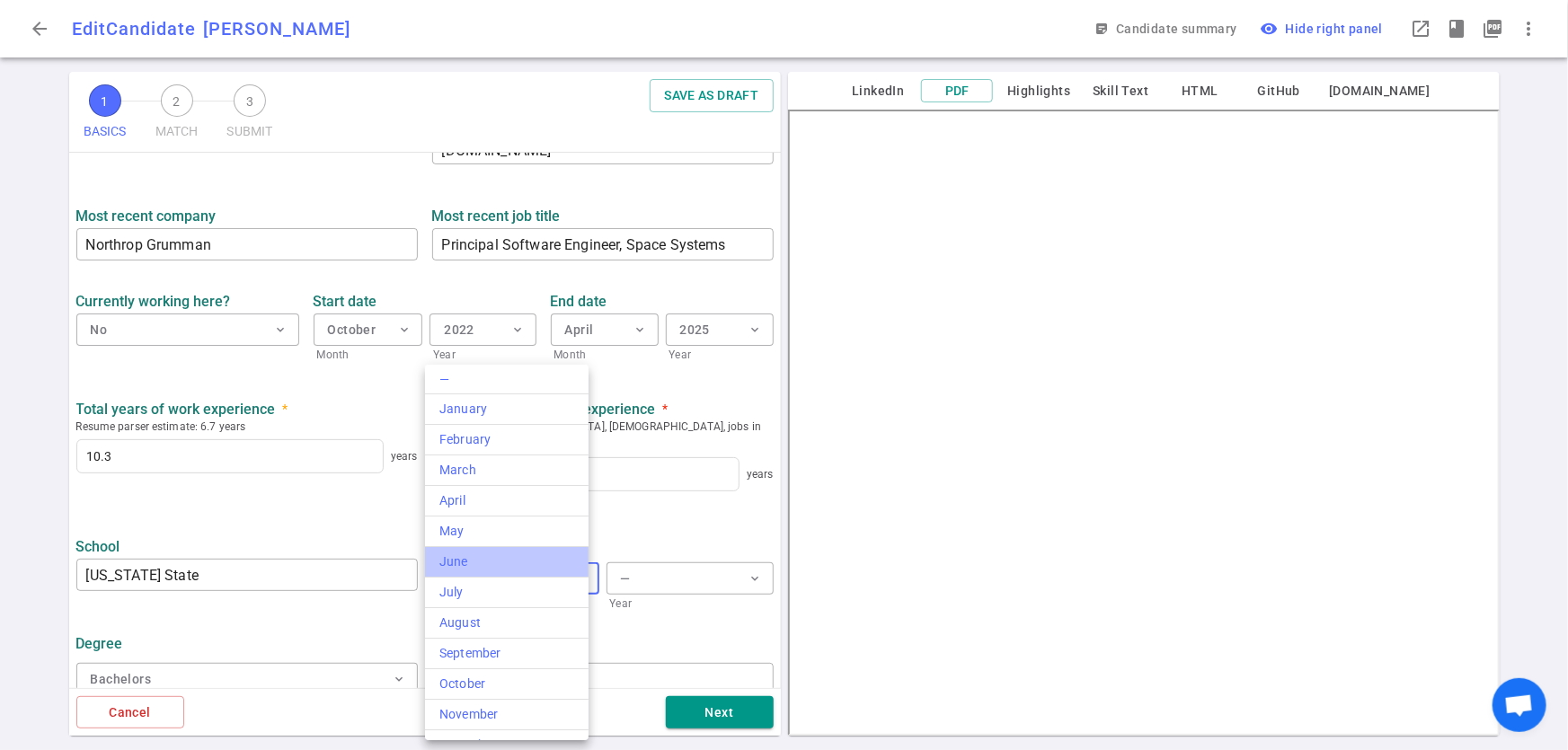
click at [516, 565] on div "June" at bounding box center [506, 561] width 134 height 18
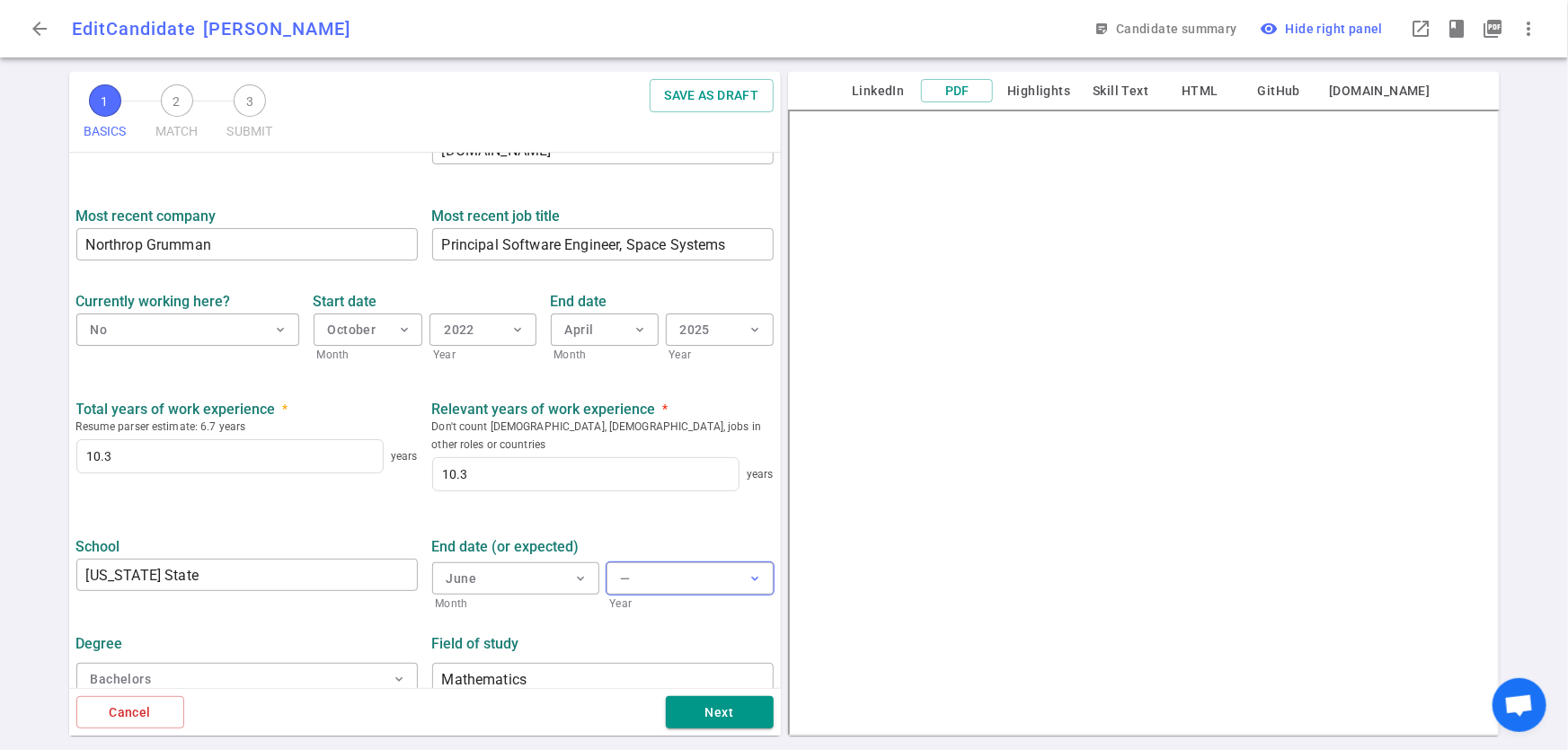
click at [643, 562] on button "— expand_more" at bounding box center [691, 578] width 168 height 32
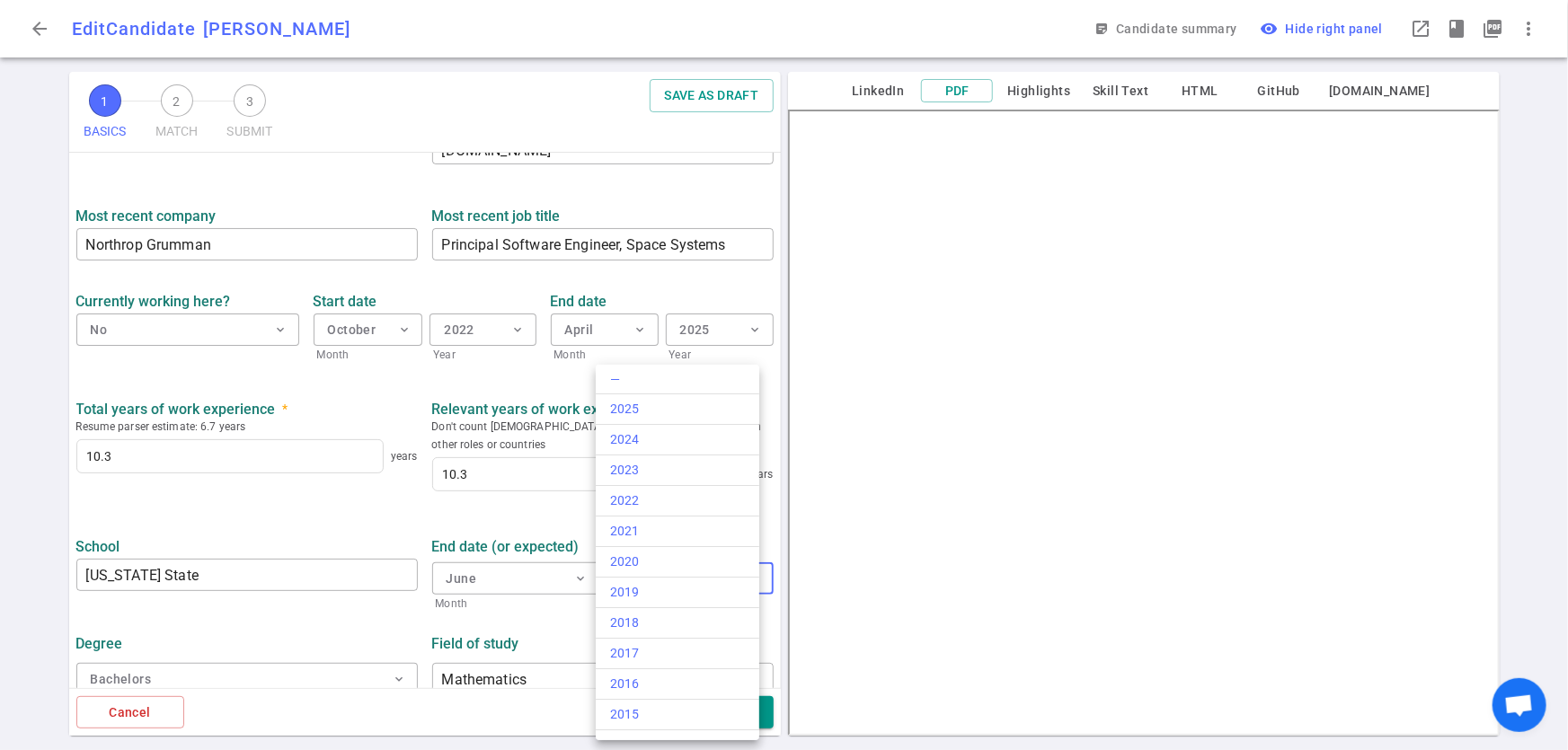
scroll to position [328, 0]
click at [692, 501] on div "2011" at bounding box center [678, 509] width 134 height 18
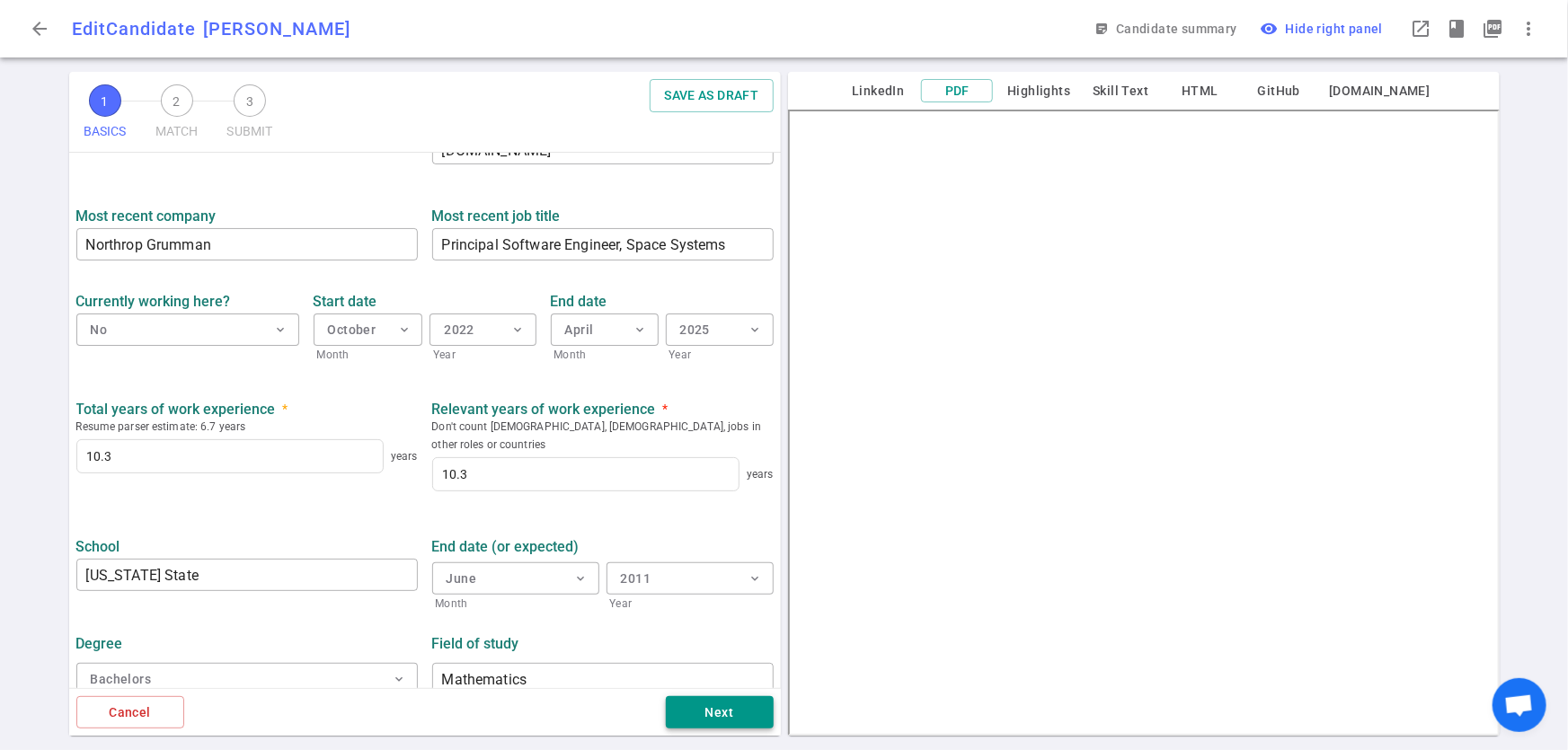
click at [681, 717] on button "Next" at bounding box center [719, 713] width 108 height 33
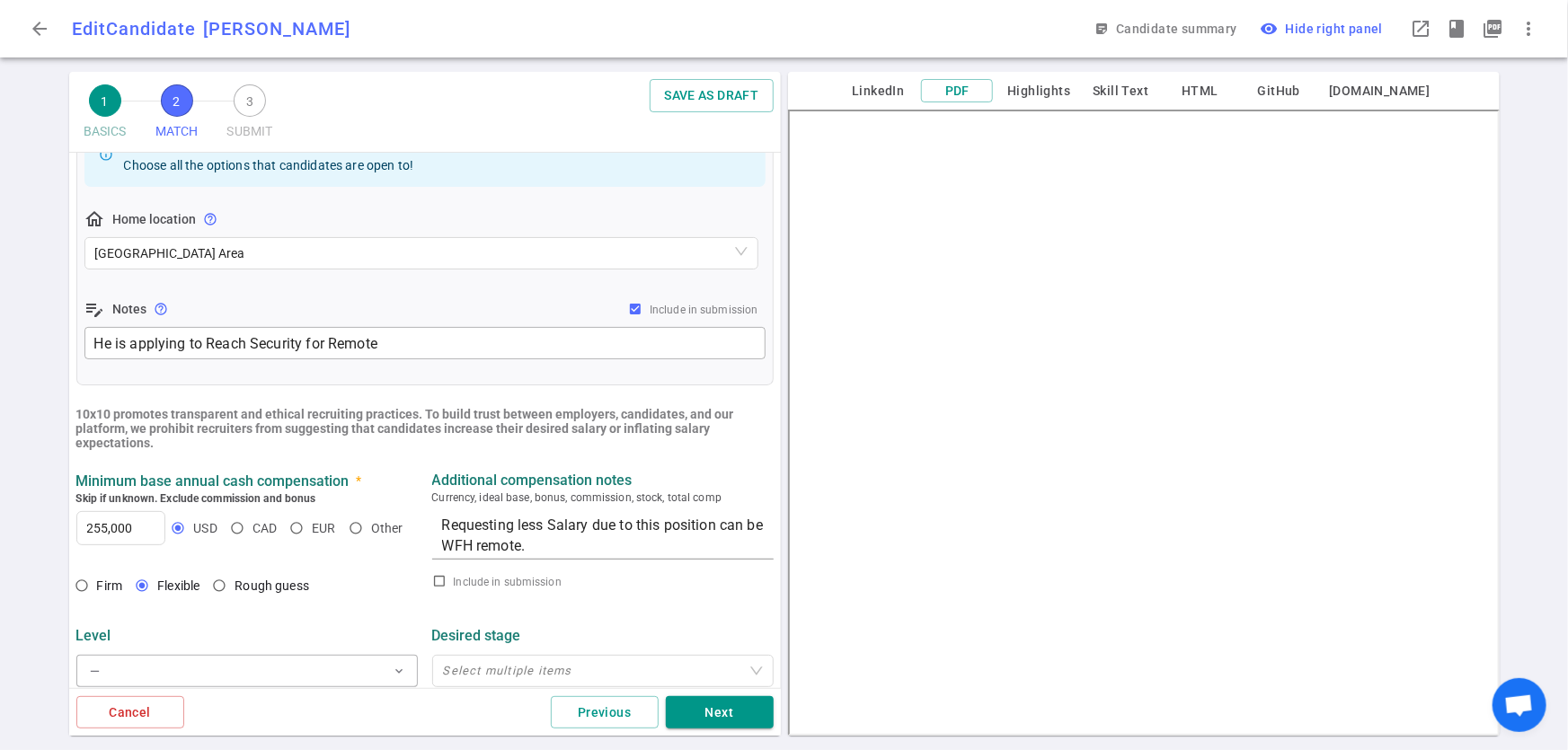
scroll to position [379, 0]
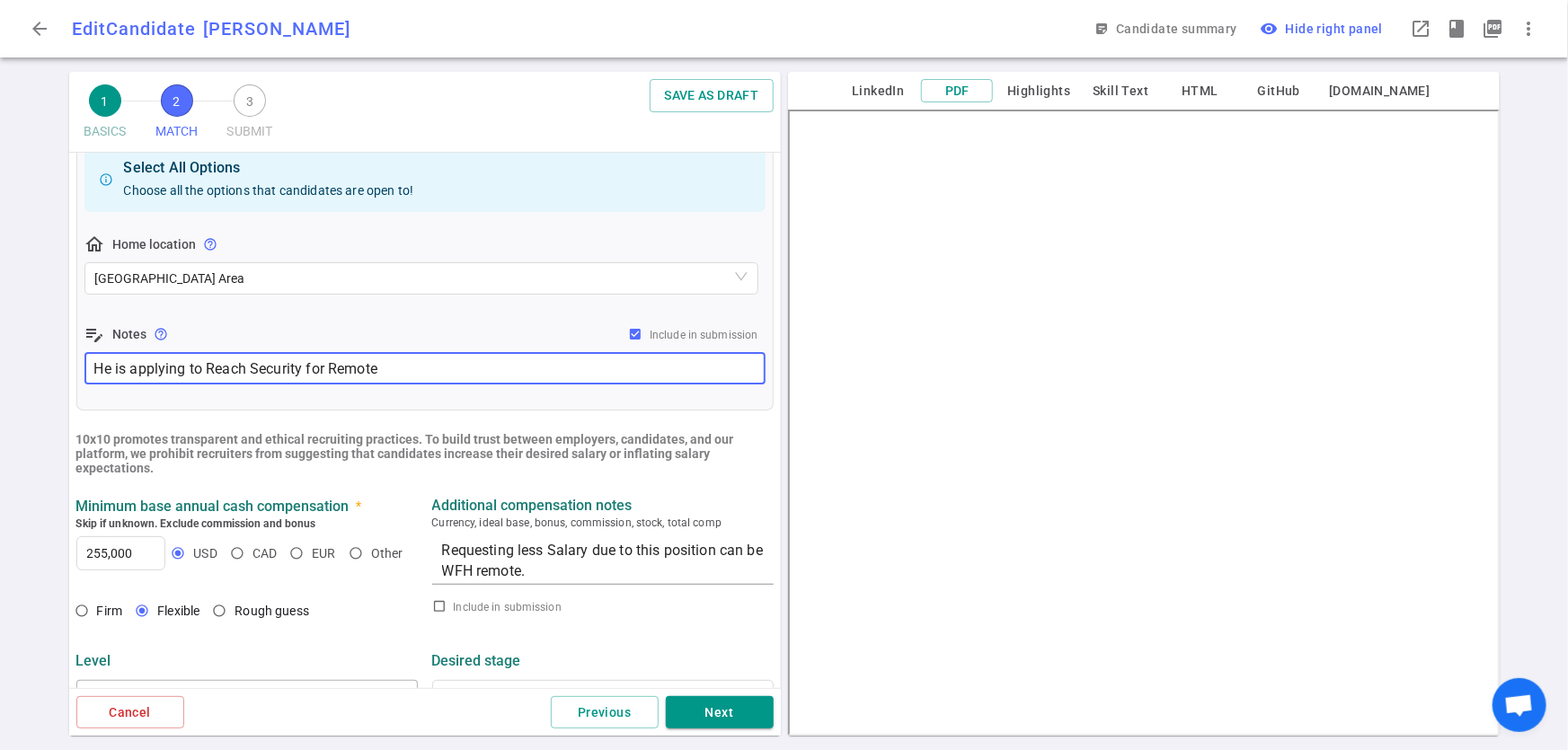
click at [110, 369] on textarea "He is applying to Reach Security for Remote" at bounding box center [424, 368] width 661 height 20
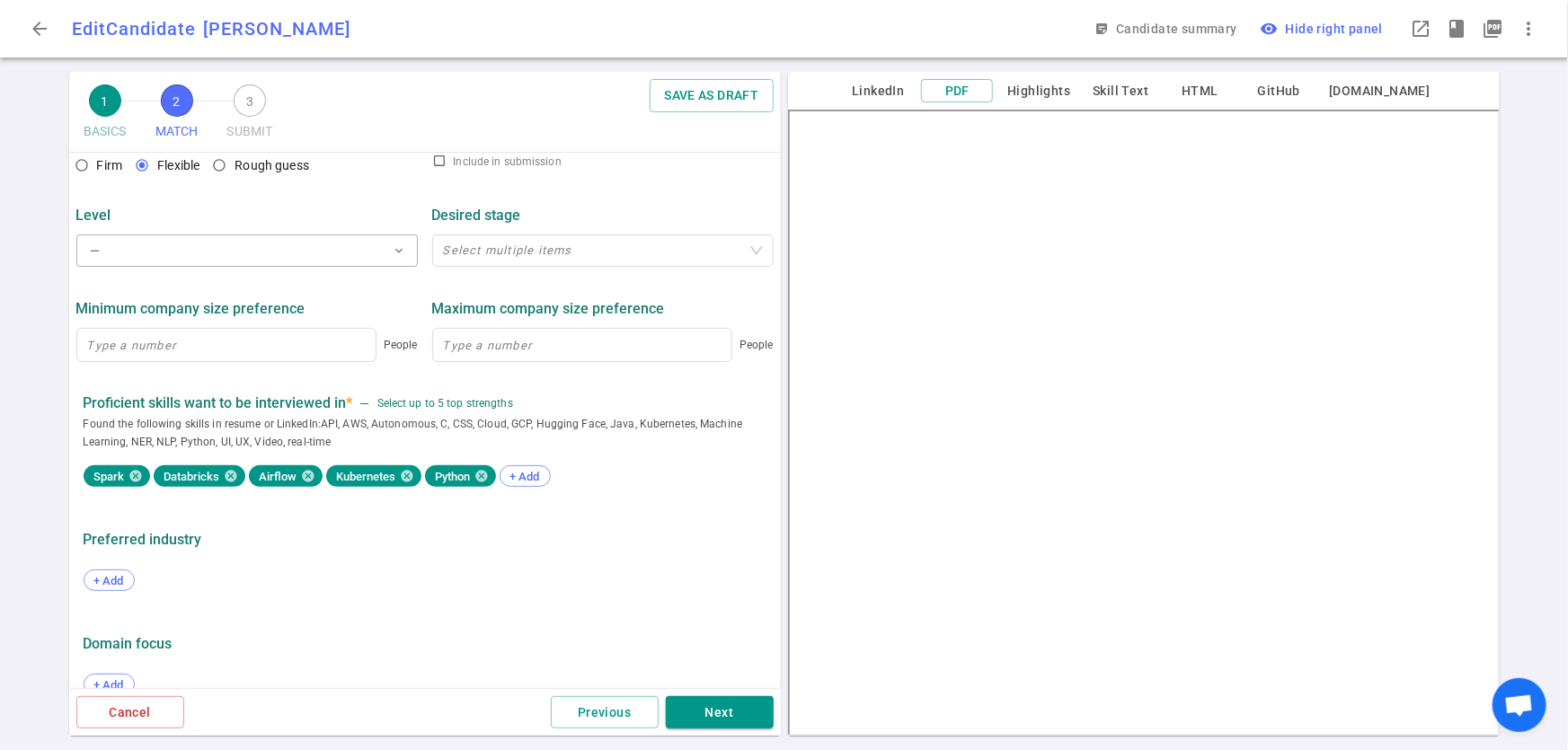
scroll to position [856, 0]
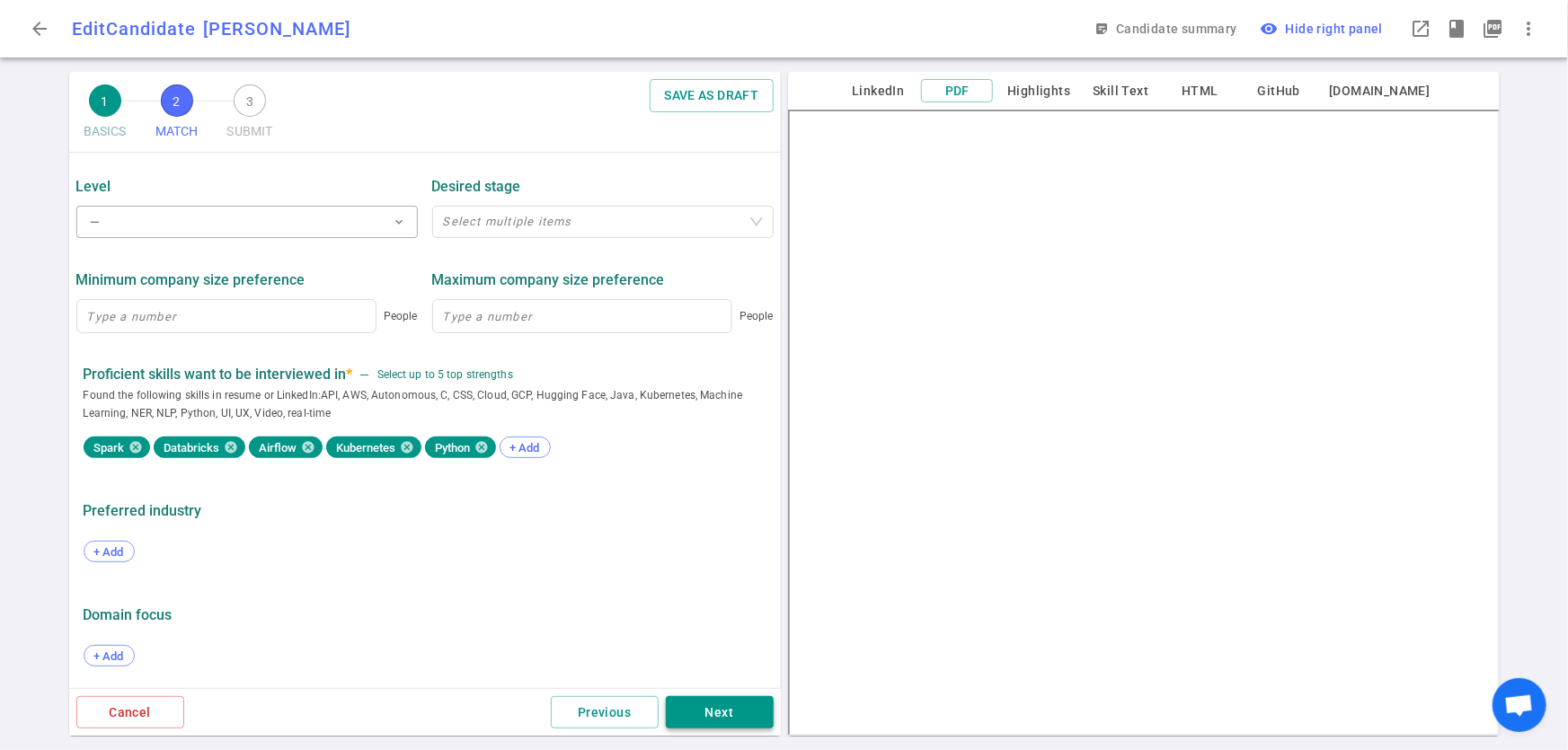
type textarea "Candidate Tadaya is applying to Reach Security for Remote"
click at [710, 724] on button "Next" at bounding box center [719, 713] width 108 height 33
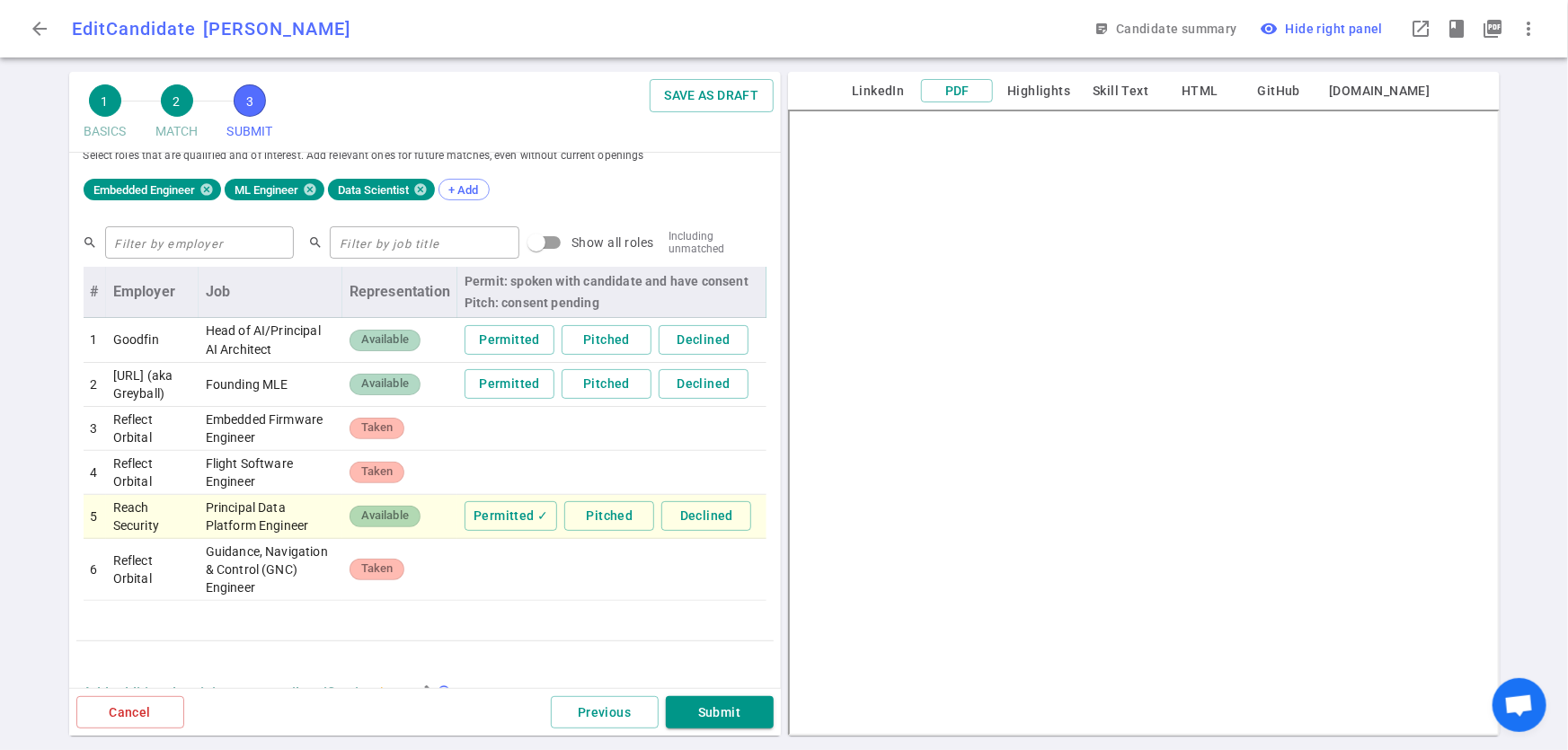
scroll to position [726, 0]
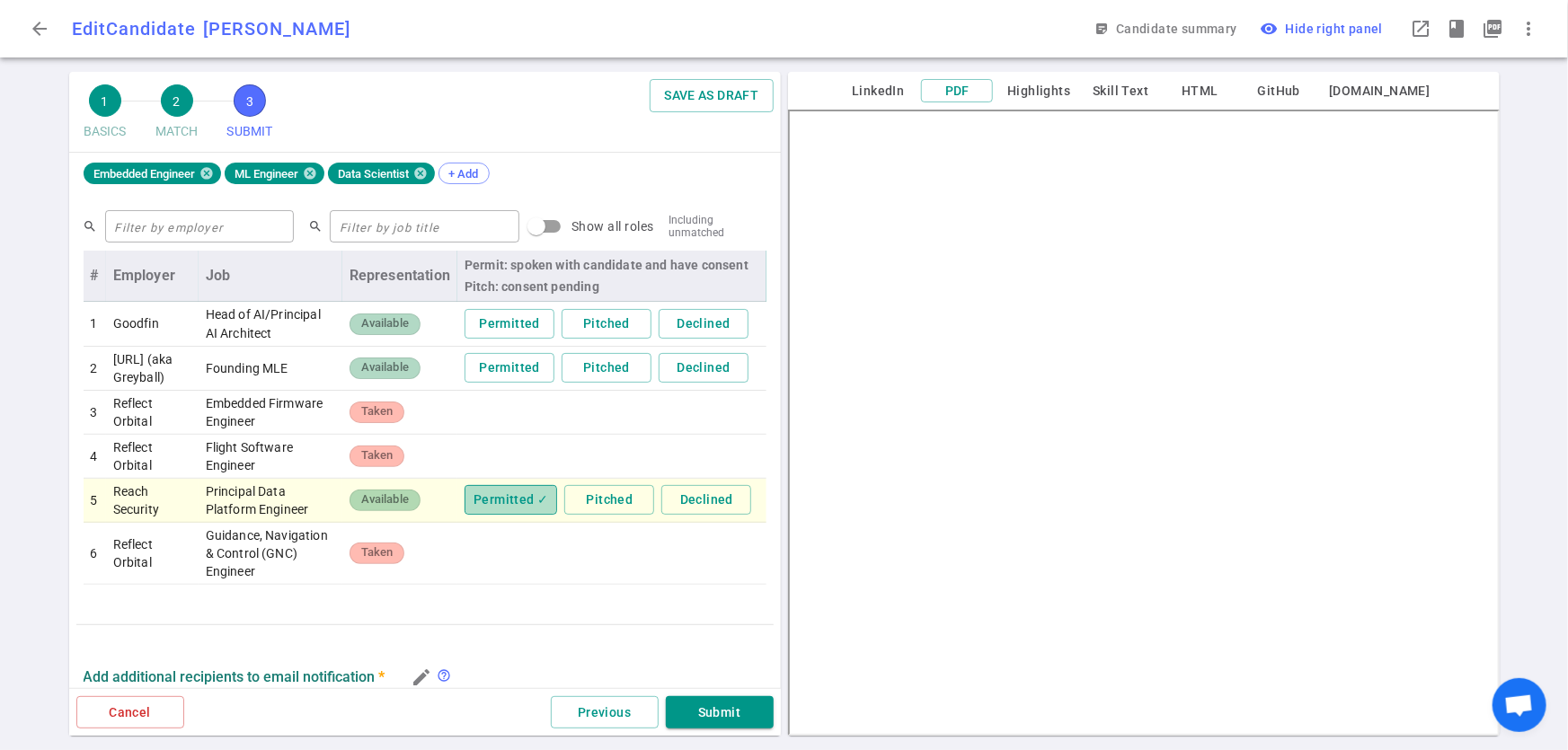
click at [503, 514] on button "Permitted ✓" at bounding box center [511, 500] width 93 height 29
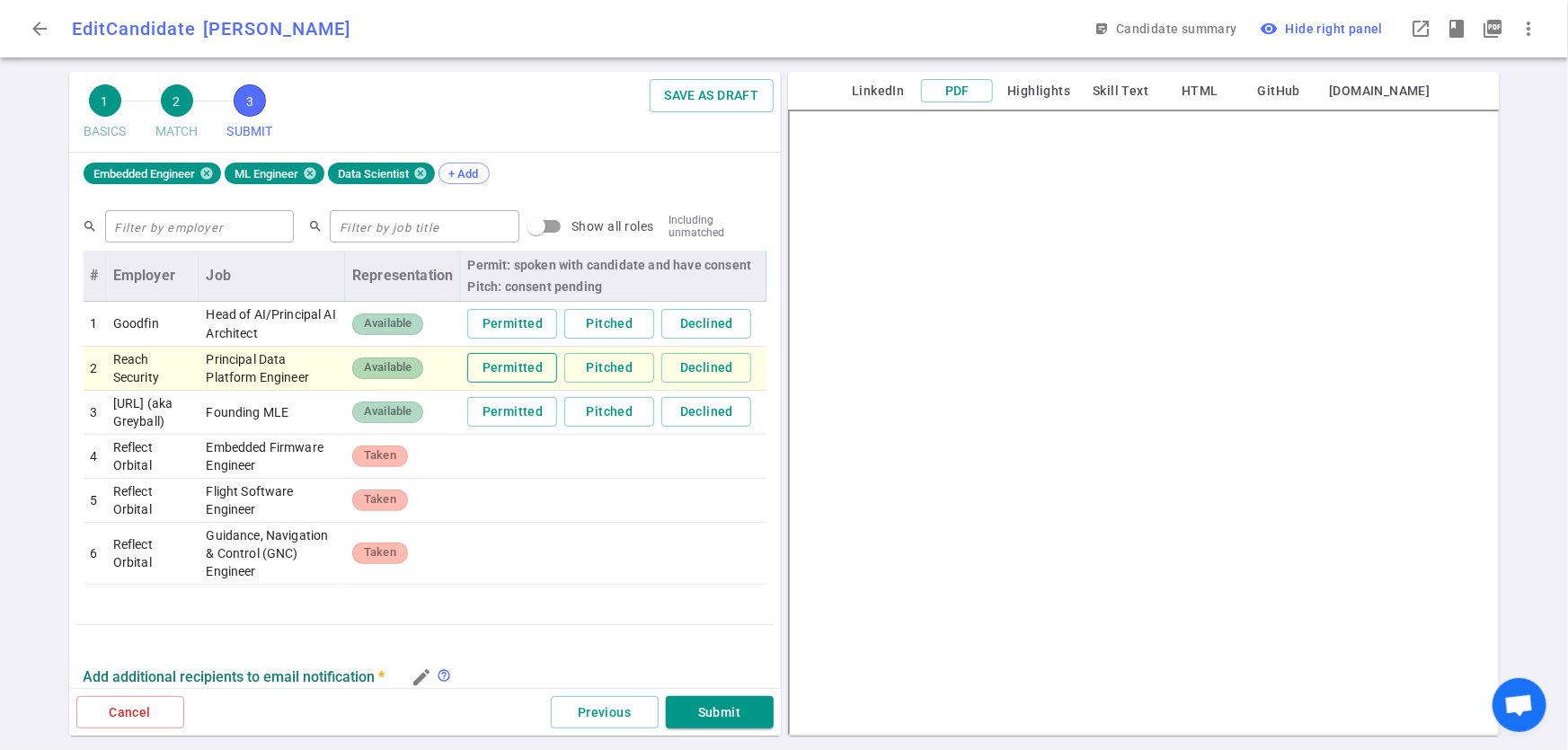
click at [488, 383] on button "Permitted" at bounding box center [513, 368] width 90 height 29
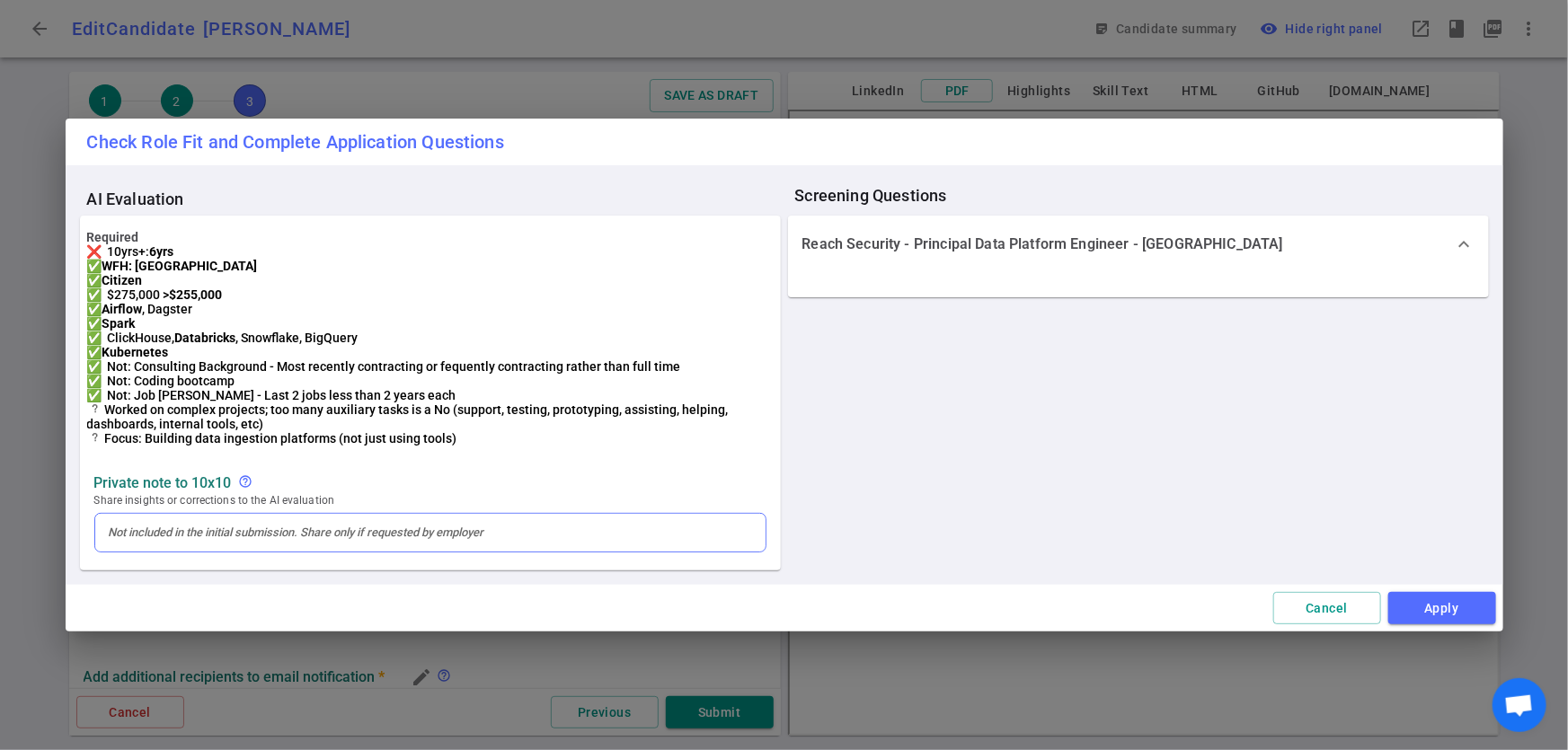
click at [206, 541] on div at bounding box center [430, 533] width 644 height 17
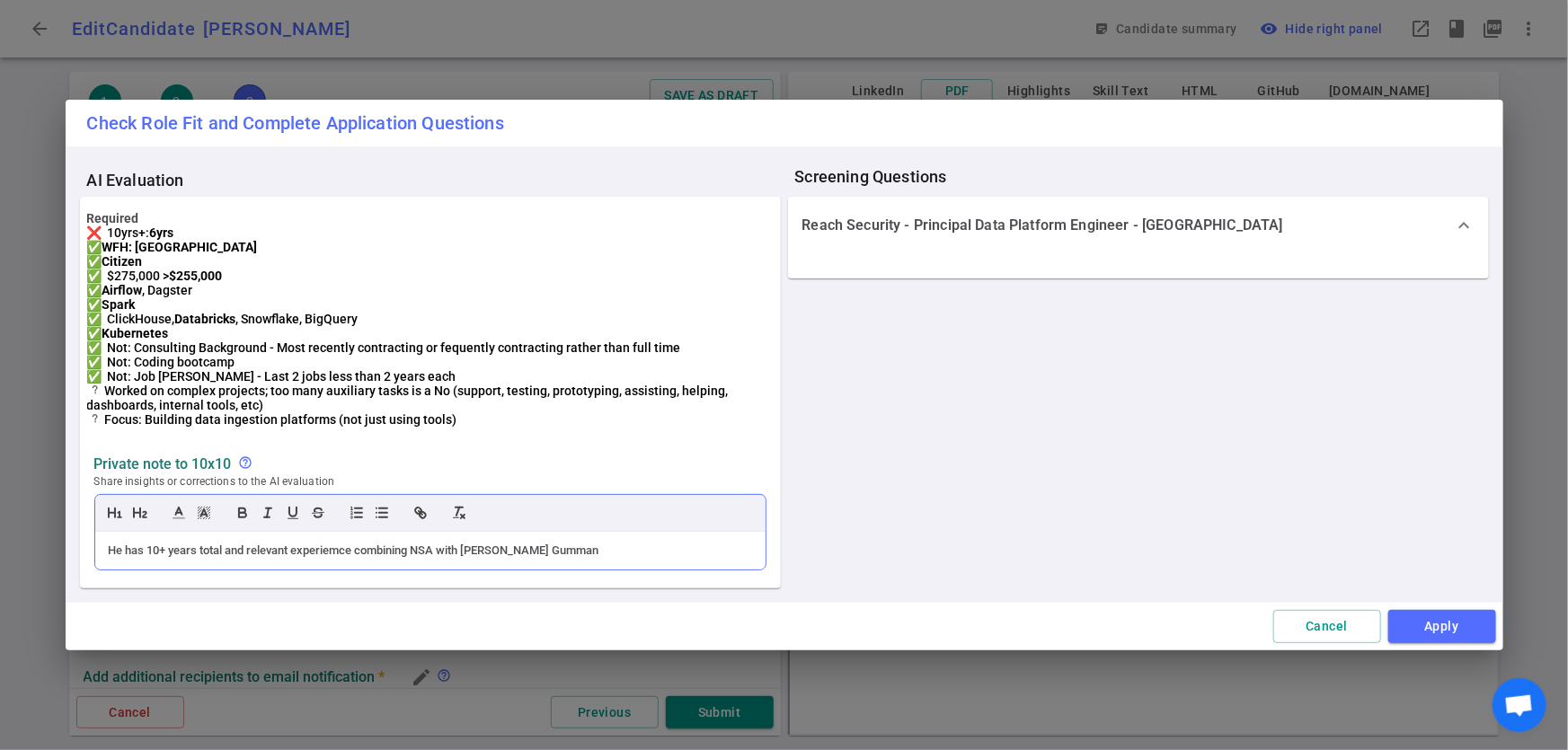
click at [525, 559] on div "He has 10+ years total and relevant experiemce combining NSA with Northrup Gumm…" at bounding box center [430, 551] width 644 height 17
click at [341, 559] on div "He has 10+ years total and relevant experiemce combining NSA with Northrup Grum…" at bounding box center [430, 551] width 644 height 17
click at [658, 559] on div "He has 10+ years total and relevant experience combining NSA with Northrup Grum…" at bounding box center [430, 551] width 644 height 17
drag, startPoint x: 608, startPoint y: 570, endPoint x: 2, endPoint y: 538, distance: 606.8
click at [0, 539] on div "Check Role Fit and Complete Application Questions AI Evaluation Required ❌ 10yr…" at bounding box center [784, 375] width 1568 height 750
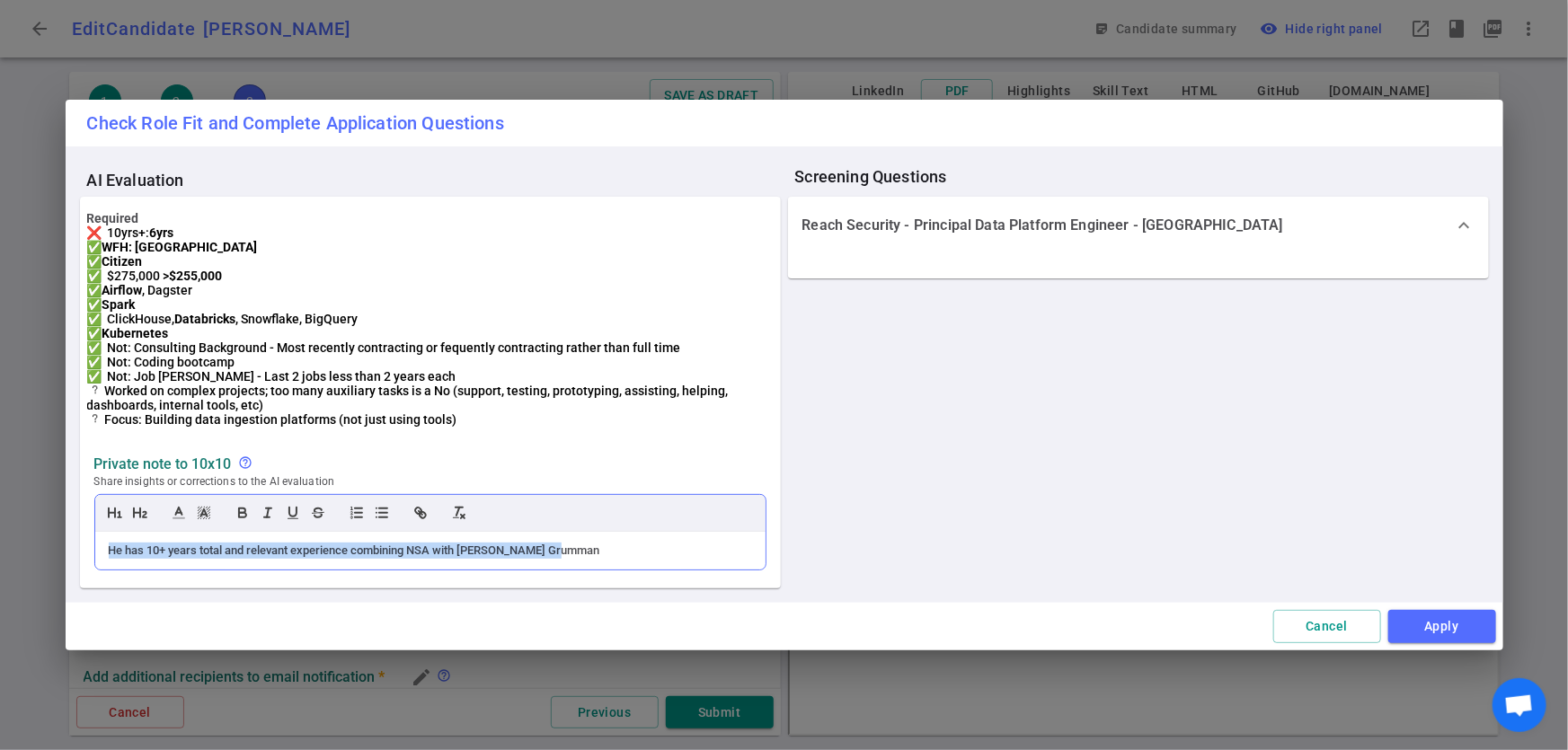
copy div "He has 10+ years total and relevant experience combining NSA with Northrup Grum…"
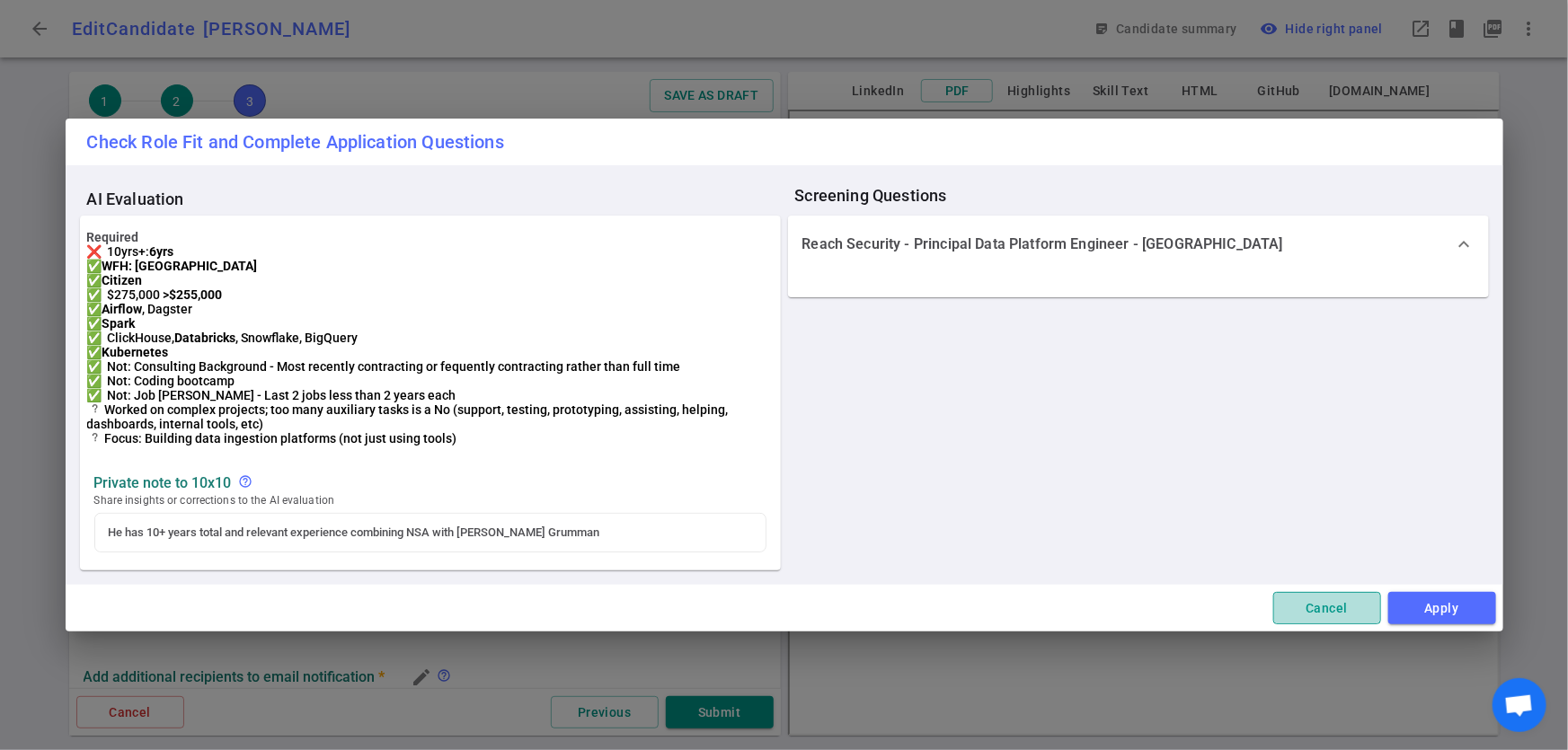
click at [1338, 625] on button "Cancel" at bounding box center [1327, 608] width 108 height 33
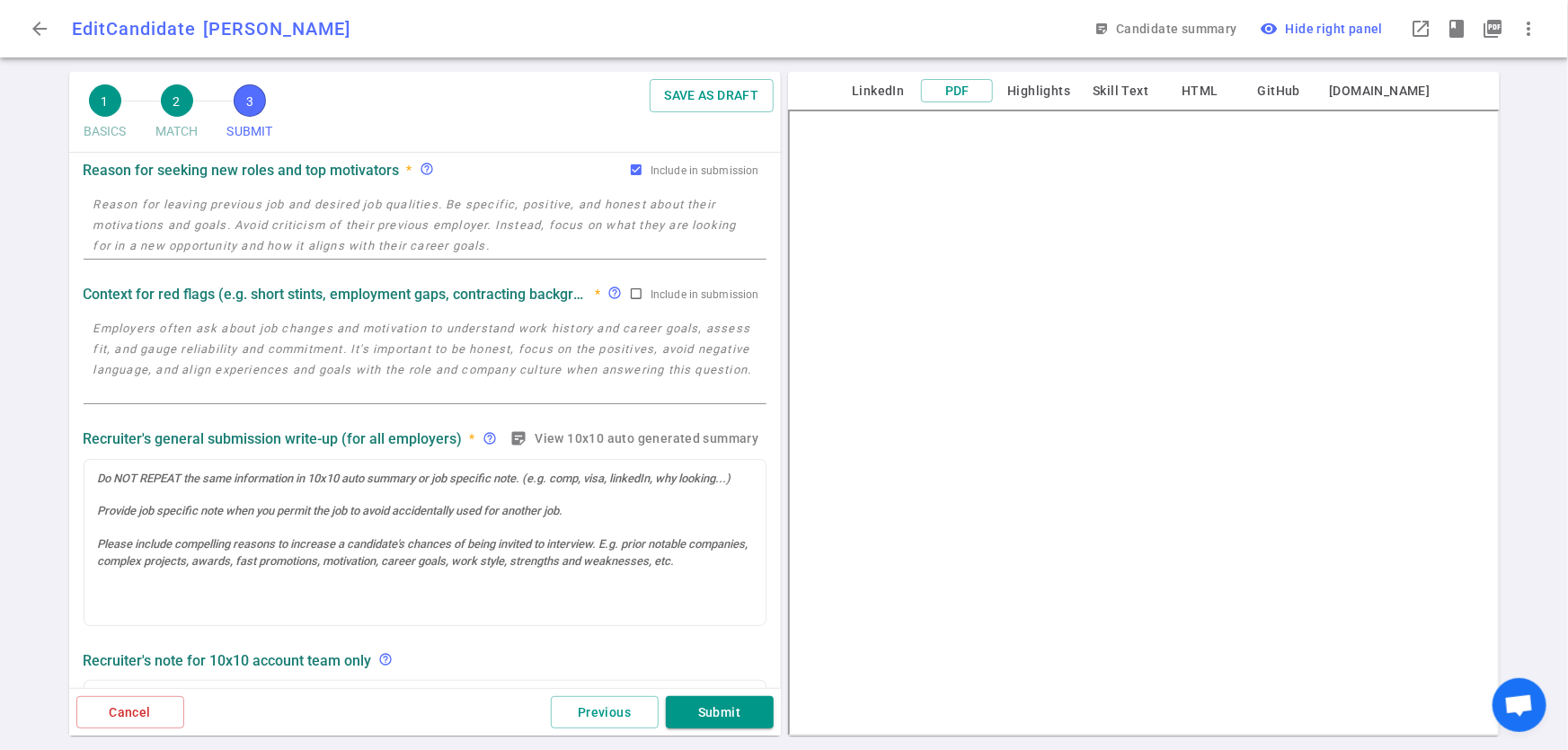
scroll to position [0, 0]
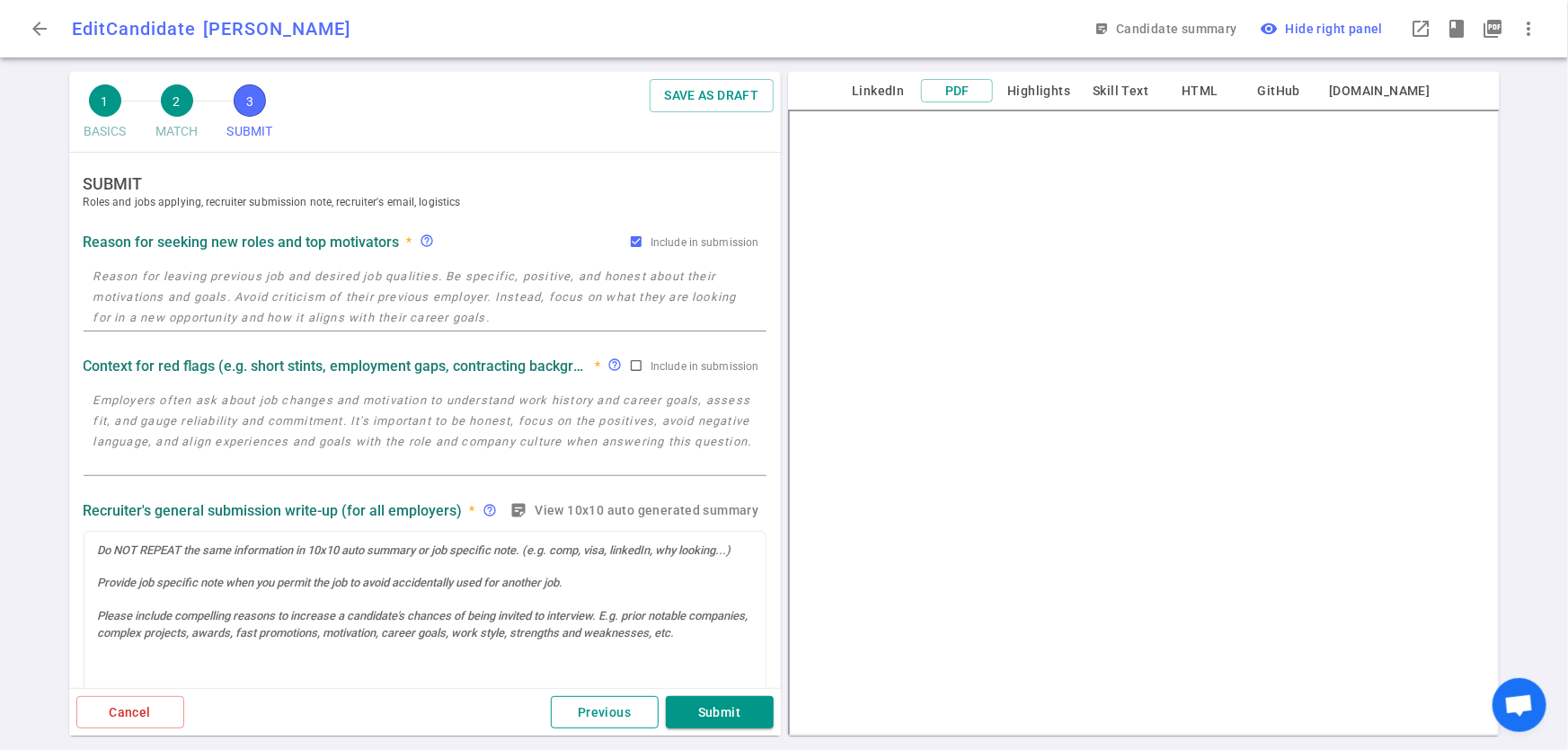
click at [600, 718] on button "Previous" at bounding box center [604, 713] width 108 height 33
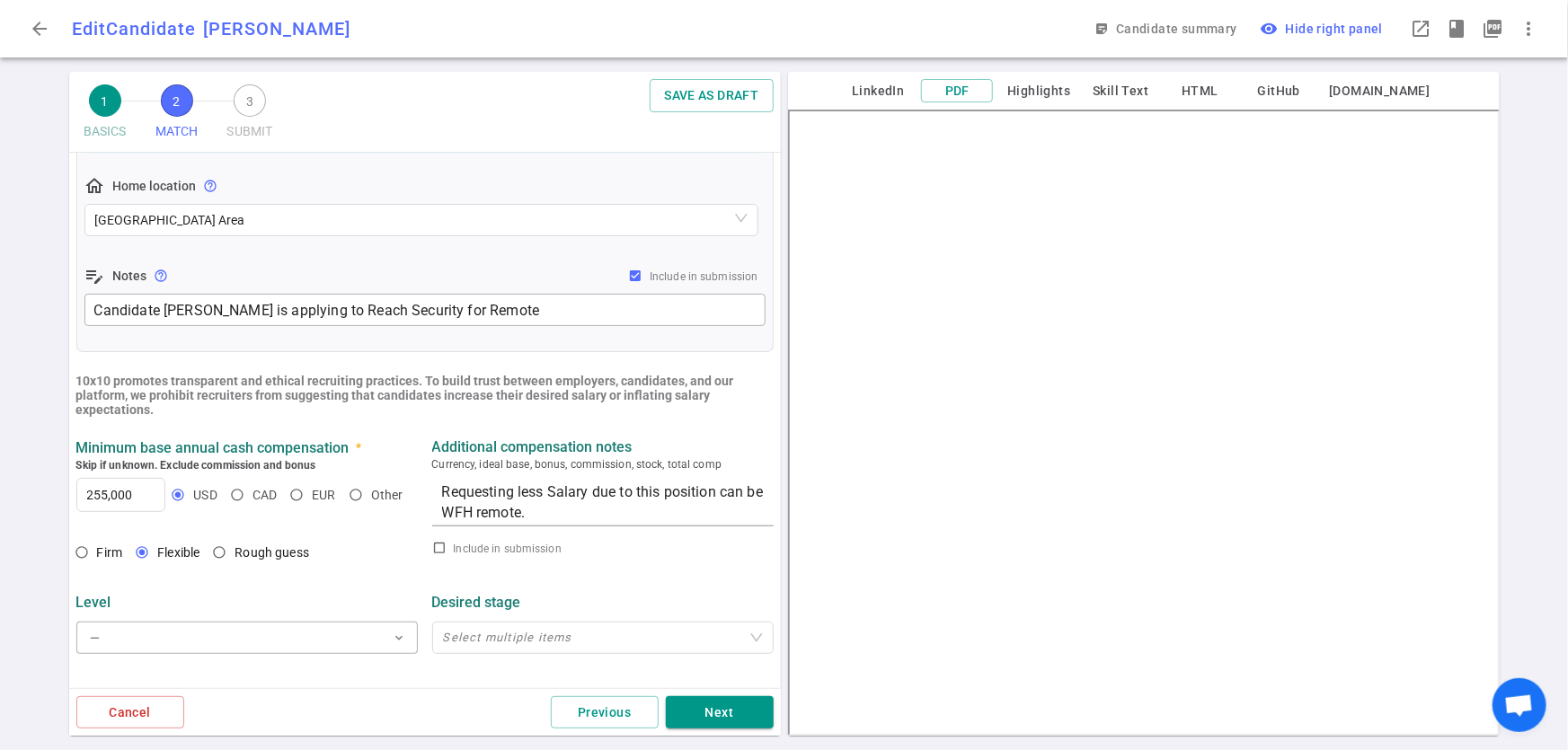
scroll to position [442, 0]
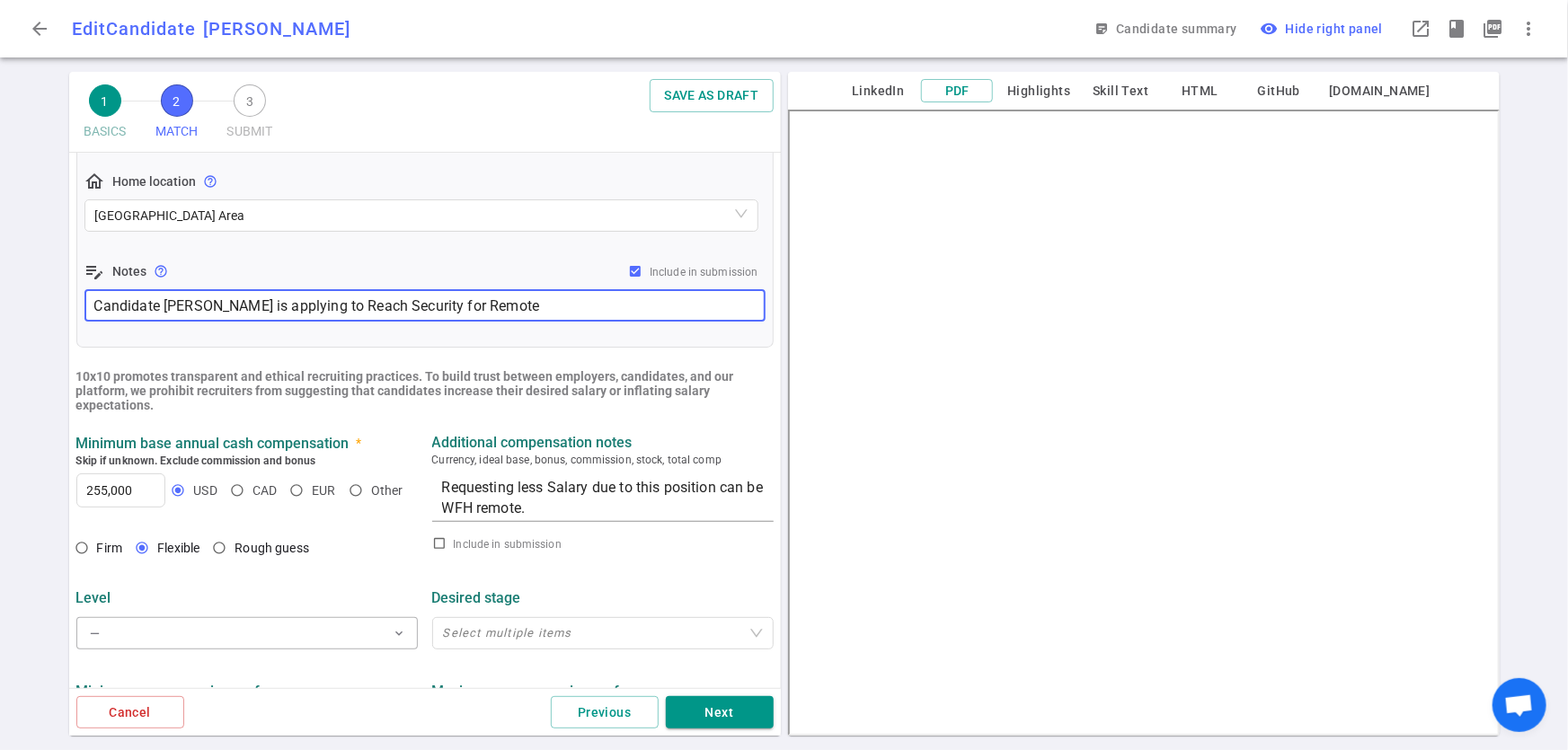
drag, startPoint x: 94, startPoint y: 301, endPoint x: 212, endPoint y: 311, distance: 118.4
click at [212, 311] on textarea "Candidate Tadaya is applying to Reach Security for Remote" at bounding box center [424, 306] width 661 height 20
click at [532, 315] on textarea "Candidate Tadaya is applying to Reach Security for Remote" at bounding box center [424, 306] width 661 height 20
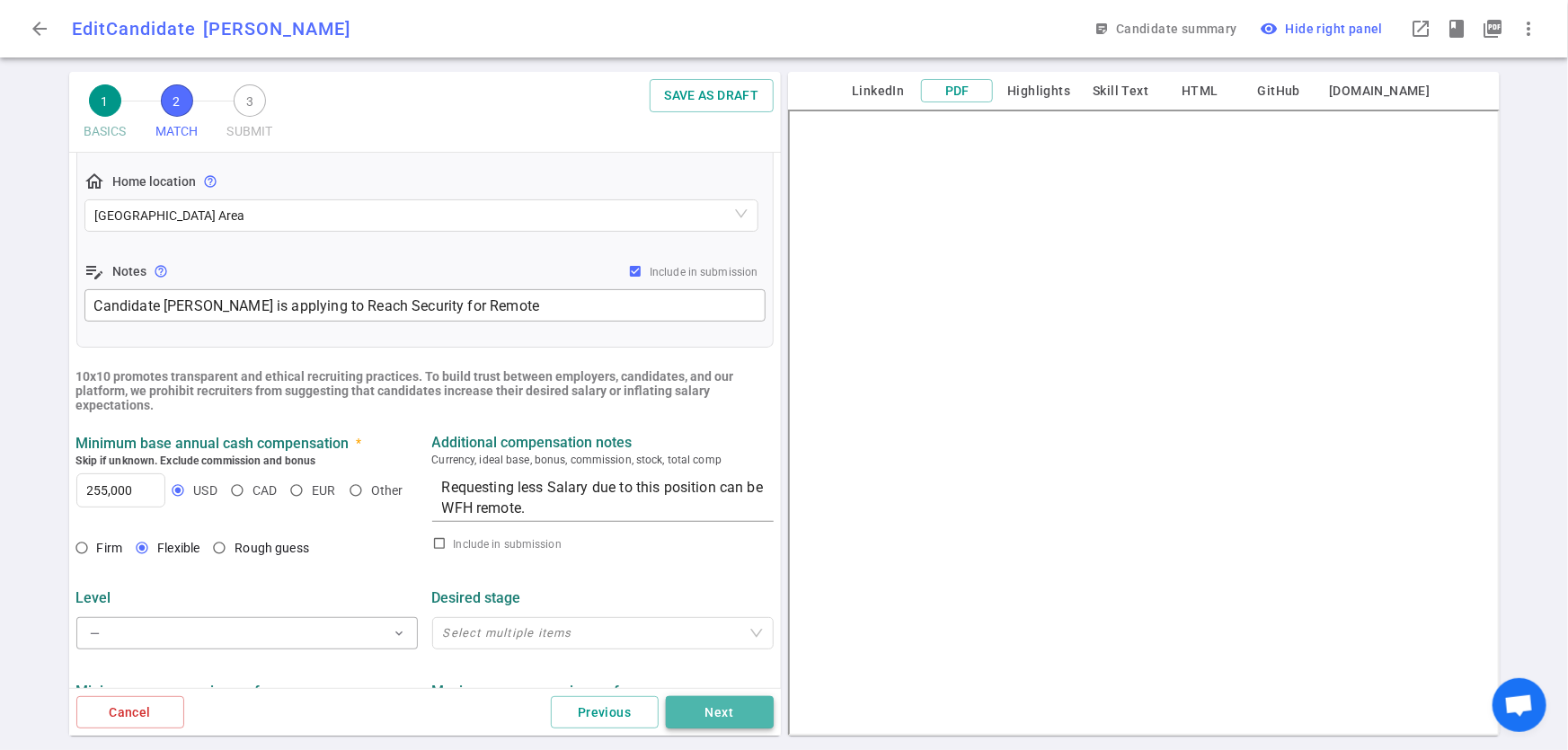
click at [687, 708] on button "Next" at bounding box center [719, 713] width 108 height 33
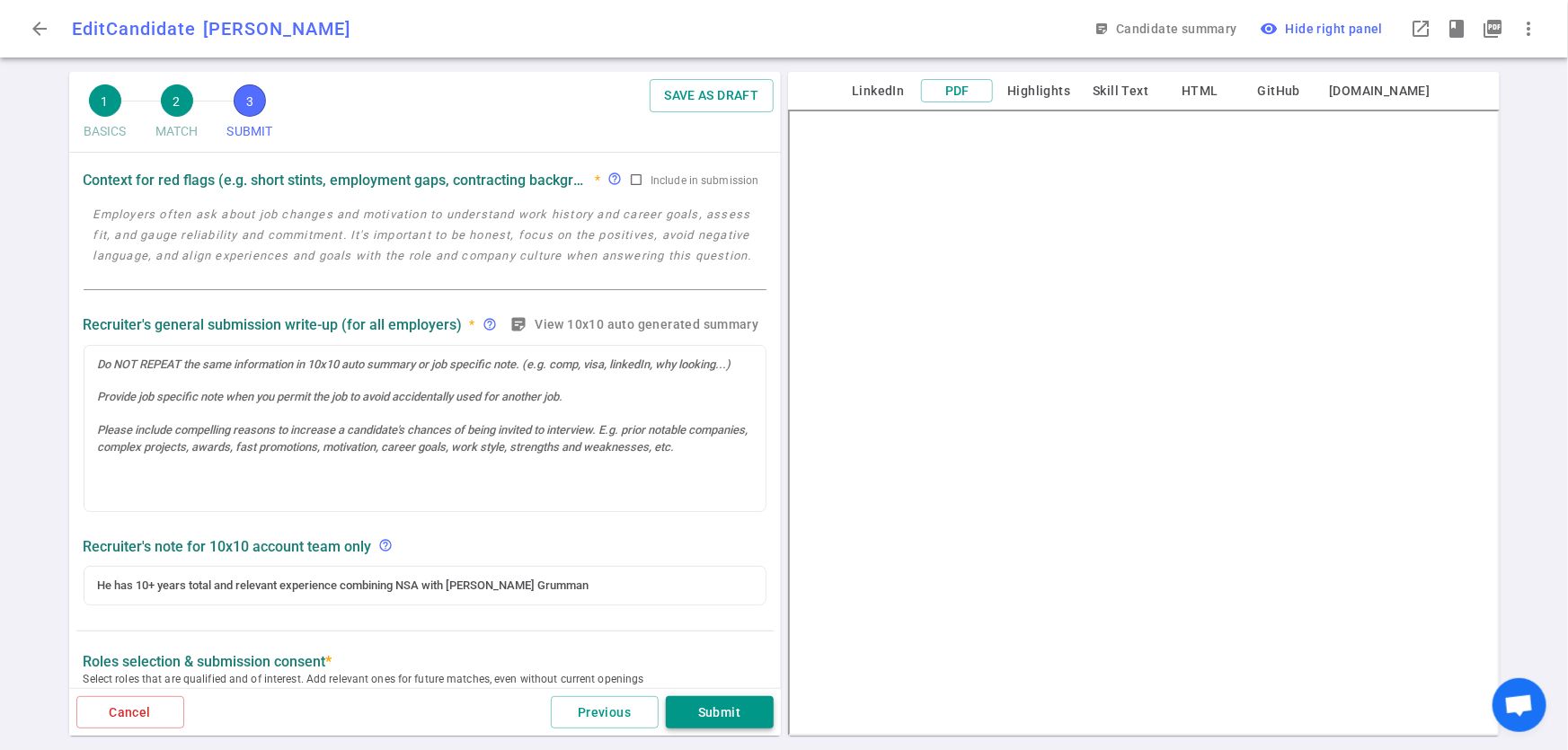
scroll to position [0, 0]
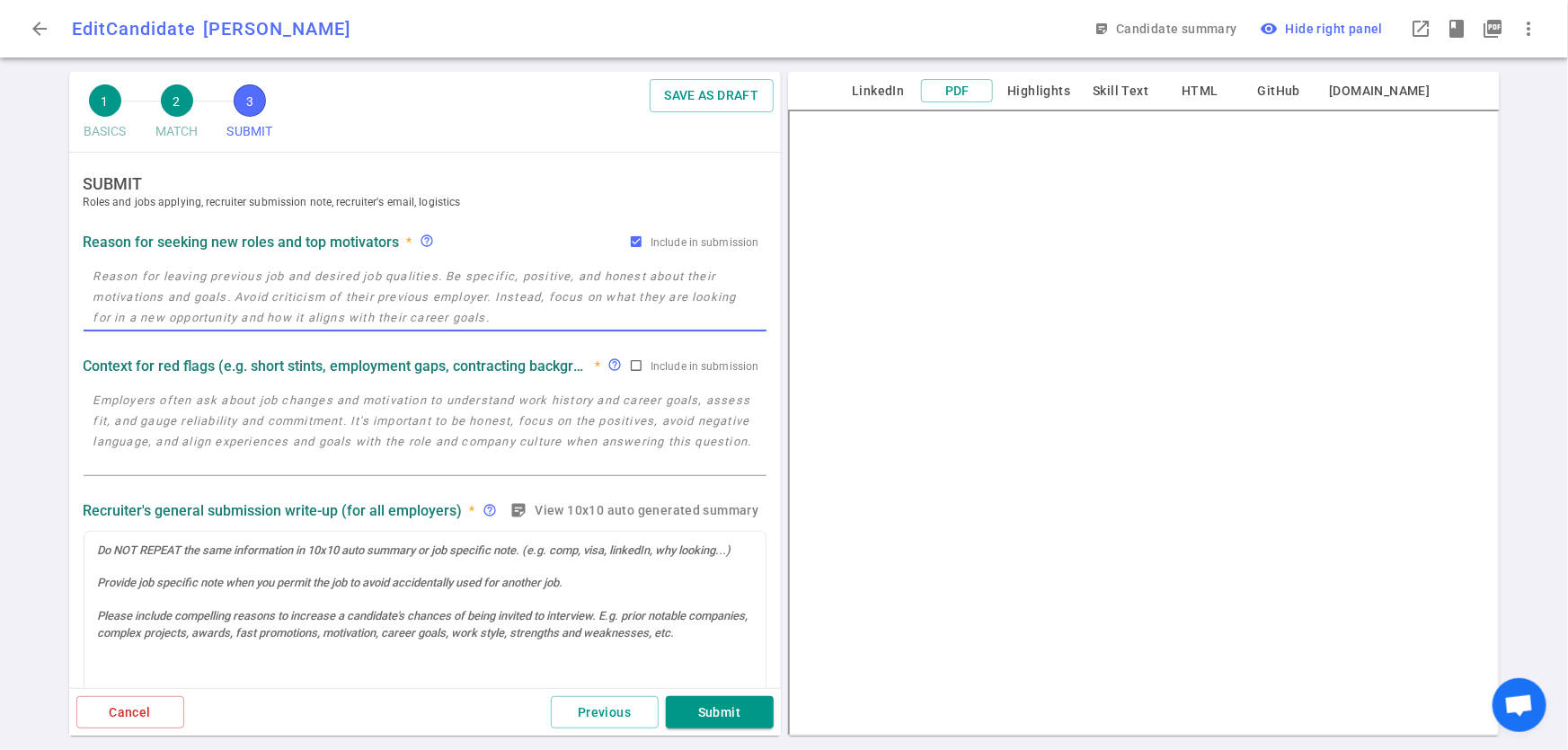
paste textarea "Don was laid off earlier this year from Northrop Grumman, due to budget cuts an…"
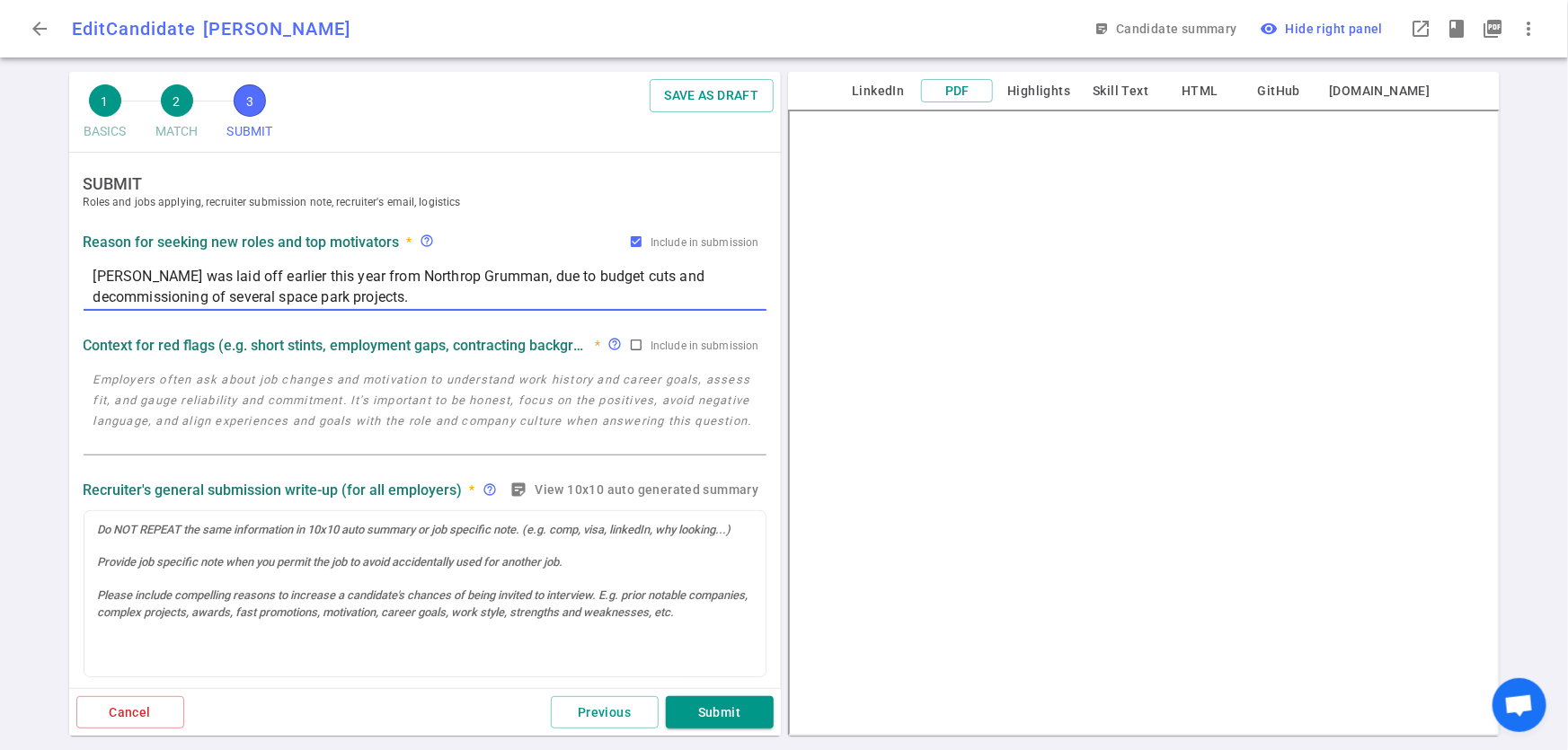
type textarea "Don was laid off earlier this year from Northrop Grumman, due to budget cuts an…"
click at [402, 396] on textarea at bounding box center [425, 410] width 663 height 83
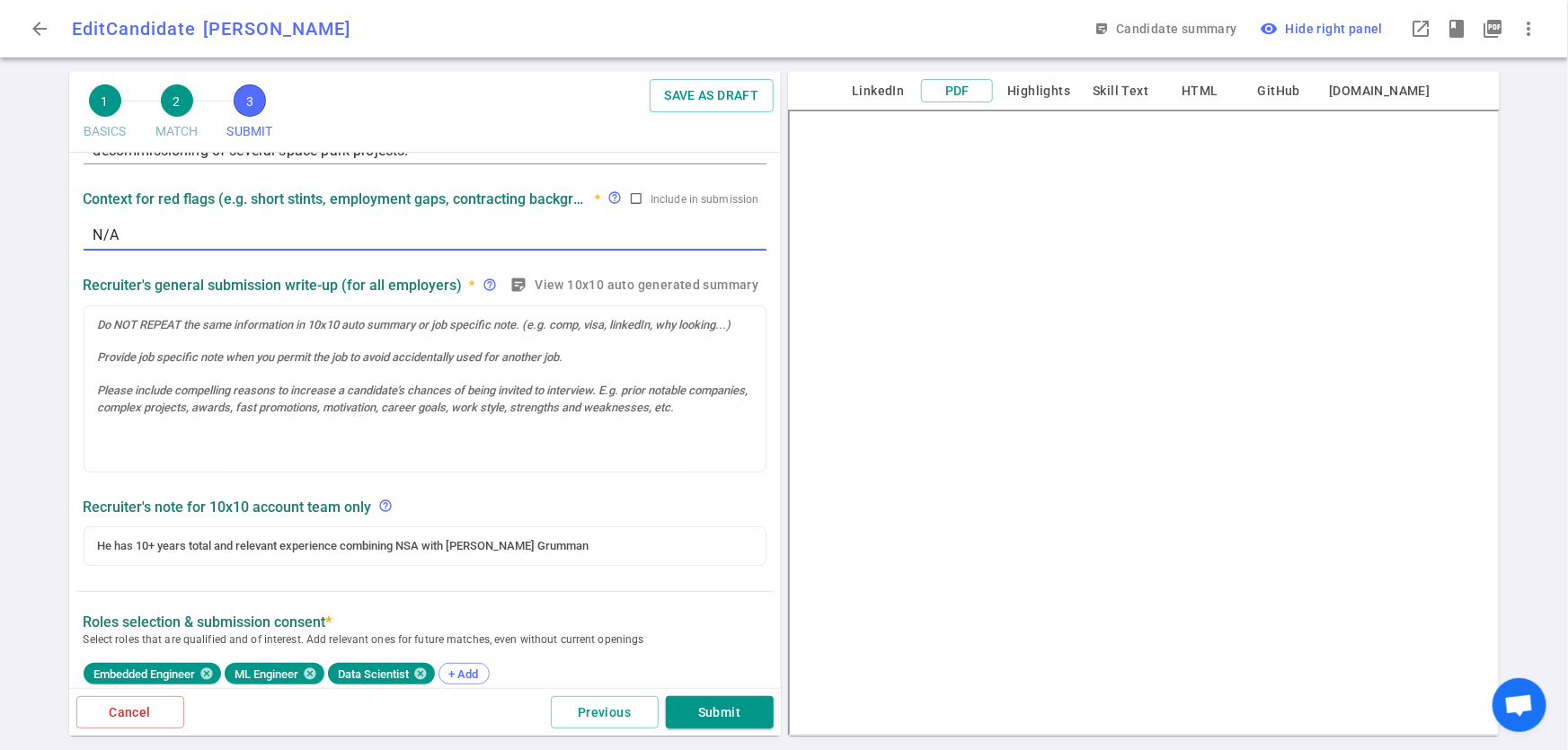
scroll to position [181, 0]
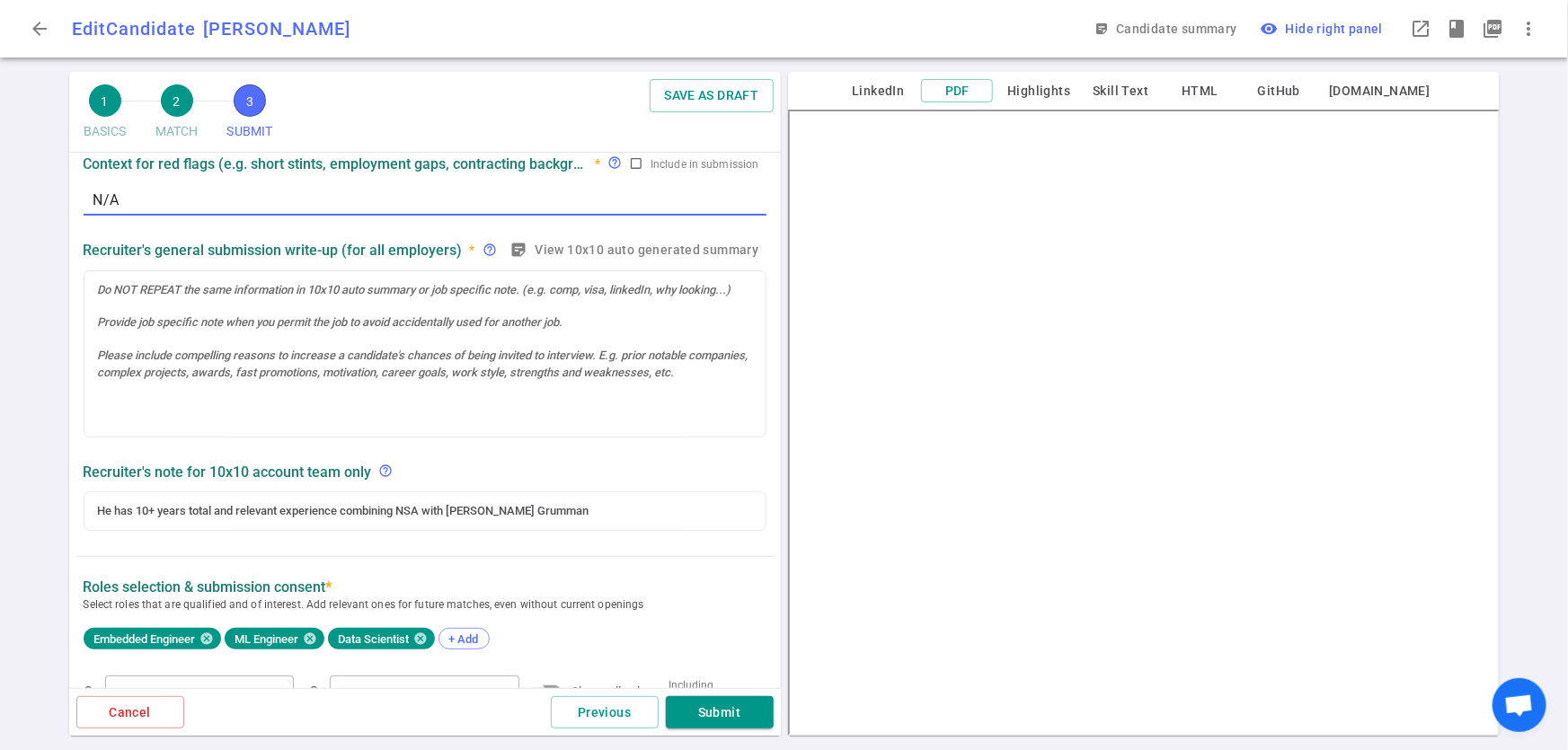
type textarea "N/A"
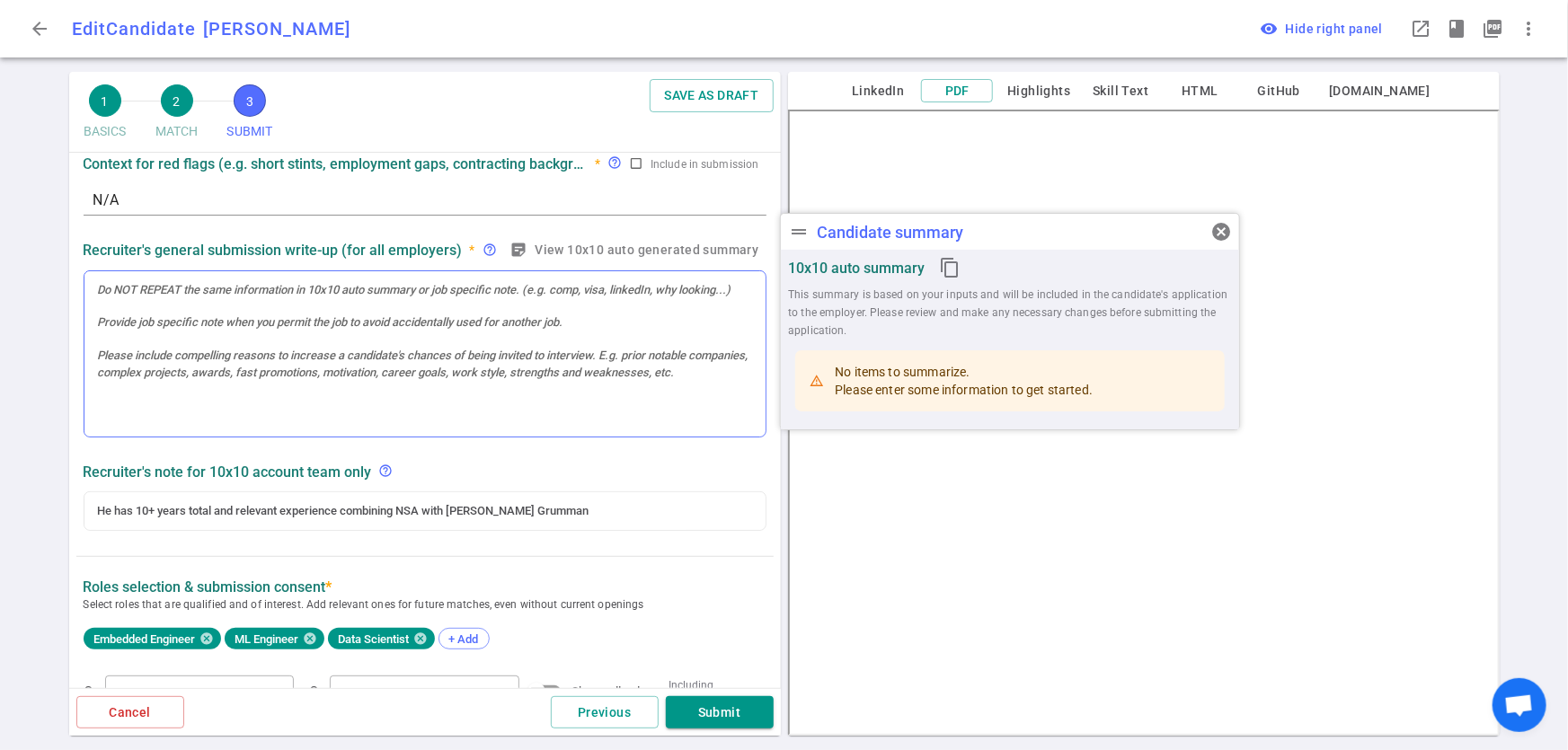
scroll to position [218, 0]
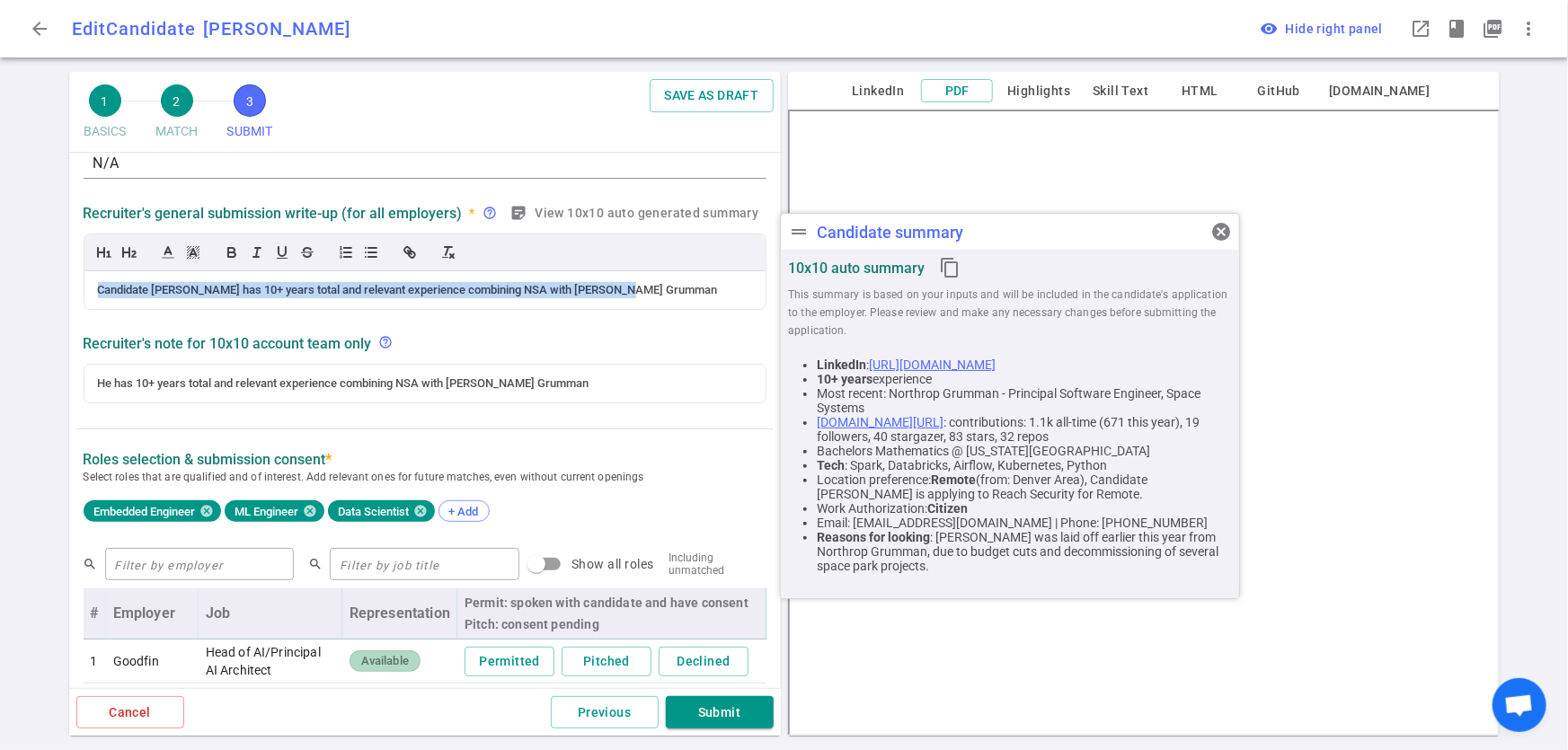
drag, startPoint x: 660, startPoint y: 291, endPoint x: 94, endPoint y: 313, distance: 566.4
click at [94, 313] on div "Candidate Tadaya has 10+ years total and relevant experience combining NSA with…" at bounding box center [425, 271] width 683 height 84
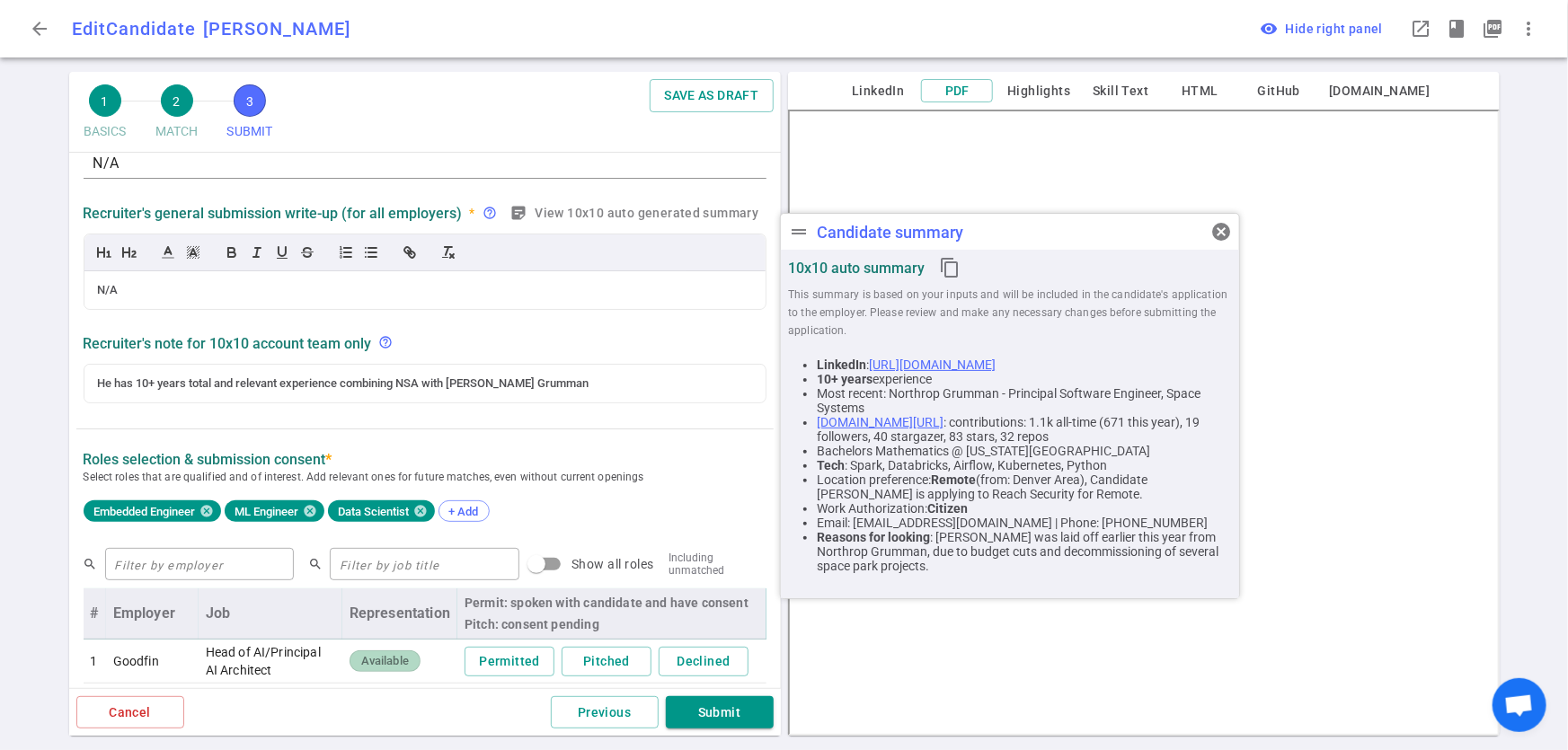
click at [610, 469] on span "Select roles that are qualified and of interest. Add relevant ones for future m…" at bounding box center [425, 478] width 683 height 18
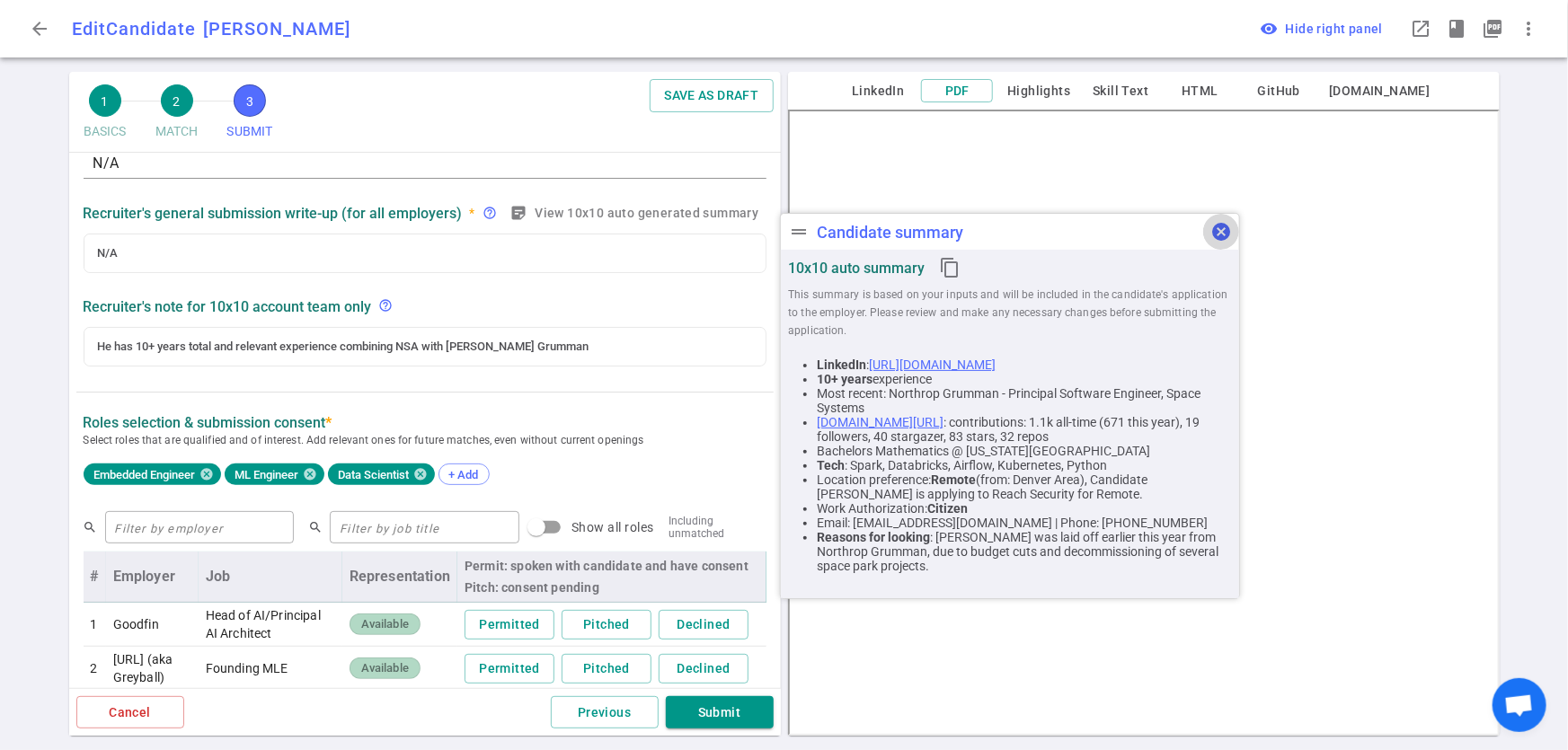
click at [1231, 232] on span "cancel" at bounding box center [1221, 231] width 21 height 21
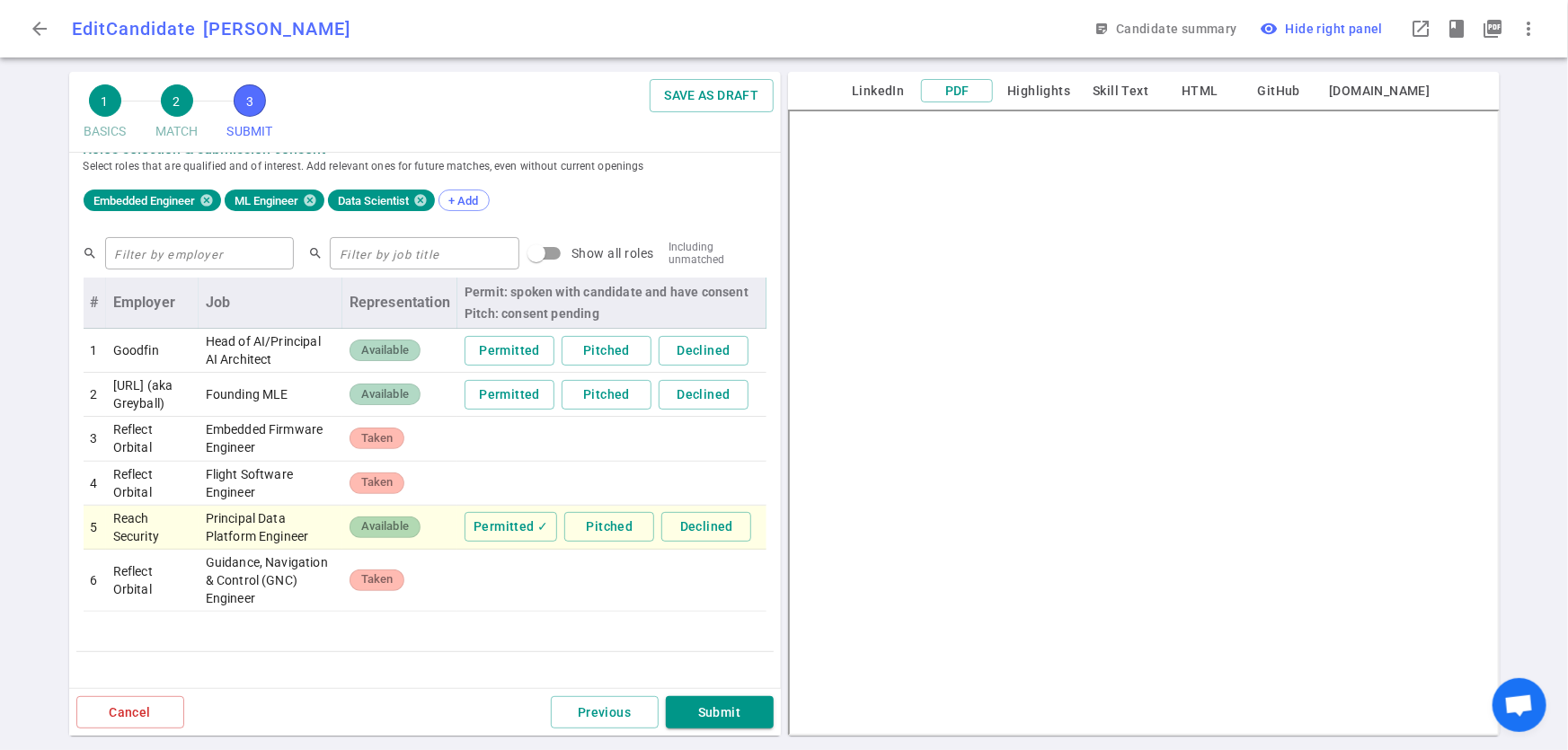
scroll to position [499, 0]
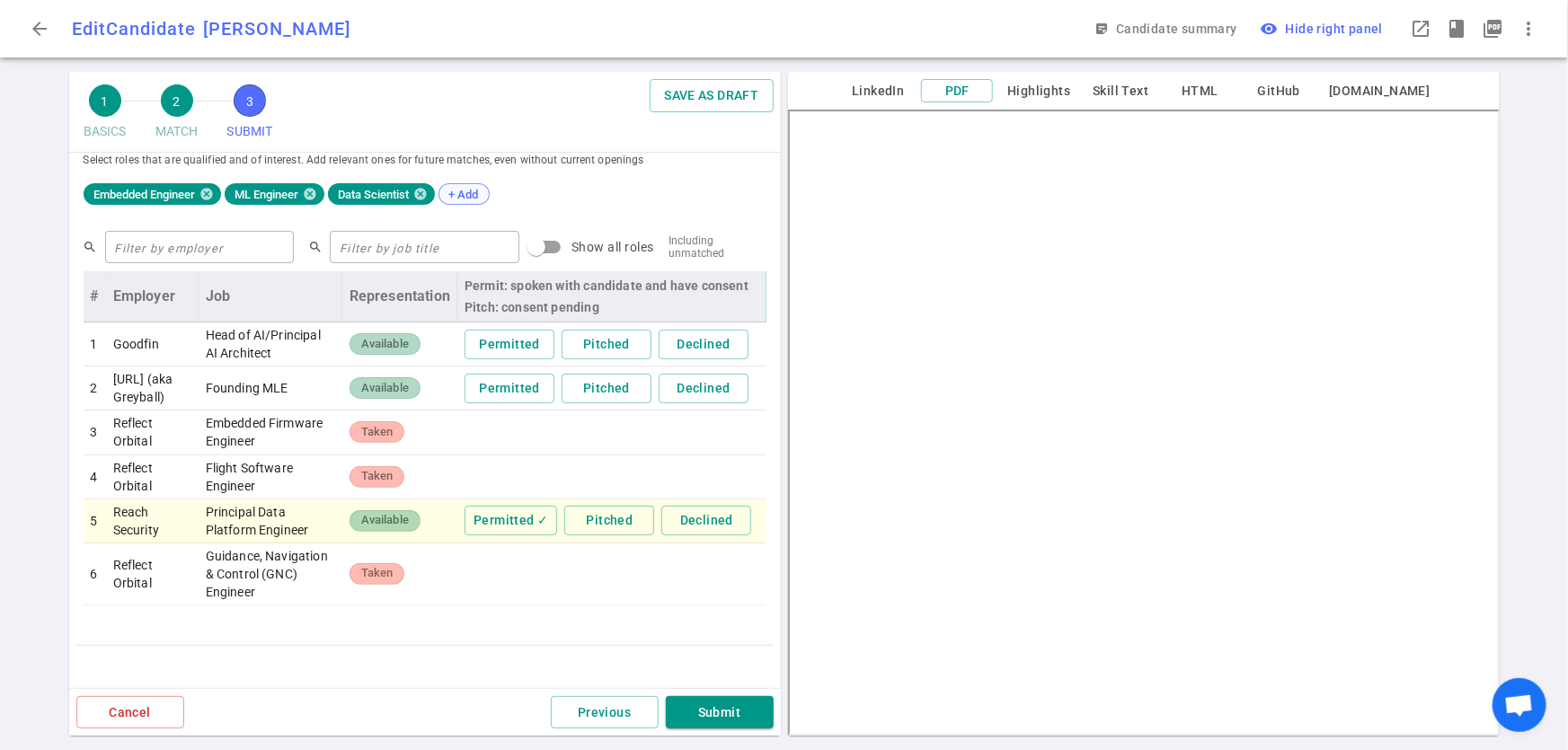
click at [462, 191] on span "+ Add" at bounding box center [464, 194] width 42 height 14
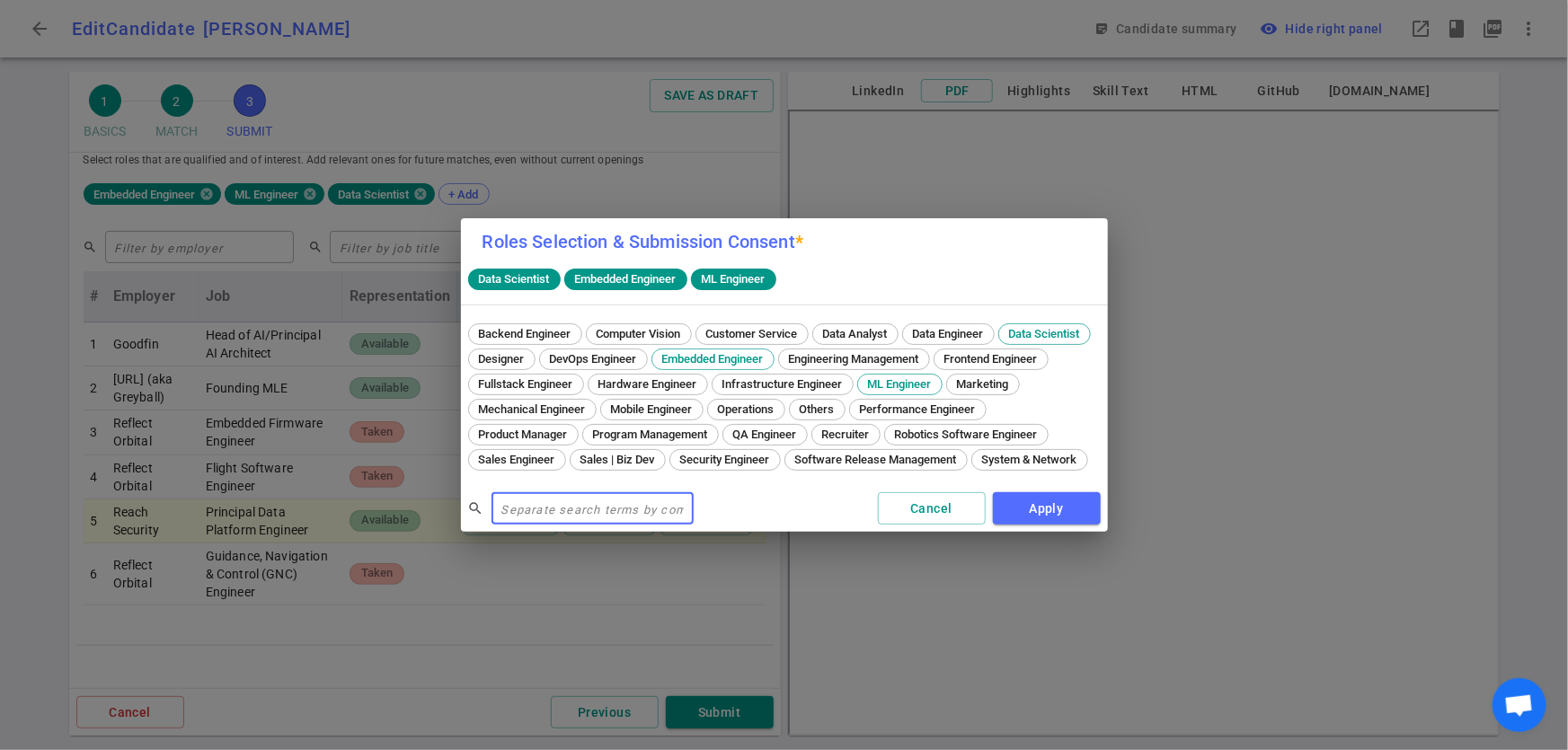
click at [577, 96] on div "Roles Selection & Submission Consent * Data Scientist Embedded Engineer ML Engi…" at bounding box center [784, 375] width 1568 height 750
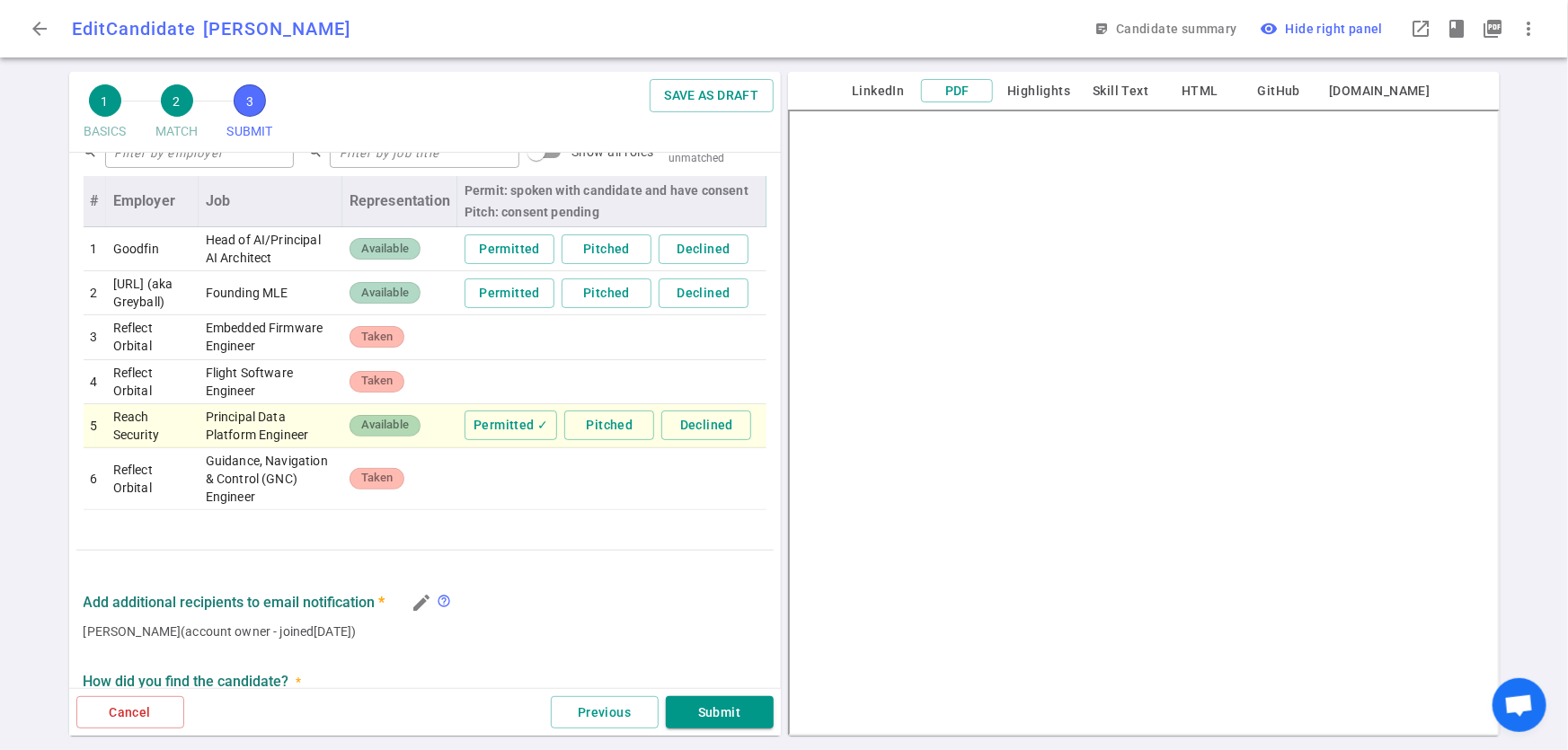
scroll to position [910, 0]
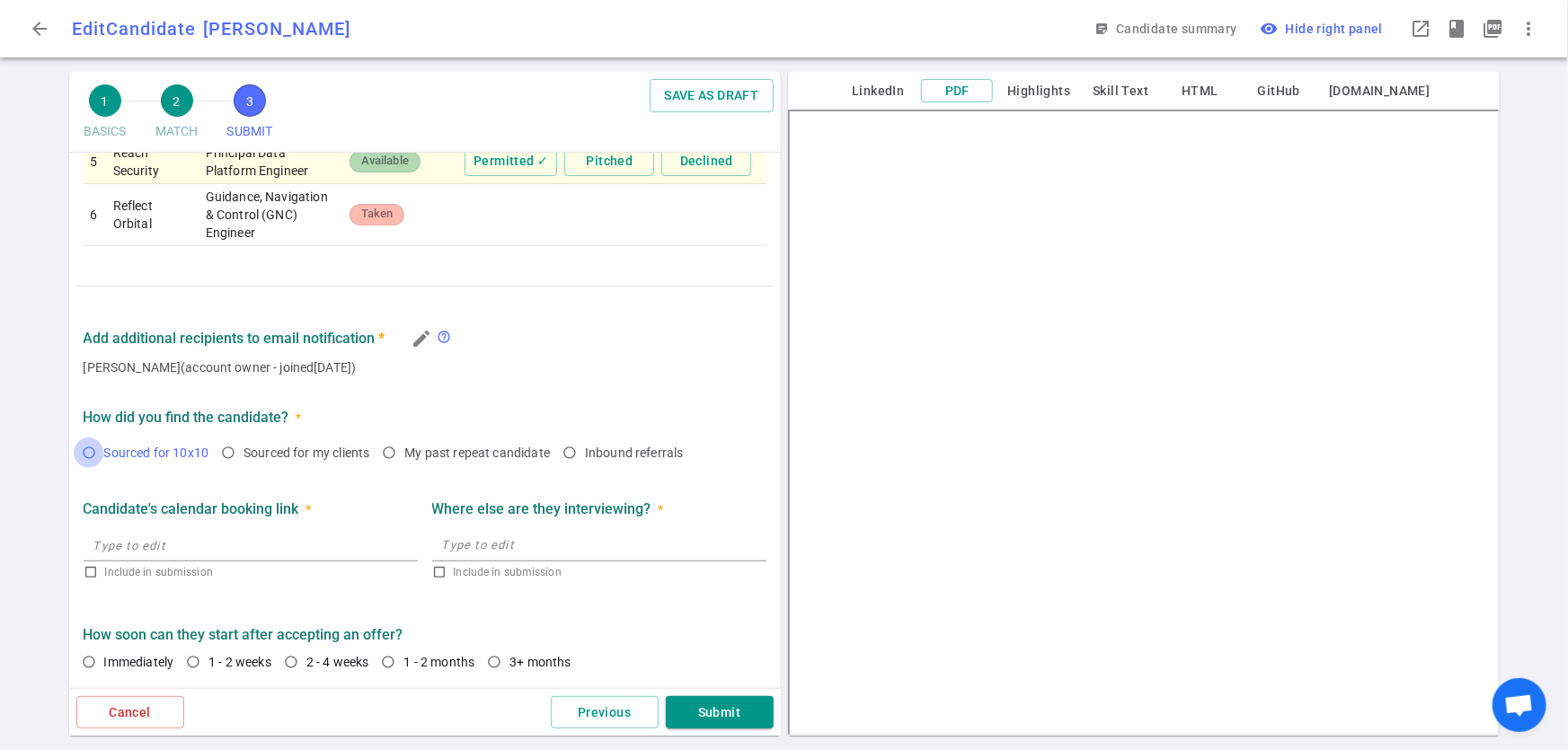
click at [89, 456] on input "Sourced for 10x10" at bounding box center [88, 452] width 30 height 30
radio input "true"
click at [88, 580] on label "Include in submission" at bounding box center [247, 571] width 327 height 21
click at [88, 580] on input "Include in submission" at bounding box center [91, 572] width 15 height 15
checkbox input "true"
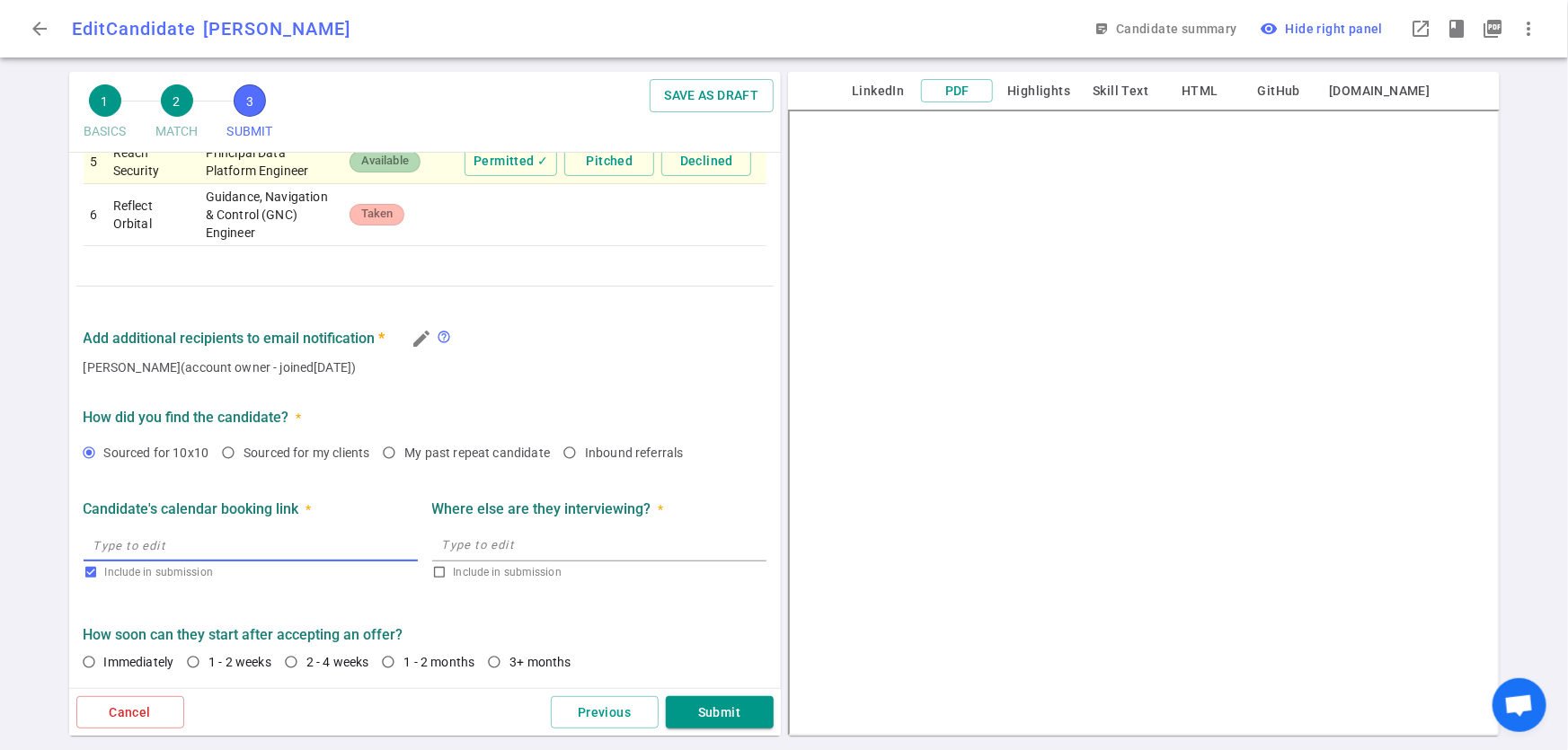
click at [117, 547] on input "text" at bounding box center [250, 545] width 334 height 29
type input "https://calendly.com/h2total/mogul"
click at [579, 547] on textarea at bounding box center [599, 545] width 315 height 20
type textarea "N/A"
click at [193, 670] on input "1 - 2 weeks" at bounding box center [192, 662] width 30 height 30
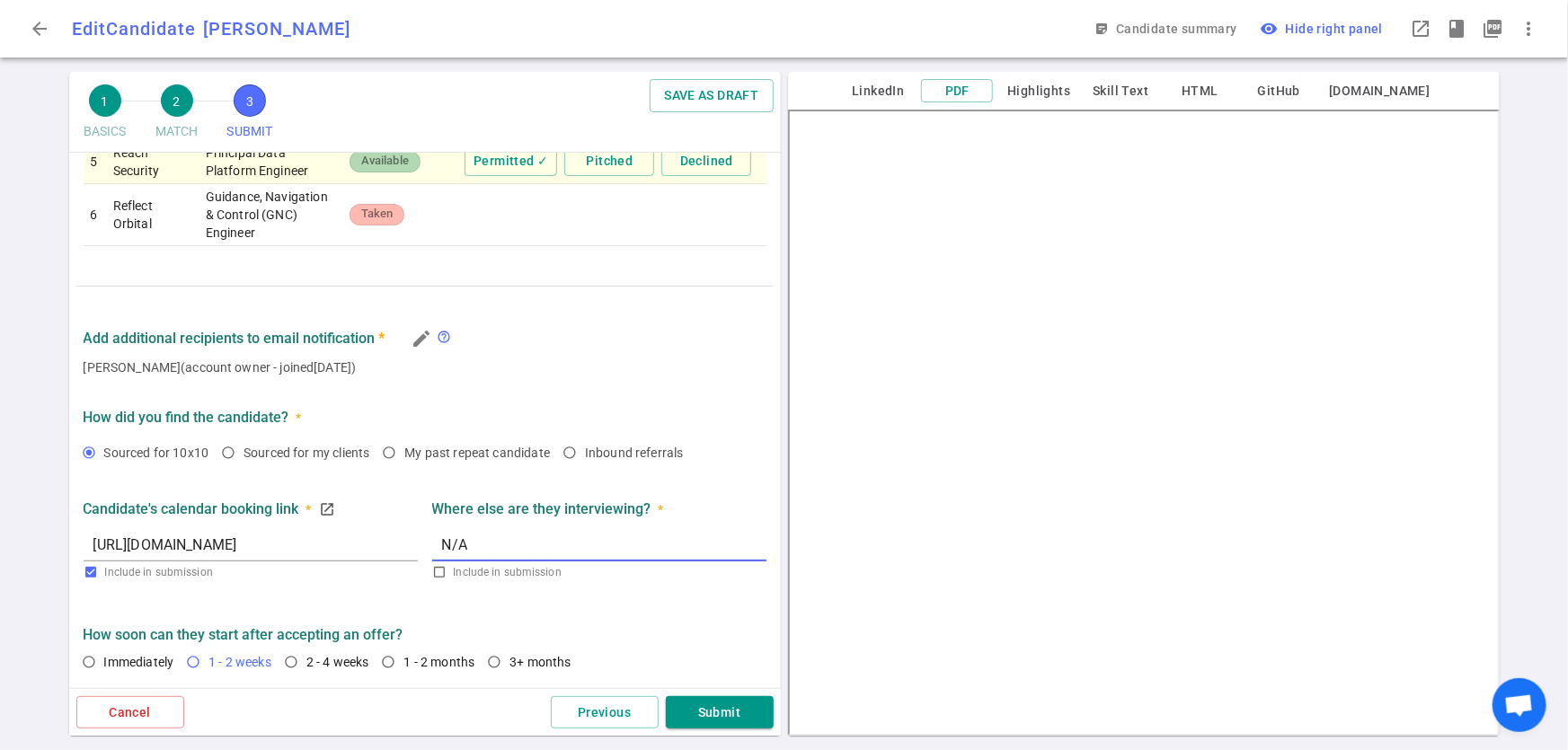
radio input "true"
click at [90, 657] on input "Immediately" at bounding box center [88, 662] width 30 height 30
radio input "true"
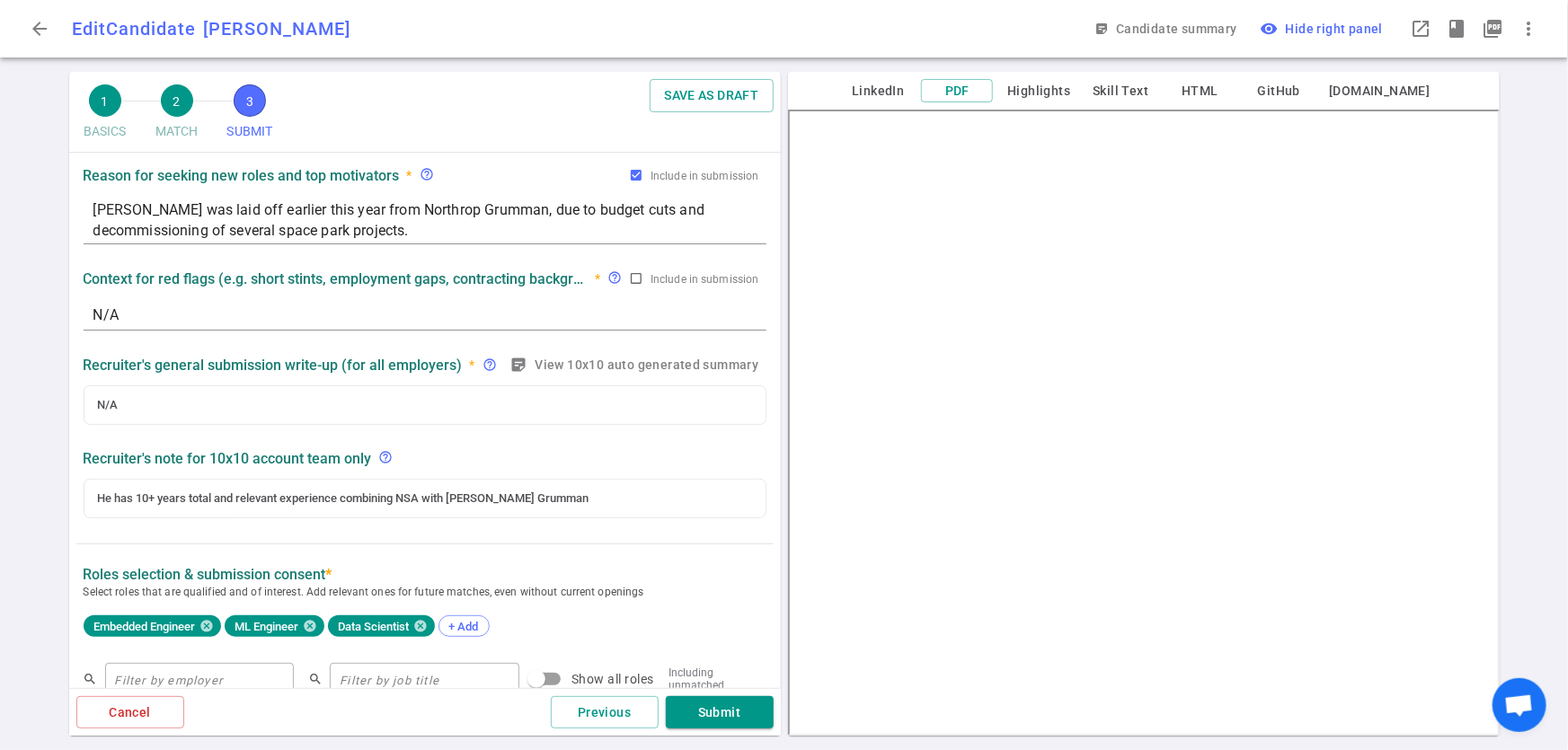
scroll to position [0, 0]
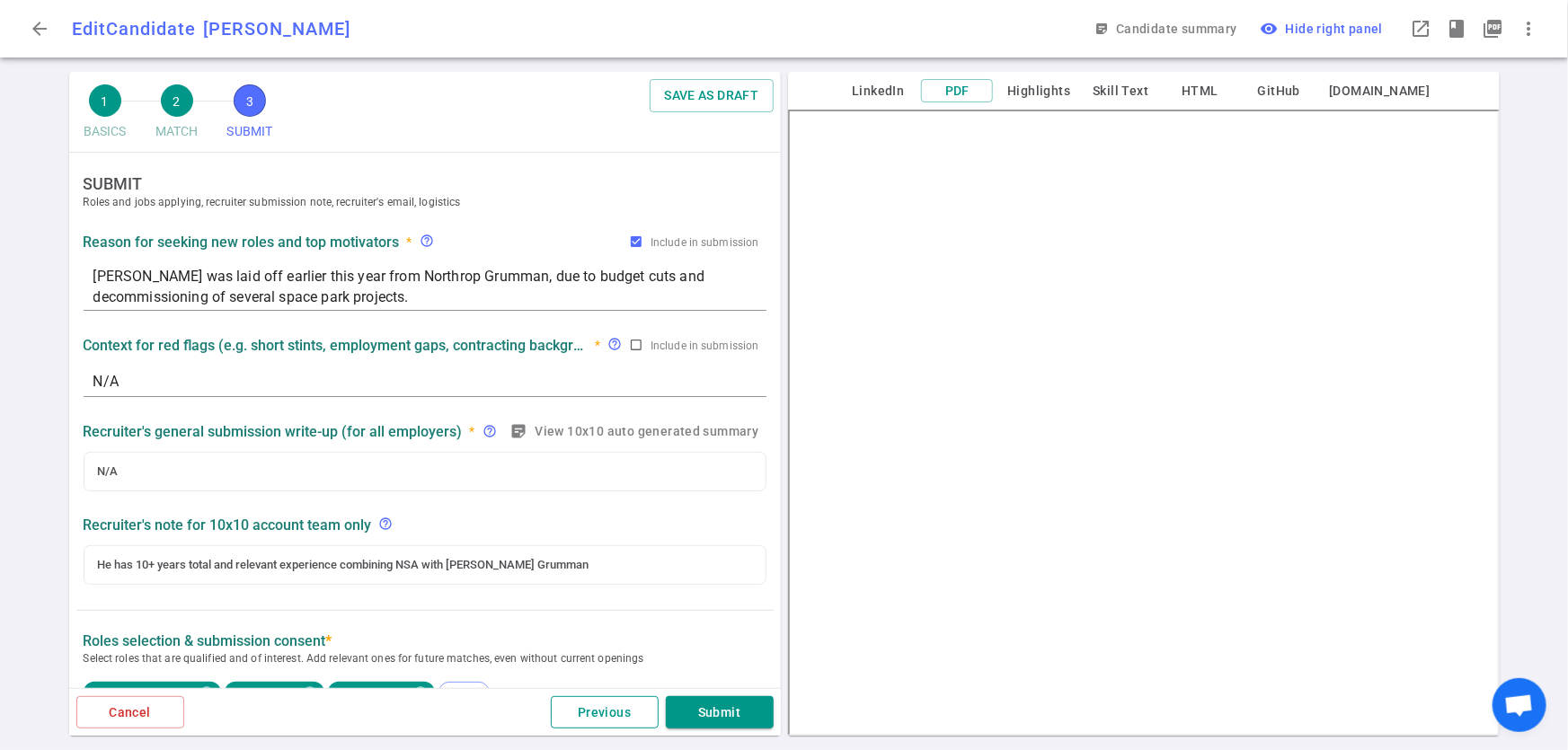
click at [615, 698] on button "Previous" at bounding box center [604, 713] width 108 height 33
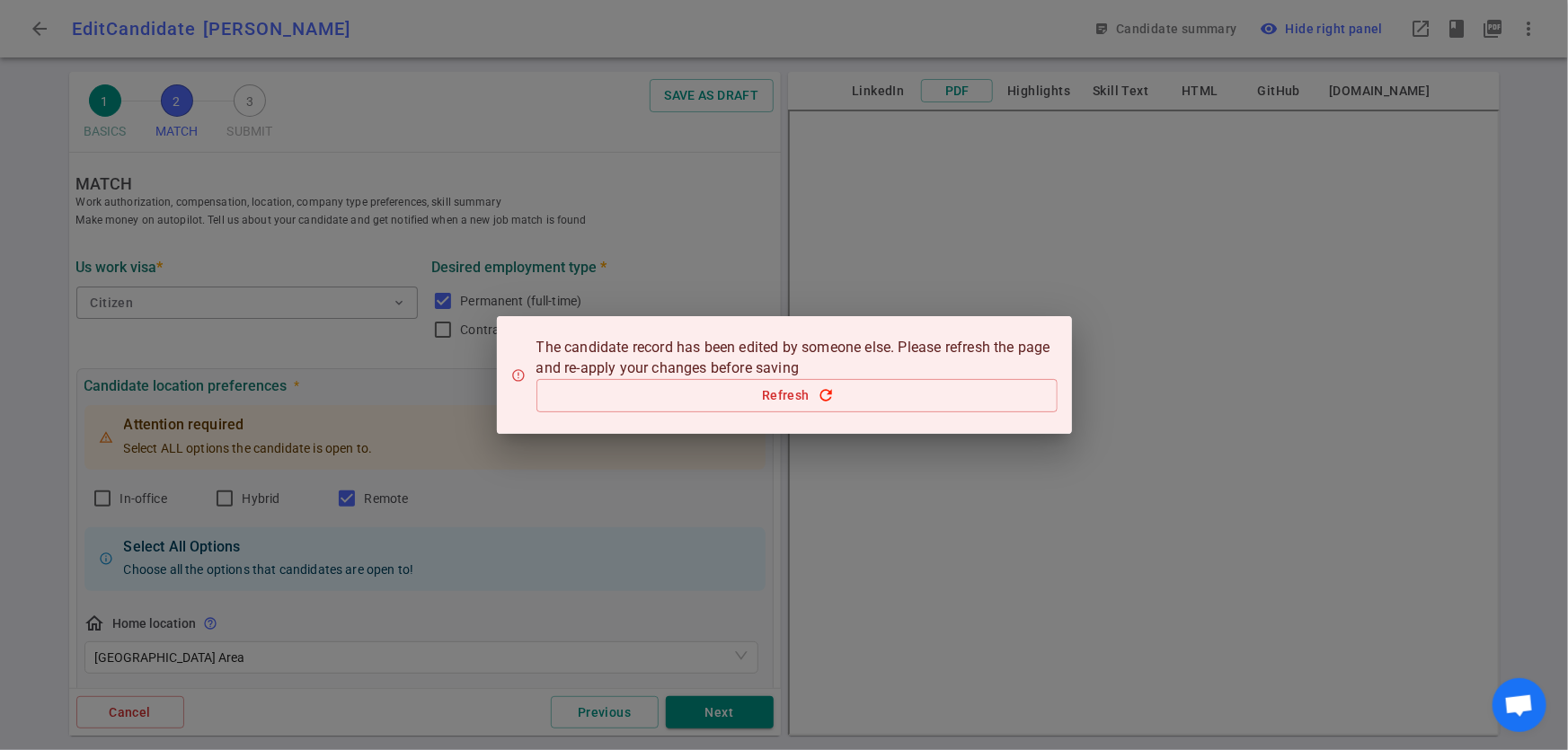
click at [606, 712] on div "The candidate record has been edited by someone else. Please refresh the page a…" at bounding box center [784, 375] width 1568 height 750
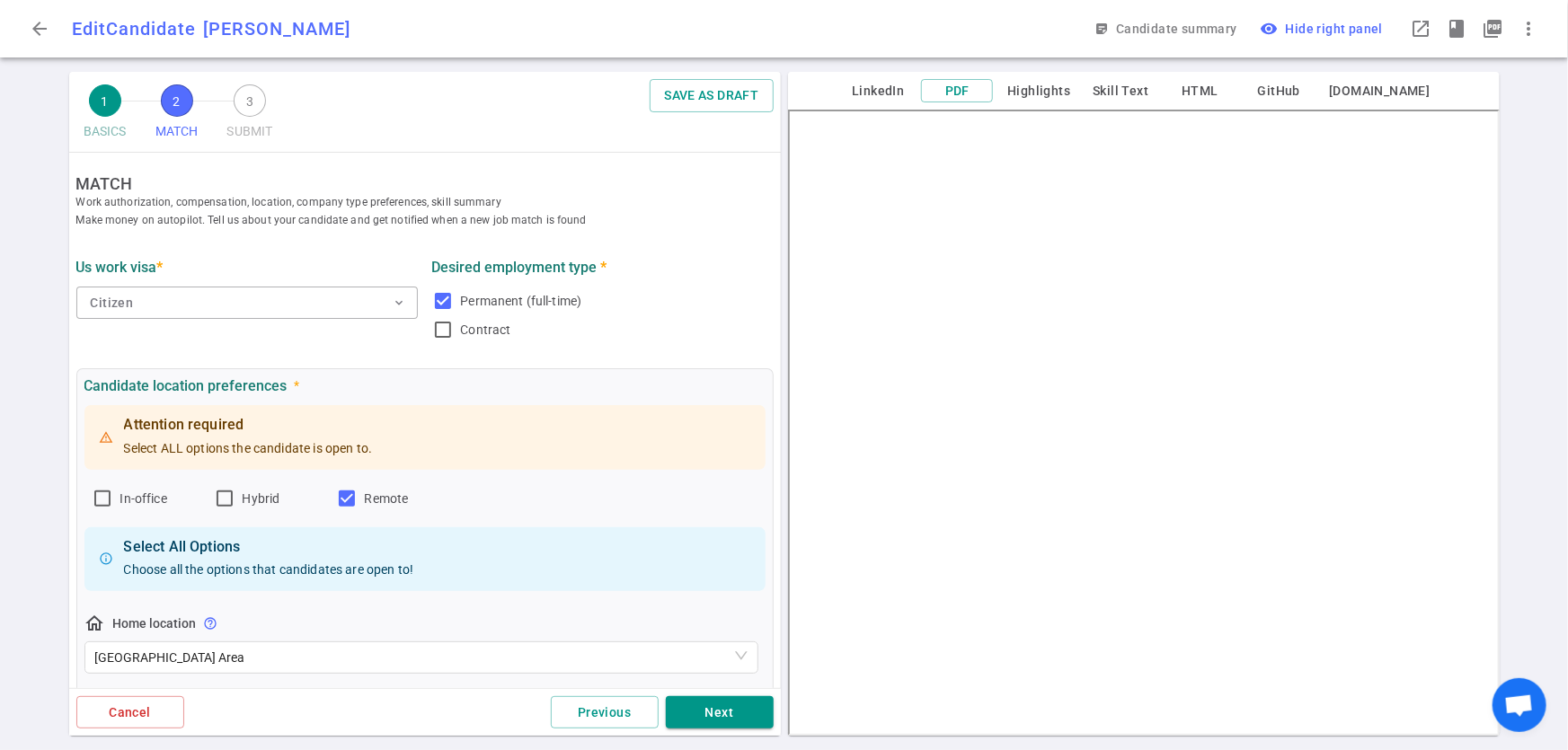
click at [606, 712] on button "Previous" at bounding box center [604, 713] width 108 height 33
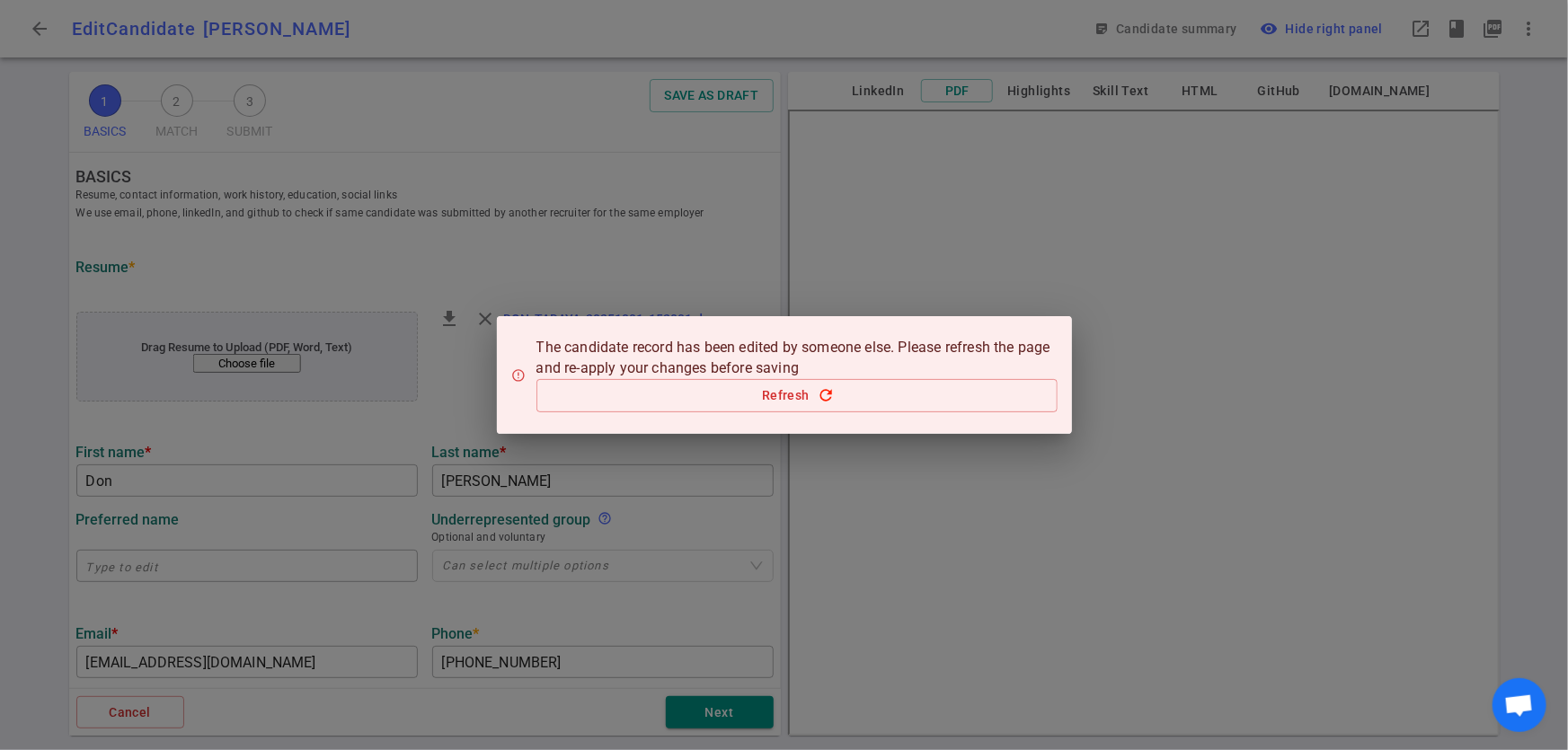
click at [521, 377] on icon at bounding box center [518, 375] width 15 height 15
click at [517, 375] on icon at bounding box center [518, 375] width 15 height 15
click at [377, 421] on div "The candidate record has been edited by someone else. Please refresh the page a…" at bounding box center [784, 375] width 1568 height 750
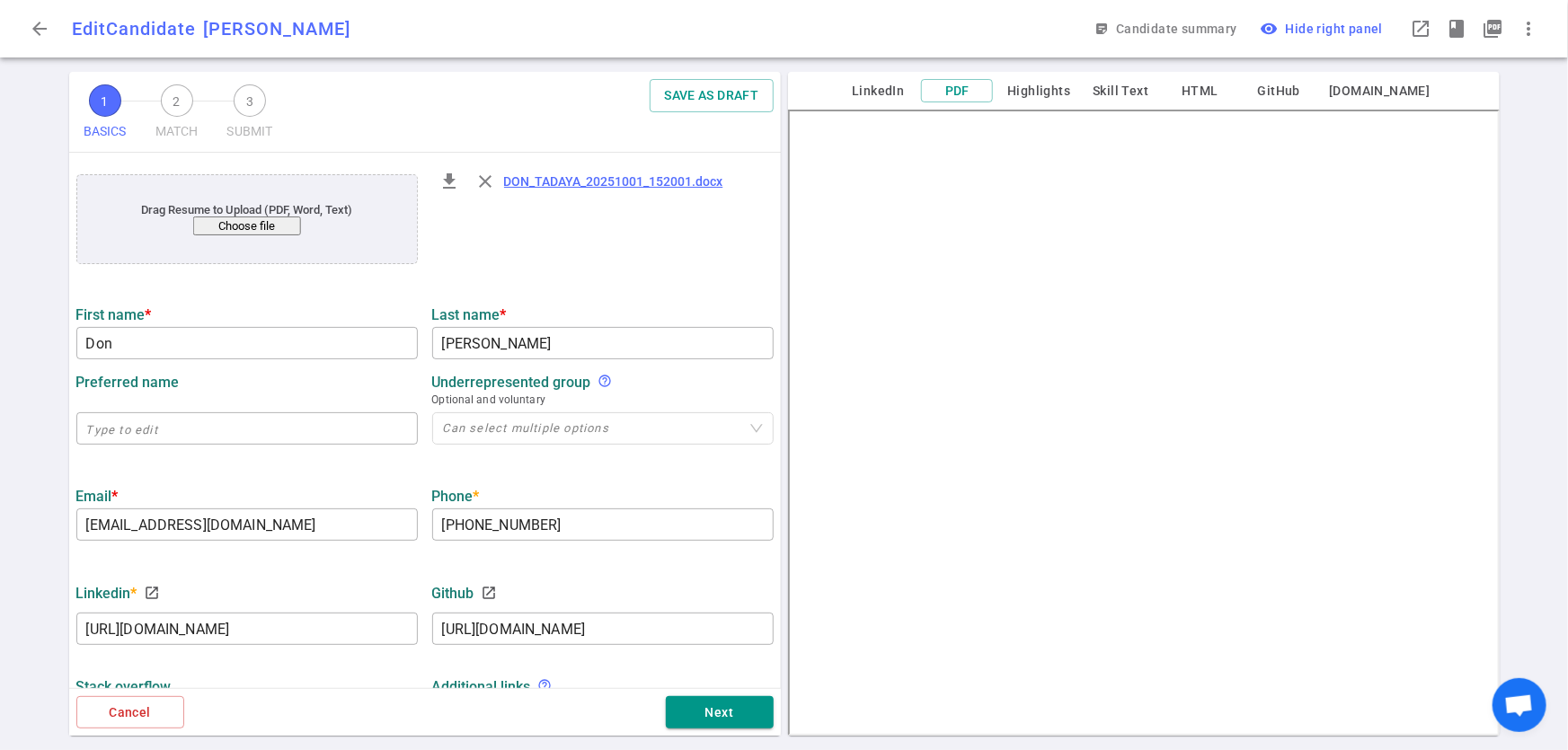
scroll to position [111, 0]
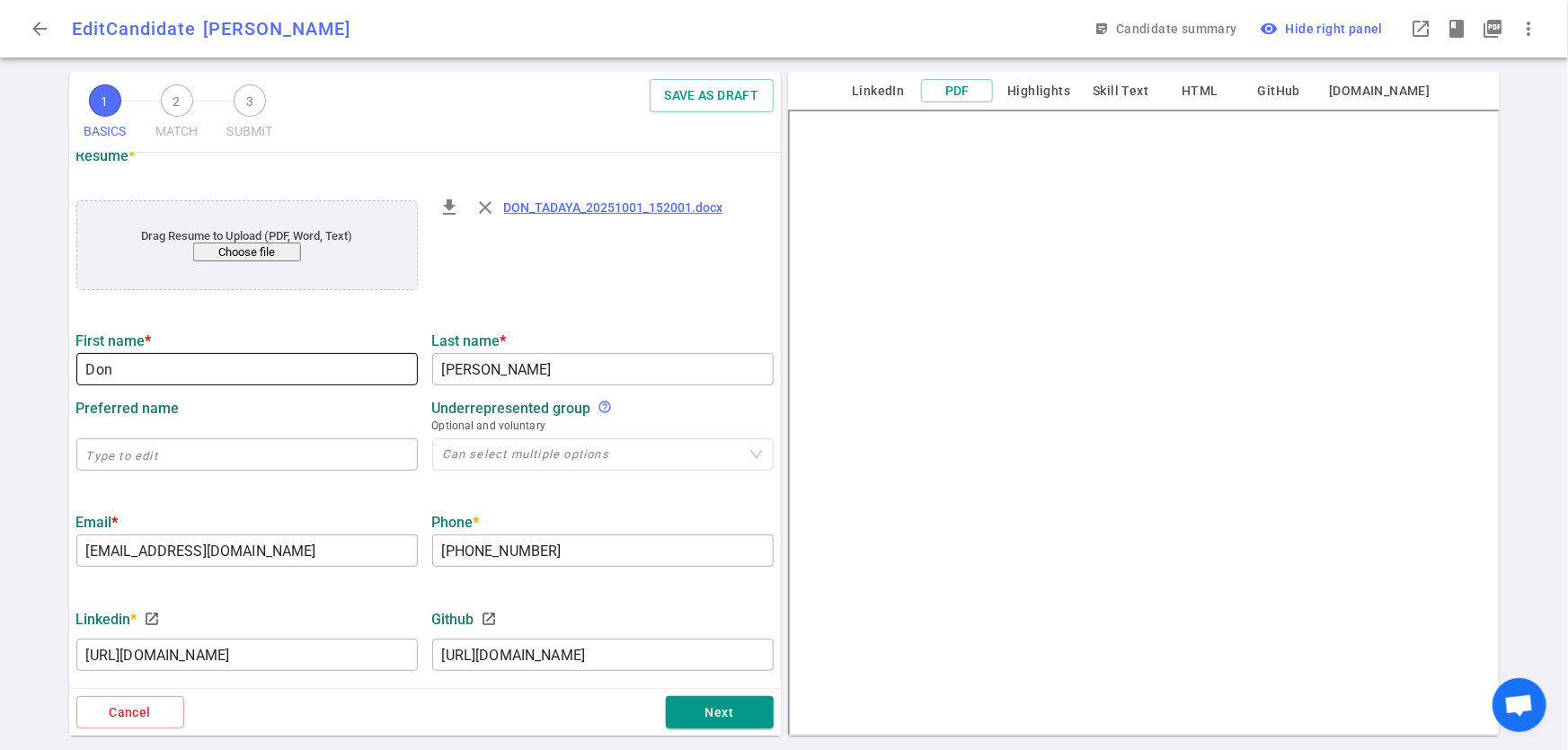
click at [209, 368] on input "Don" at bounding box center [247, 369] width 342 height 29
type input "Don"
click at [736, 719] on button "Next" at bounding box center [719, 713] width 108 height 33
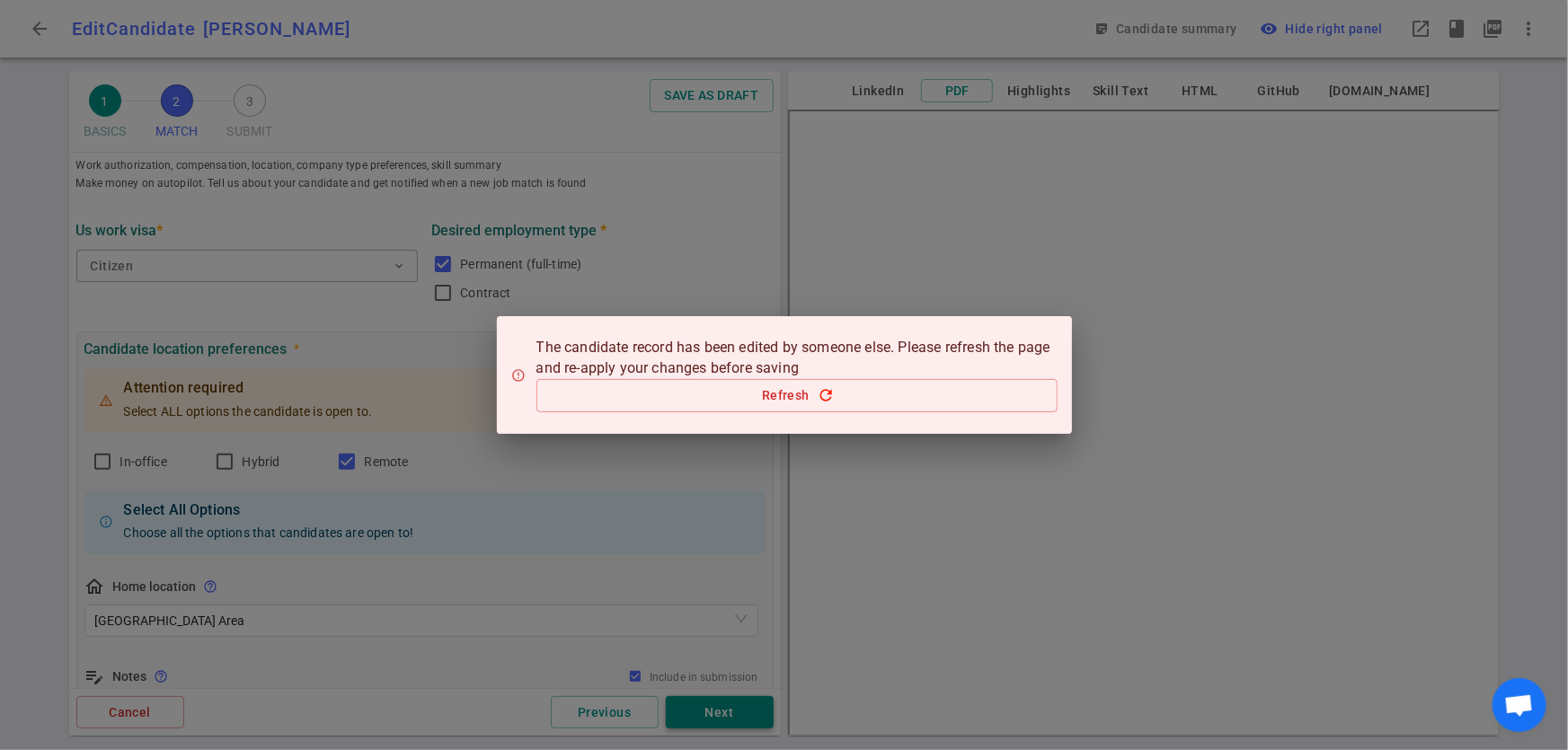
scroll to position [0, 0]
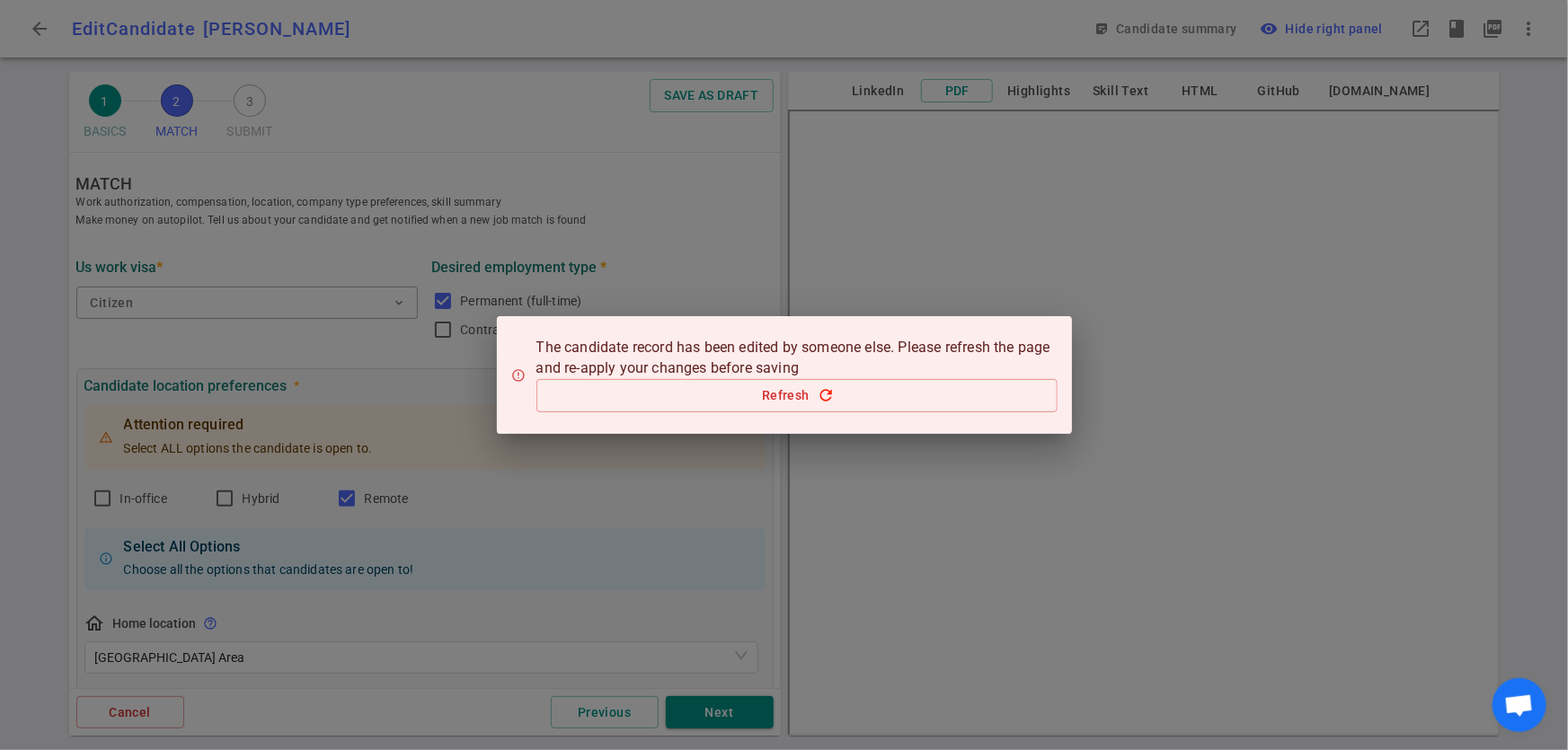
click at [721, 703] on div "The candidate record has been edited by someone else. Please refresh the page a…" at bounding box center [784, 375] width 1568 height 750
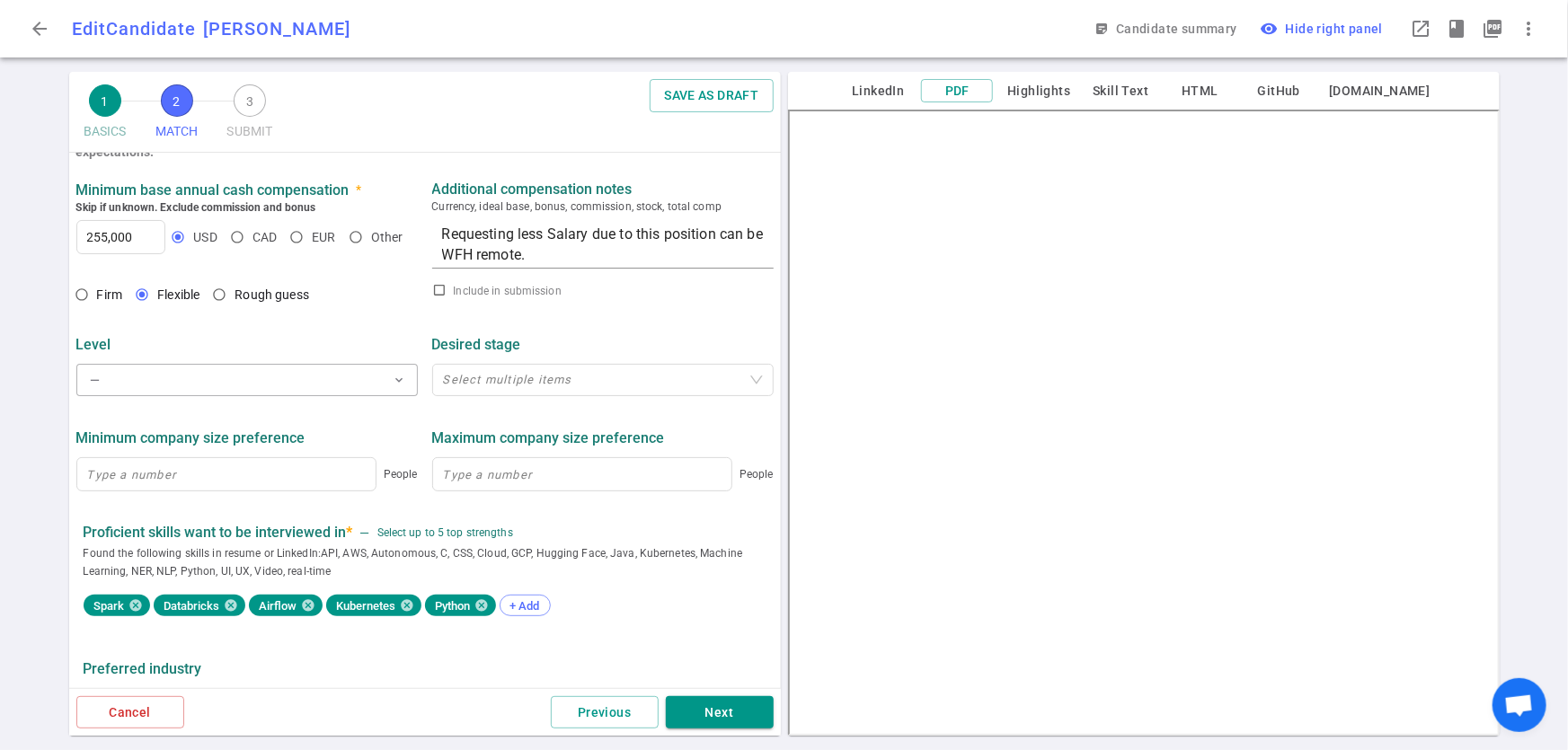
scroll to position [856, 0]
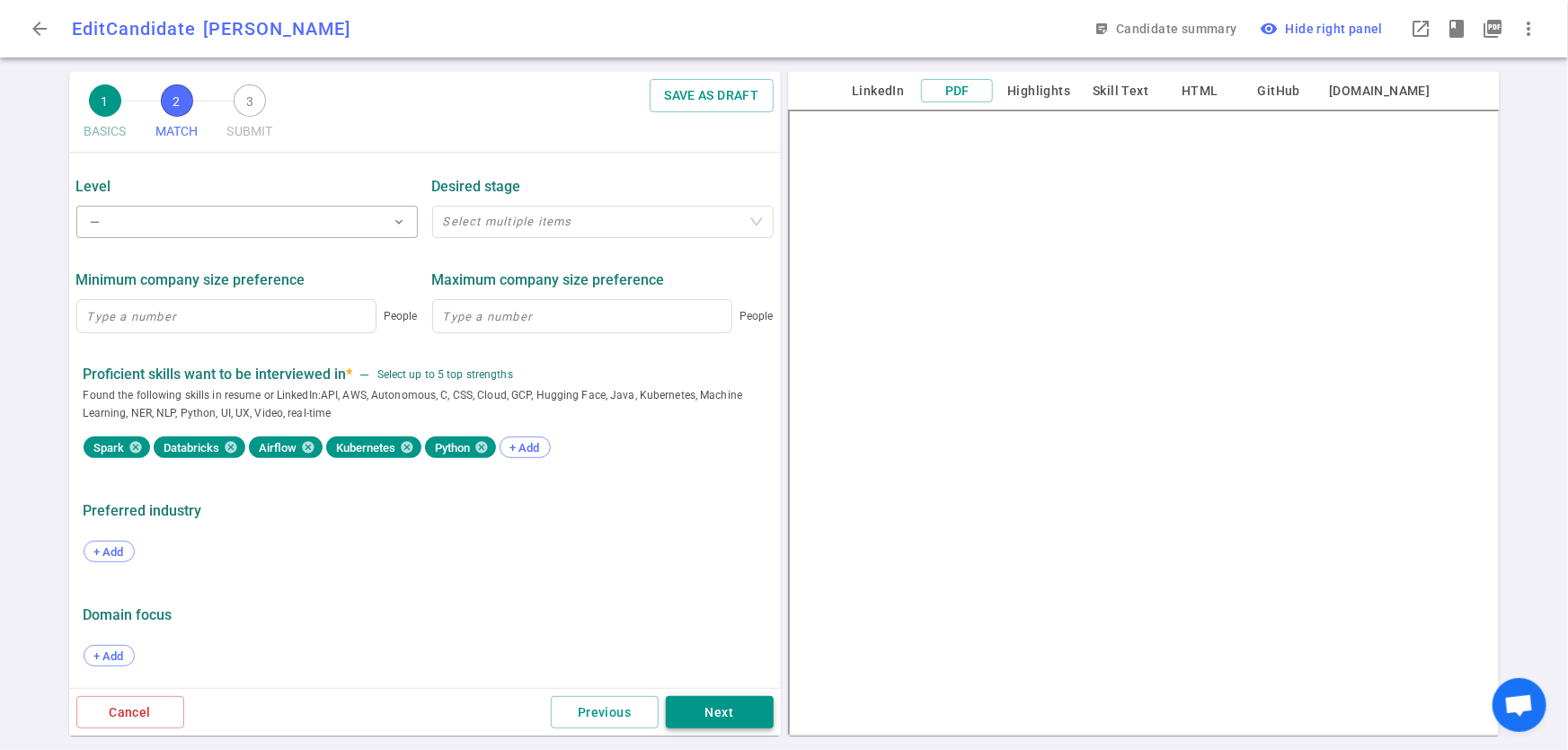
click at [720, 704] on button "Next" at bounding box center [719, 713] width 108 height 33
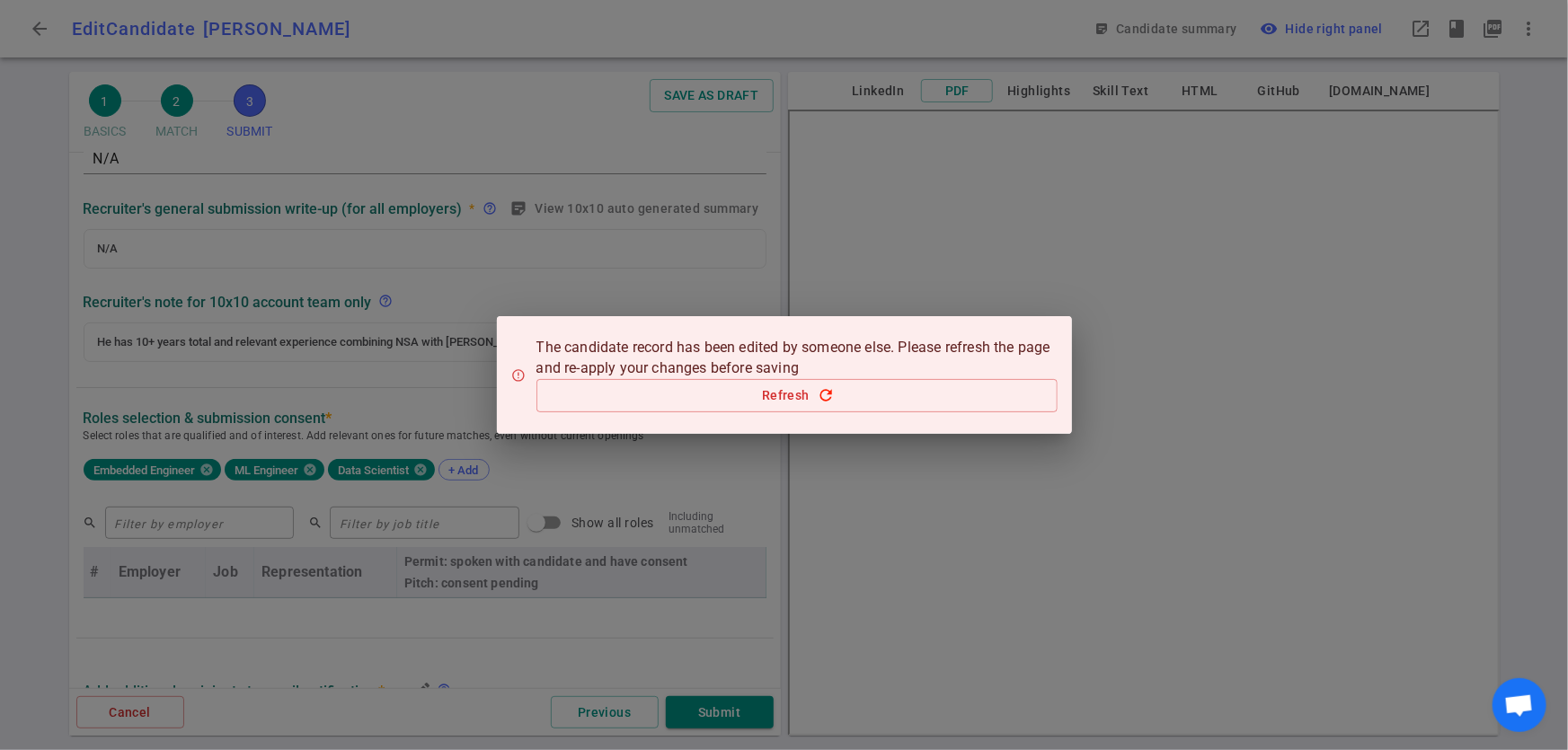
scroll to position [0, 0]
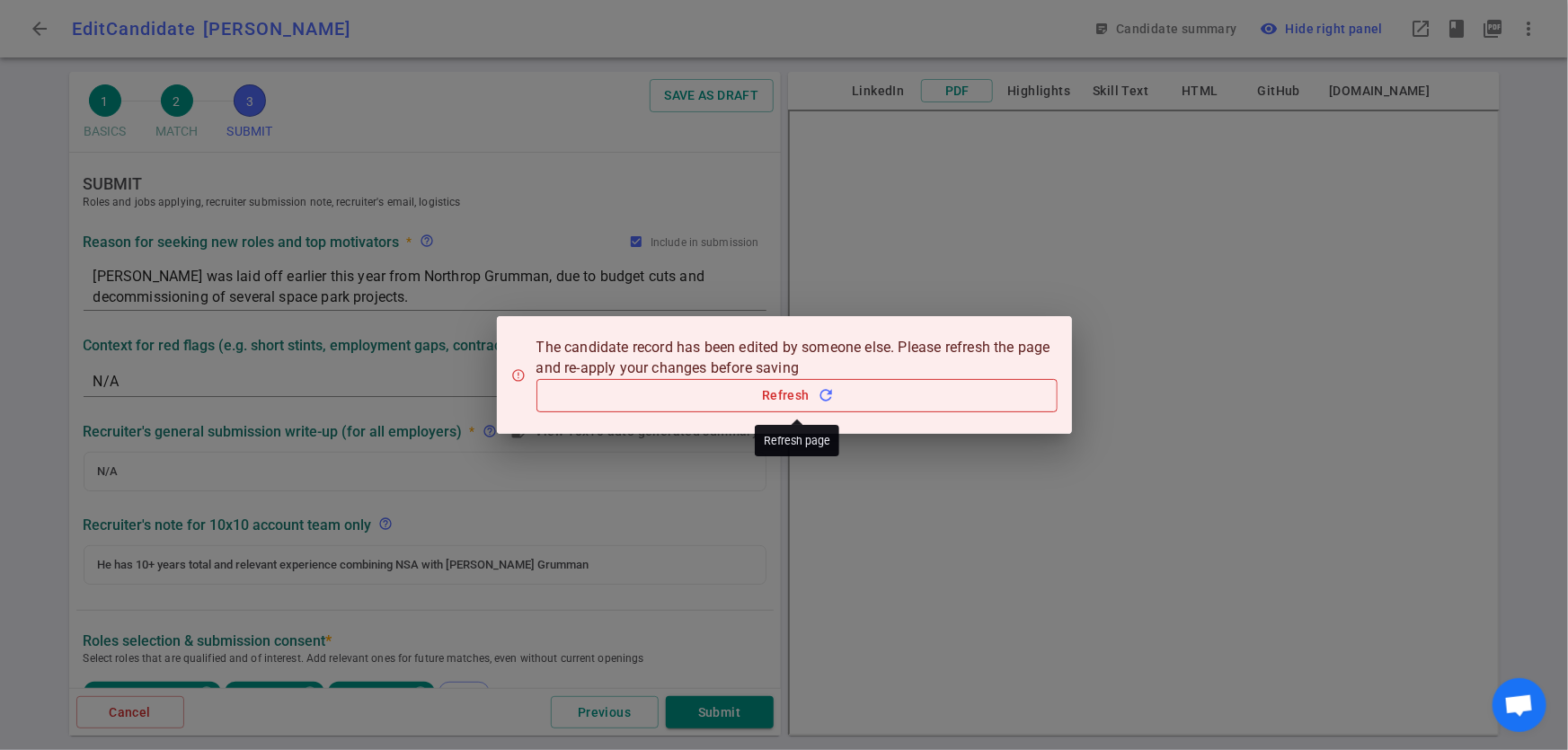
click at [772, 395] on button "Refresh refresh" at bounding box center [797, 396] width 521 height 33
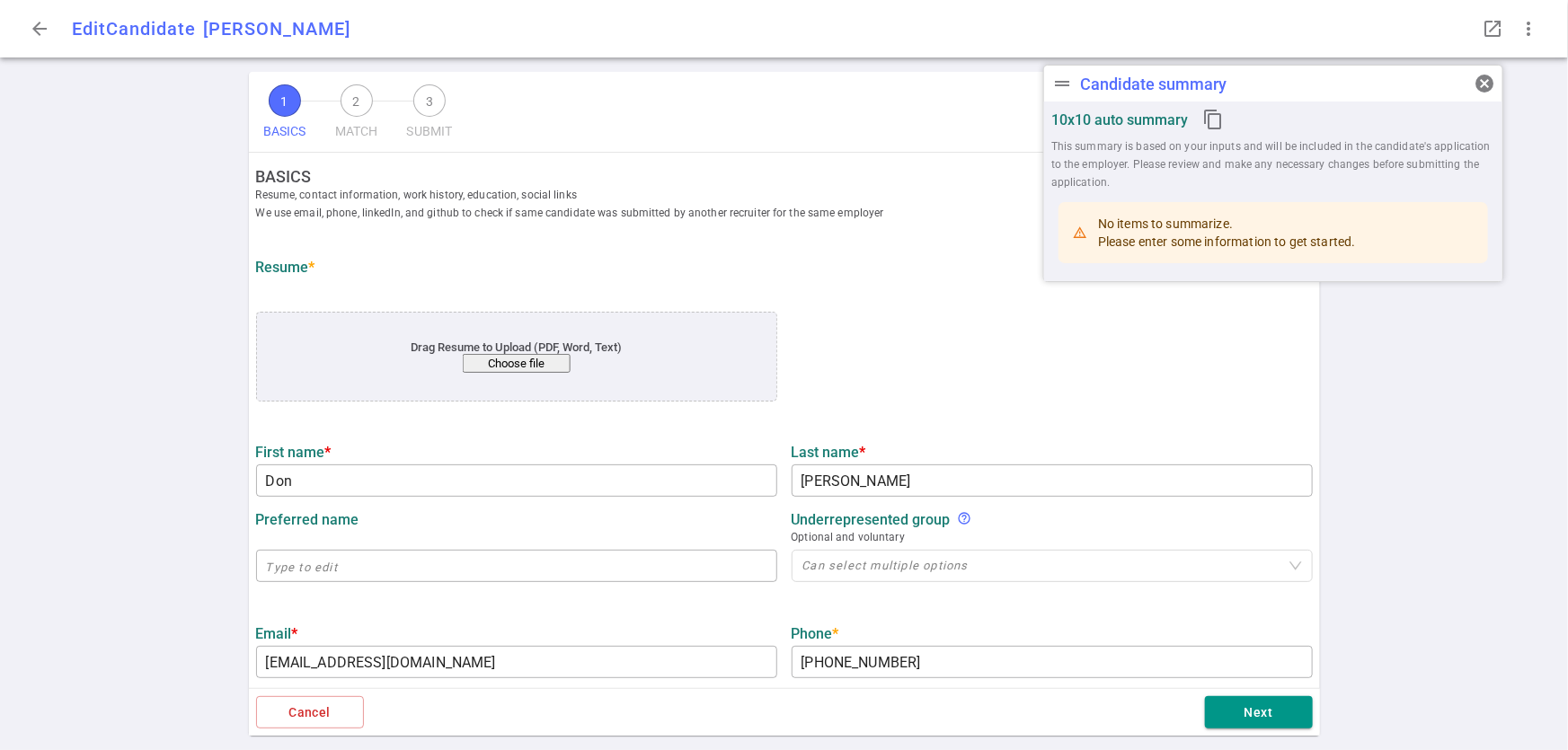
type input "Don"
type input "[PERSON_NAME]"
type input "[EMAIL_ADDRESS][DOMAIN_NAME]"
type input "[PHONE_NUMBER]"
type input "[URL][DOMAIN_NAME]"
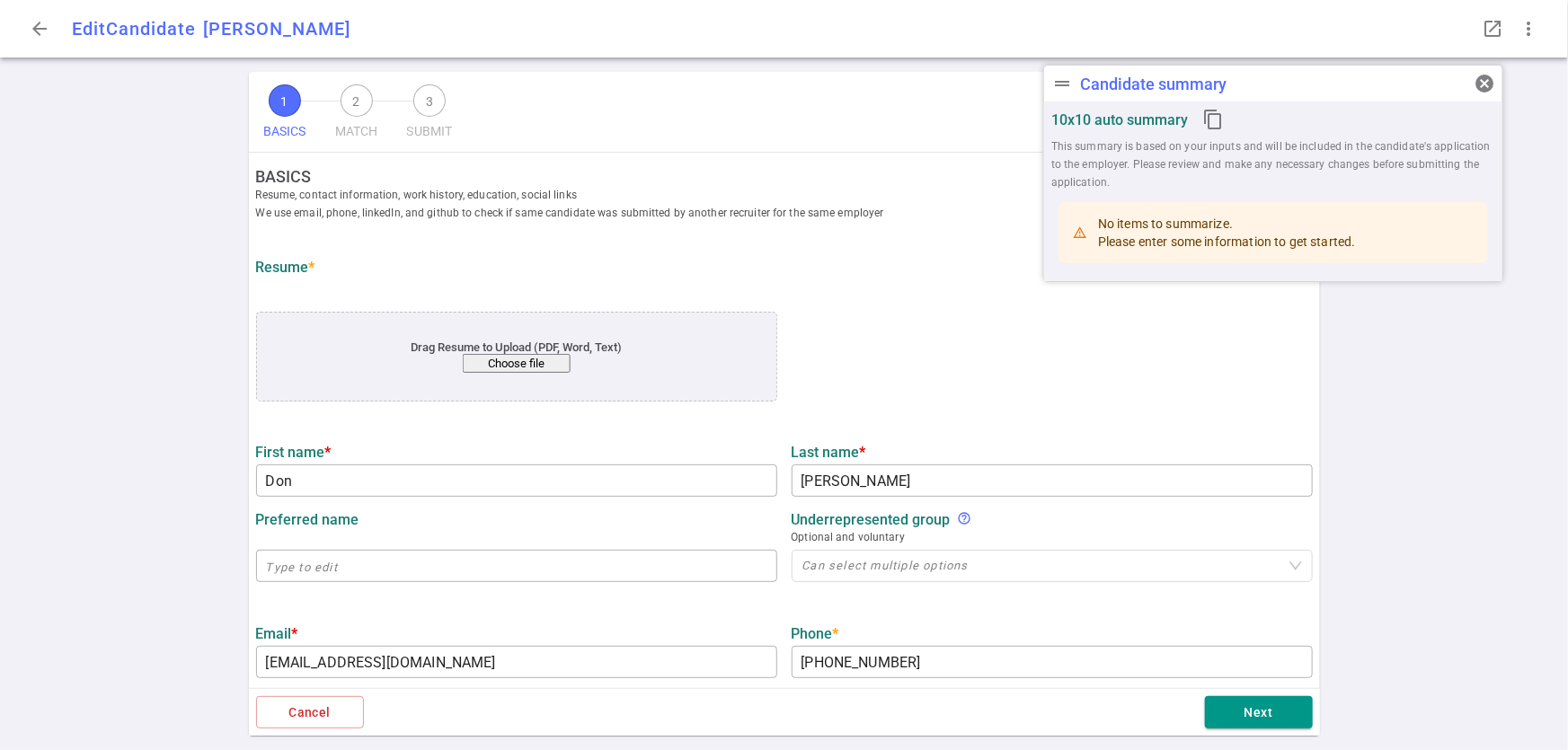
type input "[URL][DOMAIN_NAME]"
type input "Northrop Grumman"
type input "6.7"
type input "[US_STATE] State"
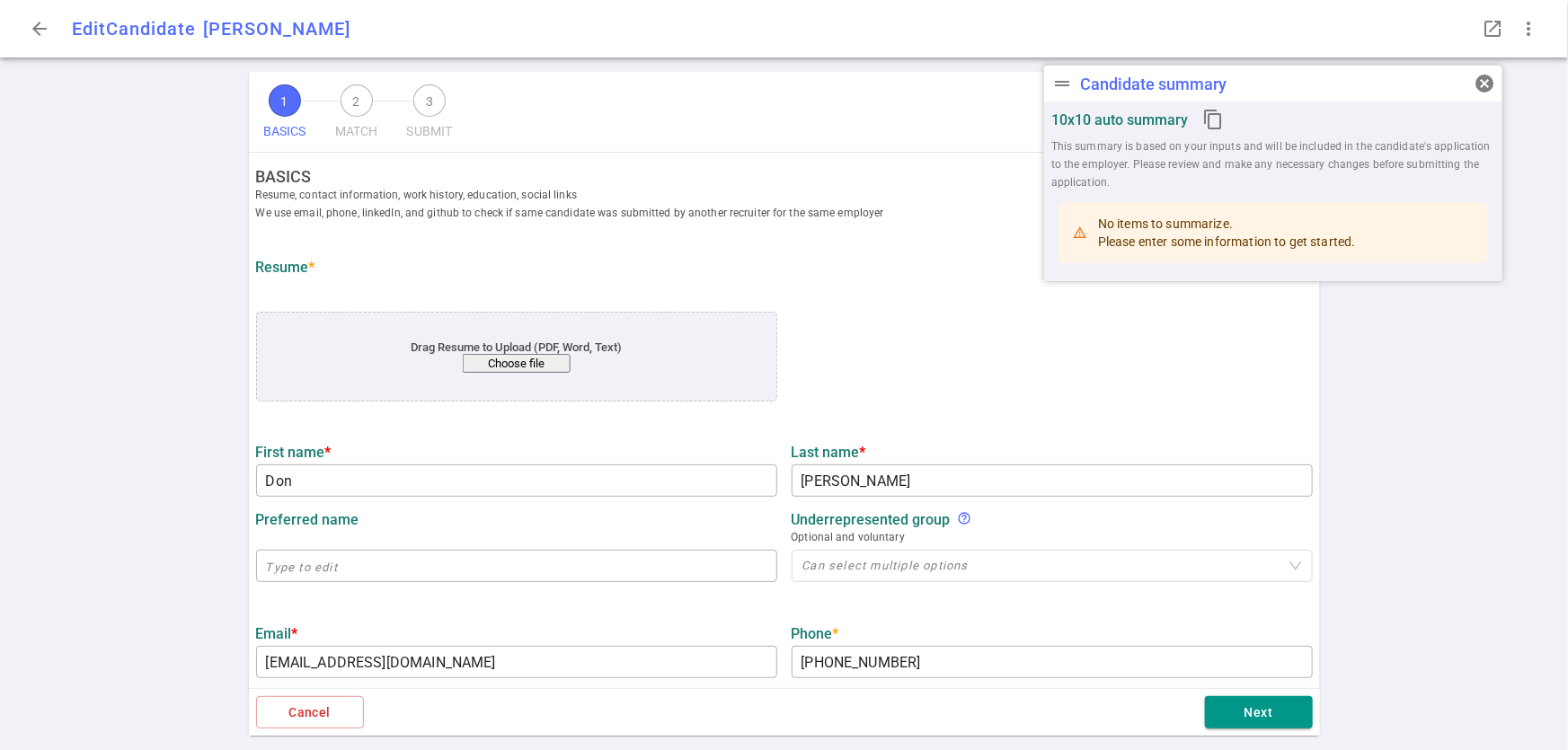
type input "Mathematics"
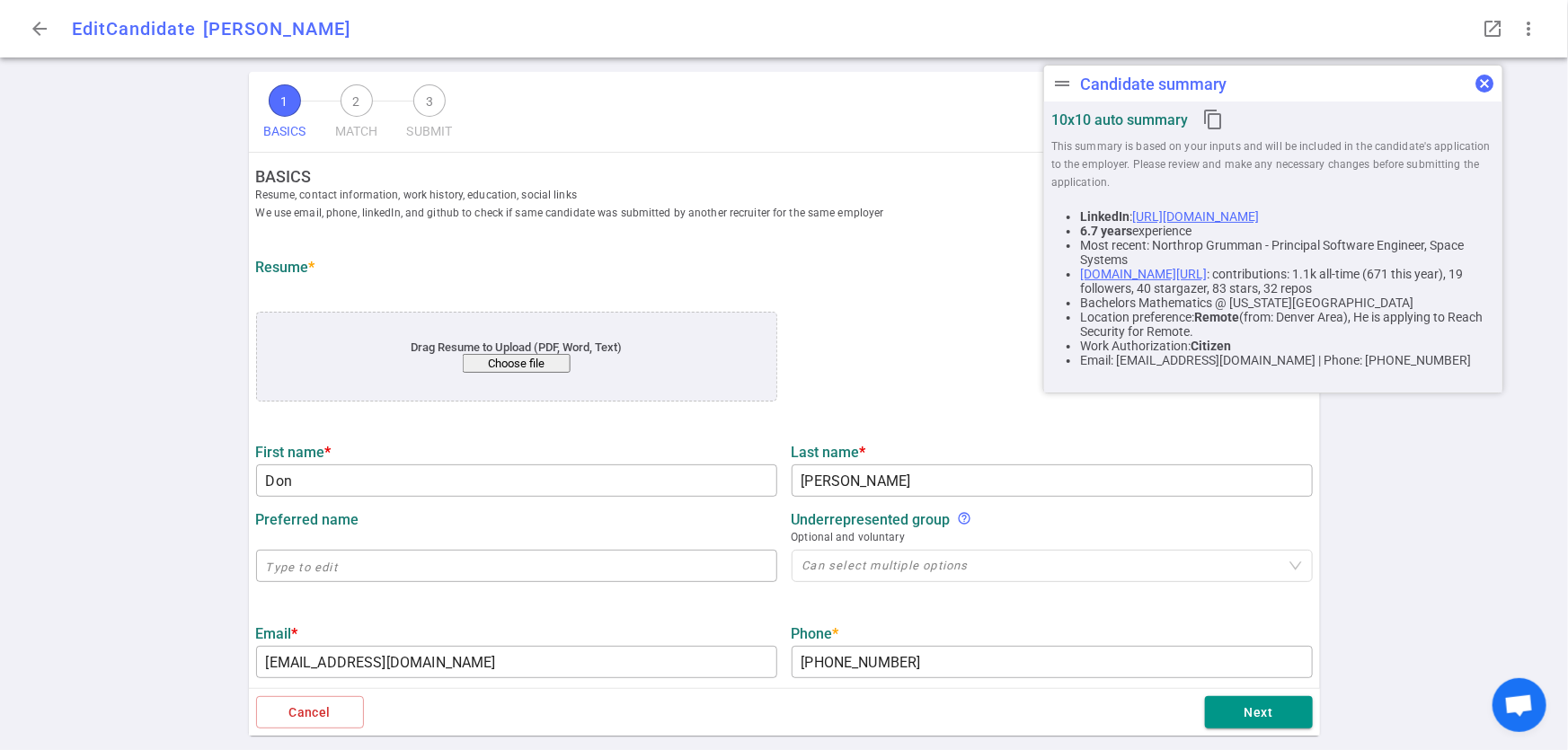
click at [1491, 77] on span "cancel" at bounding box center [1484, 83] width 21 height 21
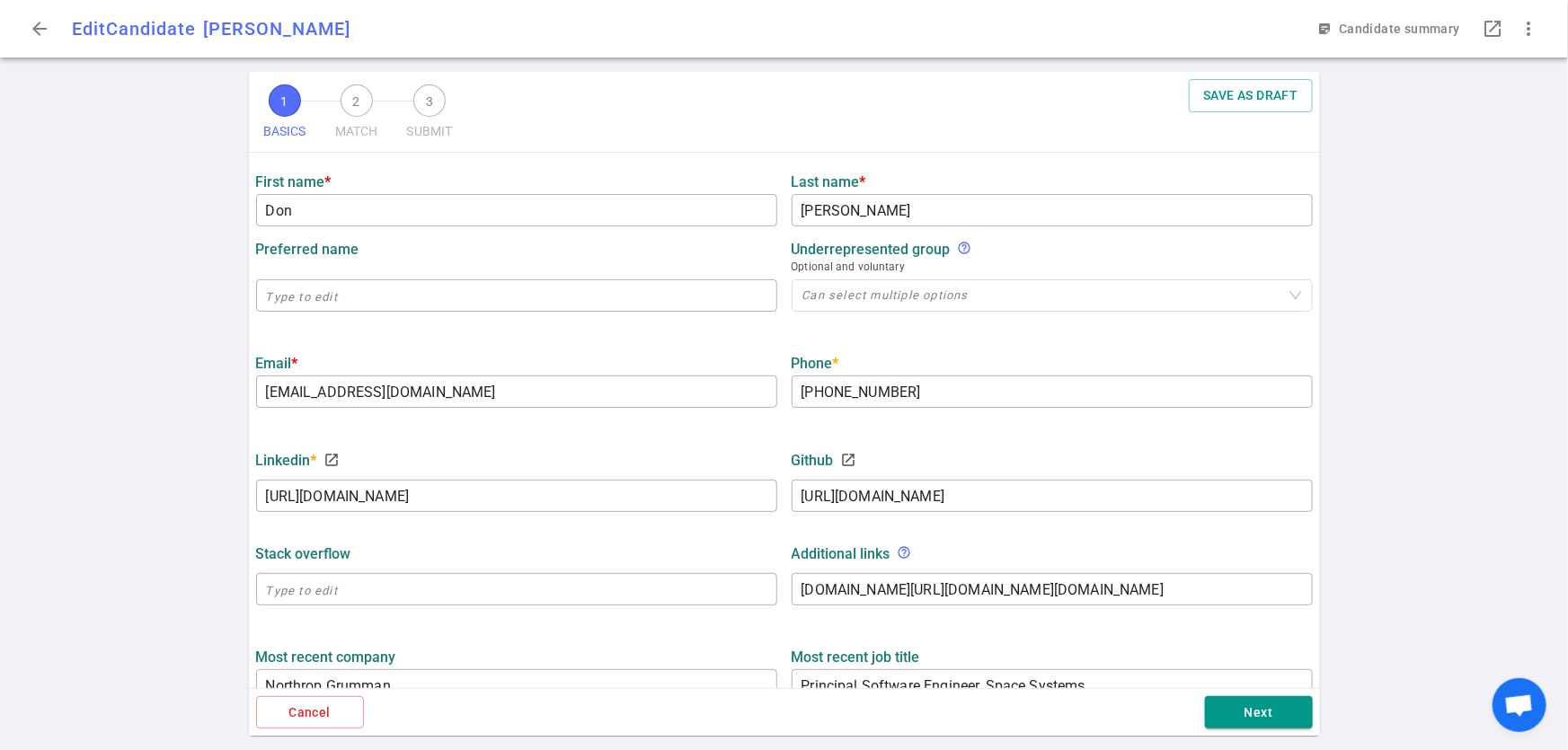
scroll to position [711, 0]
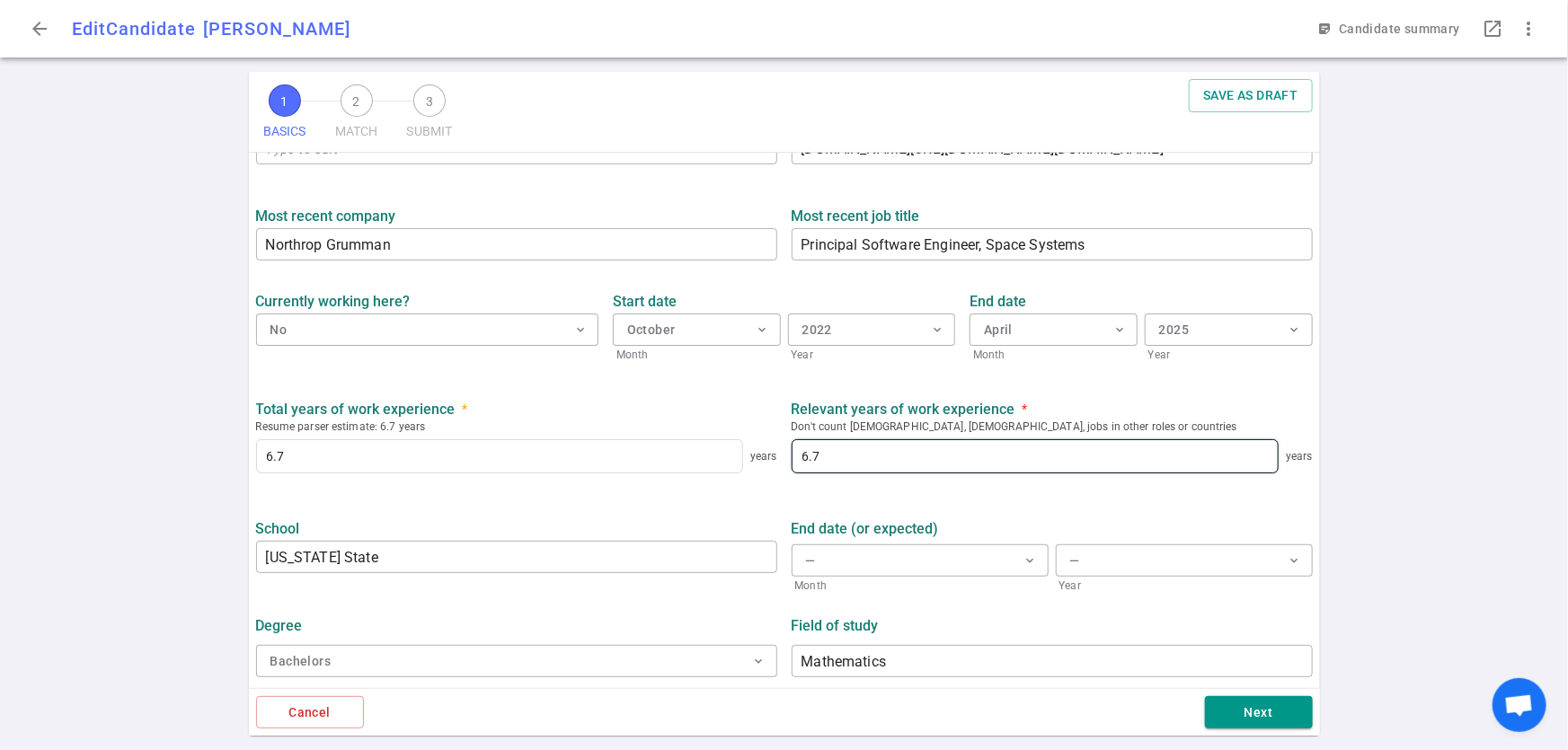
click at [862, 466] on input "6.7" at bounding box center [1035, 456] width 485 height 32
type input "6"
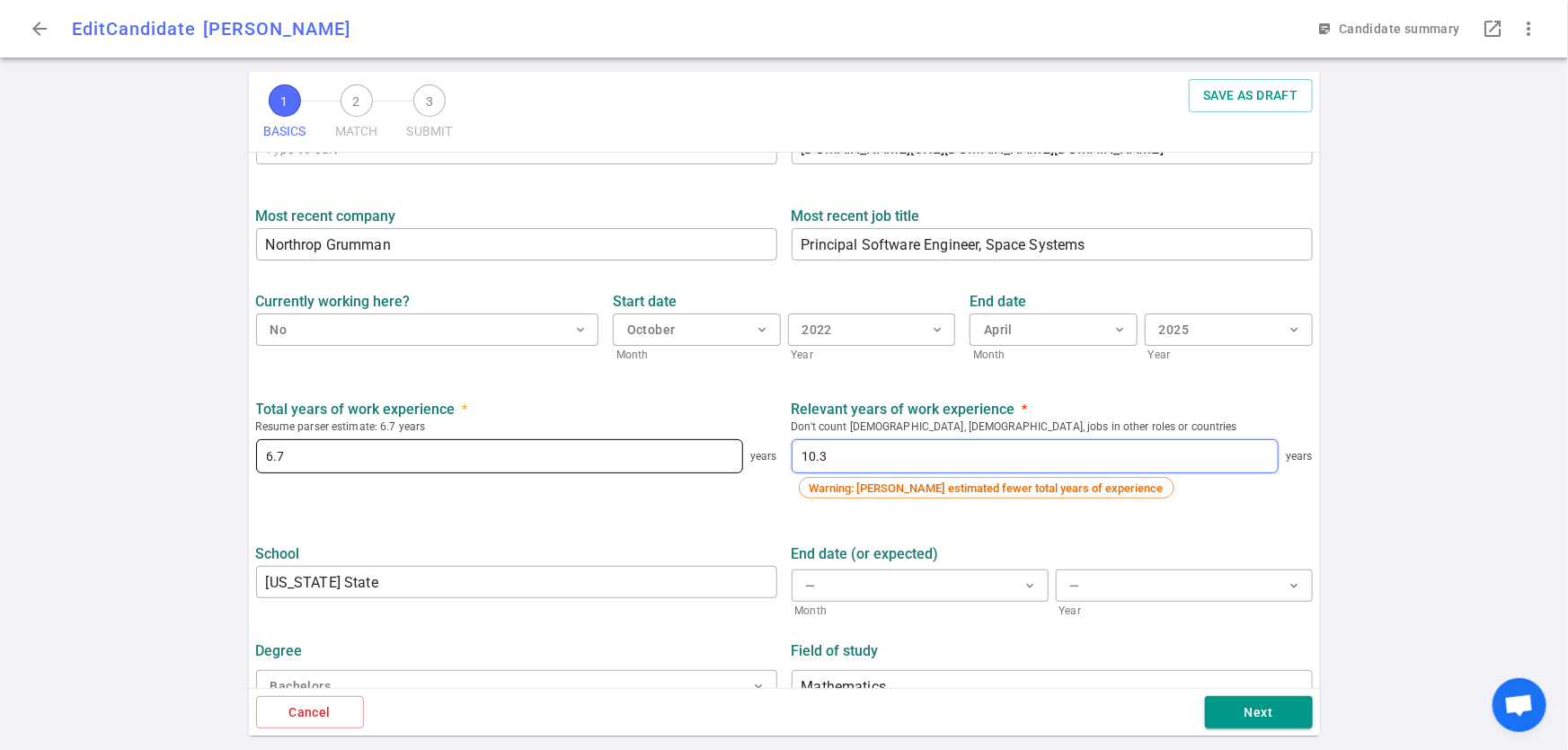
type input "10.3"
click at [326, 448] on input "6.7" at bounding box center [499, 456] width 485 height 32
type input "6"
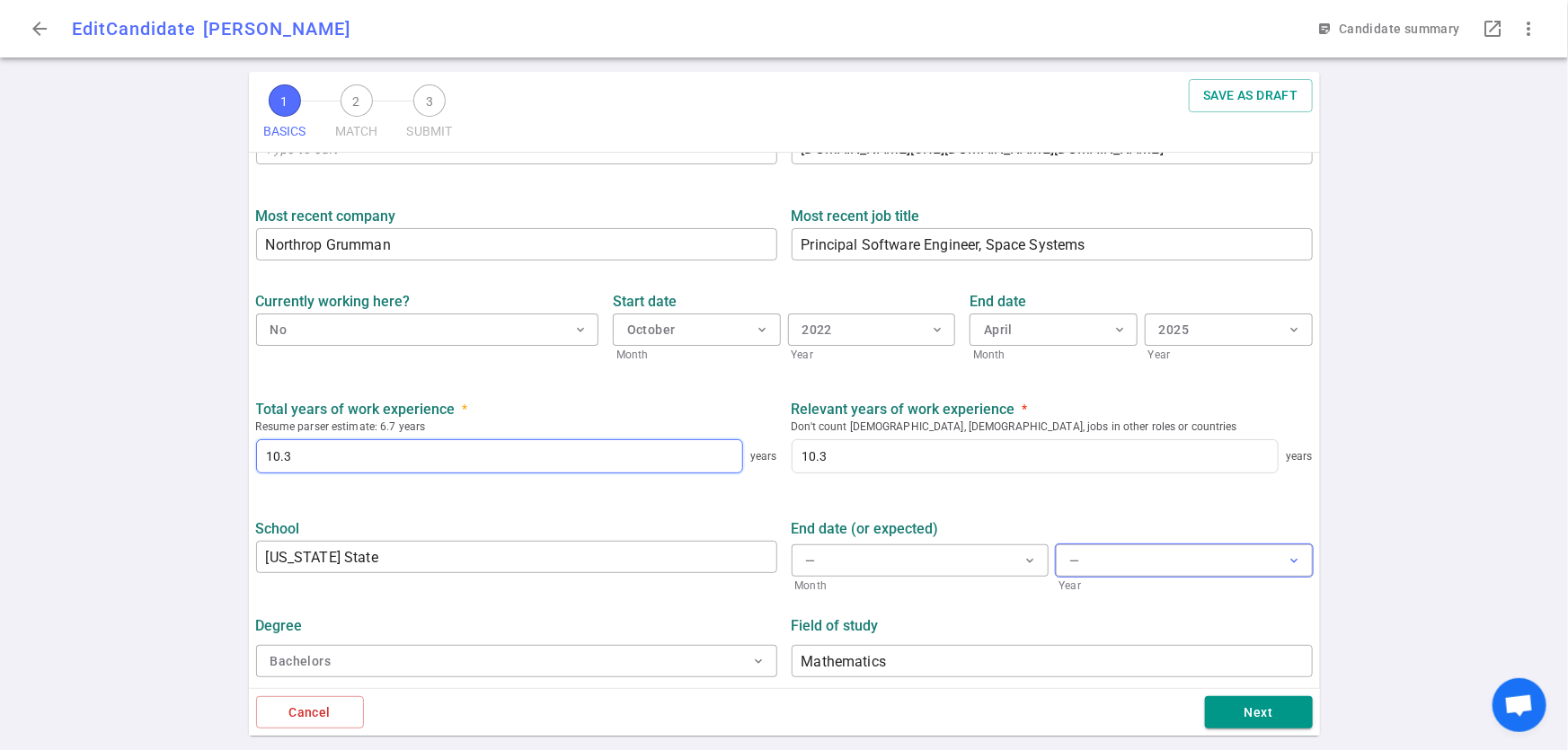
type input "10.3"
click at [1154, 559] on button "— expand_more" at bounding box center [1184, 560] width 257 height 32
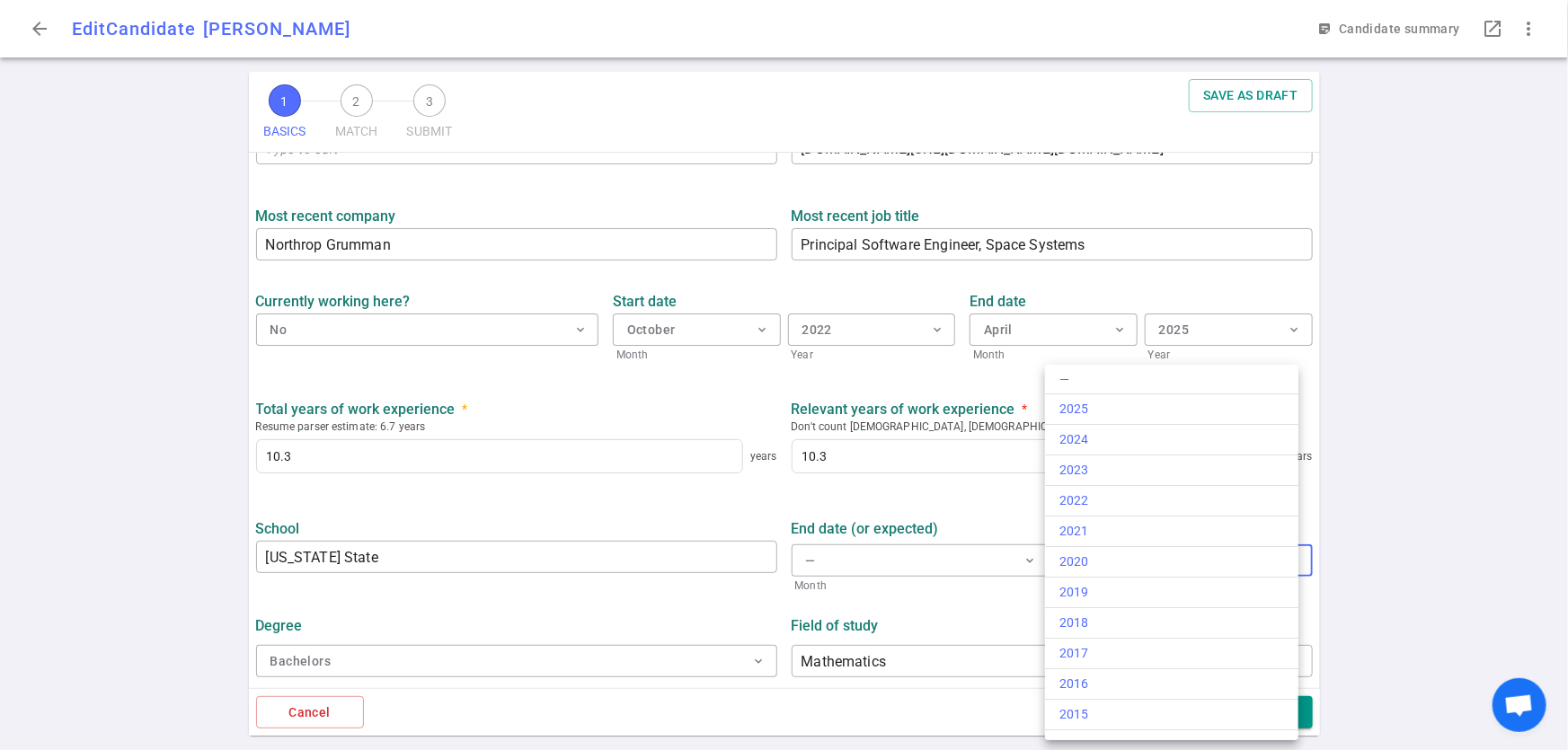
click at [970, 557] on div at bounding box center [784, 375] width 1568 height 750
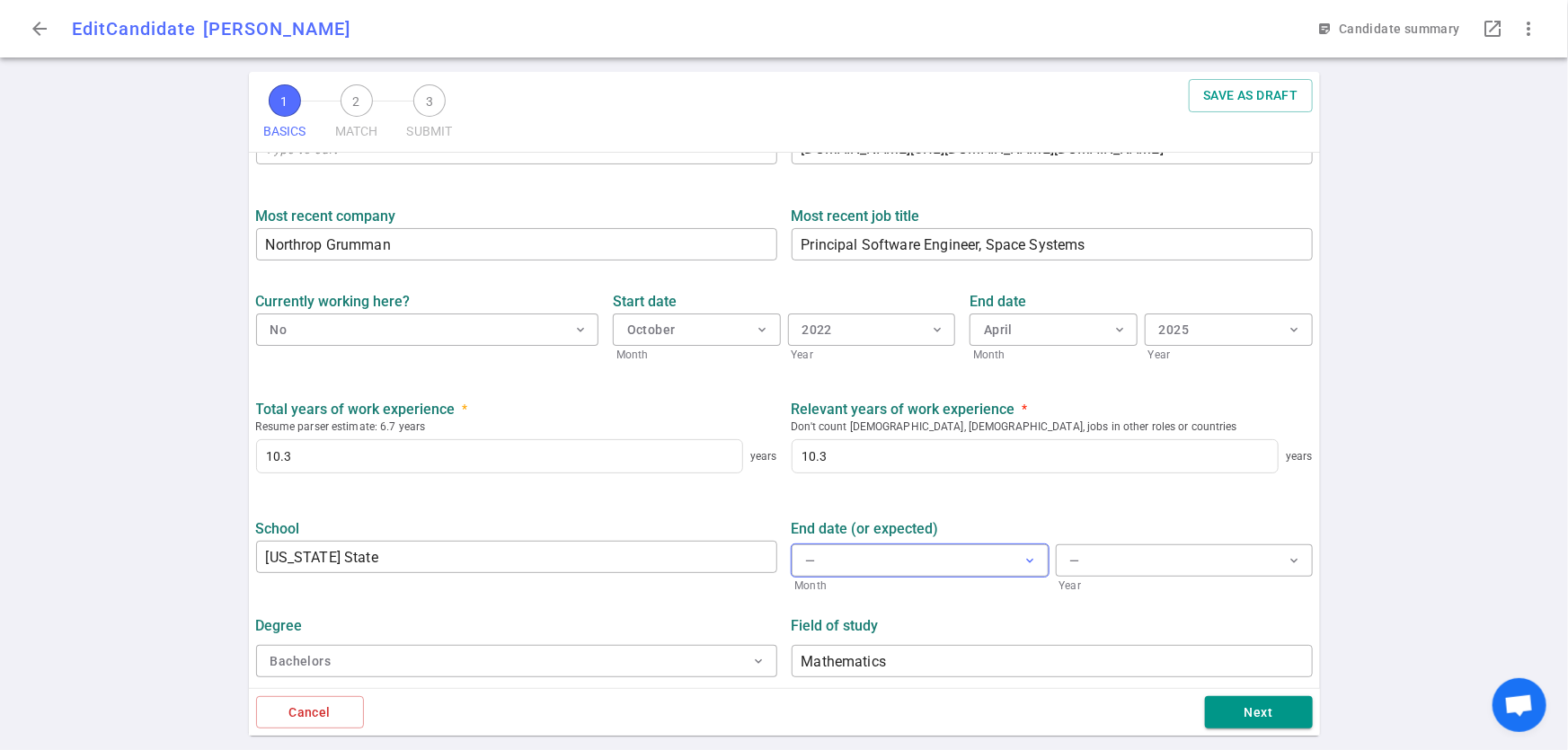
click at [1030, 570] on button "— expand_more" at bounding box center [920, 560] width 257 height 32
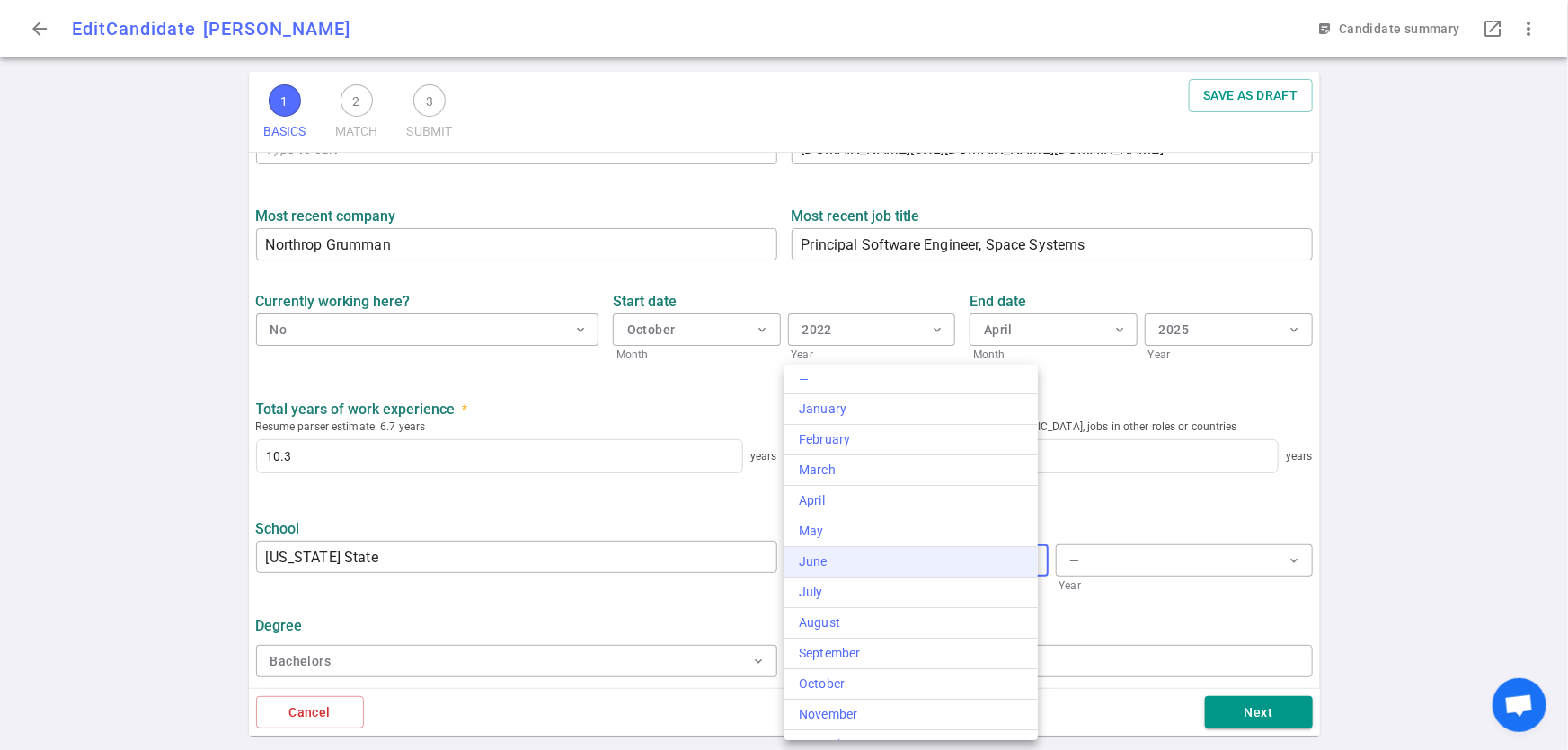
click at [799, 559] on div "June" at bounding box center [912, 561] width 225 height 18
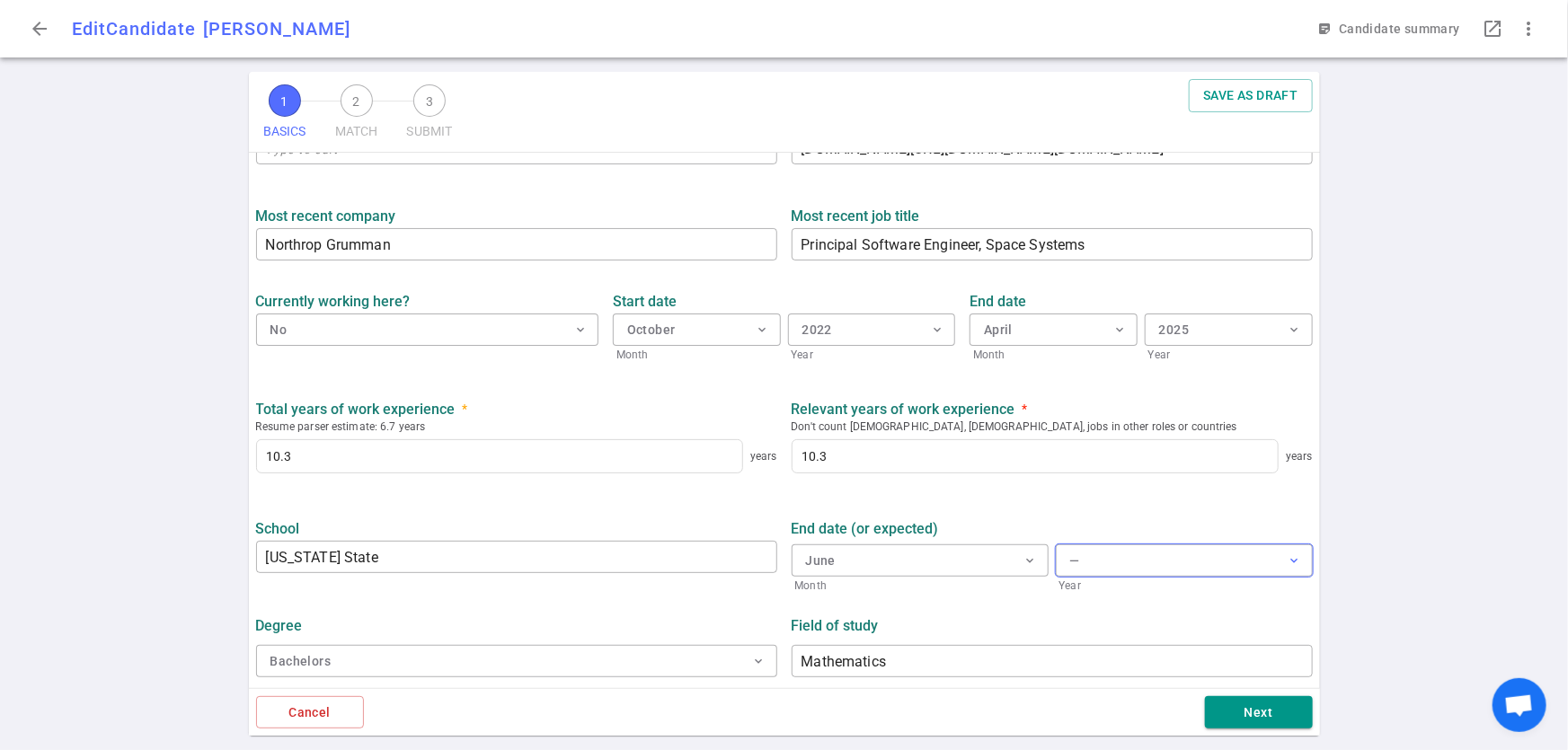
click at [1112, 551] on button "— expand_more" at bounding box center [1184, 560] width 257 height 32
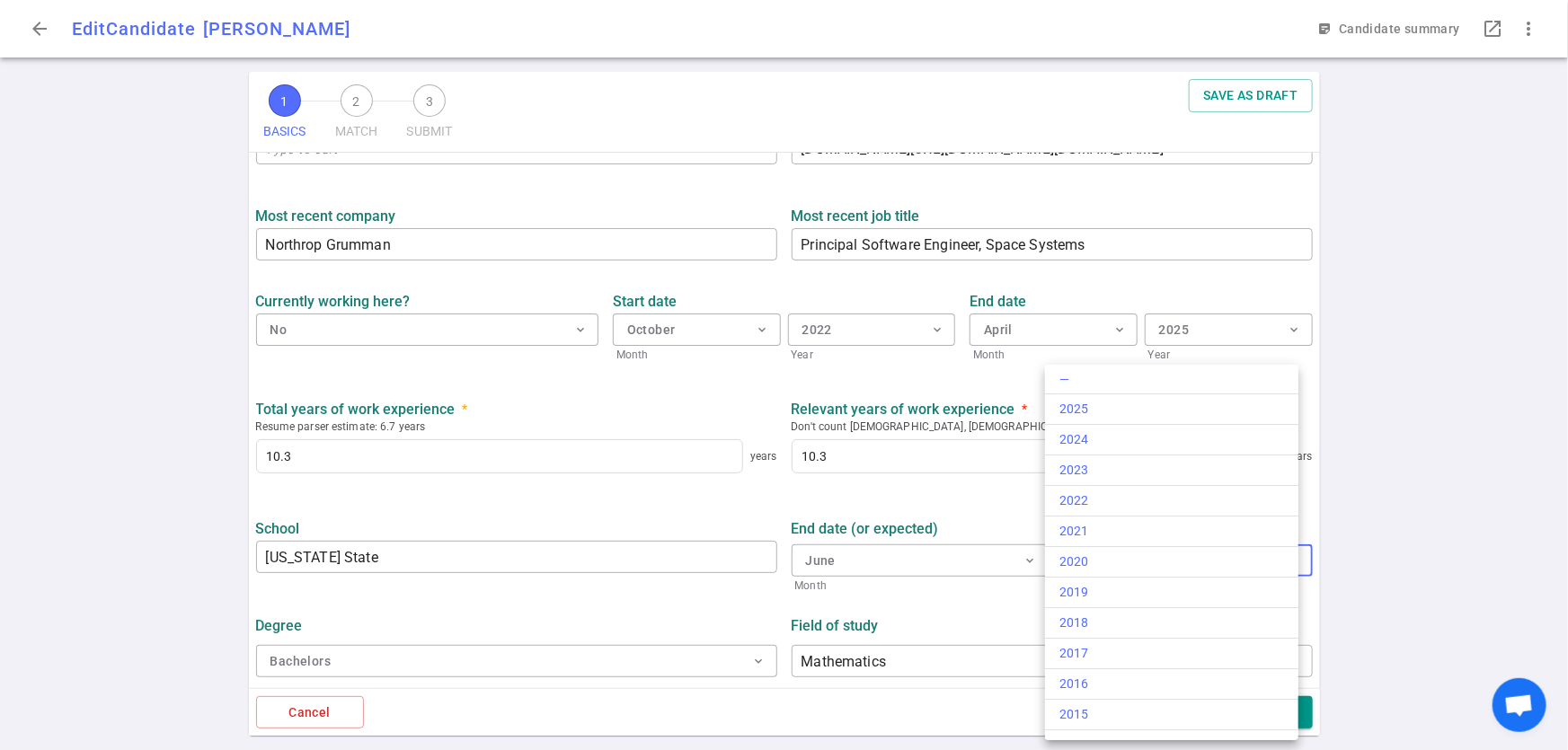
scroll to position [328, 0]
click at [1196, 510] on div "2011" at bounding box center [1172, 509] width 225 height 18
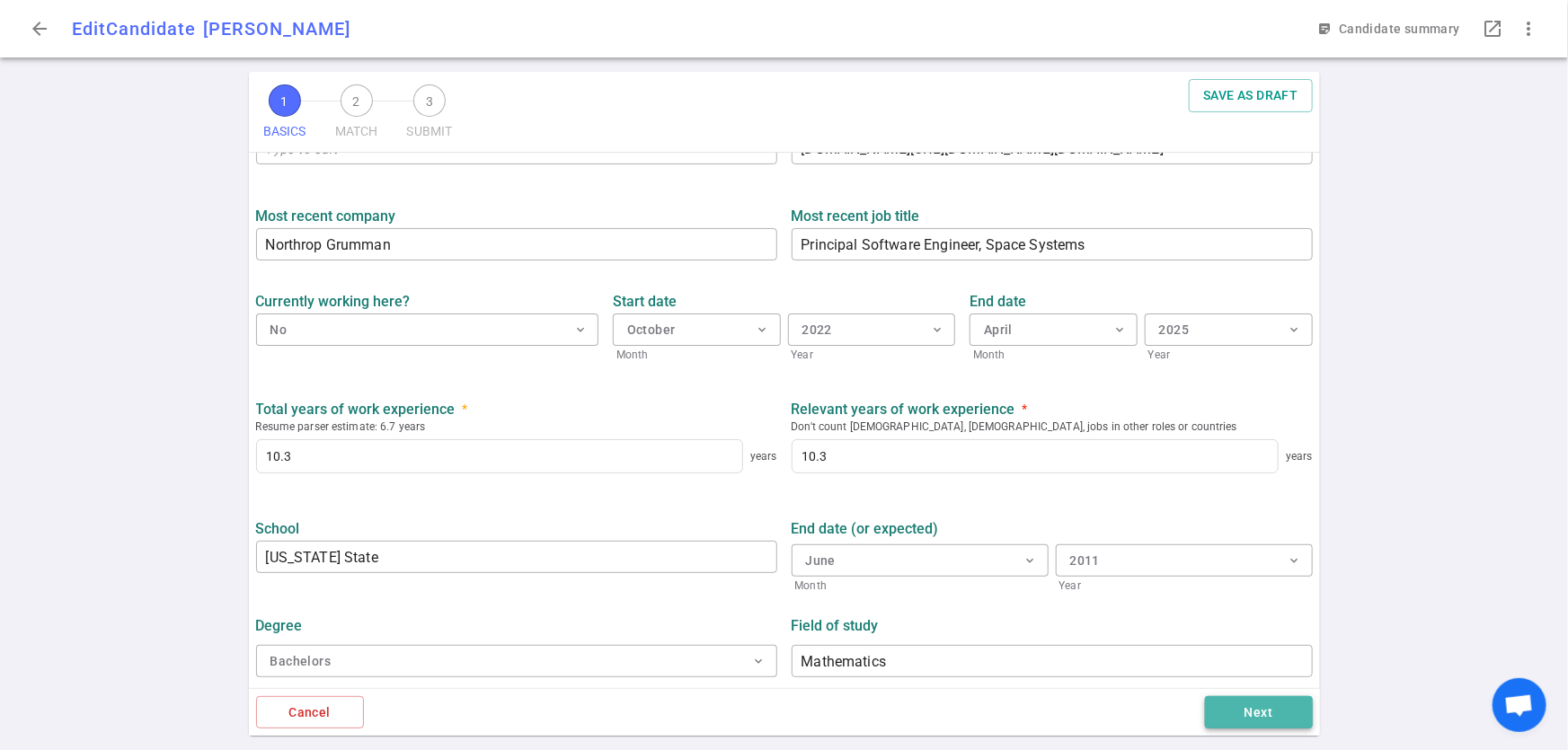
click at [1286, 721] on button "Next" at bounding box center [1259, 713] width 108 height 33
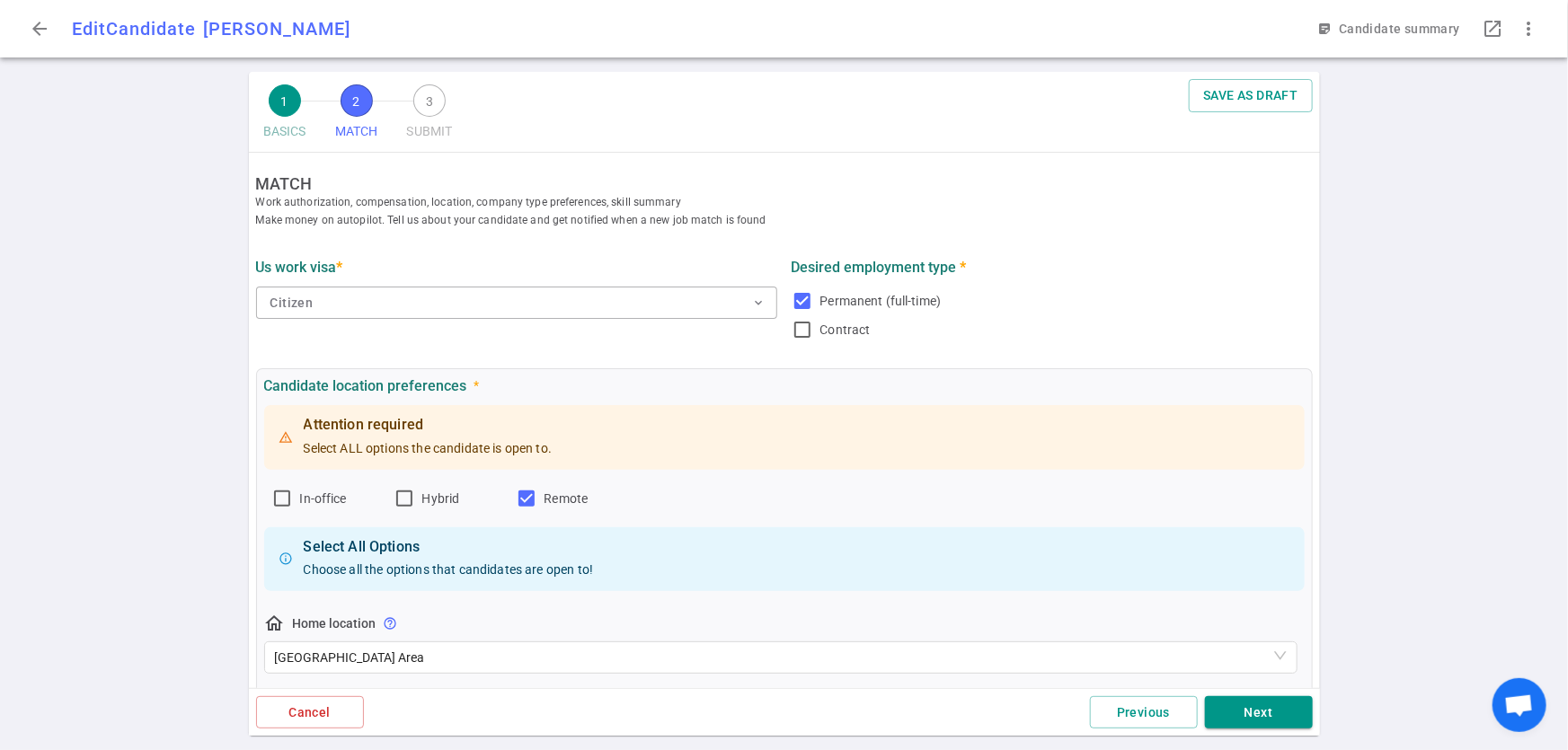
scroll to position [468, 0]
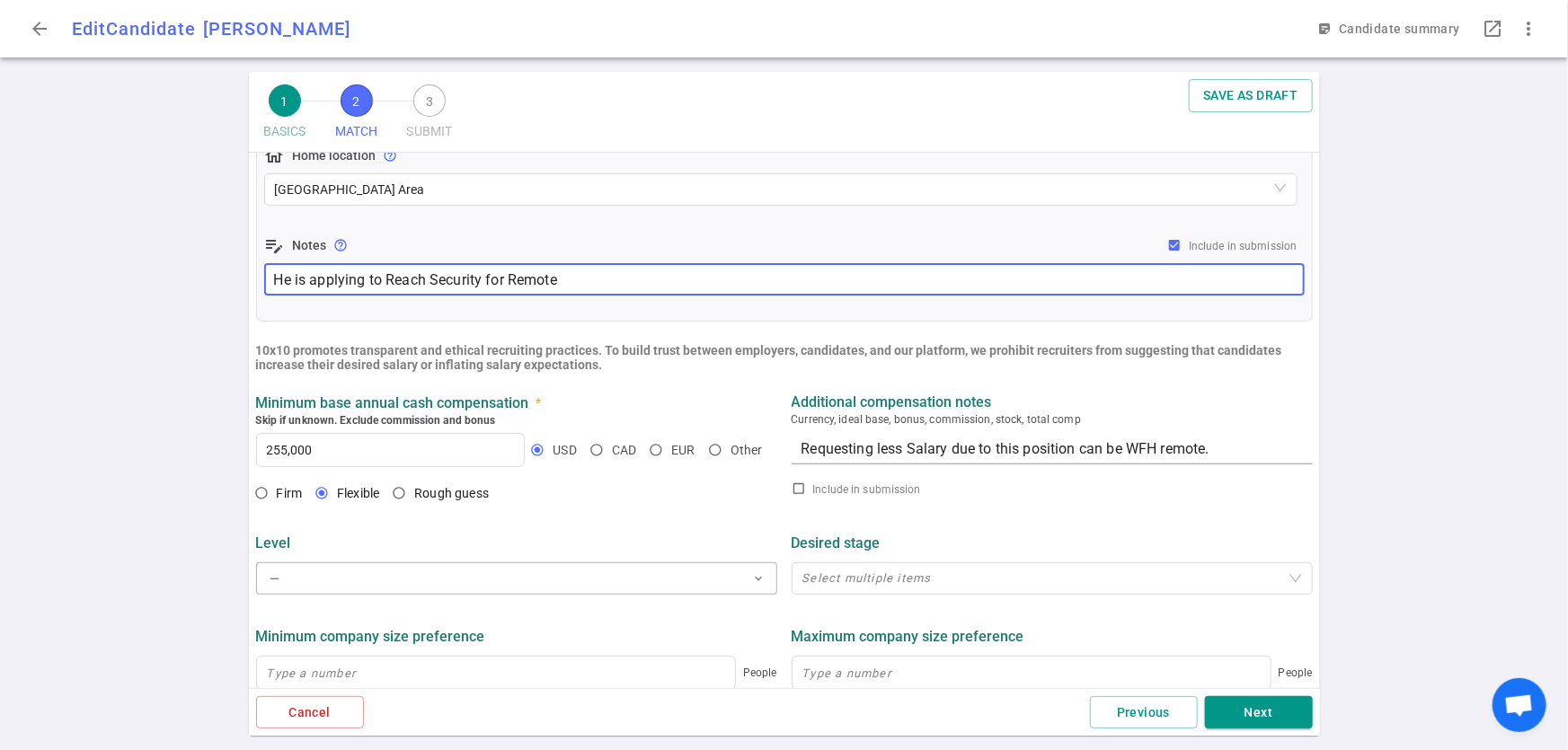
drag, startPoint x: 289, startPoint y: 281, endPoint x: 251, endPoint y: 279, distance: 38.1
click at [251, 279] on ul "MATCH Work authorization, compensation, location, company type preferences, ski…" at bounding box center [784, 355] width 1072 height 1342
paste textarea "Candidate Tadaya"
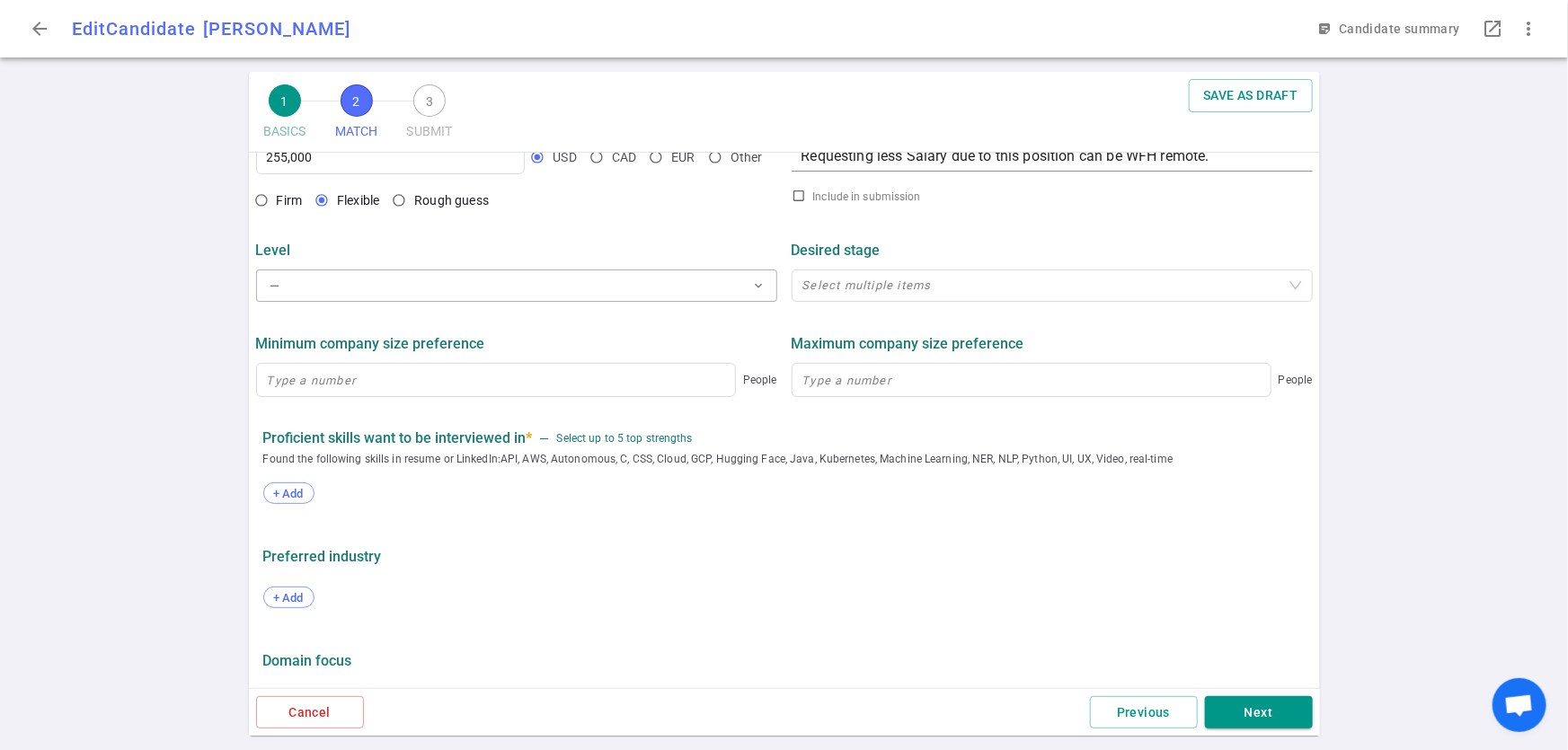
scroll to position [809, 0]
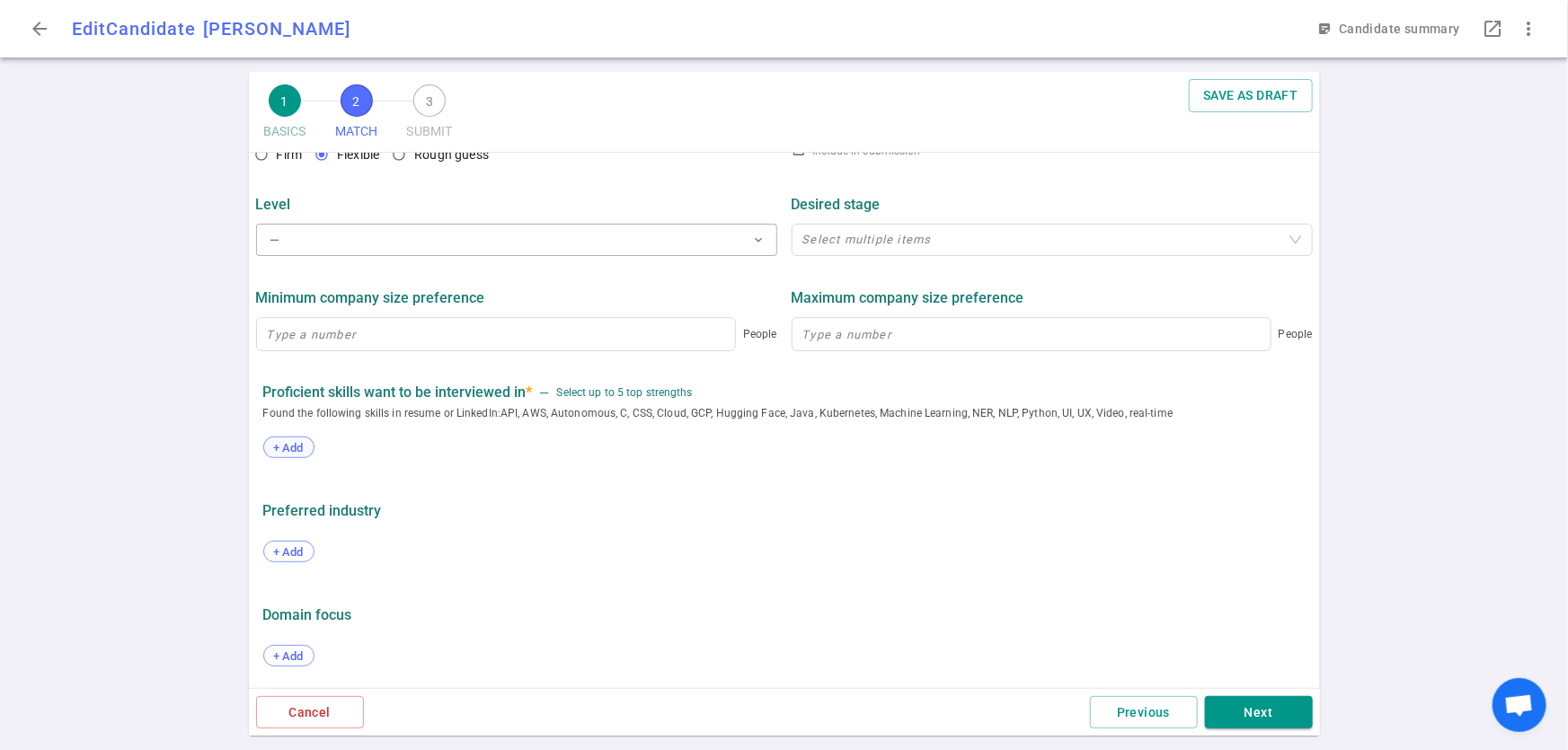
type textarea "Candidate Tadaya is applying to Reach Security for Remote"
click at [296, 441] on span "+ Add" at bounding box center [289, 447] width 42 height 14
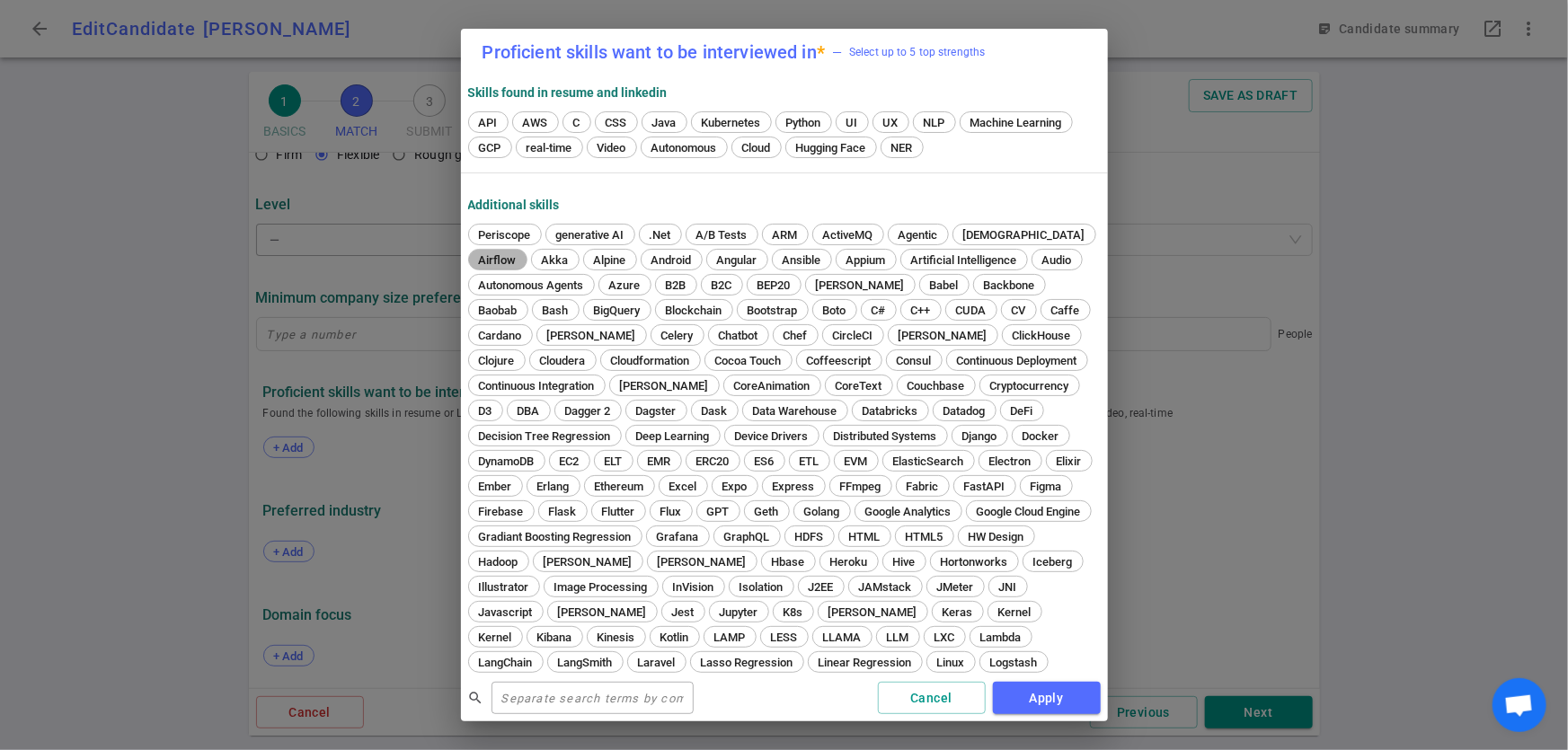
click at [523, 253] on span "Airflow" at bounding box center [497, 260] width 51 height 14
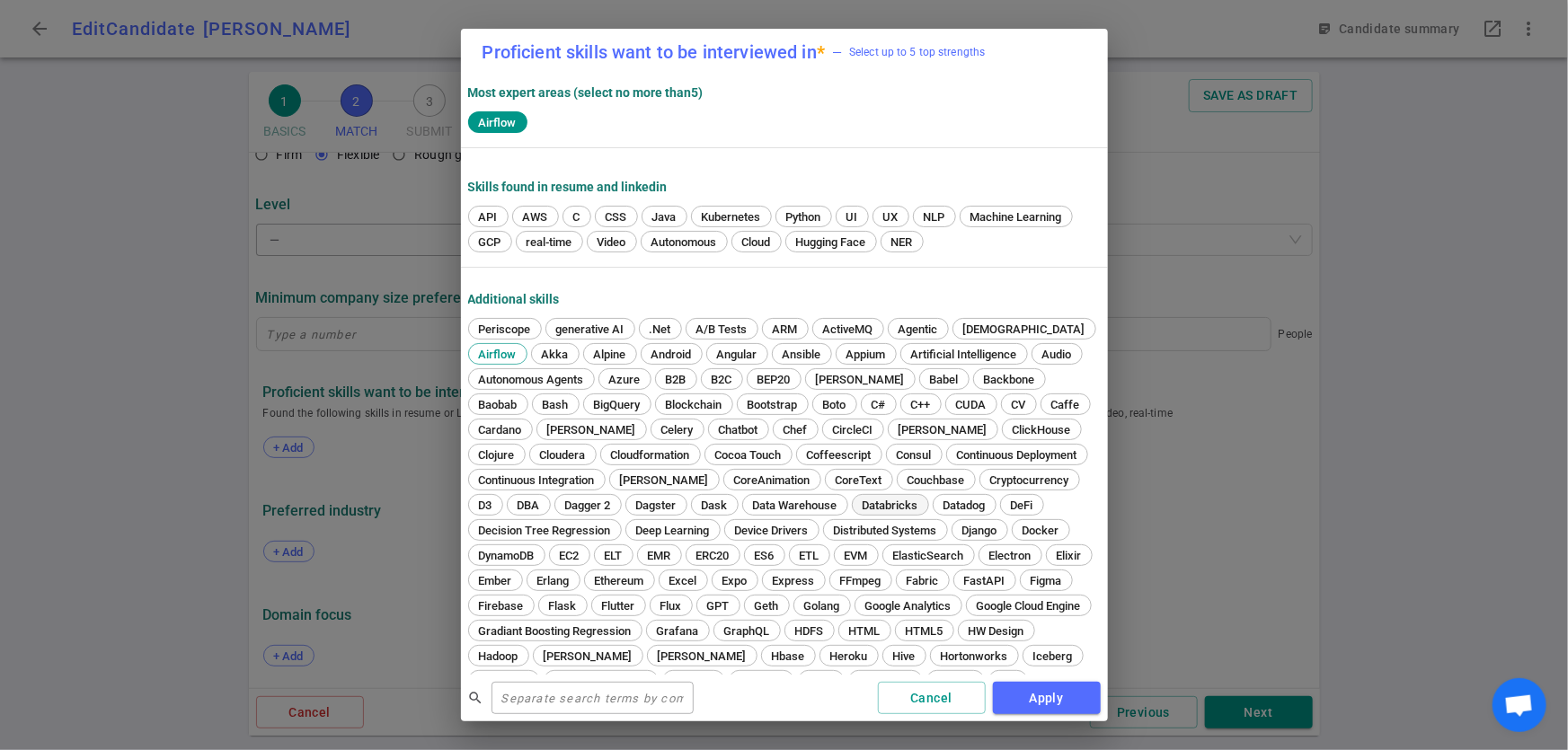
click at [856, 504] on span "Databricks" at bounding box center [890, 505] width 68 height 14
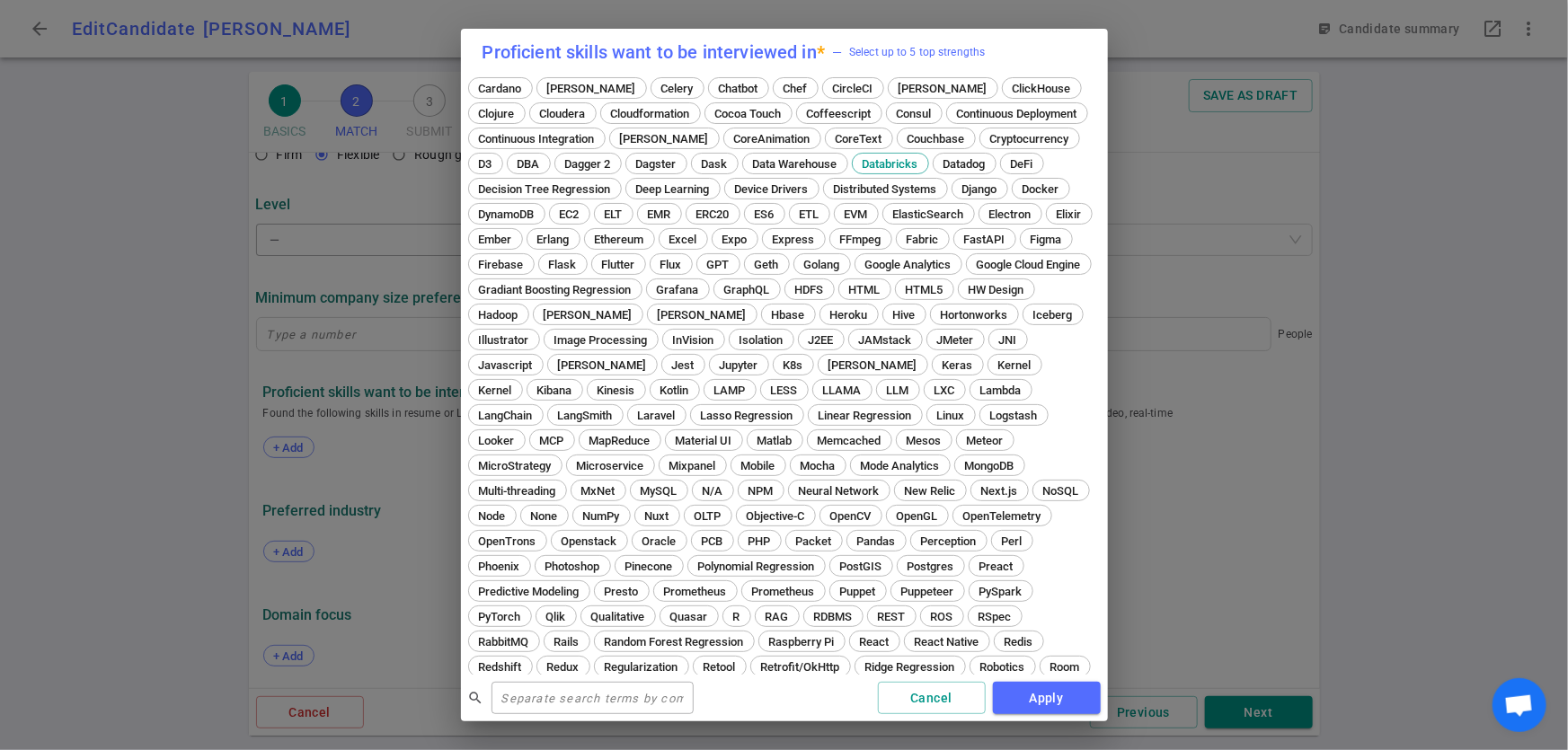
scroll to position [349, 0]
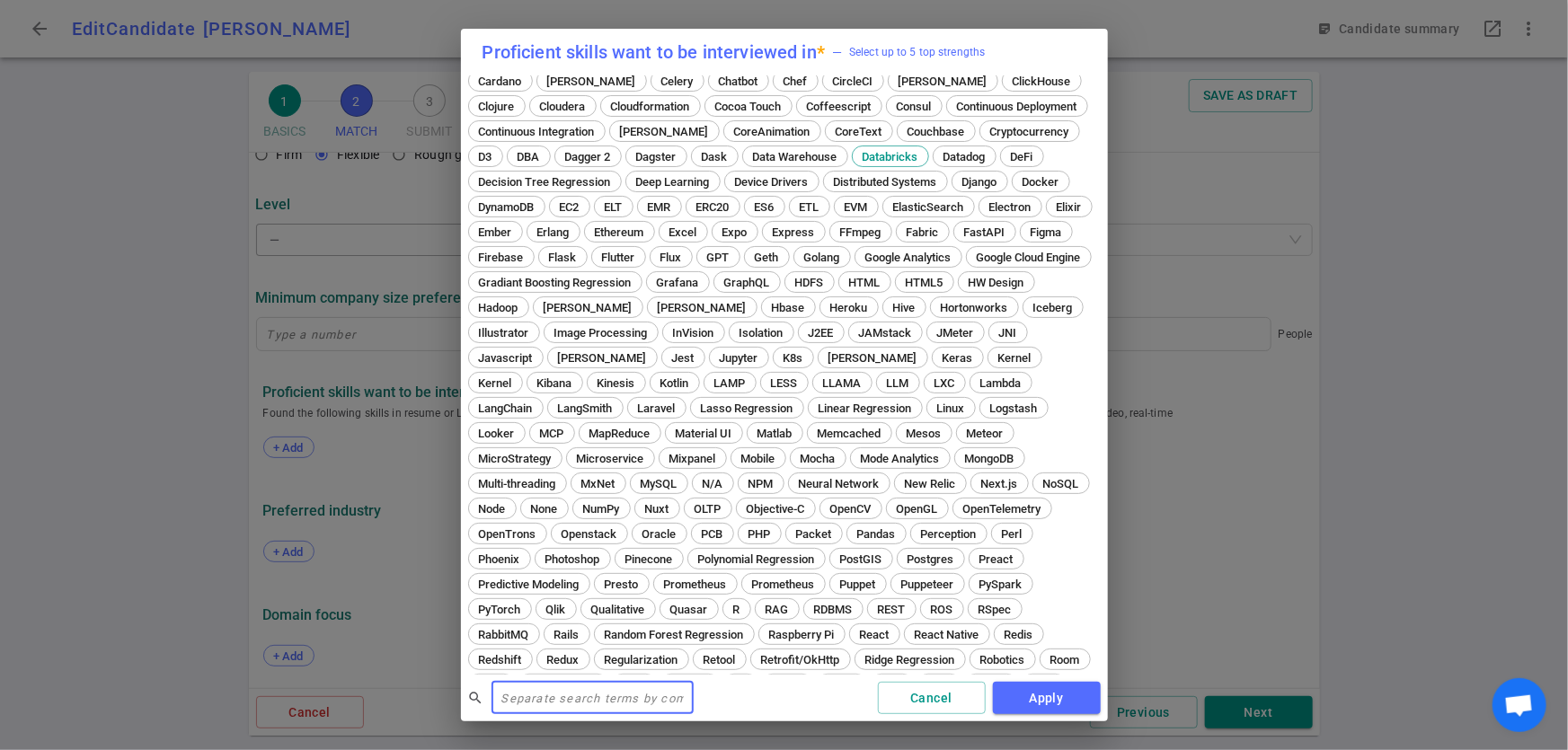
click at [577, 705] on input "text" at bounding box center [593, 698] width 203 height 29
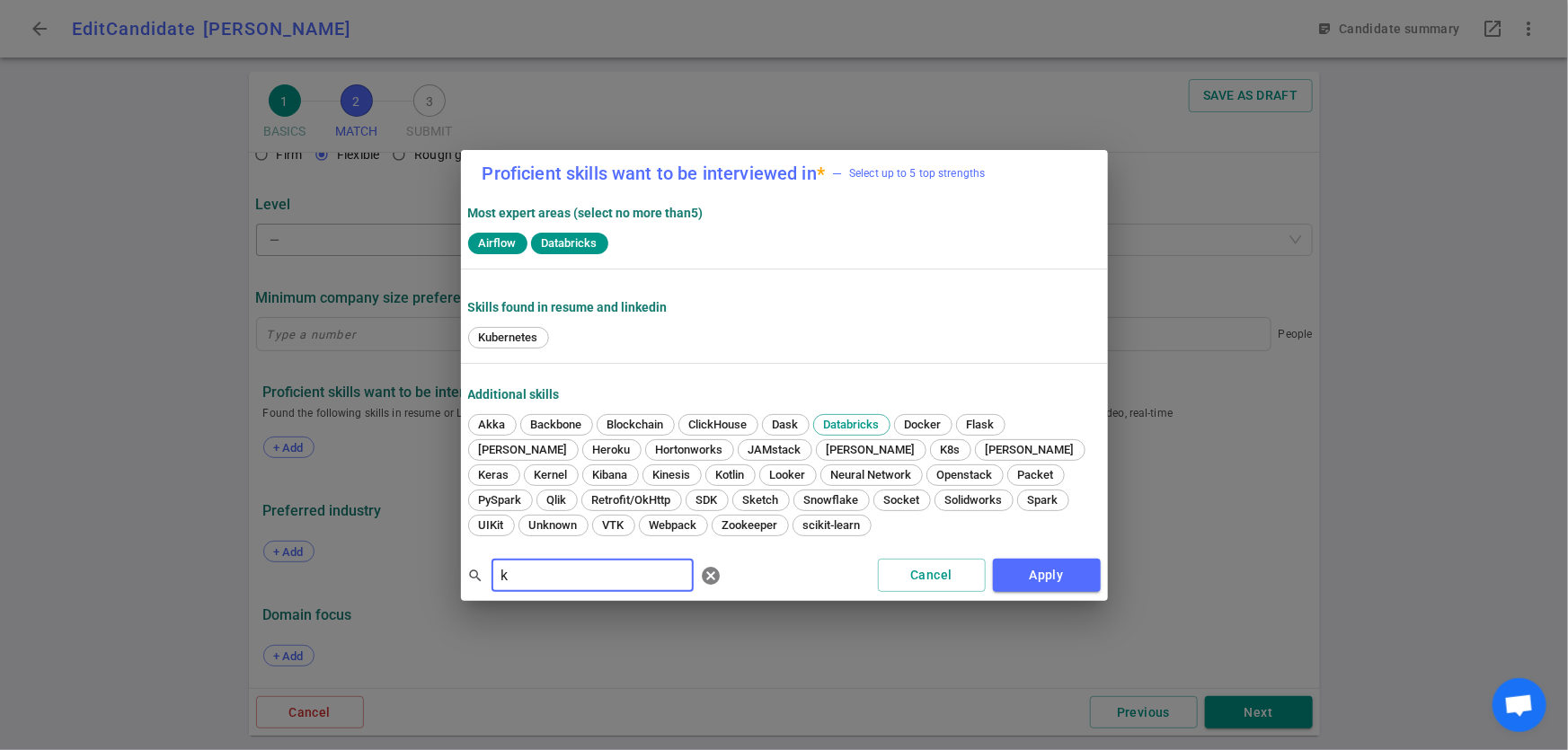
scroll to position [0, 0]
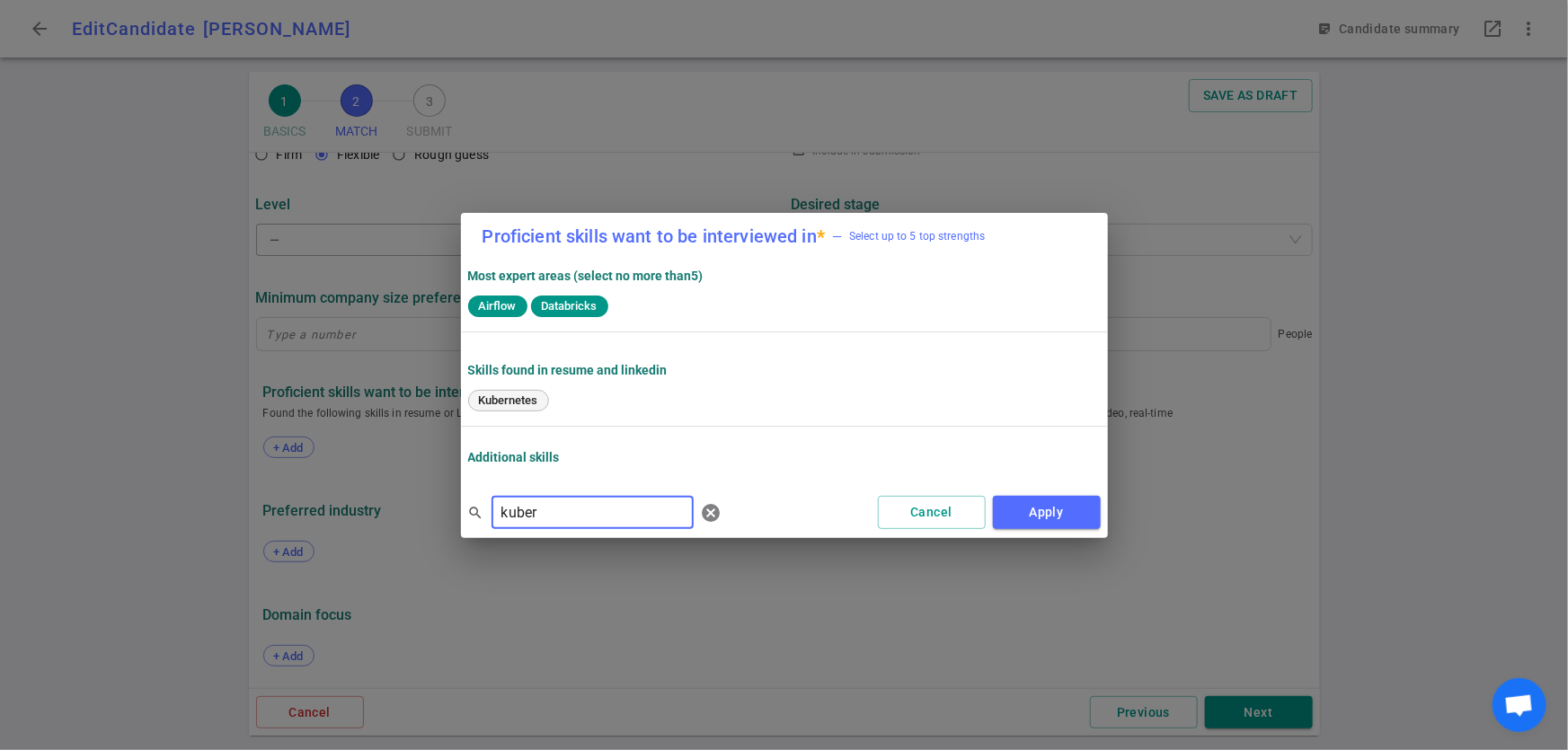
type input "kuber"
click at [504, 396] on span "Kubernetes" at bounding box center [508, 400] width 72 height 14
click at [1029, 513] on button "Apply" at bounding box center [1047, 513] width 108 height 33
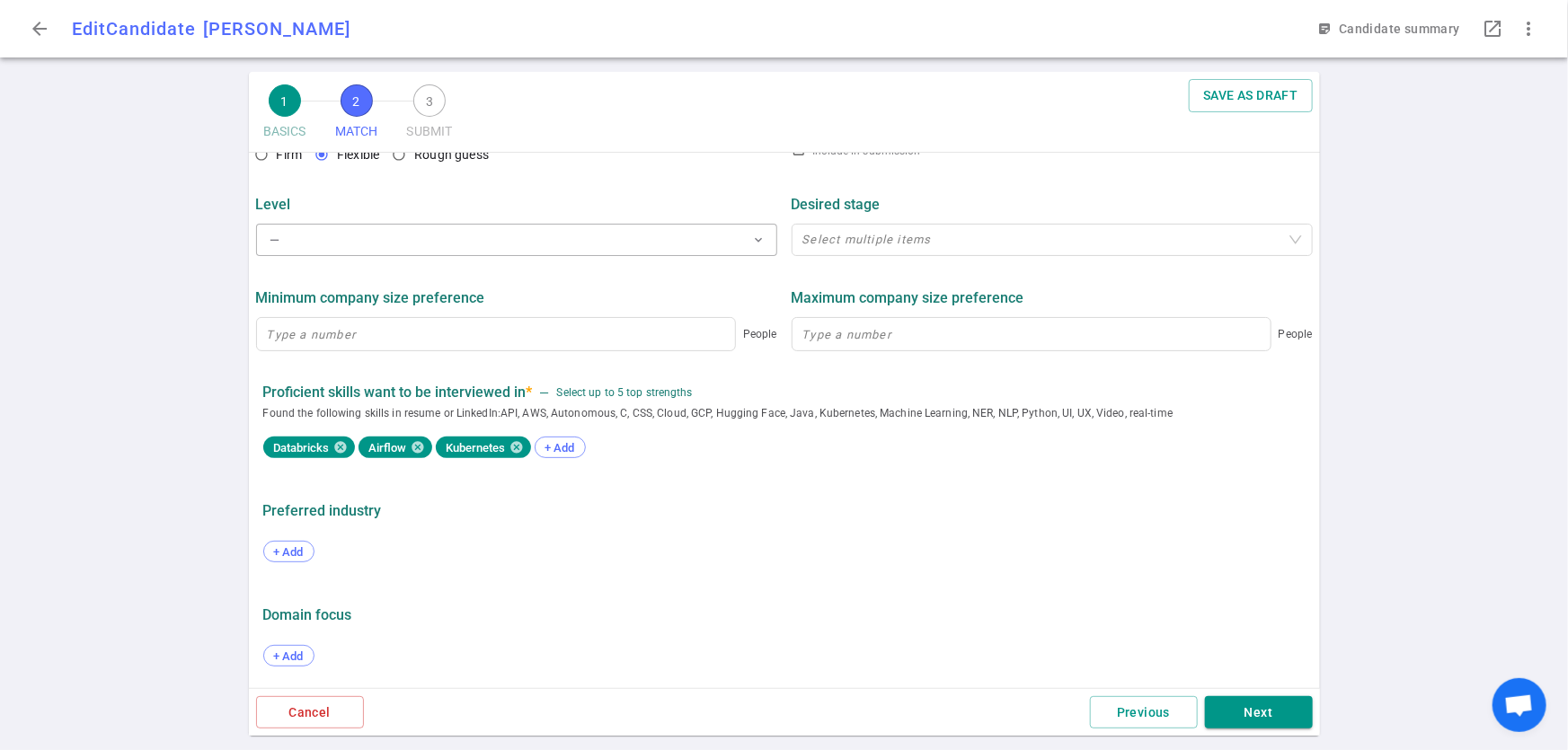
click at [552, 462] on div "Databricks Airflow Kubernetes + Add" at bounding box center [784, 449] width 1042 height 40
click at [560, 449] on span "+ Add" at bounding box center [561, 447] width 42 height 14
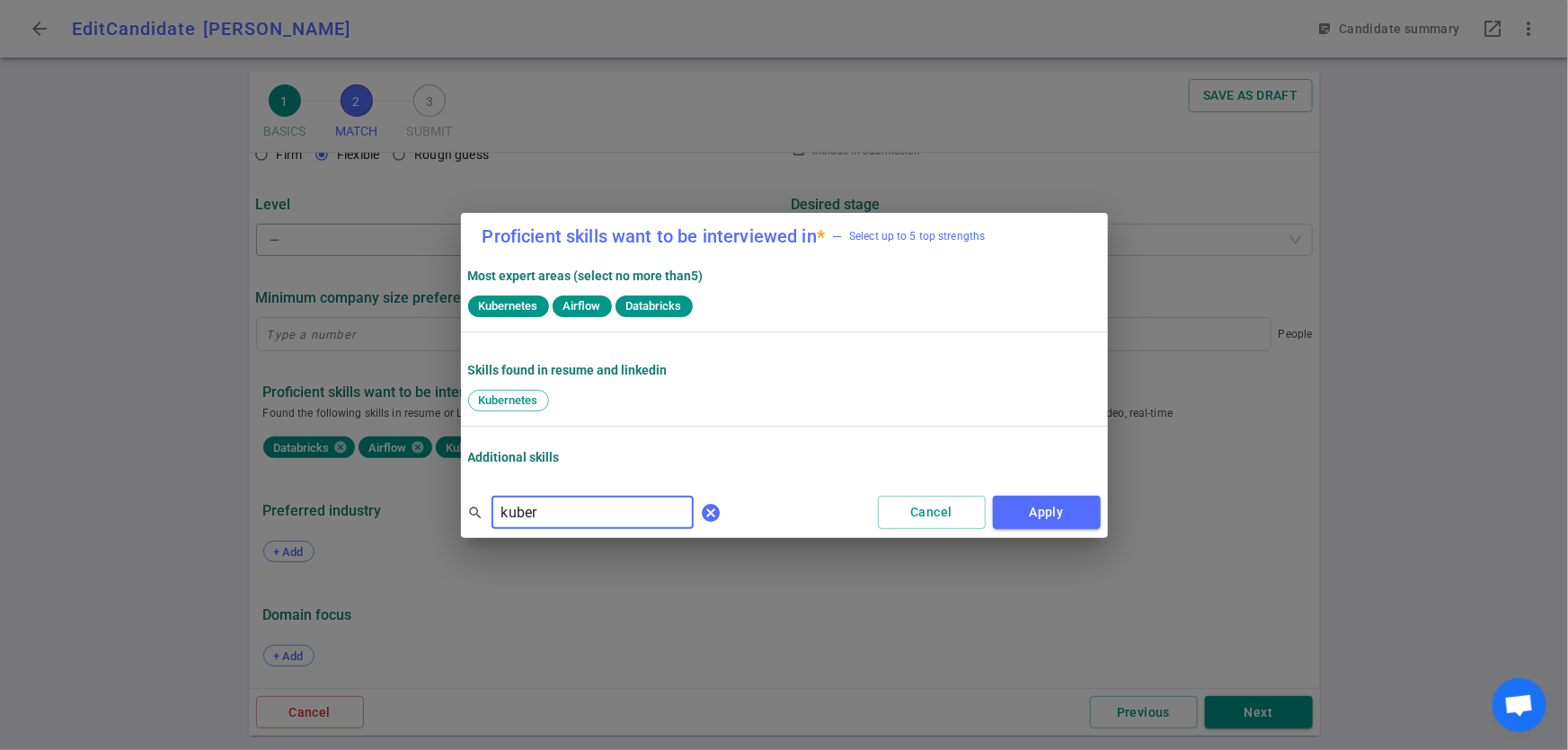
click at [701, 513] on span "cancel" at bounding box center [711, 513] width 21 height 21
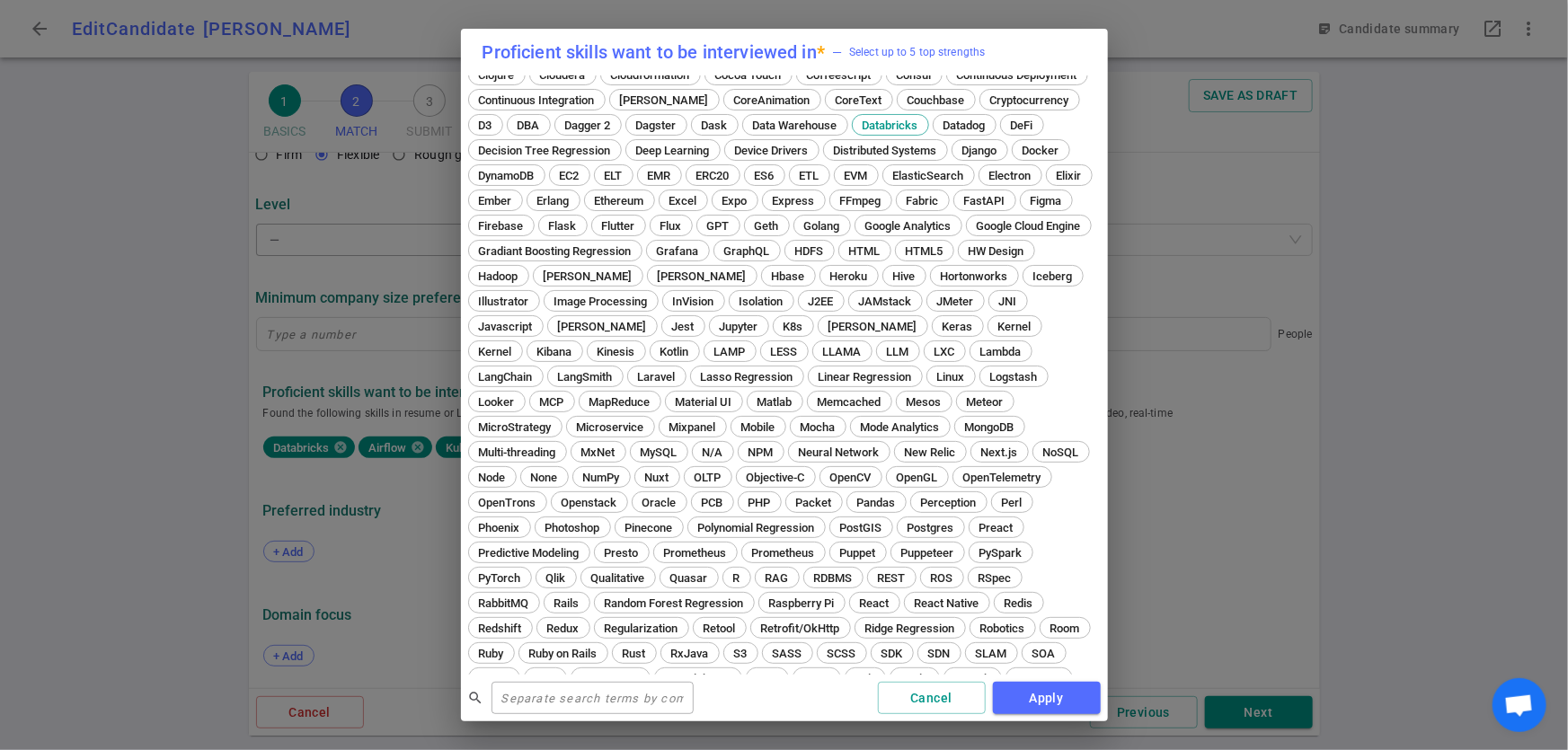
scroll to position [384, 0]
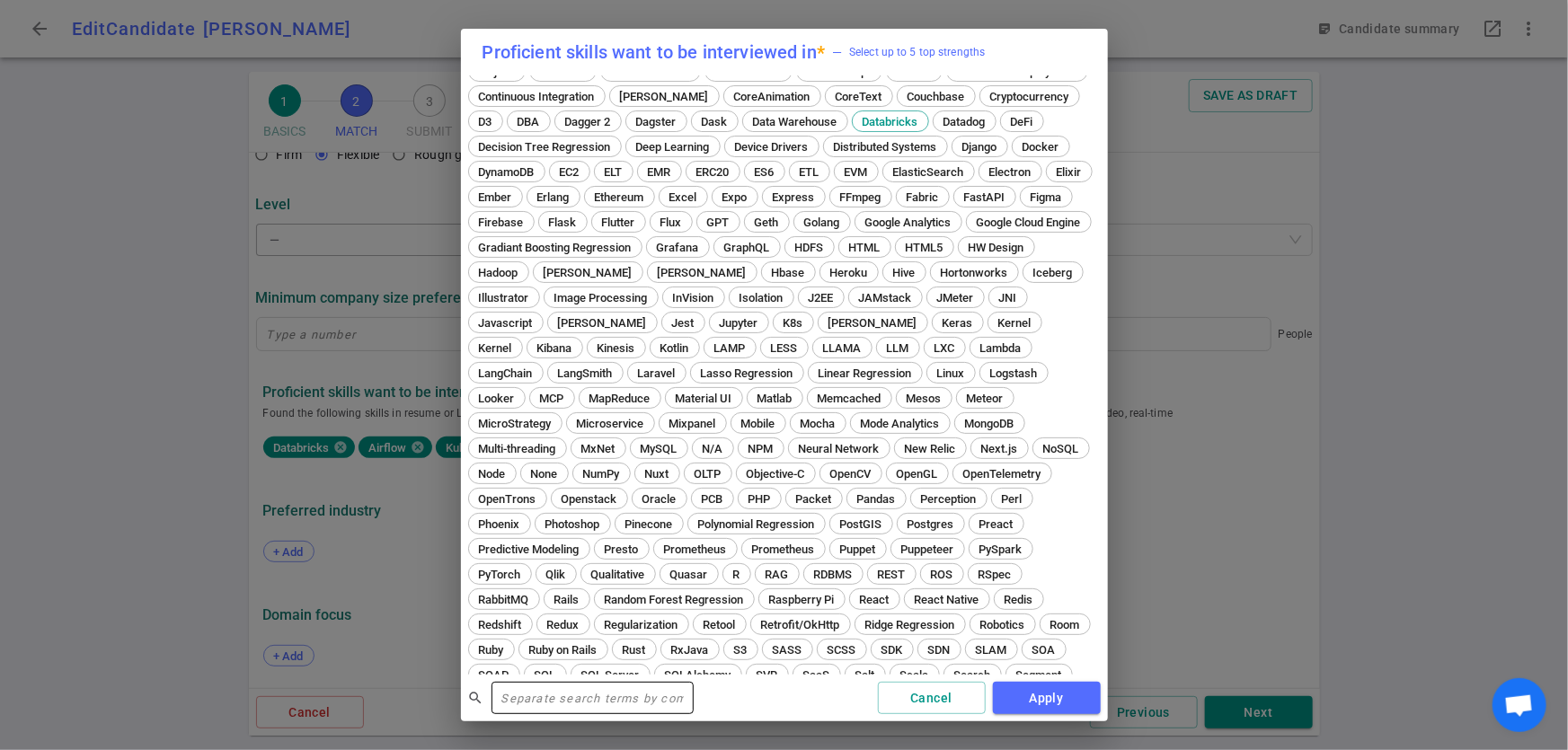
click at [587, 694] on input "text" at bounding box center [593, 698] width 203 height 29
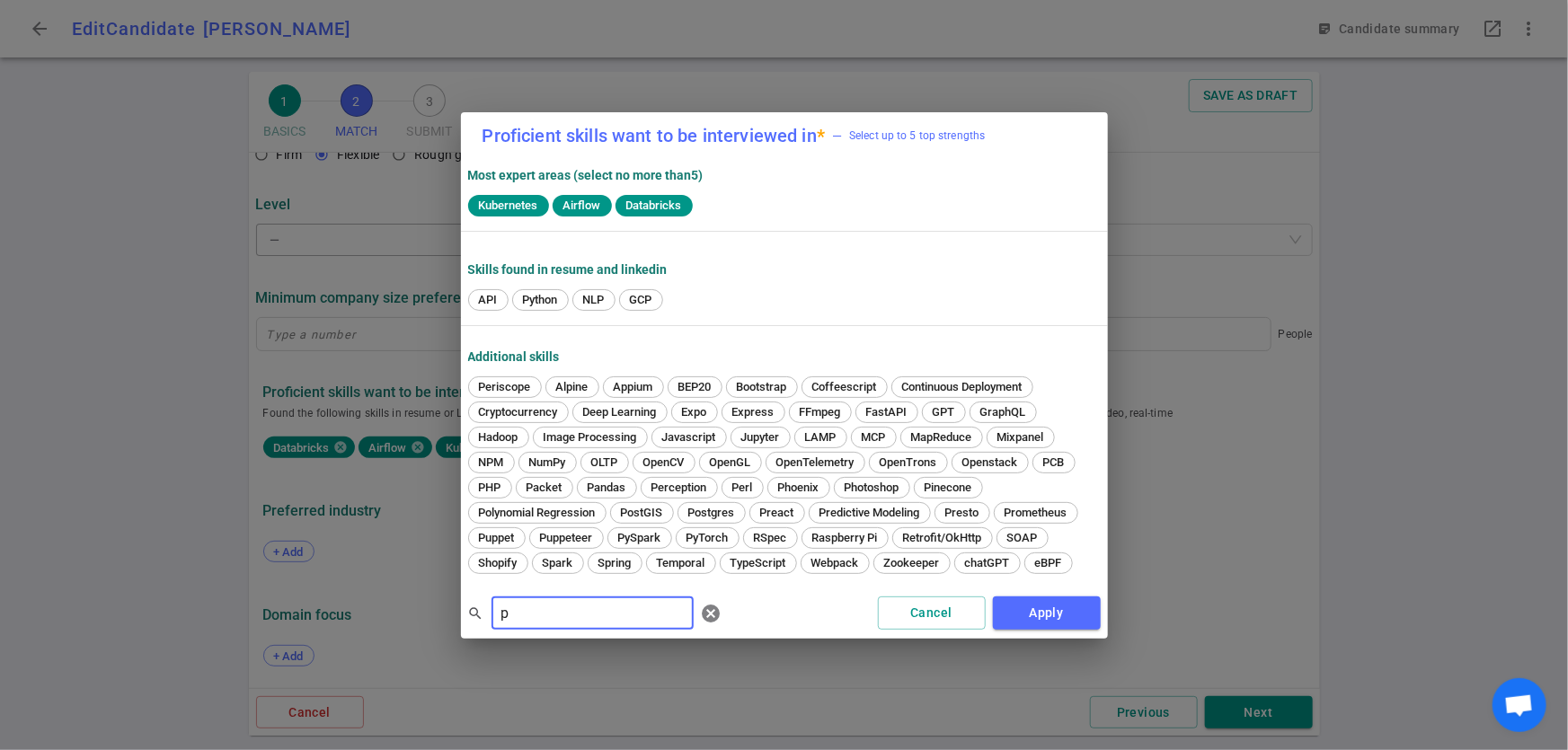
scroll to position [0, 0]
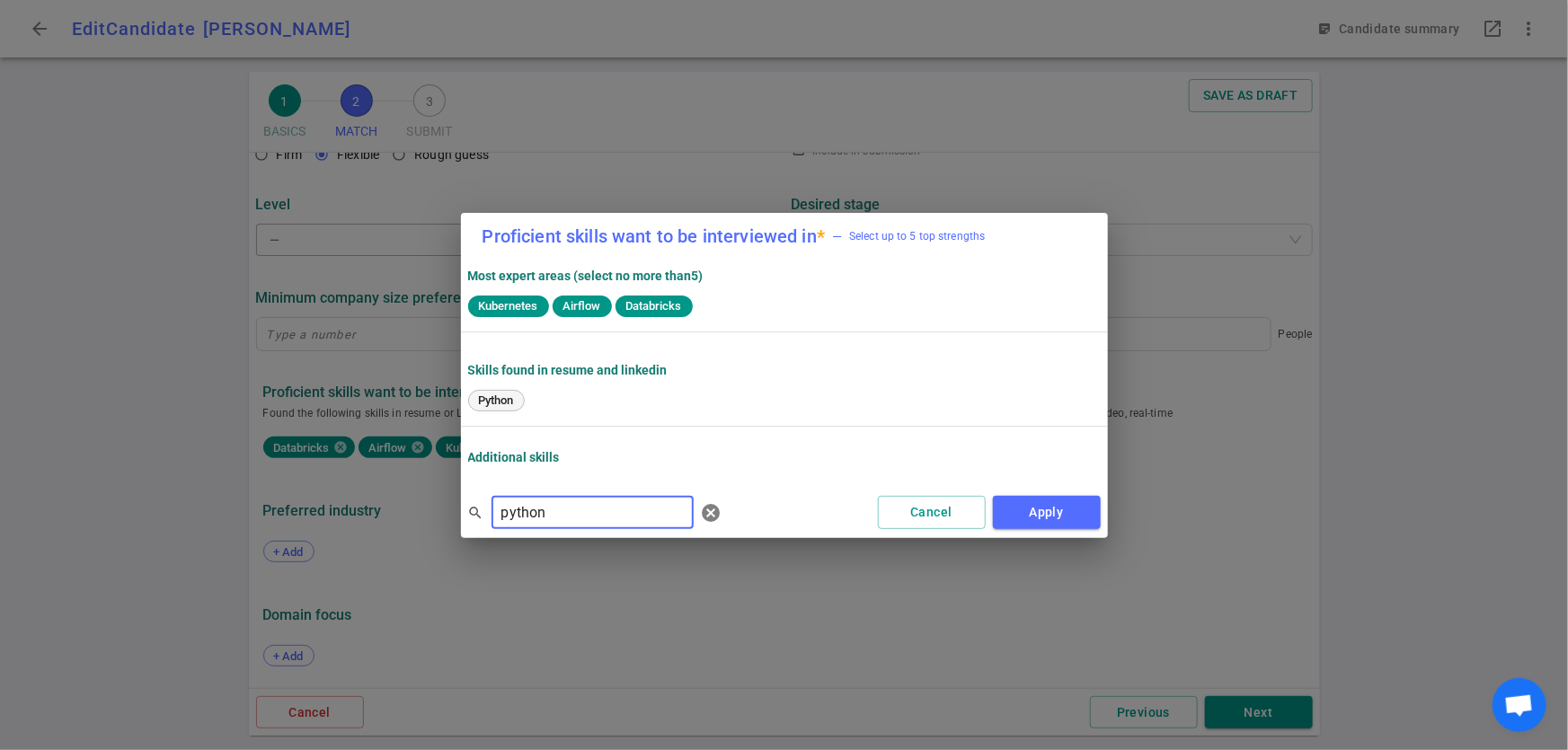
type input "python"
click at [501, 400] on span "Python" at bounding box center [496, 400] width 48 height 14
click at [1057, 521] on button "Apply" at bounding box center [1047, 513] width 108 height 33
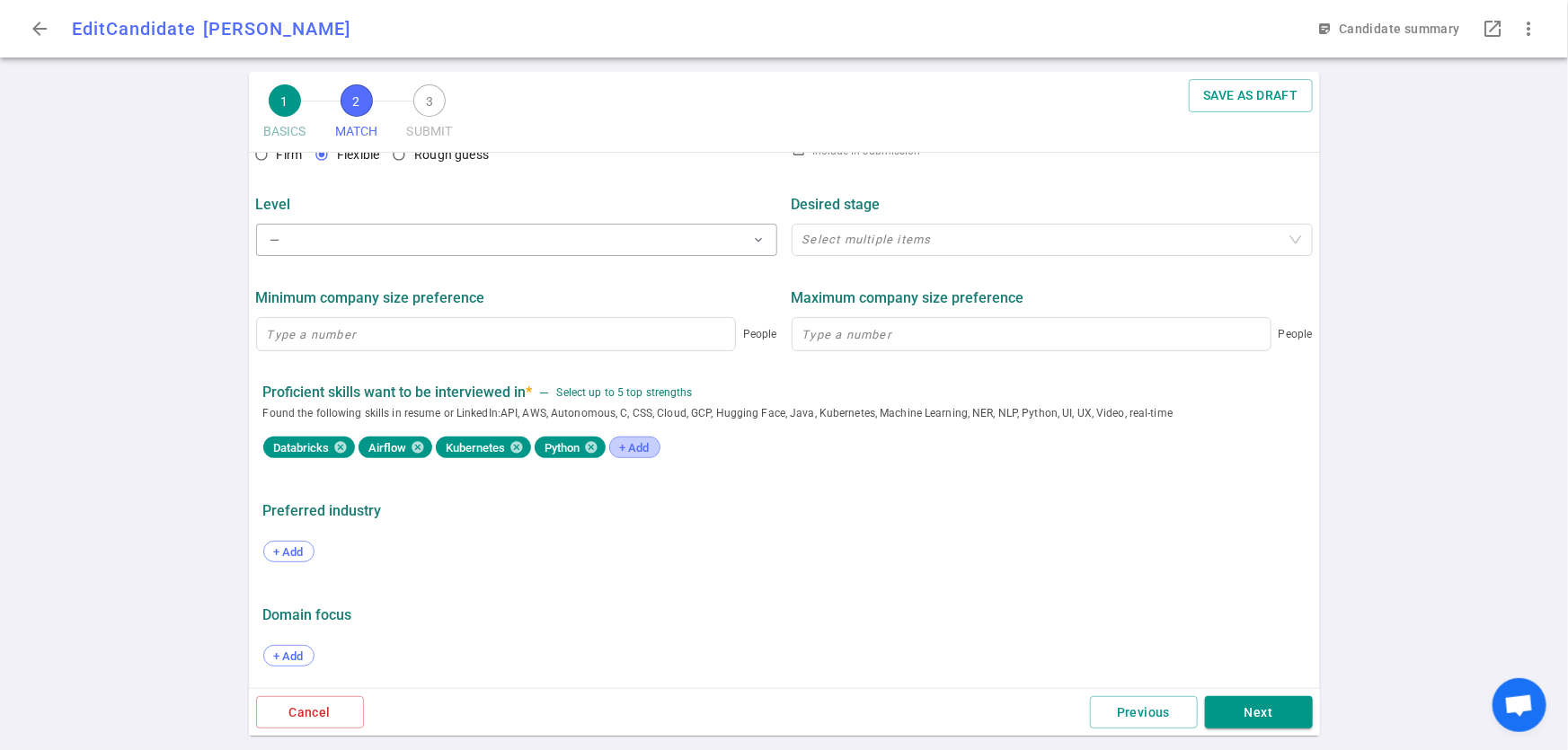
click at [638, 455] on span "+ Add" at bounding box center [635, 447] width 42 height 14
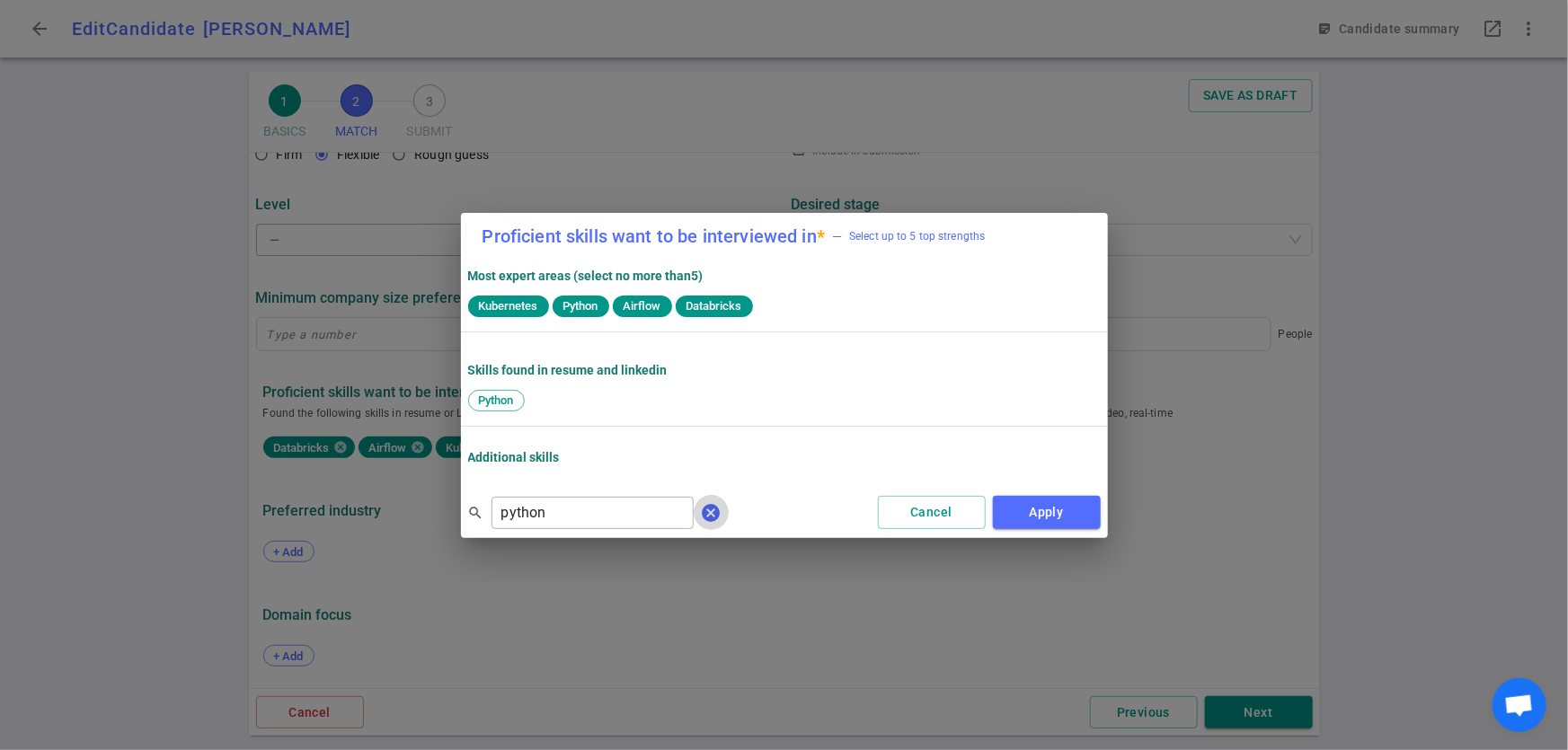
click at [701, 512] on span "cancel" at bounding box center [711, 513] width 21 height 21
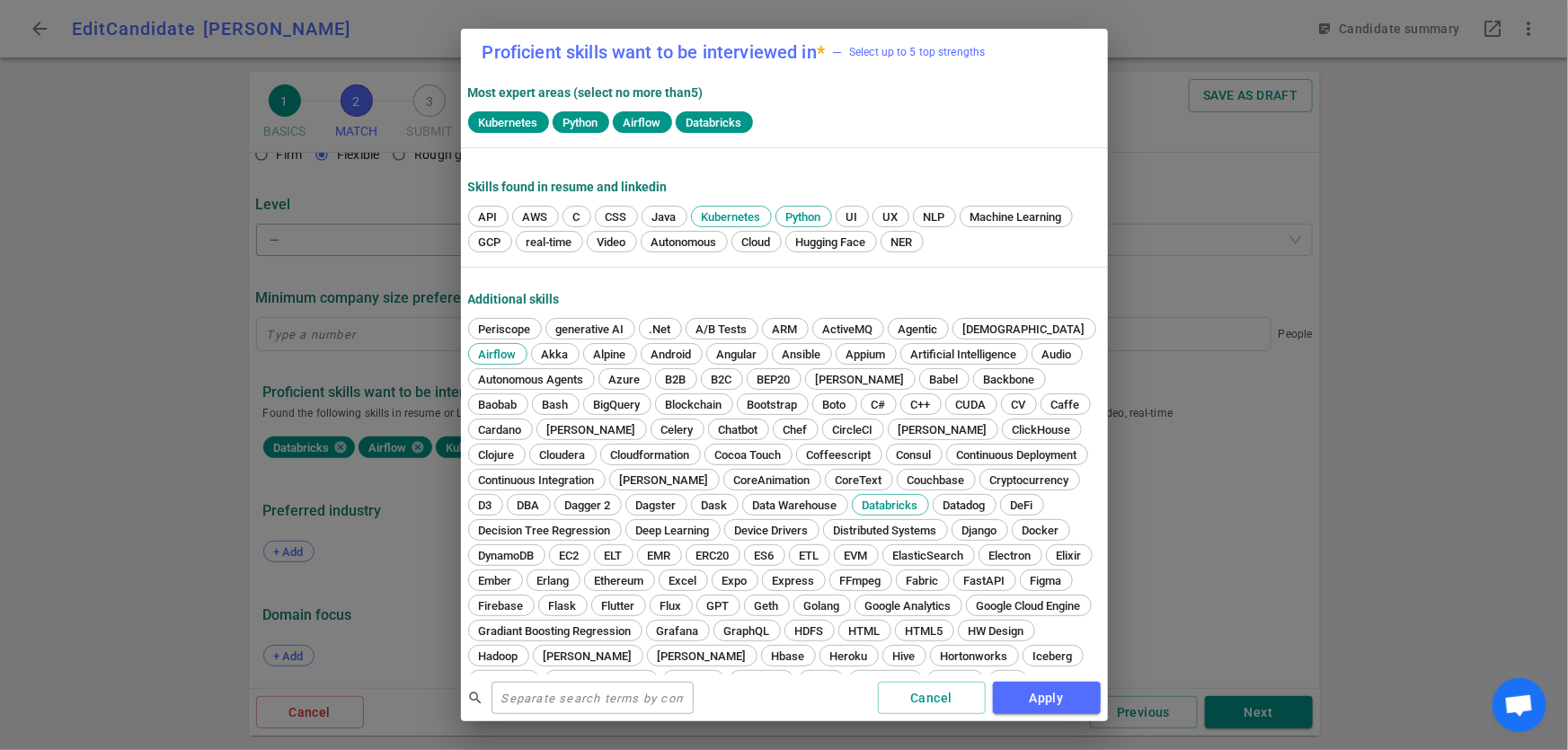
scroll to position [524, 0]
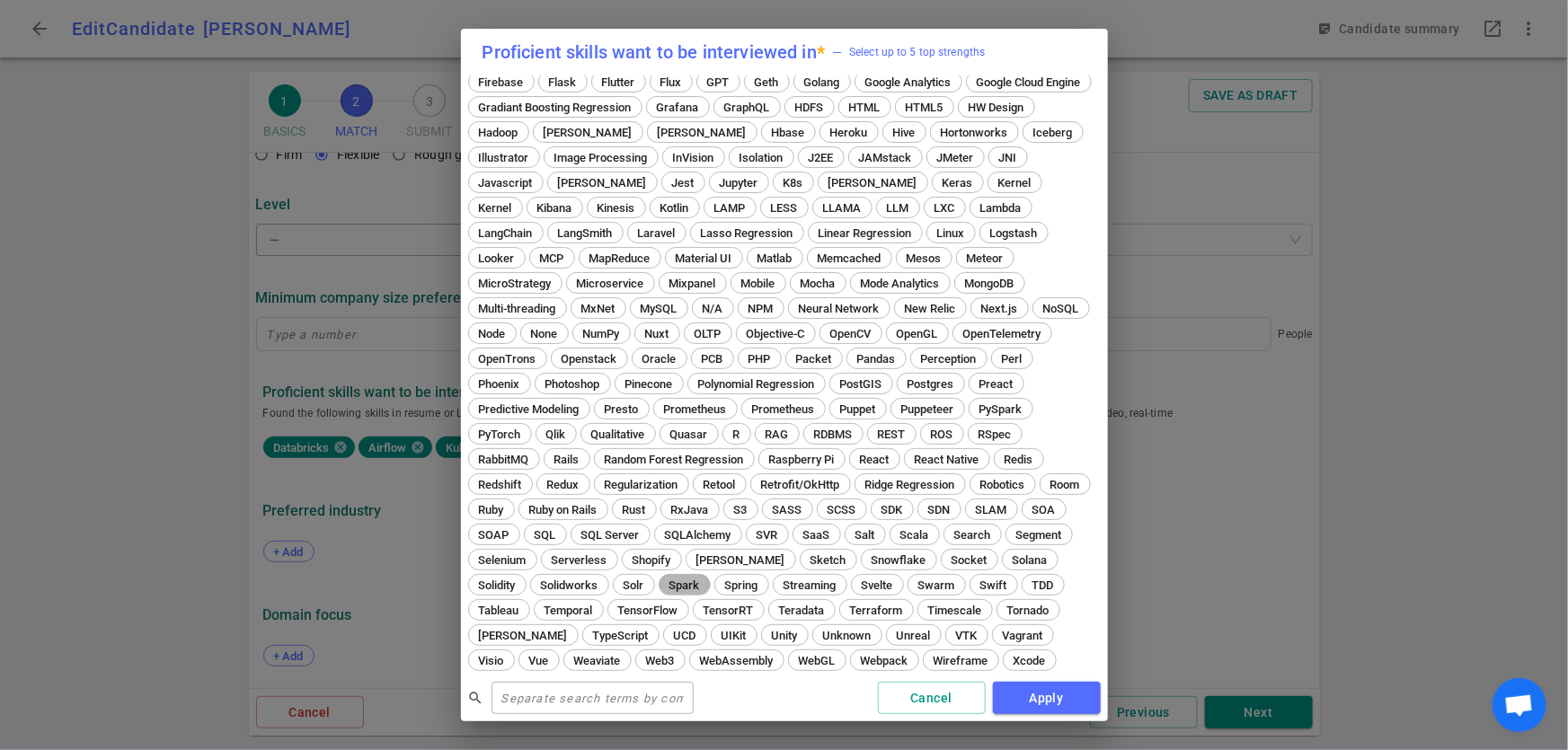
click at [703, 584] on span "Spark" at bounding box center [684, 585] width 43 height 14
click at [1003, 692] on button "Apply" at bounding box center [1047, 698] width 108 height 33
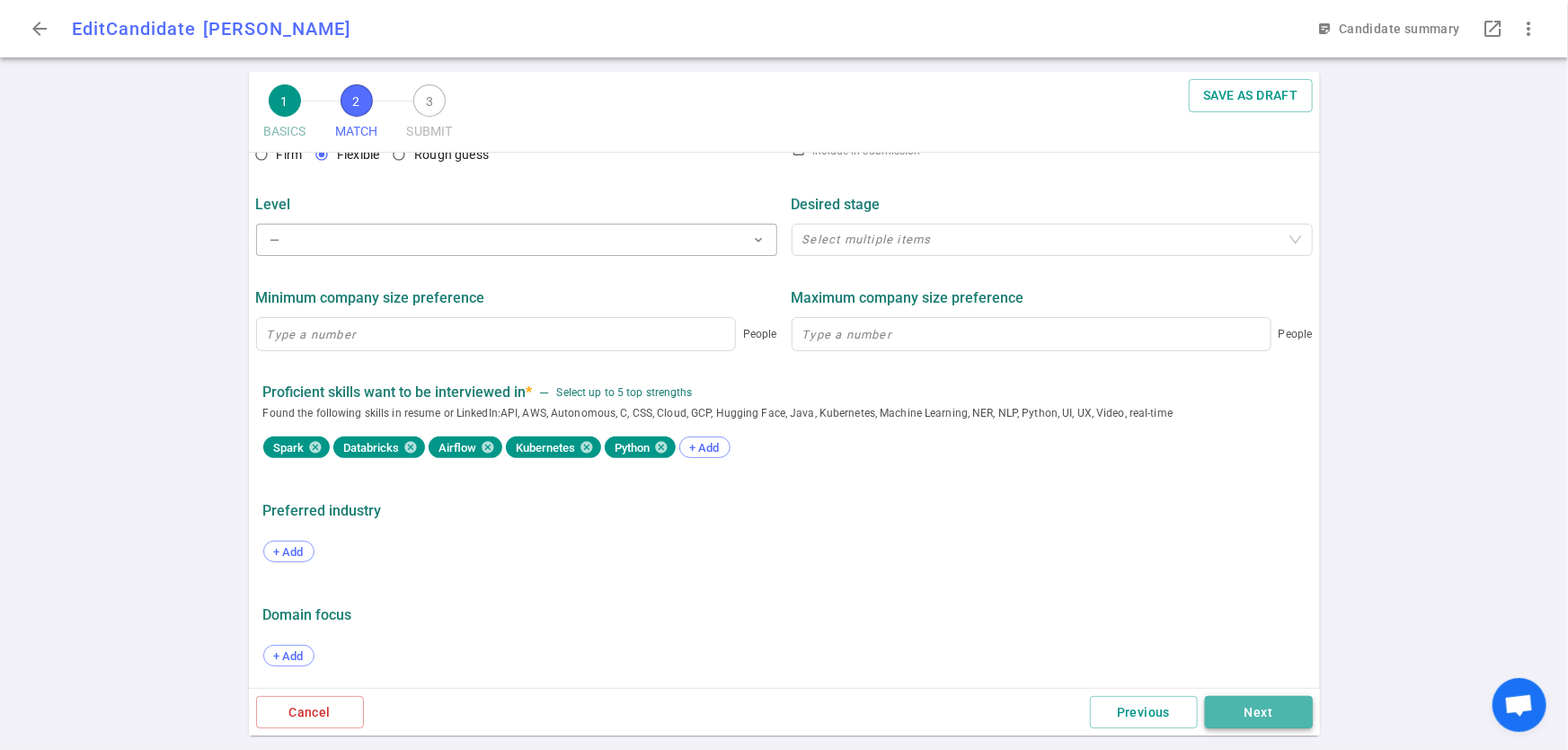
click at [1234, 709] on button "Next" at bounding box center [1259, 713] width 108 height 33
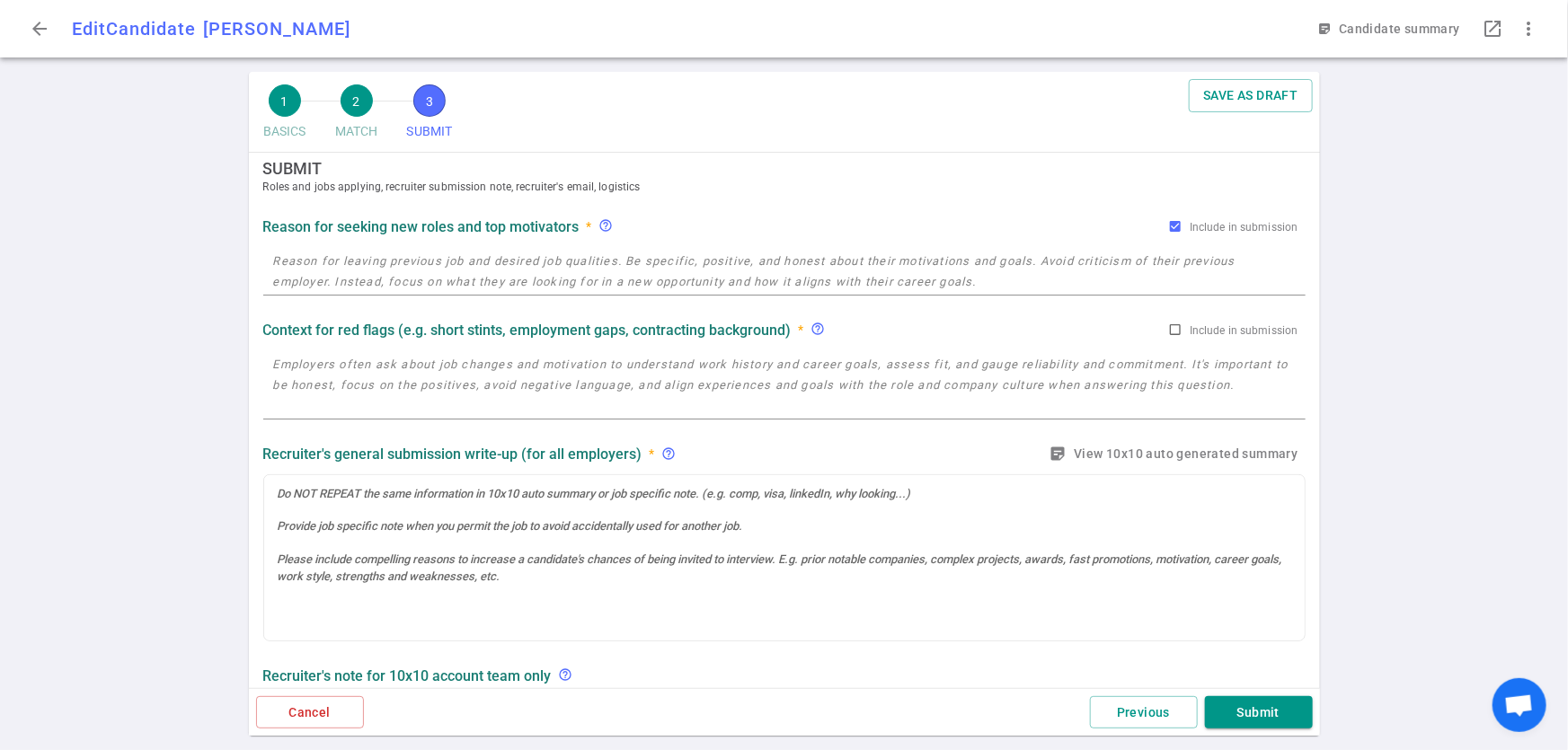
scroll to position [0, 0]
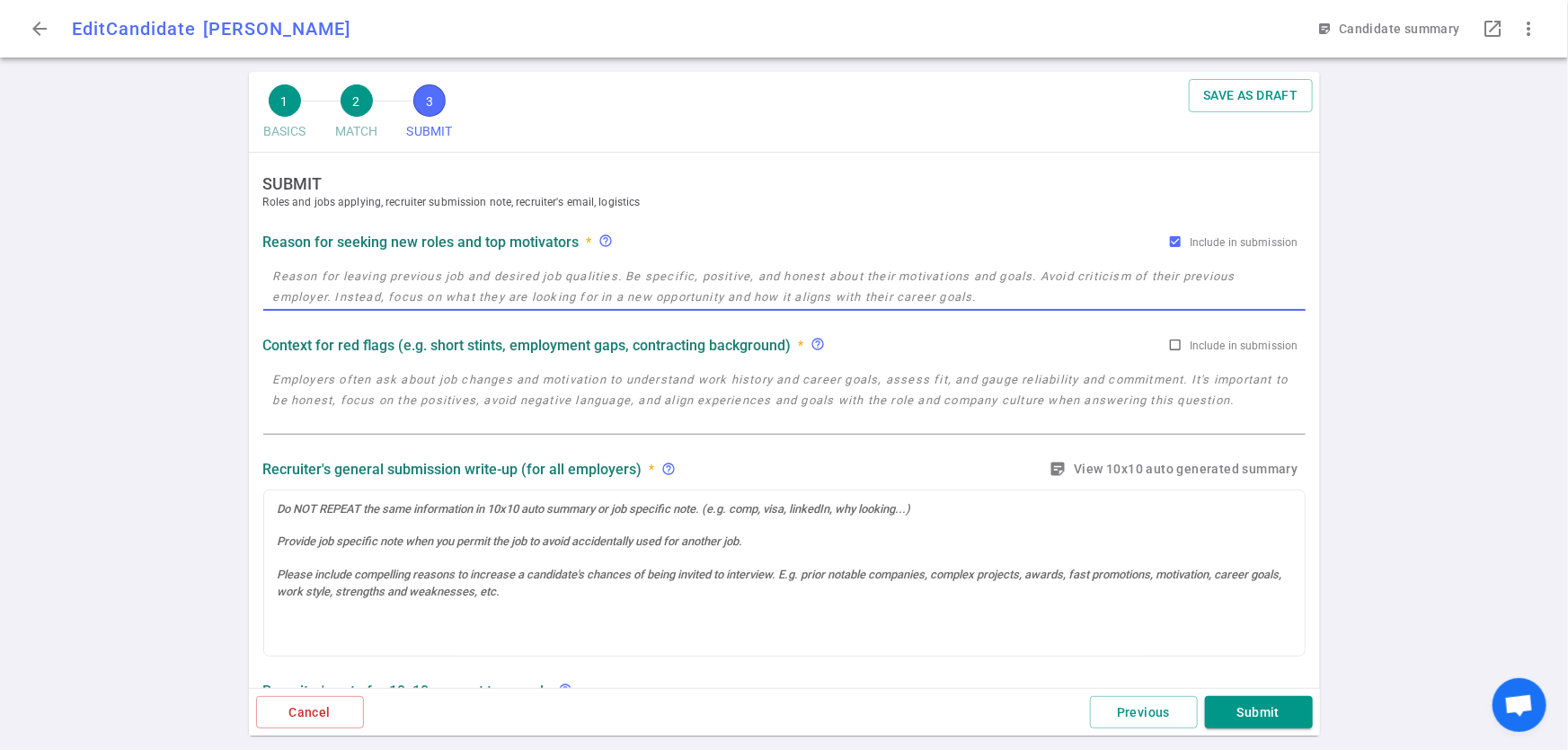
click at [422, 270] on textarea at bounding box center [784, 286] width 1023 height 41
paste textarea "Don was laid off earlier this year from Northrop Grumman, due to budget cuts an…"
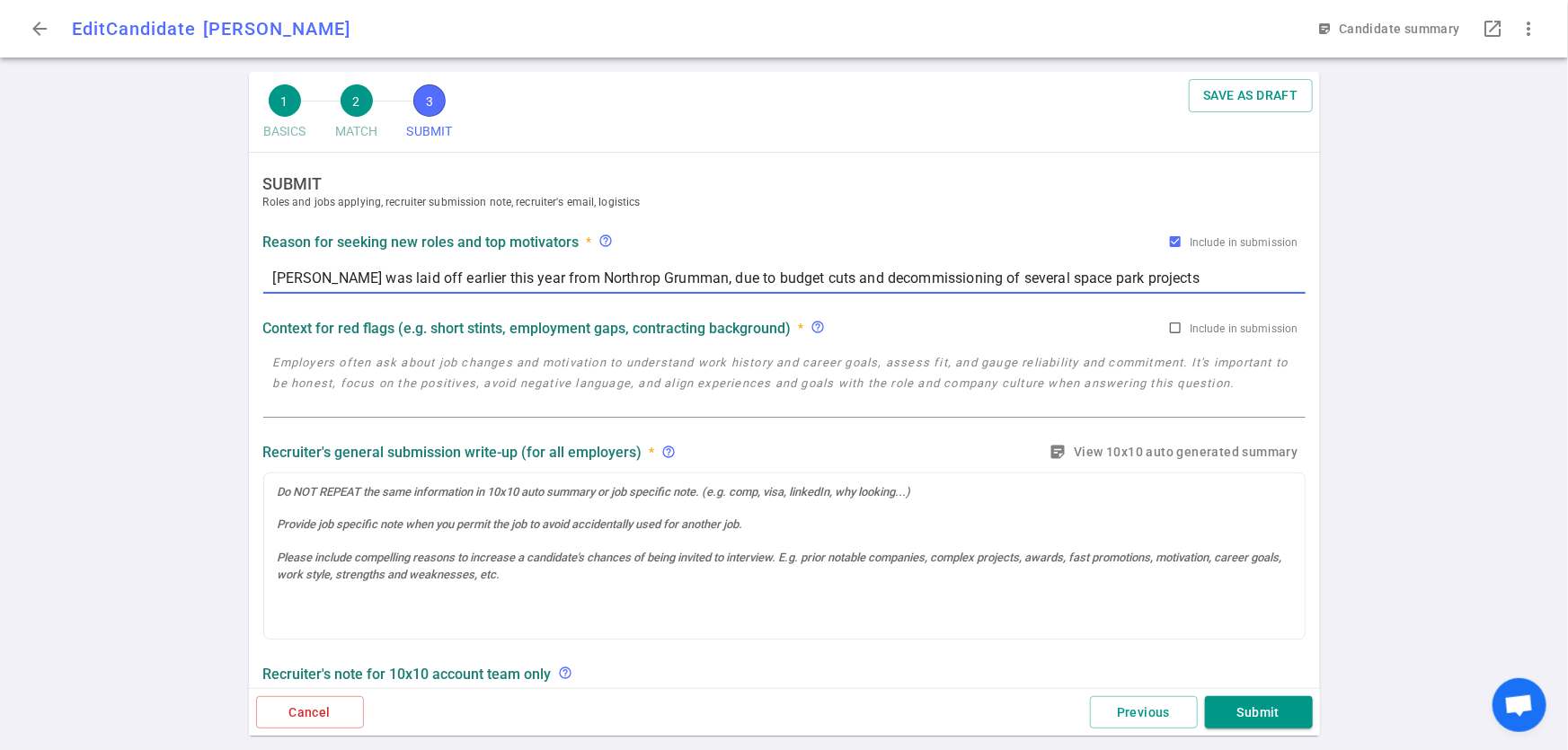
drag, startPoint x: 299, startPoint y: 277, endPoint x: 261, endPoint y: 273, distance: 38.2
click at [261, 273] on div "Reason for seeking new roles and top motivators * help_outline Include in submi…" at bounding box center [784, 261] width 1057 height 72
paste textarea "Candidate Tadaya"
type textarea "Candidate Tadaya was laid off earlier this year from Northrop Grumman, due to b…"
click at [355, 410] on textarea at bounding box center [784, 383] width 1023 height 62
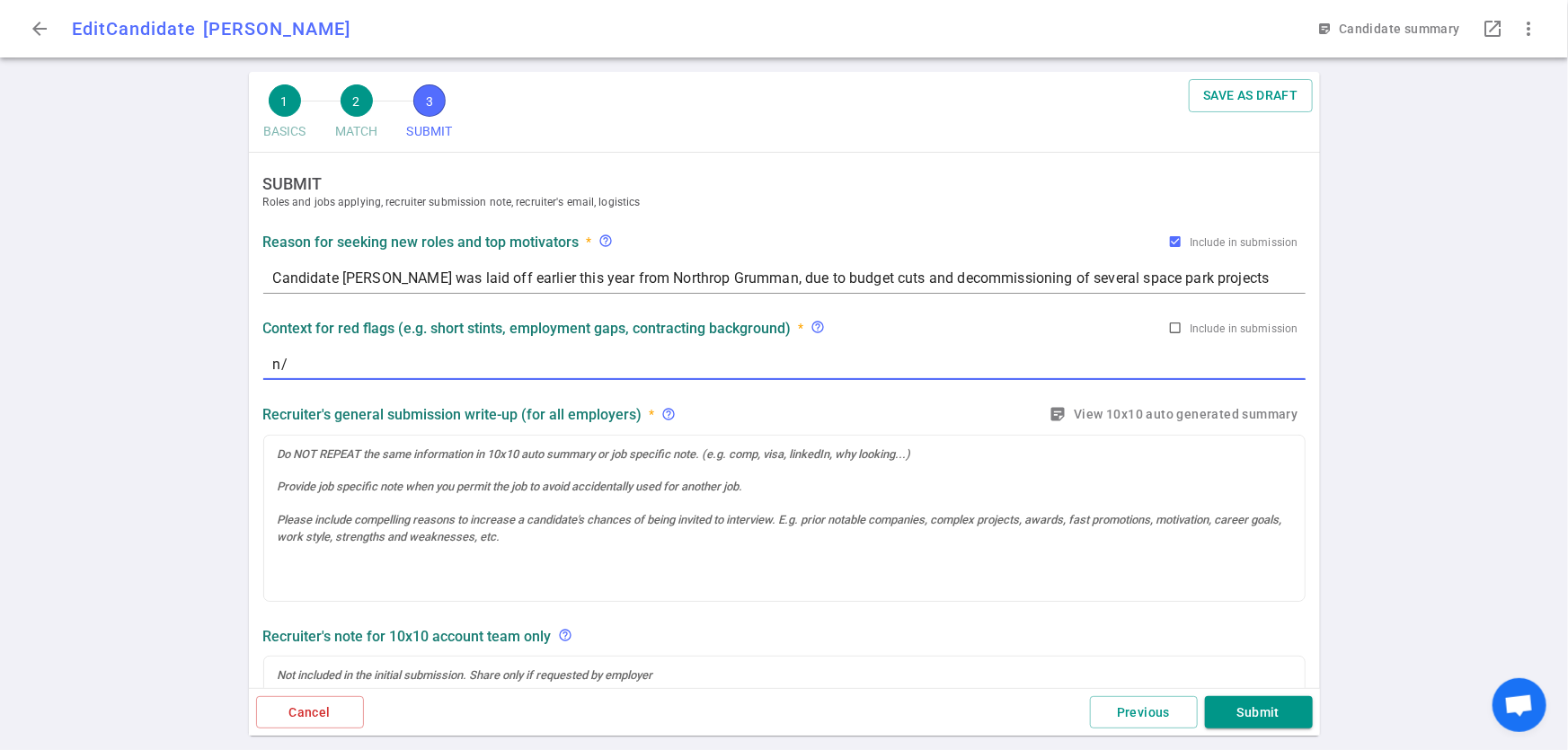
type textarea "n"
type textarea "N/A"
click at [756, 491] on div at bounding box center [784, 518] width 1040 height 167
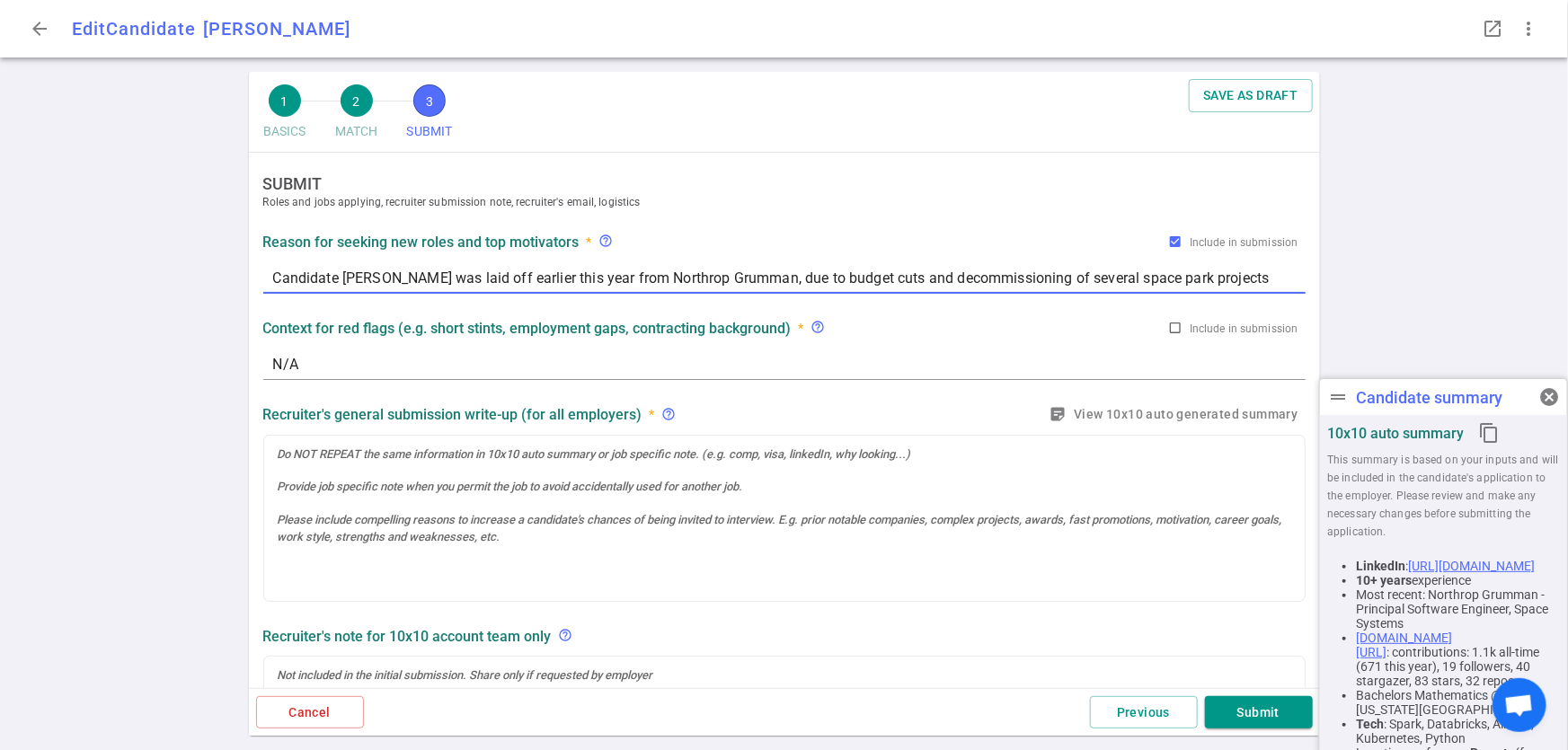
drag, startPoint x: 393, startPoint y: 279, endPoint x: 270, endPoint y: 276, distance: 123.0
click at [270, 276] on div "Candidate Tadaya was laid off earlier this year from Northrop Grumman, due to b…" at bounding box center [784, 277] width 1042 height 32
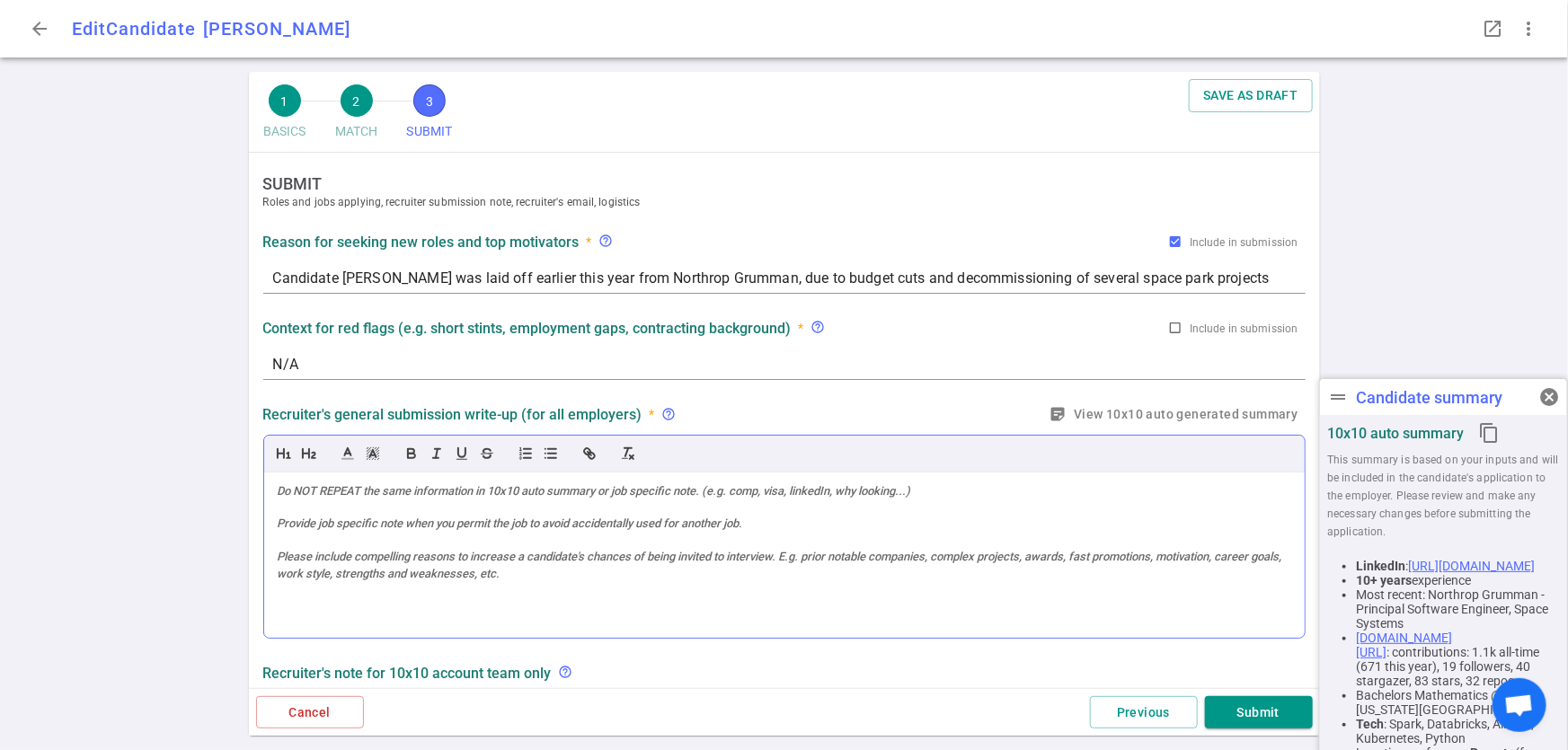
drag, startPoint x: 364, startPoint y: 463, endPoint x: 323, endPoint y: 502, distance: 56.6
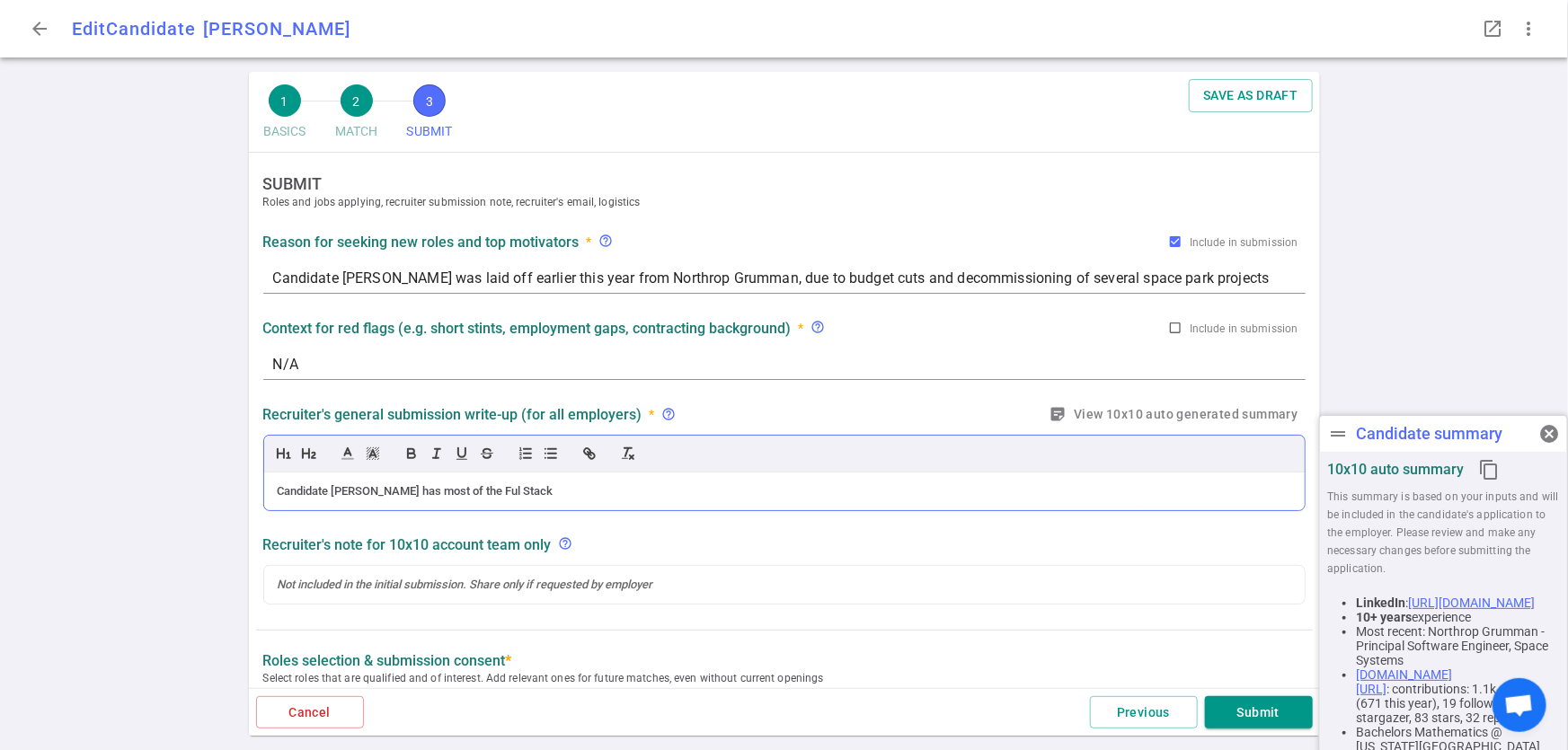
click at [453, 492] on div "Candidate Tadaya has most of the Ful Stack" at bounding box center [784, 491] width 1014 height 17
click at [505, 494] on div "Candidate Tadaya has most of Reach Securty's Ful Stack" at bounding box center [784, 491] width 1014 height 17
click at [613, 499] on div "Candidate Tadaya has most of Reach Security's Ful Stack" at bounding box center [784, 491] width 1014 height 17
click at [635, 494] on div "Candidate Tadaya has most of Reach Security's Ful Stack in his core skills" at bounding box center [784, 491] width 1014 height 17
click at [789, 499] on div "Candidate Tadaya has most of Reach Security's Ful Stack in his core skills" at bounding box center [784, 491] width 1014 height 17
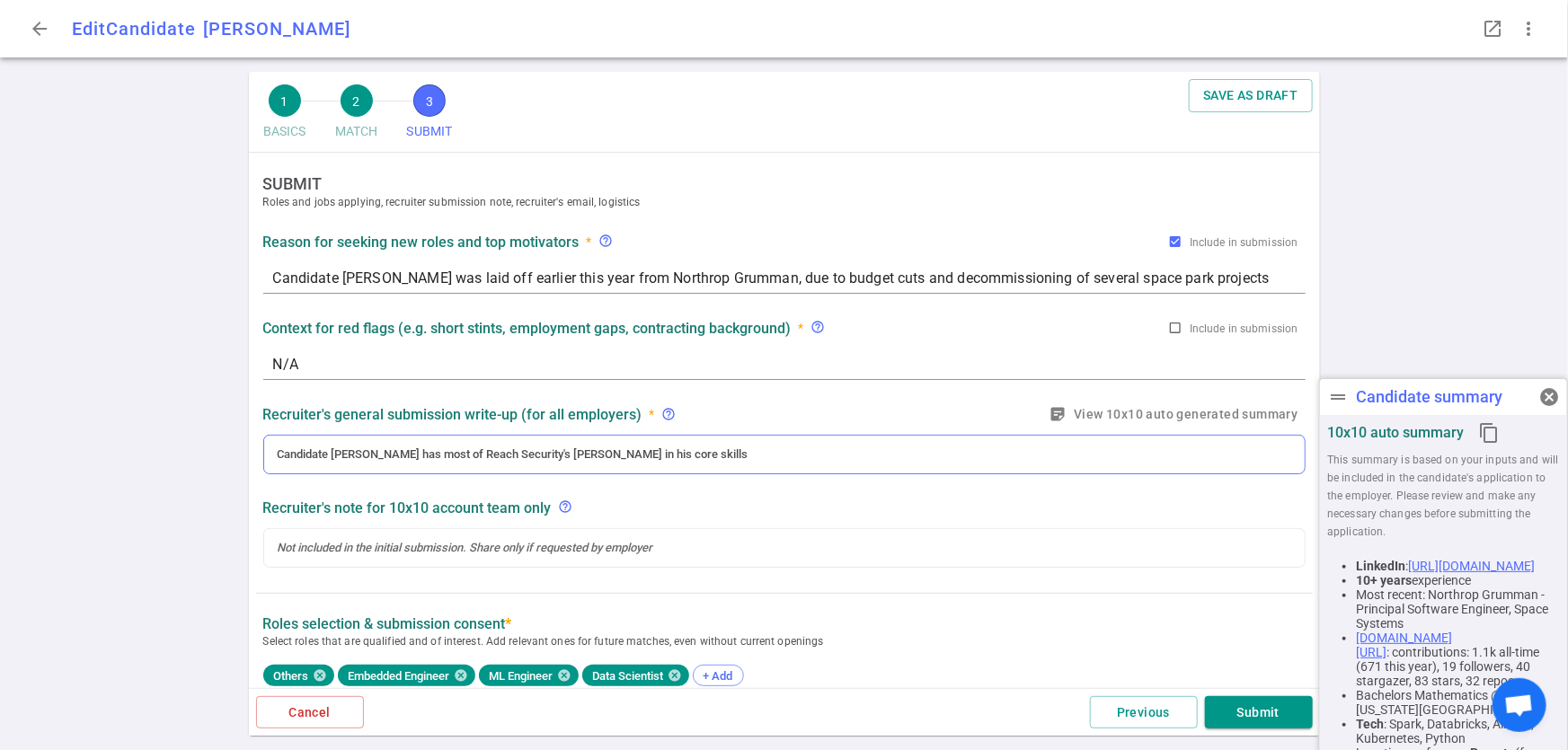
click at [682, 448] on div "Candidate Tadaya has most of Reach Security's Ful Stack in his core skills" at bounding box center [784, 455] width 1014 height 17
click at [1189, 455] on div "Candidate Tadaya has most of Reach Security's Ful Stack in his core skills. His…" at bounding box center [784, 455] width 1014 height 17
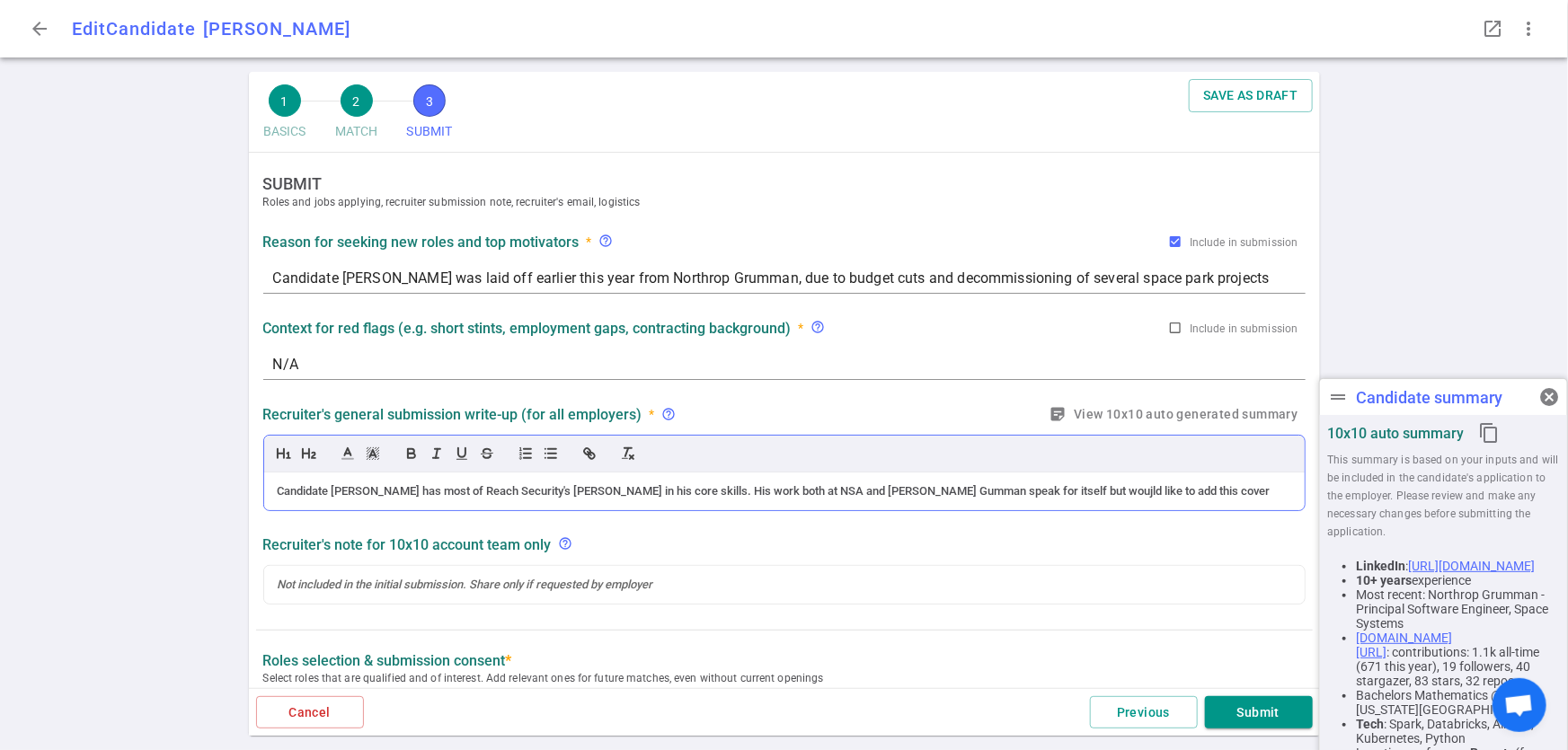
click at [984, 488] on div "Candidate Tadaya has most of Reach Security's Ful Stack in his core skills. His…" at bounding box center [784, 491] width 1014 height 17
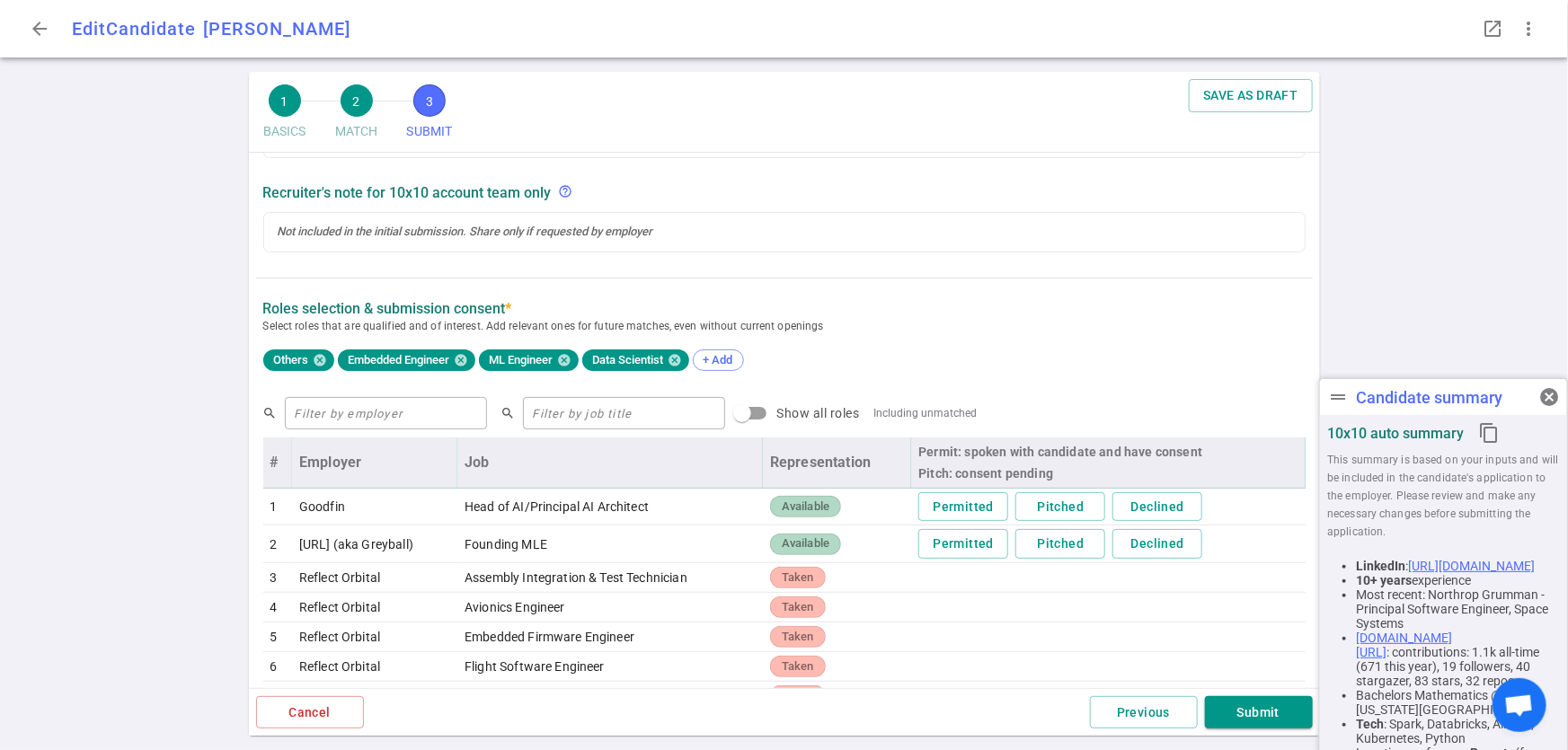
scroll to position [484, 0]
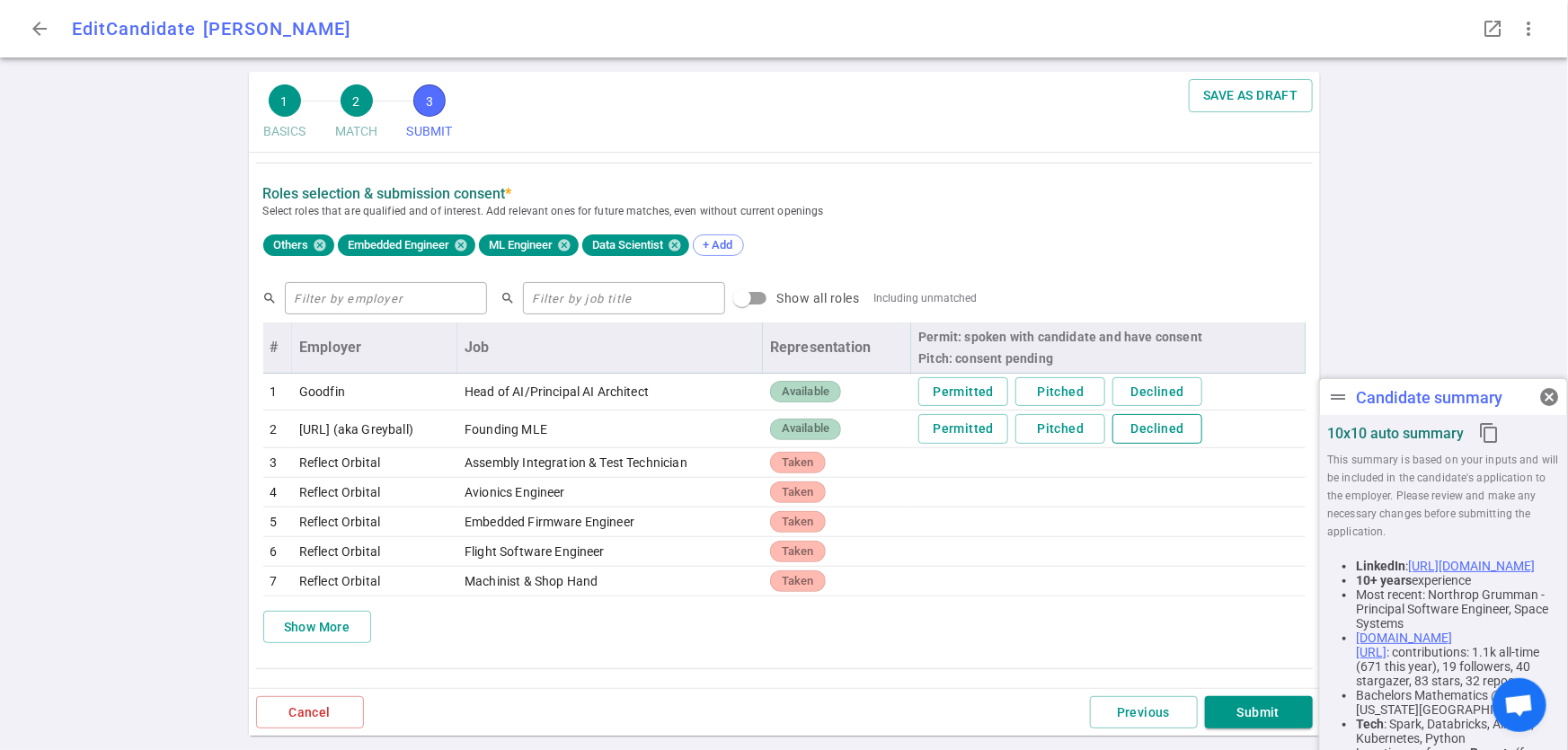
click at [1171, 423] on button "Declined" at bounding box center [1158, 429] width 90 height 29
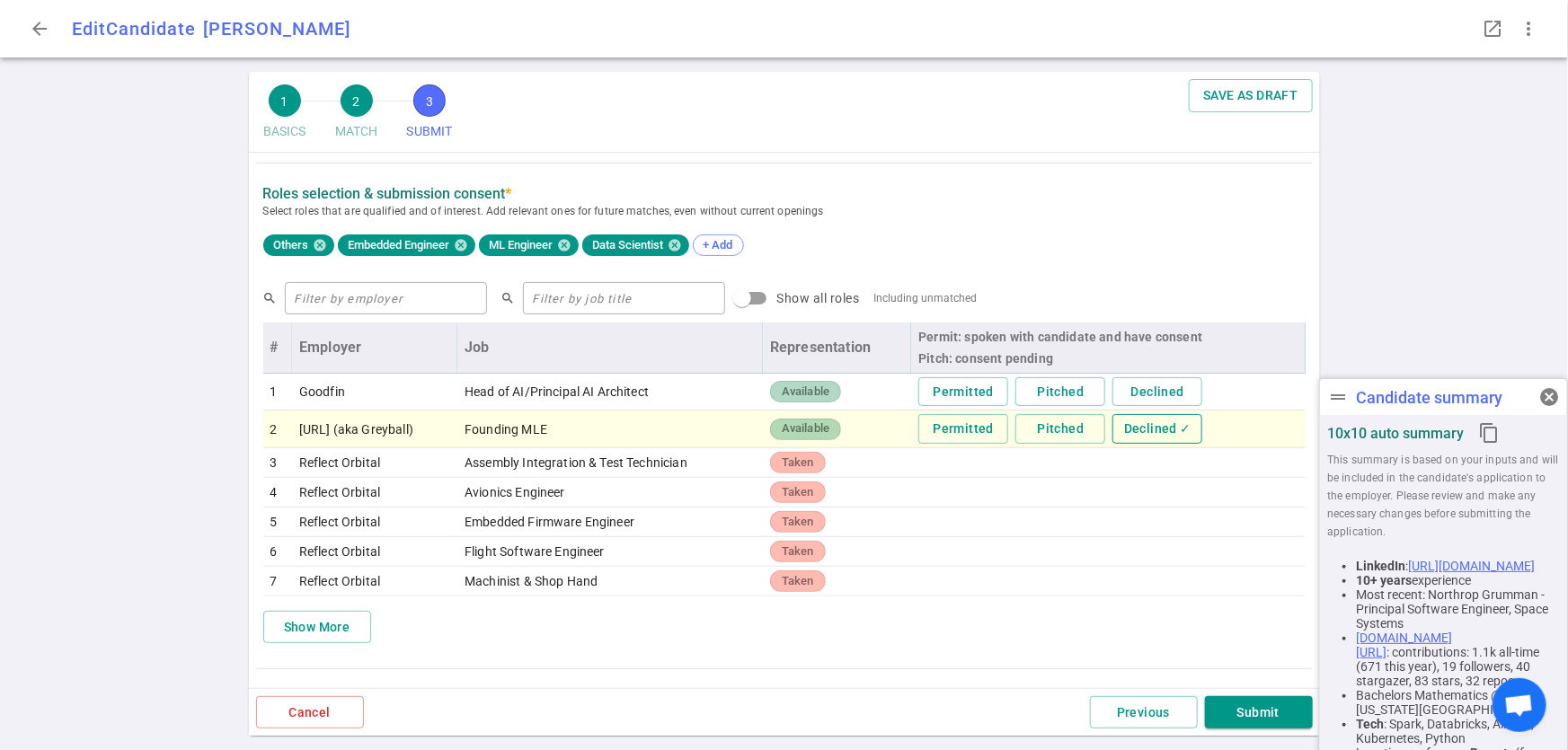
scroll to position [447, 0]
click at [369, 302] on input "text" at bounding box center [386, 297] width 203 height 29
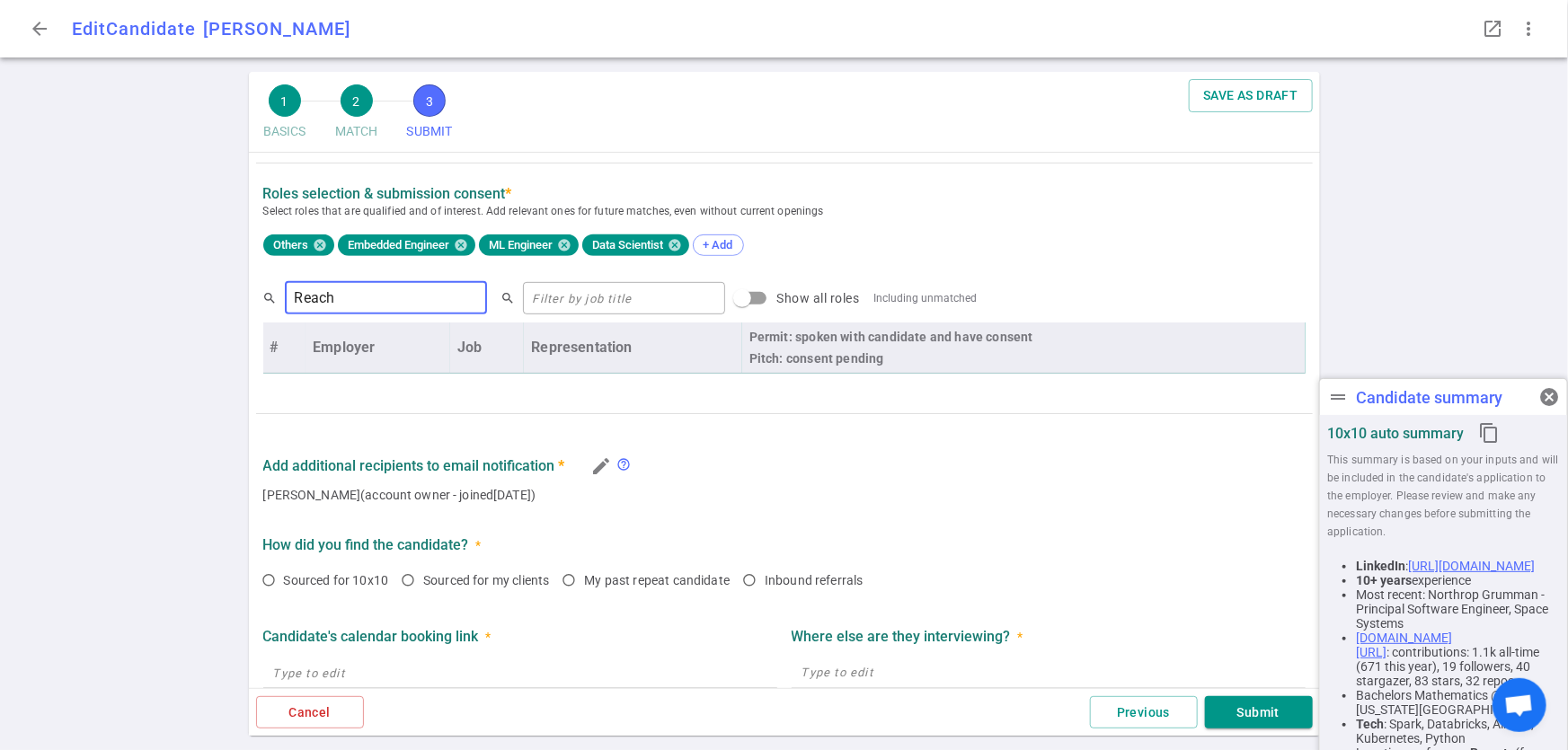
click at [369, 302] on input "Reach" at bounding box center [386, 297] width 203 height 29
type input "Reach"
drag, startPoint x: 697, startPoint y: 304, endPoint x: 736, endPoint y: 302, distance: 39.1
click at [735, 303] on label "Show all roles" at bounding box center [793, 298] width 134 height 34
click at [735, 303] on input "Show all roles" at bounding box center [742, 298] width 102 height 34
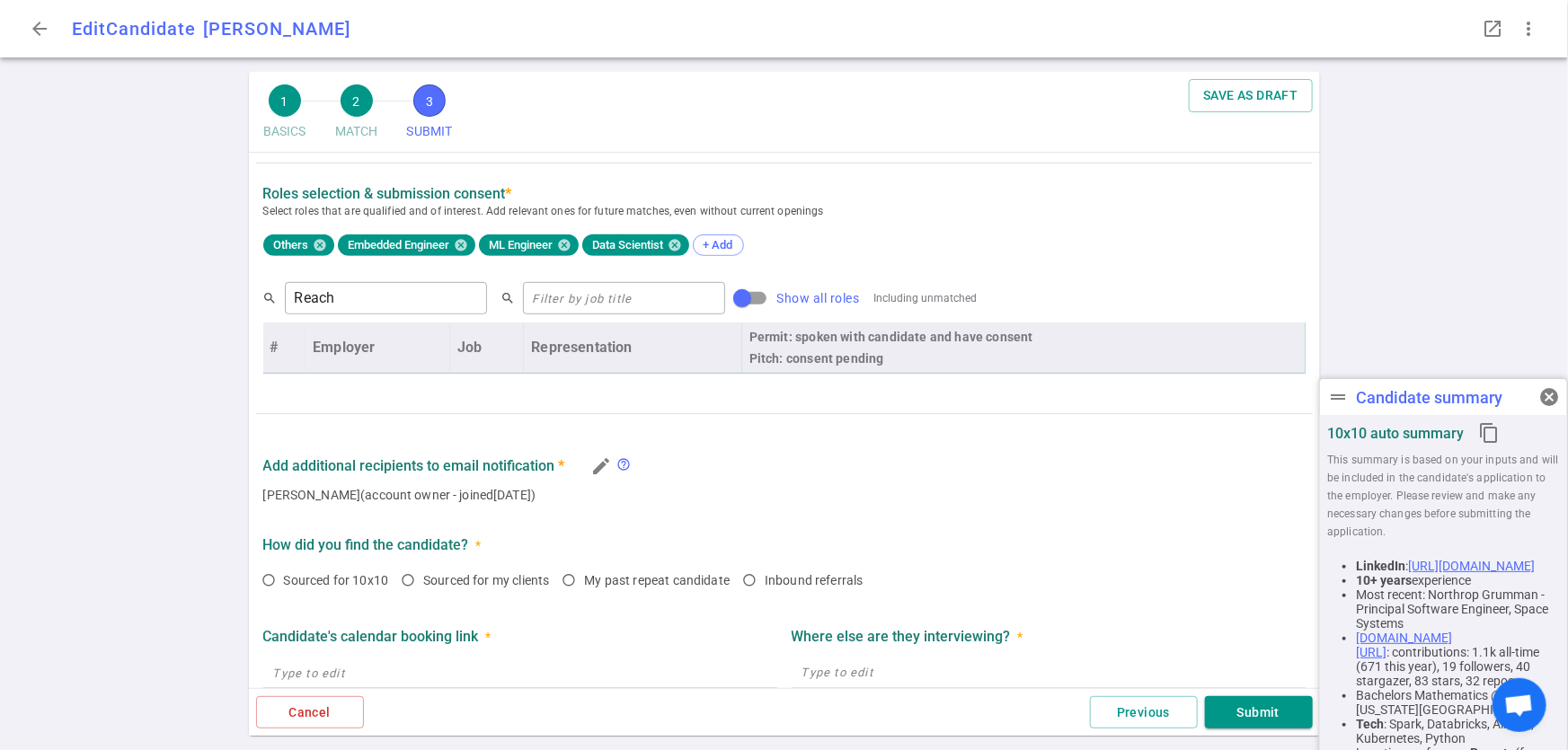
checkbox input "true"
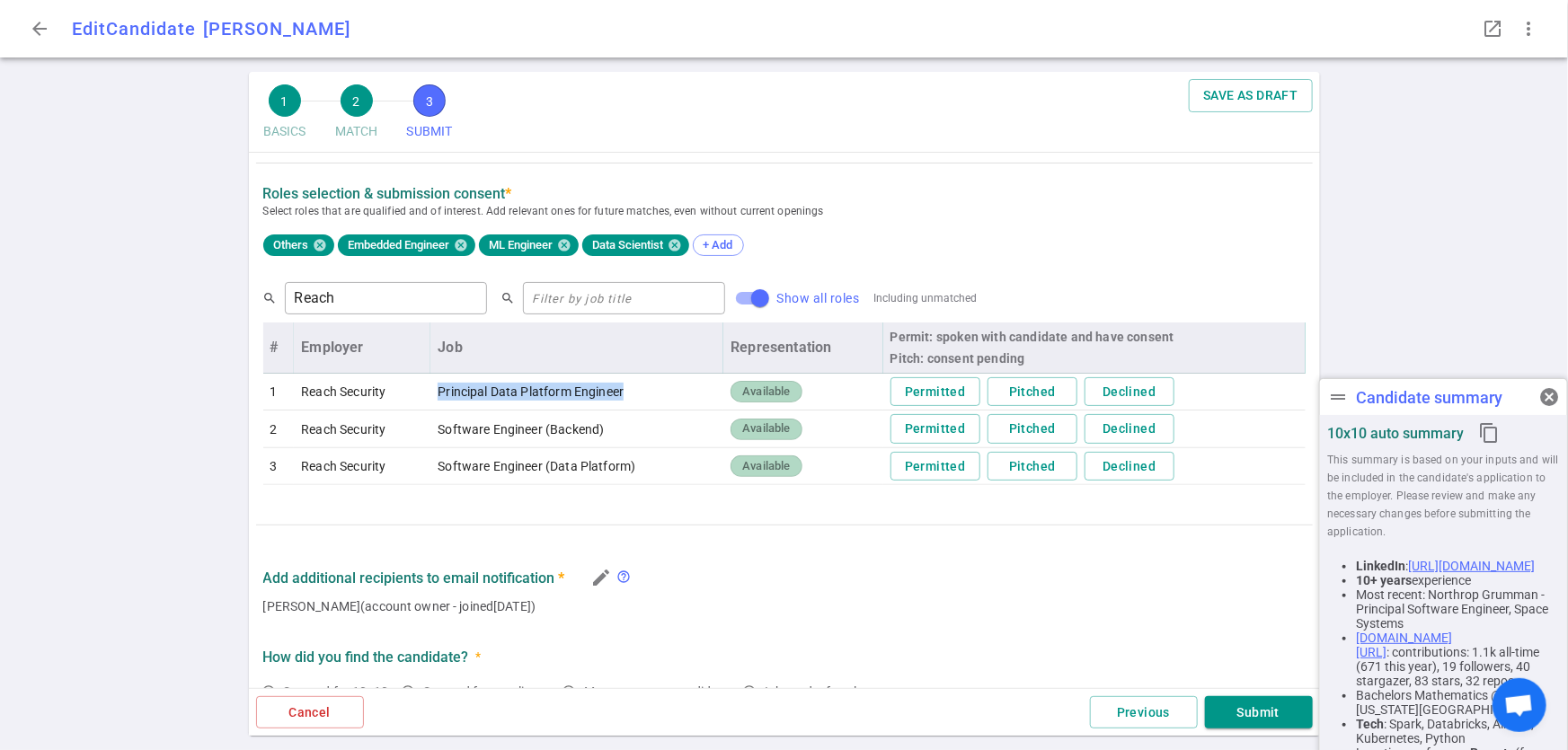
drag, startPoint x: 417, startPoint y: 391, endPoint x: 628, endPoint y: 392, distance: 211.0
click at [628, 392] on tr "1 Reach Security Principal Data Platform Engineer Available Permitted Pitched D…" at bounding box center [784, 392] width 1042 height 38
copy tr "Principal Data Platform Engineer"
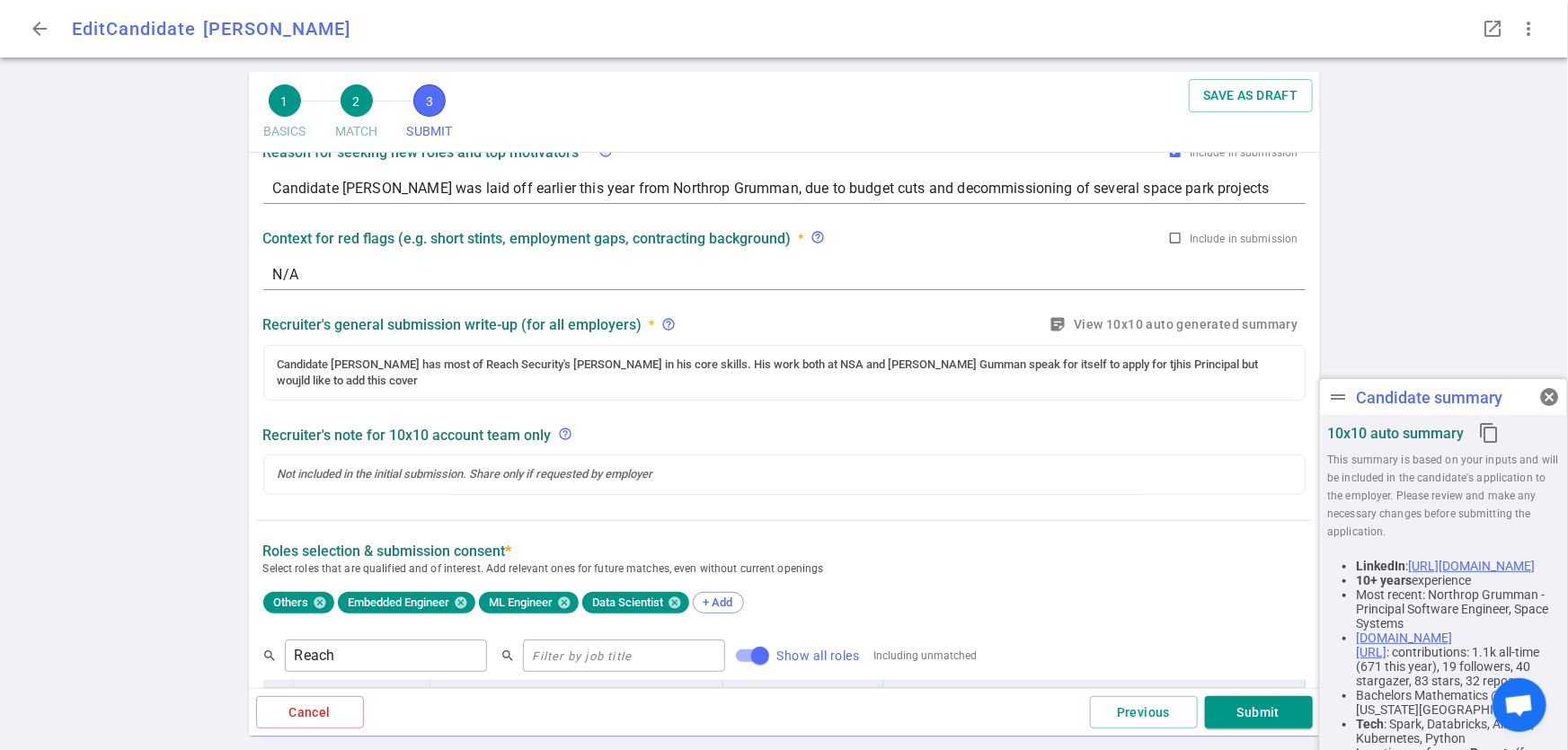
scroll to position [74, 0]
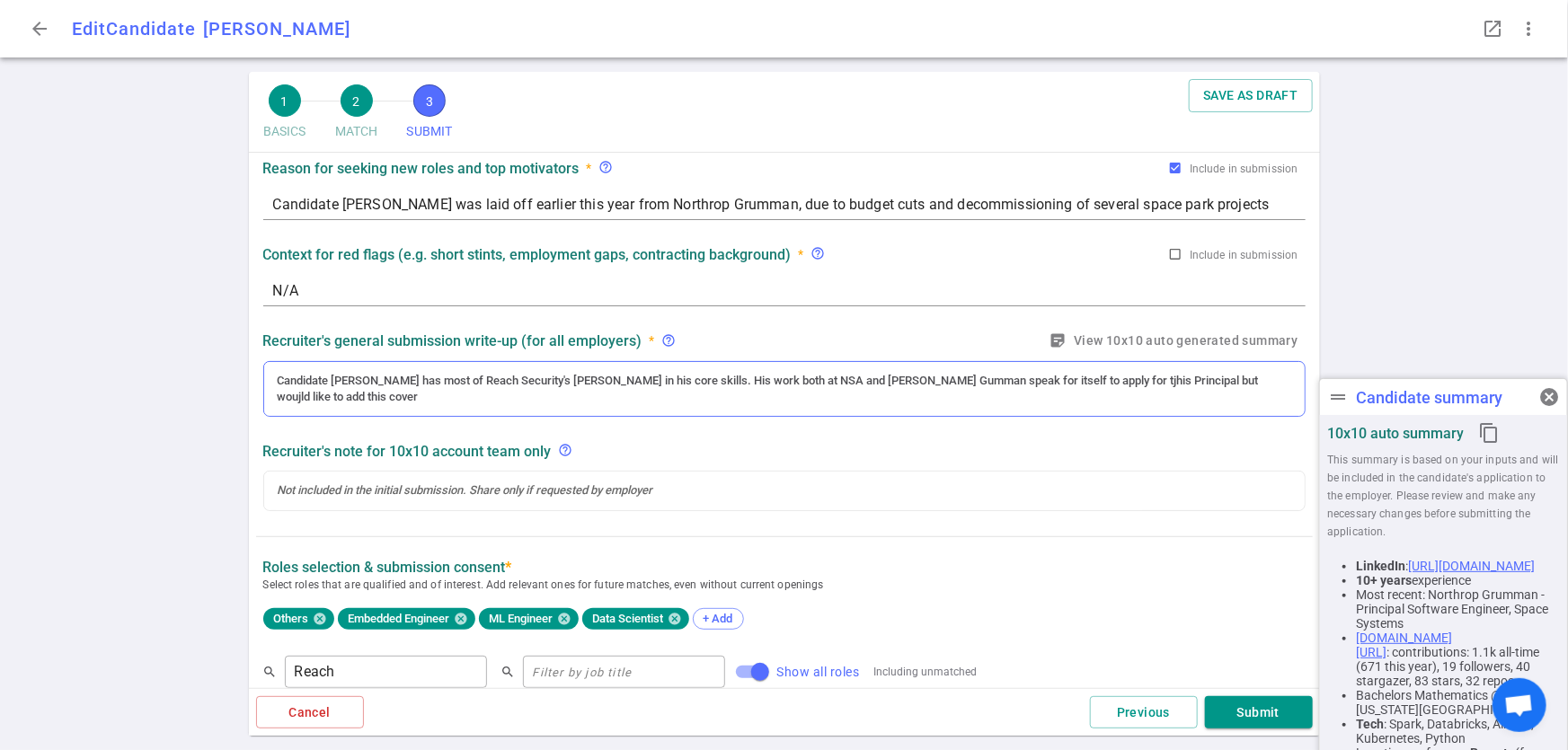
click at [1053, 376] on div "Candidate Tadaya has most of Reach Security's Ful Stack in his core skills. His…" at bounding box center [784, 389] width 1014 height 33
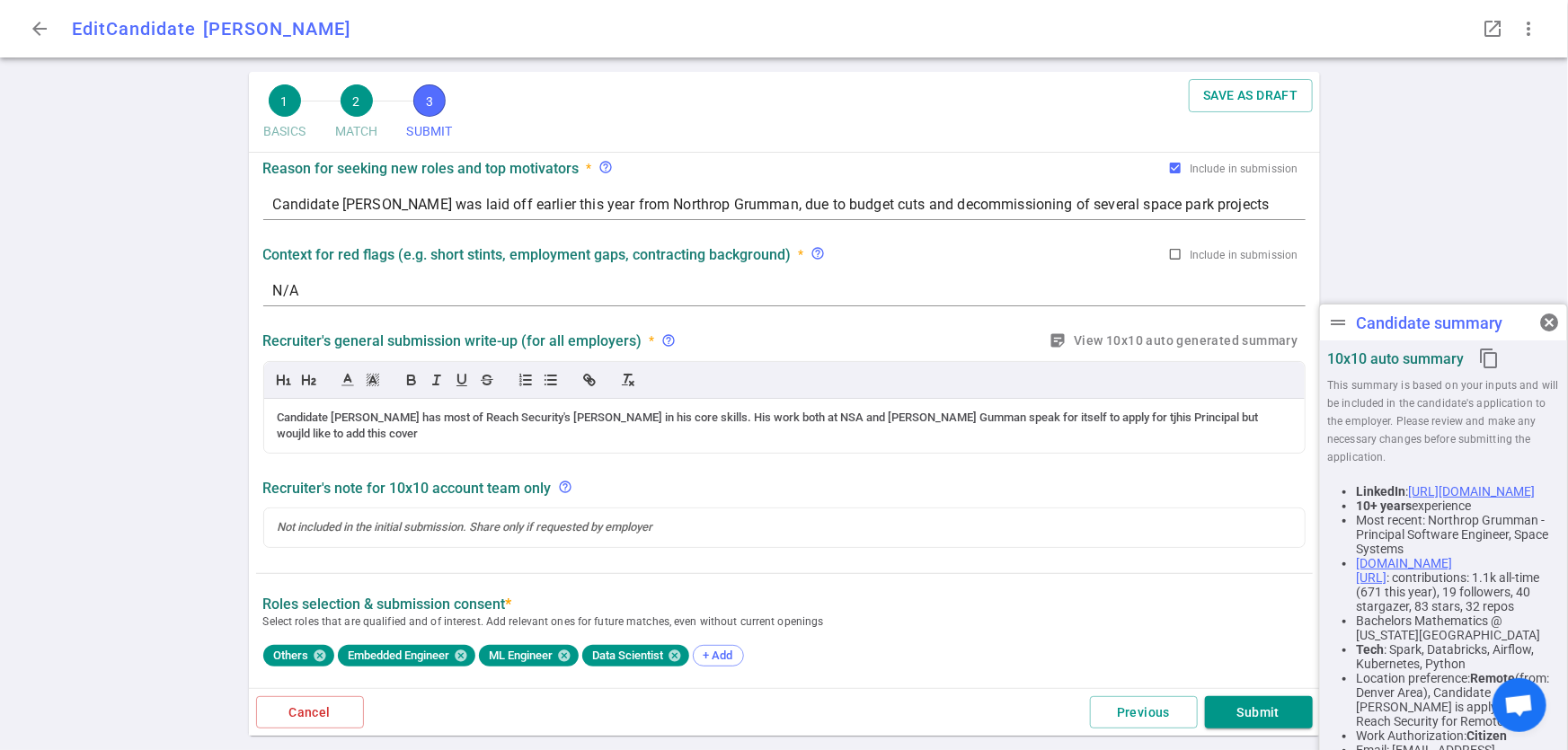
scroll to position [110, 0]
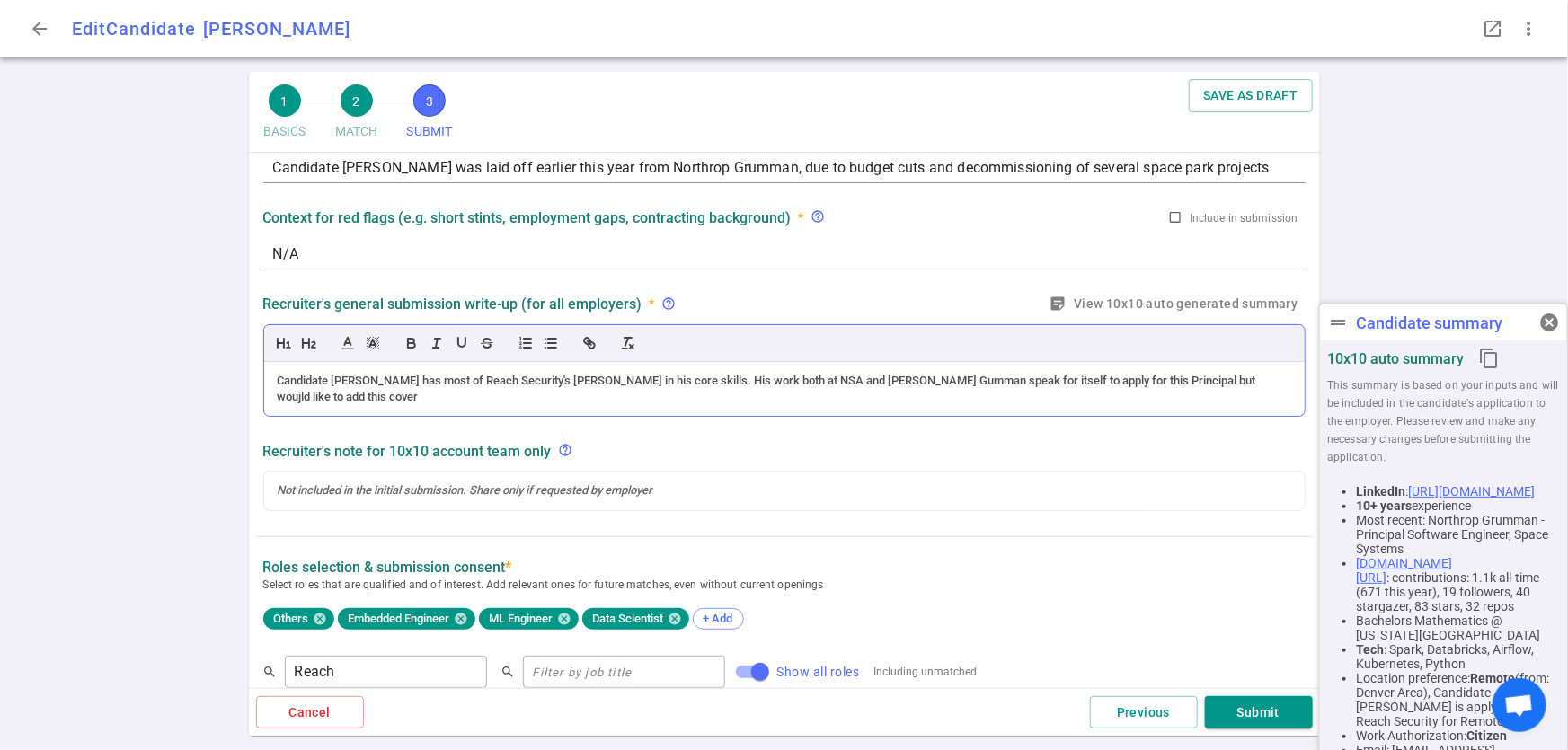
click at [1121, 375] on div "Candidate Tadaya has most of Reach Security's Ful Stack in his core skills. His…" at bounding box center [784, 389] width 1014 height 33
click at [1122, 375] on div "Candidate Tadaya has most of Reach Security's Ful Stack in his core skills. His…" at bounding box center [784, 390] width 1014 height 33
click at [1238, 377] on div "Candidate Tadaya has most of Reach Security's Ful Stack in his core skills. His…" at bounding box center [784, 390] width 1014 height 33
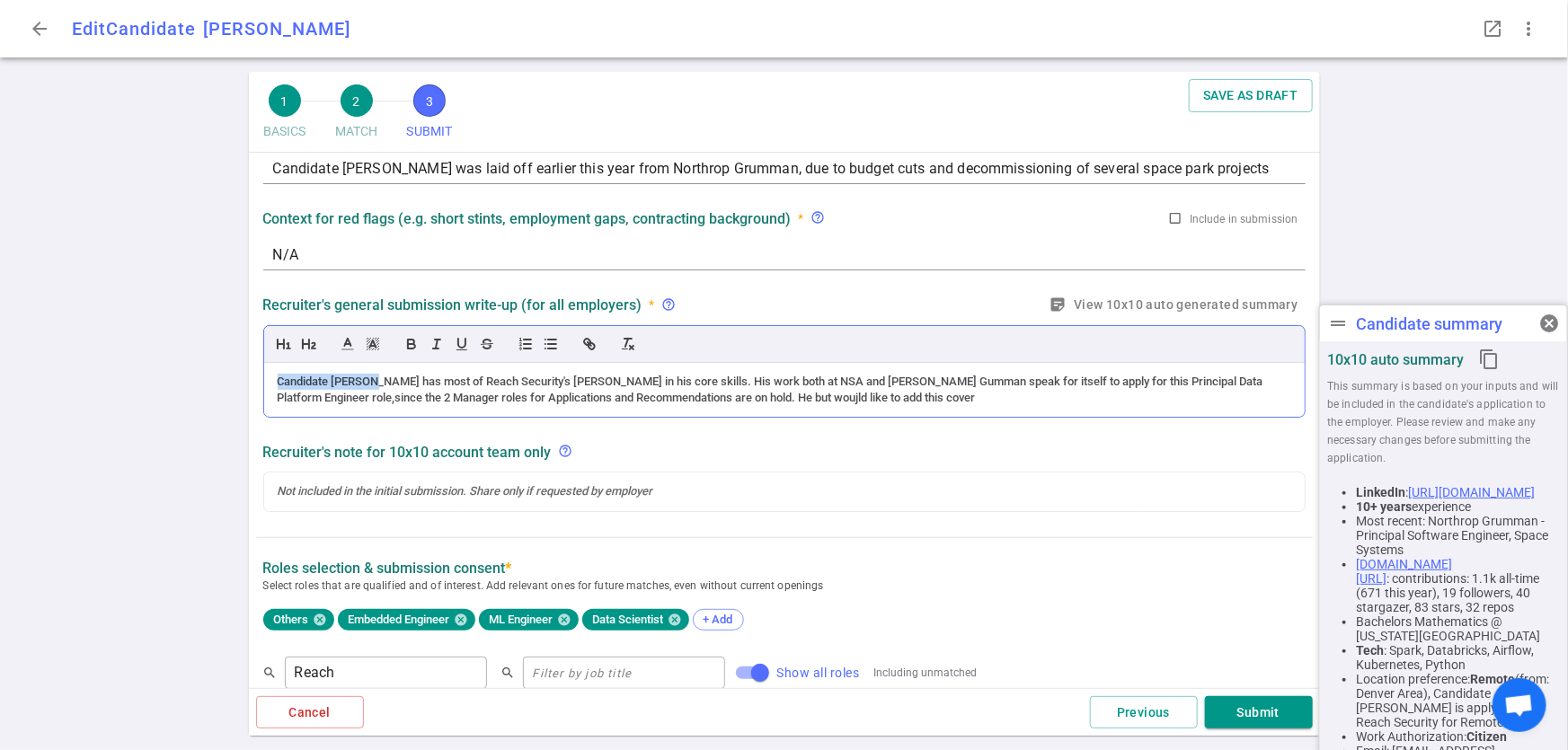
drag, startPoint x: 373, startPoint y: 378, endPoint x: 271, endPoint y: 384, distance: 102.2
click at [271, 384] on div "Candidate Tadaya has most of Reach Security's Ful Stack in his core skills. His…" at bounding box center [784, 390] width 1040 height 55
copy div "Candidate Tadaya"
click at [716, 394] on div "Candidate Tadaya has most of Reach Security's Ful Stack in his core skills. His…" at bounding box center [784, 390] width 1014 height 33
click at [714, 396] on div "Candidate Tadaya has most of Reach Security's Ful Stack in his core skills. His…" at bounding box center [784, 390] width 1014 height 33
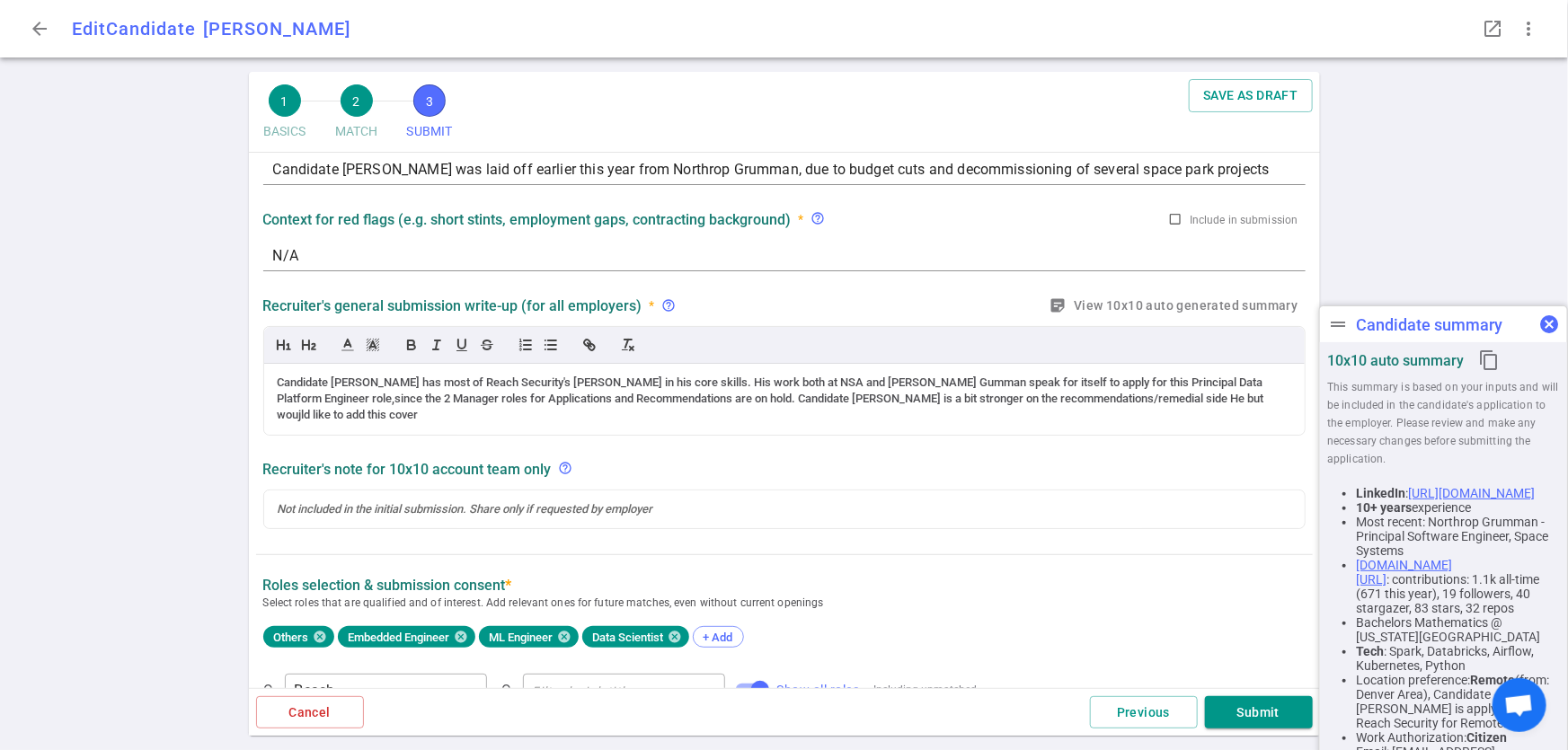
scroll to position [72, 0]
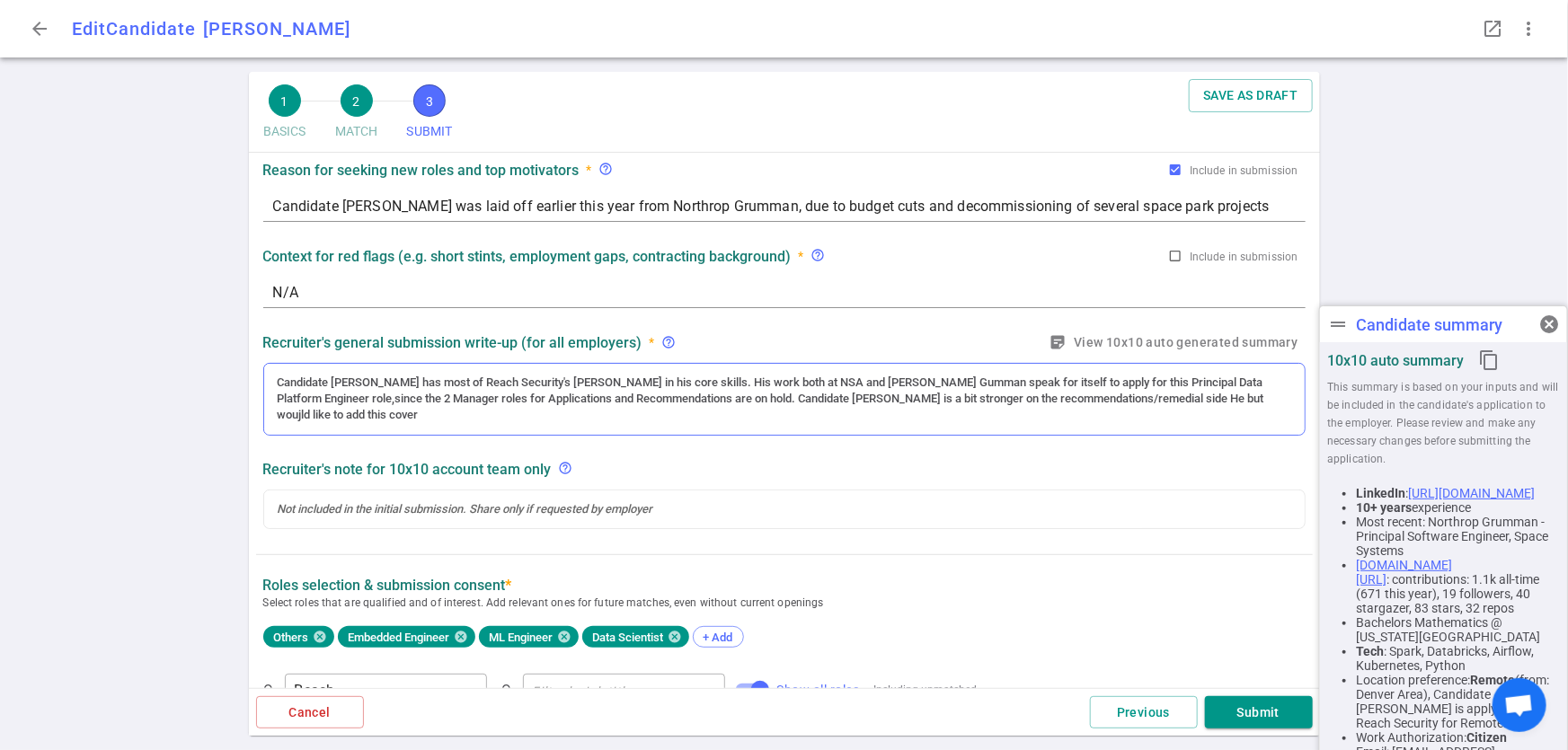
click at [1097, 398] on div "Candidate Tadaya has most of Reach Security's Ful Stack in his core skills. His…" at bounding box center [784, 399] width 1014 height 50
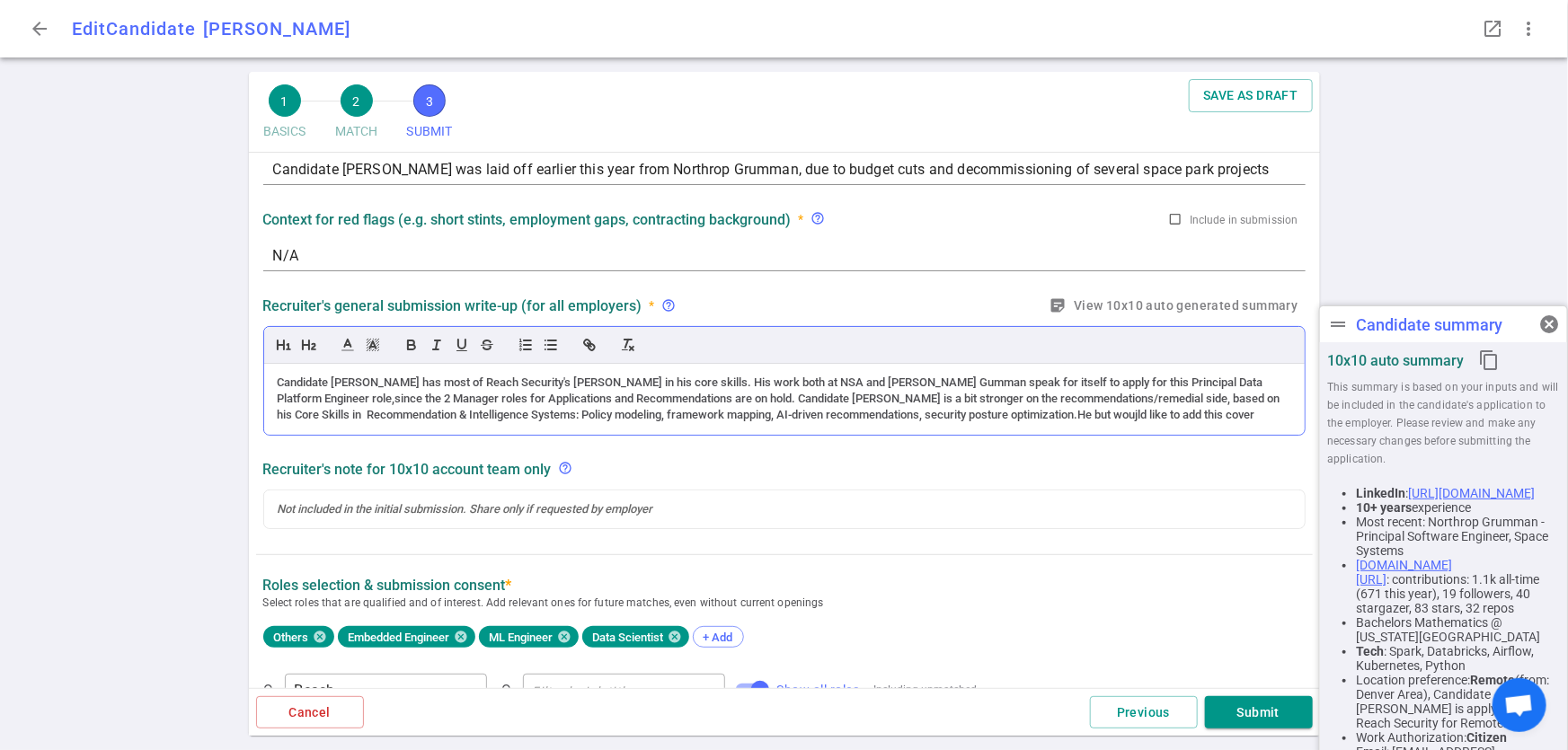
click at [1038, 408] on div "Candidate Tadaya has most of Reach Security's Ful Stack in his core skills. His…" at bounding box center [784, 399] width 1014 height 50
click at [1050, 414] on div "Candidate Tadaya has most of Reach Security's Ful Stack in his core skills. His…" at bounding box center [784, 399] width 1014 height 50
click at [1182, 410] on div "Candidate Tadaya has most of Reach Security's Ful Stack in his core skills. His…" at bounding box center [784, 399] width 1014 height 50
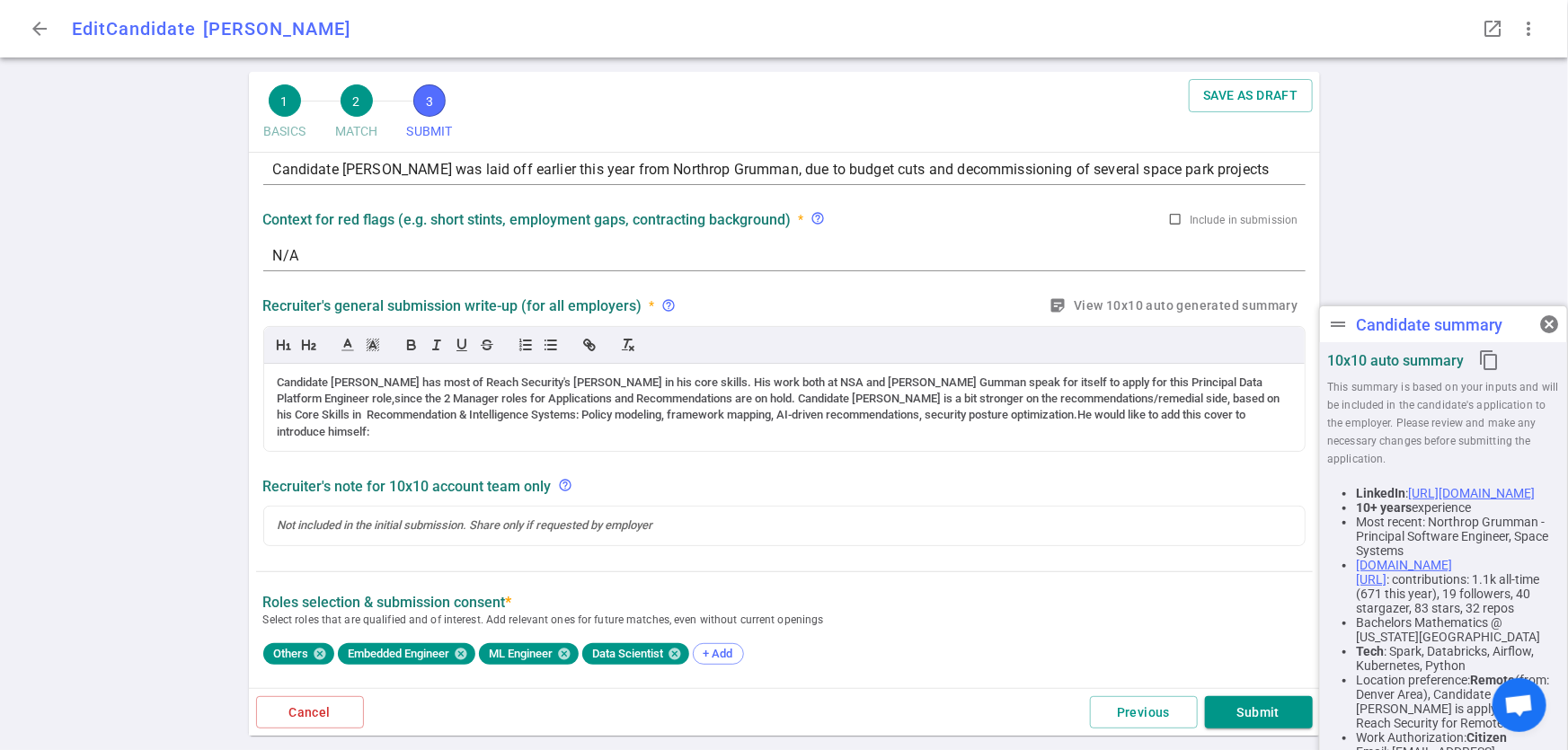
scroll to position [72, 0]
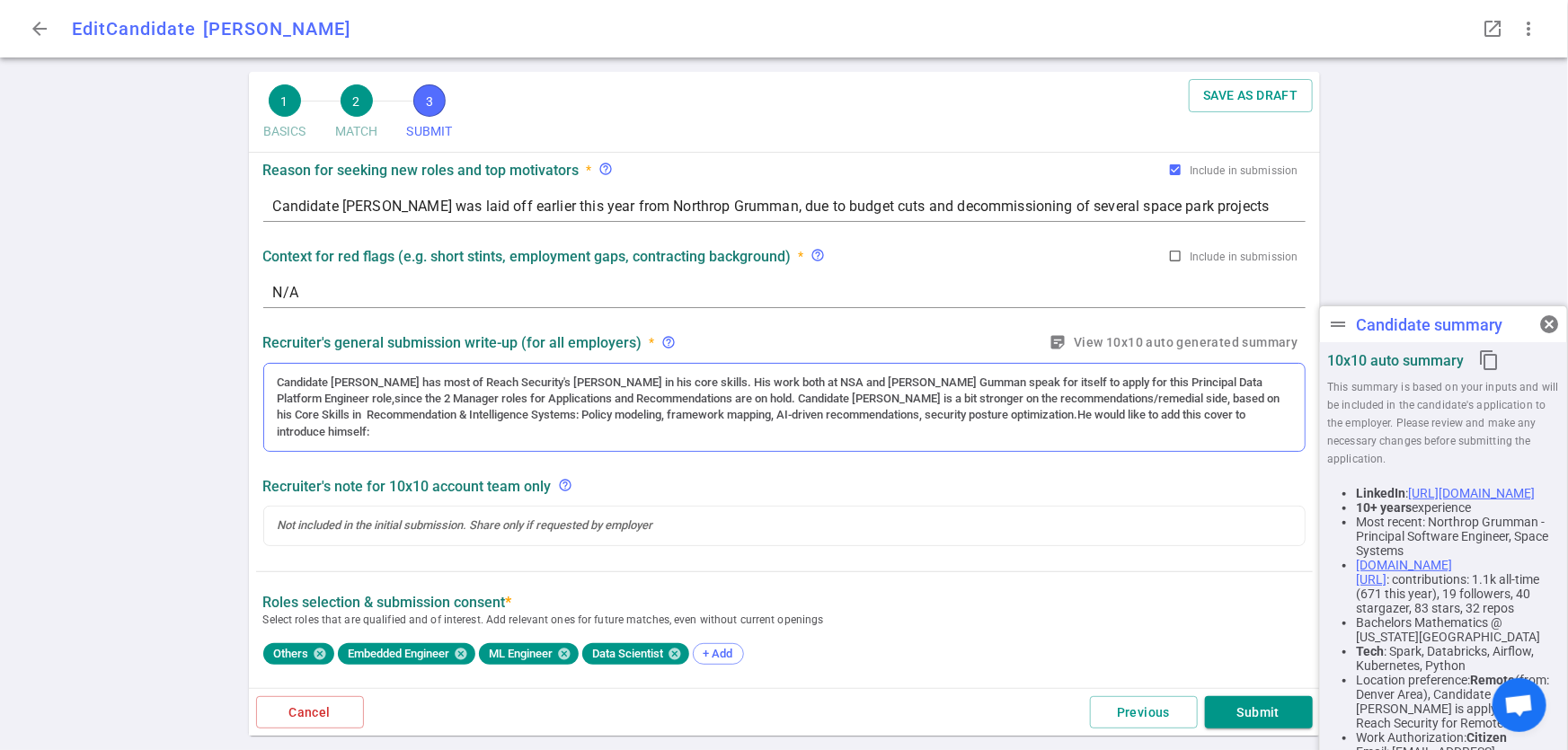
click at [1005, 410] on div "Candidate Tadaya has most of Reach Security's Ful Stack in his core skills. His…" at bounding box center [784, 408] width 1014 height 66
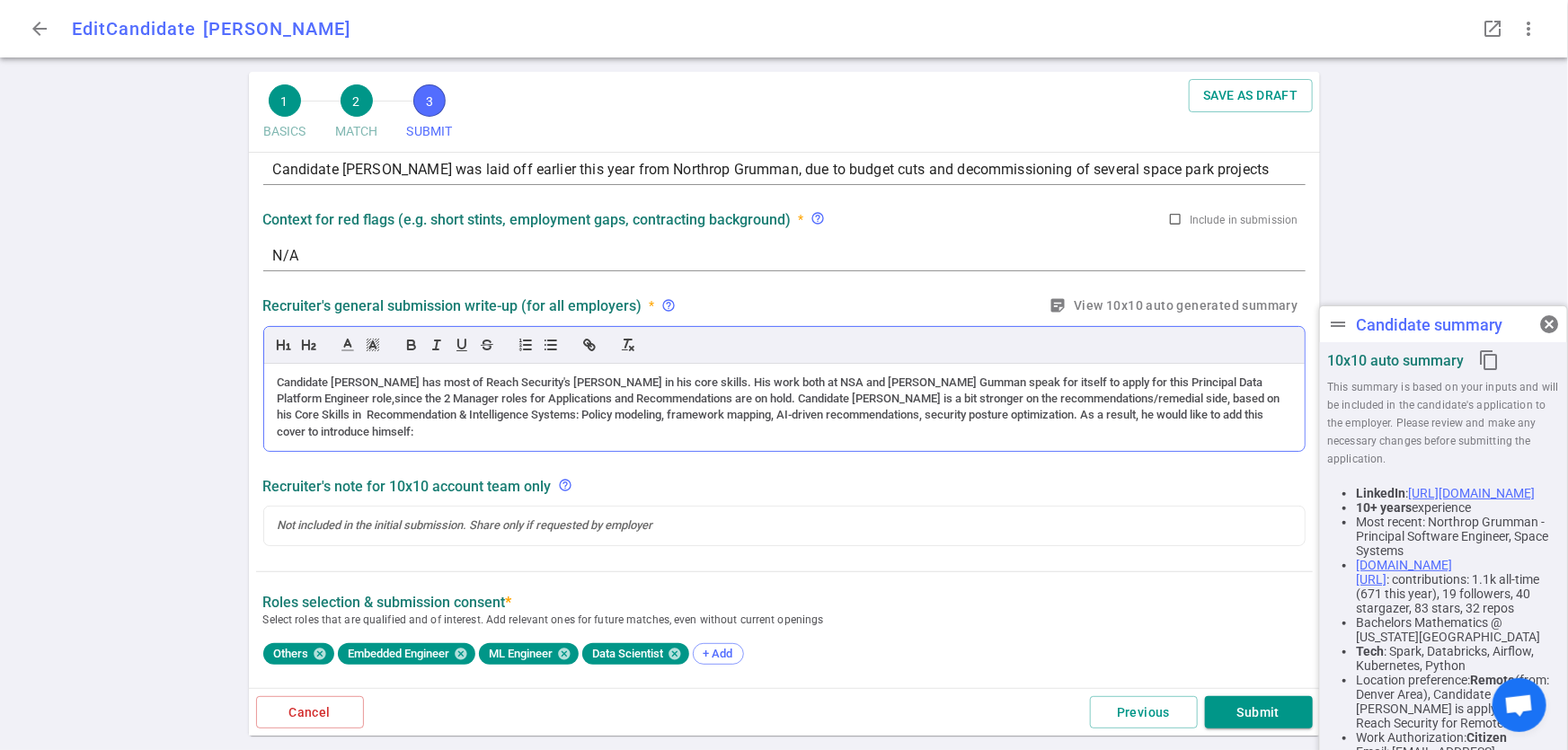
click at [470, 433] on div "Candidate Tadaya has most of Reach Security's Ful Stack in his core skills. His…" at bounding box center [784, 408] width 1014 height 66
click at [1198, 413] on div "Candidate Tadaya has most of Reach Security's Ful Stack in his core skills. His…" at bounding box center [784, 408] width 1014 height 66
click at [1229, 413] on div "Candidate Tadaya has most of Reach Security's Ful Stack in his core skills. His…" at bounding box center [784, 408] width 1014 height 66
click at [419, 433] on div "Candidate Tadaya has most of Reach Security's Ful Stack in his core skills. His…" at bounding box center [784, 408] width 1014 height 66
drag, startPoint x: 369, startPoint y: 381, endPoint x: 279, endPoint y: 381, distance: 90.0
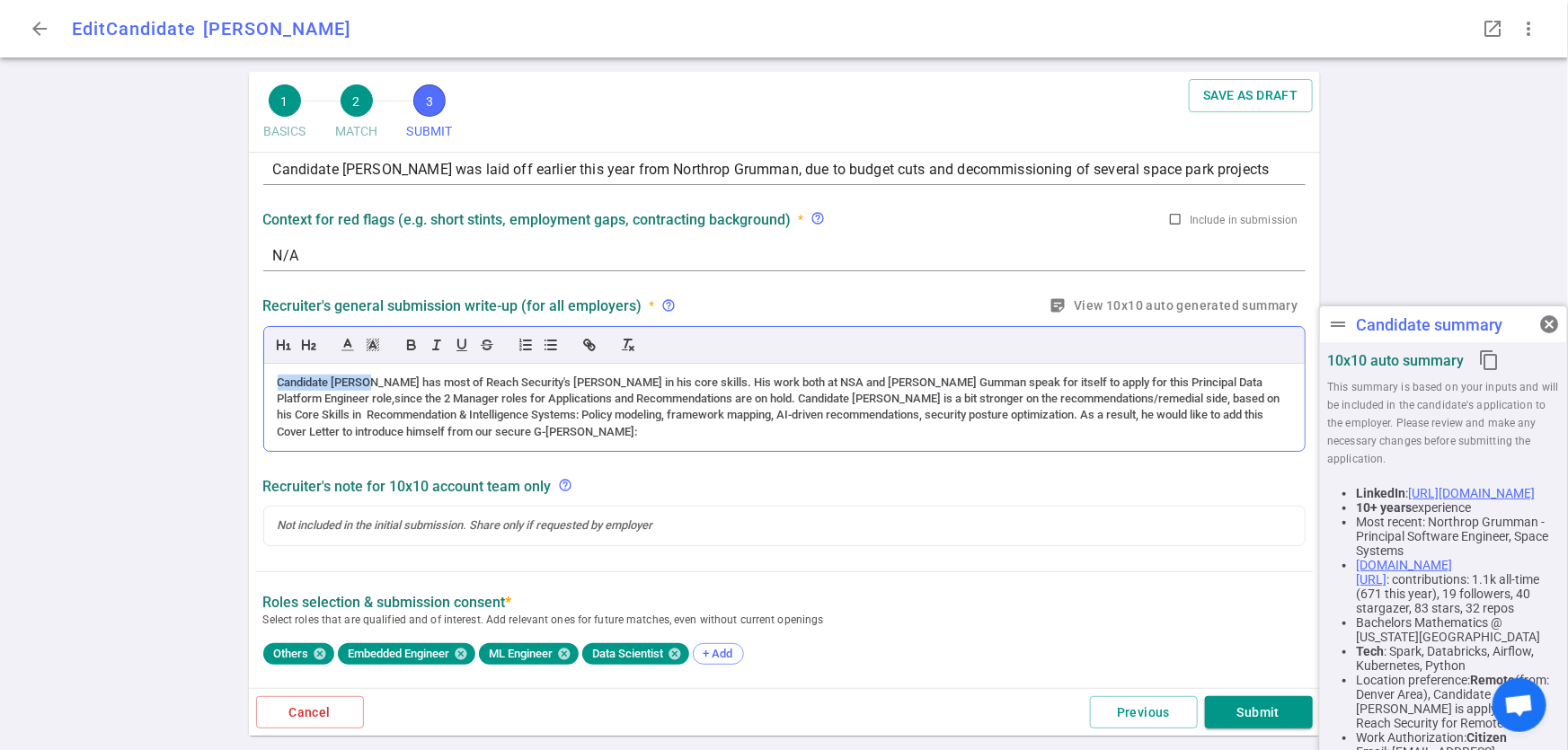
click at [279, 381] on div "Candidate Tadaya has most of Reach Security's Ful Stack in his core skills. His…" at bounding box center [784, 408] width 1014 height 66
copy div "Candidate Tadaya"
click at [919, 520] on div at bounding box center [784, 525] width 1014 height 17
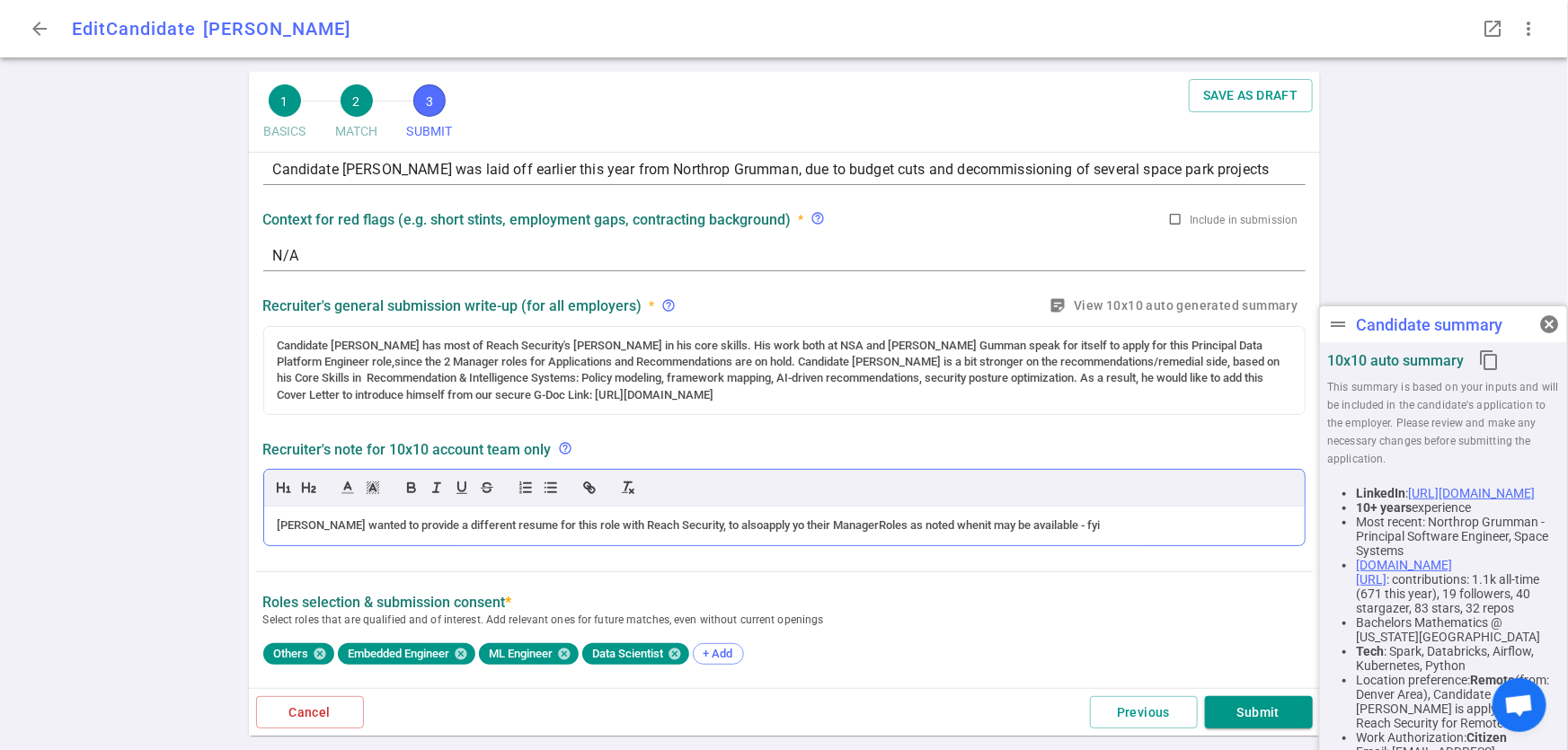
click at [493, 521] on div "Don wanted to provide a different resume for this role with Reach Security, to …" at bounding box center [784, 525] width 1014 height 17
click at [786, 525] on div "Don wanted to provide a different resume and cover letter for this role with Re…" at bounding box center [784, 525] width 1014 height 17
click at [761, 522] on div "Don wanted to provide a different resume and cover letter for this role with Re…" at bounding box center [784, 525] width 1014 height 17
click at [908, 525] on div "Don wanted to provide a different resume and cover letter for this role with Re…" at bounding box center [784, 525] width 1014 height 17
click at [1018, 521] on div "Don wanted to provide a different resume and cover letter for this role with Re…" at bounding box center [784, 525] width 1014 height 17
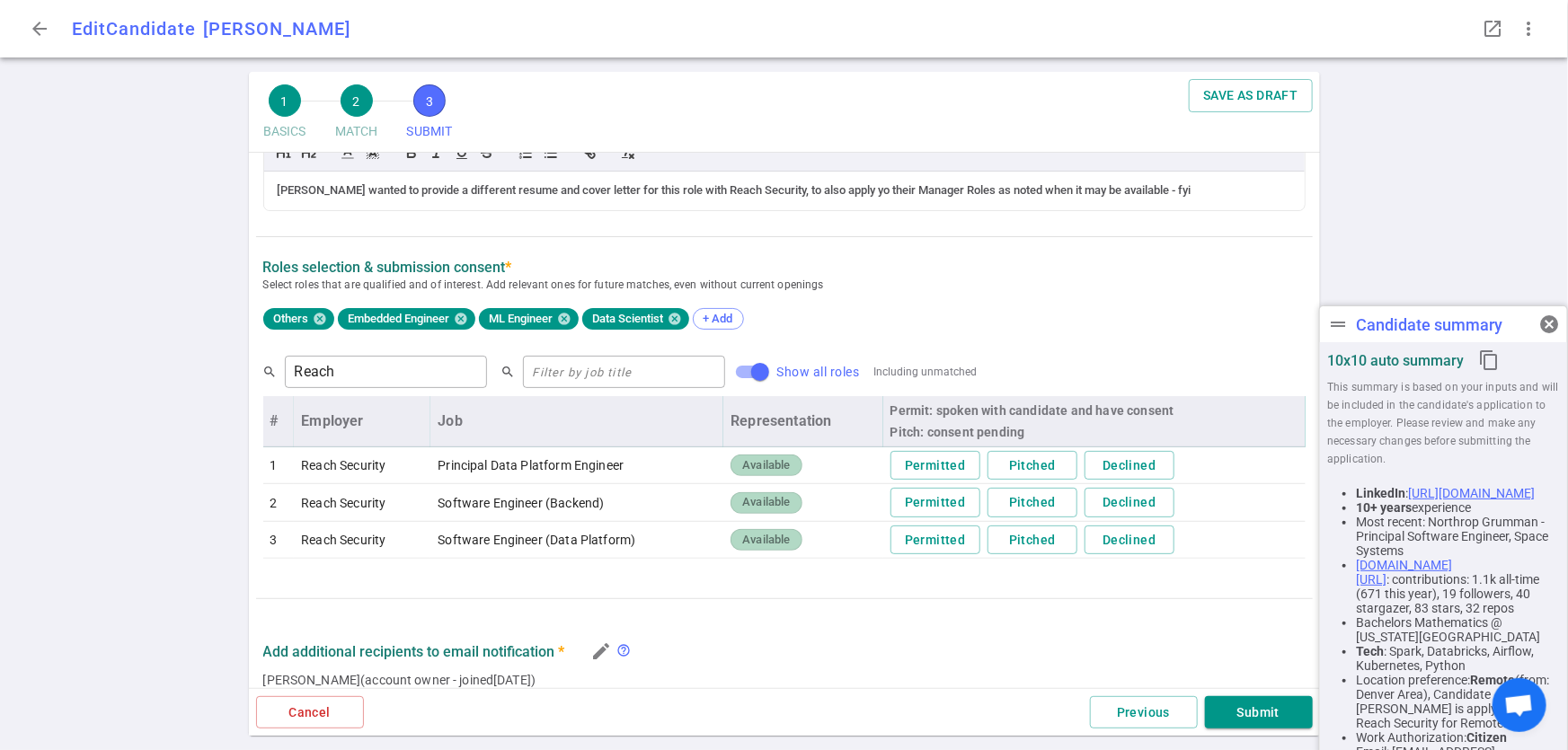
scroll to position [460, 0]
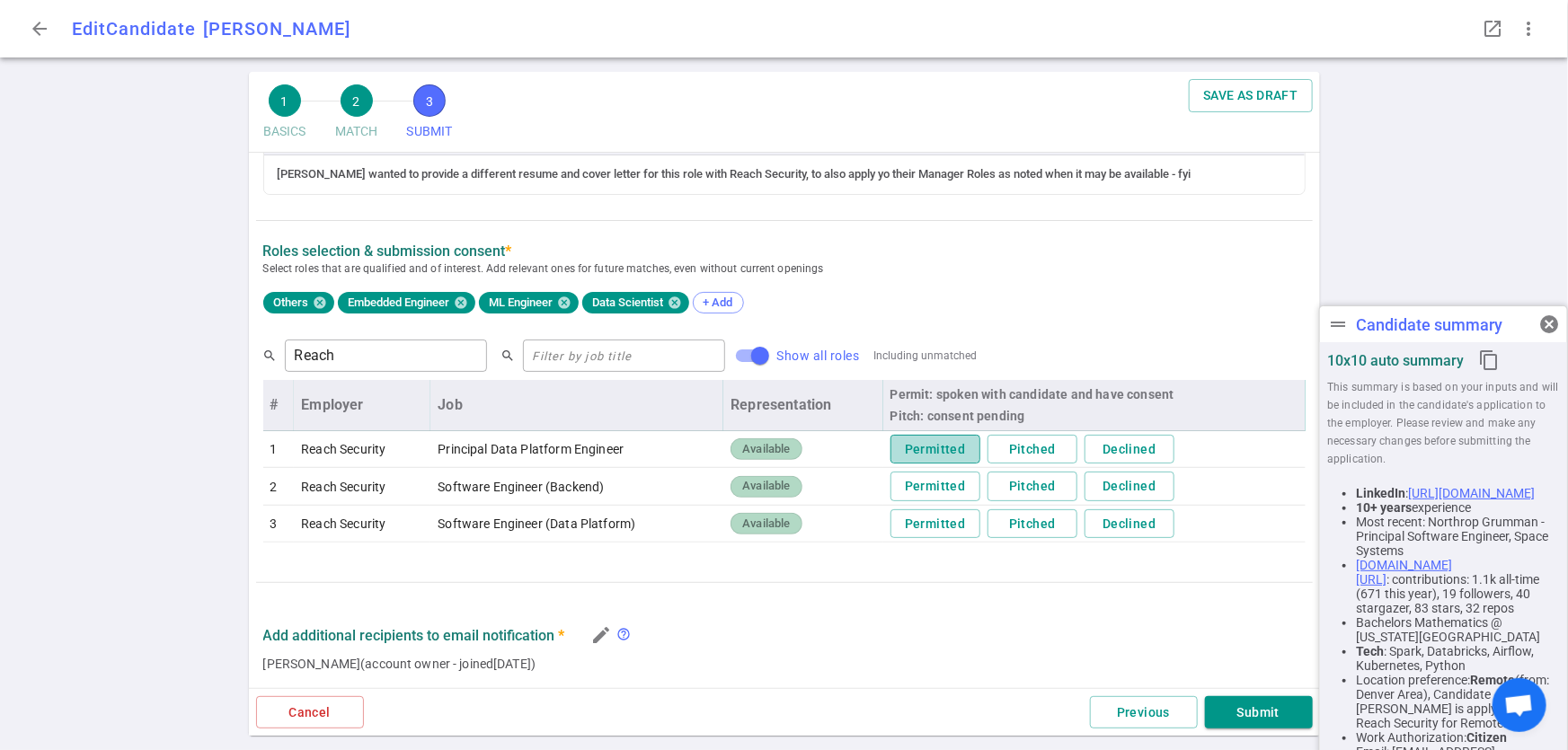
click at [940, 452] on button "Permitted" at bounding box center [935, 449] width 90 height 29
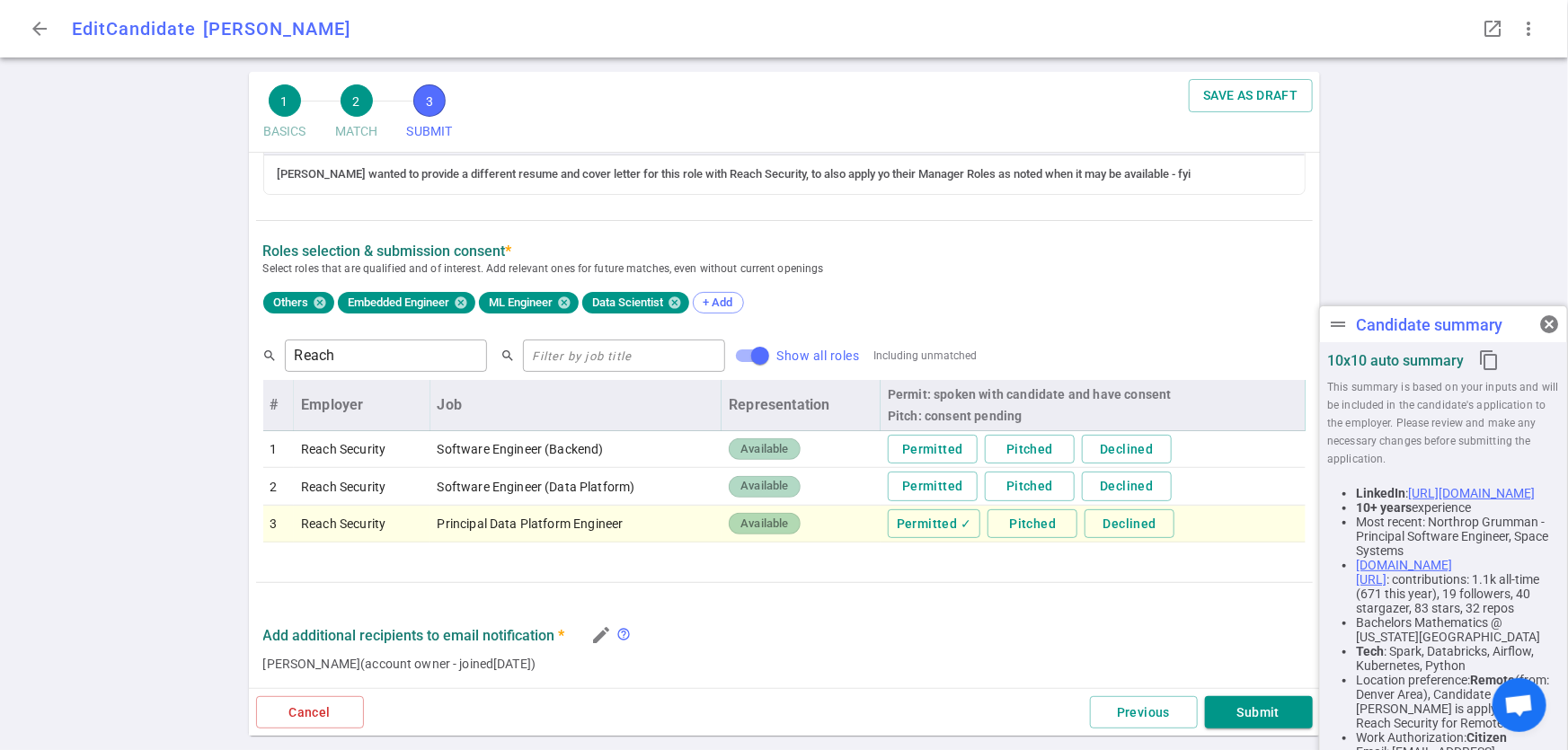
scroll to position [423, 0]
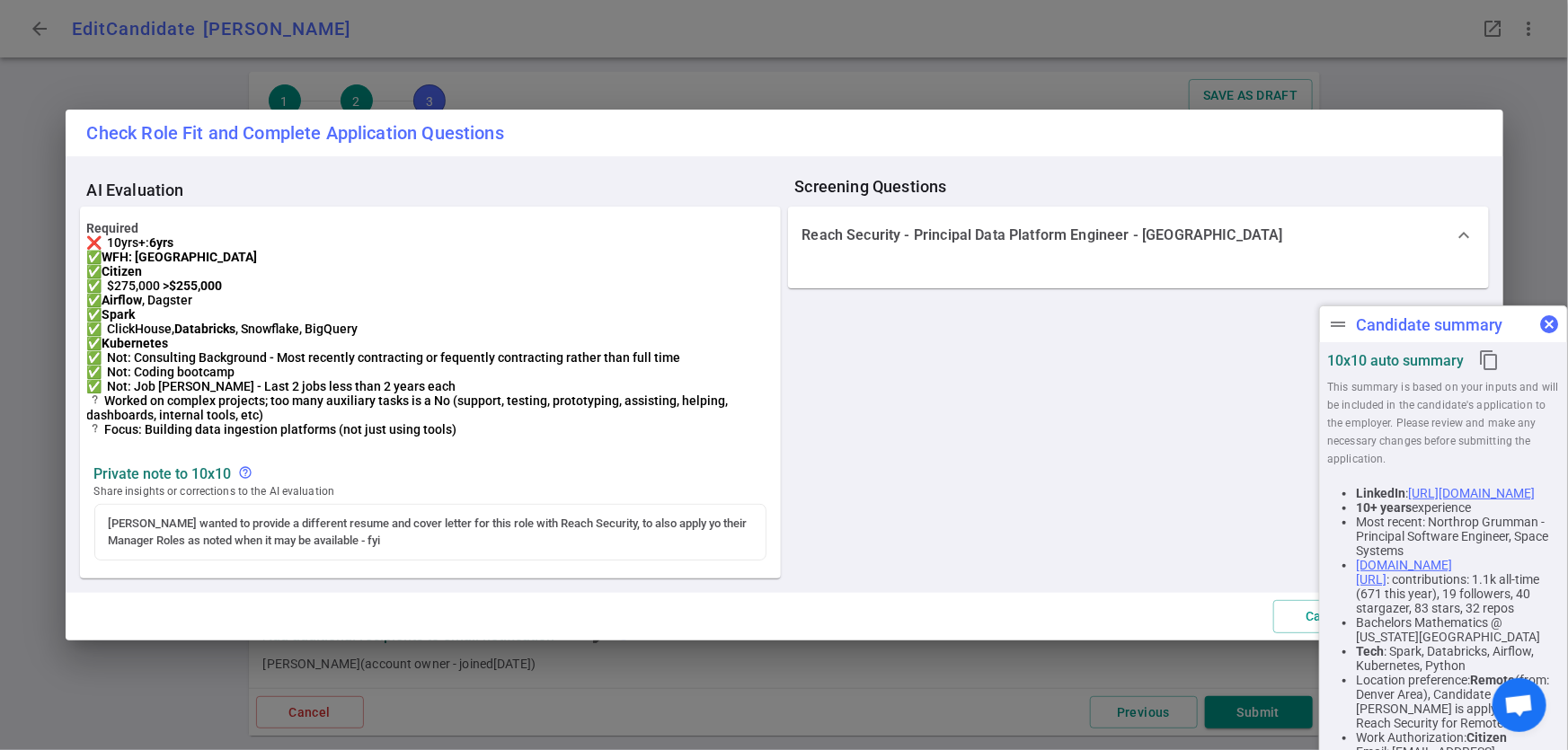
click at [1550, 323] on span "cancel" at bounding box center [1549, 324] width 21 height 21
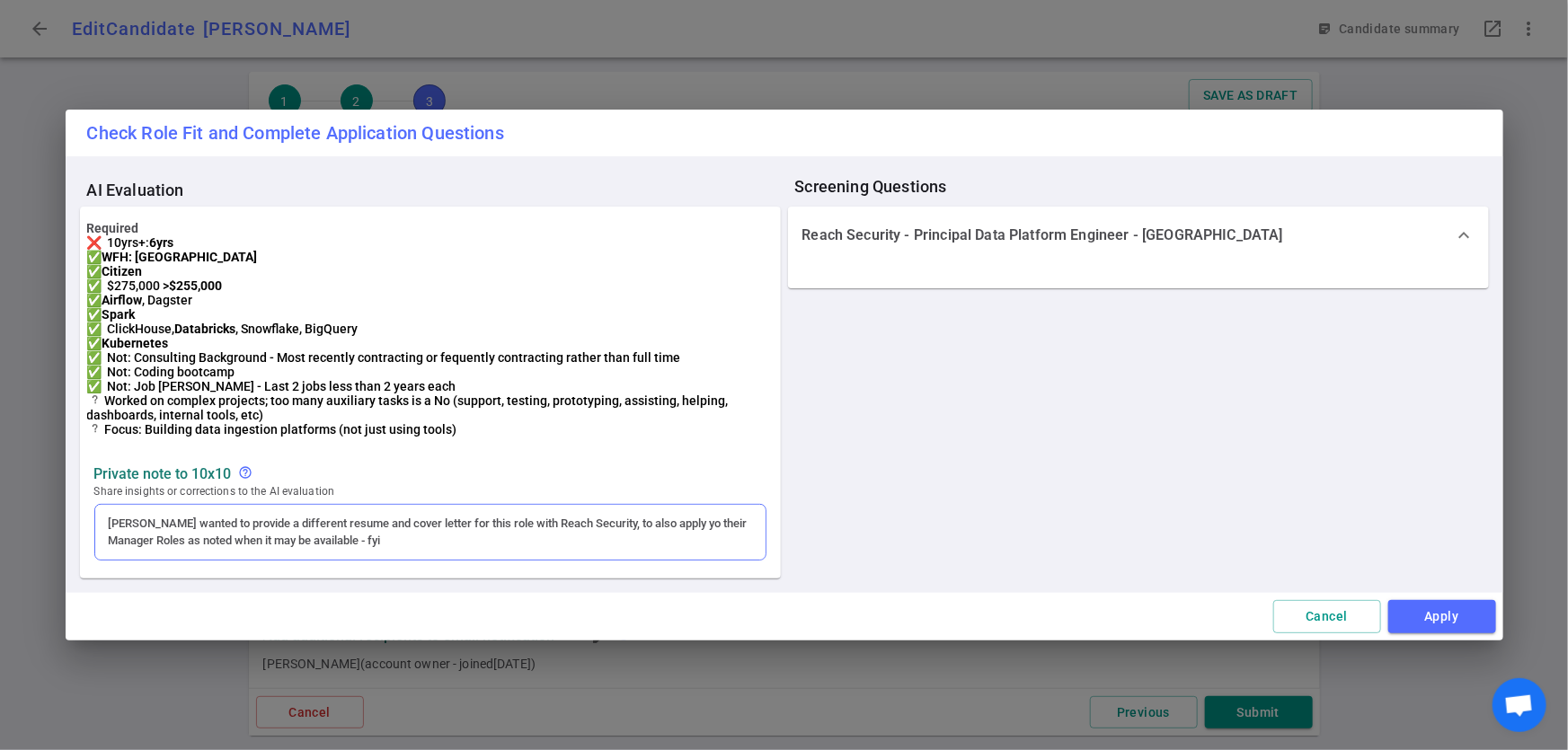
click at [657, 547] on div "Don wanted to provide a different resume and cover letter for this role with Re…" at bounding box center [430, 532] width 644 height 33
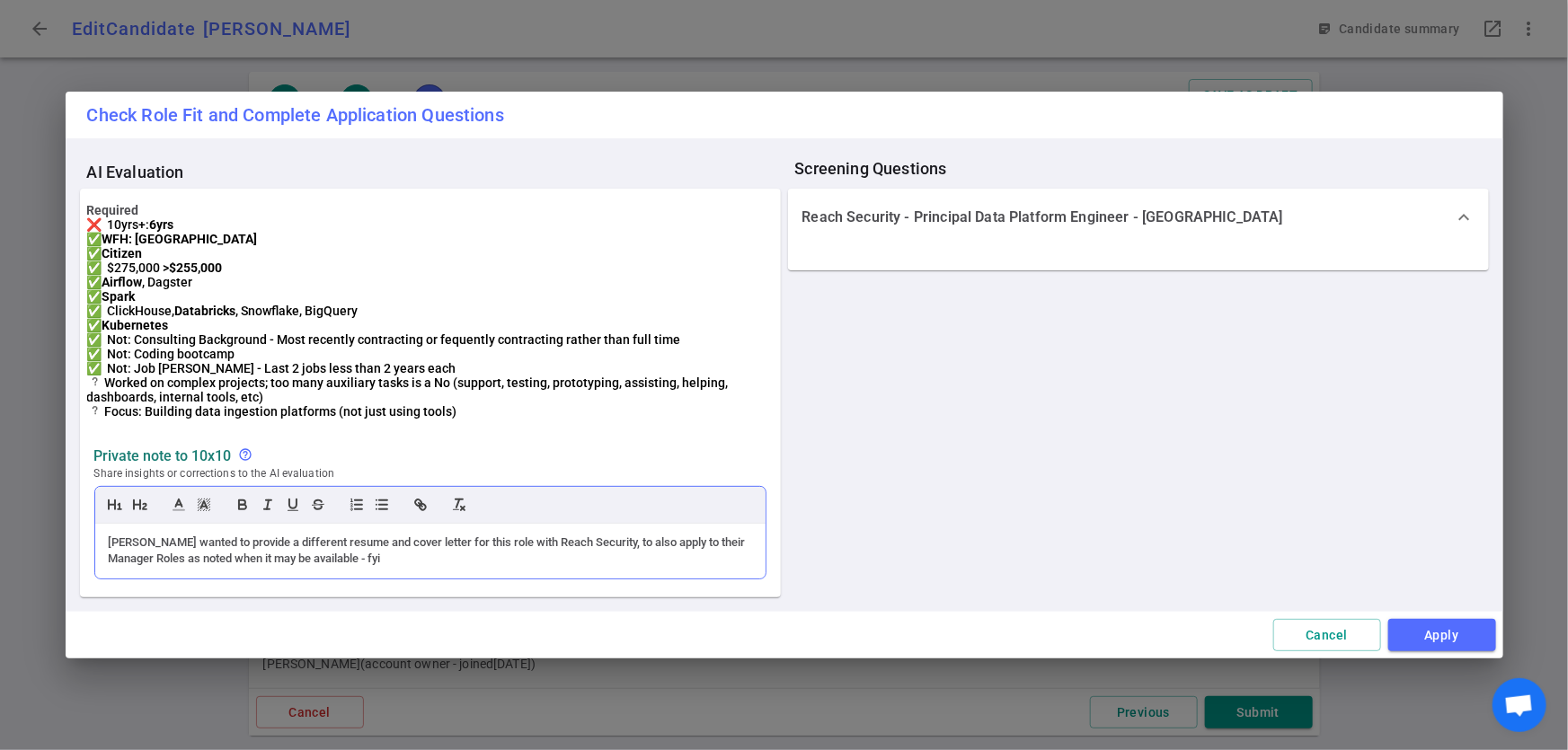
click at [619, 579] on div "Don wanted to provide a different resume and cover letter for this role with Re…" at bounding box center [430, 551] width 670 height 55
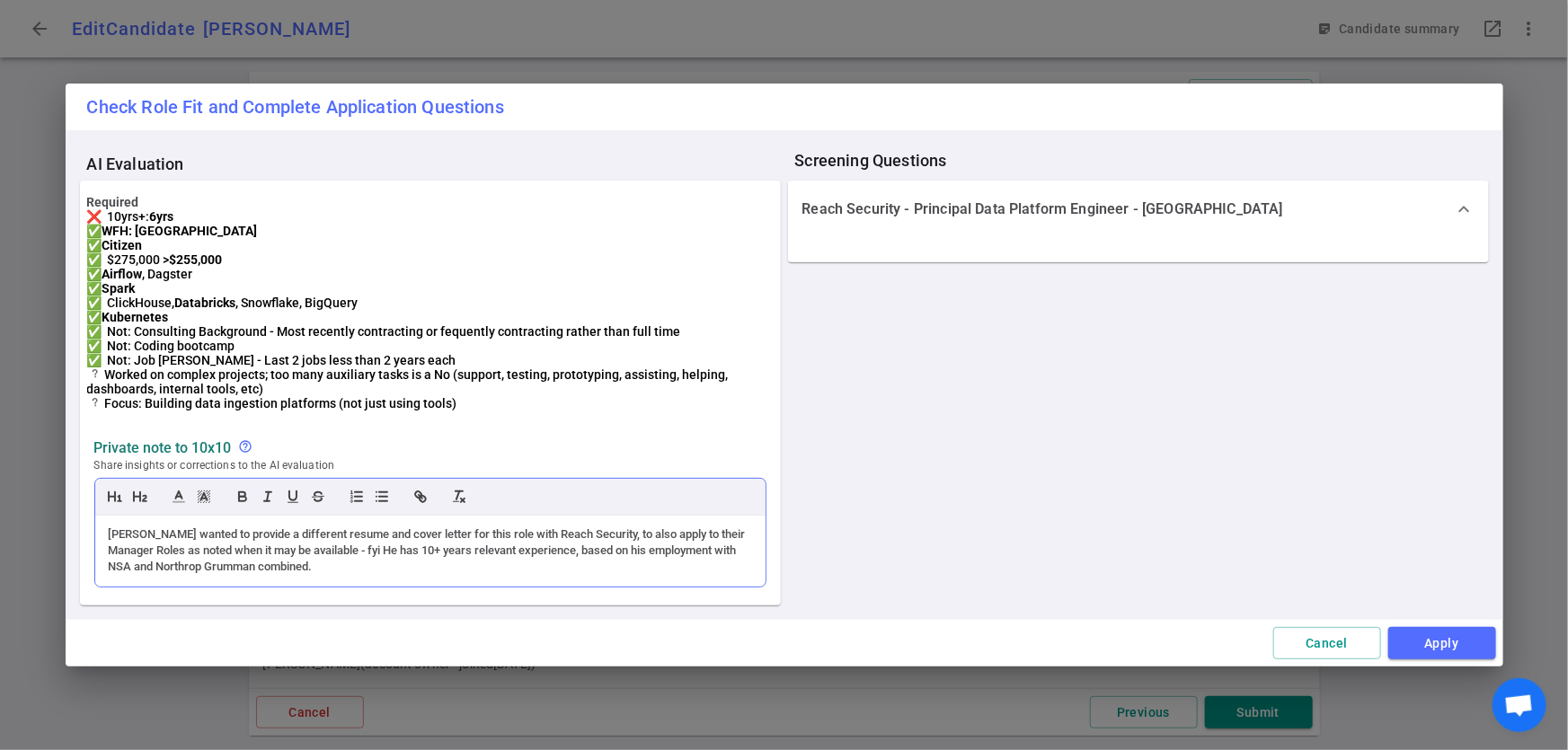
click at [344, 571] on div "Don wanted to provide a different resume and cover letter for this role with Re…" at bounding box center [430, 551] width 644 height 50
click at [361, 572] on div "Don wanted to provide a different resume and cover letter for this role with Re…" at bounding box center [430, 551] width 644 height 50
click at [1065, 584] on div "AI Evaluation Required ❌ 10yrs+: 6yrs ✅ WFH: United States ✅ Citizen ✅ $275,000…" at bounding box center [784, 375] width 1410 height 461
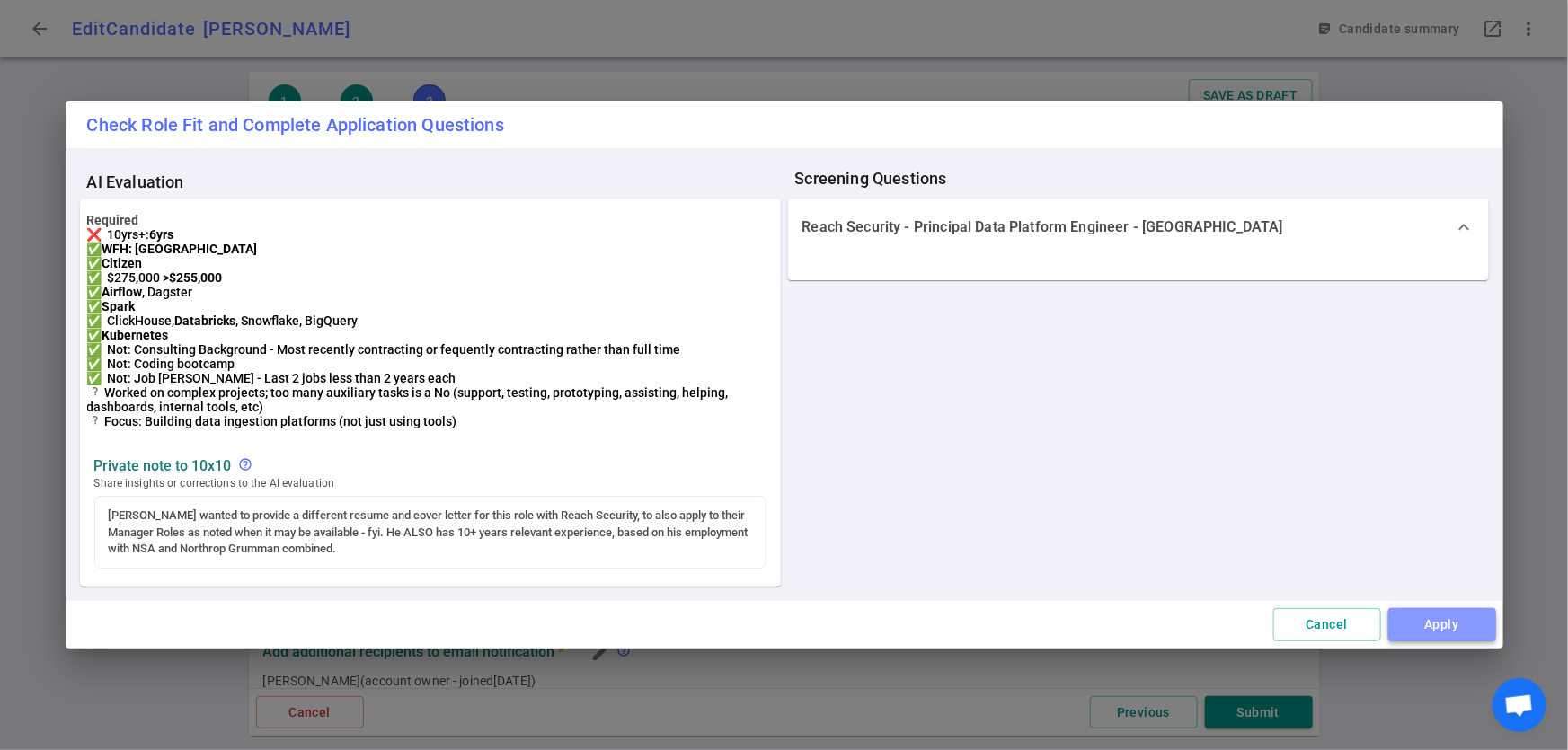
click at [1430, 640] on button "Apply" at bounding box center [1442, 625] width 108 height 33
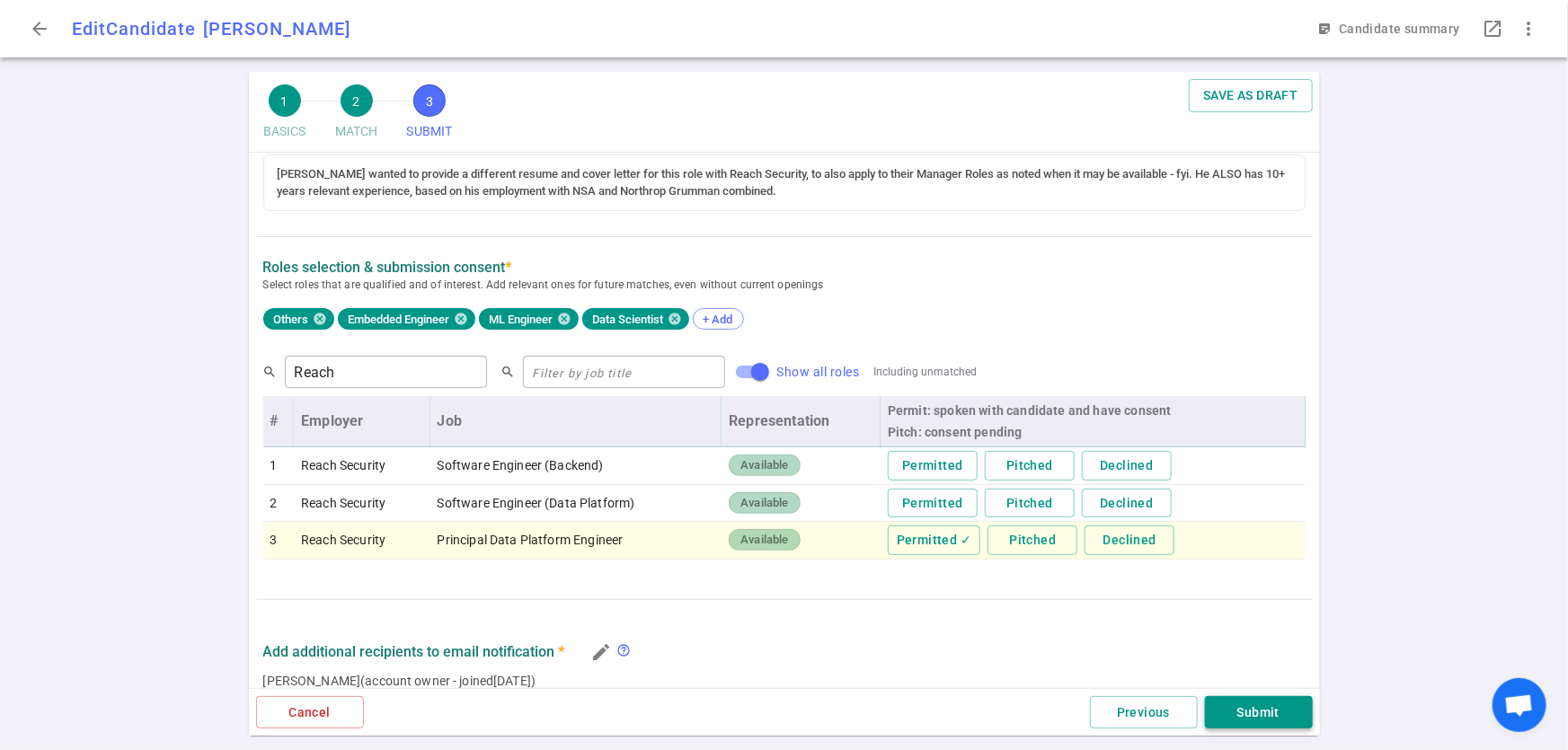
click at [1249, 713] on button "Submit" at bounding box center [1259, 713] width 108 height 33
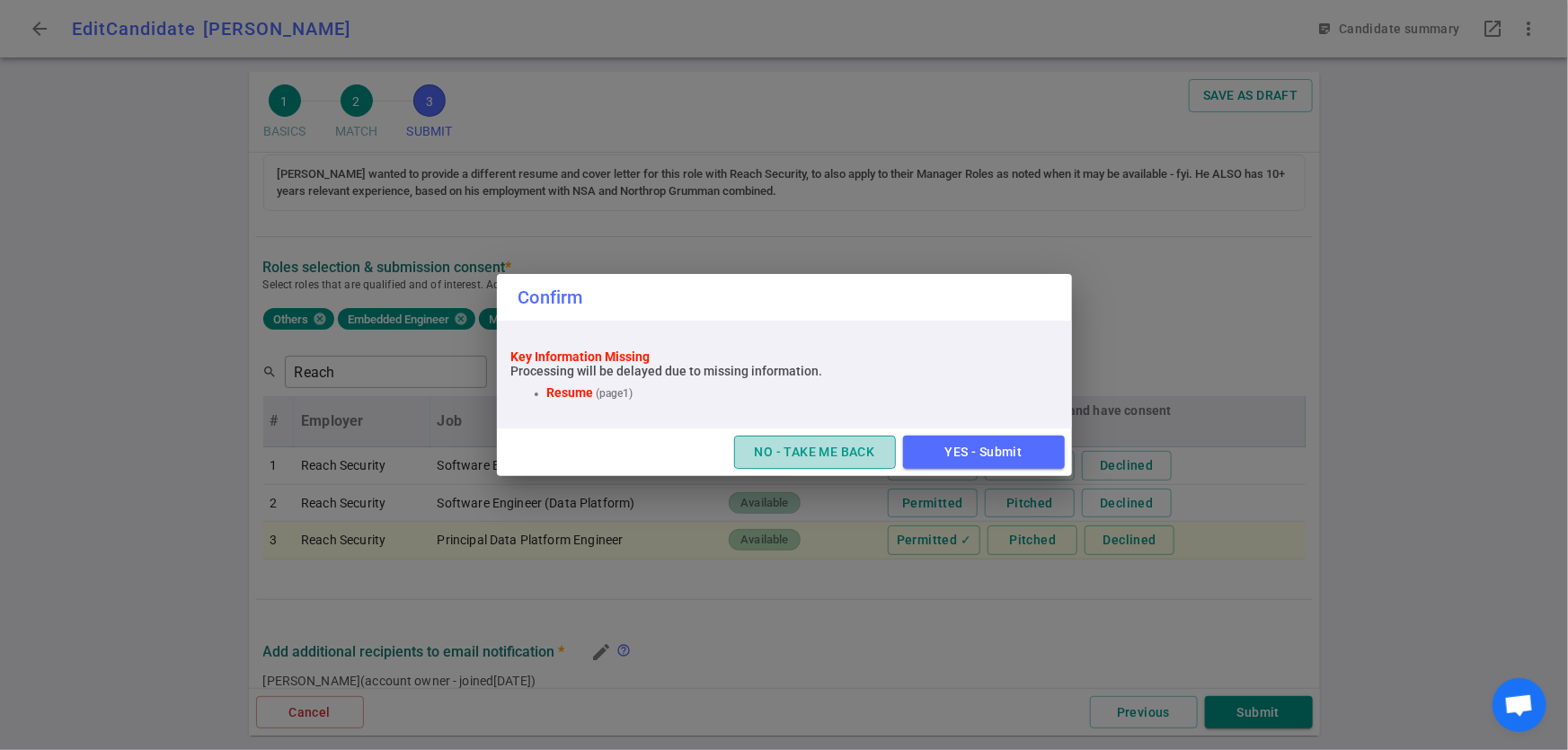
click at [836, 453] on button "NO - TAKE ME BACK" at bounding box center [816, 452] width 162 height 33
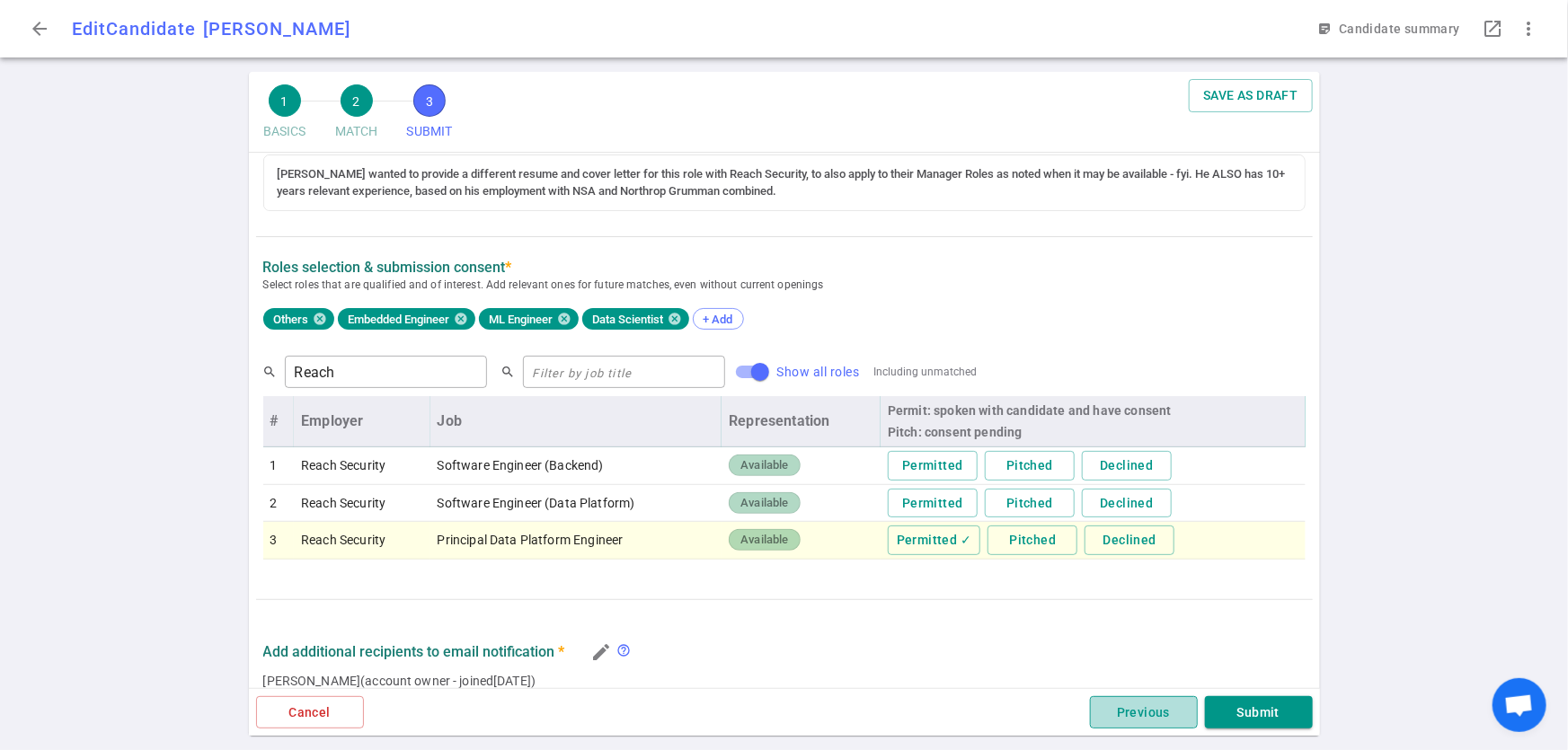
click at [1152, 712] on button "Previous" at bounding box center [1144, 713] width 108 height 33
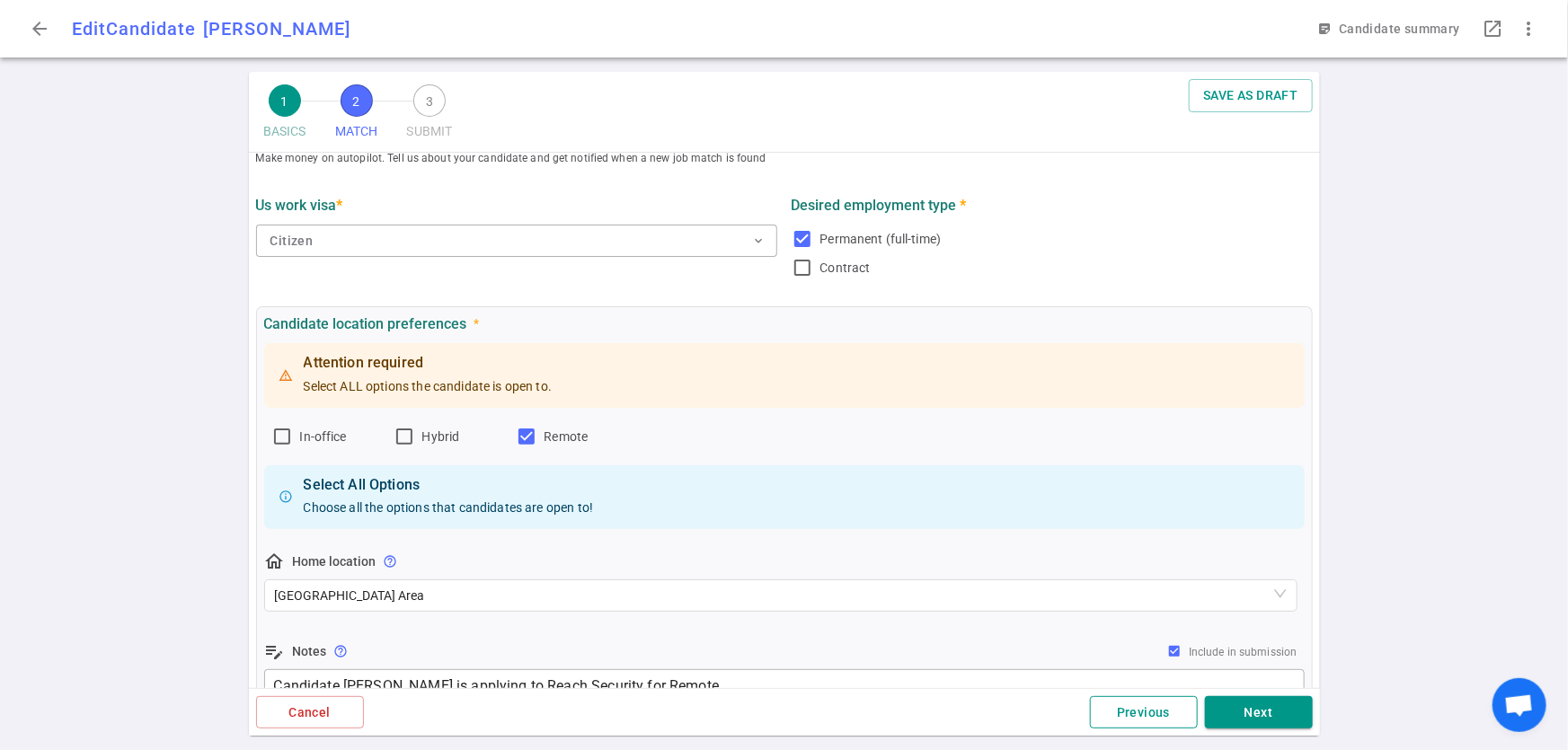
scroll to position [0, 0]
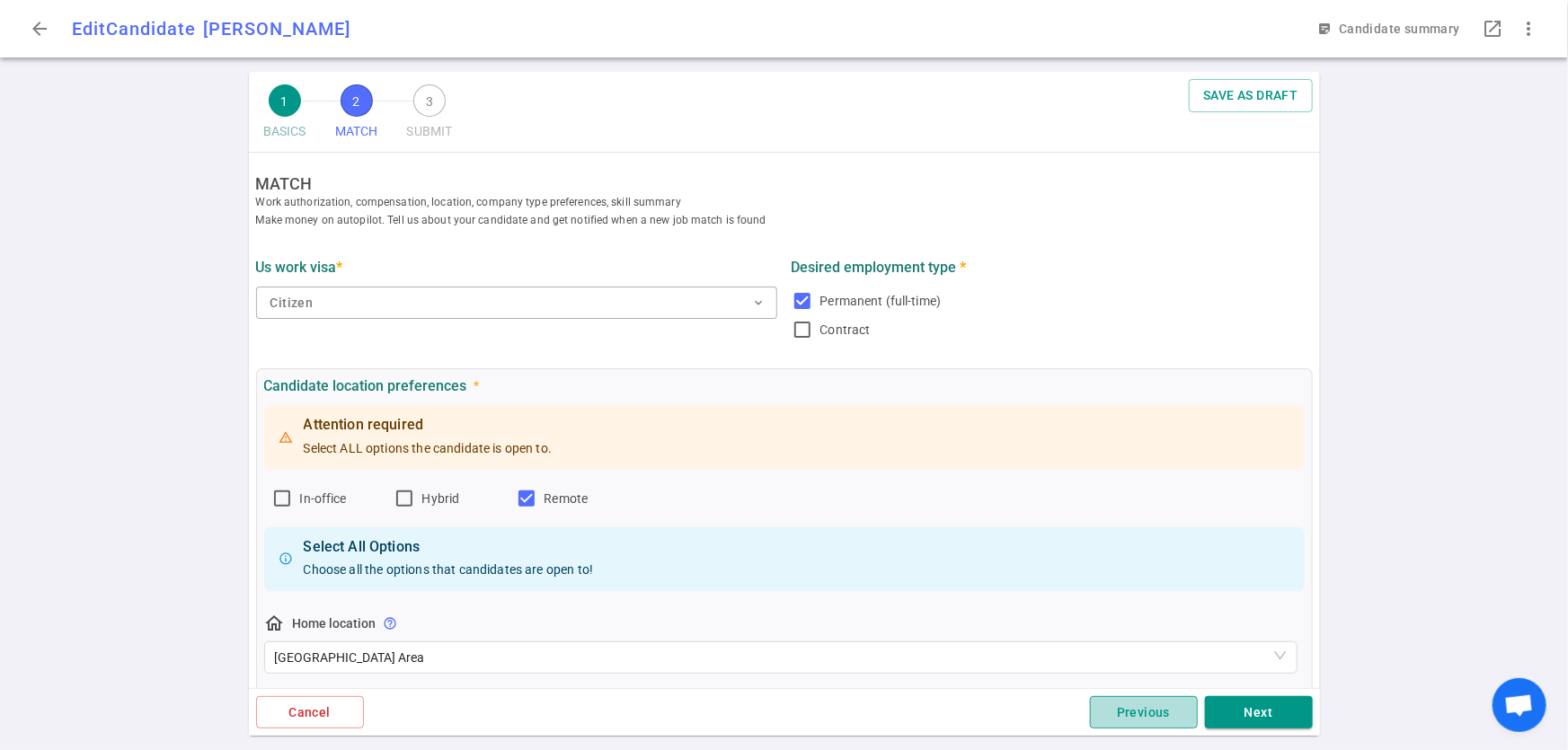
click at [1152, 712] on button "Previous" at bounding box center [1144, 713] width 108 height 33
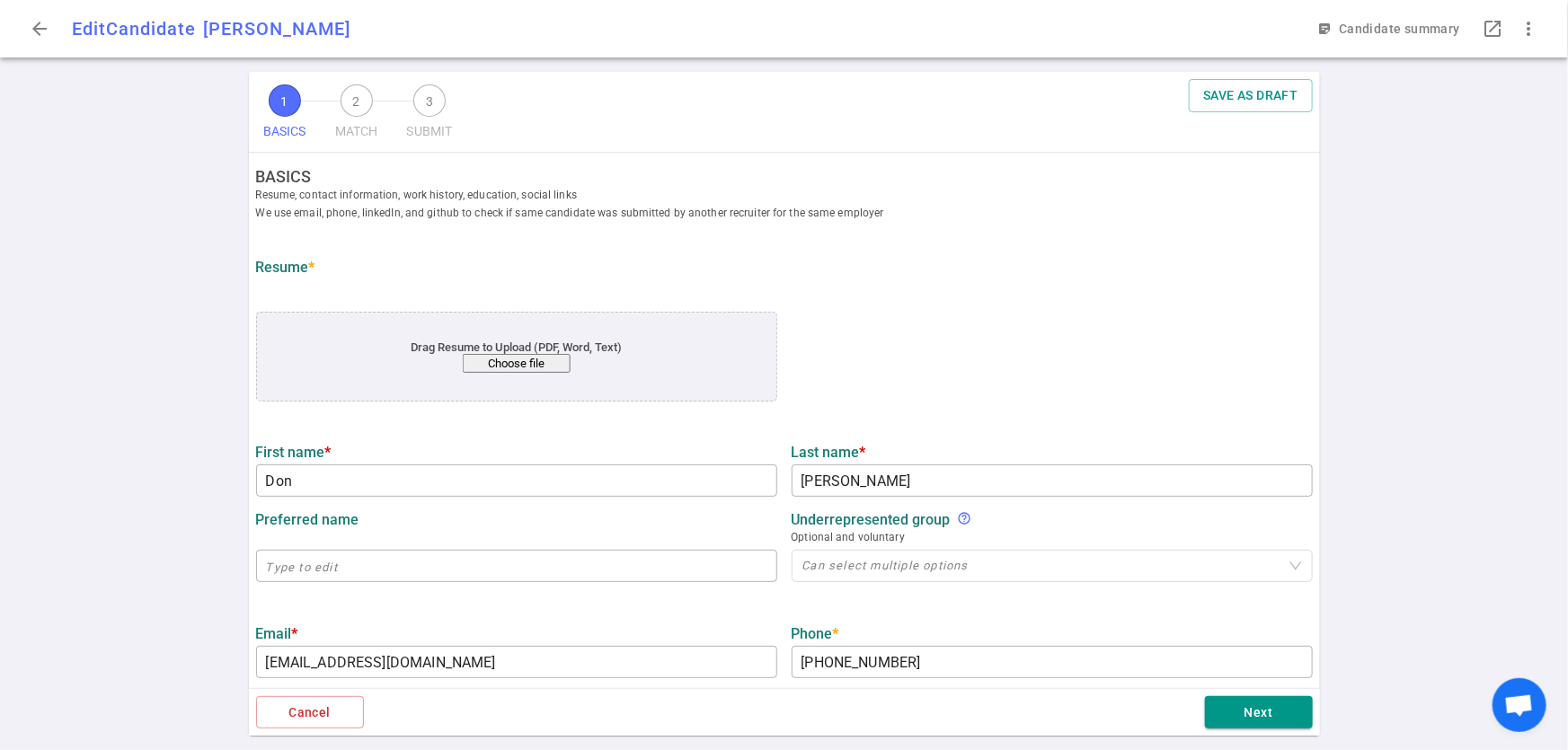
click at [561, 358] on button "Choose file" at bounding box center [516, 363] width 108 height 18
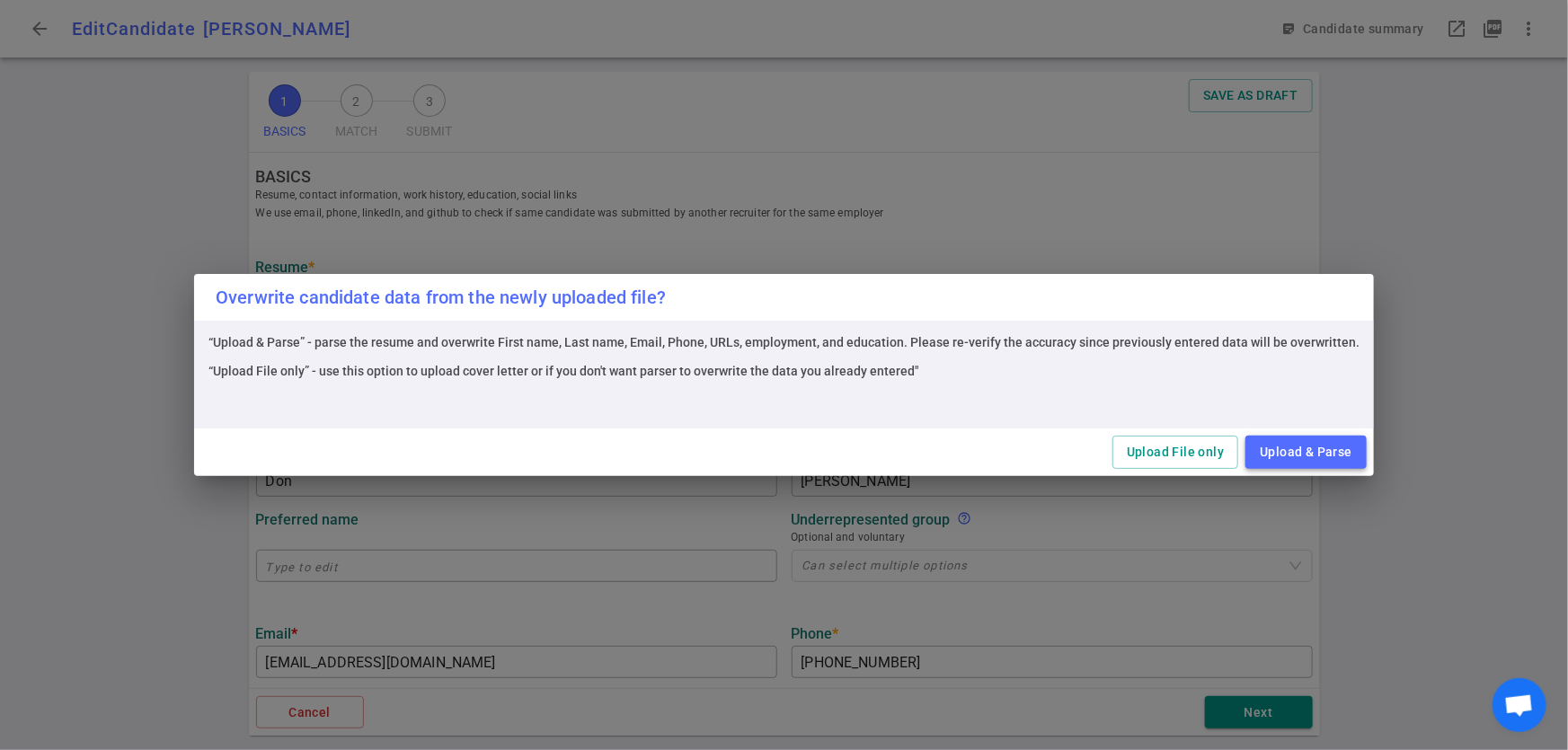
click at [1270, 459] on button "Upload & Parse" at bounding box center [1307, 452] width 122 height 33
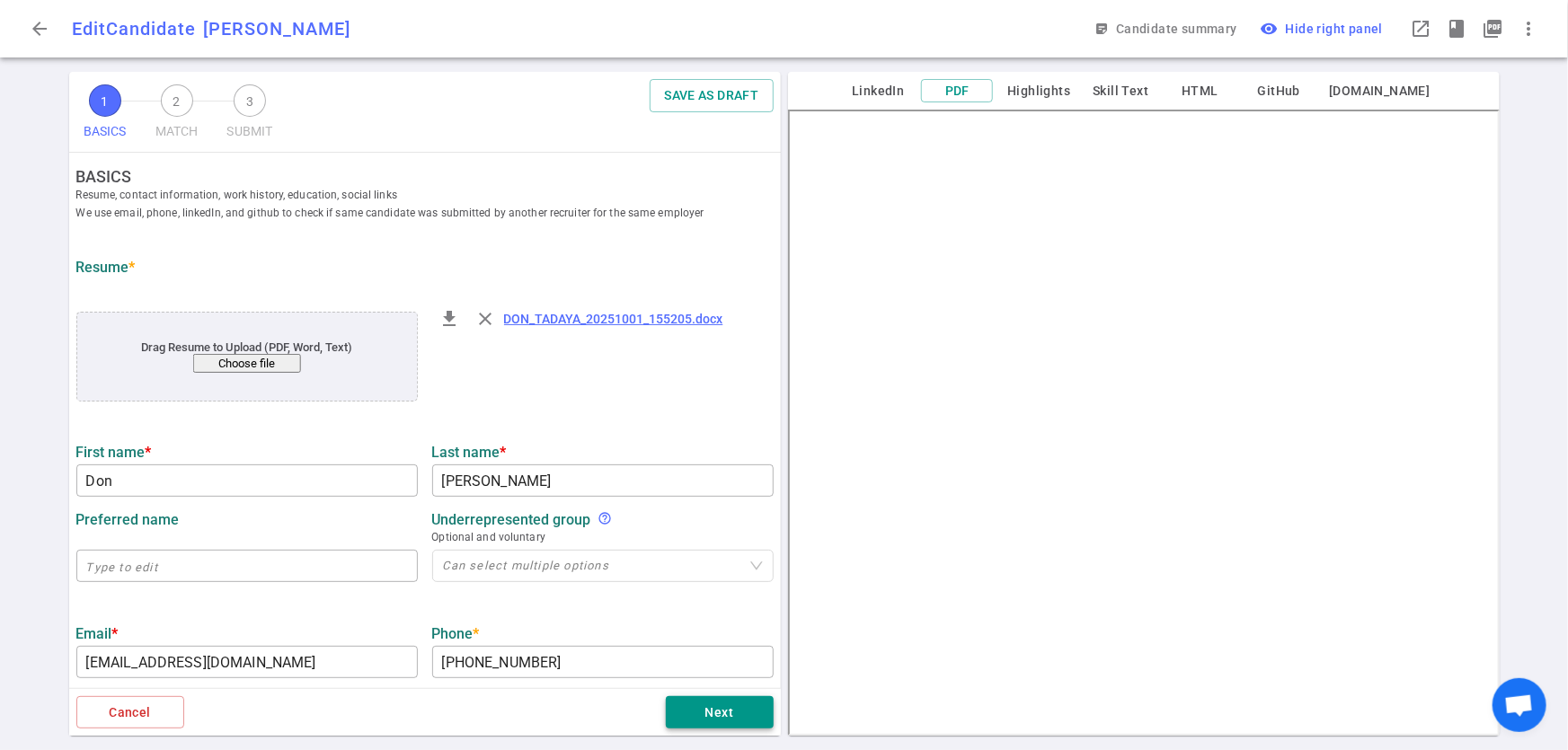
click at [724, 719] on button "Next" at bounding box center [719, 713] width 108 height 33
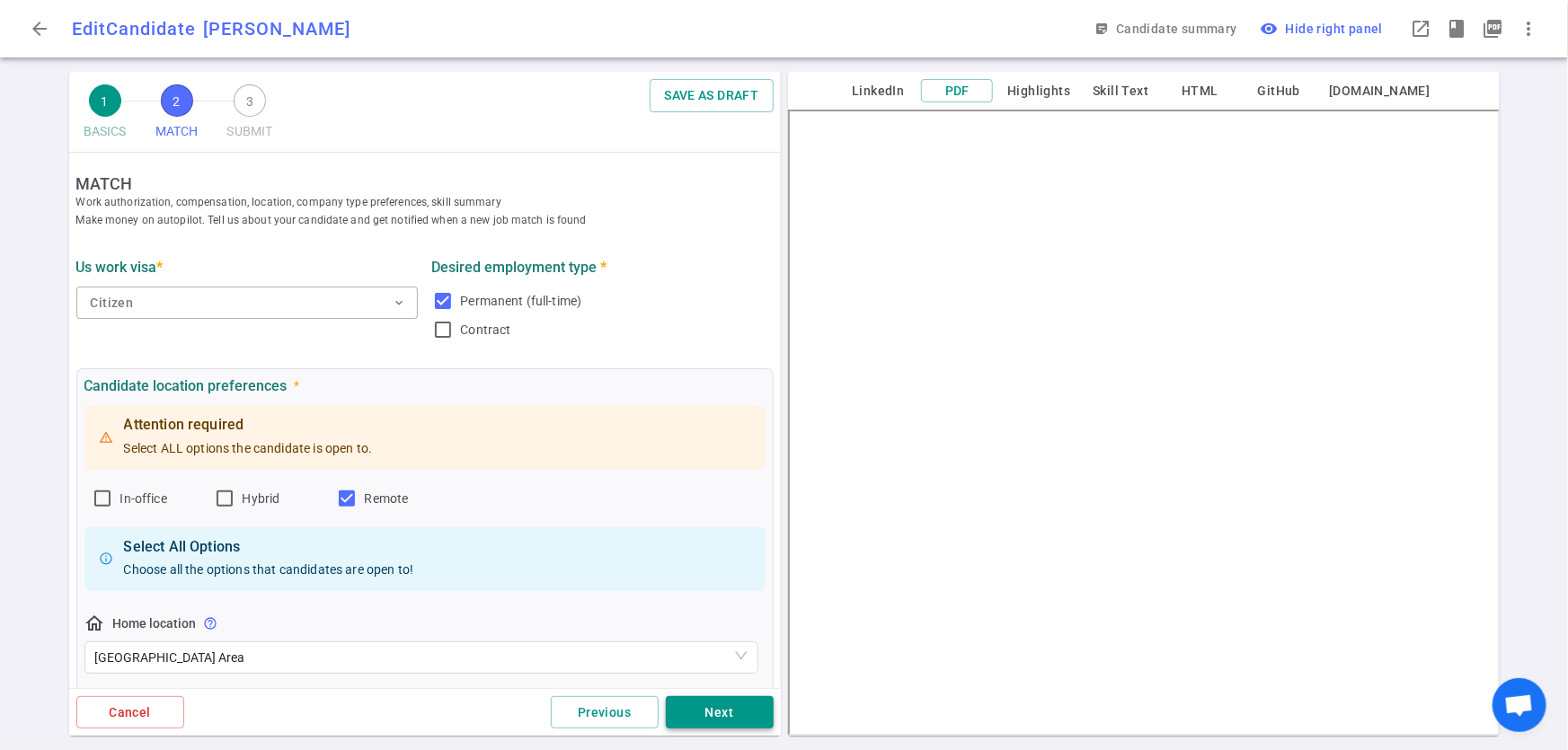
click at [725, 719] on button "Next" at bounding box center [719, 713] width 108 height 33
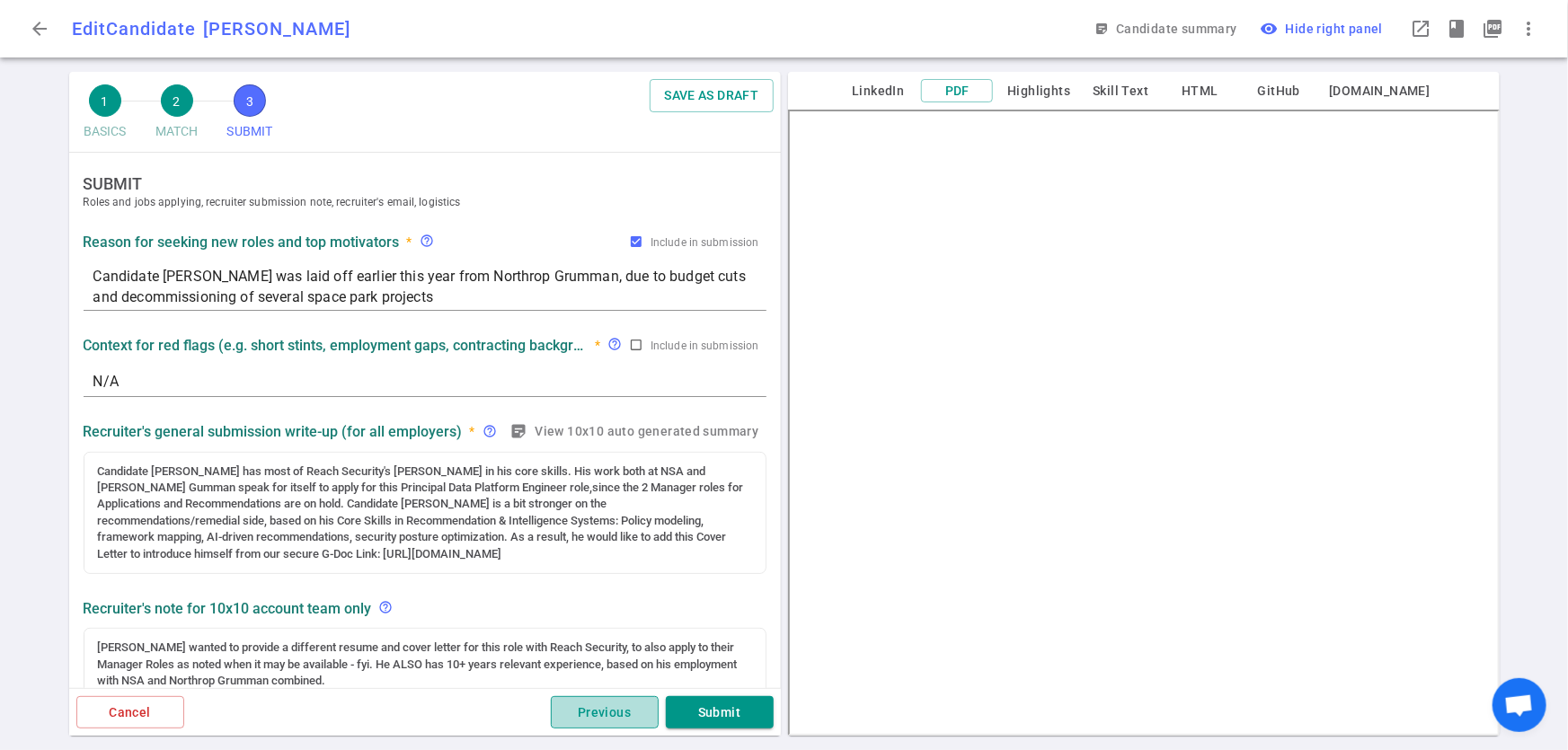
click at [615, 726] on button "Previous" at bounding box center [604, 713] width 108 height 33
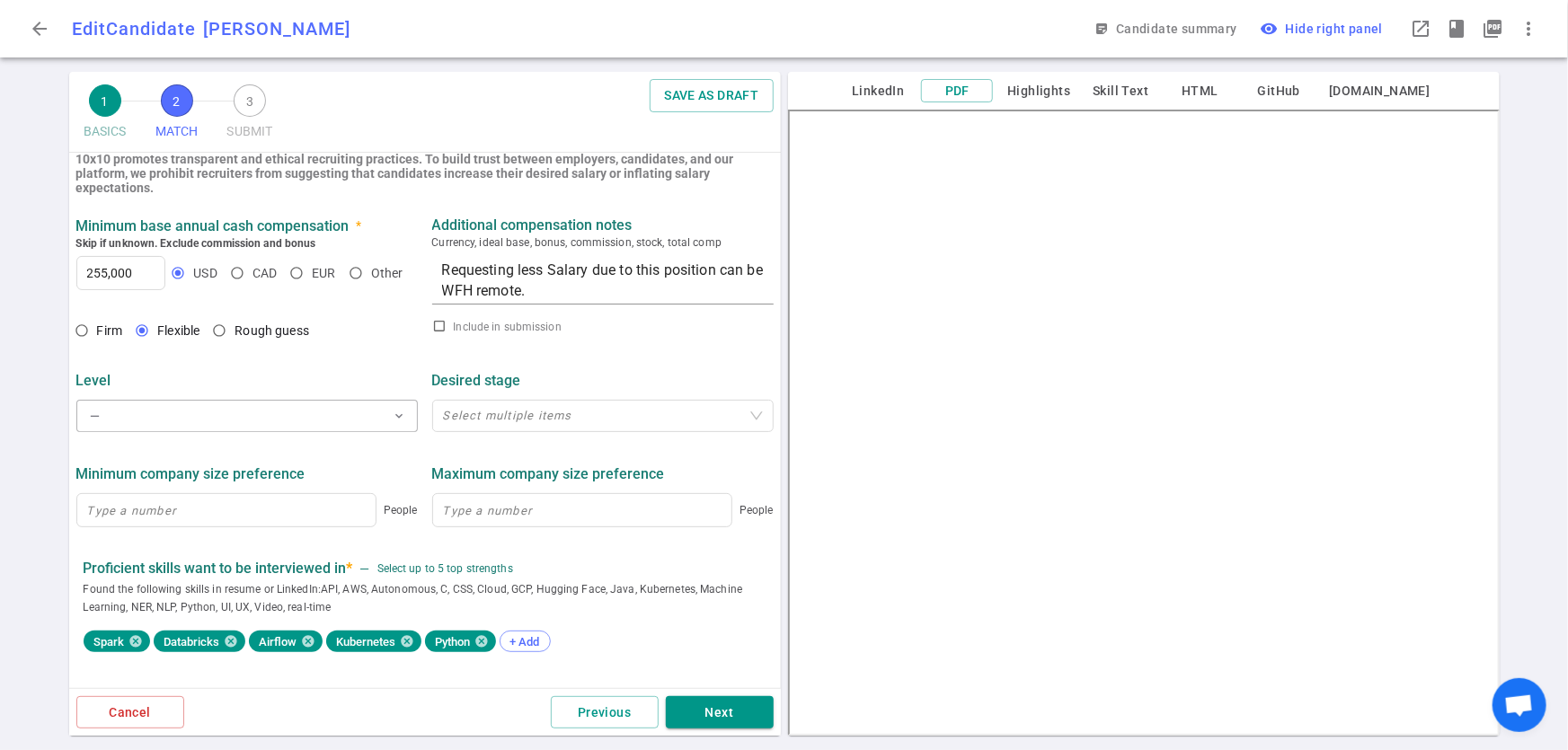
scroll to position [655, 0]
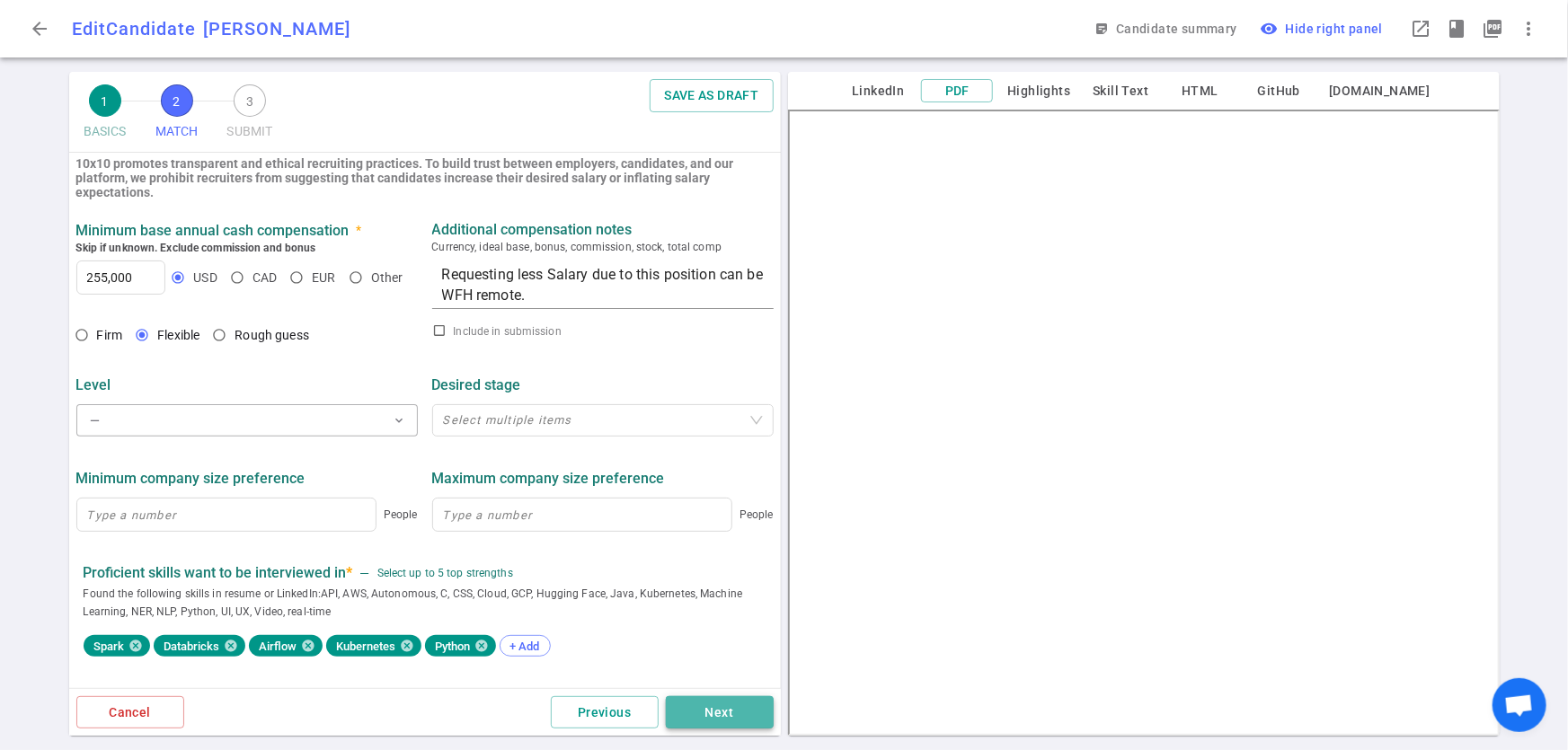
click at [719, 723] on button "Next" at bounding box center [719, 713] width 108 height 33
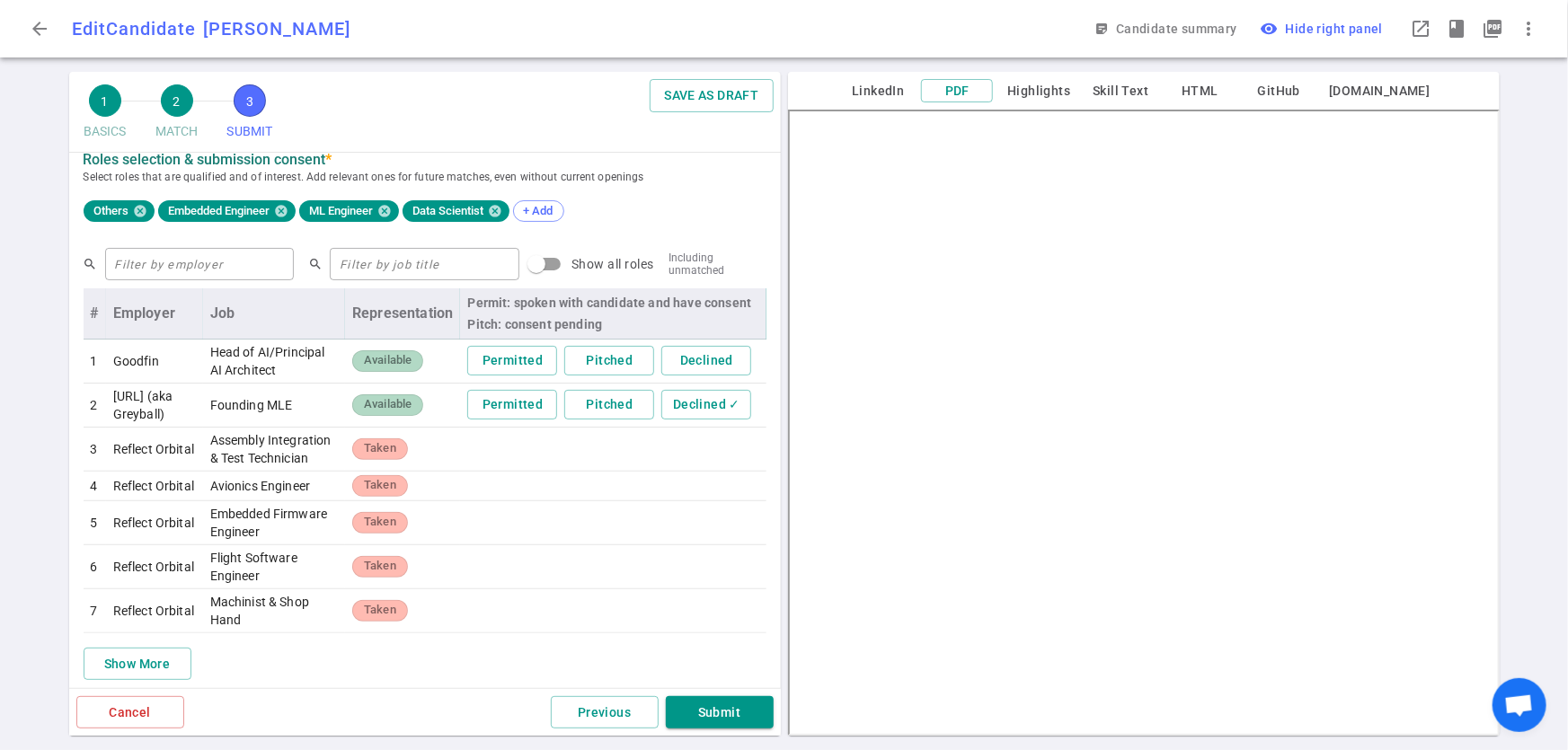
scroll to position [570, 0]
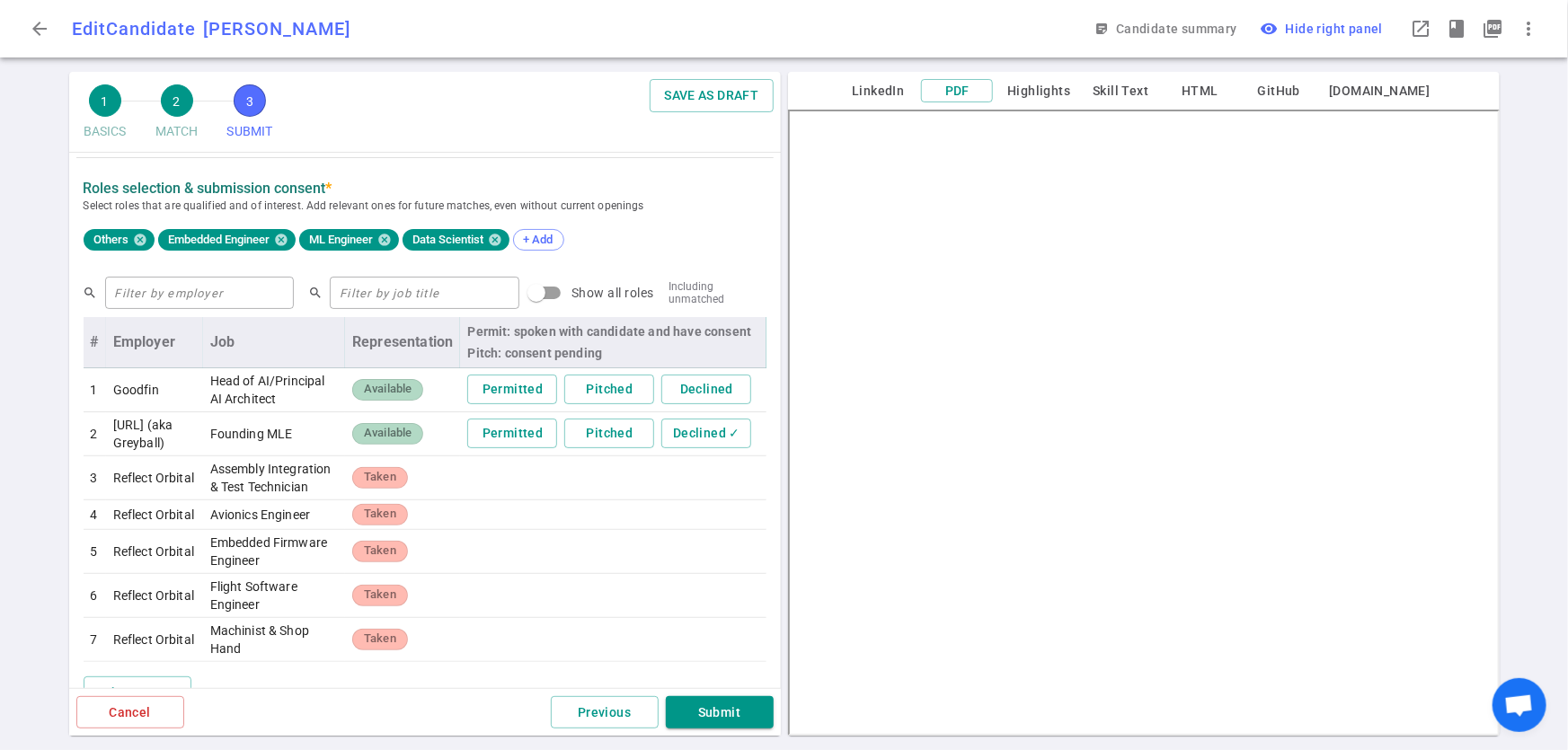
drag, startPoint x: 781, startPoint y: 444, endPoint x: 782, endPoint y: 353, distance: 91.0
click at [782, 353] on div "1 BASICS 2 MATCH 3 SUBMIT SAVE AS DRAFT SUBMIT Roles and jobs applying, recruit…" at bounding box center [424, 410] width 719 height 678
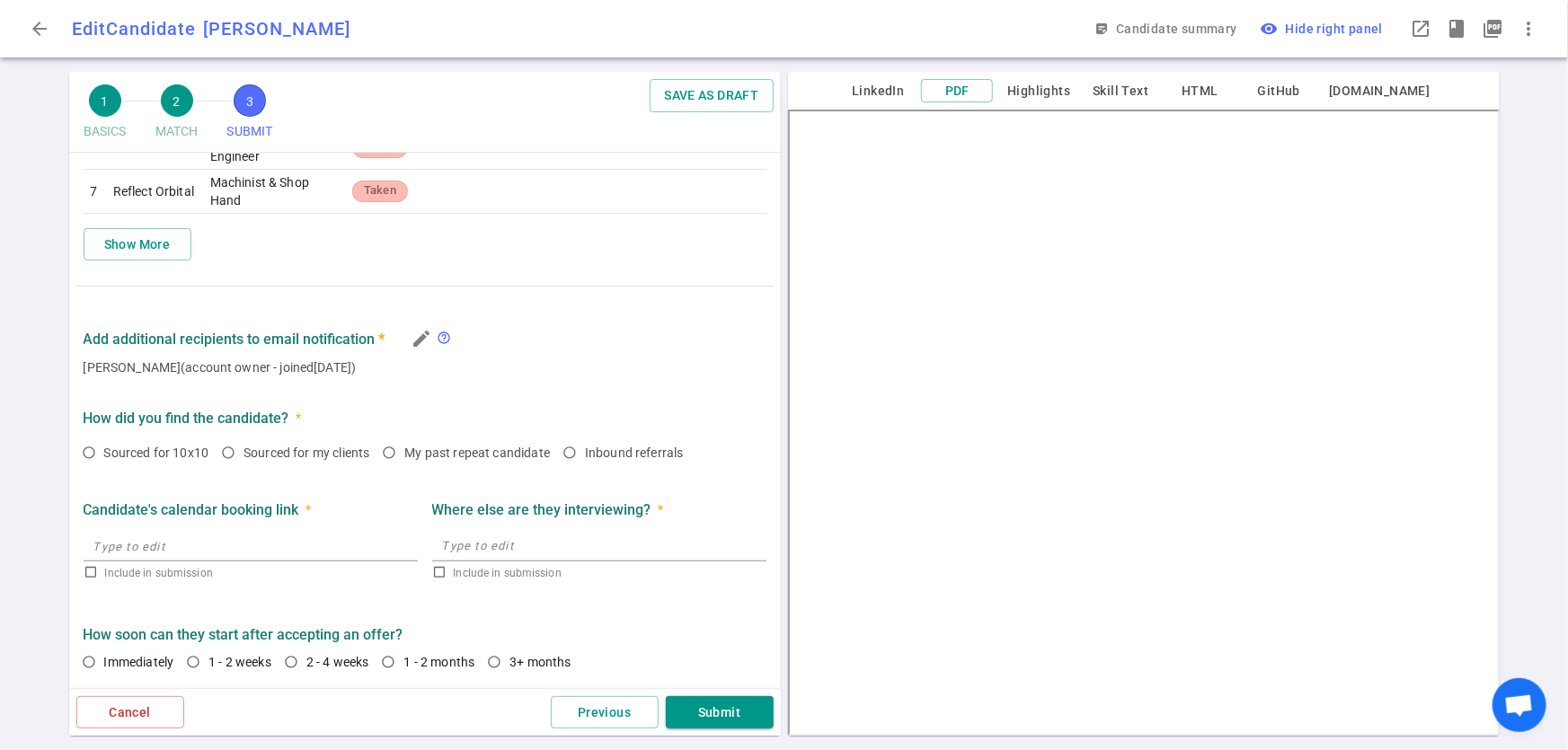
scroll to position [1070, 0]
click at [87, 451] on input "Sourced for 10x10" at bounding box center [88, 452] width 30 height 30
radio input "true"
click at [121, 543] on input "text" at bounding box center [250, 545] width 334 height 29
type input "https://calendly.com/h2total/mogul"
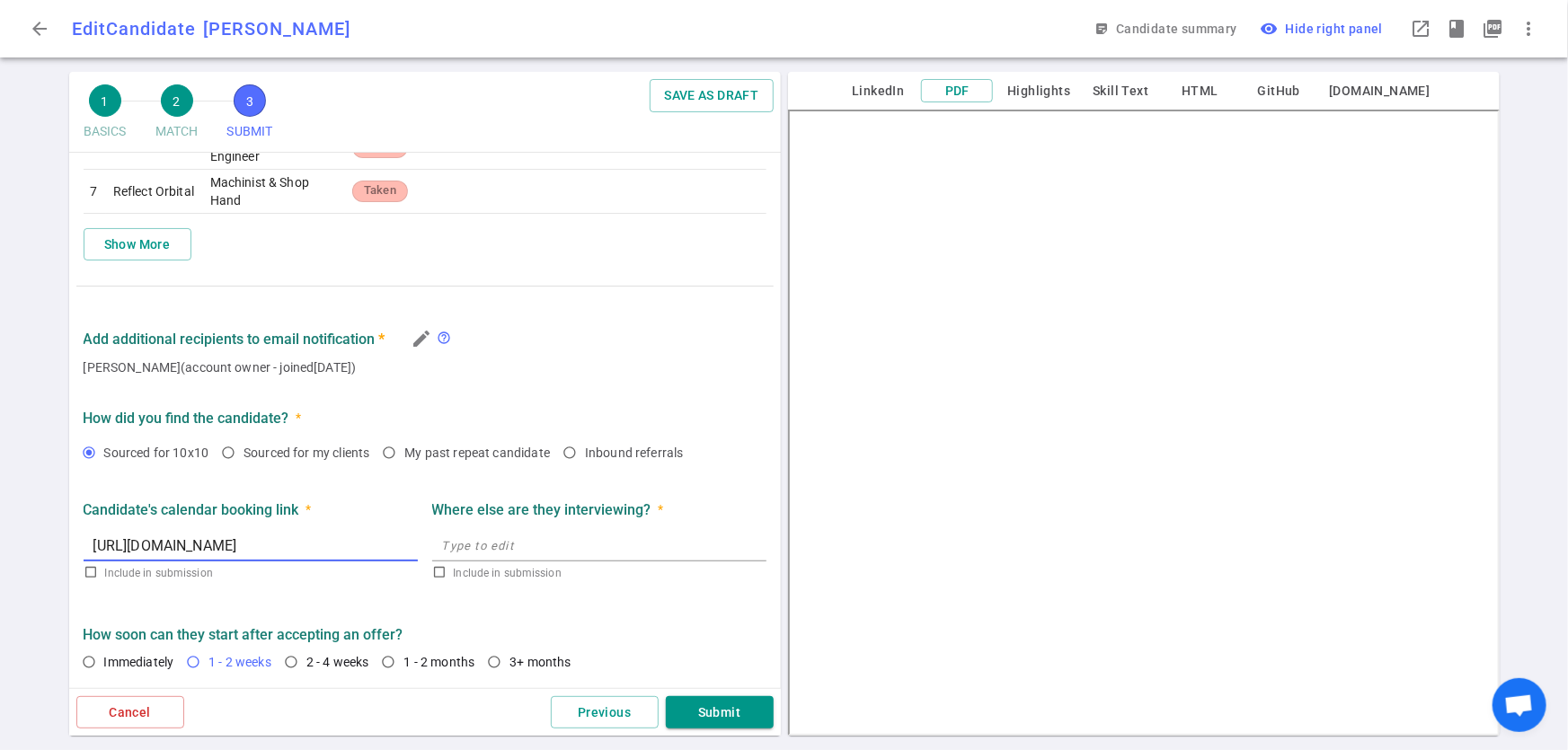
click at [190, 660] on input "1 - 2 weeks" at bounding box center [192, 662] width 30 height 30
radio input "true"
checkbox input "true"
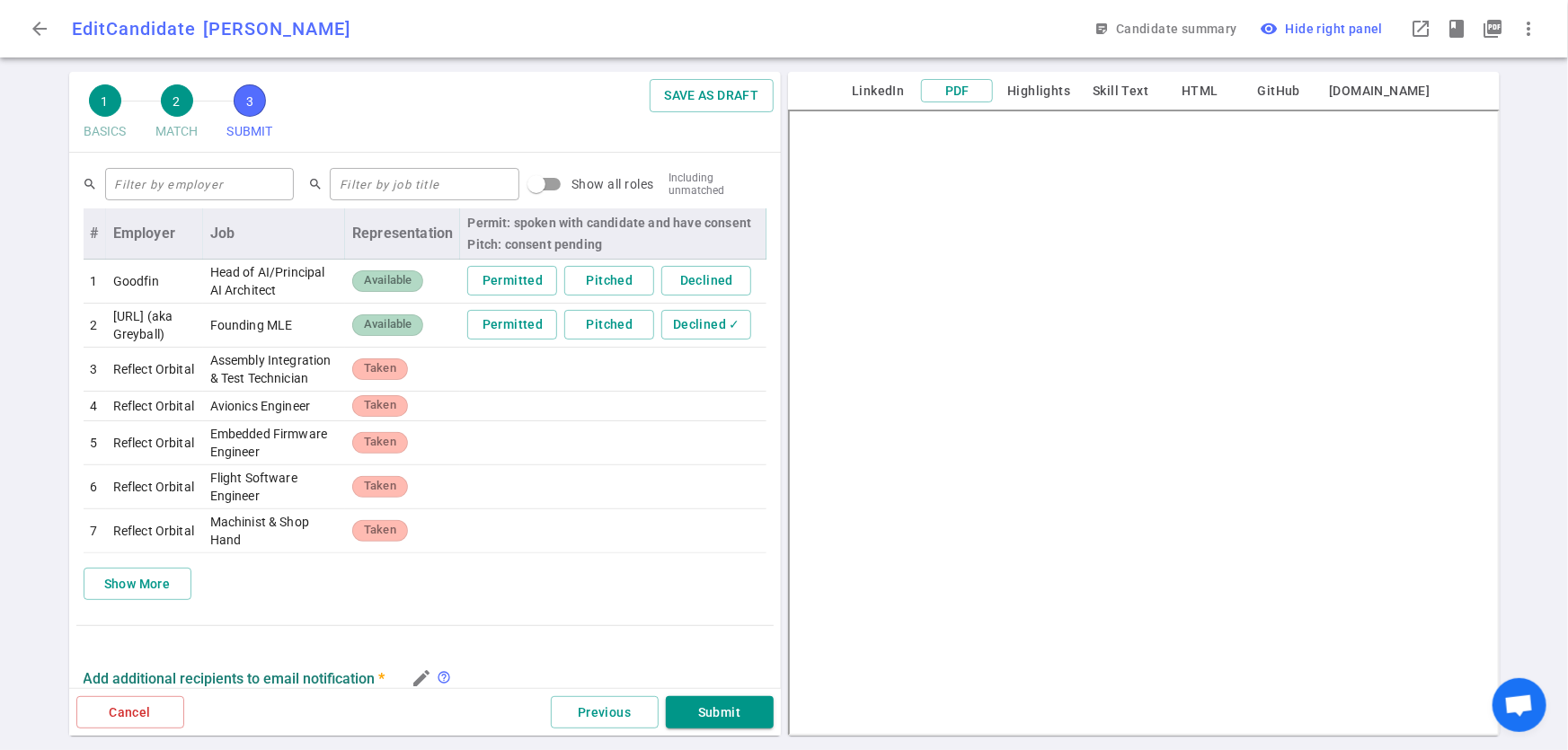
scroll to position [664, 0]
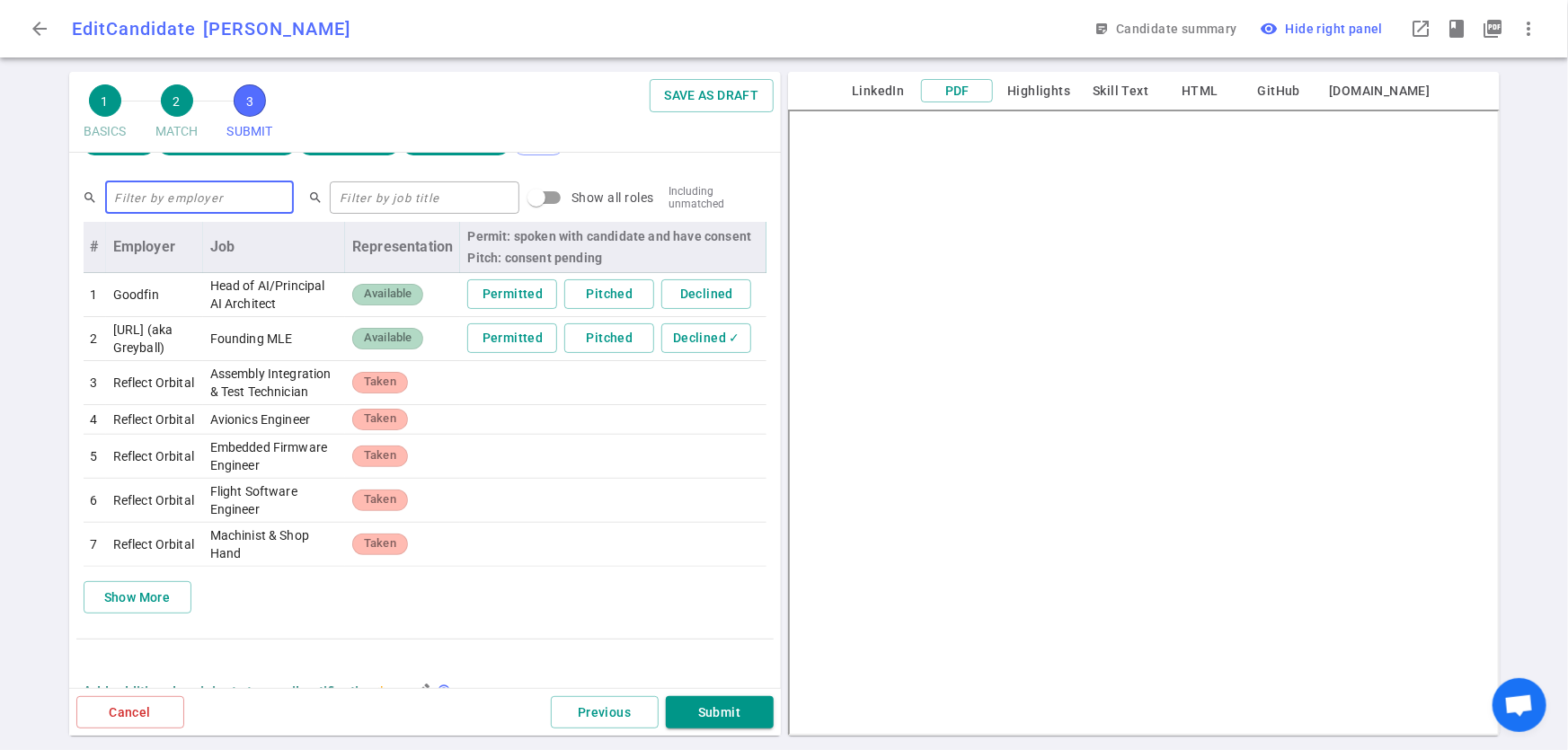
click at [261, 197] on input "text" at bounding box center [200, 197] width 190 height 29
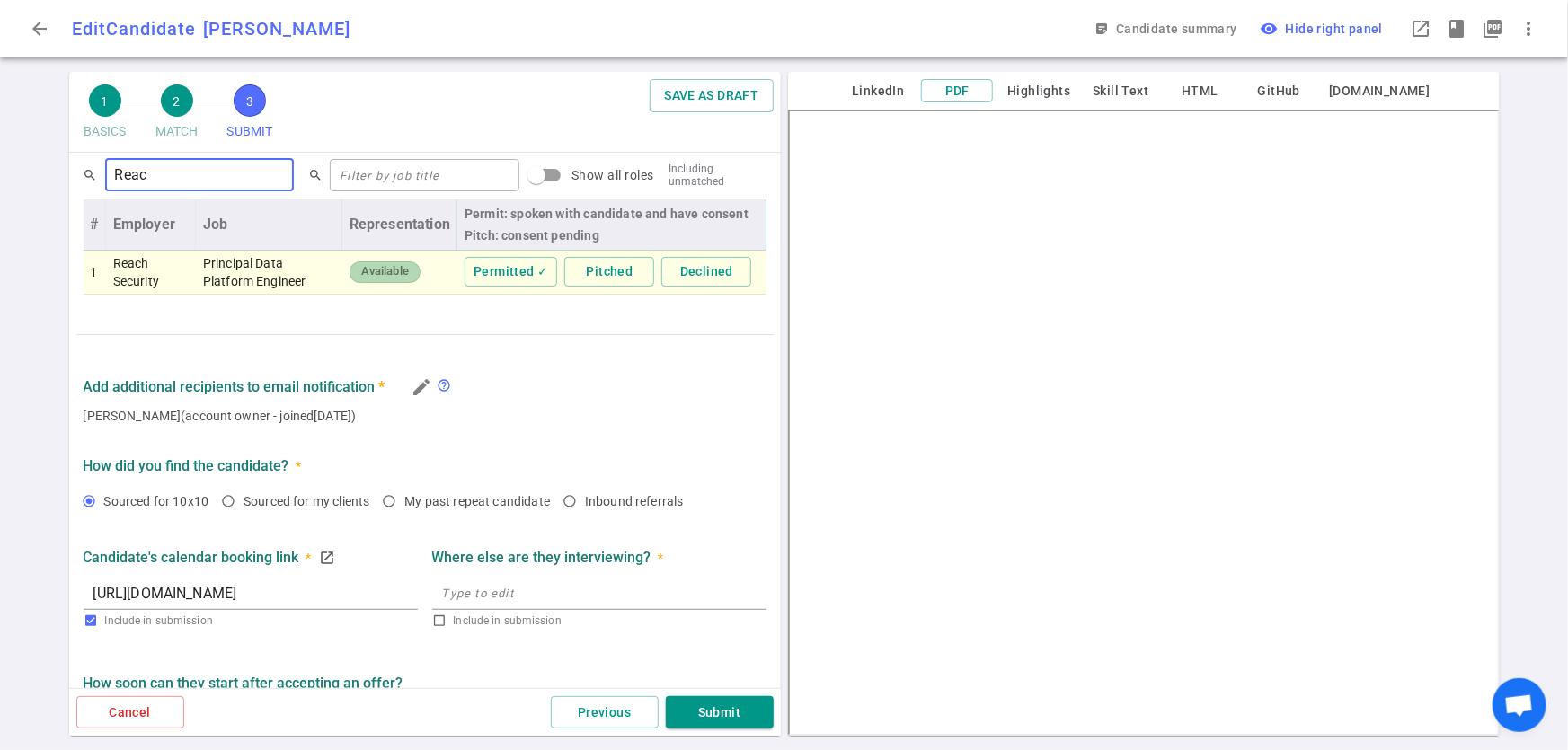
scroll to position [735, 0]
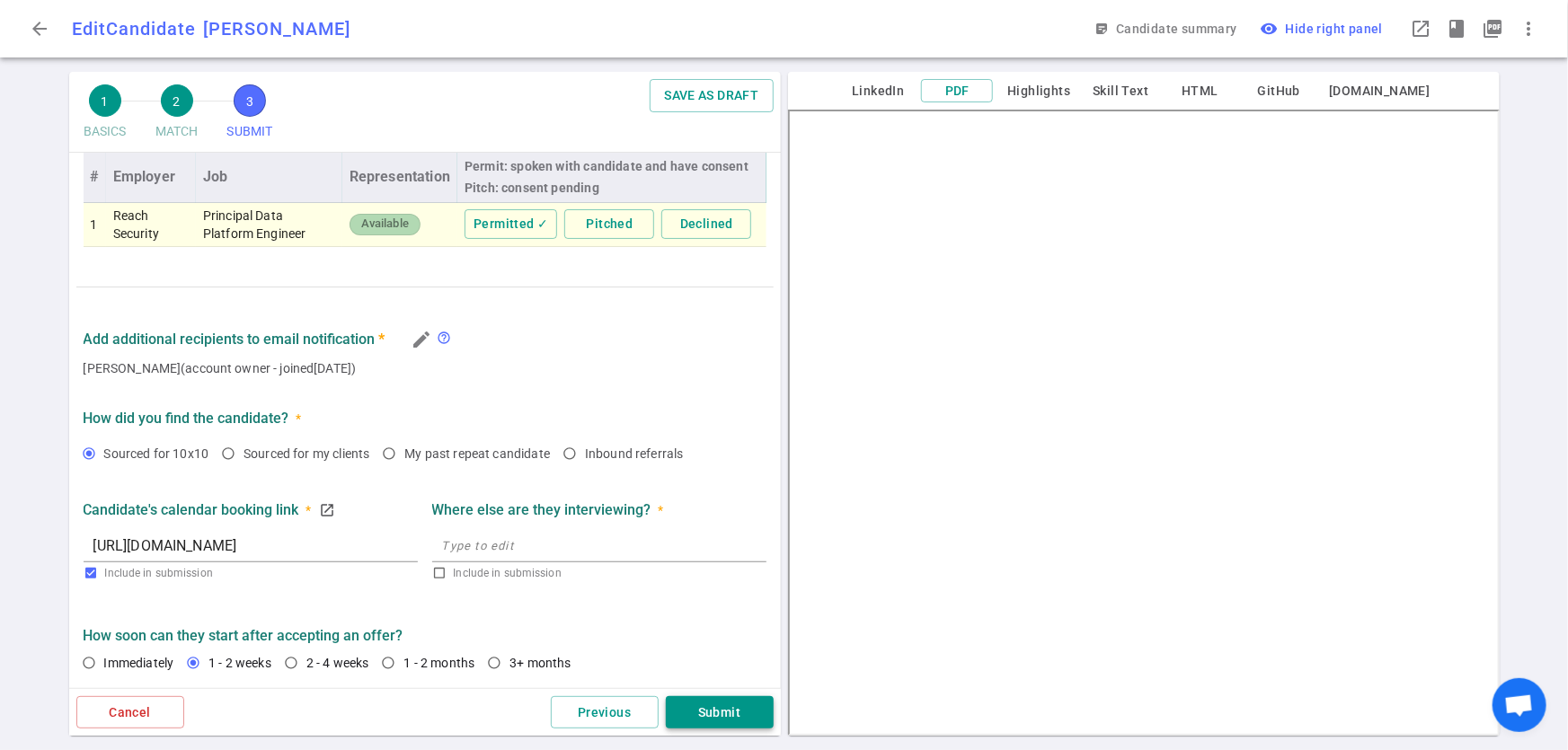
type input "Reac"
click at [739, 715] on button "Submit" at bounding box center [719, 713] width 108 height 33
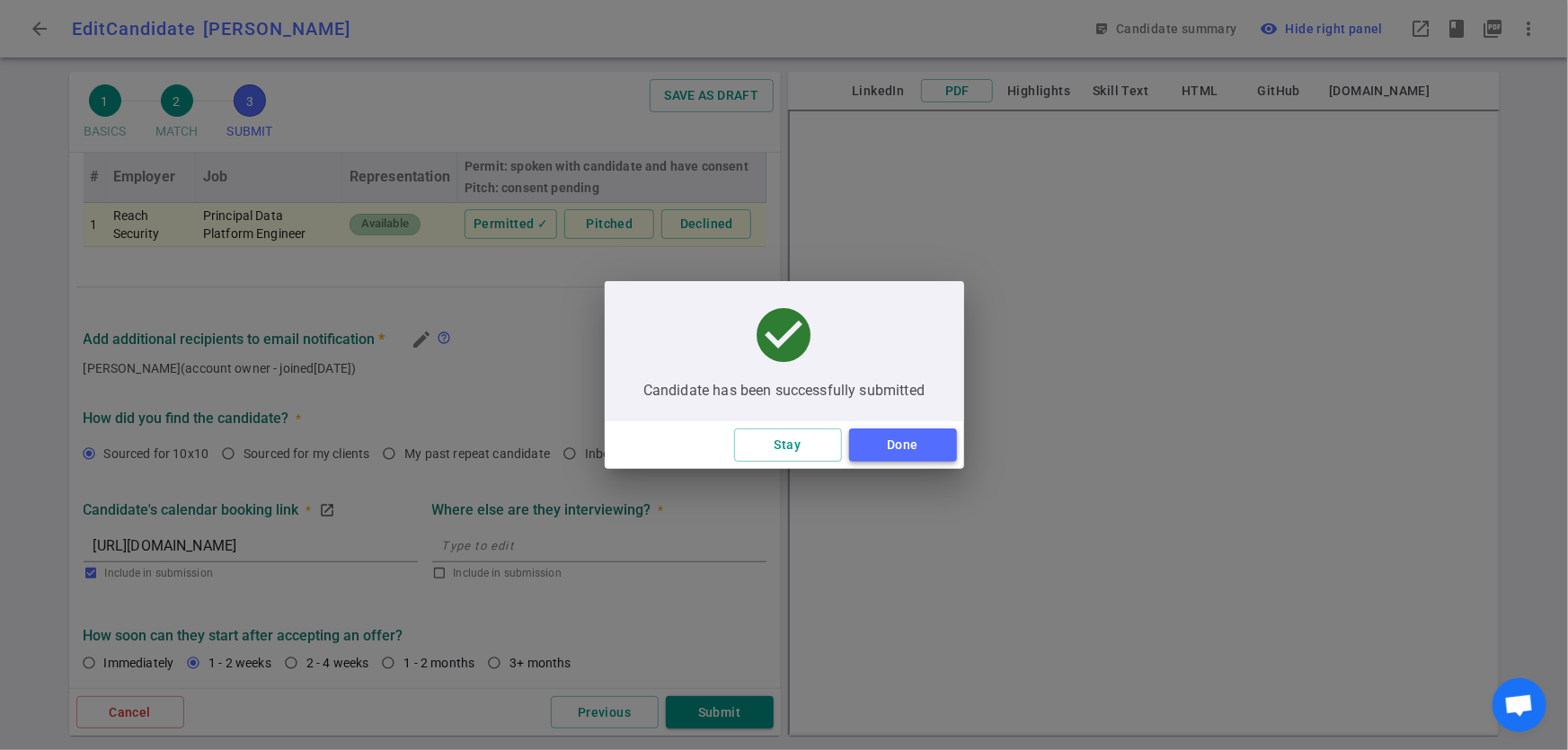
click at [900, 449] on button "Done" at bounding box center [902, 445] width 108 height 33
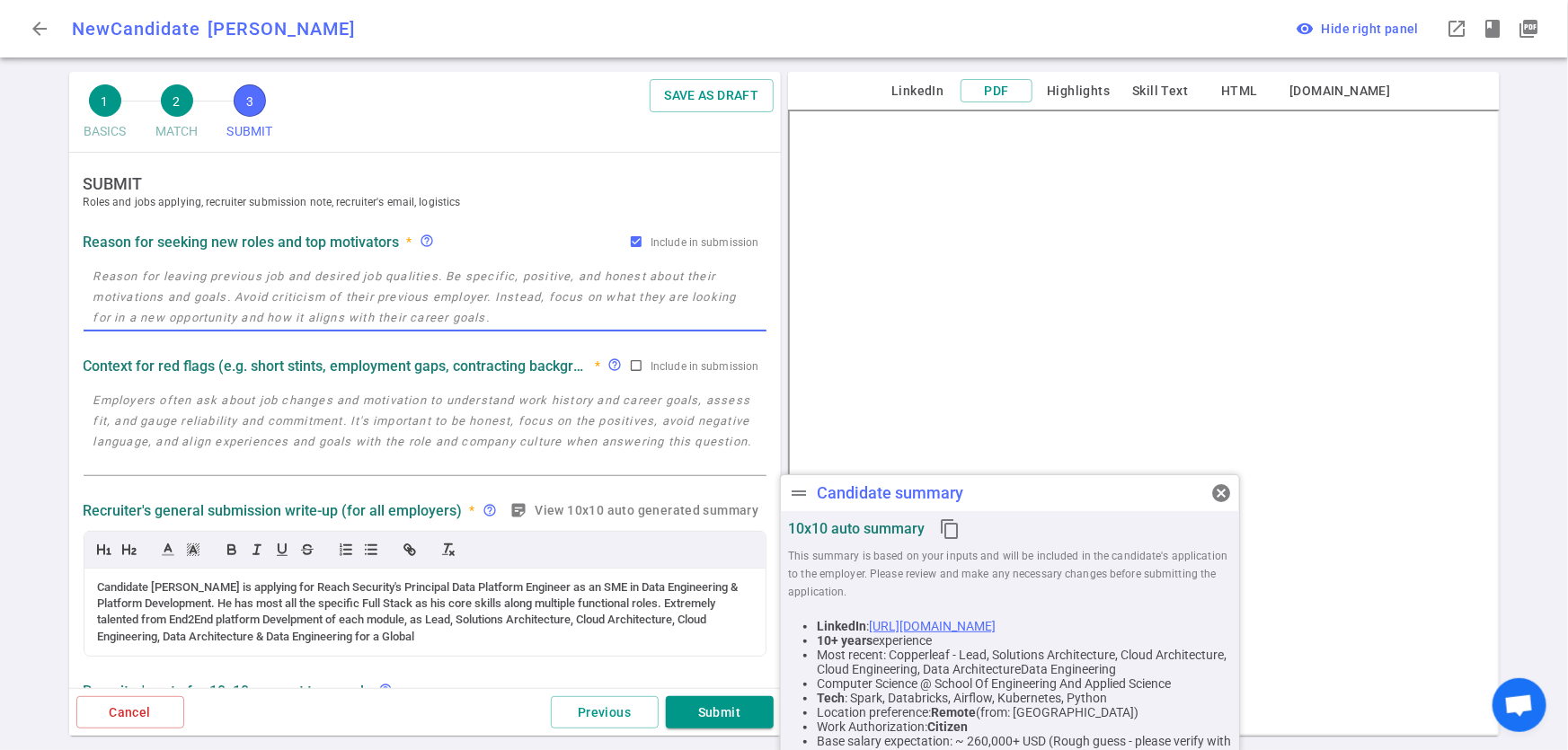
click at [224, 280] on textarea at bounding box center [425, 296] width 663 height 62
drag, startPoint x: 185, startPoint y: 551, endPoint x: 149, endPoint y: 548, distance: 36.1
click at [149, 548] on div "Candidate [PERSON_NAME] is applying for Reach Security's Principal Data Platfor…" at bounding box center [425, 594] width 683 height 127
click at [167, 583] on div "Candidate [PERSON_NAME] is applying for Reach Security's Principal Data Platfor…" at bounding box center [424, 613] width 655 height 66
drag, startPoint x: 192, startPoint y: 590, endPoint x: 86, endPoint y: 584, distance: 106.2
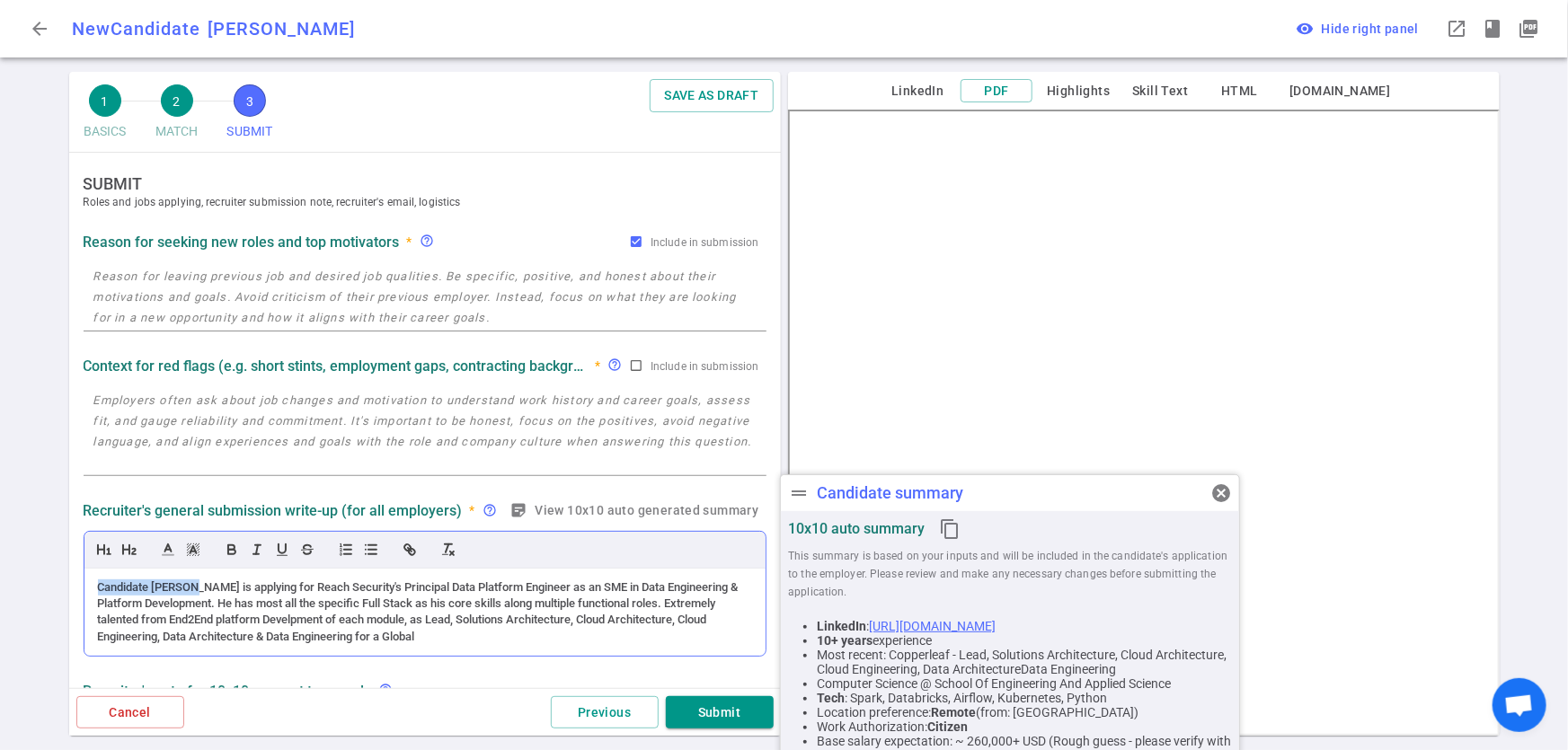
click at [86, 584] on div "Candidate [PERSON_NAME] is applying for Reach Security's Principal Data Platfor…" at bounding box center [425, 613] width 681 height 88
copy div "Candidate Brown i"
click at [201, 286] on textarea at bounding box center [425, 296] width 663 height 62
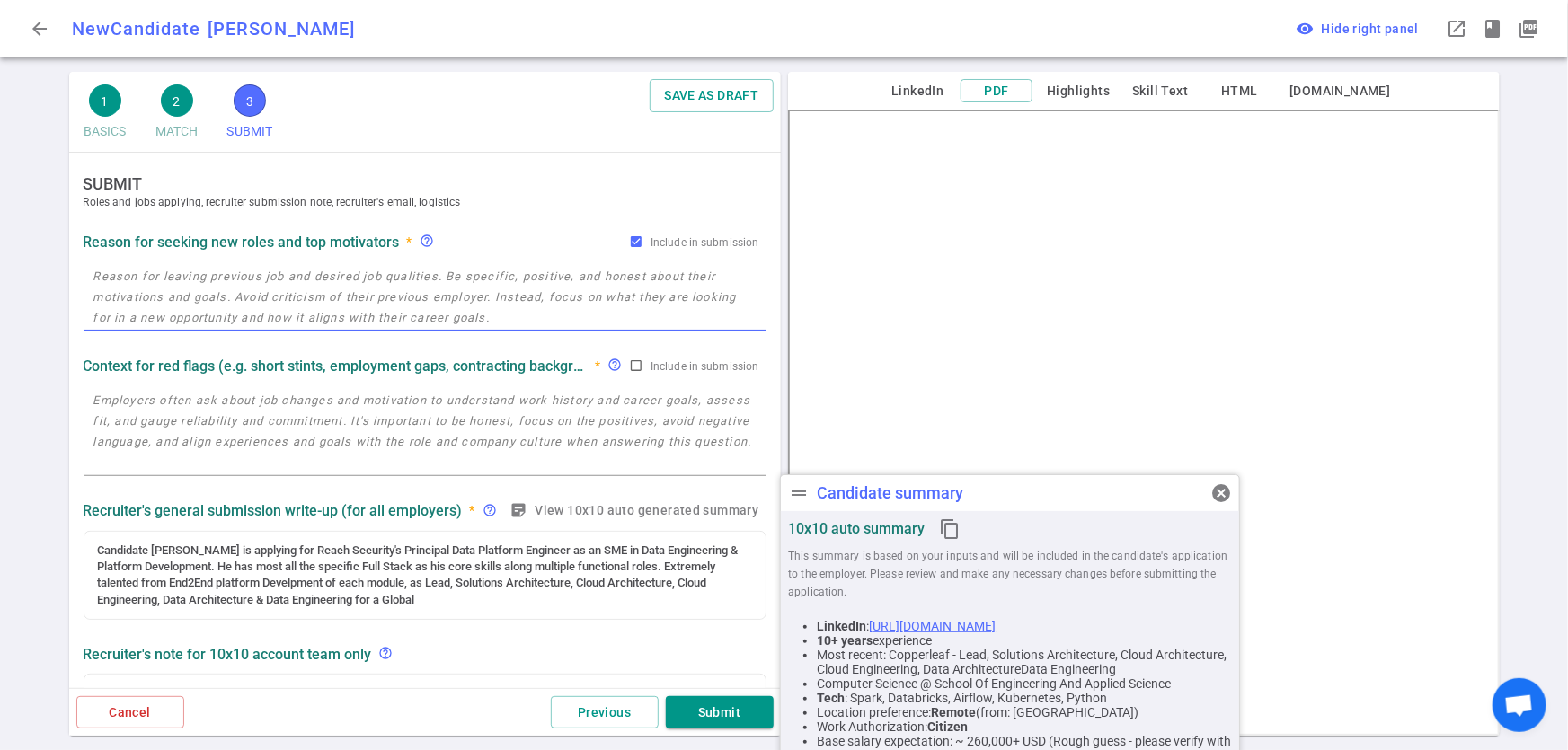
paste textarea "Candidate Brown i"
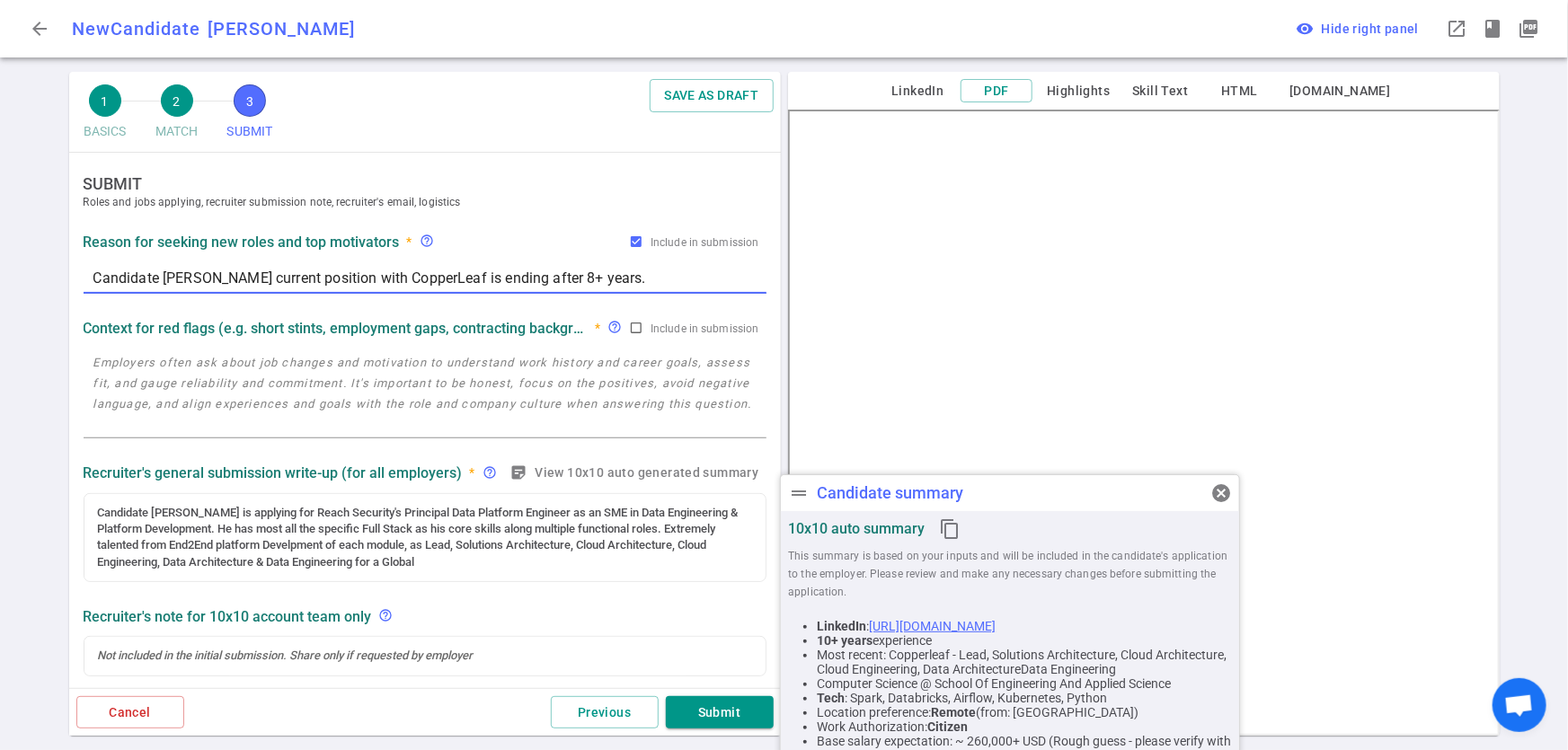
type textarea "Candidate [PERSON_NAME] current position with CopperLeaf is ending after 8+ yea…"
click at [603, 278] on textarea "Candidate [PERSON_NAME] current position with CopperLeaf is ending after 8+ yea…" at bounding box center [425, 278] width 663 height 20
click at [300, 379] on textarea at bounding box center [425, 394] width 663 height 83
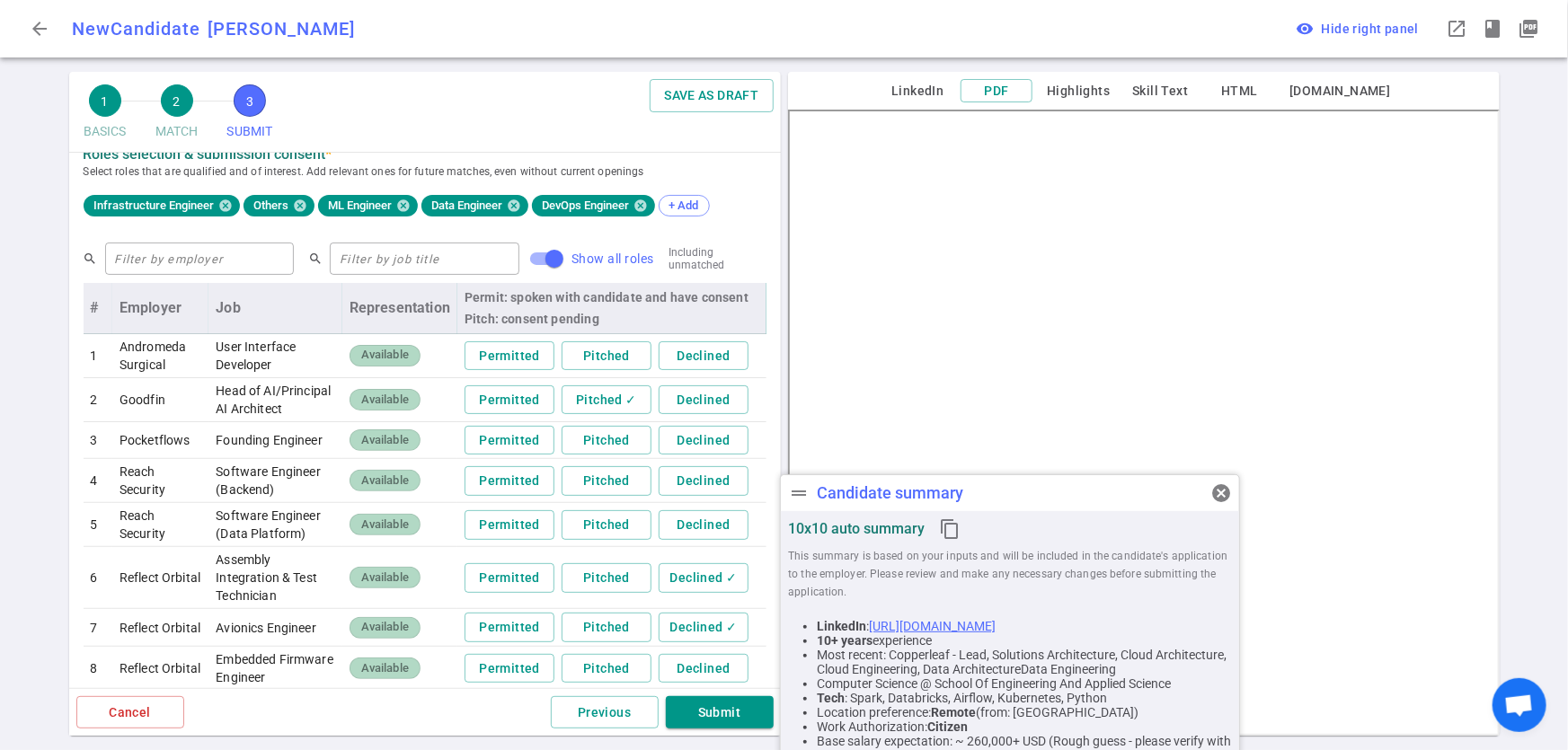
scroll to position [478, 0]
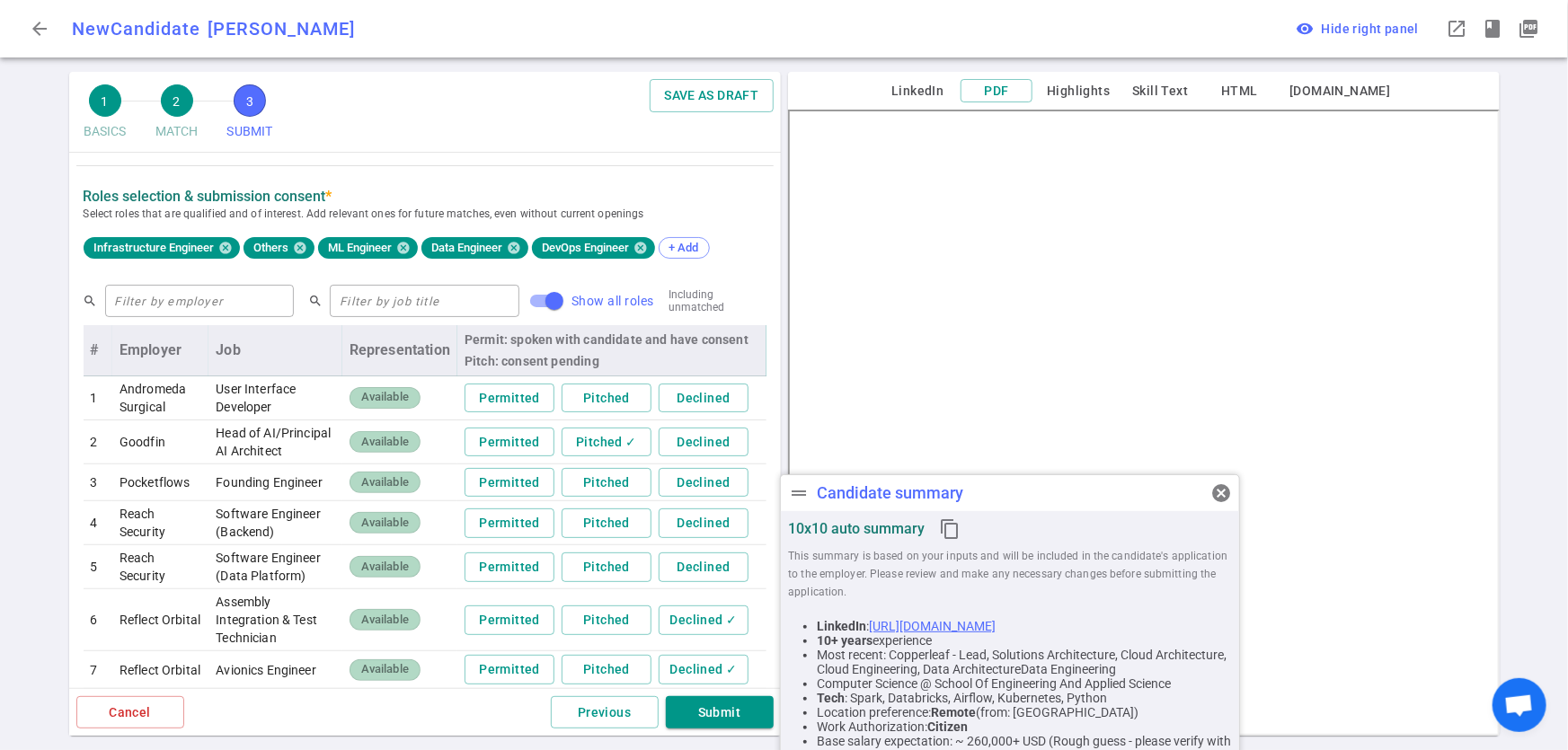
type textarea "N/A"
click at [1226, 501] on span "cancel" at bounding box center [1221, 492] width 21 height 21
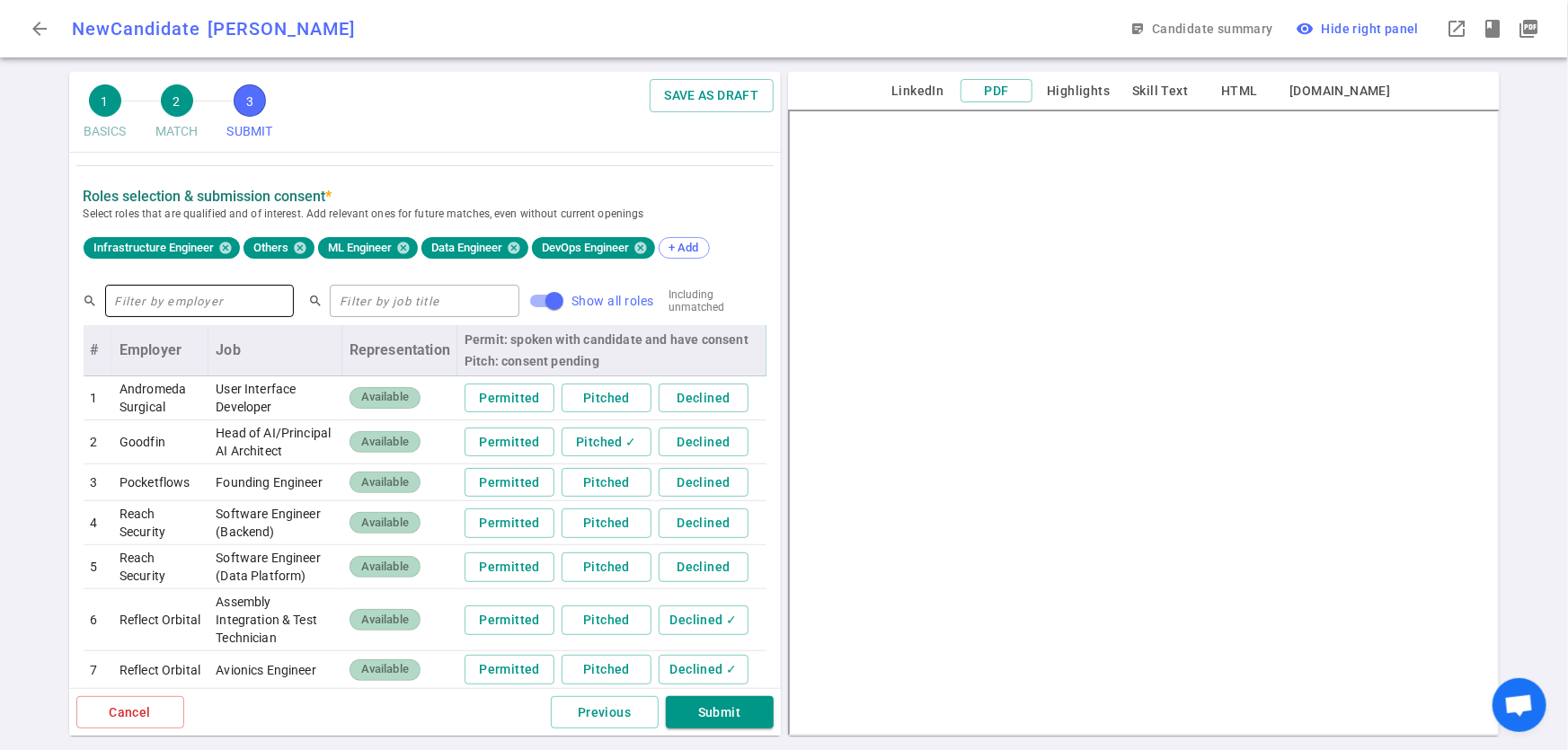
click at [175, 297] on input "text" at bounding box center [200, 300] width 190 height 29
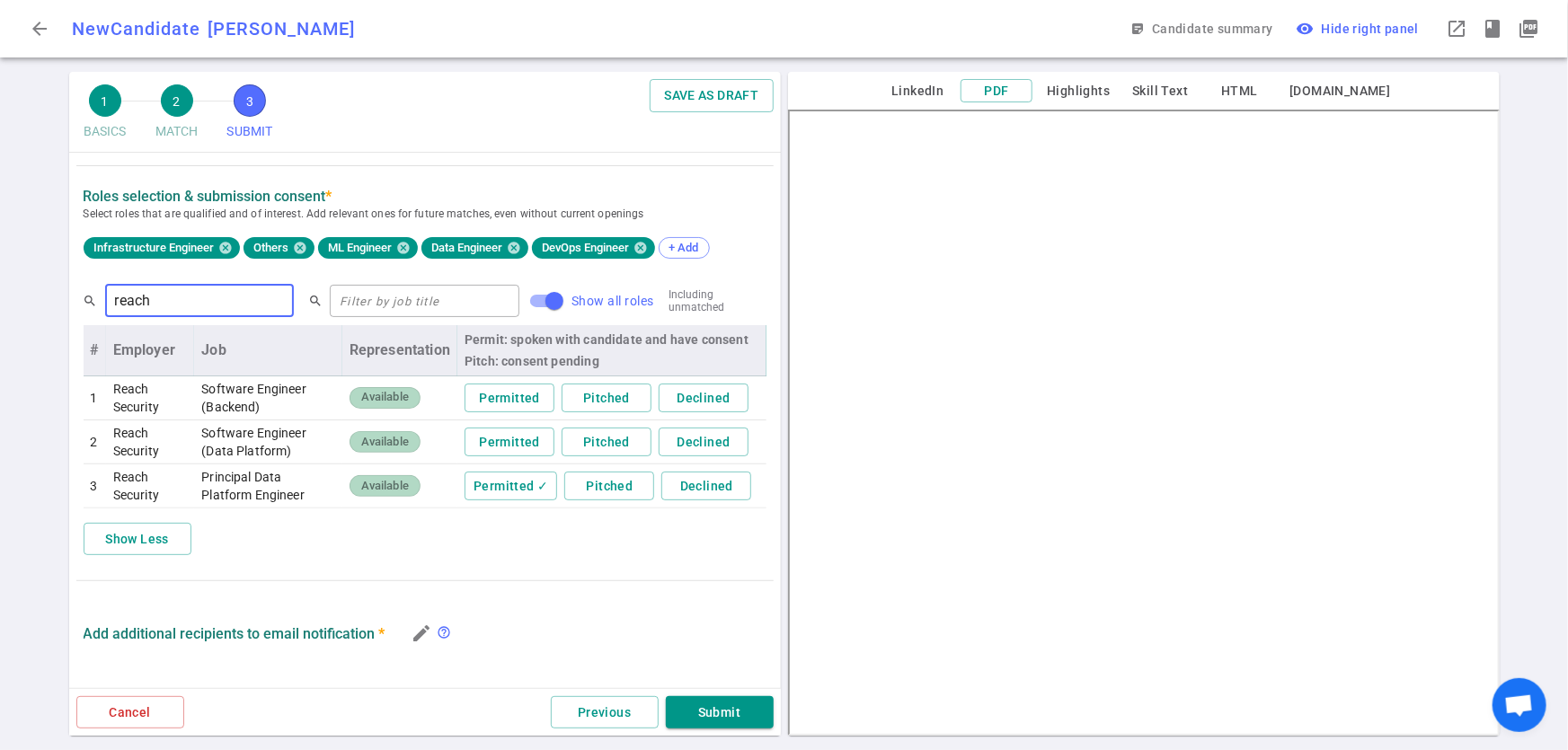
type input "reach"
drag, startPoint x: 536, startPoint y: 306, endPoint x: 513, endPoint y: 306, distance: 23.0
click at [513, 306] on input "Show all roles" at bounding box center [554, 300] width 102 height 34
checkbox input "false"
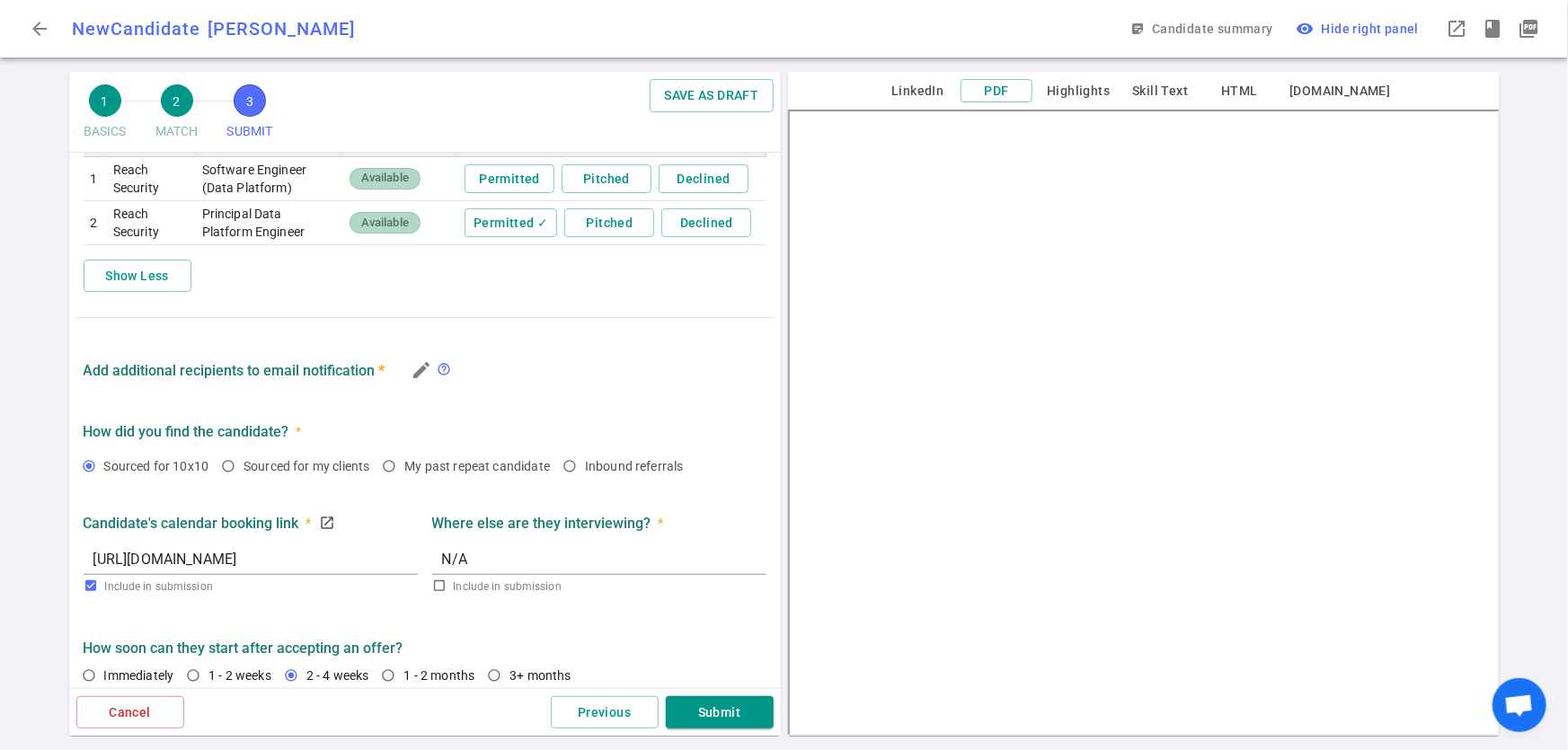
scroll to position [710, 0]
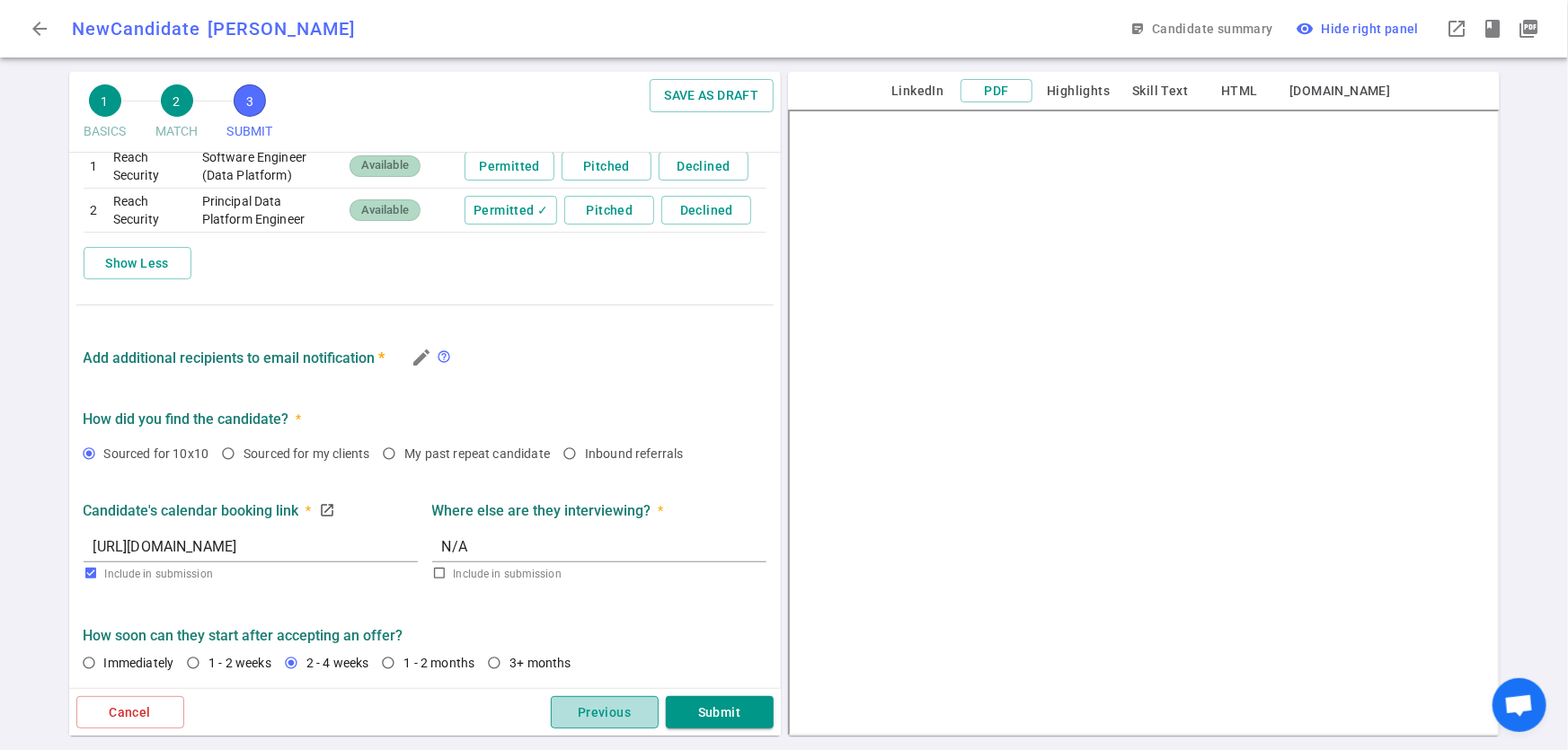
click at [601, 707] on button "Previous" at bounding box center [604, 713] width 108 height 33
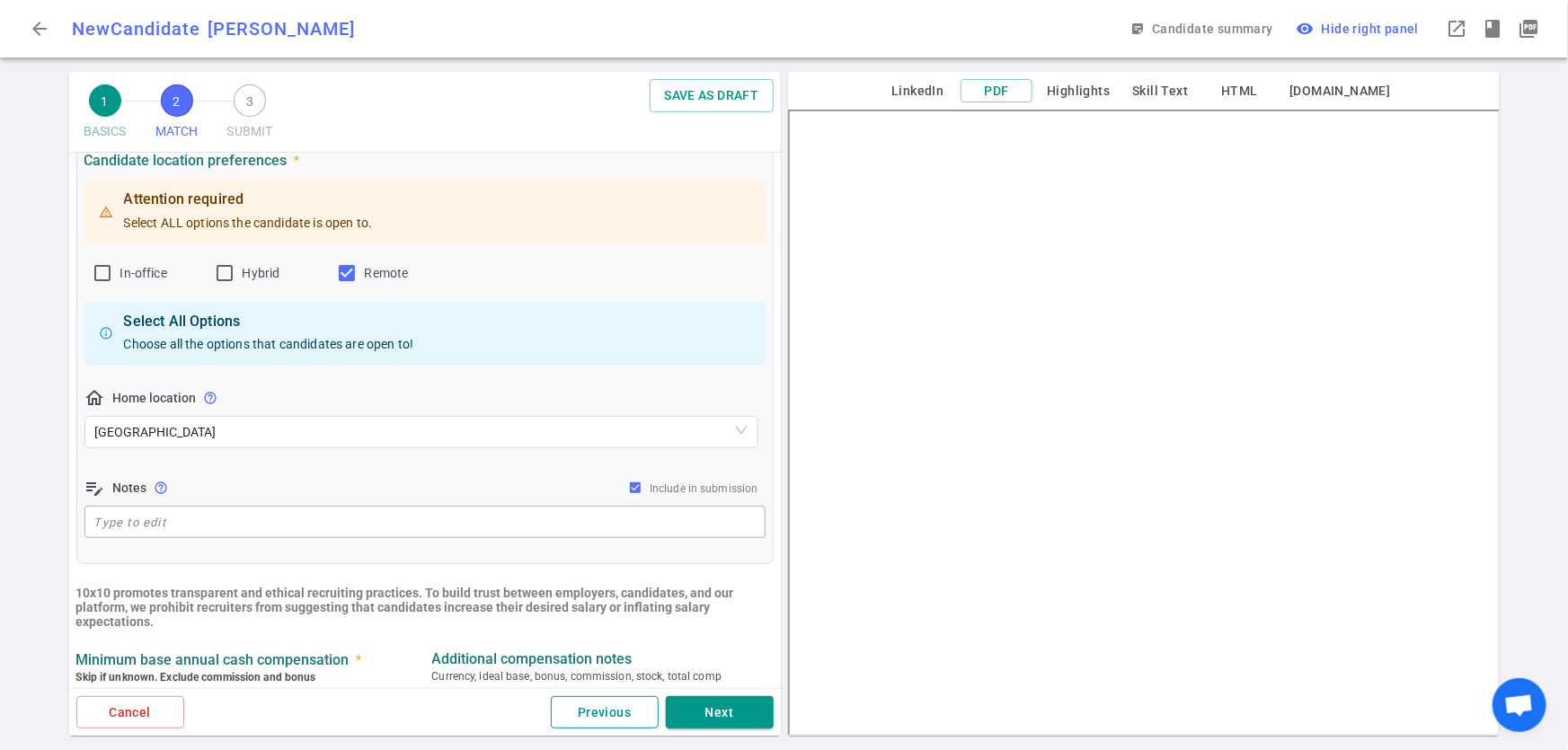
scroll to position [0, 0]
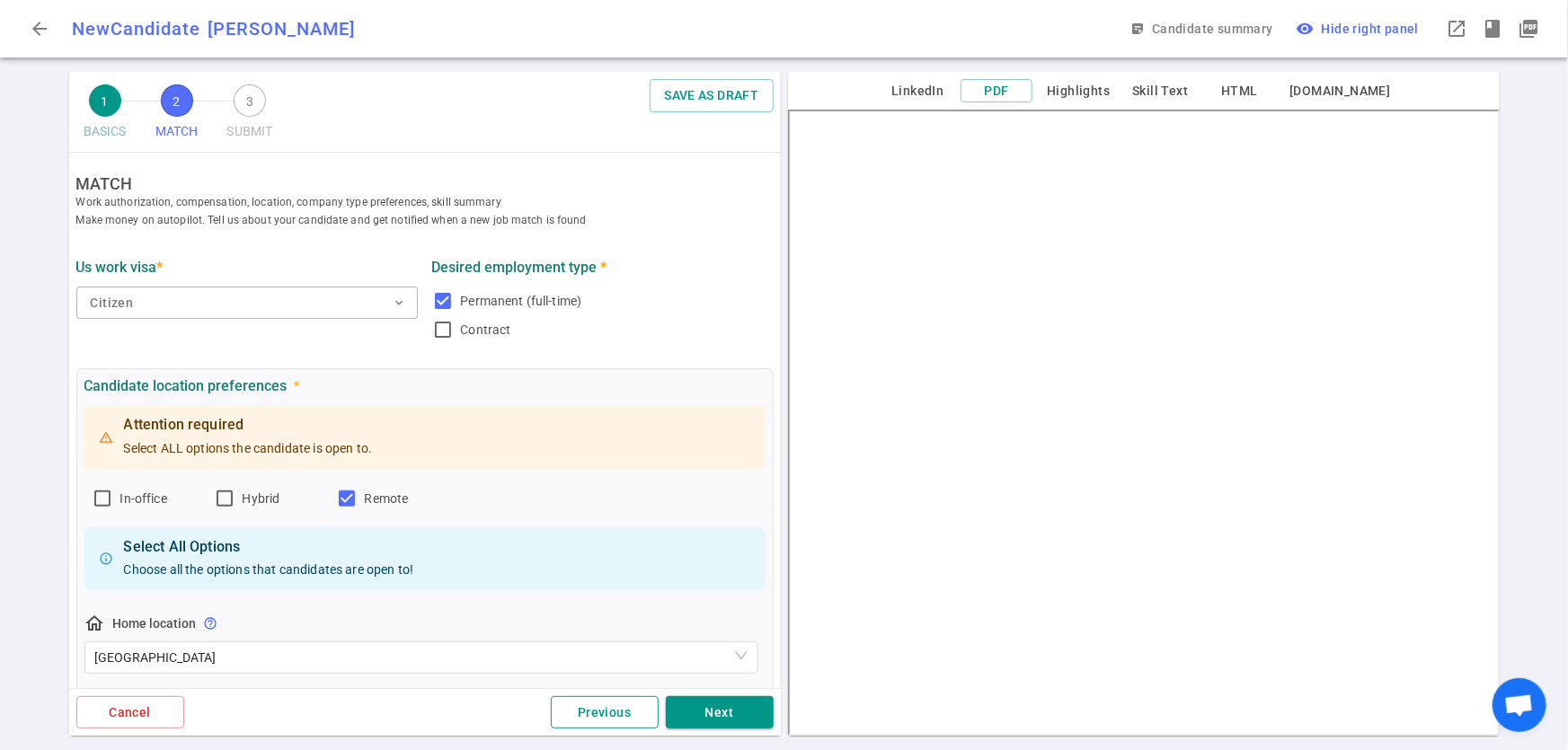
click at [610, 707] on button "Previous" at bounding box center [604, 713] width 108 height 33
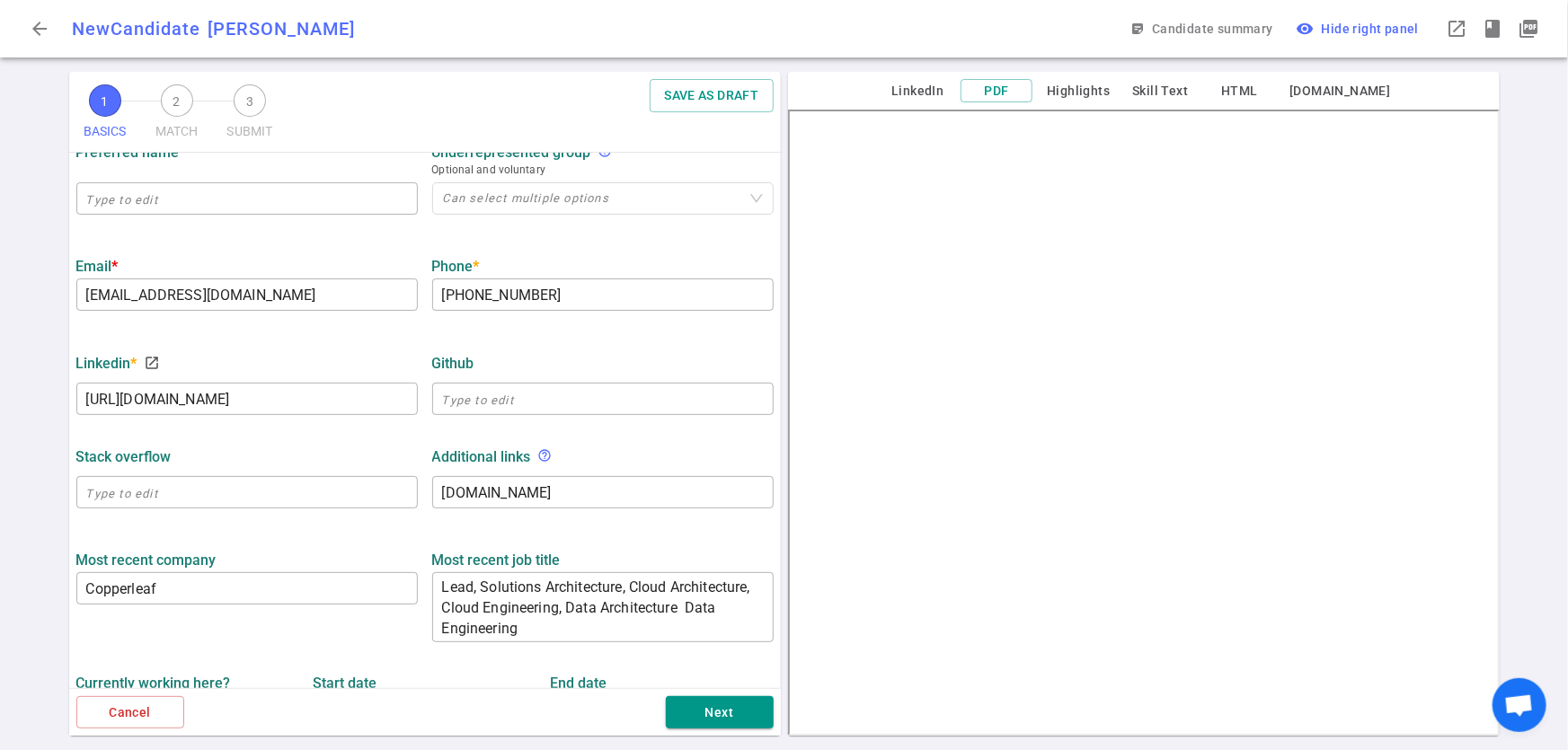
scroll to position [424, 0]
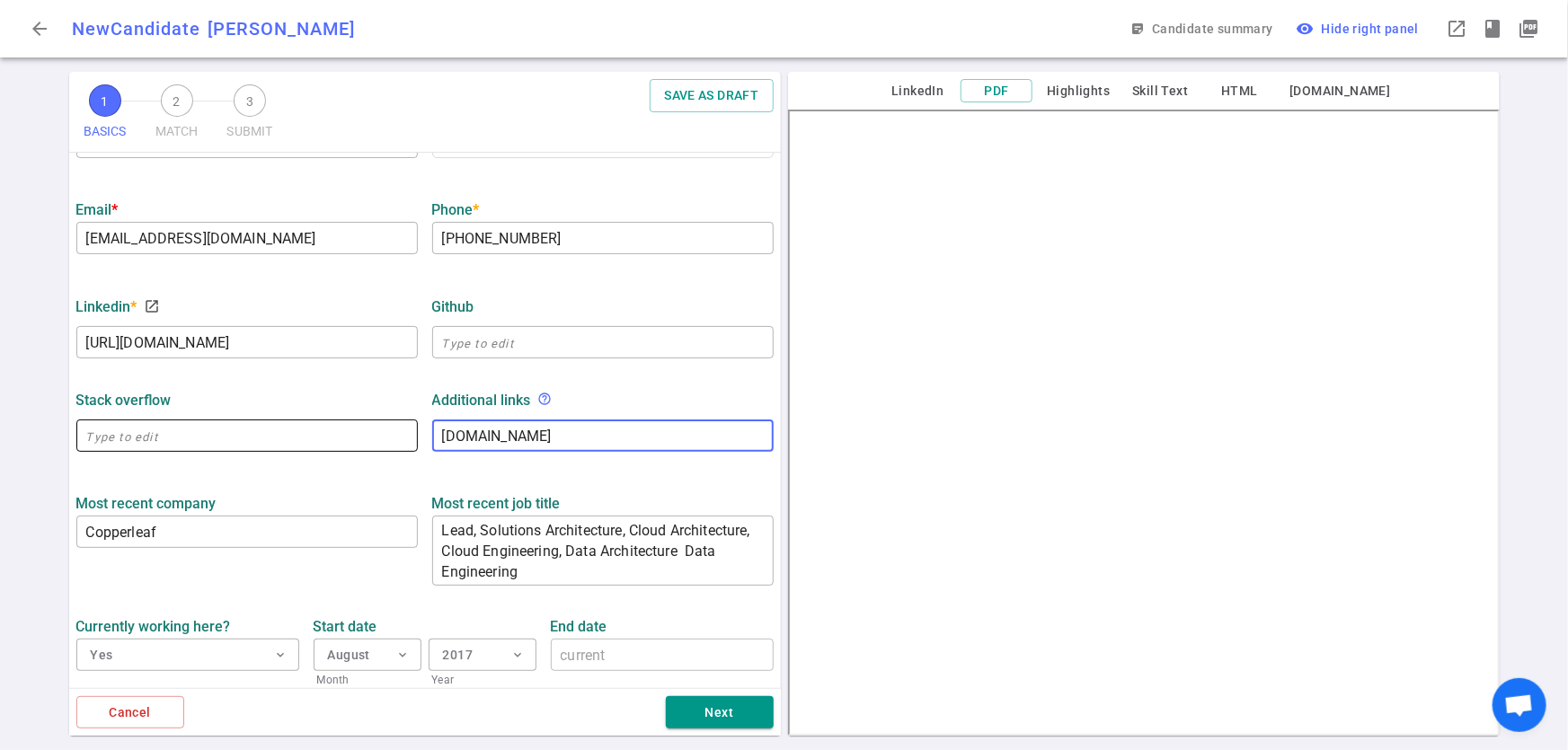
drag, startPoint x: 541, startPoint y: 433, endPoint x: 371, endPoint y: 421, distance: 170.4
click at [371, 421] on div "Stack Overflow ​ Additional links help_outline CNBC.com x ​" at bounding box center [424, 416] width 712 height 94
paste textarea "https://x.com/CraigBrownPhD"
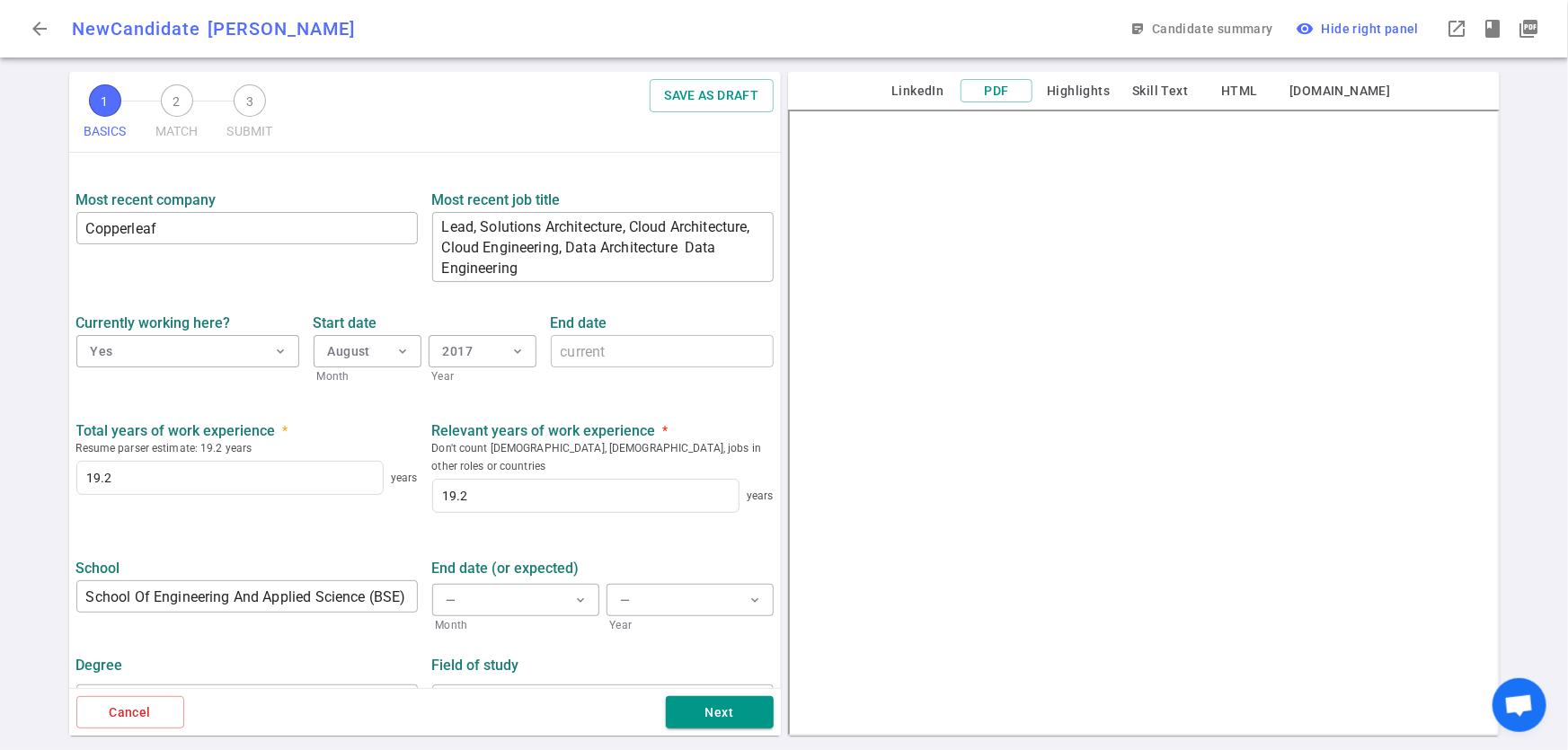
scroll to position [749, 0]
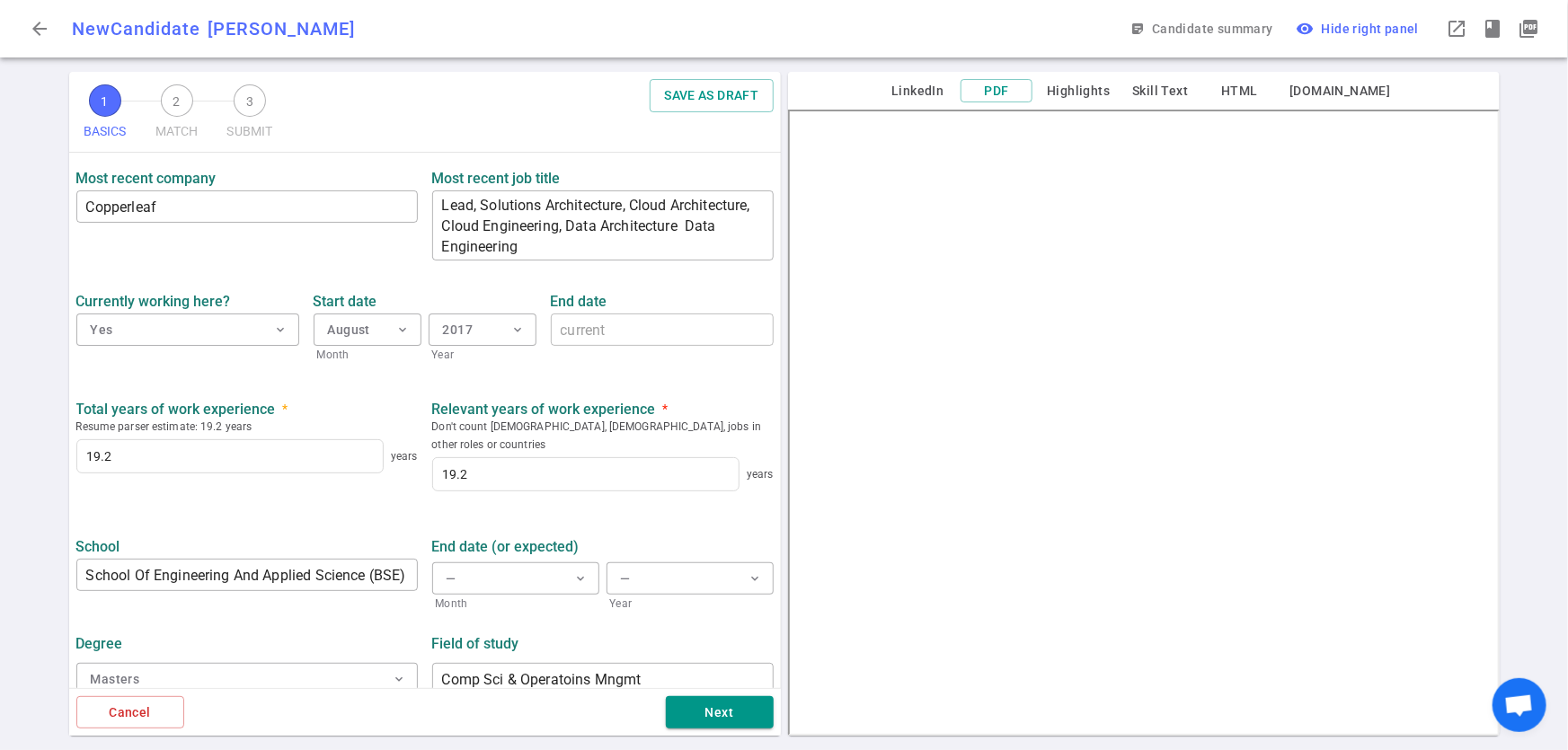
type textarea "https://x.com/CraigBrownPhD"
drag, startPoint x: 85, startPoint y: 557, endPoint x: 440, endPoint y: 552, distance: 355.0
click at [440, 552] on div "School School Of Engineering And Applied Science (BSE) and MBA from Wharton Bus…" at bounding box center [424, 570] width 712 height 86
click at [681, 562] on button "— expand_more" at bounding box center [691, 578] width 168 height 32
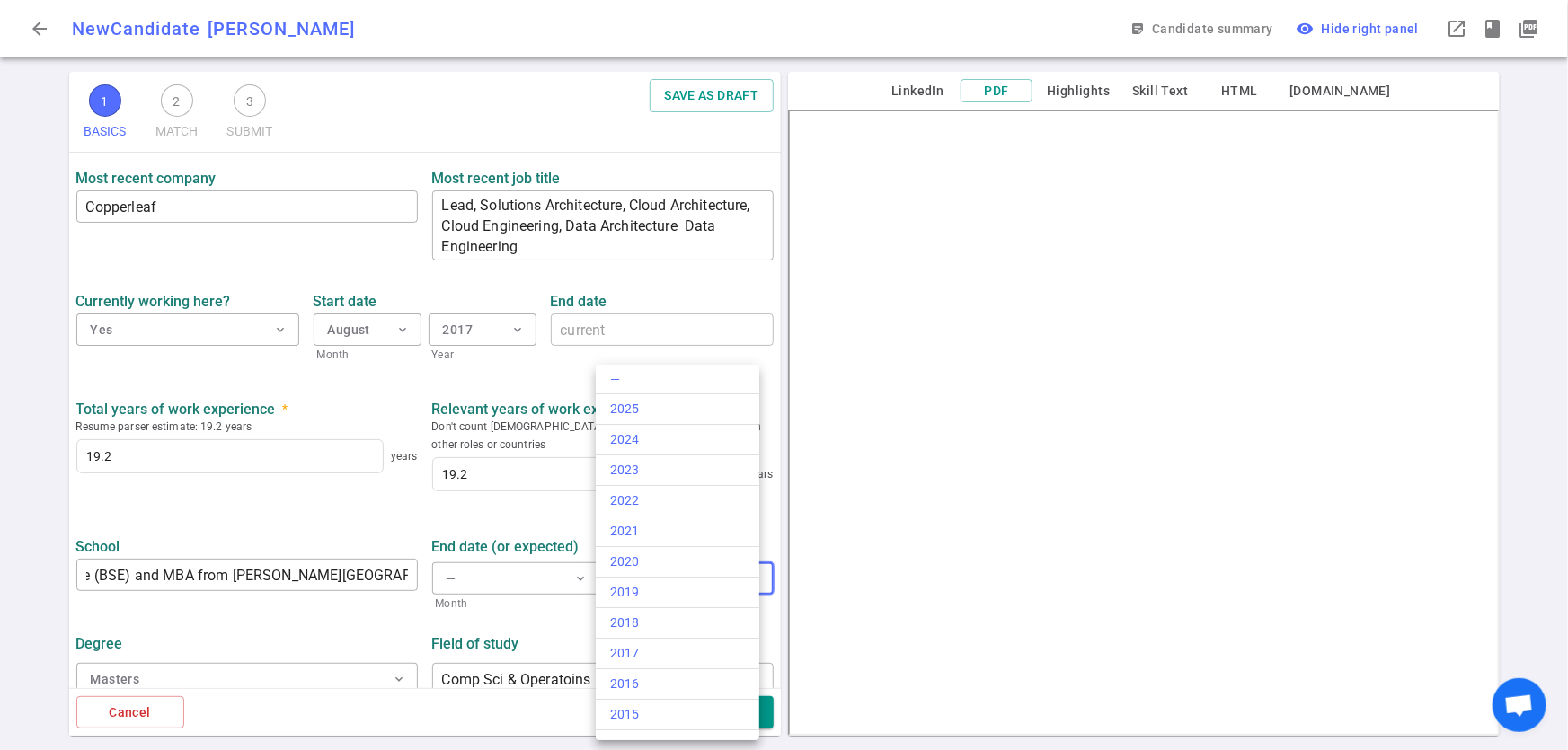
scroll to position [0, 0]
click at [201, 548] on div at bounding box center [784, 375] width 1568 height 750
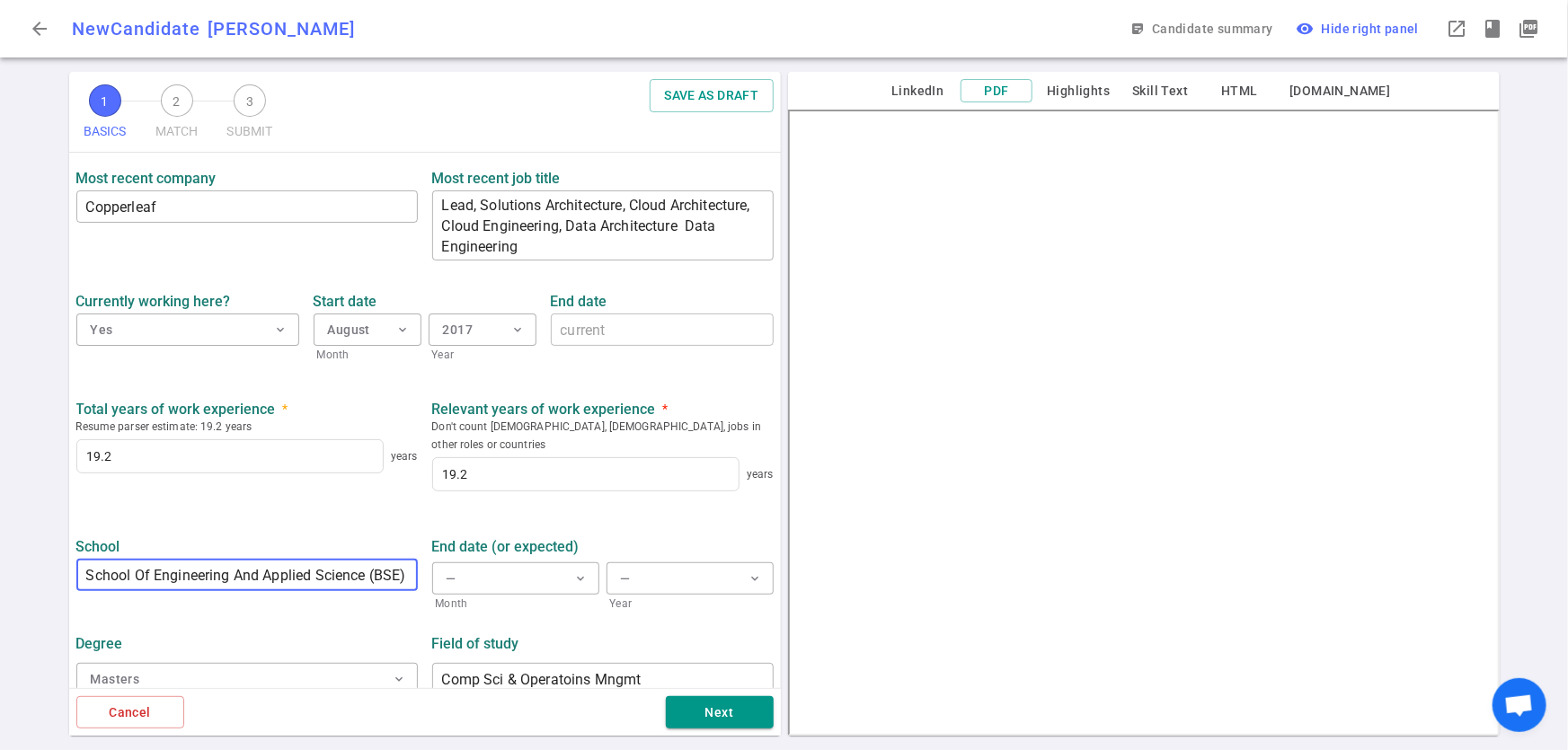
click at [306, 560] on input "School Of Engineering And Applied Science (BSE) and MBA from Wharton Business S…" at bounding box center [247, 574] width 342 height 29
click at [394, 560] on input "School Of Engineering And Applied Science (BSE) and MBA from Wharton Business S…" at bounding box center [247, 574] width 342 height 29
type input "University of Penn. School Of Engineering And Applied Science (BSE - Computer S…"
click at [572, 664] on input "Comp Sci & Operatoins Mngmt" at bounding box center [603, 678] width 342 height 29
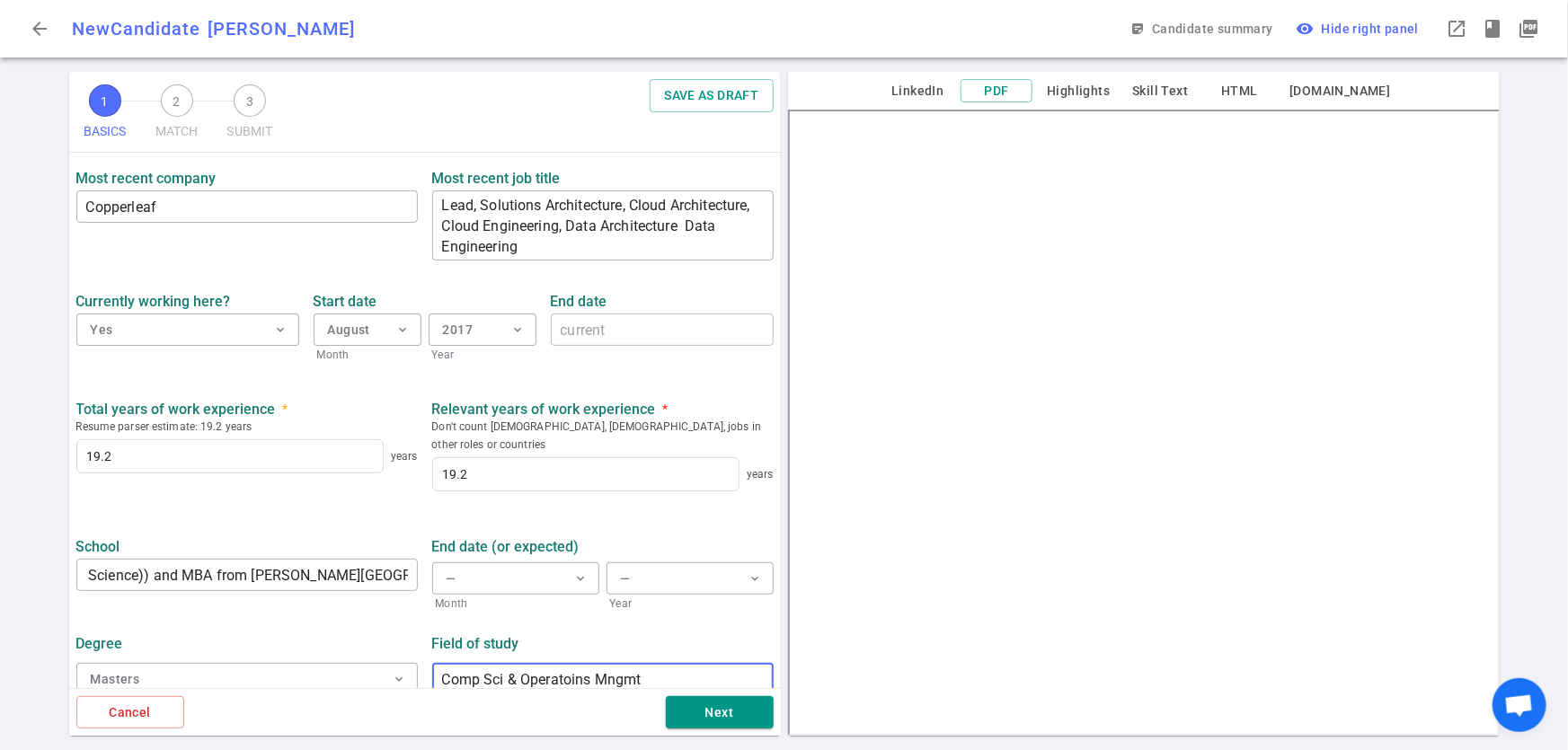
scroll to position [0, 0]
type input "Comp Sci & Operations Mngmt"
click at [739, 709] on button "Next" at bounding box center [719, 713] width 108 height 33
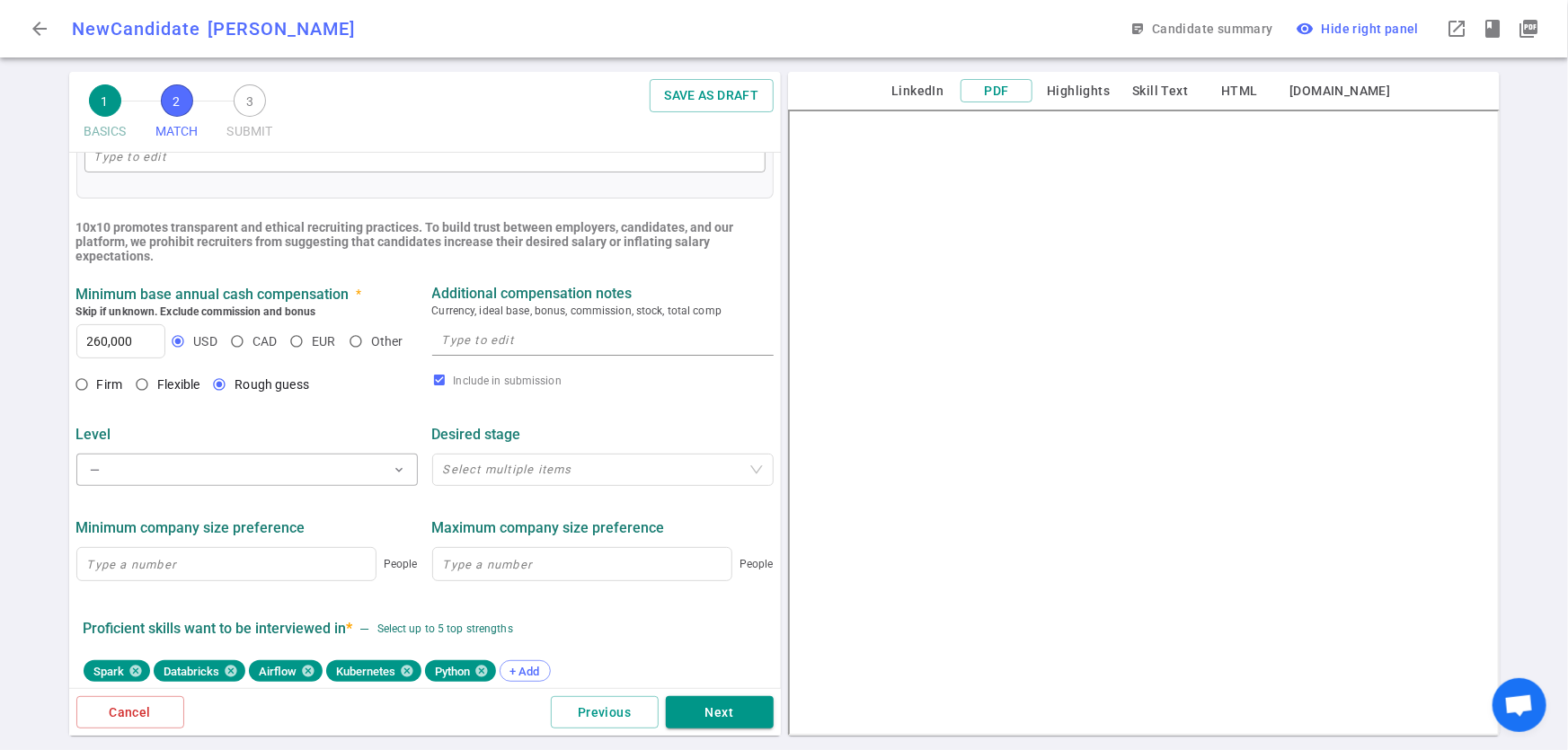
scroll to position [593, 0]
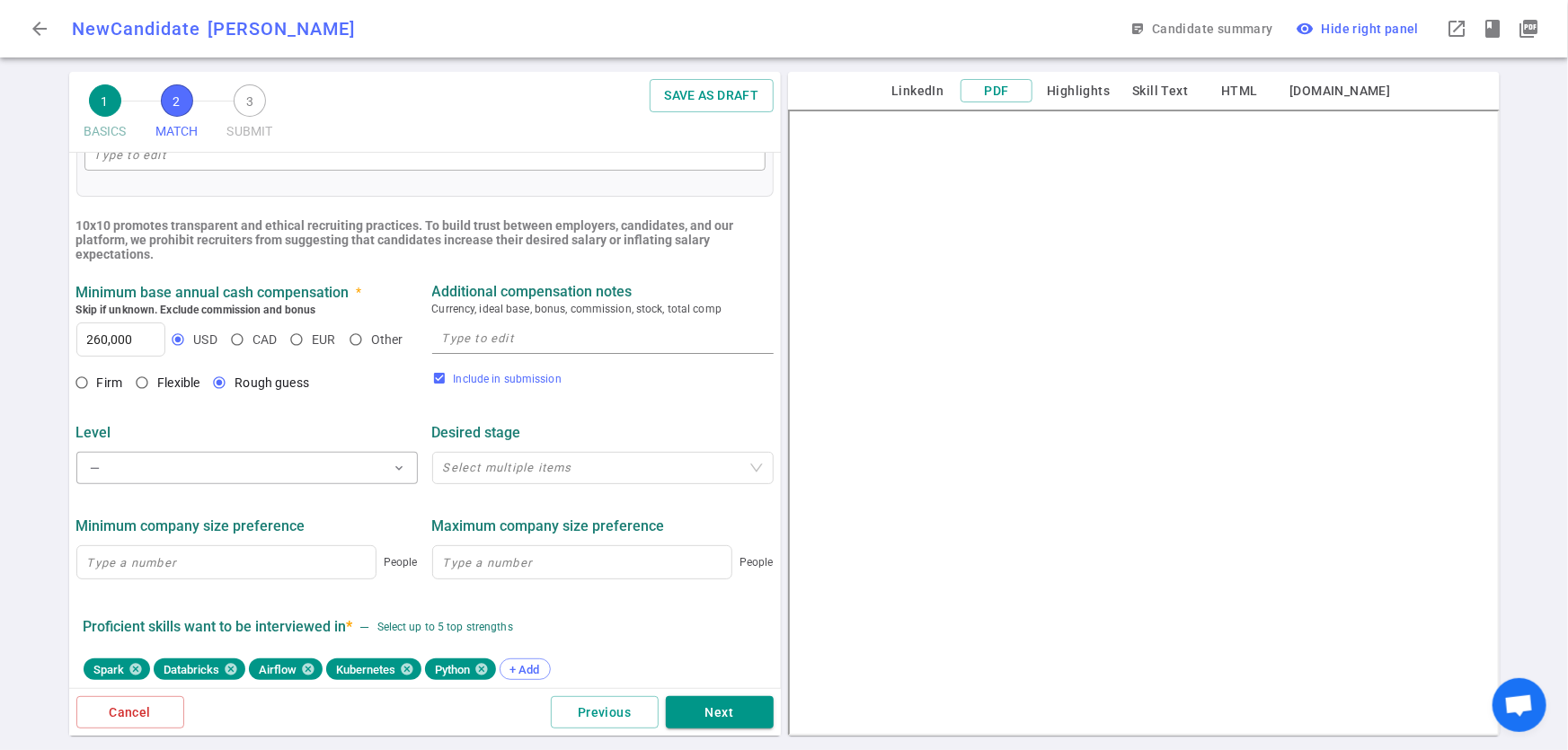
click at [433, 379] on input "Include in submission" at bounding box center [440, 378] width 15 height 15
checkbox input "false"
click at [107, 342] on input "260,000" at bounding box center [122, 339] width 88 height 32
type input "230,000"
click at [143, 387] on input "Flexible" at bounding box center [142, 382] width 30 height 30
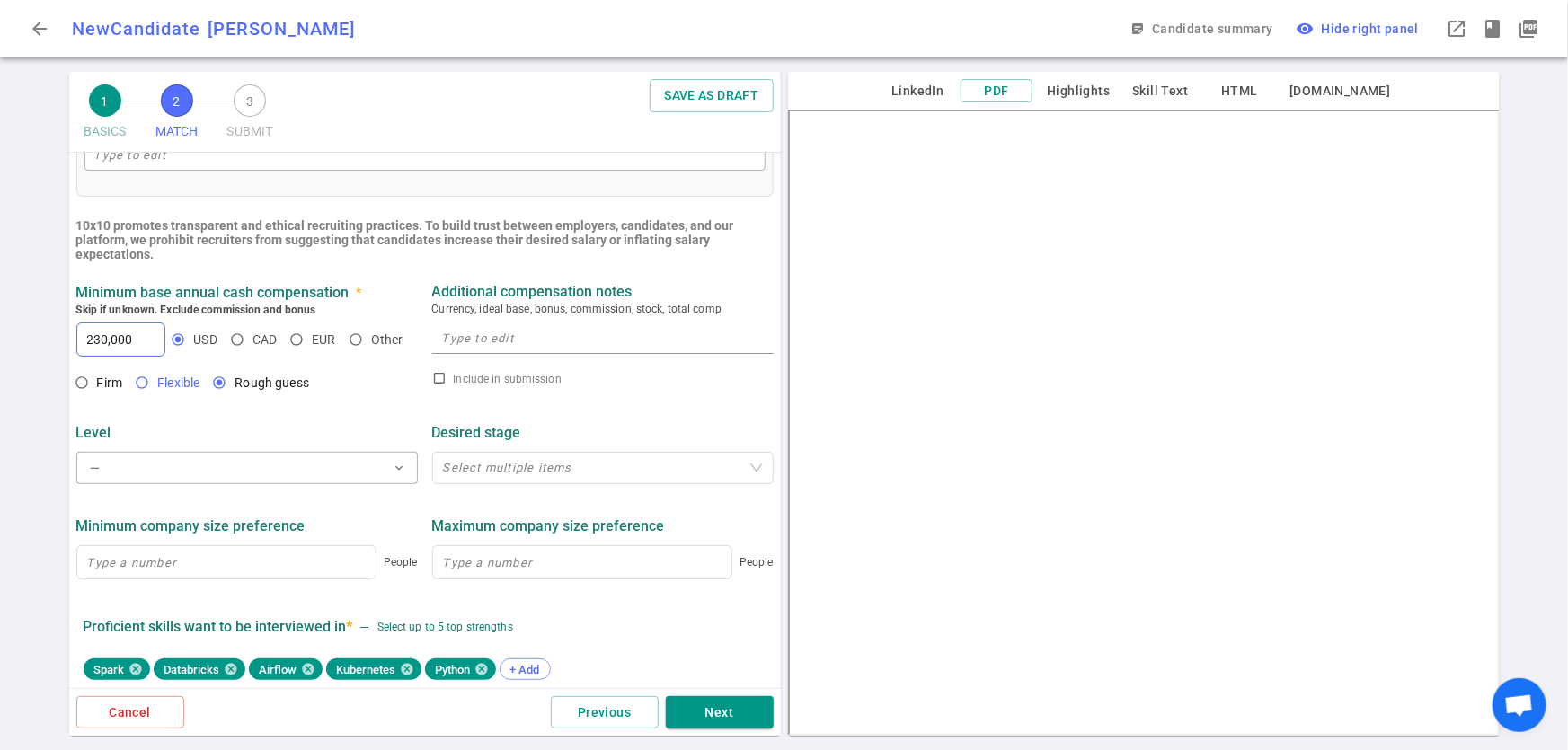
radio input "true"
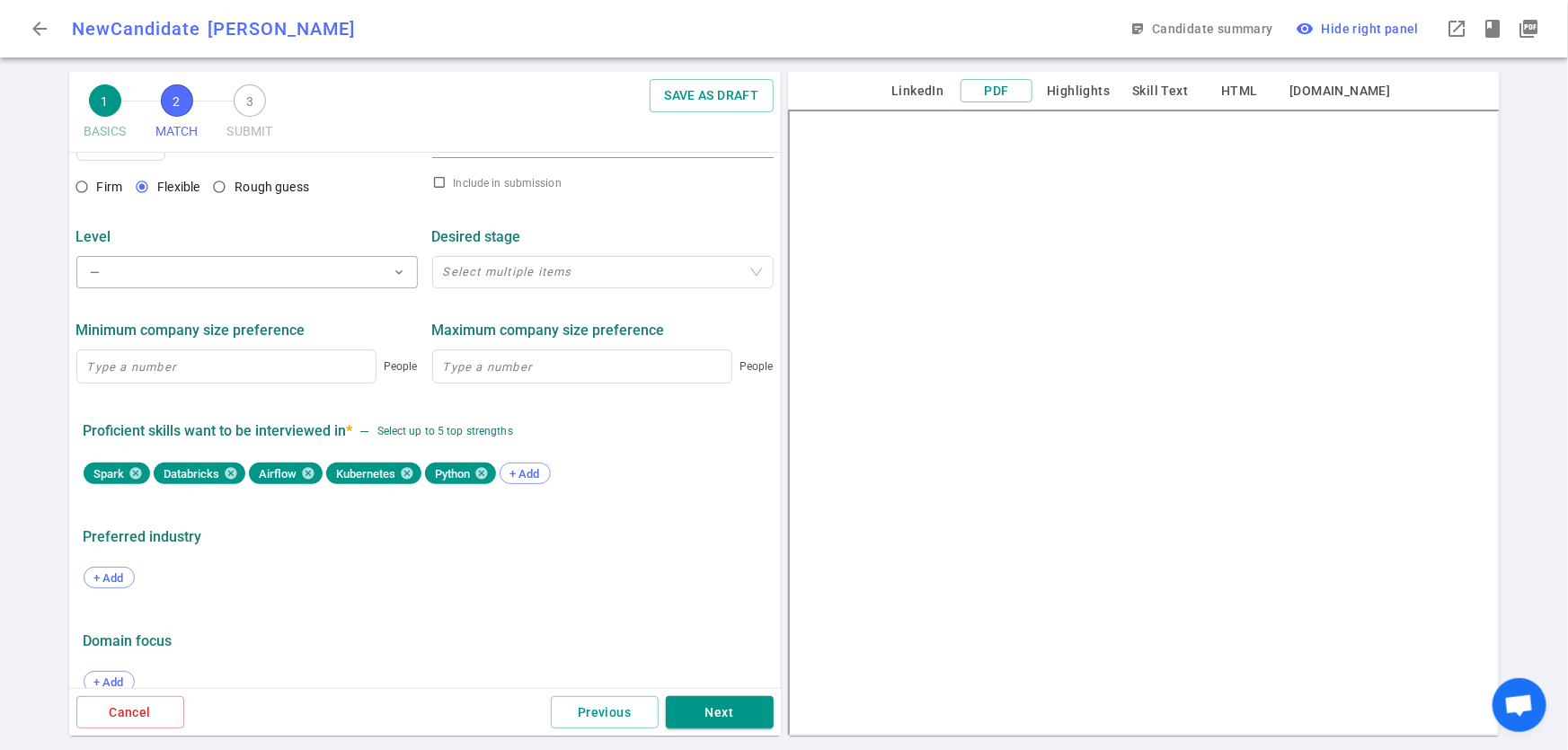
scroll to position [817, 0]
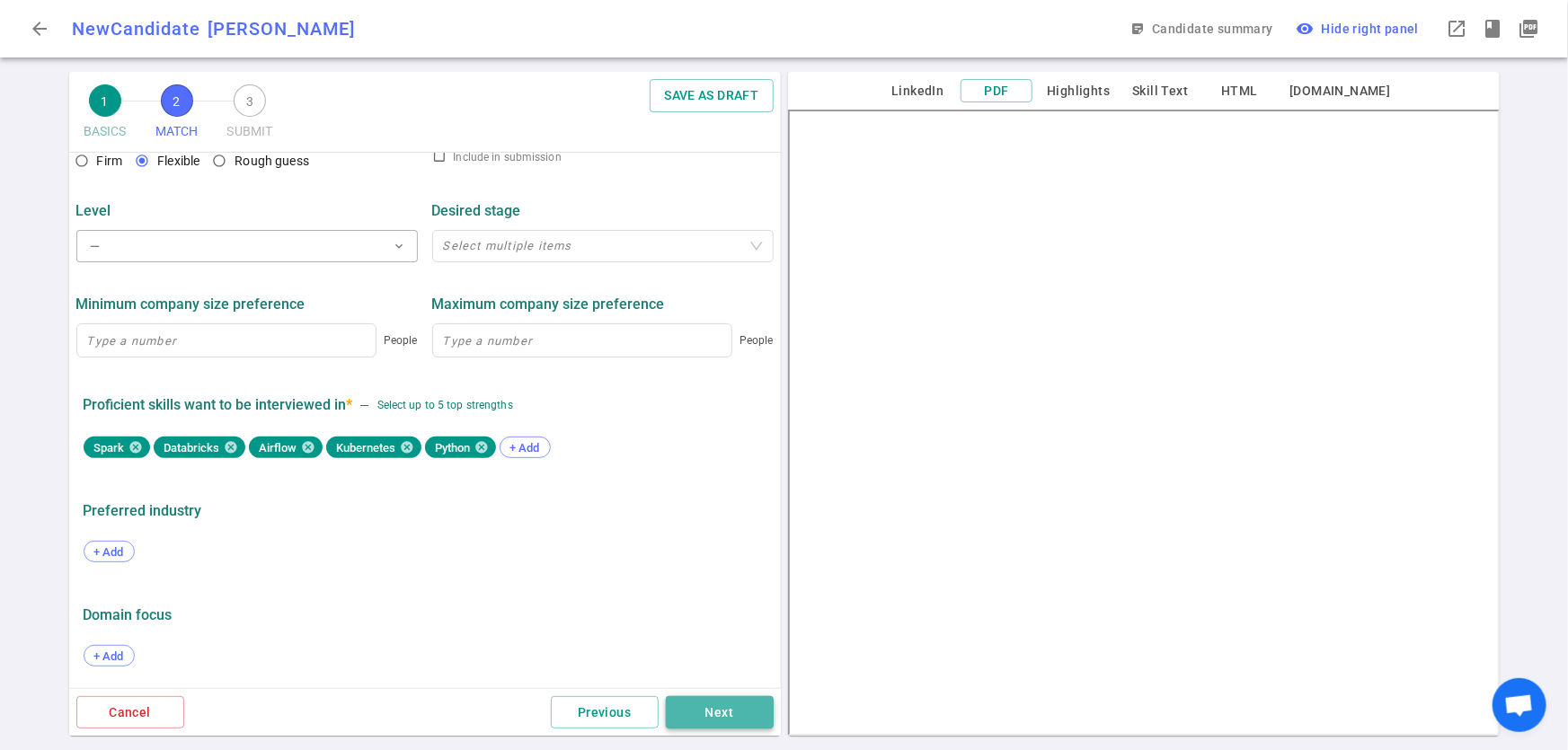
click at [710, 721] on button "Next" at bounding box center [719, 713] width 108 height 33
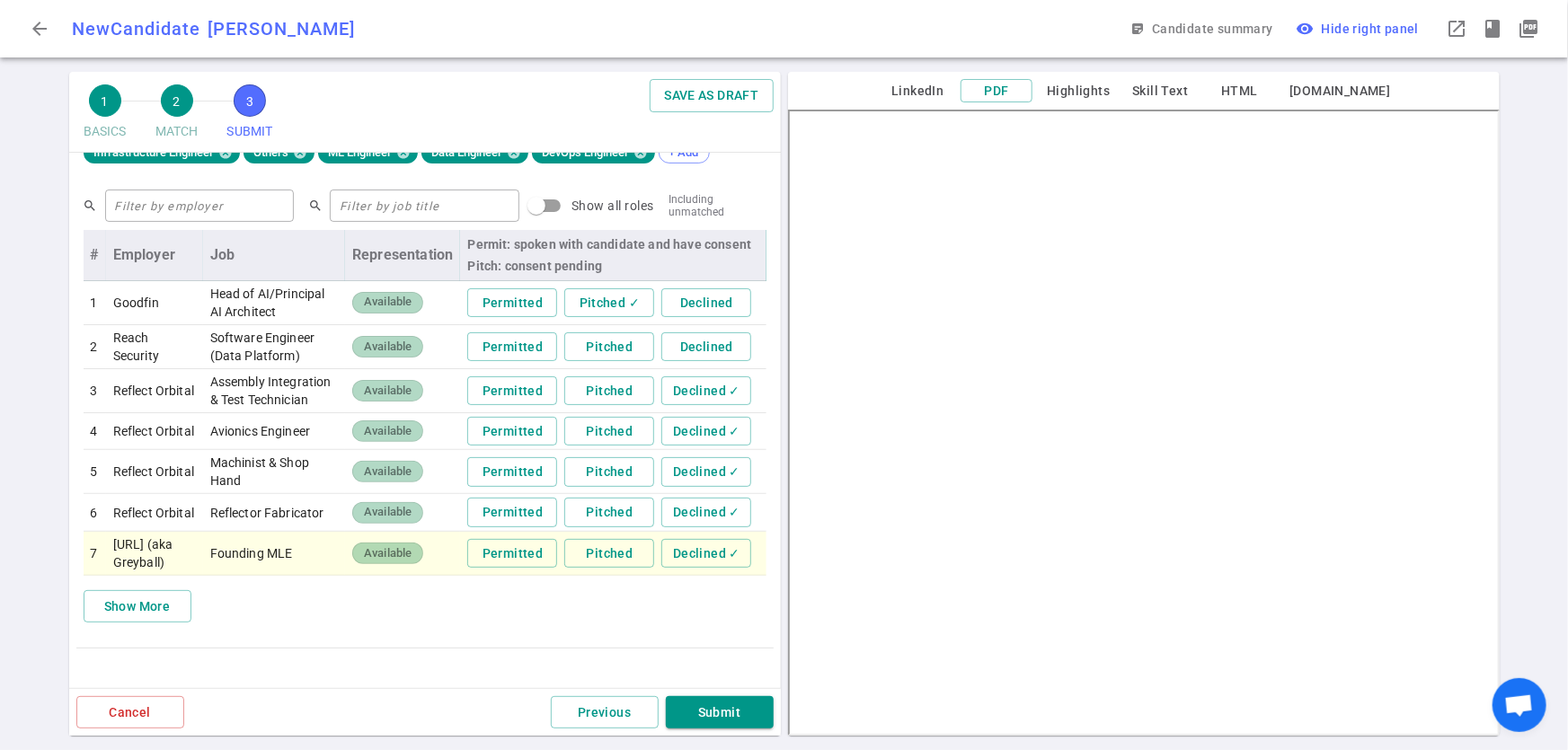
scroll to position [575, 0]
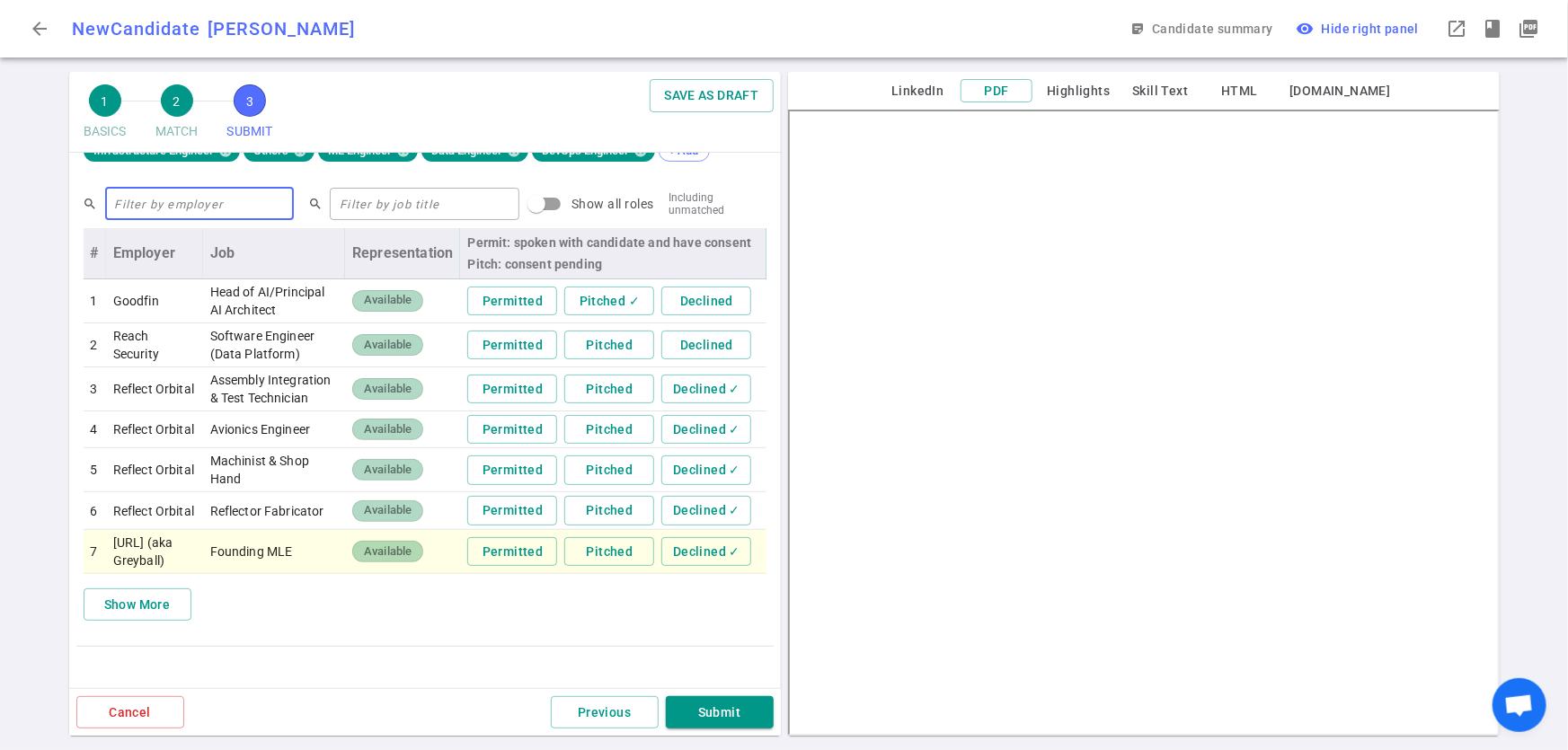
click at [126, 206] on input "text" at bounding box center [200, 203] width 190 height 29
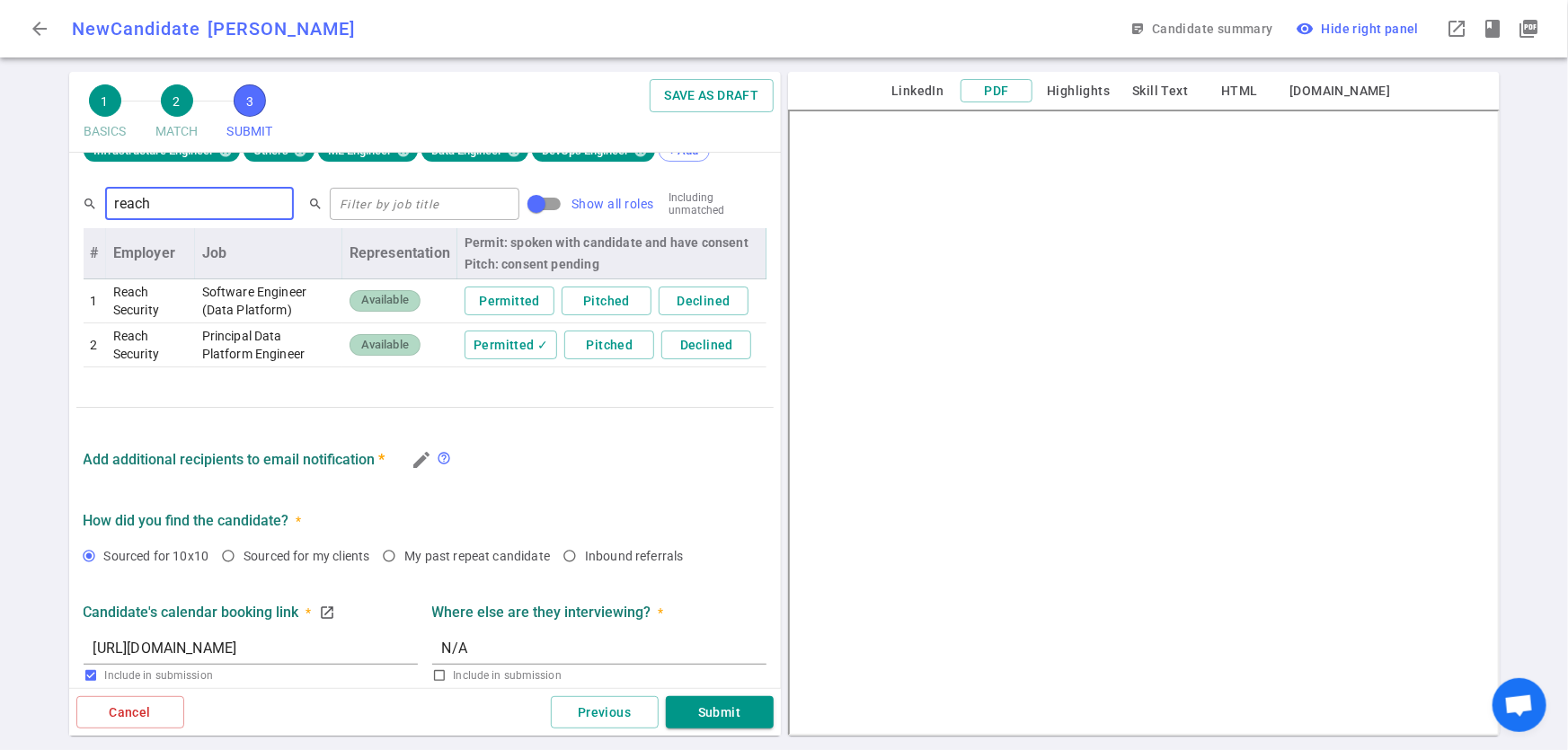
type input "reach"
drag, startPoint x: 519, startPoint y: 206, endPoint x: 539, endPoint y: 204, distance: 20.1
click at [539, 204] on input "Show all roles" at bounding box center [536, 203] width 102 height 34
checkbox input "true"
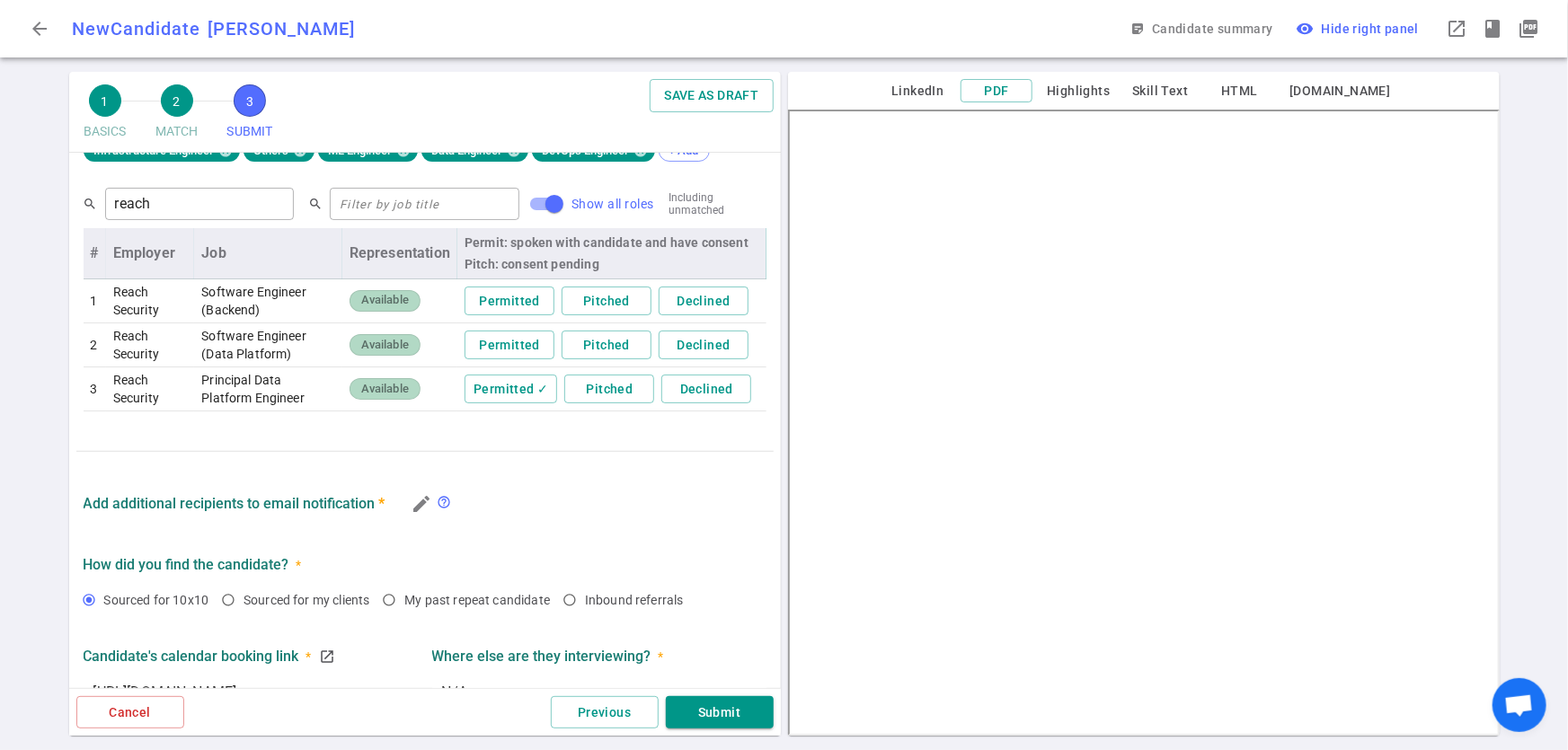
scroll to position [721, 0]
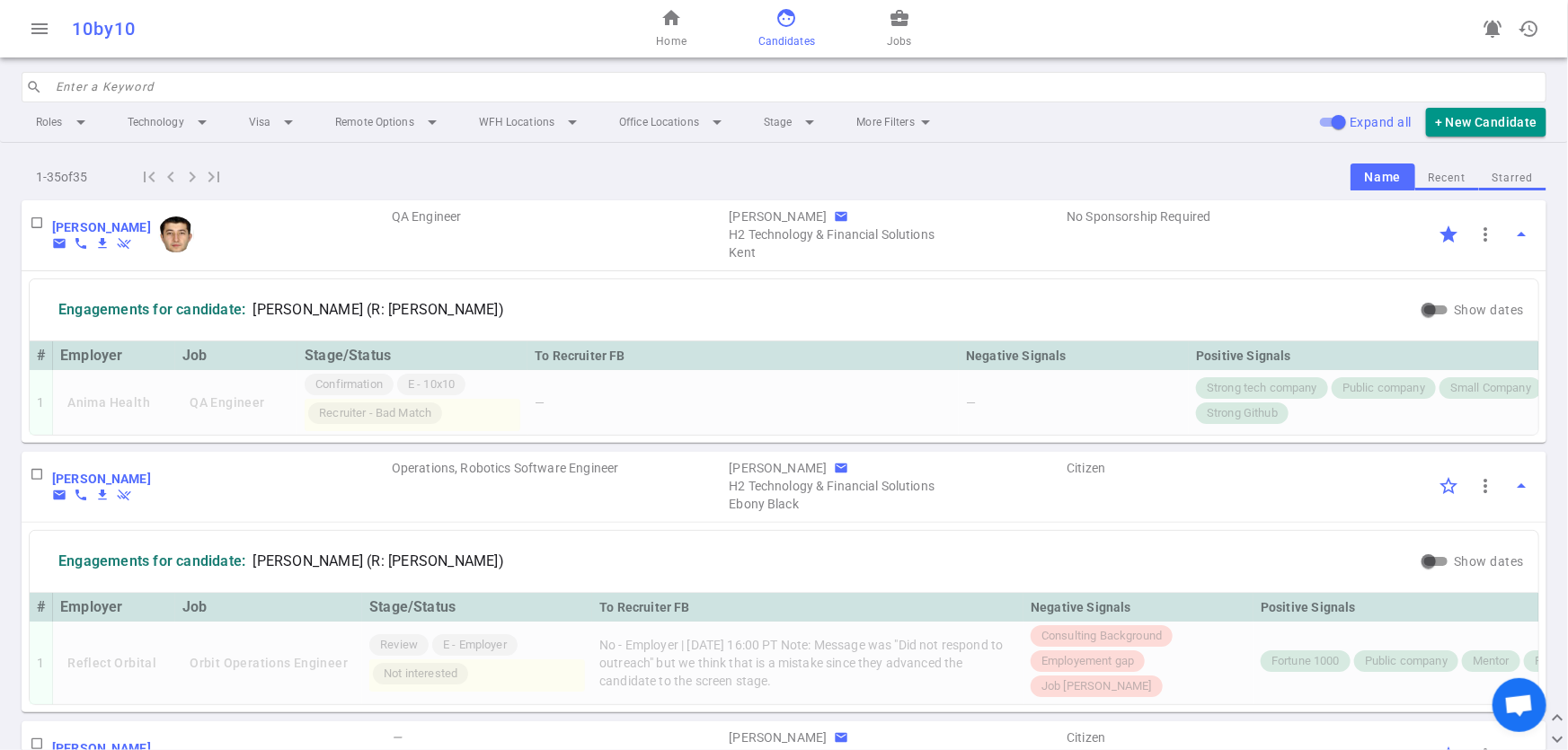
click at [910, 25] on link "business_center Jobs" at bounding box center [899, 29] width 24 height 43
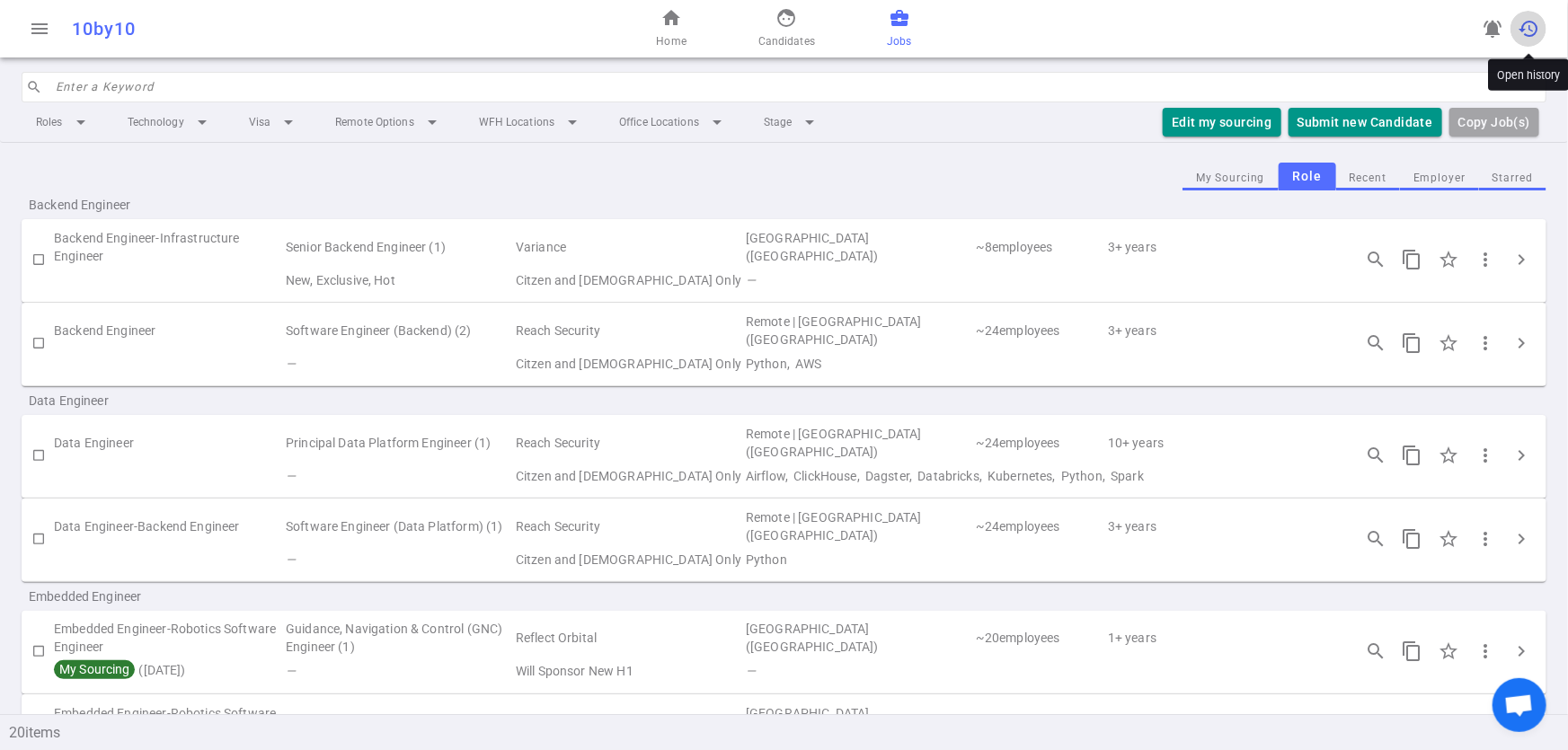
click at [1536, 20] on span "history" at bounding box center [1528, 29] width 21 height 21
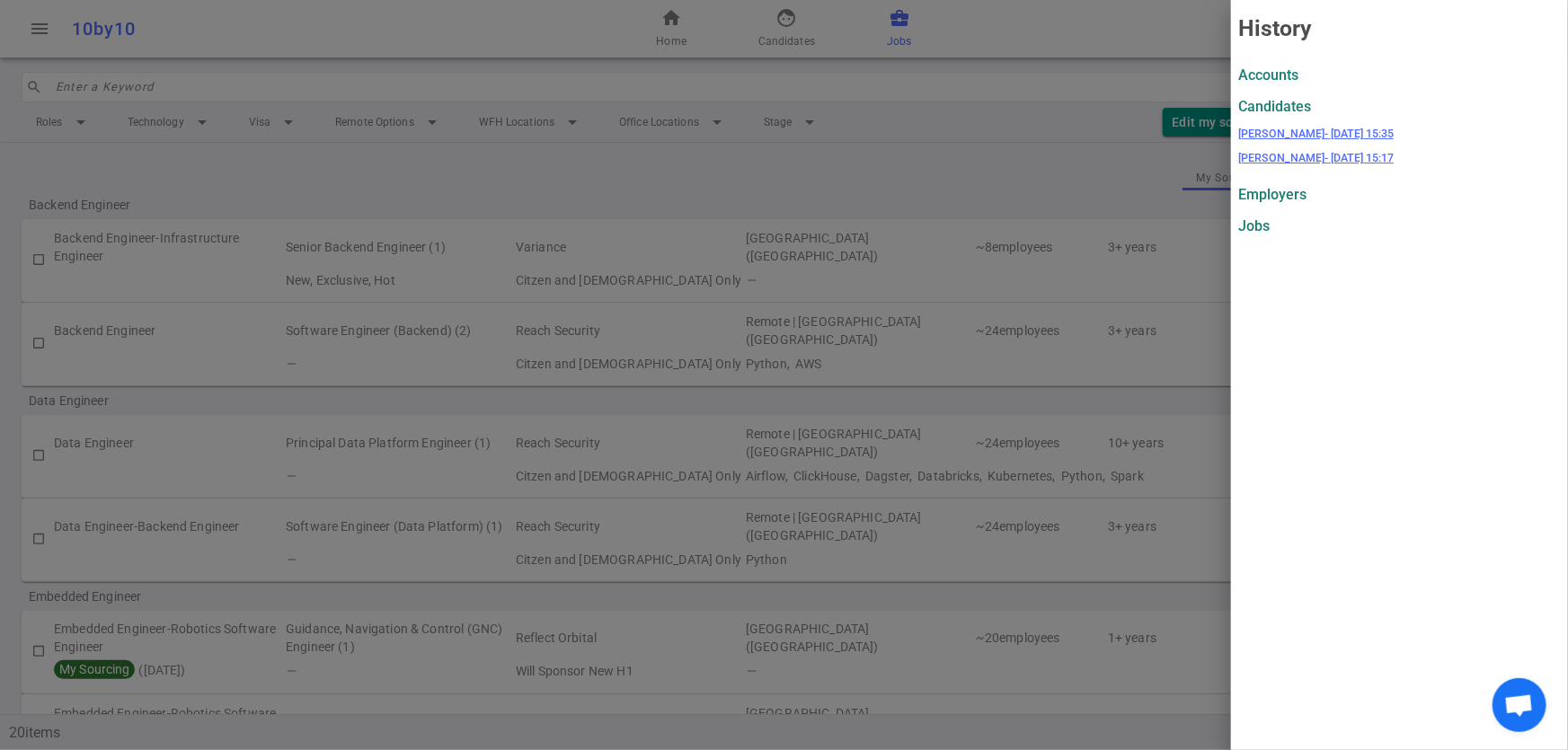
click at [1155, 33] on div at bounding box center [784, 375] width 1568 height 750
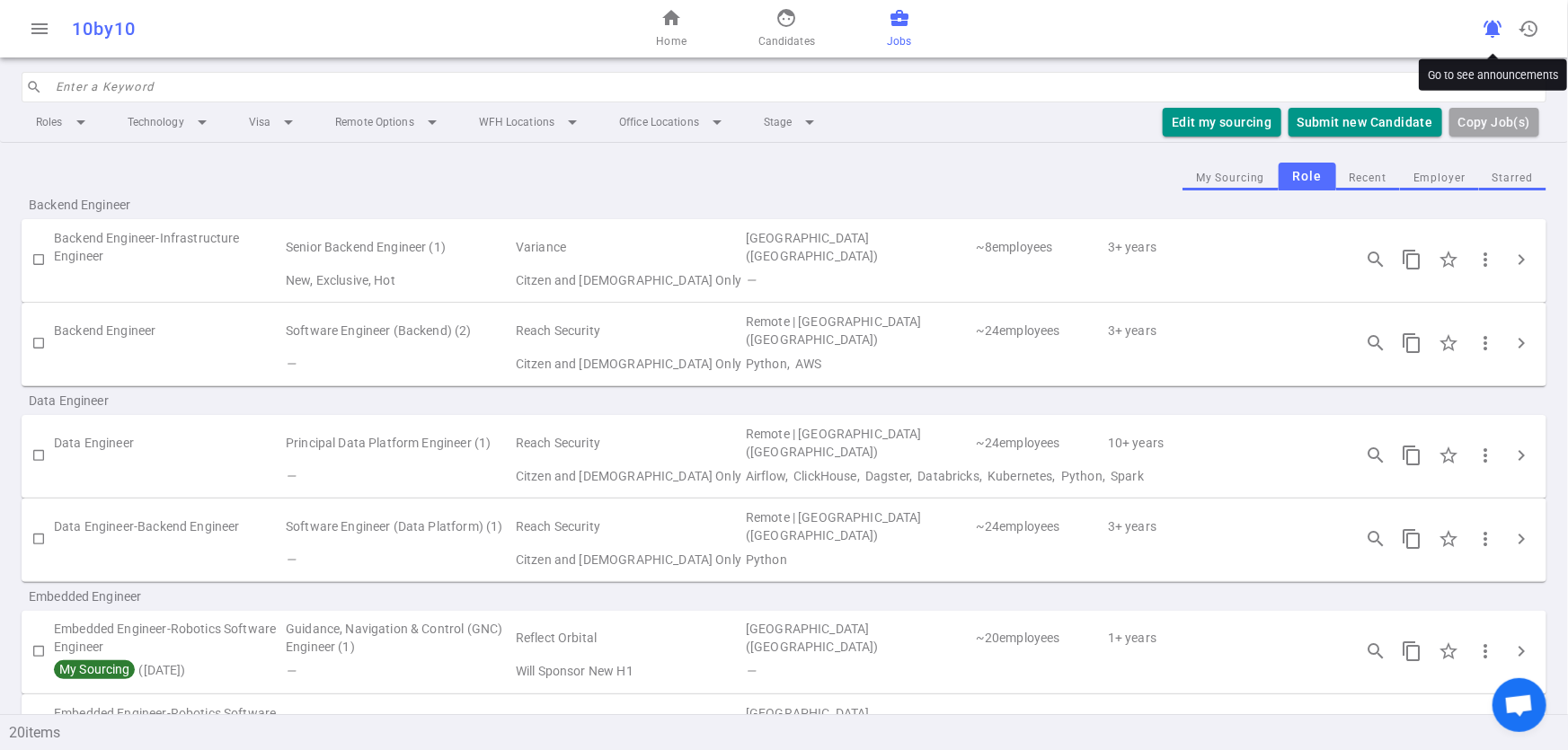
click at [1490, 23] on span "notifications_active" at bounding box center [1493, 29] width 21 height 21
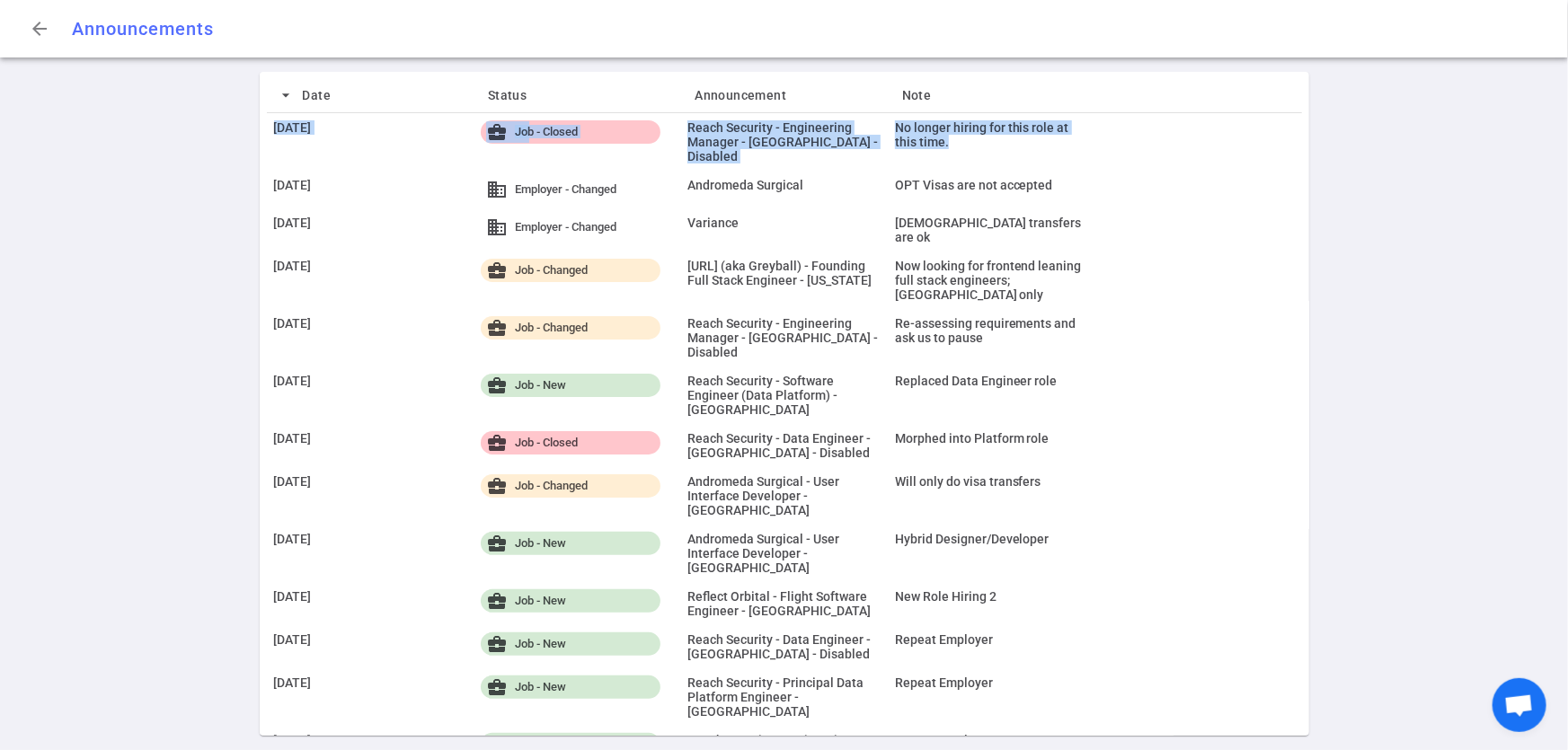
drag, startPoint x: 275, startPoint y: 124, endPoint x: 952, endPoint y: 138, distance: 677.1
click at [952, 138] on div "[DATE] business_center Job - Closed Reach Security - Engineering Manager - [GEO…" at bounding box center [784, 142] width 1036 height 57
copy div "[DATE] business_center Job - Closed Reach Security - Engineering Manager - [GEO…"
click at [54, 32] on button "arrow_back" at bounding box center [39, 29] width 36 height 36
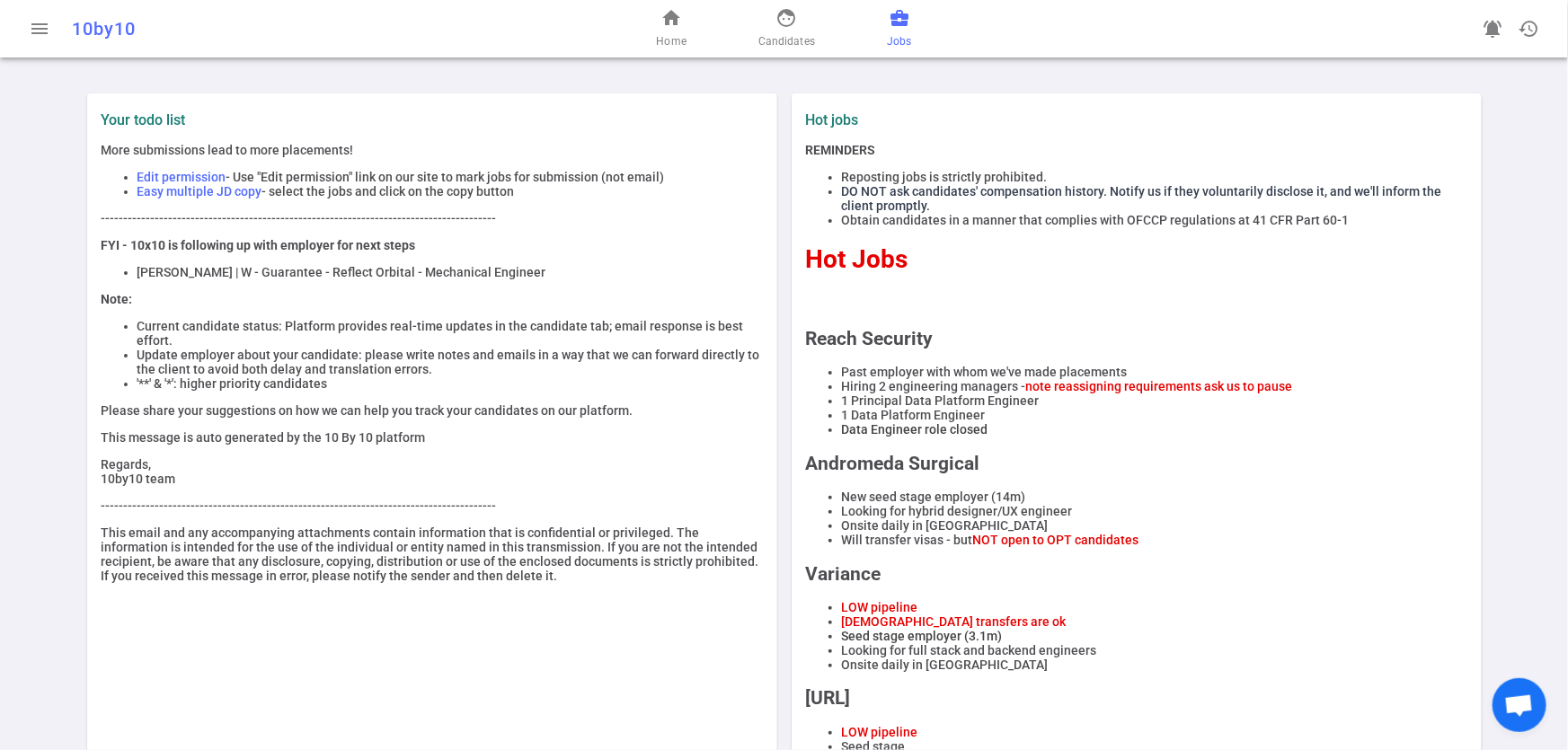
click at [899, 44] on span "Jobs" at bounding box center [899, 41] width 24 height 18
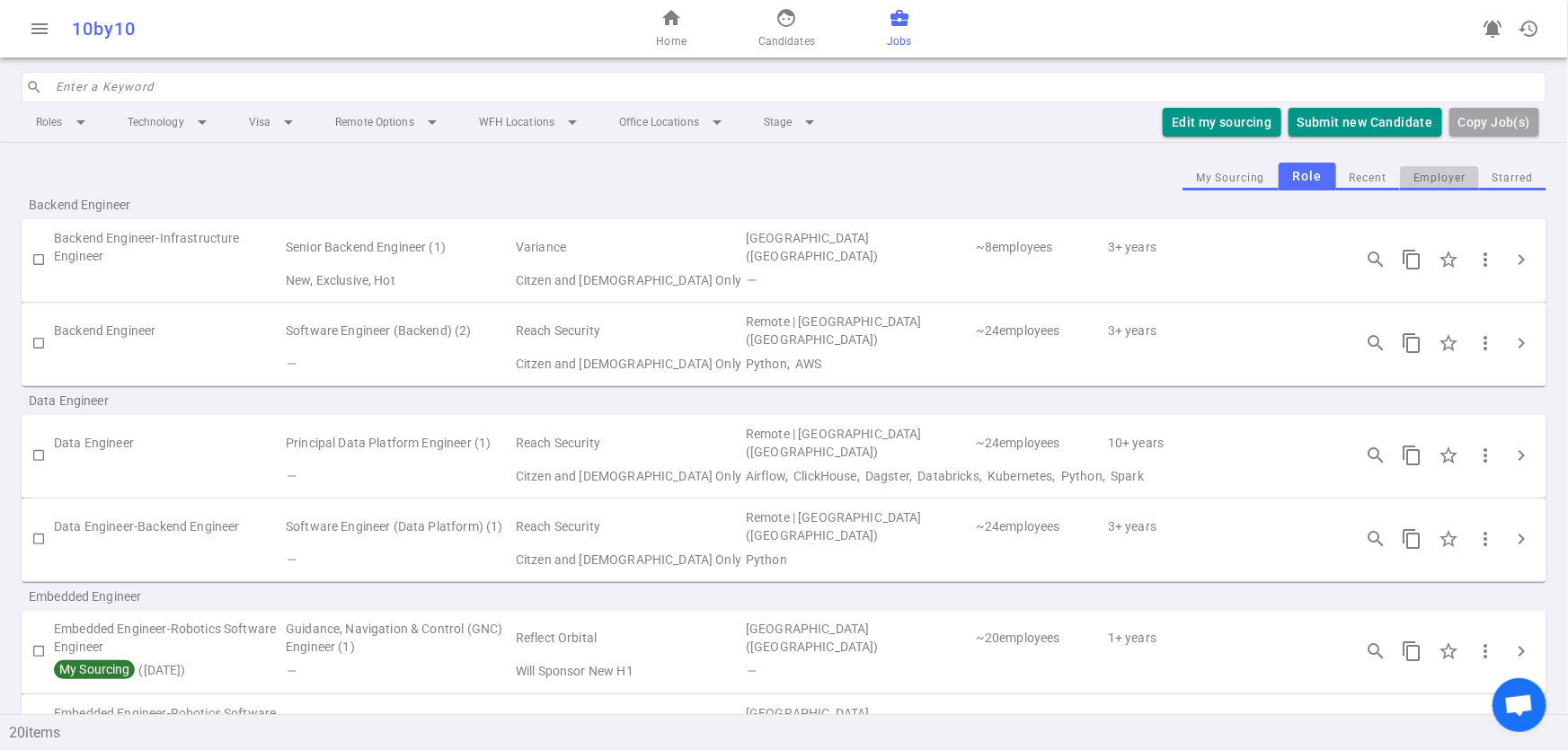
click at [1428, 176] on button "Employer" at bounding box center [1440, 179] width 79 height 24
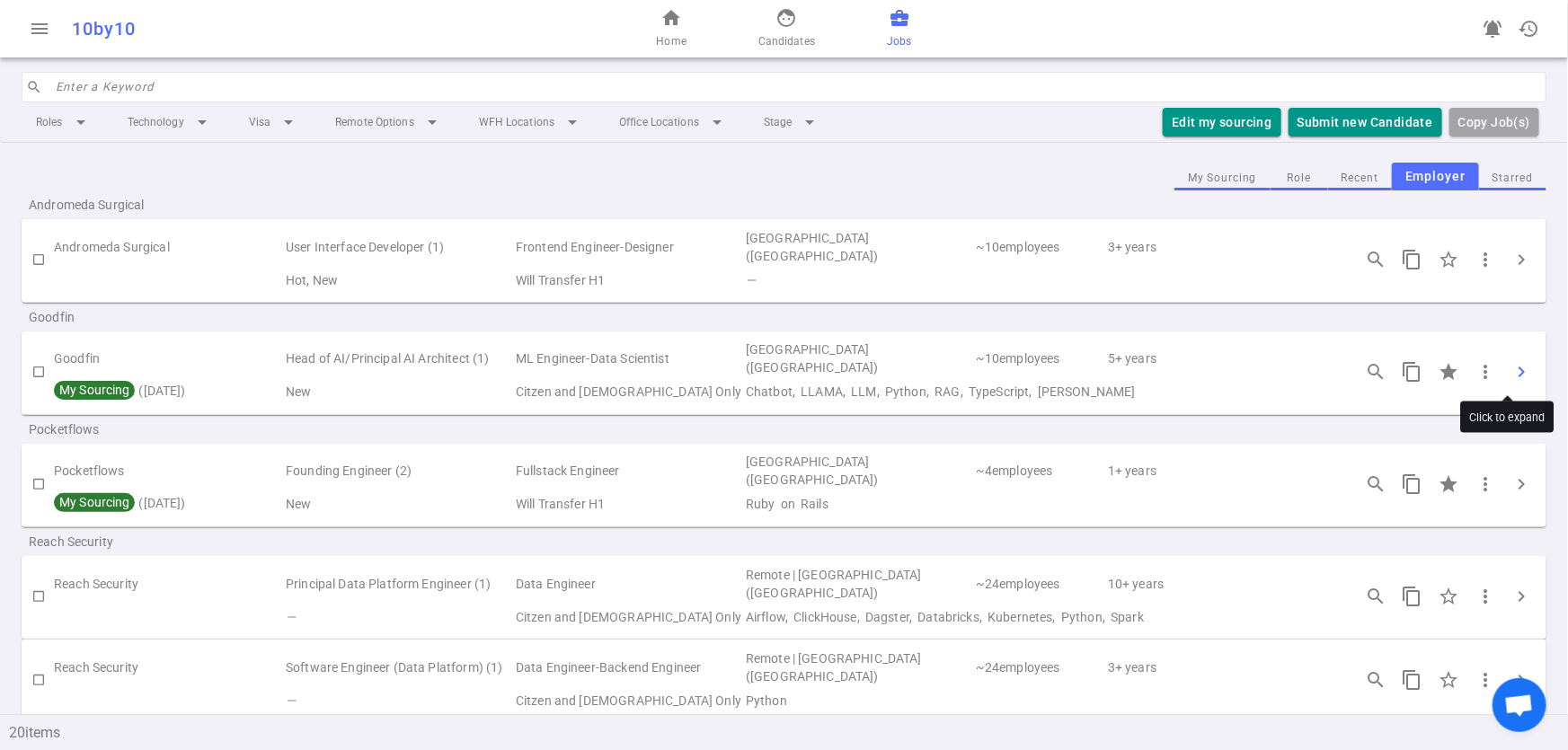
click at [1511, 361] on span "chevron_right" at bounding box center [1521, 371] width 21 height 21
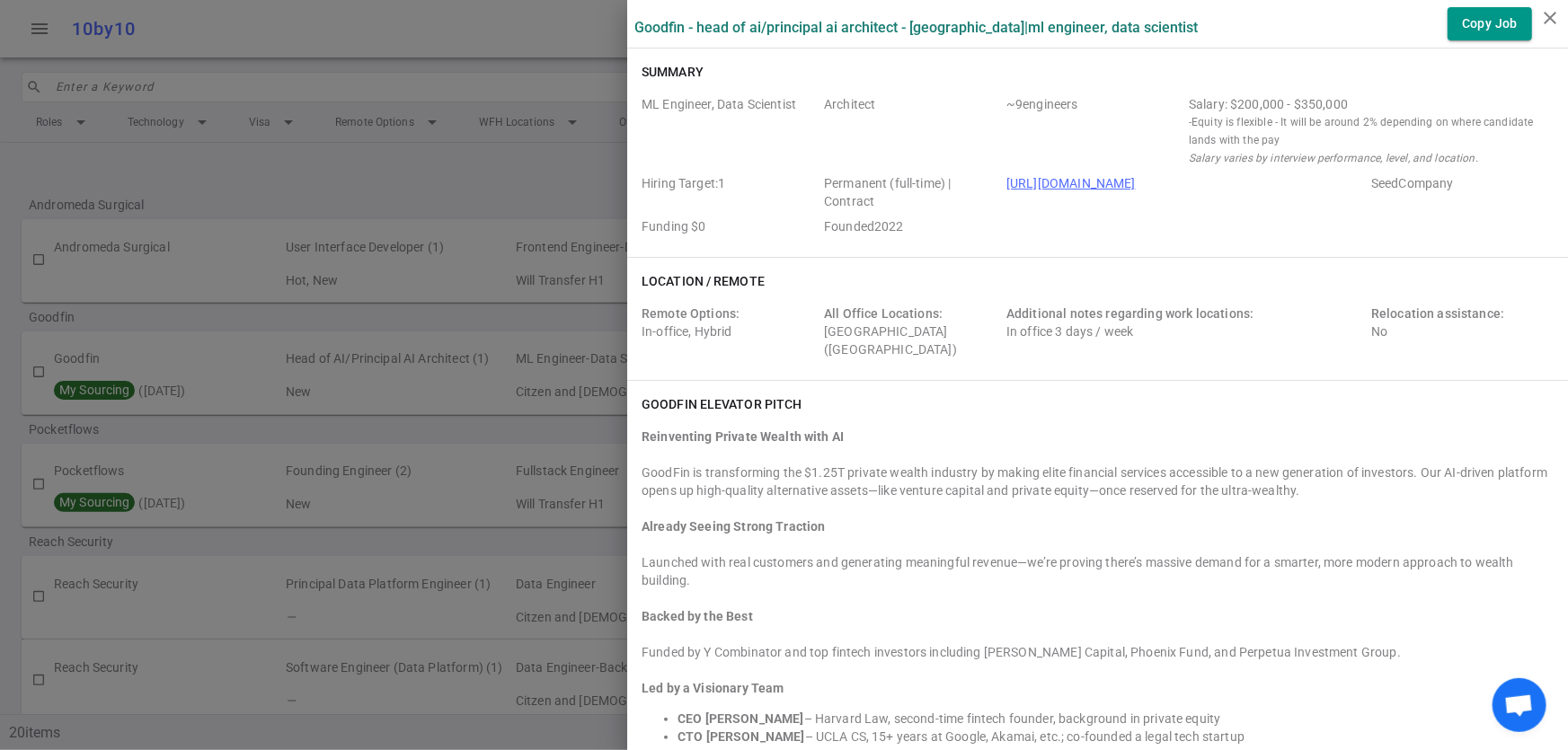
scroll to position [816, 0]
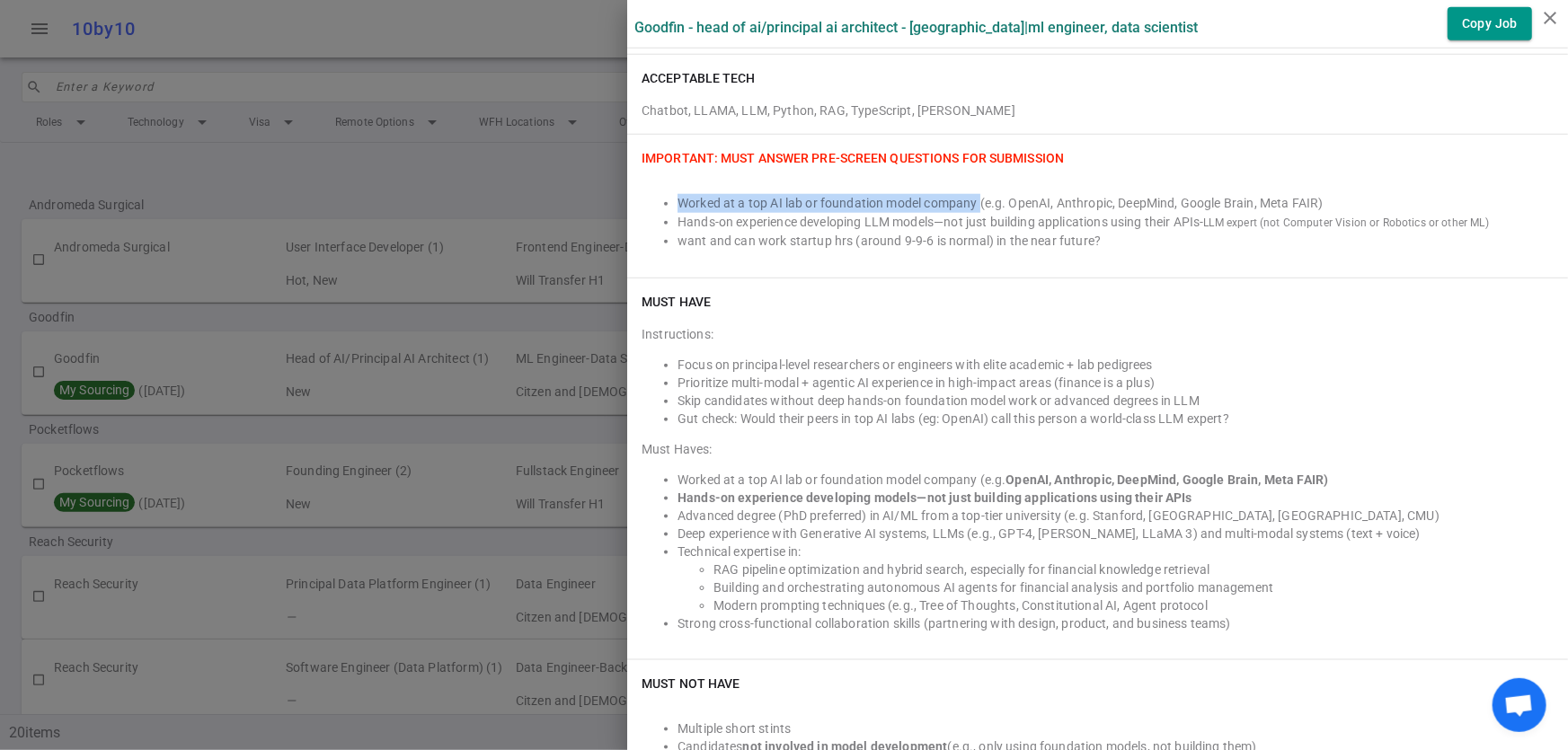
drag, startPoint x: 665, startPoint y: 198, endPoint x: 967, endPoint y: 205, distance: 302.1
click at [967, 205] on li "Worked at a top AI lab or foundation model company (e.g. OpenAI, Anthropic, Dee…" at bounding box center [1116, 203] width 877 height 18
copy li "Worked at a top AI lab or foundation model company"
click at [1087, 356] on li "Focus on principal-level researchers or engineers with elite academic + lab ped…" at bounding box center [1116, 365] width 877 height 18
click at [512, 157] on div at bounding box center [784, 375] width 1568 height 750
